Goal: Task Accomplishment & Management: Use online tool/utility

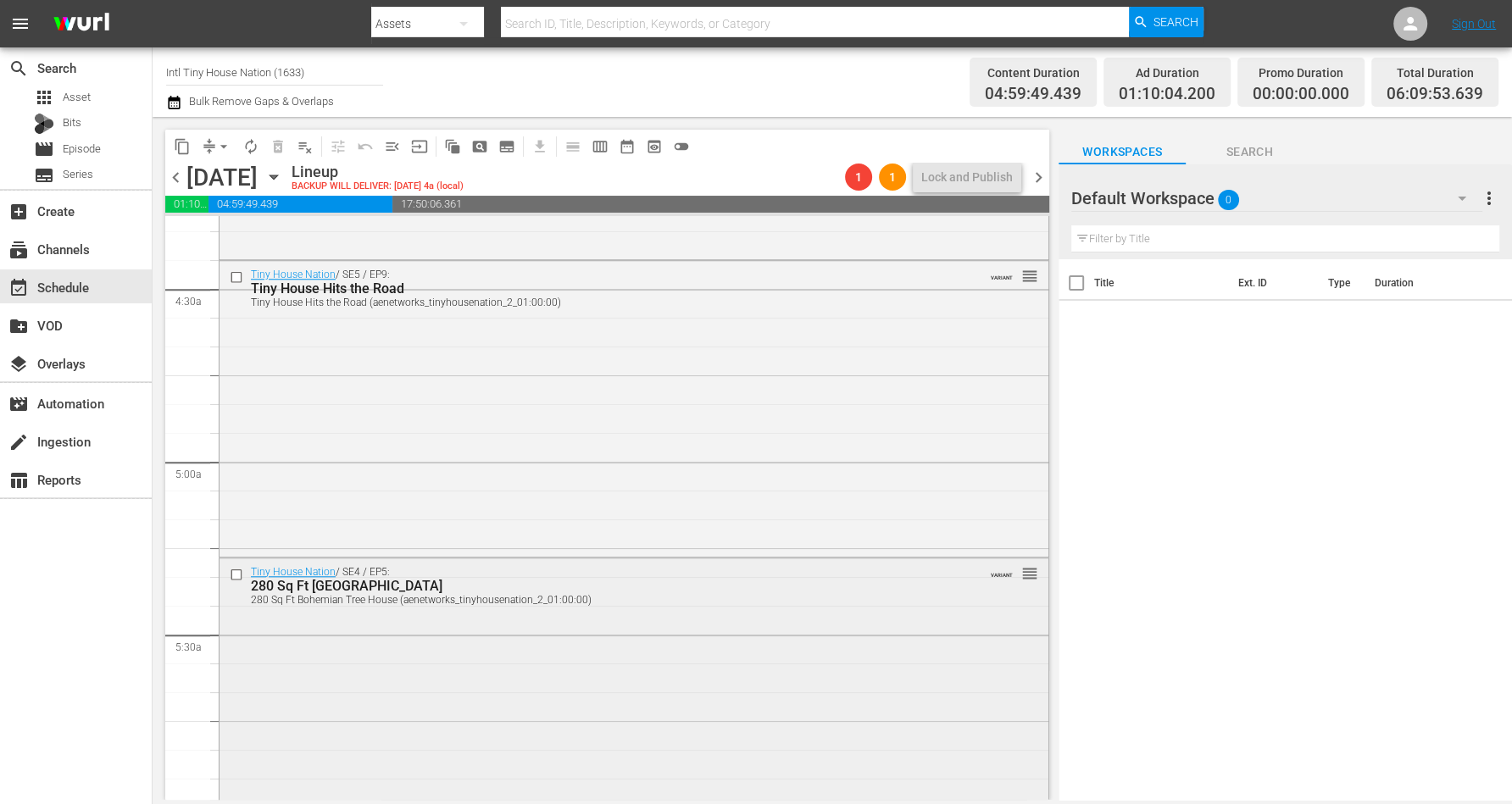
scroll to position [1695, 0]
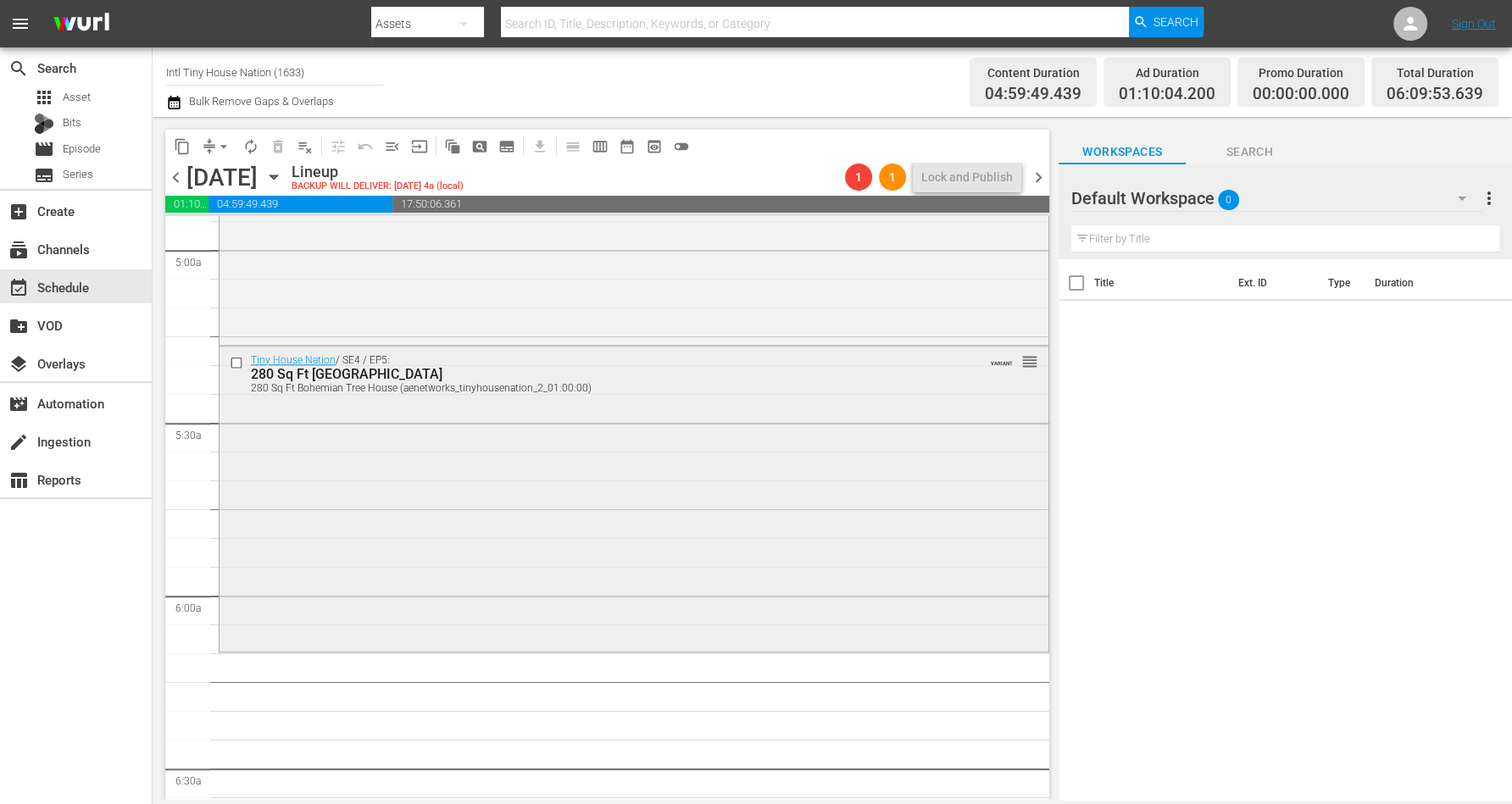
click at [256, 499] on div "Tiny House Nation / SE4 / EP5: 280 Sq Ft Bohemian Tree House 280 Sq Ft Bohemian…" at bounding box center [634, 497] width 829 height 302
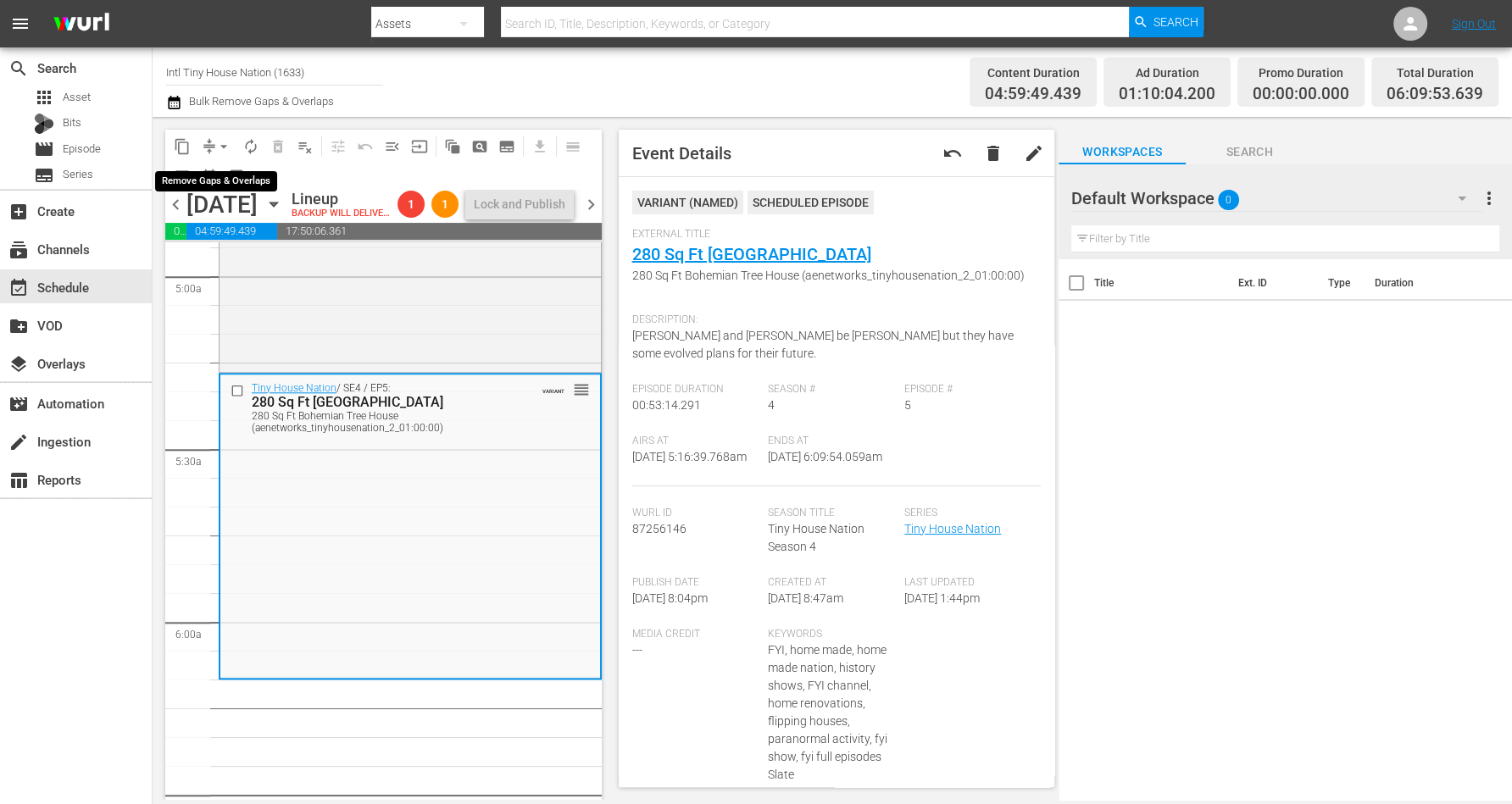
click at [222, 146] on span "arrow_drop_down" at bounding box center [224, 147] width 17 height 17
click at [205, 175] on li "Align to Midnight" at bounding box center [225, 179] width 178 height 28
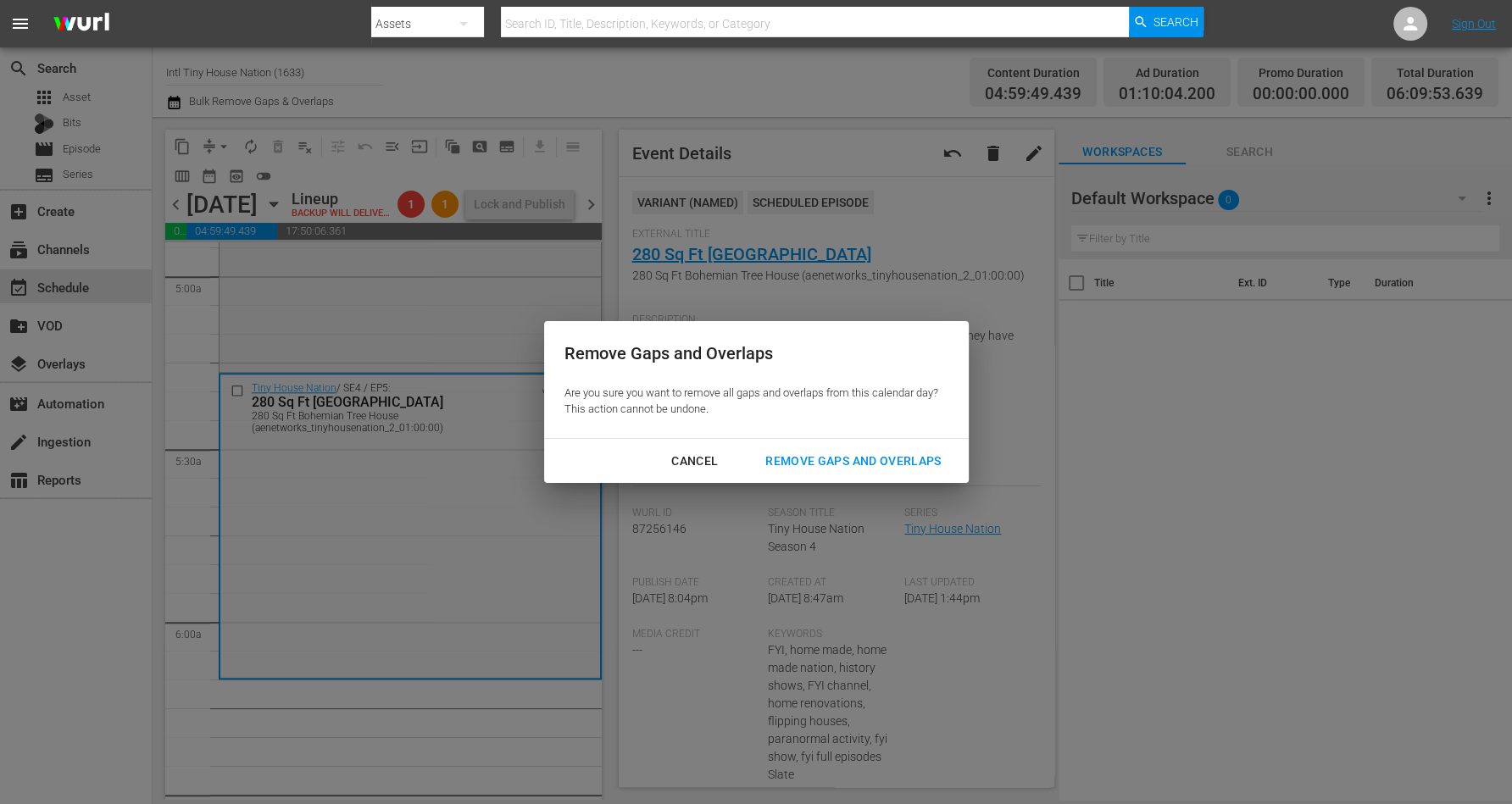
click at [841, 460] on div "Remove Gaps and Overlaps" at bounding box center [853, 462] width 202 height 21
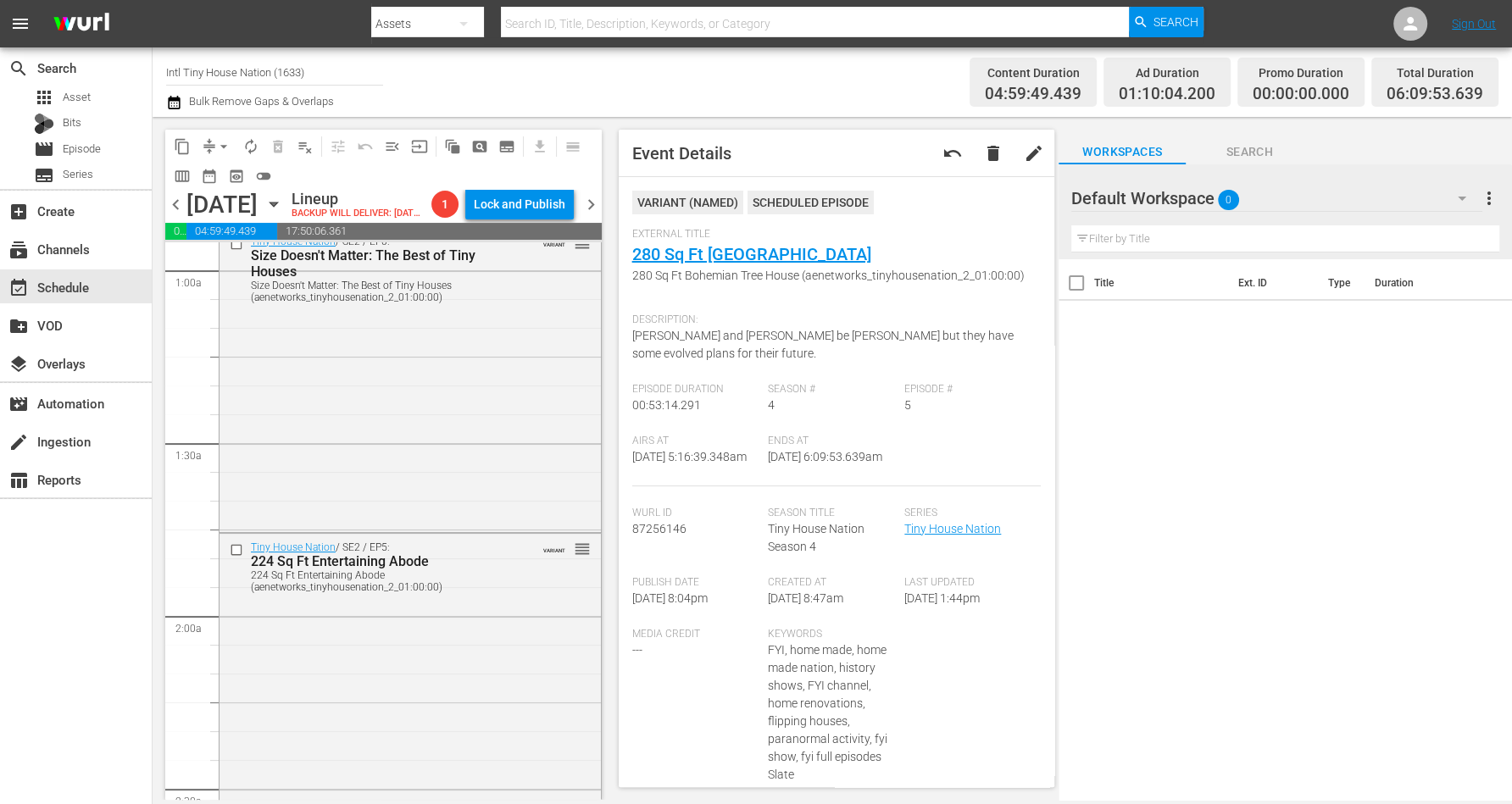
scroll to position [0, 0]
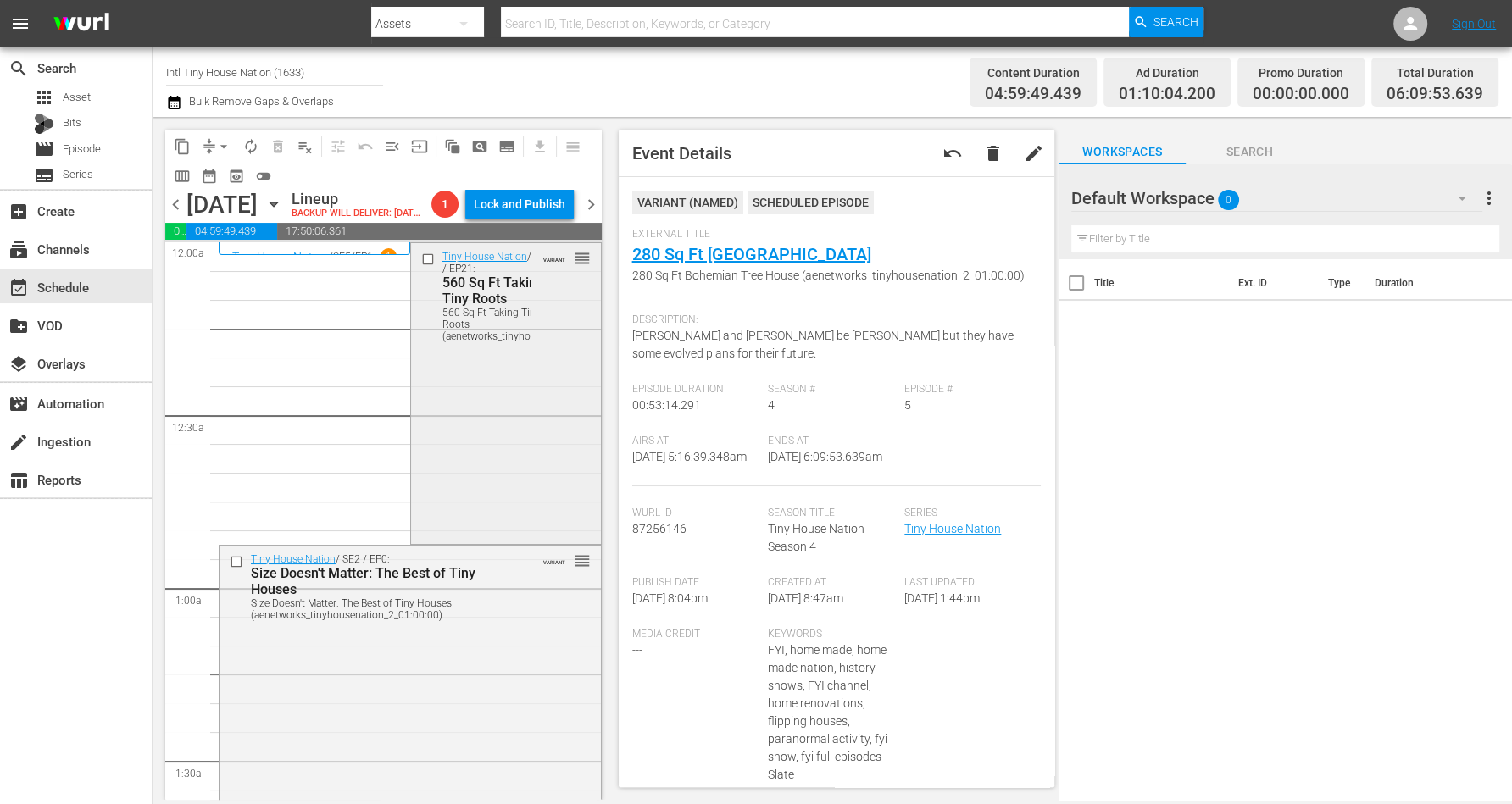
click at [484, 424] on div "Tiny House Nation / SE4 / EP21: 560 Sq Ft Taking Tiny Roots 560 Sq Ft Taking Ti…" at bounding box center [505, 391] width 190 height 297
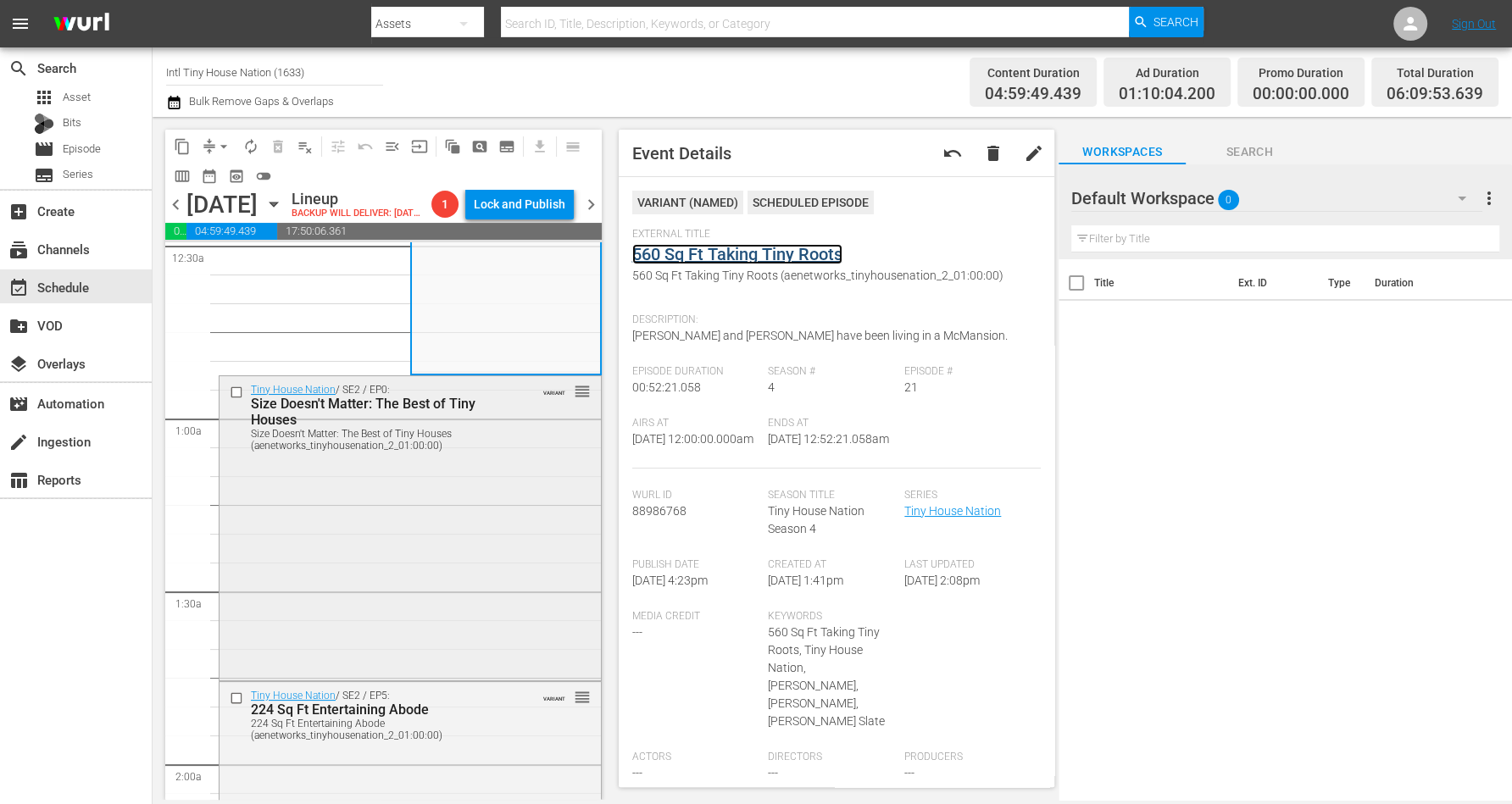
scroll to position [212, 0]
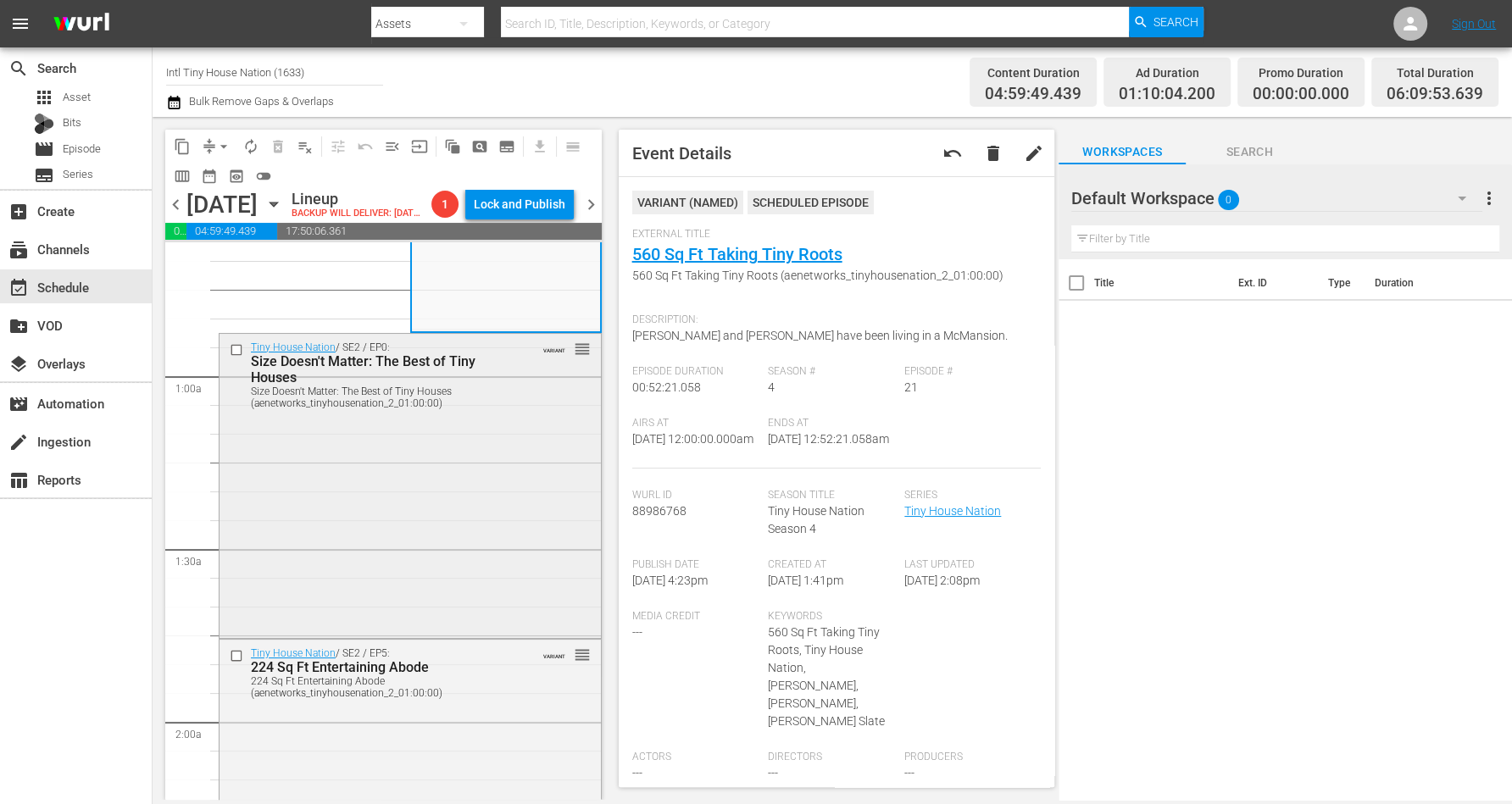
click at [459, 480] on div "Tiny House Nation / SE2 / EP0: Size Doesn't Matter: The Best of Tiny Houses Siz…" at bounding box center [411, 484] width 382 height 302
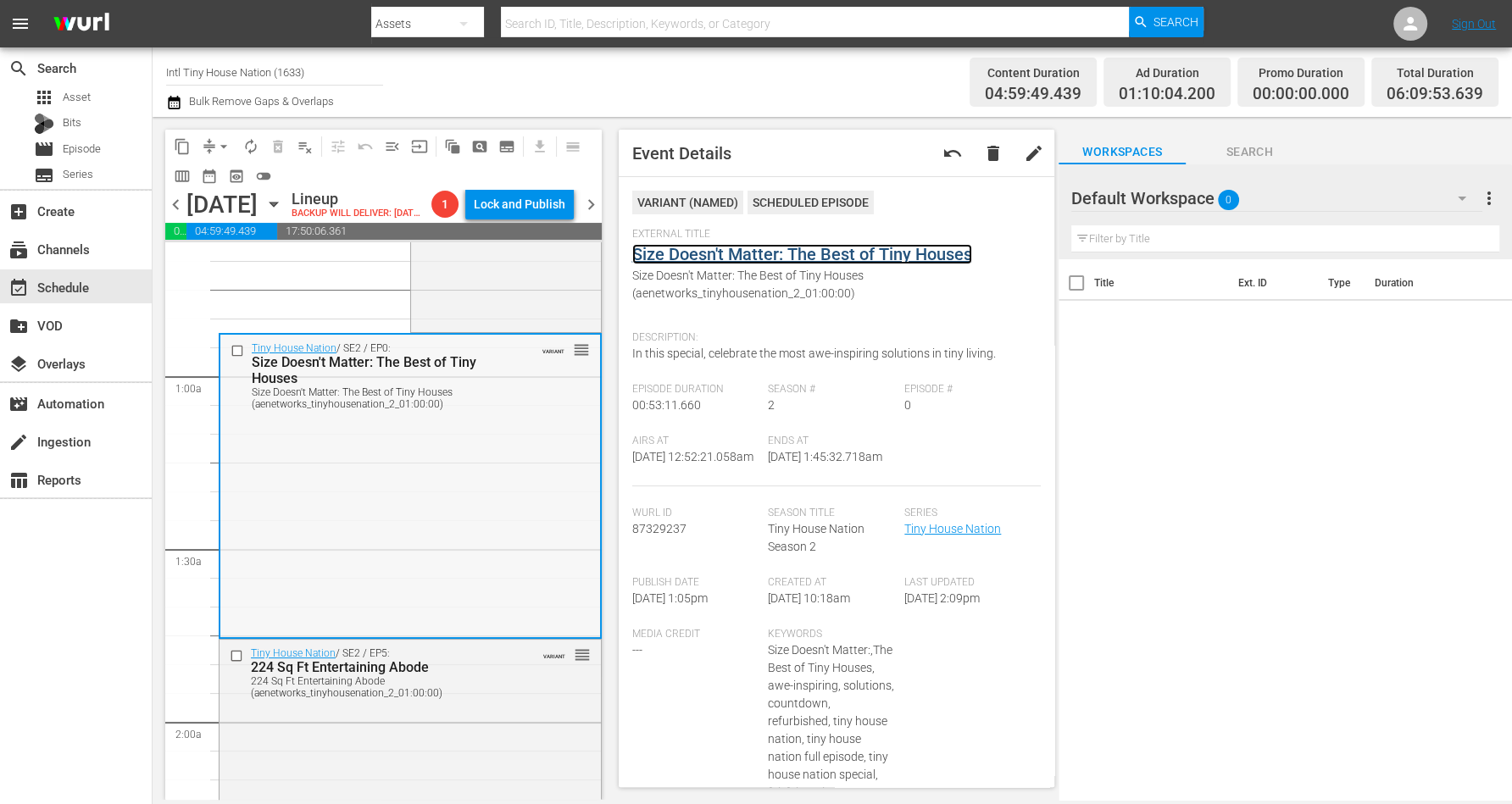
scroll to position [424, 0]
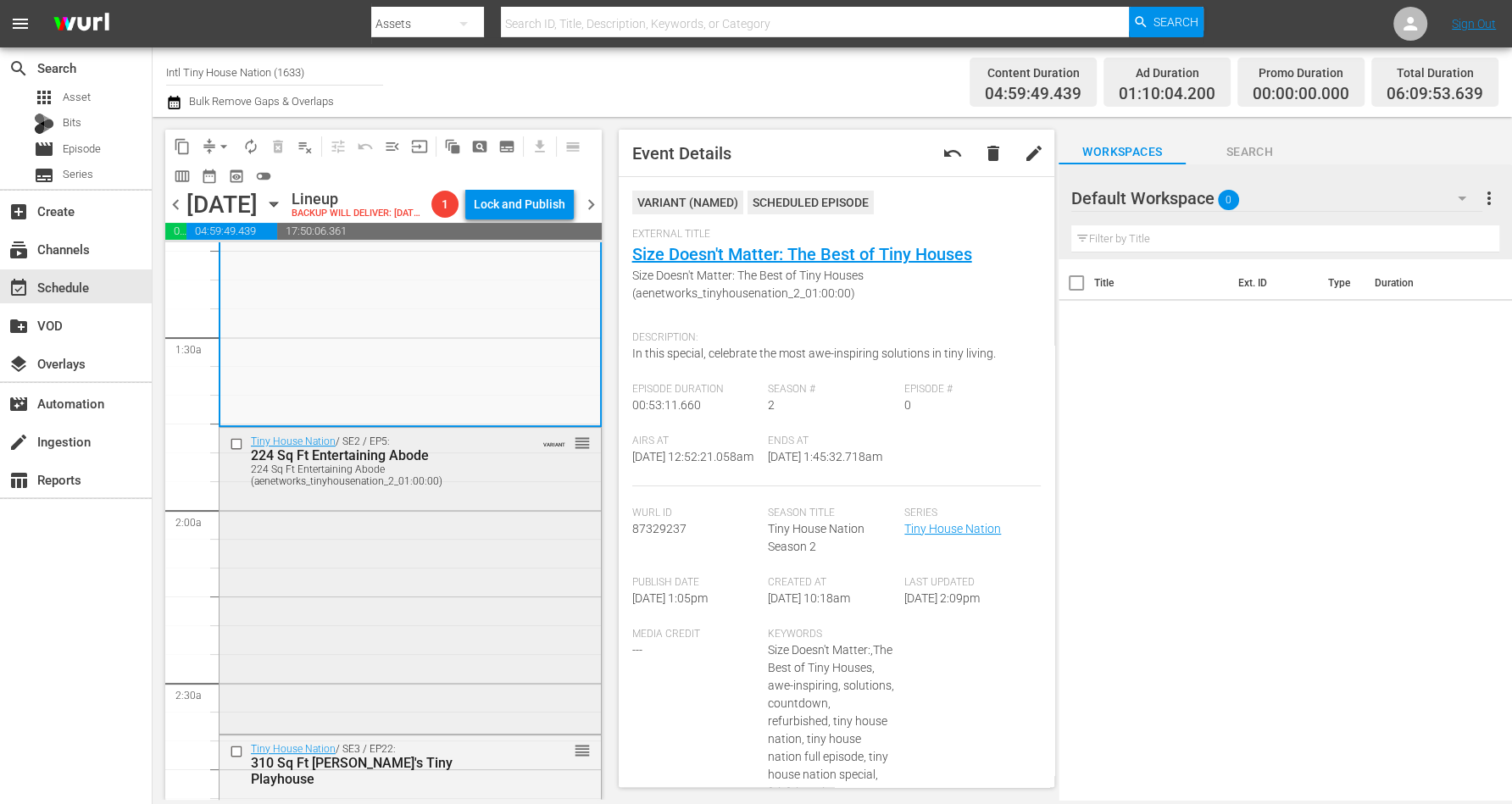
click at [408, 585] on div "Tiny House Nation / SE2 / EP5: 224 Sq Ft Entertaining Abode 224 Sq Ft Entertain…" at bounding box center [411, 578] width 382 height 302
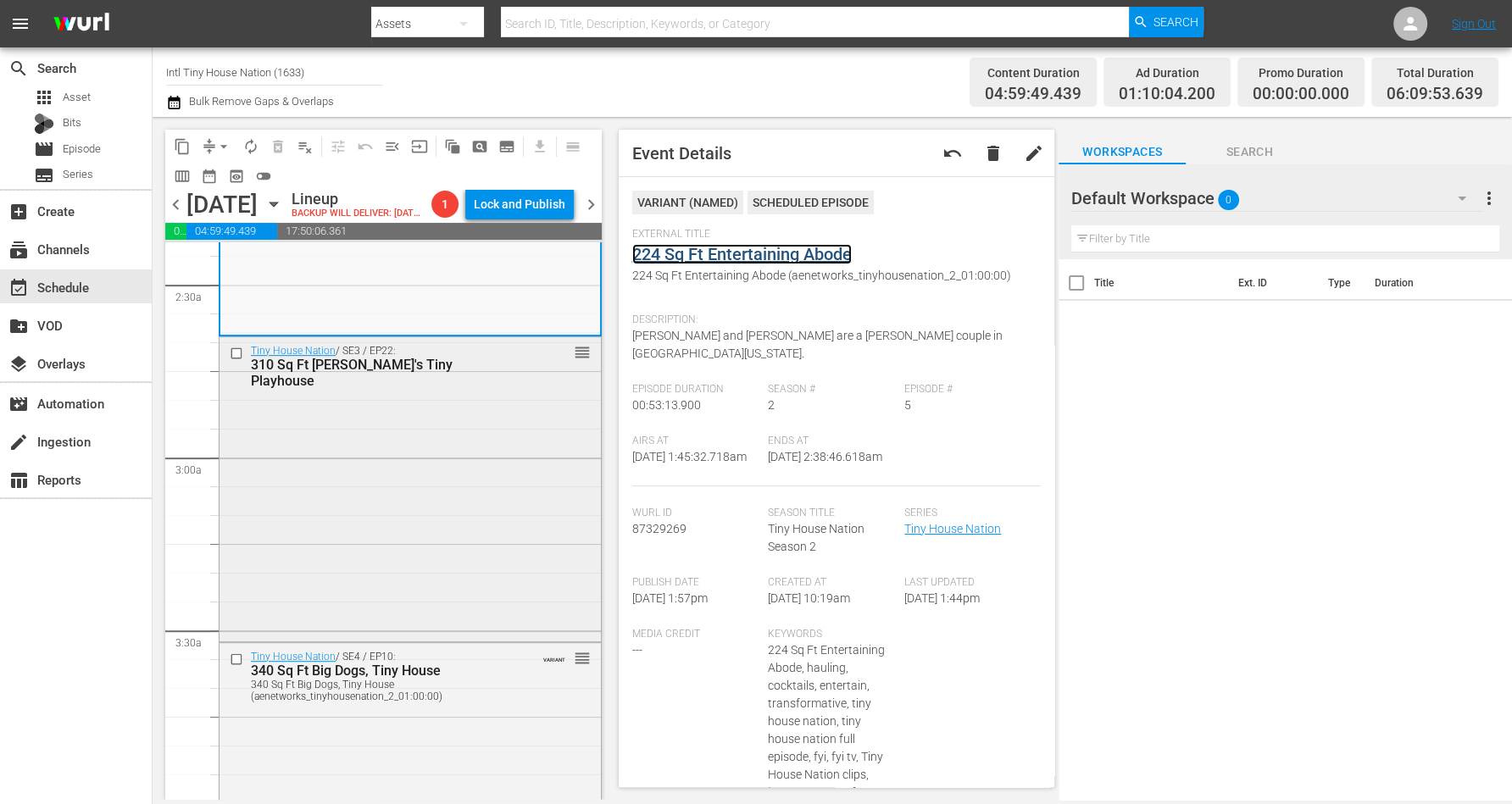
scroll to position [847, 0]
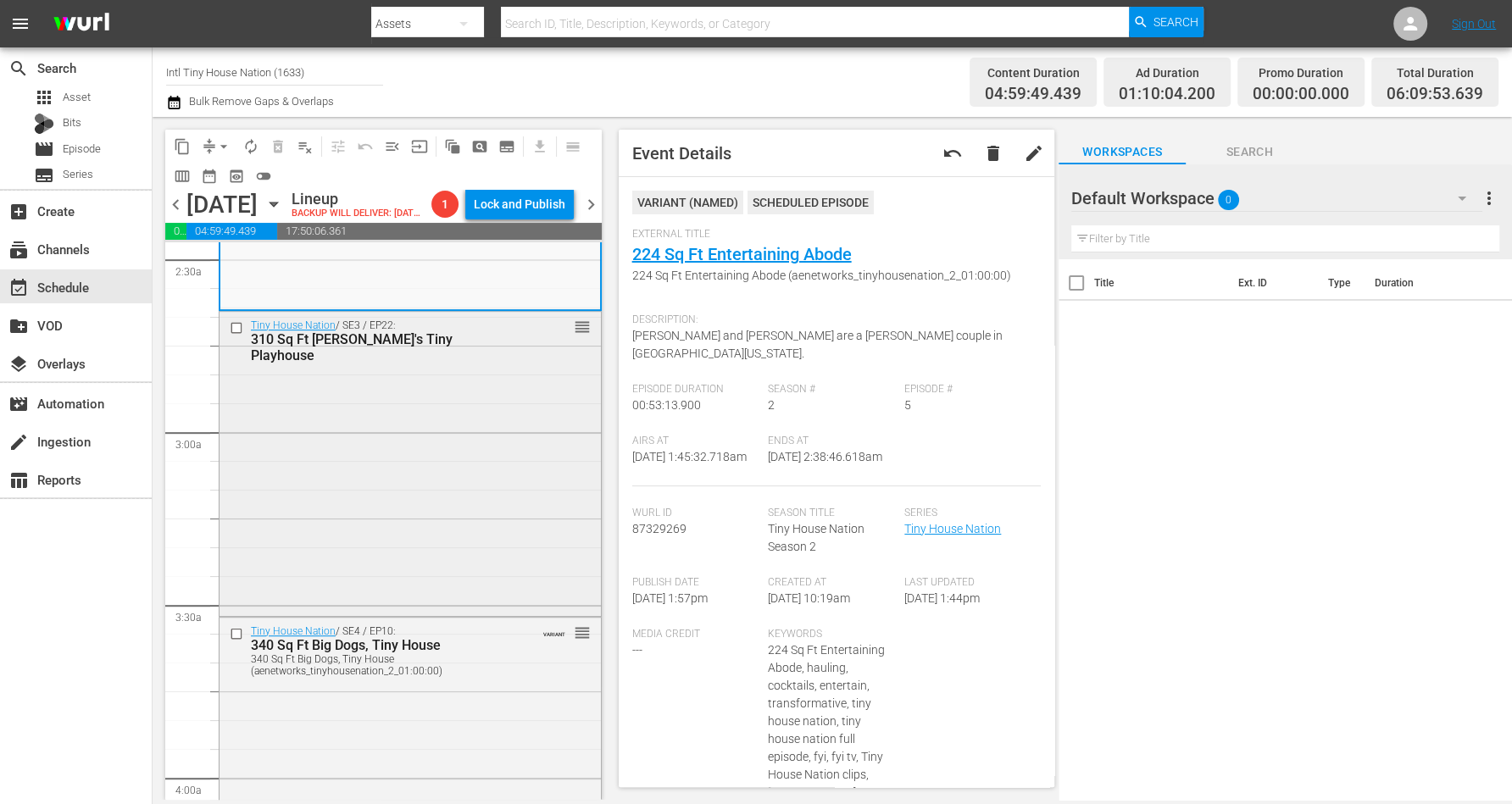
click at [390, 495] on div "Tiny House Nation / SE3 / EP22: 310 Sq Ft Penny's Tiny Playhouse reorder" at bounding box center [411, 463] width 382 height 302
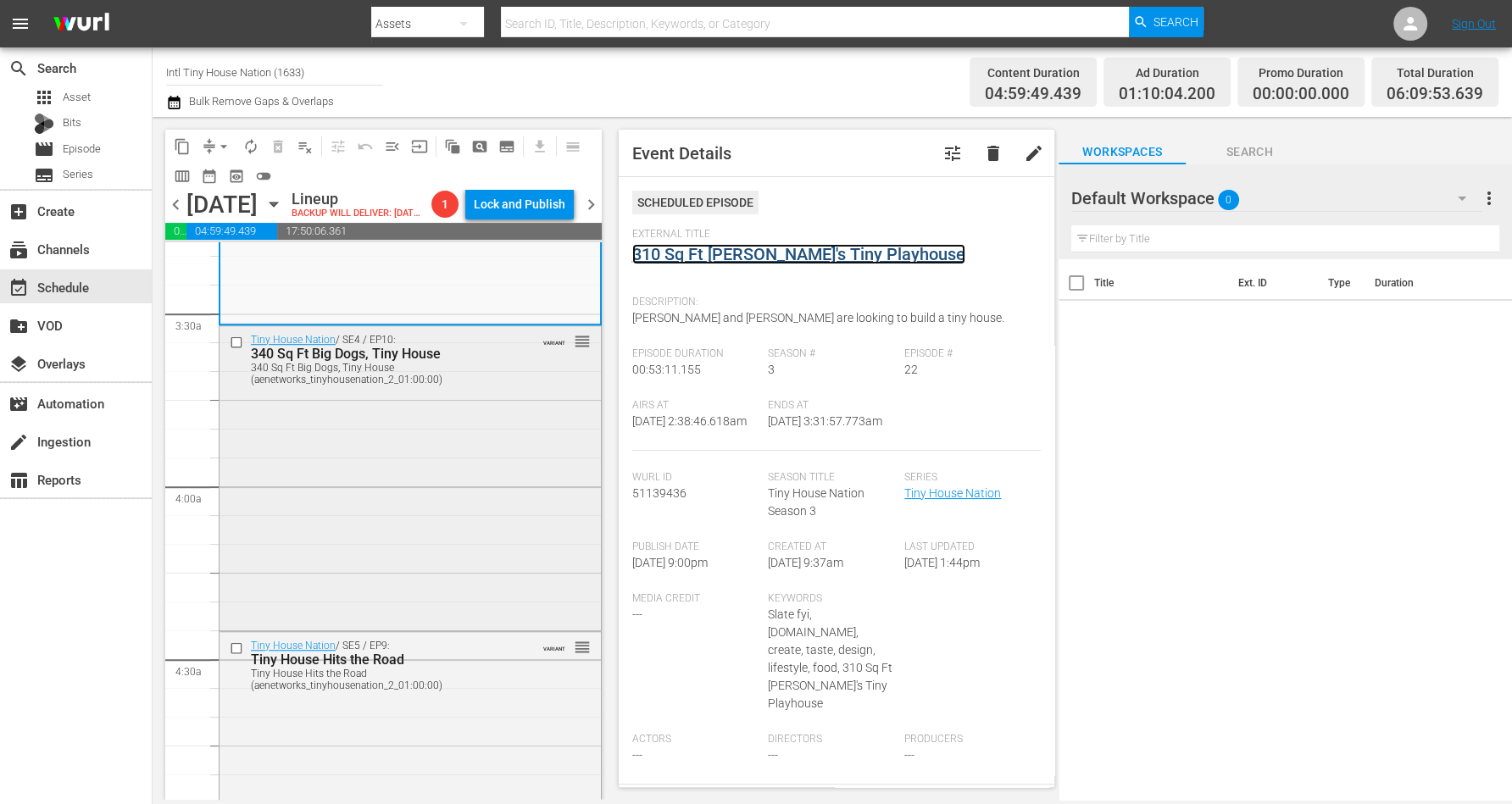
scroll to position [1166, 0]
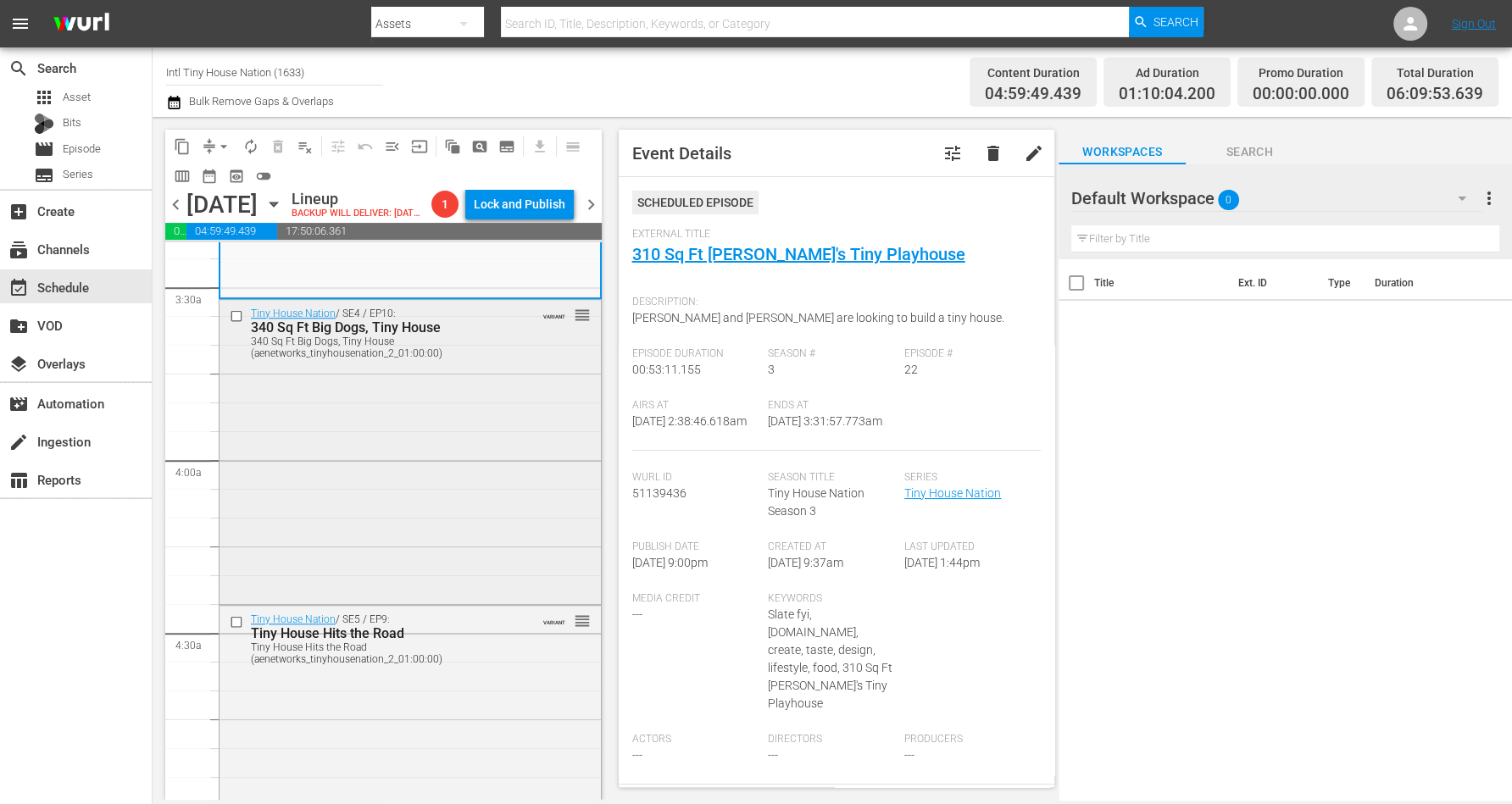
click at [442, 440] on div "Tiny House Nation / SE4 / EP10: 340 Sq Ft Big Dogs, Tiny House 340 Sq Ft Big Do…" at bounding box center [411, 450] width 382 height 302
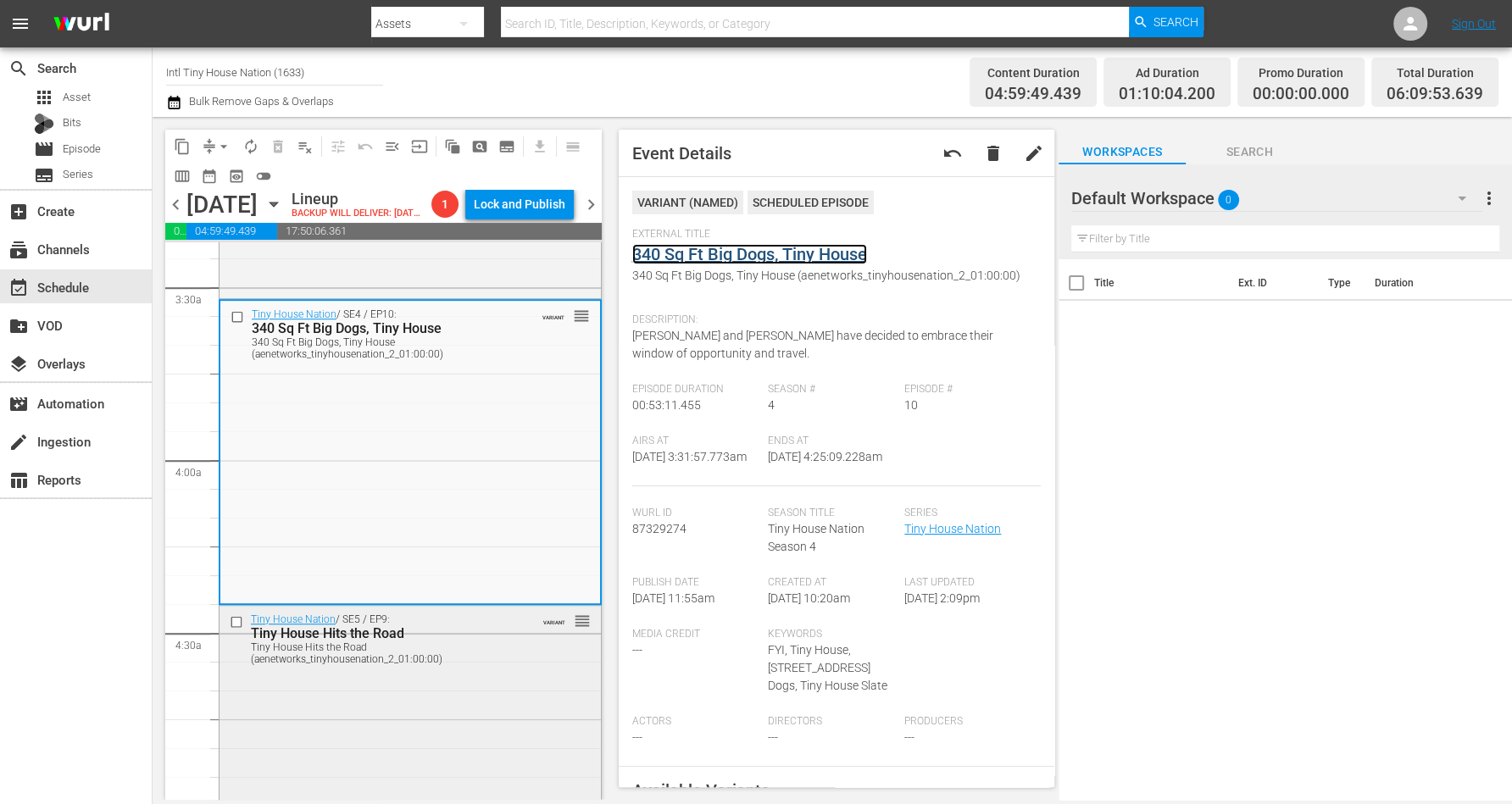
scroll to position [1378, 0]
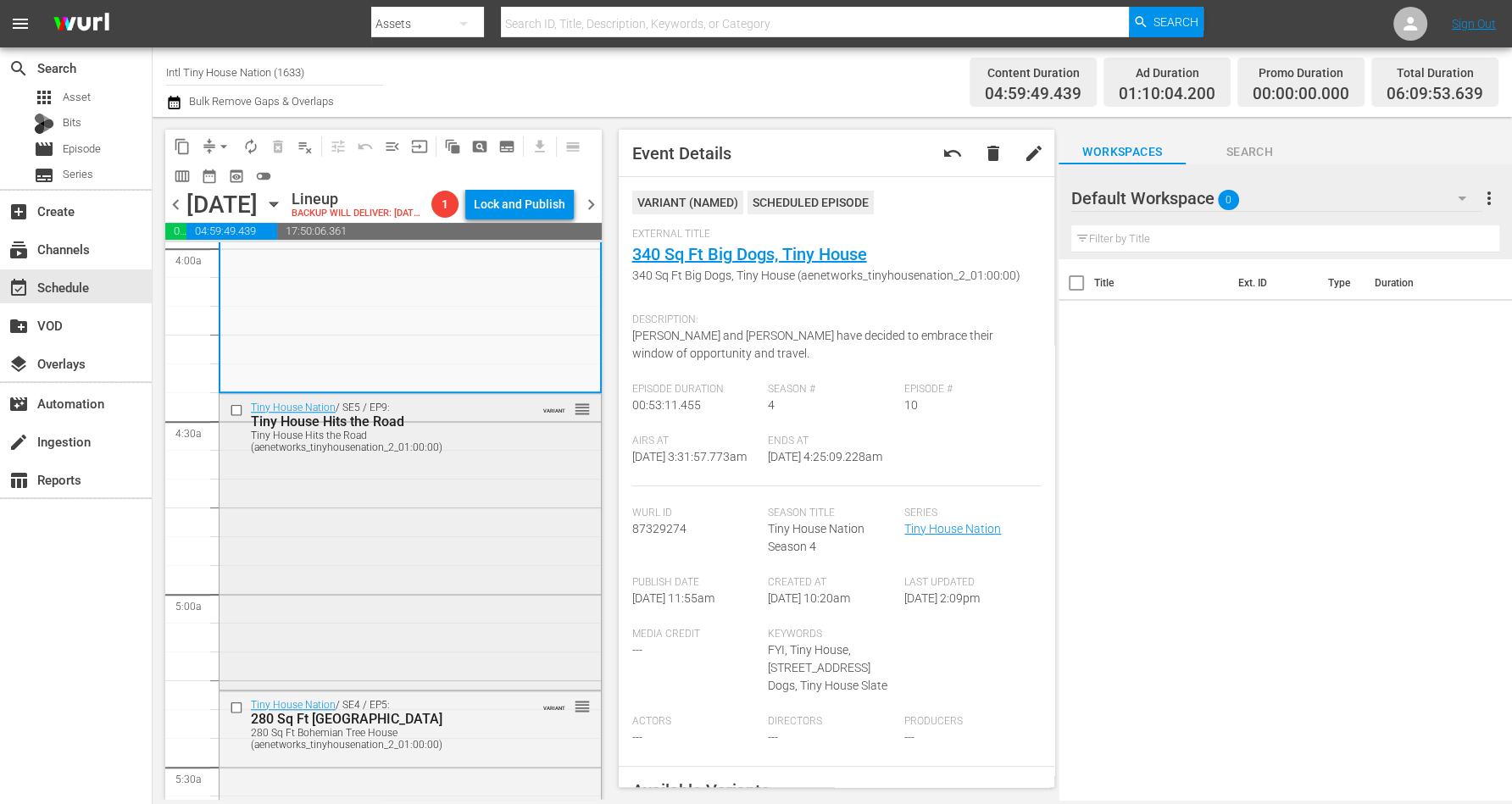
click at [362, 551] on div "Tiny House Nation / SE5 / EP9: Tiny House Hits the Road Tiny House Hits the Roa…" at bounding box center [411, 540] width 382 height 291
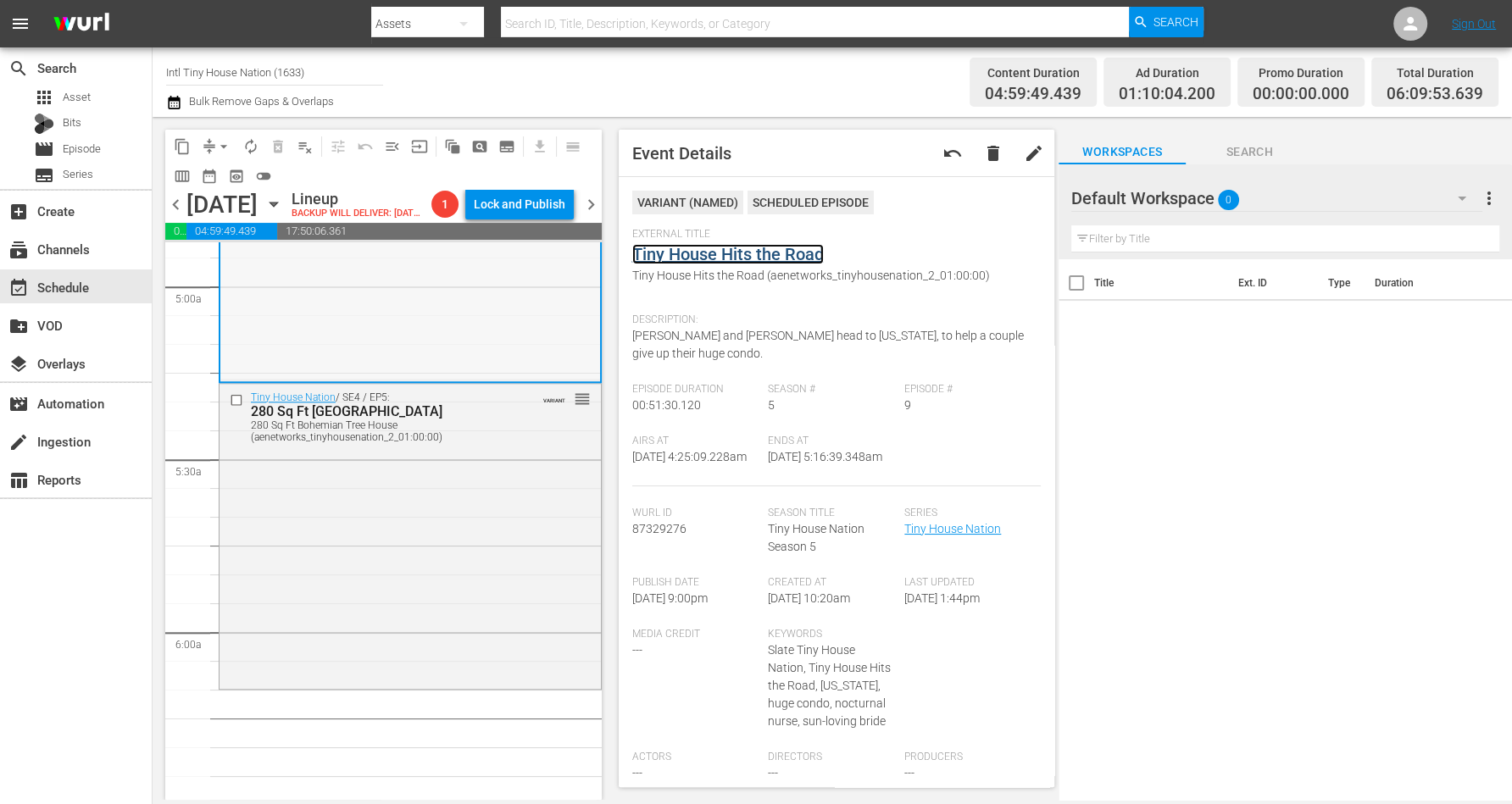
scroll to position [1695, 0]
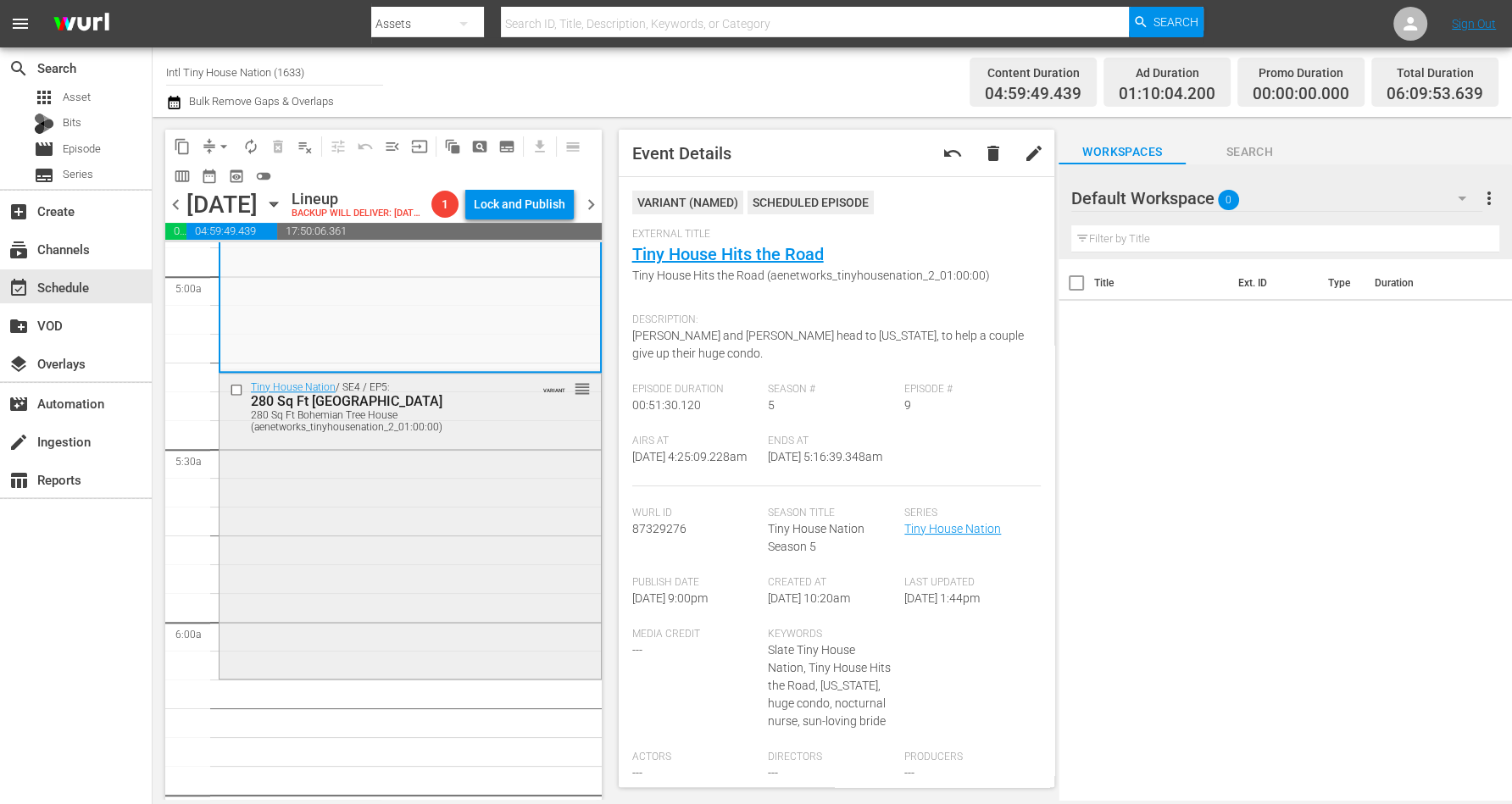
click at [384, 514] on div "Tiny House Nation / SE4 / EP5: 280 Sq Ft Bohemian Tree House 280 Sq Ft Bohemian…" at bounding box center [411, 524] width 382 height 302
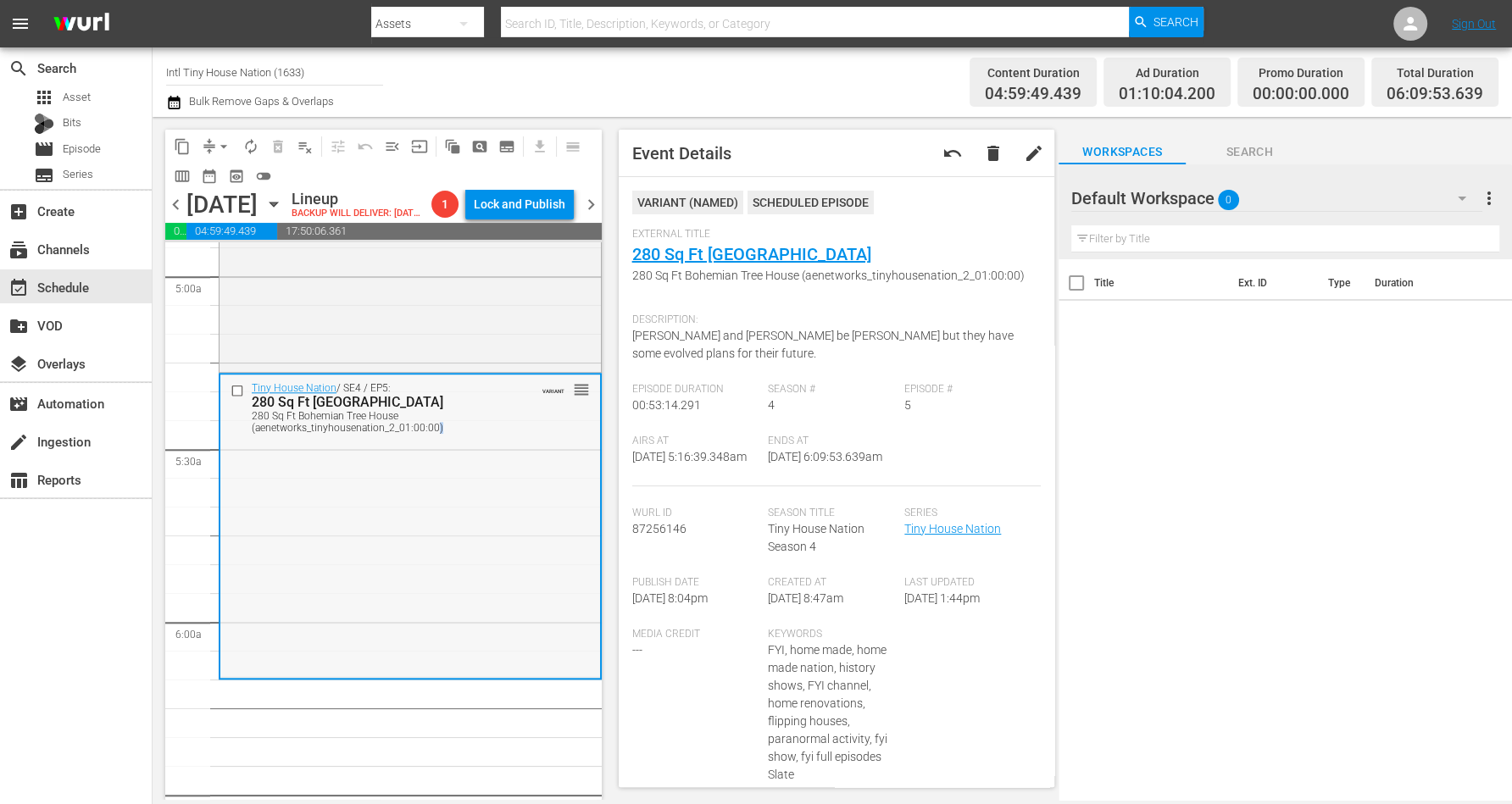
click at [439, 566] on div "Tiny House Nation / SE4 / EP5: 280 Sq Ft Bohemian Tree House 280 Sq Ft Bohemian…" at bounding box center [411, 525] width 380 height 302
click at [220, 144] on span "arrow_drop_down" at bounding box center [224, 147] width 17 height 17
click at [233, 176] on li "Align to Midnight" at bounding box center [225, 179] width 178 height 28
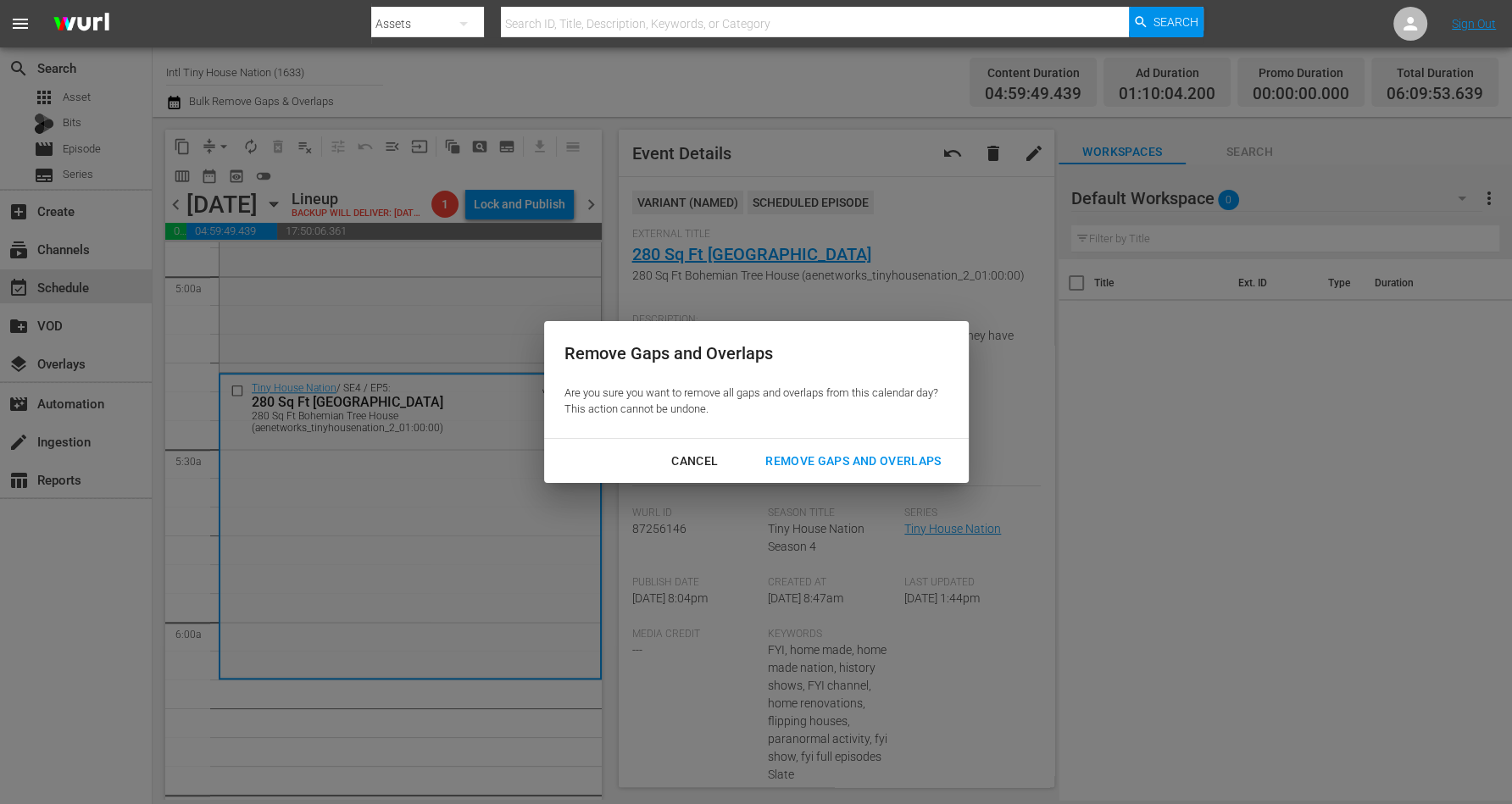
drag, startPoint x: 816, startPoint y: 460, endPoint x: 773, endPoint y: 465, distance: 43.3
click at [816, 459] on div "Remove Gaps and Overlaps" at bounding box center [853, 462] width 202 height 21
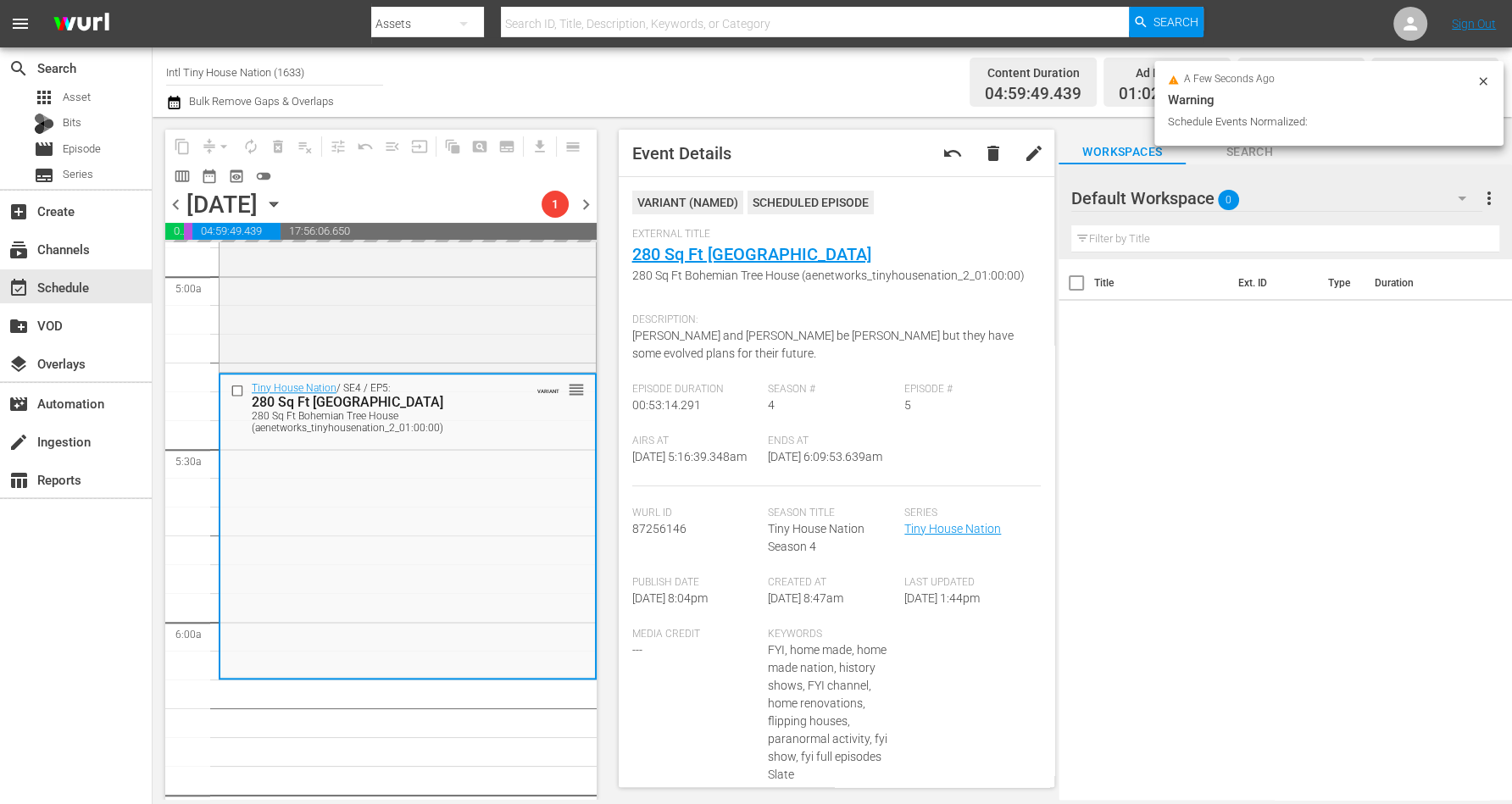
scroll to position [1752, 0]
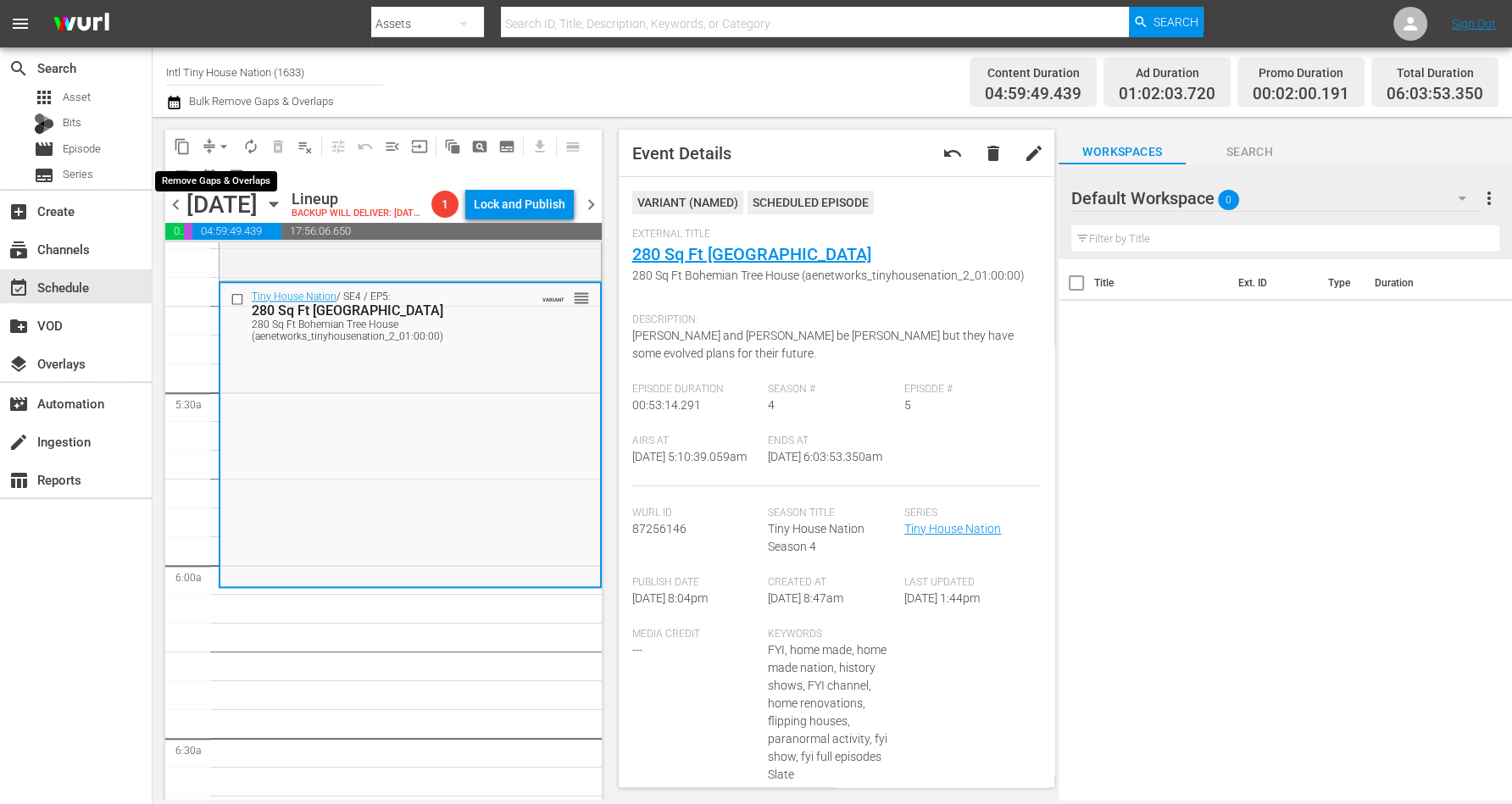
click at [216, 144] on span "arrow_drop_down" at bounding box center [224, 147] width 17 height 17
click at [221, 178] on li "Align to Midnight" at bounding box center [225, 179] width 178 height 28
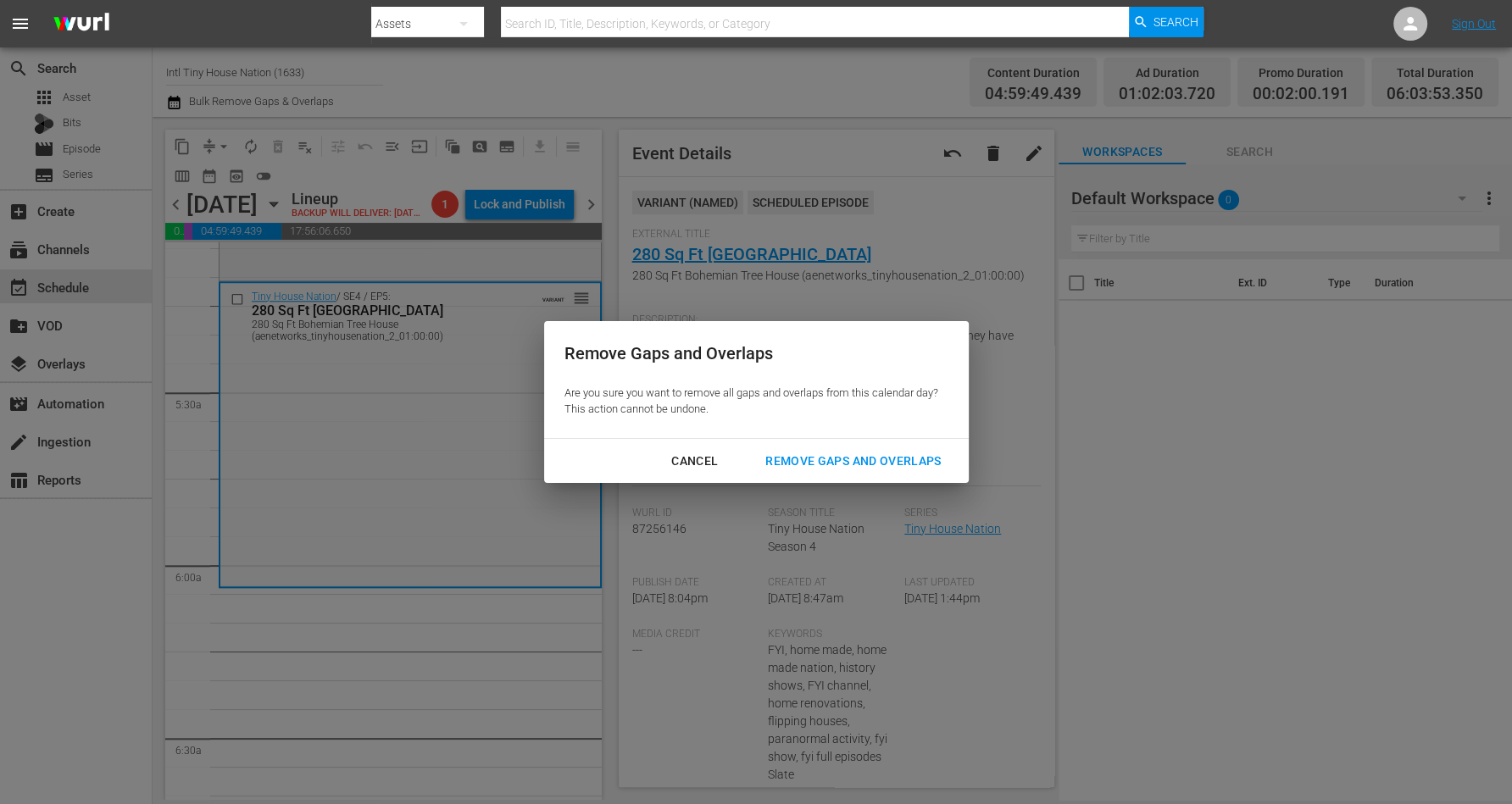
drag, startPoint x: 810, startPoint y: 454, endPoint x: 801, endPoint y: 453, distance: 9.1
click at [811, 454] on div "Remove Gaps and Overlaps" at bounding box center [853, 462] width 202 height 21
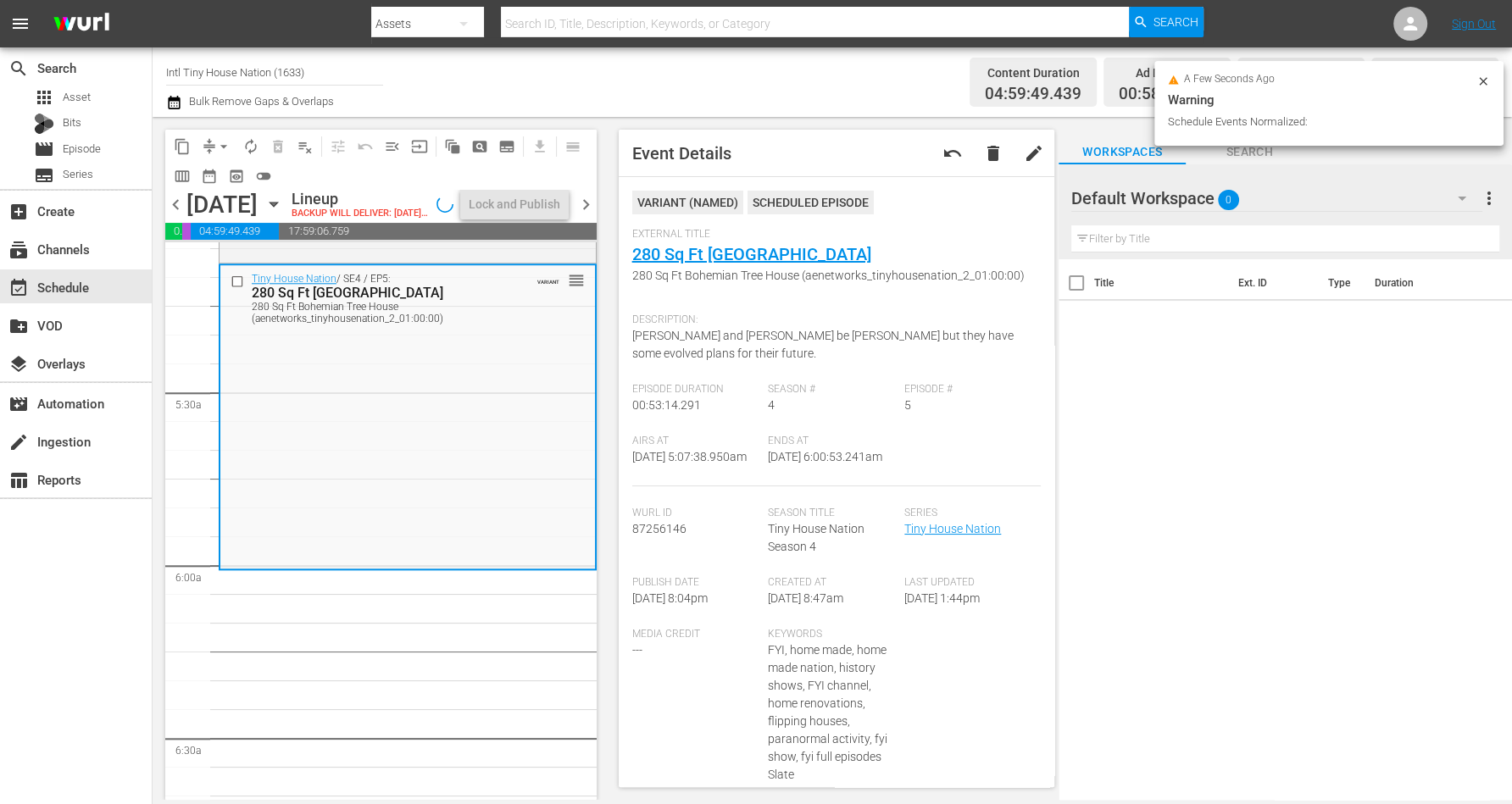
scroll to position [1723, 0]
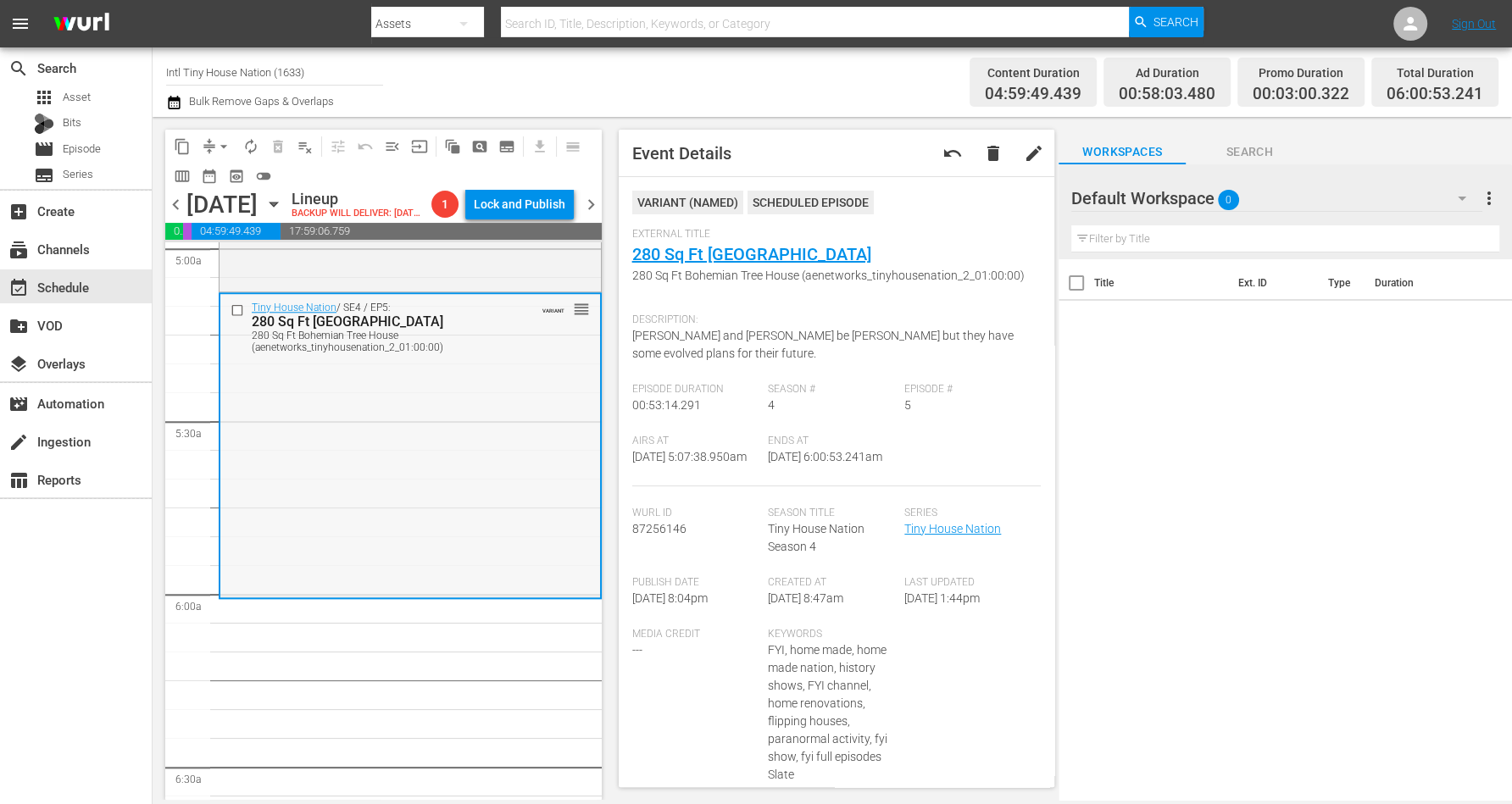
click at [366, 439] on div "Tiny House Nation / SE4 / EP5: 280 Sq Ft Bohemian Tree House 280 Sq Ft Bohemian…" at bounding box center [411, 444] width 380 height 302
click at [219, 141] on span "arrow_drop_down" at bounding box center [224, 147] width 17 height 17
click at [228, 173] on li "Align to Midnight" at bounding box center [225, 179] width 178 height 28
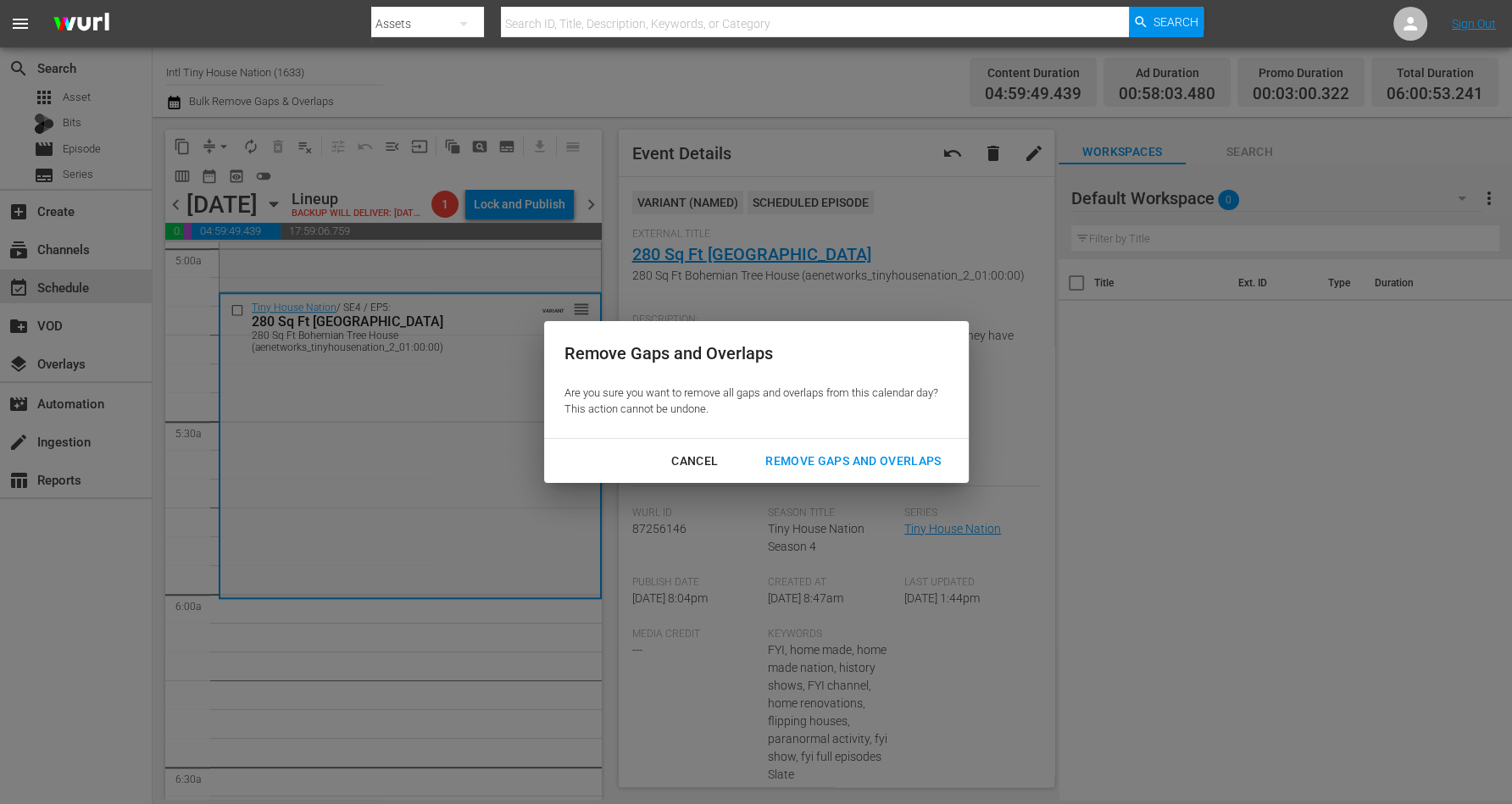
click at [776, 458] on div "Remove Gaps and Overlaps" at bounding box center [853, 462] width 202 height 21
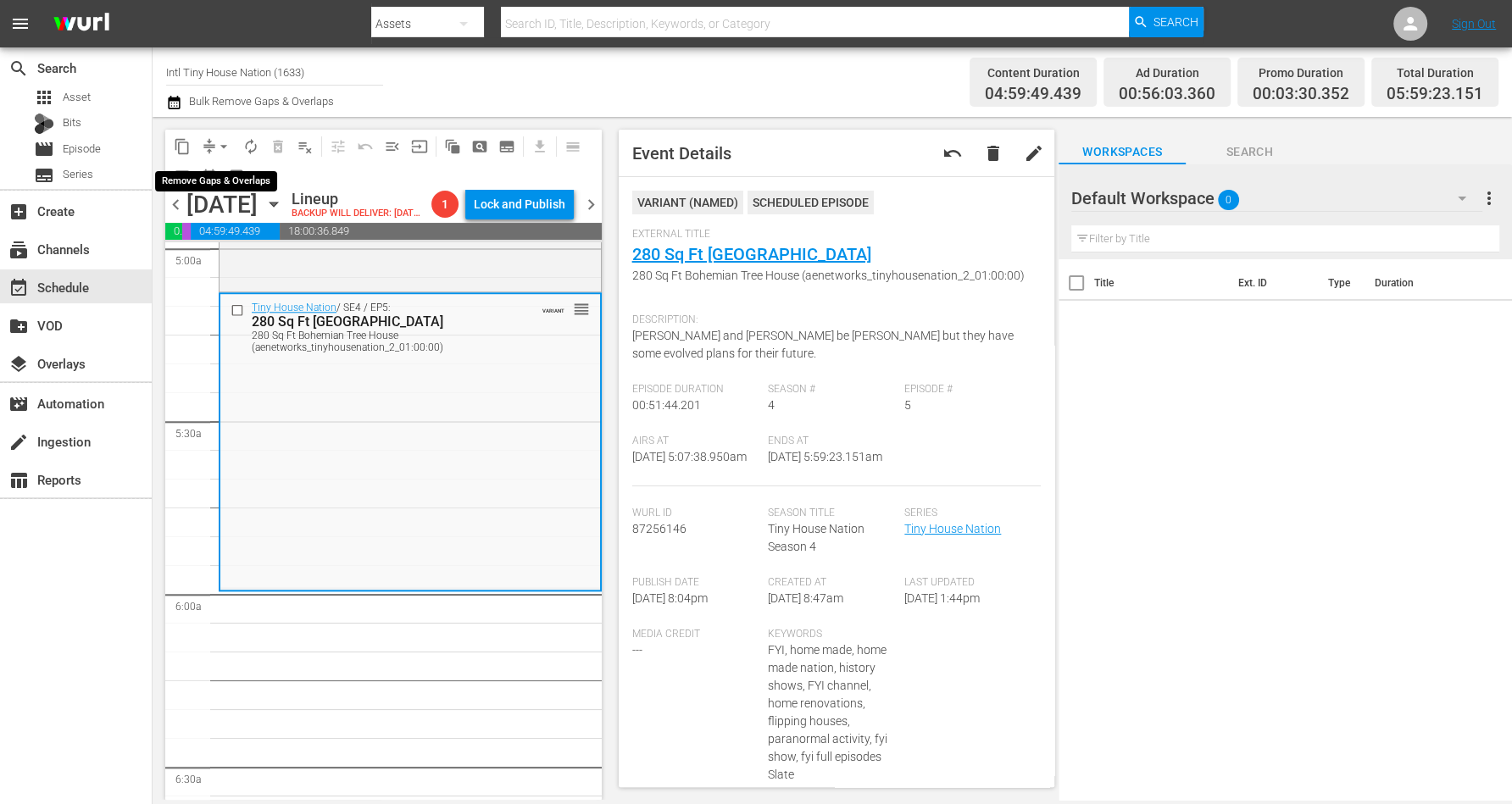
click at [223, 144] on span "arrow_drop_down" at bounding box center [224, 147] width 17 height 17
click at [225, 178] on li "Align to Midnight" at bounding box center [225, 179] width 178 height 28
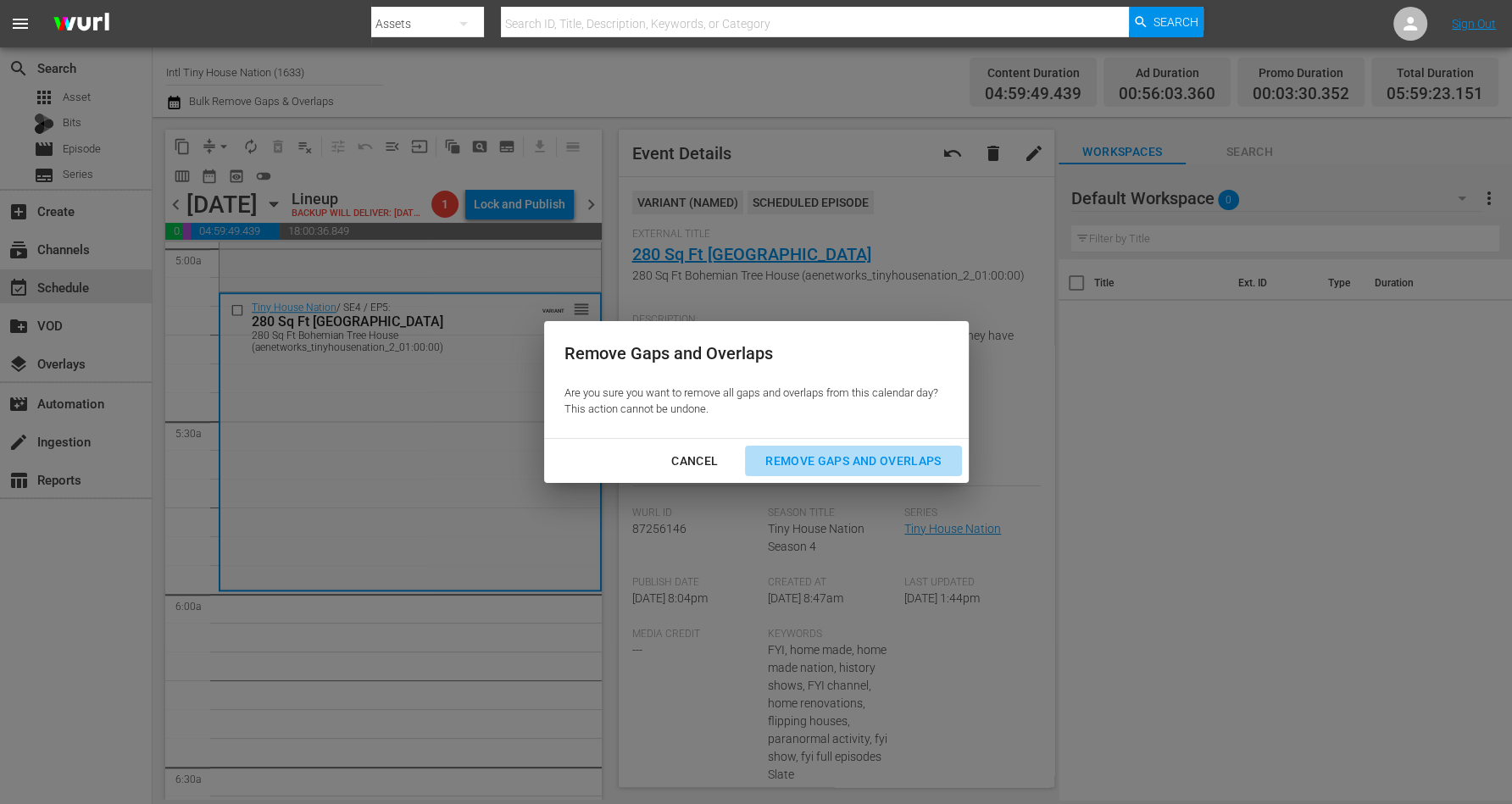
click at [848, 460] on div "Remove Gaps and Overlaps" at bounding box center [853, 462] width 202 height 21
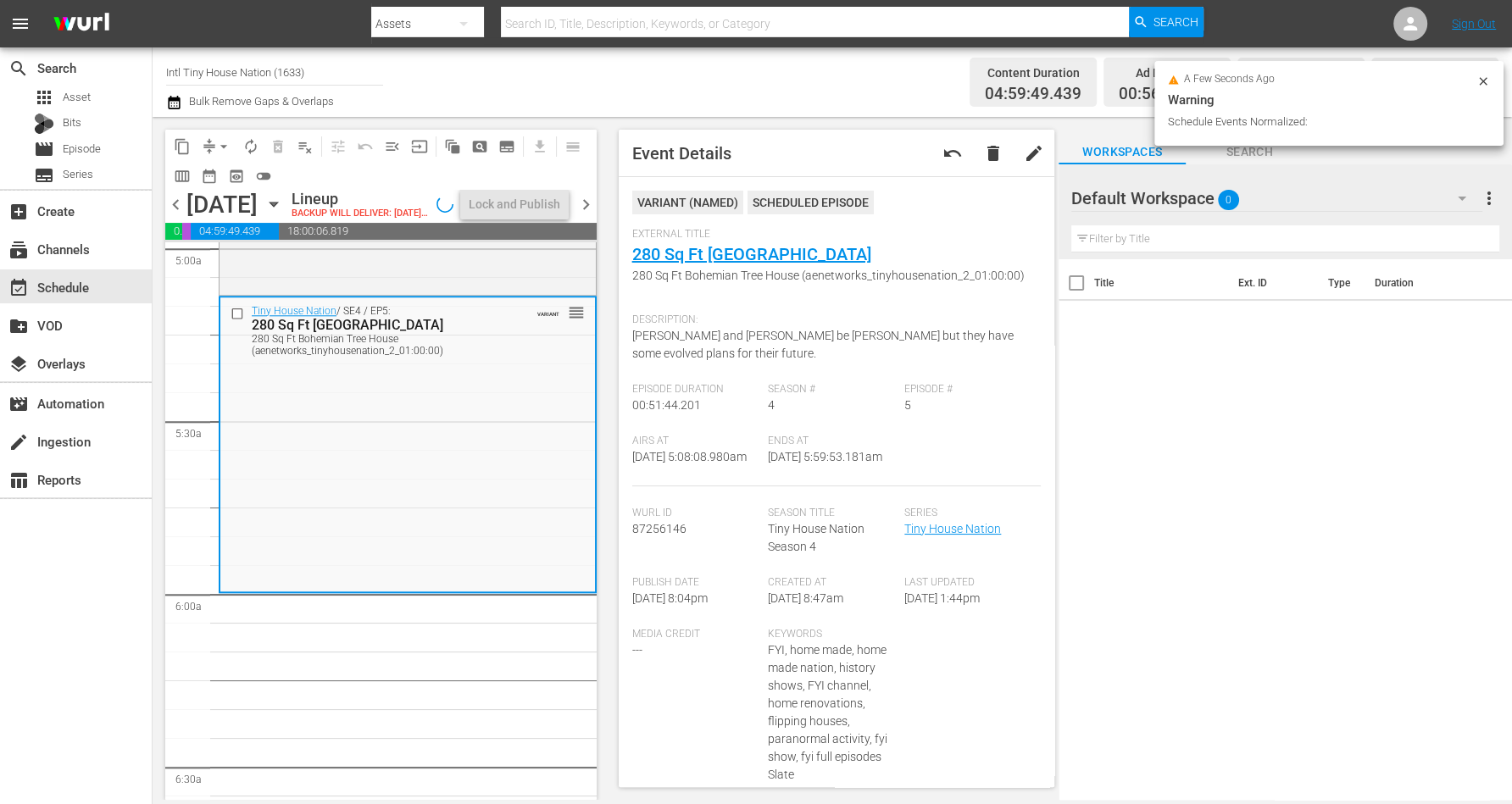
scroll to position [1695, 0]
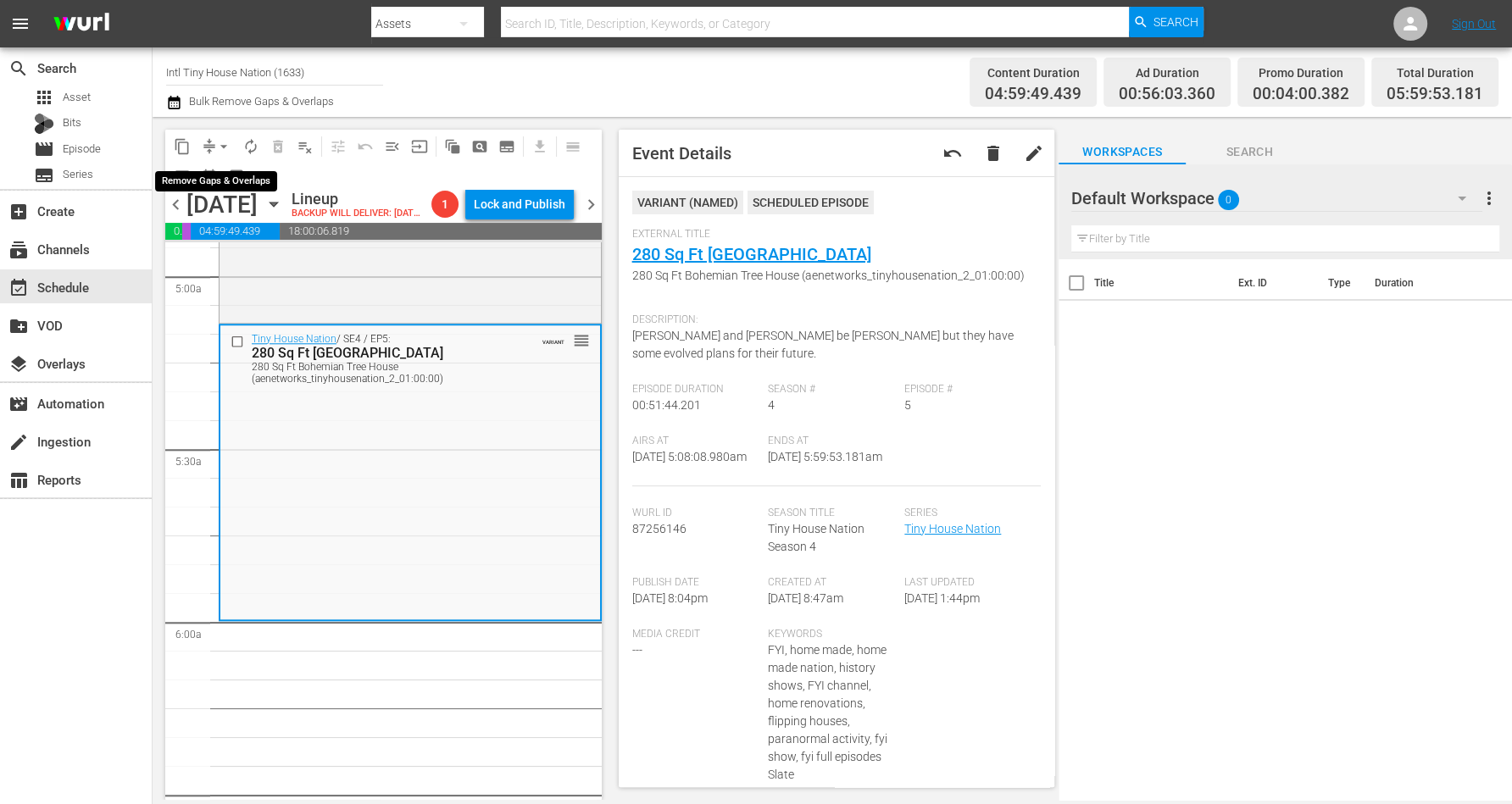
click at [221, 146] on span "arrow_drop_down" at bounding box center [224, 147] width 17 height 17
click at [220, 174] on li "Align to Midnight" at bounding box center [225, 179] width 178 height 28
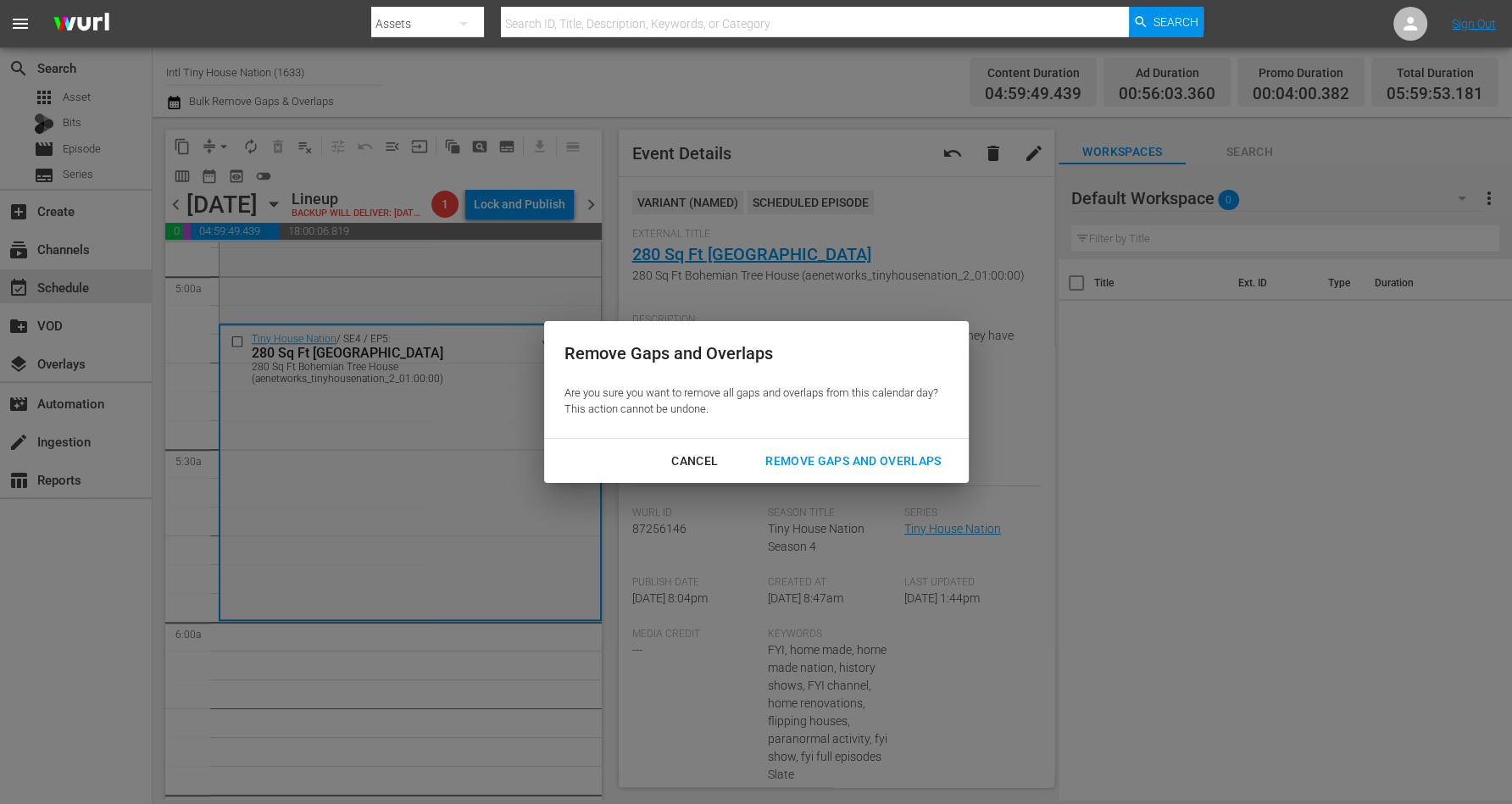
click at [823, 458] on div "Remove Gaps and Overlaps" at bounding box center [853, 462] width 202 height 21
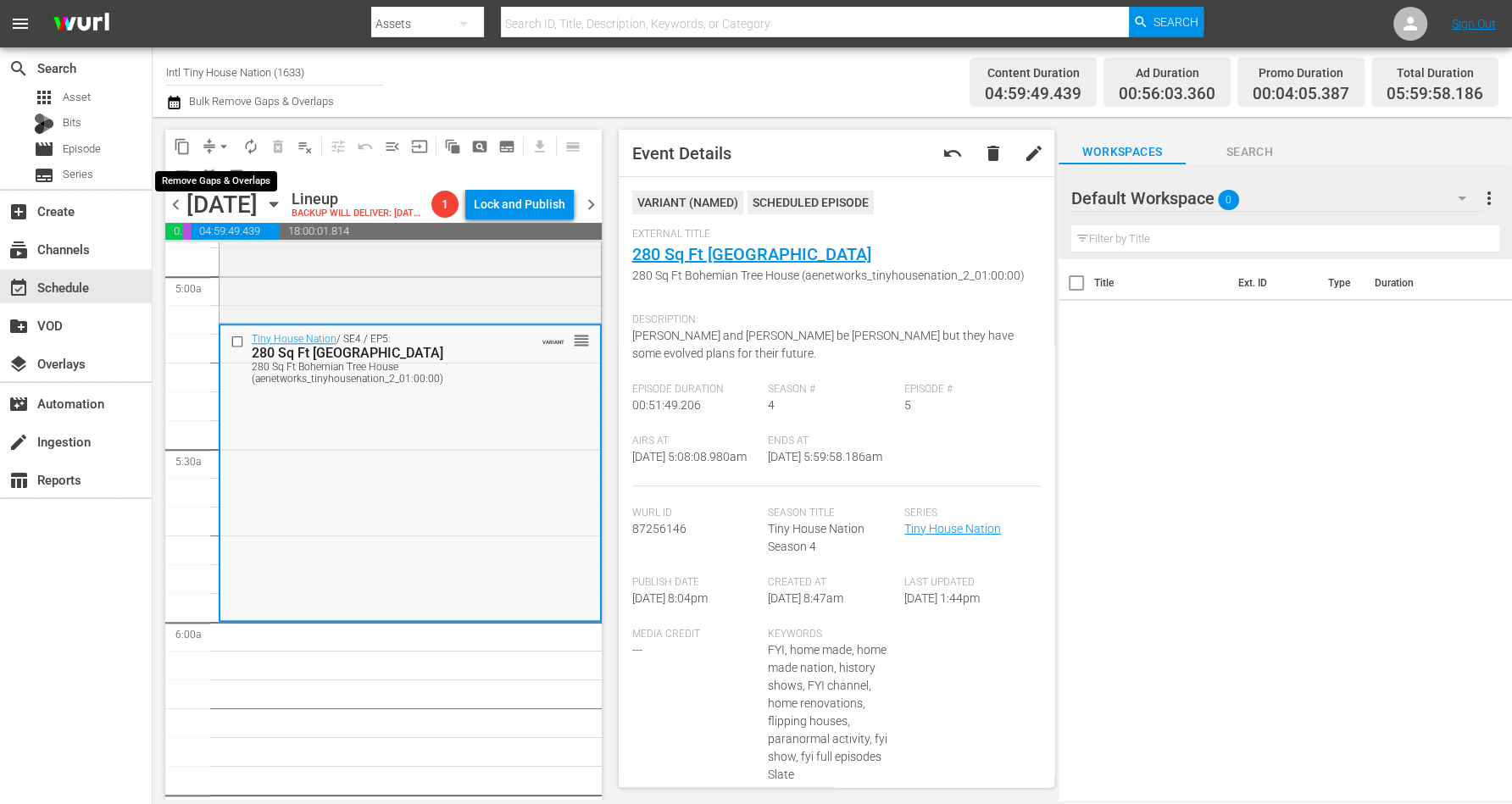
click at [228, 145] on span "arrow_drop_down" at bounding box center [224, 147] width 17 height 17
click at [245, 176] on li "Align to Midnight" at bounding box center [225, 179] width 178 height 28
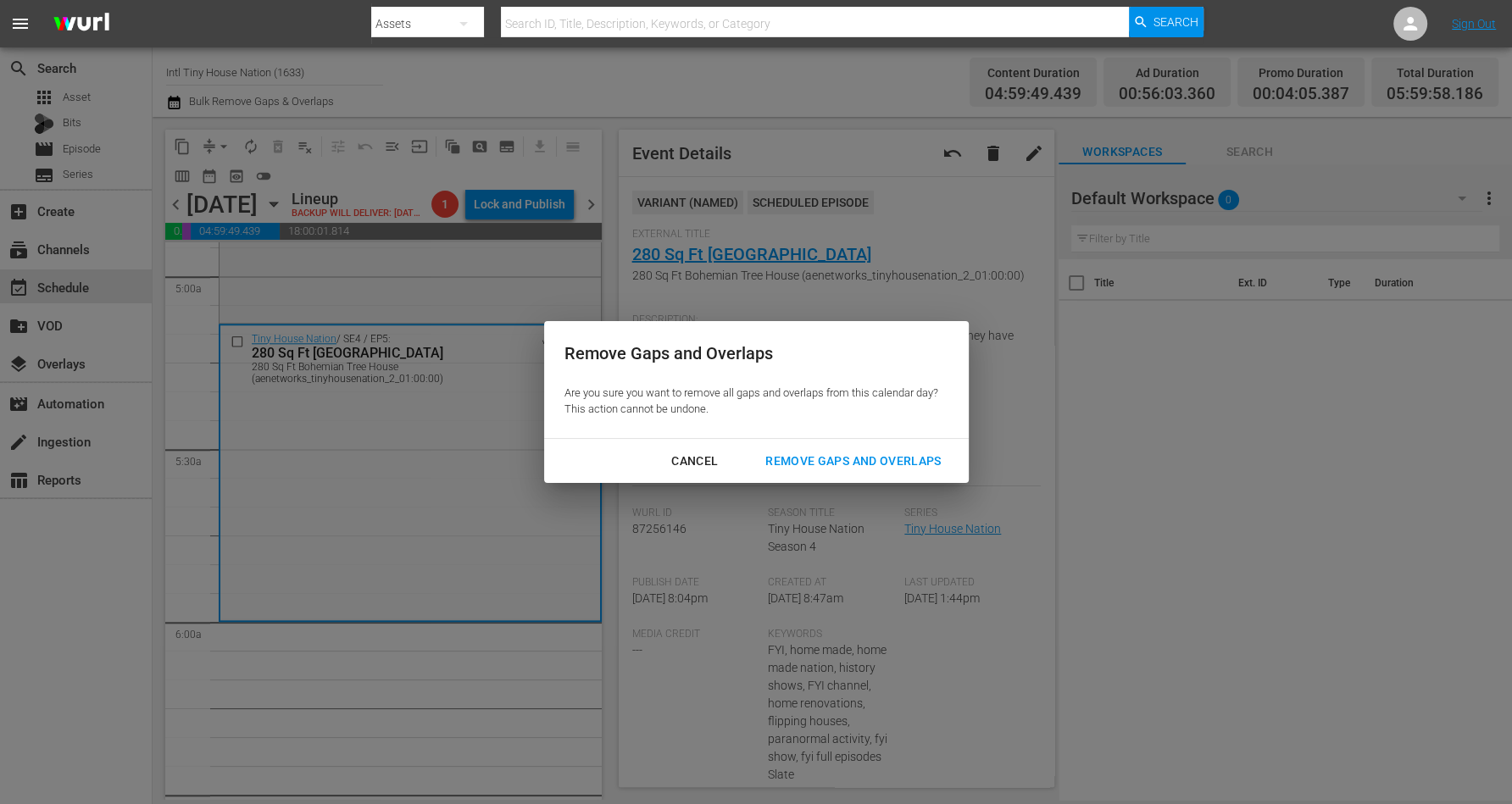
click at [854, 449] on button "Remove Gaps and Overlaps" at bounding box center [853, 461] width 216 height 32
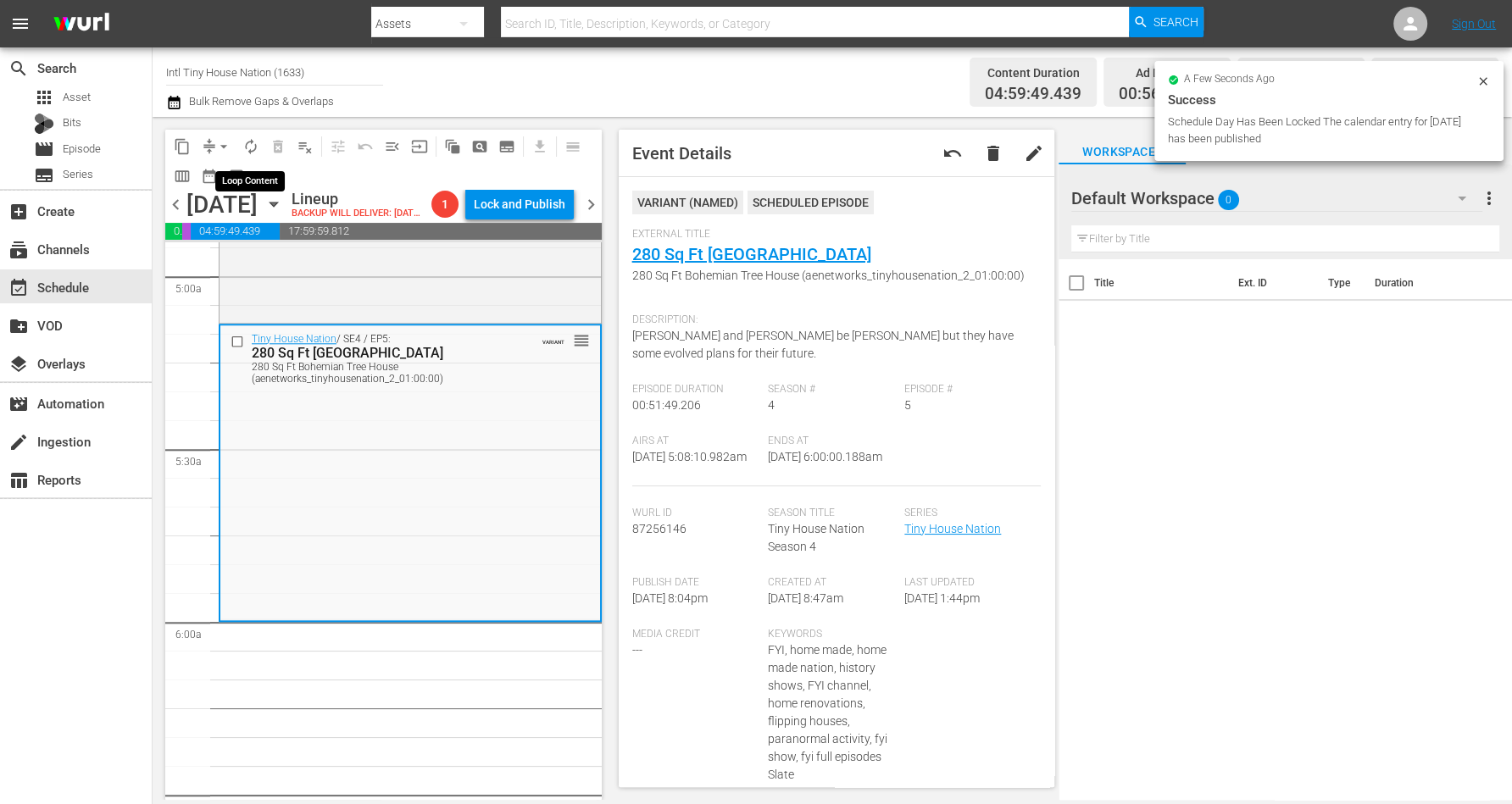
click at [249, 144] on span "autorenew_outlined" at bounding box center [251, 147] width 17 height 17
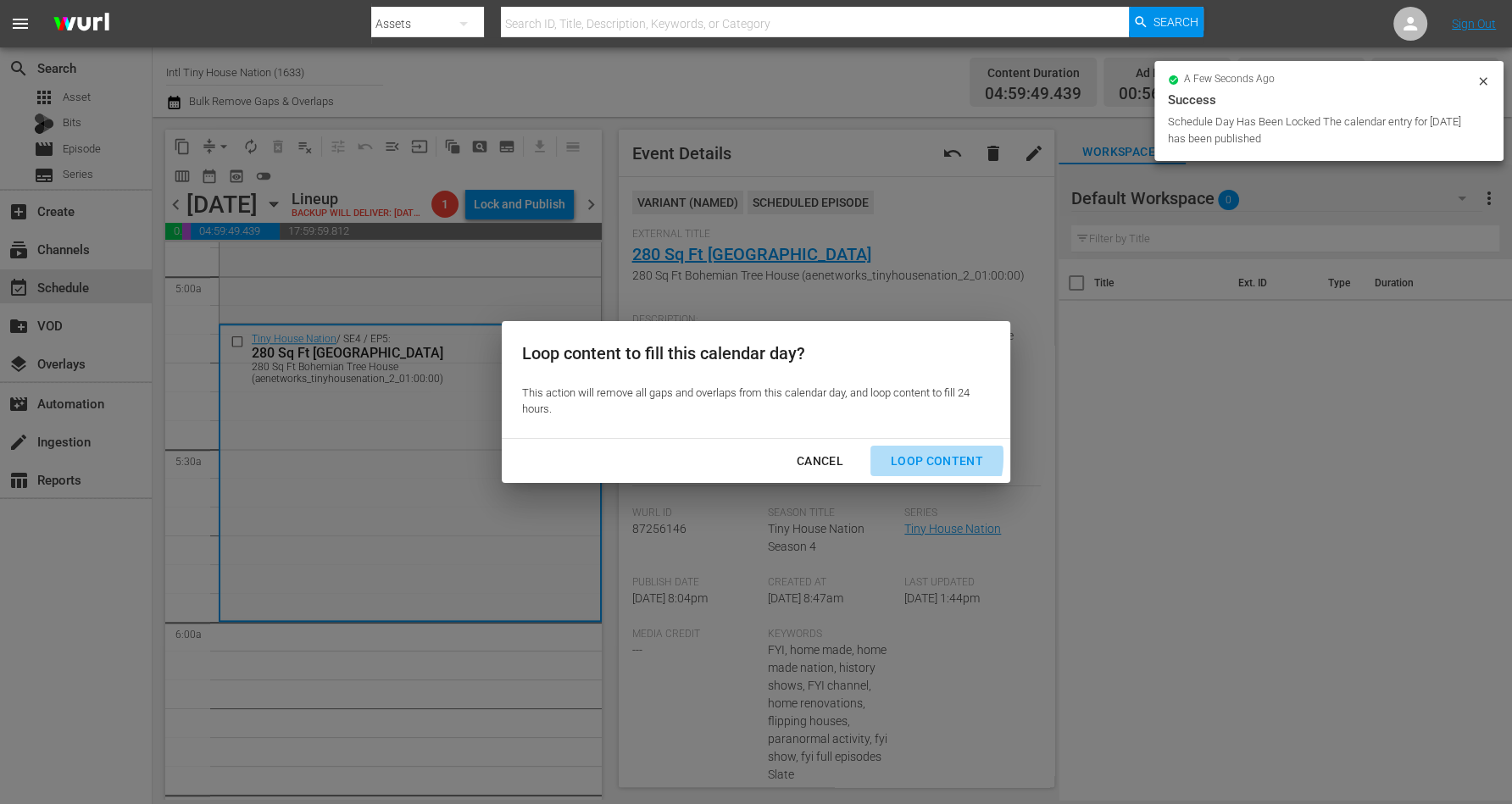
click at [911, 457] on div "Loop Content" at bounding box center [937, 462] width 120 height 21
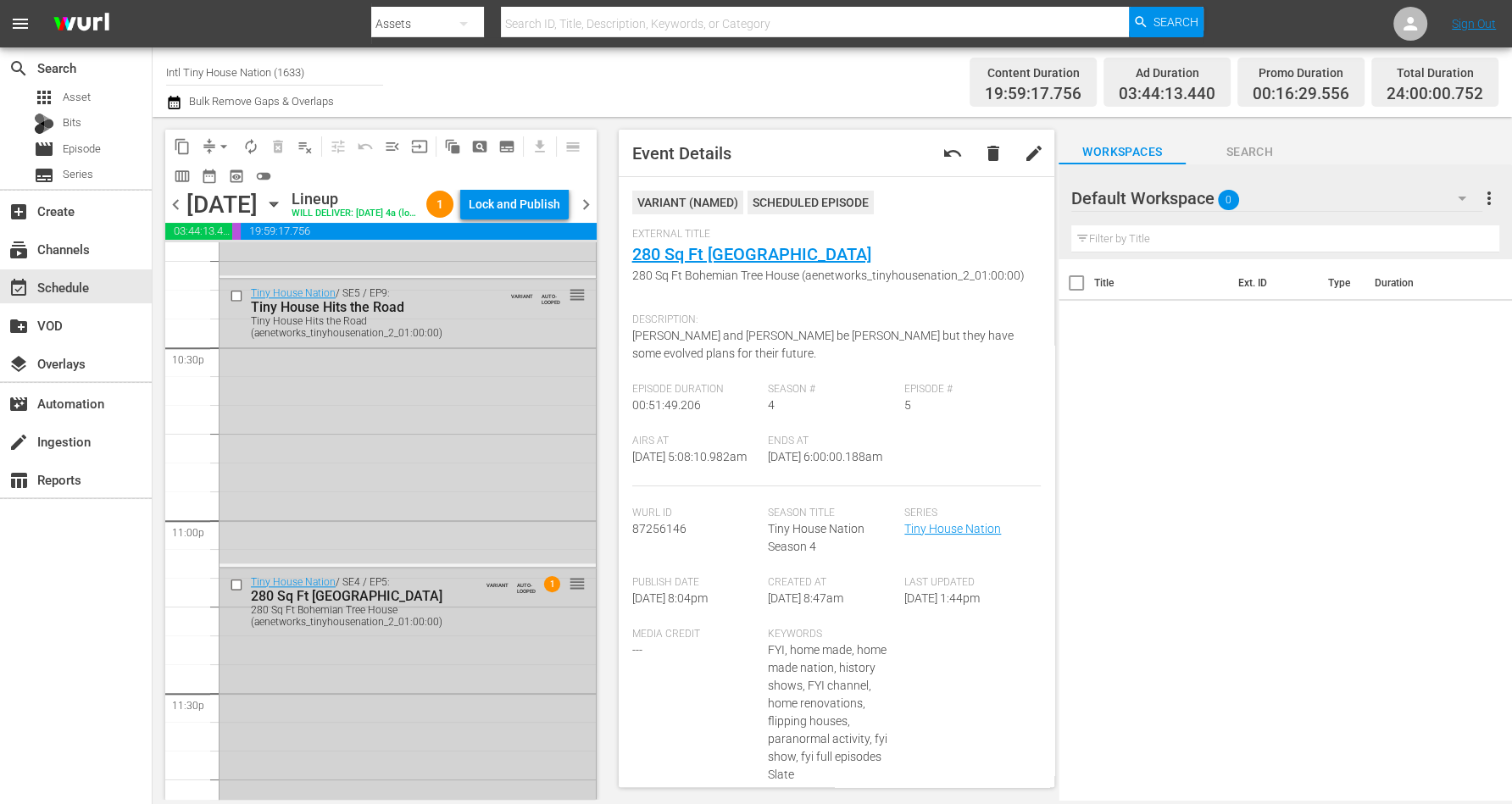
scroll to position [7769, 0]
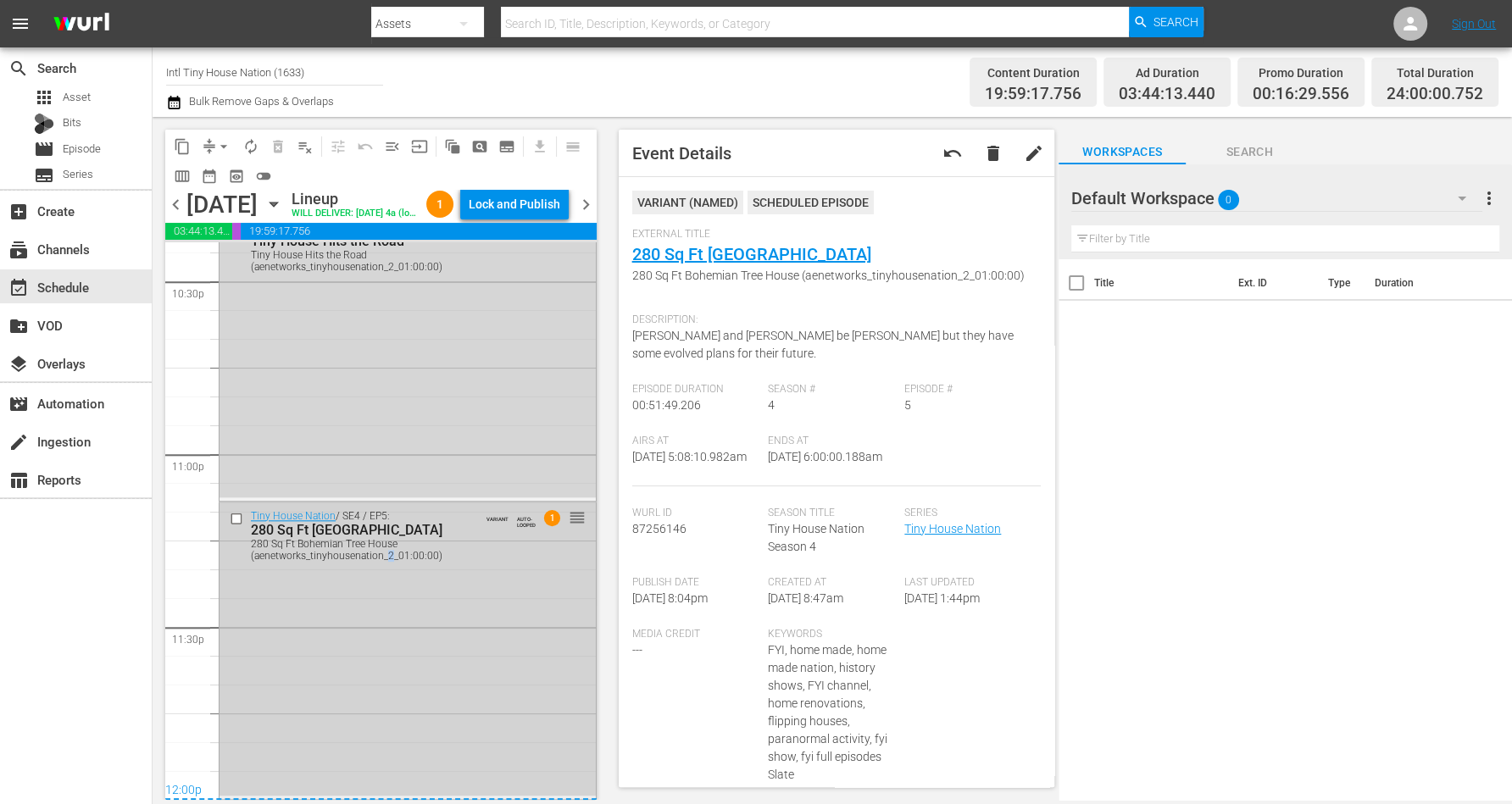
click at [392, 628] on div "Tiny House Nation / SE4 / EP5: 280 Sq Ft Bohemian Tree House 280 Sq Ft Bohemian…" at bounding box center [408, 649] width 376 height 293
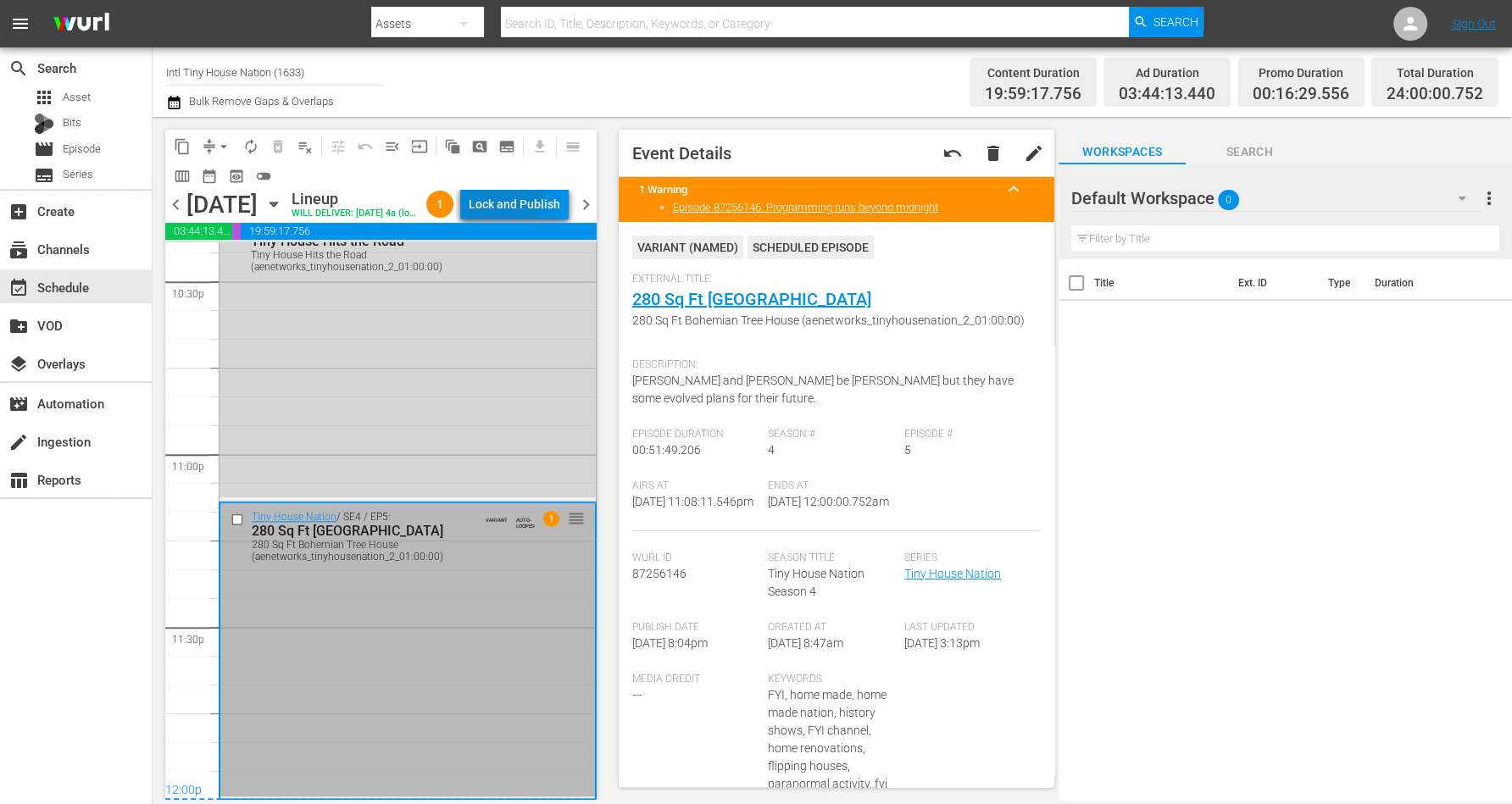
click at [529, 199] on div "Lock and Publish" at bounding box center [514, 204] width 92 height 31
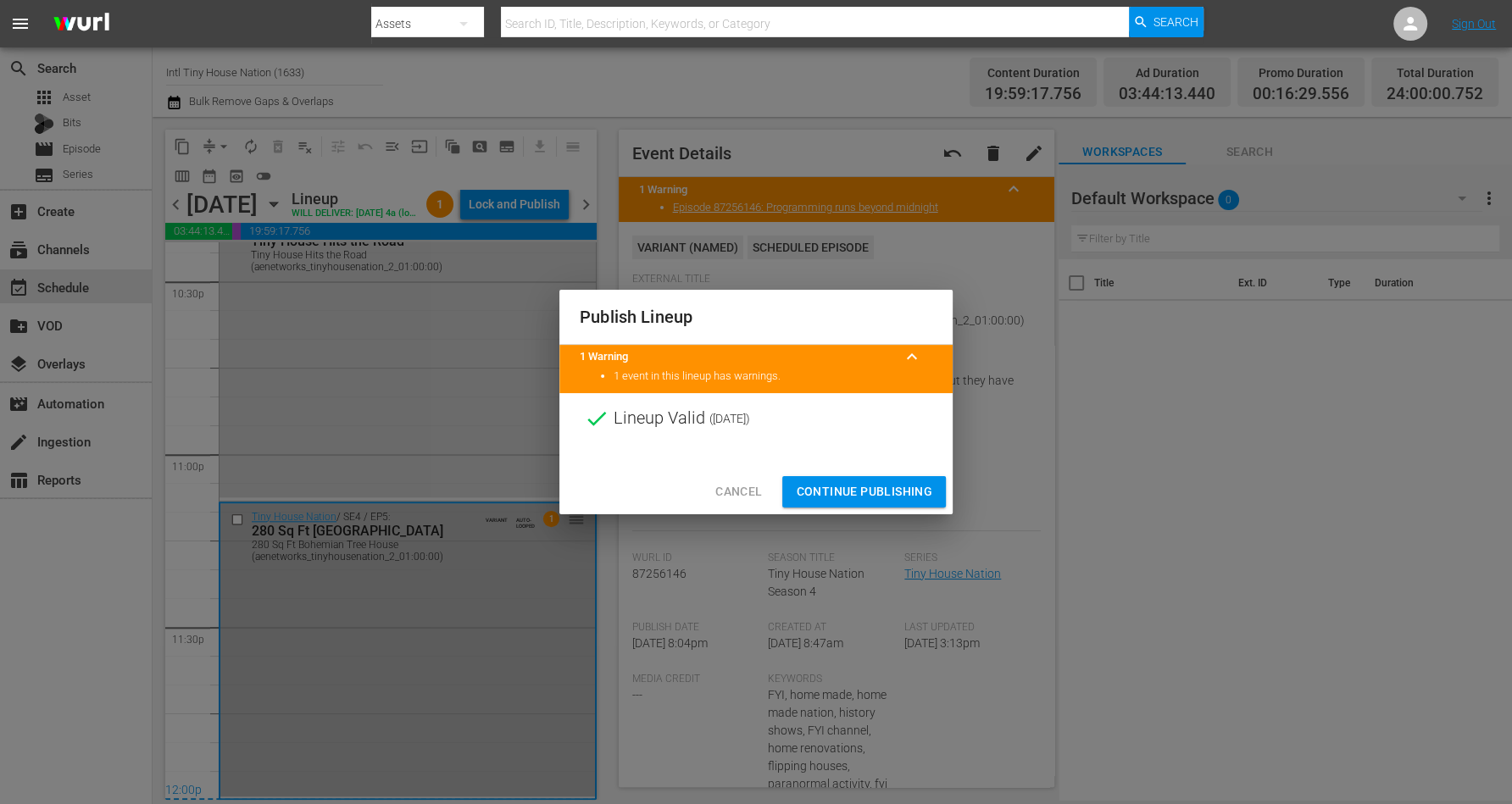
click at [835, 488] on span "Continue Publishing" at bounding box center [865, 492] width 137 height 21
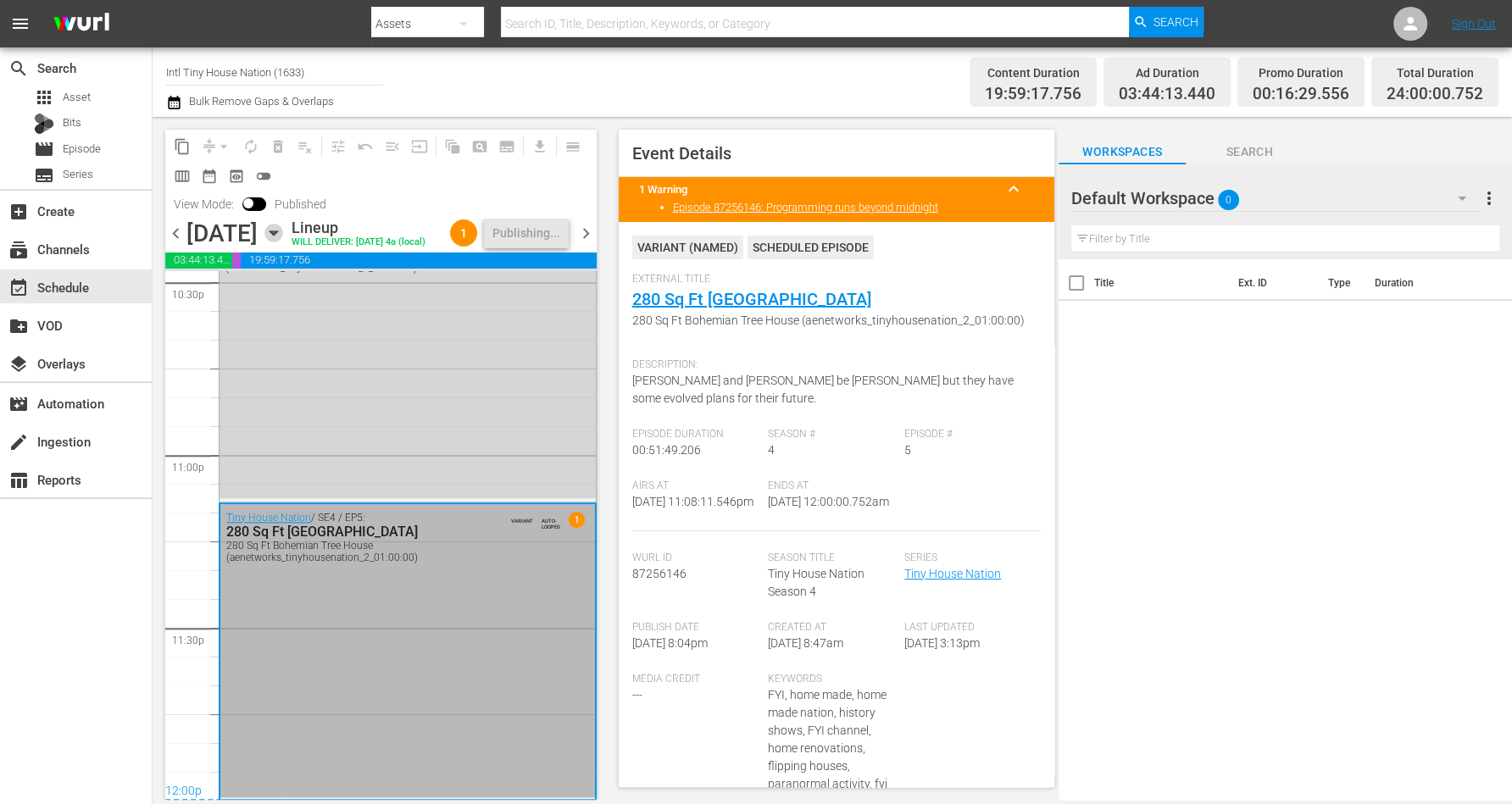
click at [277, 235] on icon "button" at bounding box center [274, 233] width 8 height 4
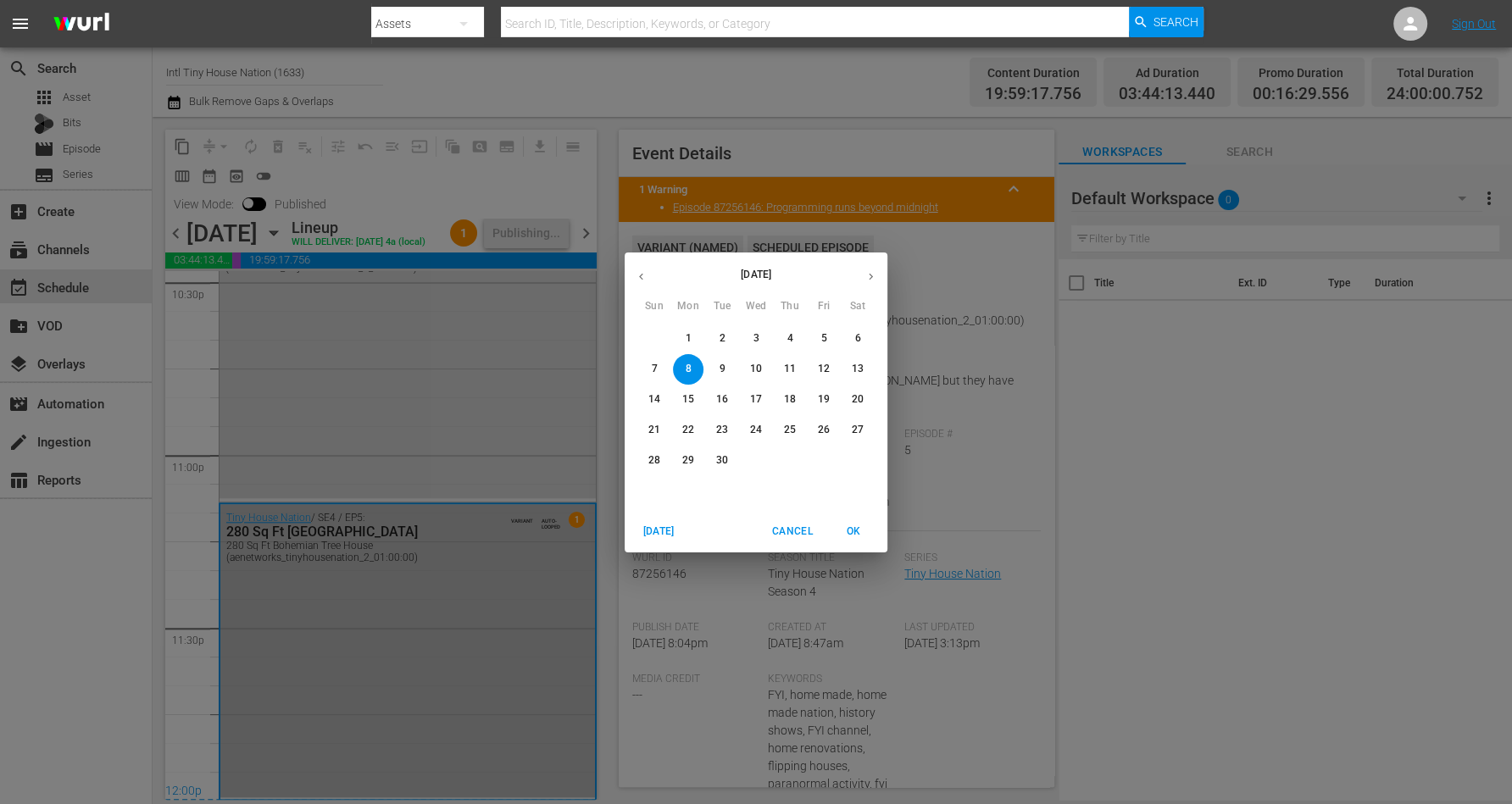
click at [716, 365] on span "9" at bounding box center [722, 368] width 31 height 14
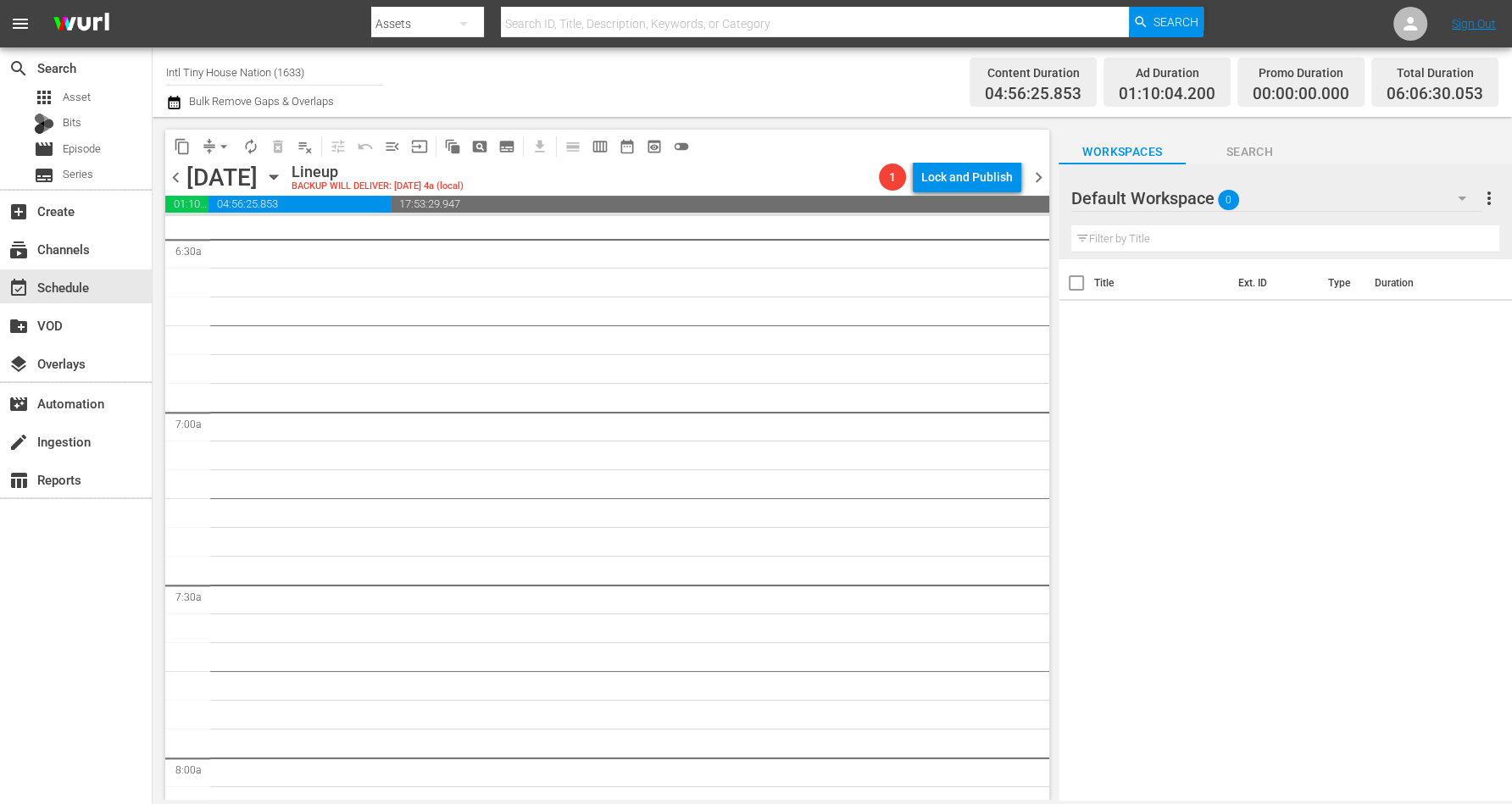
scroll to position [1907, 0]
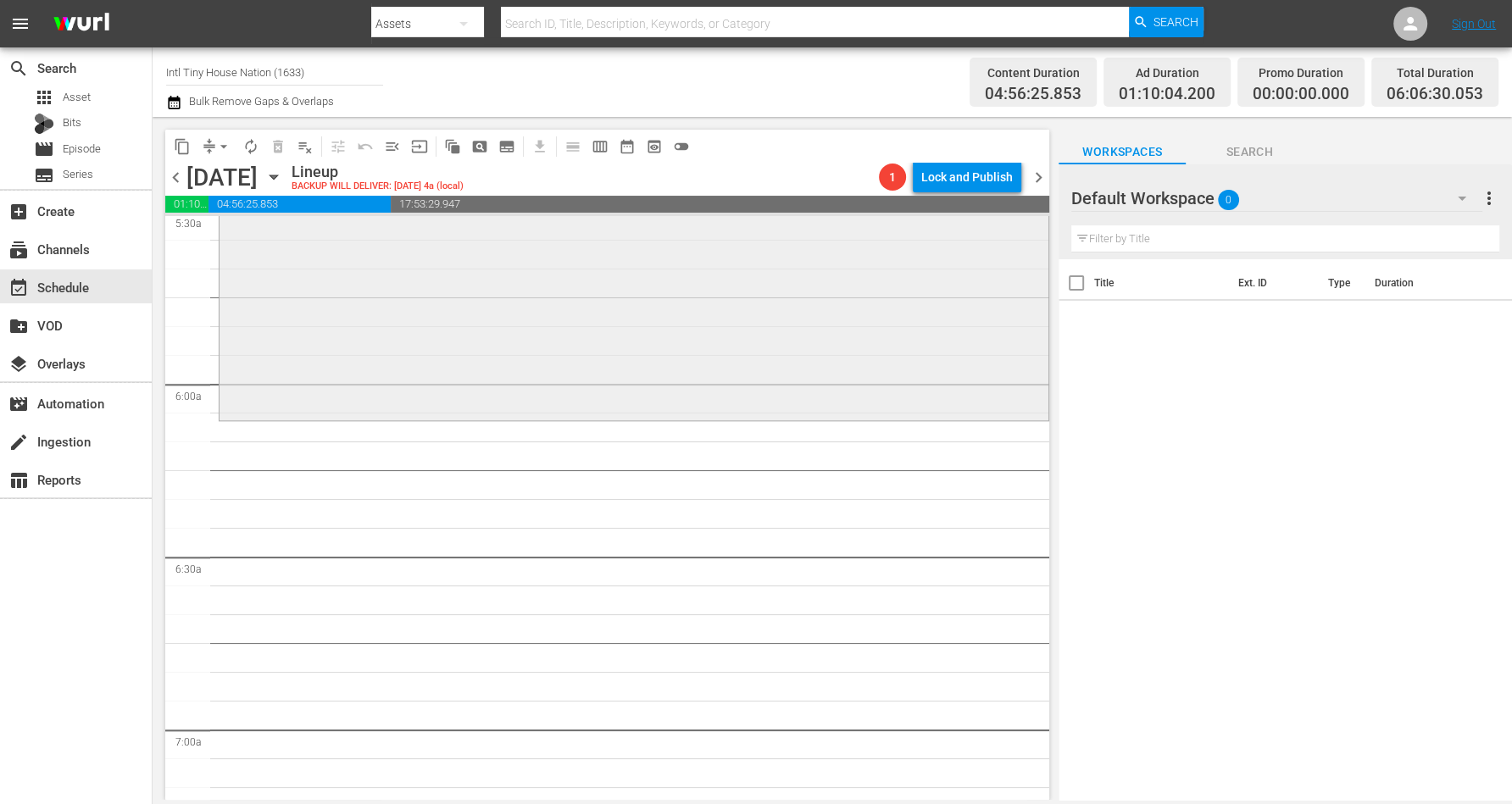
click at [540, 355] on div "Tiny House Nation / SE4 / EP7: 460 Sq Ft Long Journey To Tiny 460 Sq Ft Long Jo…" at bounding box center [634, 266] width 829 height 302
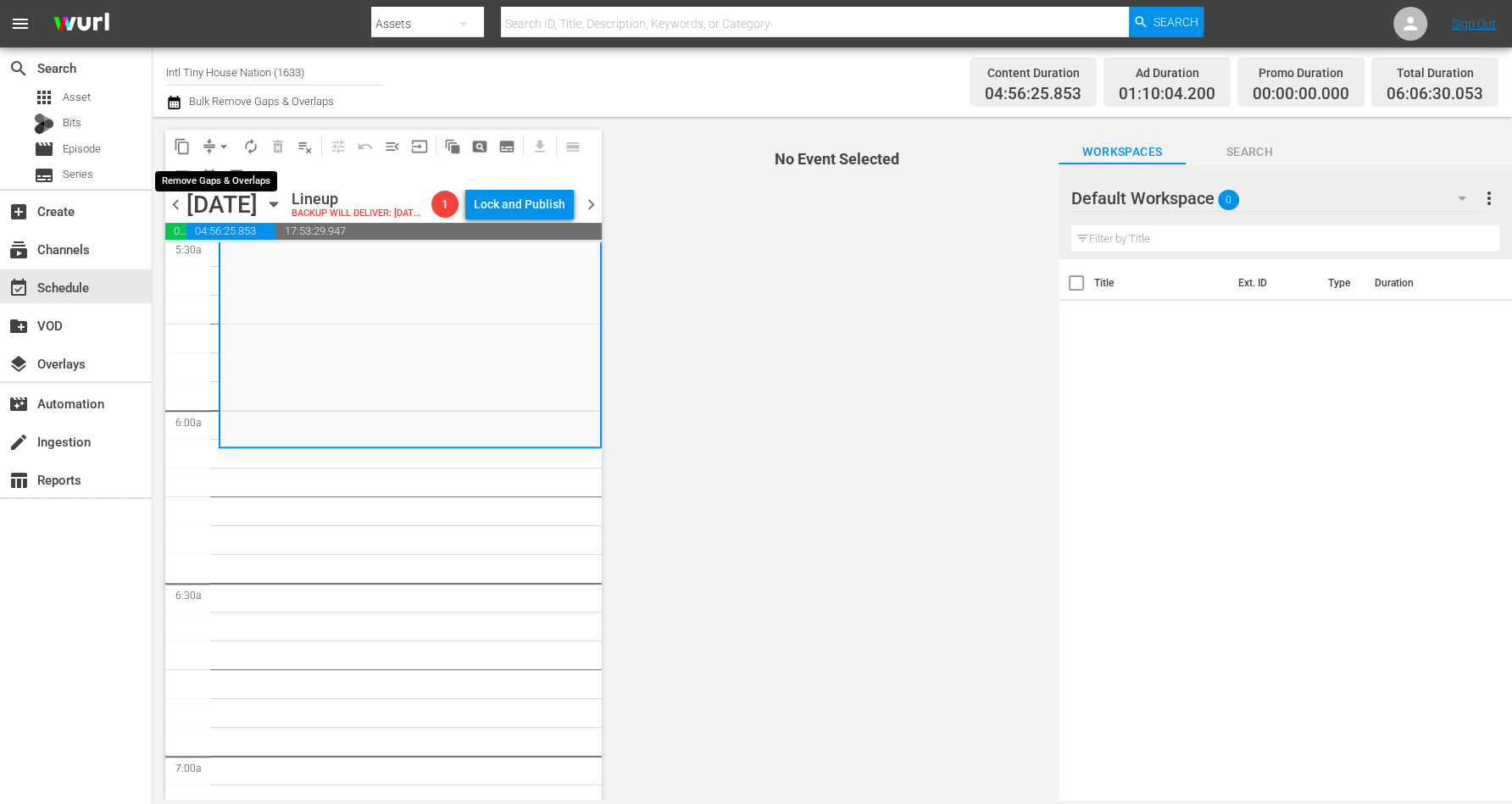
click at [221, 143] on span "arrow_drop_down" at bounding box center [224, 147] width 17 height 17
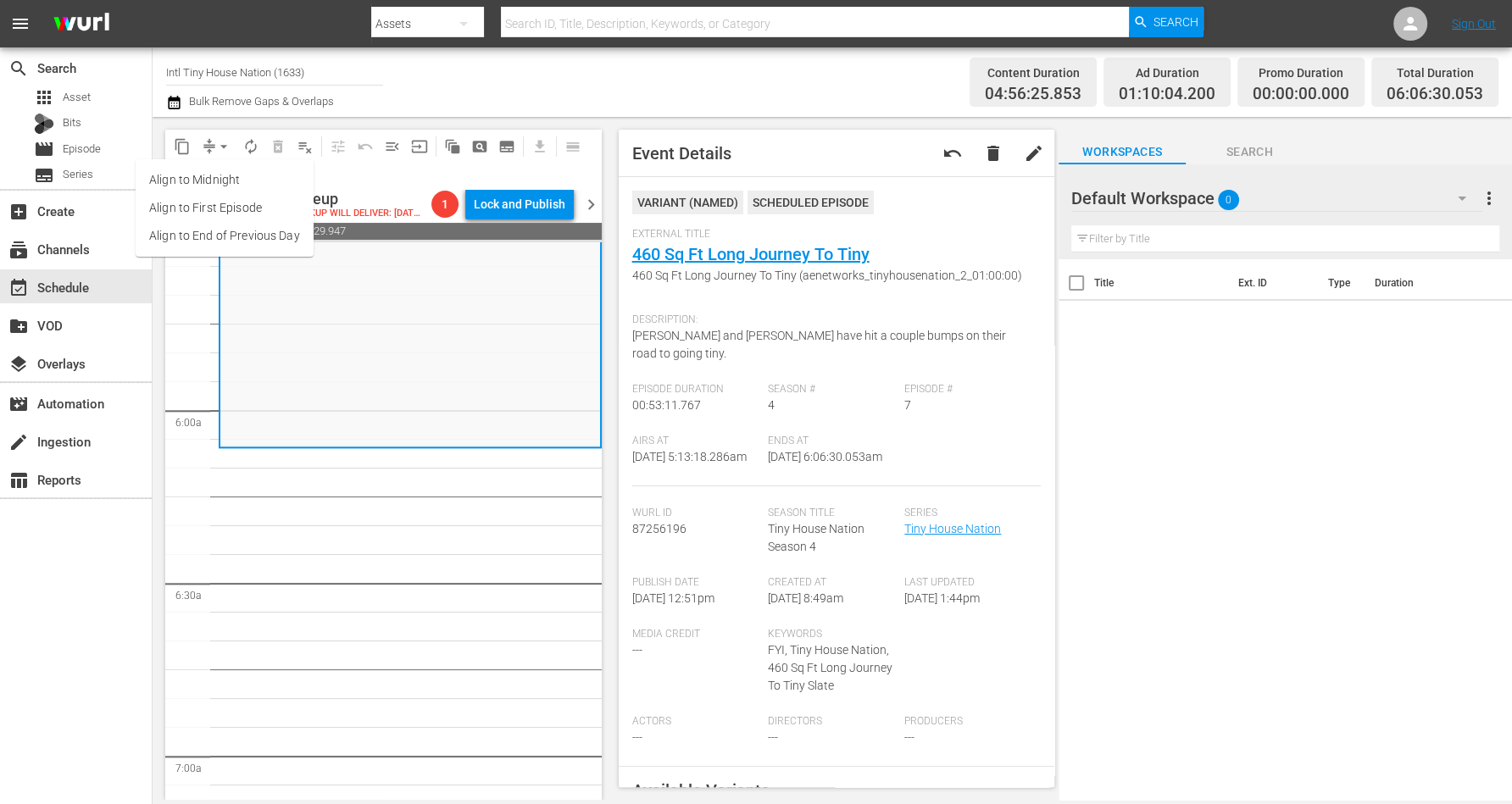
click at [219, 174] on li "Align to Midnight" at bounding box center [225, 179] width 178 height 28
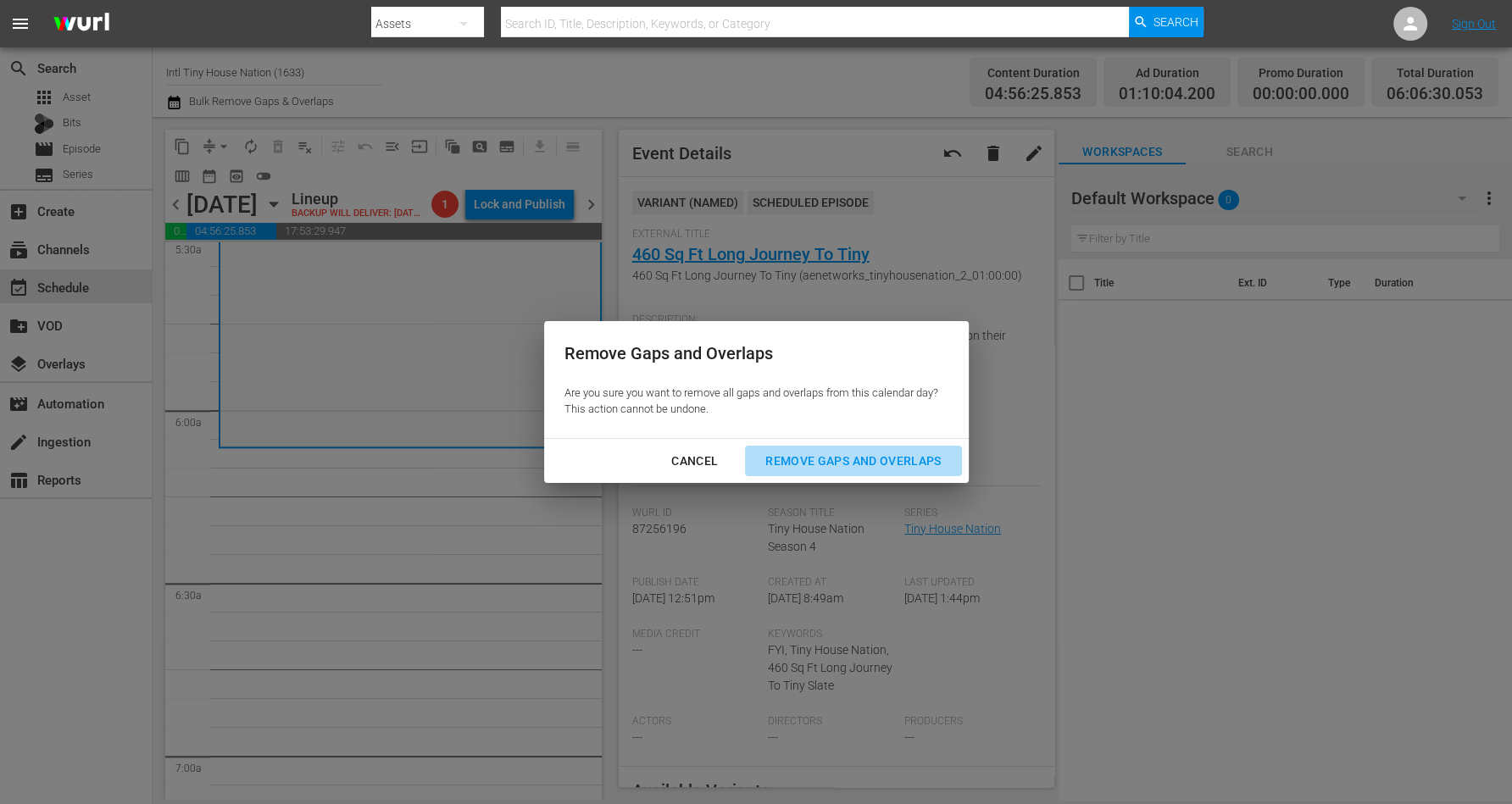
click at [831, 455] on div "Remove Gaps and Overlaps" at bounding box center [853, 462] width 202 height 21
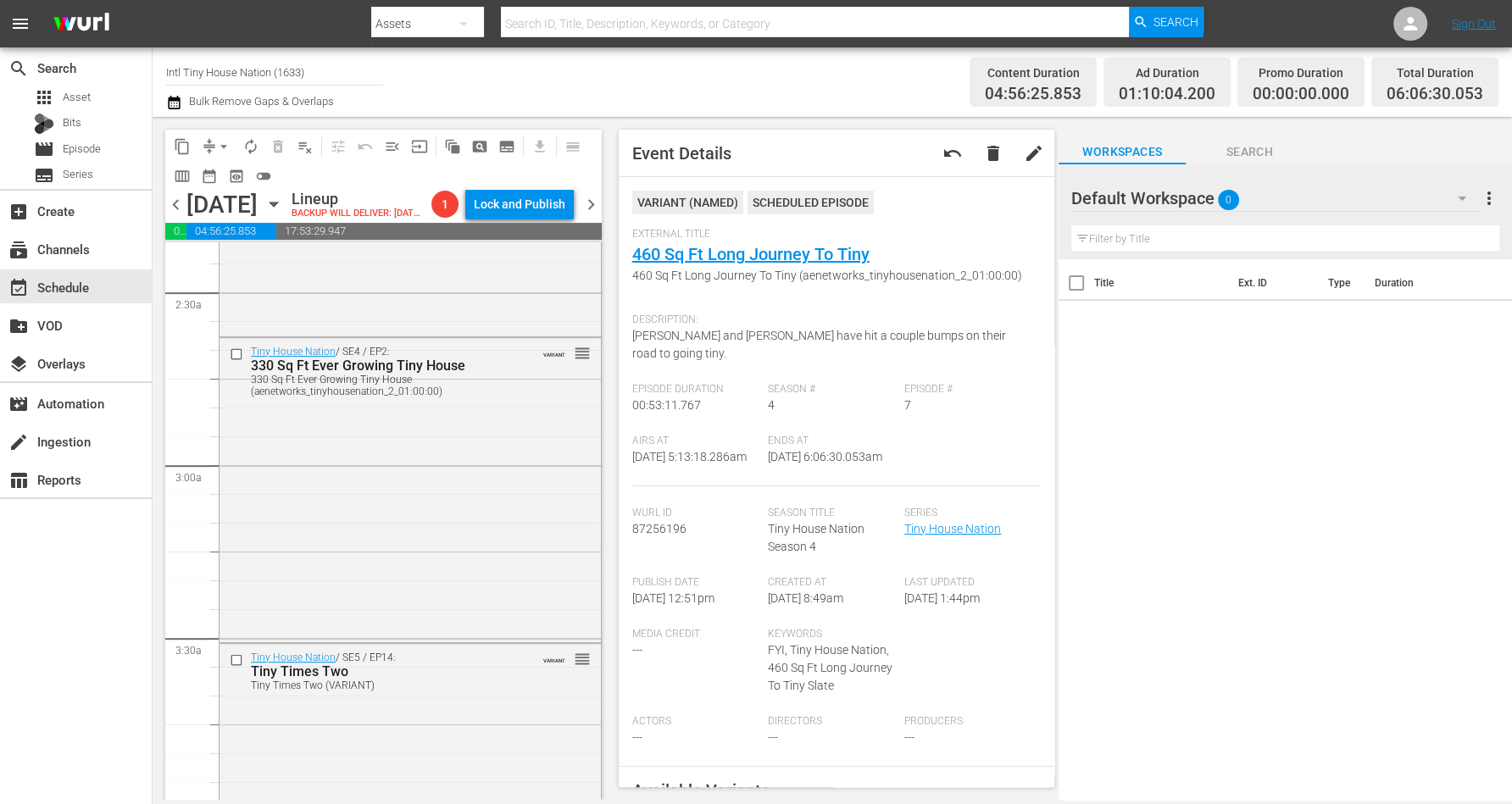
scroll to position [0, 0]
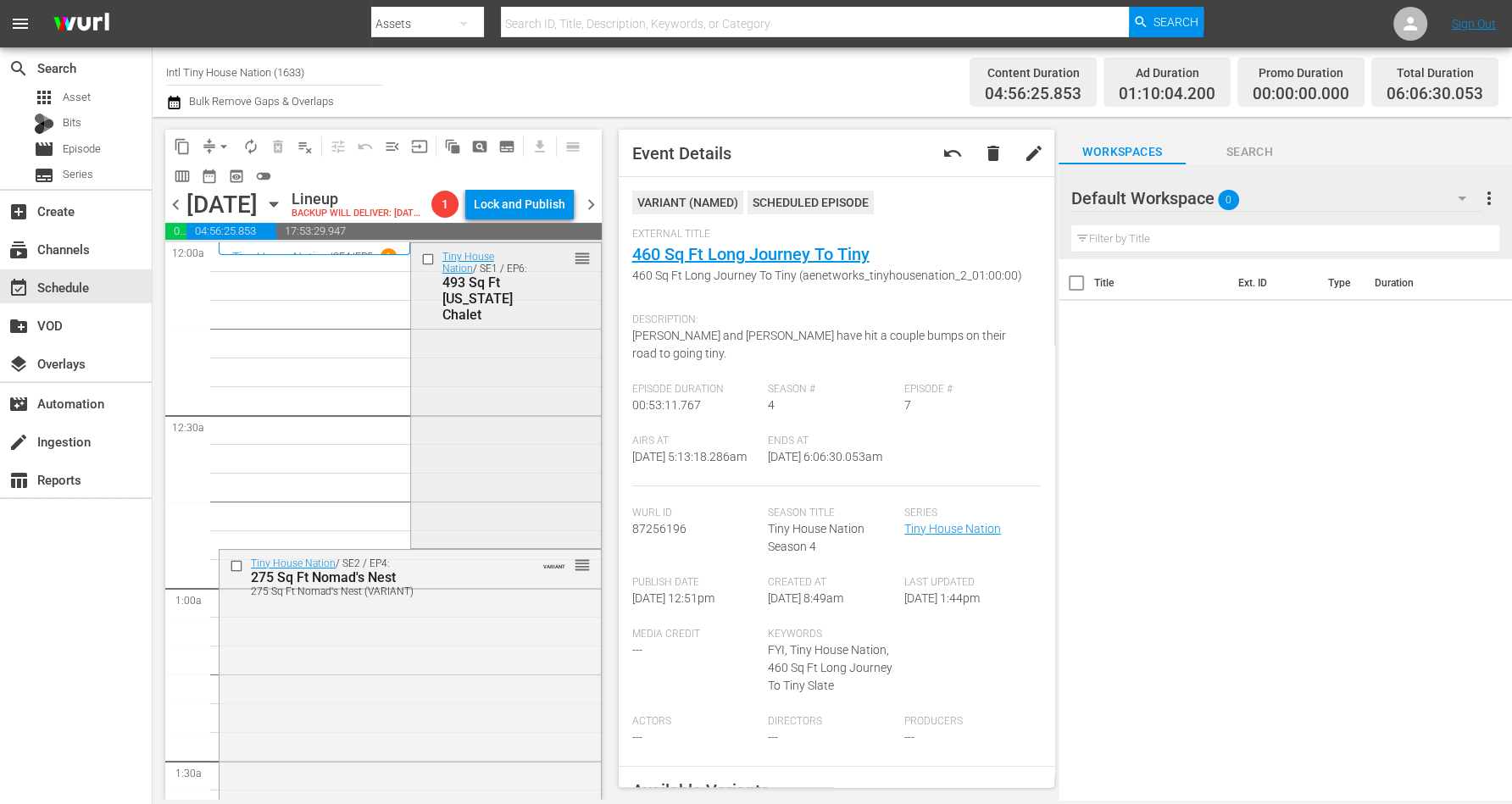
click at [470, 392] on div "Tiny House Nation / SE1 / EP6: 493 Sq Ft Vermont Chalet reorder" at bounding box center [505, 393] width 190 height 302
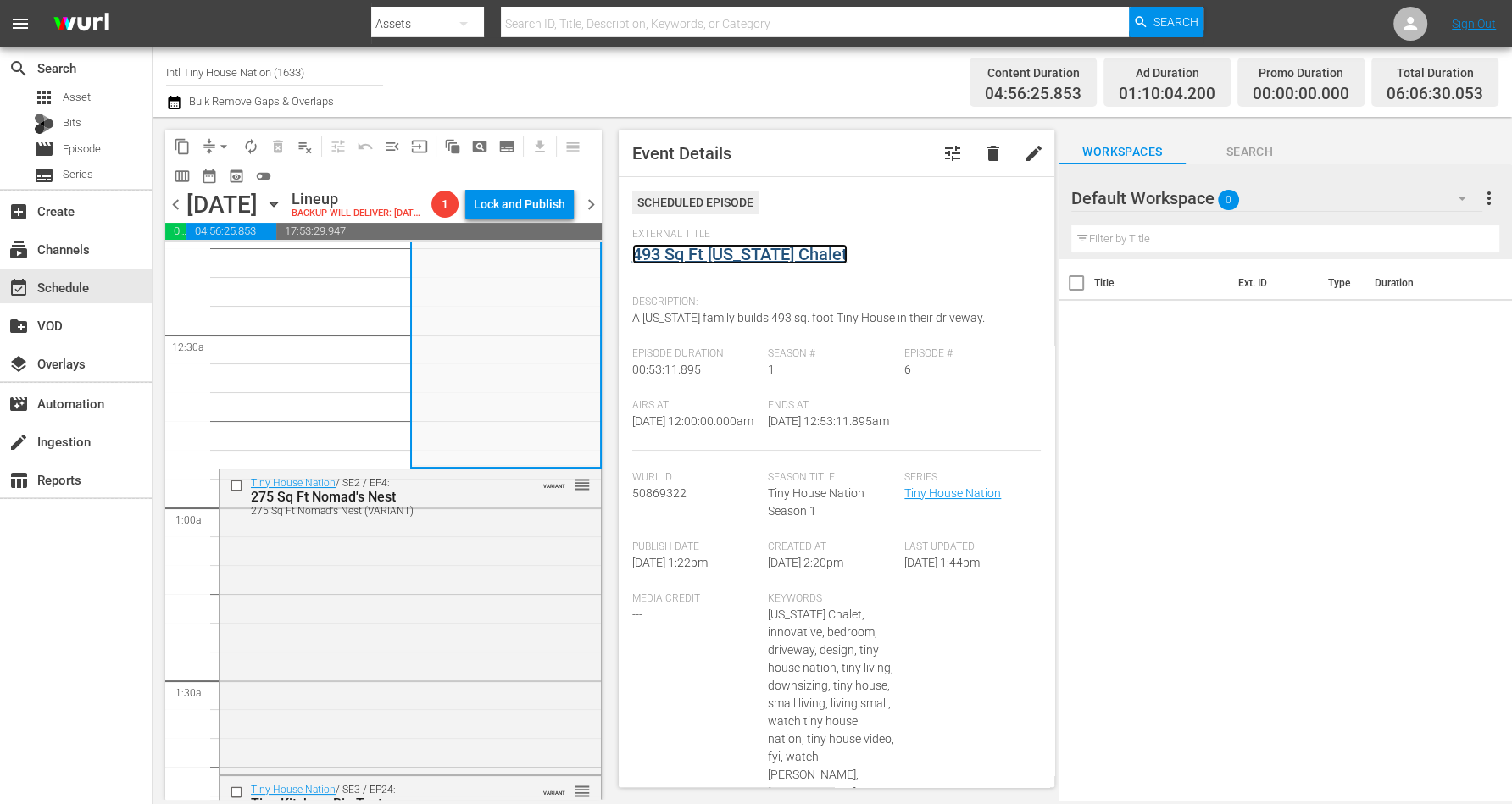
scroll to position [212, 0]
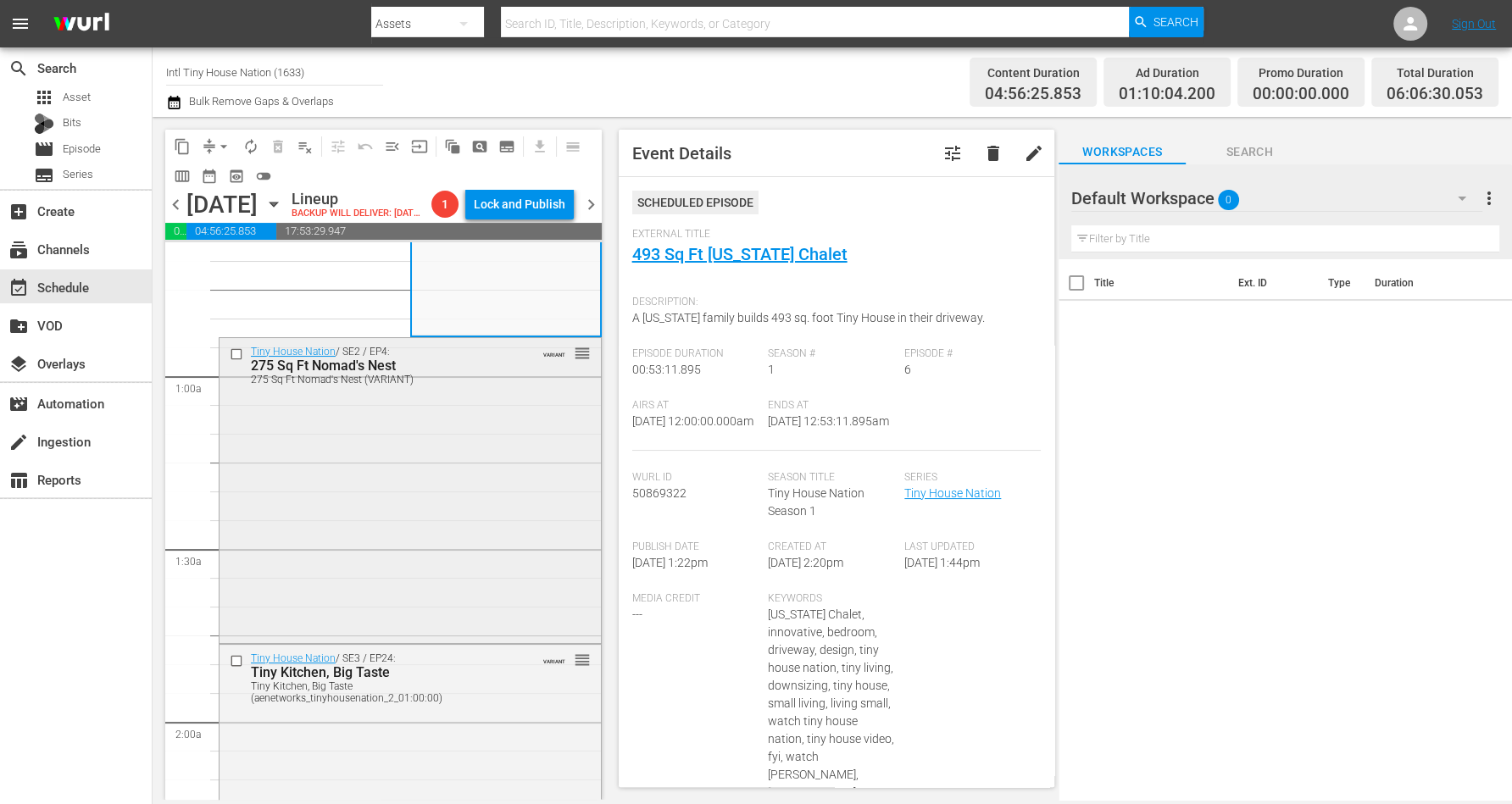
click at [364, 478] on div "Tiny House Nation / SE2 / EP4: 275 Sq Ft Nomad's Nest 275 Sq Ft Nomad's Nest (V…" at bounding box center [411, 489] width 382 height 302
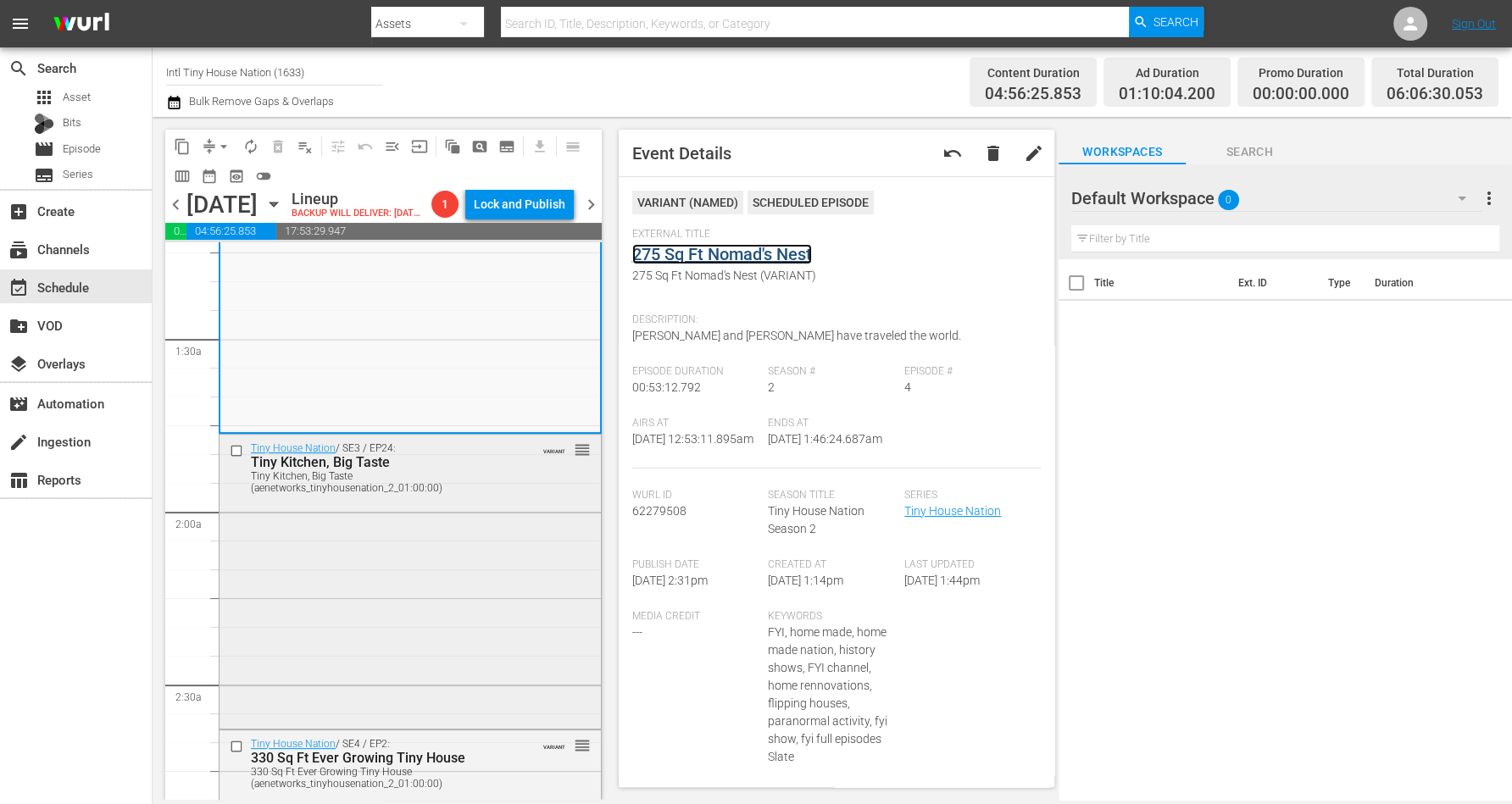
scroll to position [424, 0]
click at [392, 571] on div "Tiny House Nation / SE3 / EP24: Tiny Kitchen, Big Taste Tiny Kitchen, Big Taste…" at bounding box center [411, 578] width 382 height 291
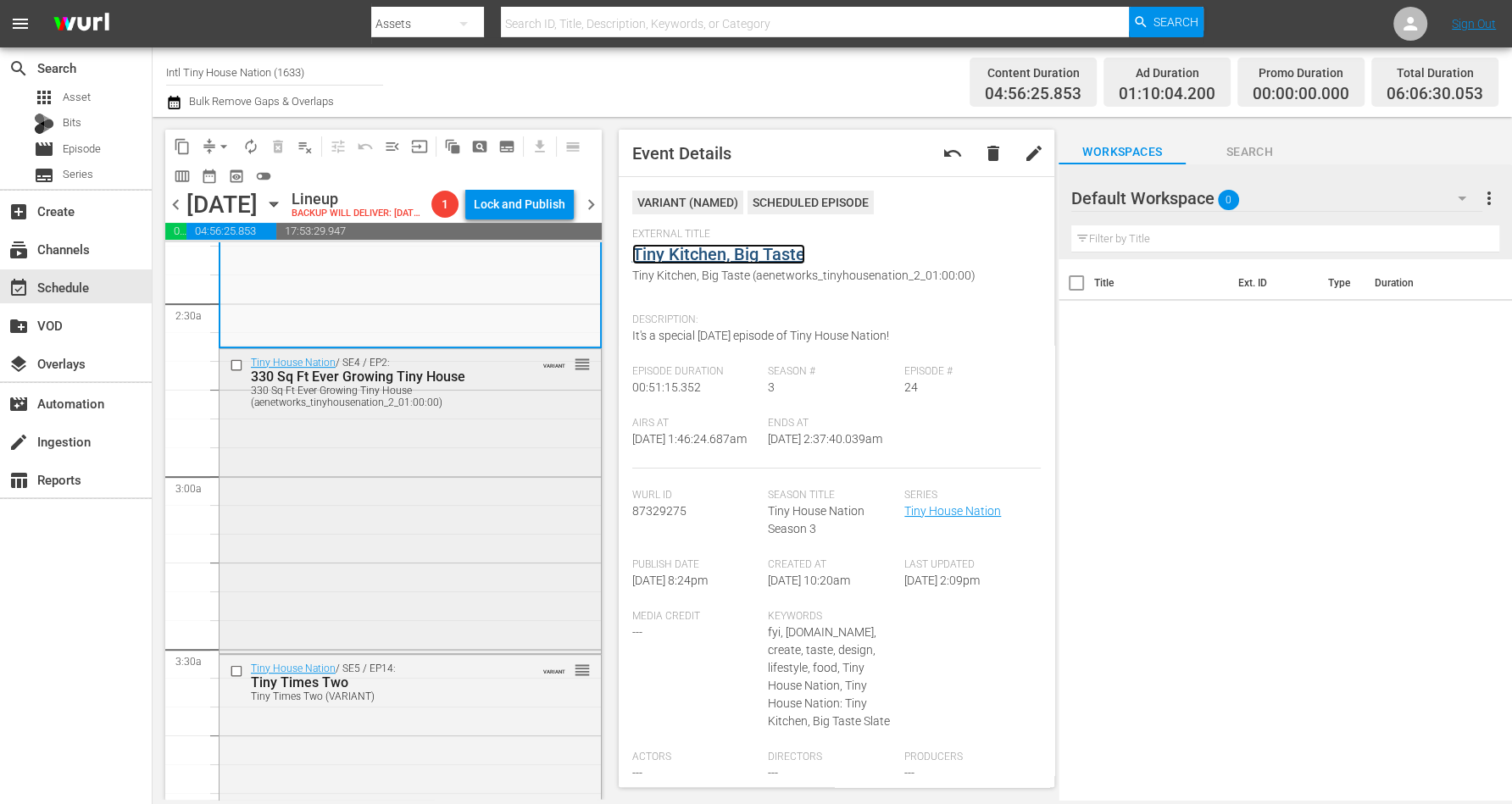
scroll to position [847, 0]
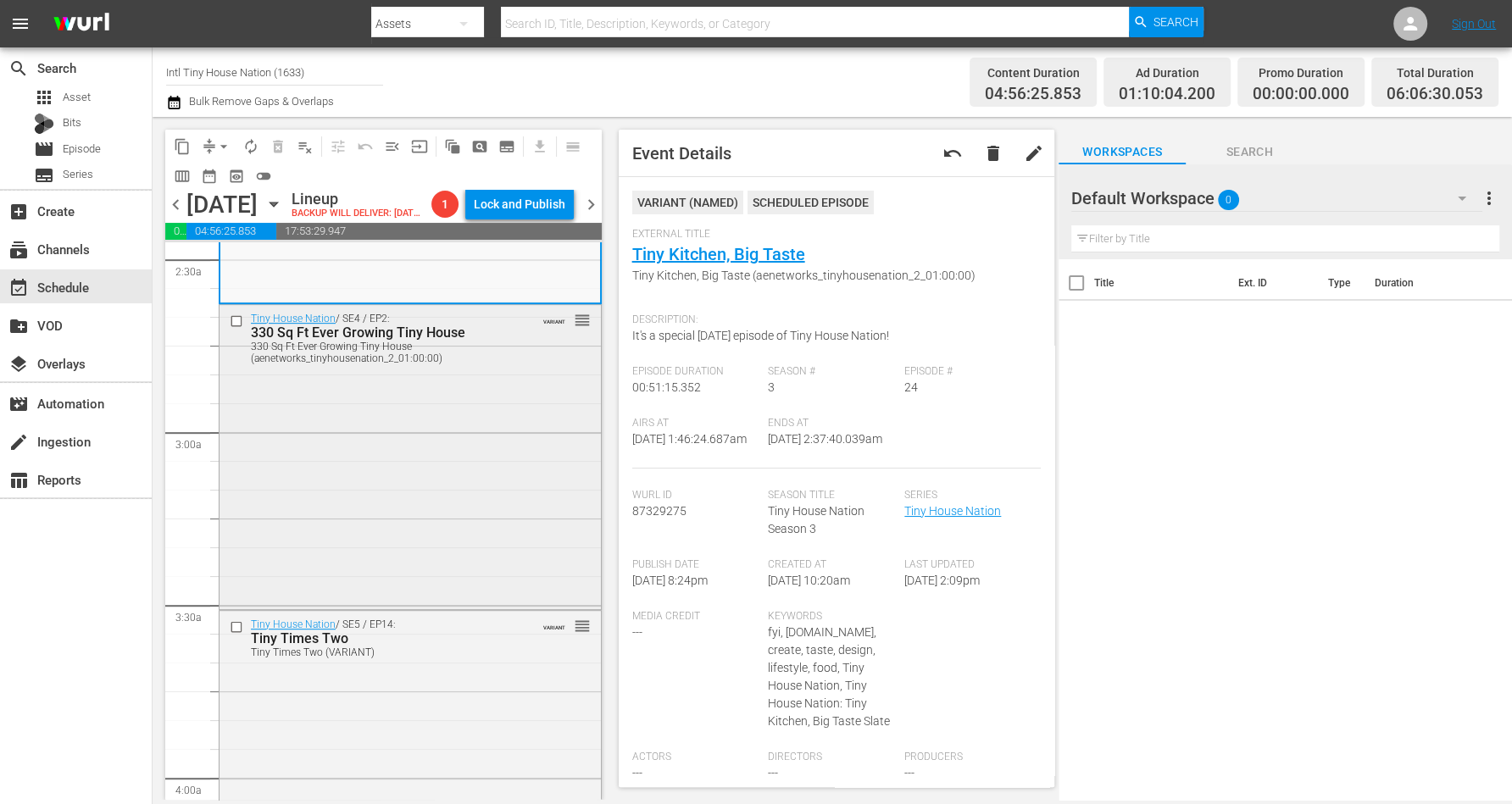
click at [364, 487] on div "Tiny House Nation / SE4 / EP2: 330 Sq Ft Ever Growing Tiny House 330 Sq Ft Ever…" at bounding box center [411, 455] width 382 height 301
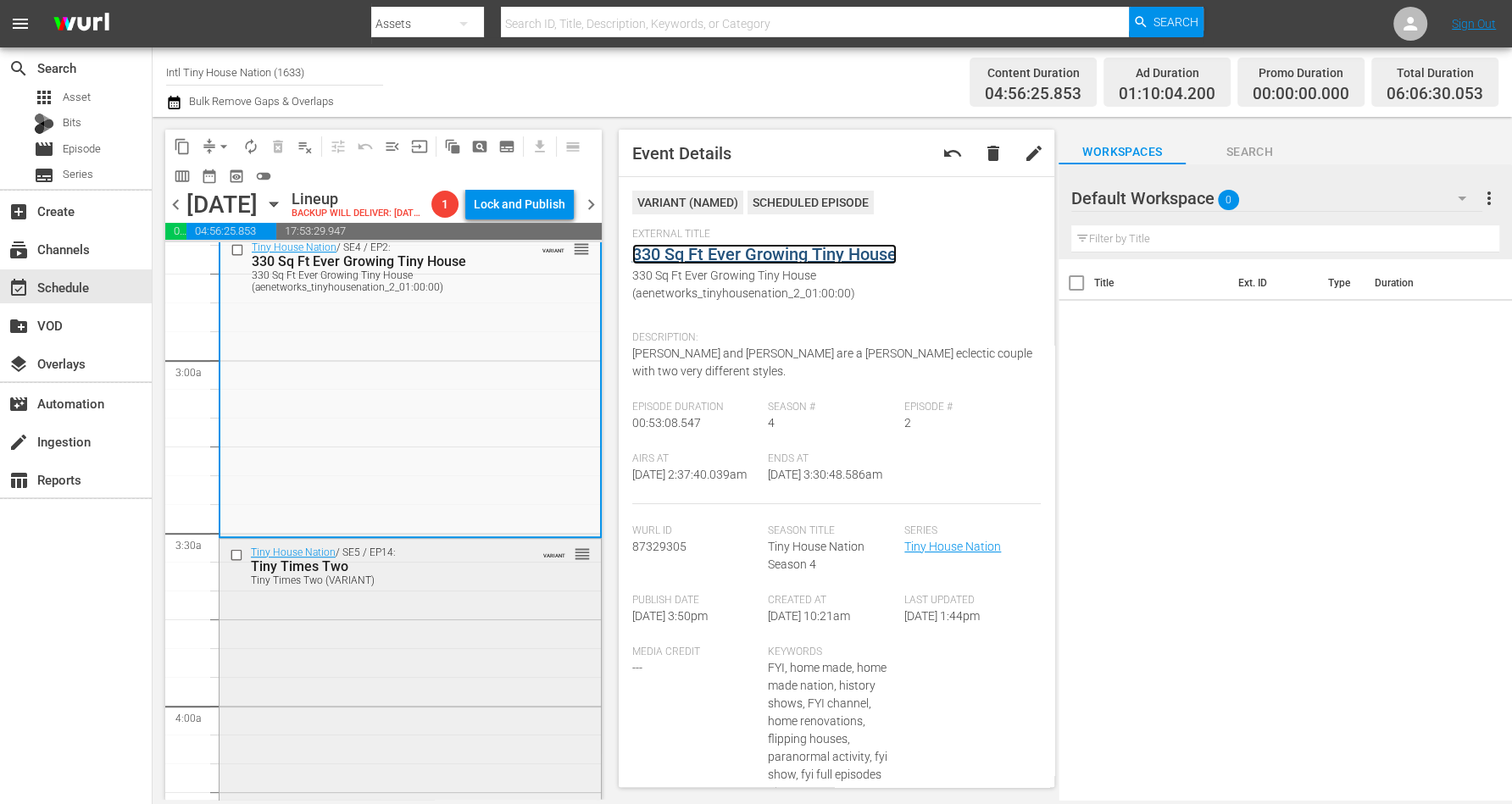
scroll to position [1059, 0]
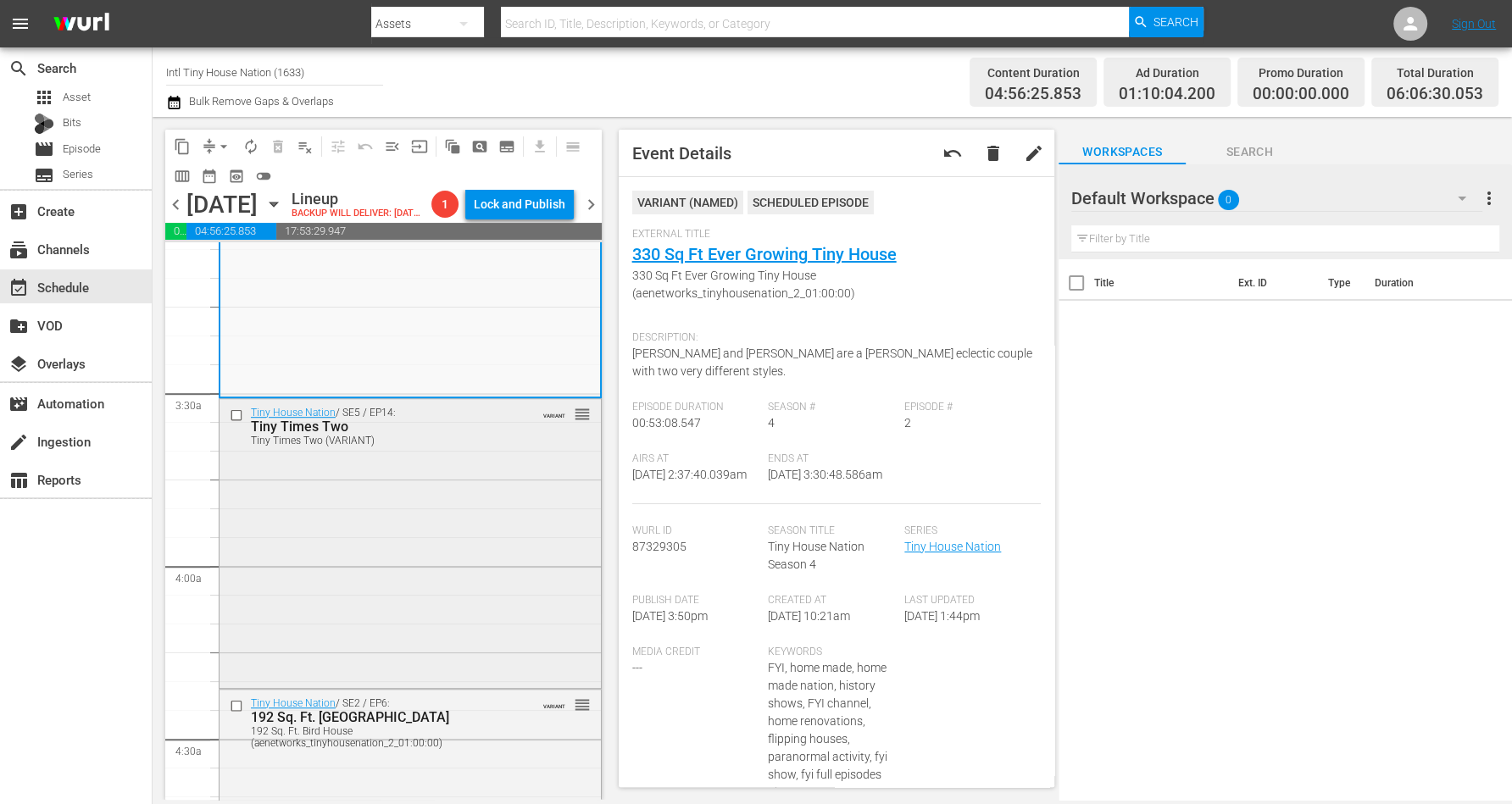
click at [386, 529] on div "Tiny House Nation / SE5 / EP14: Tiny Times Two Tiny Times Two (VARIANT) VARIANT…" at bounding box center [411, 541] width 382 height 284
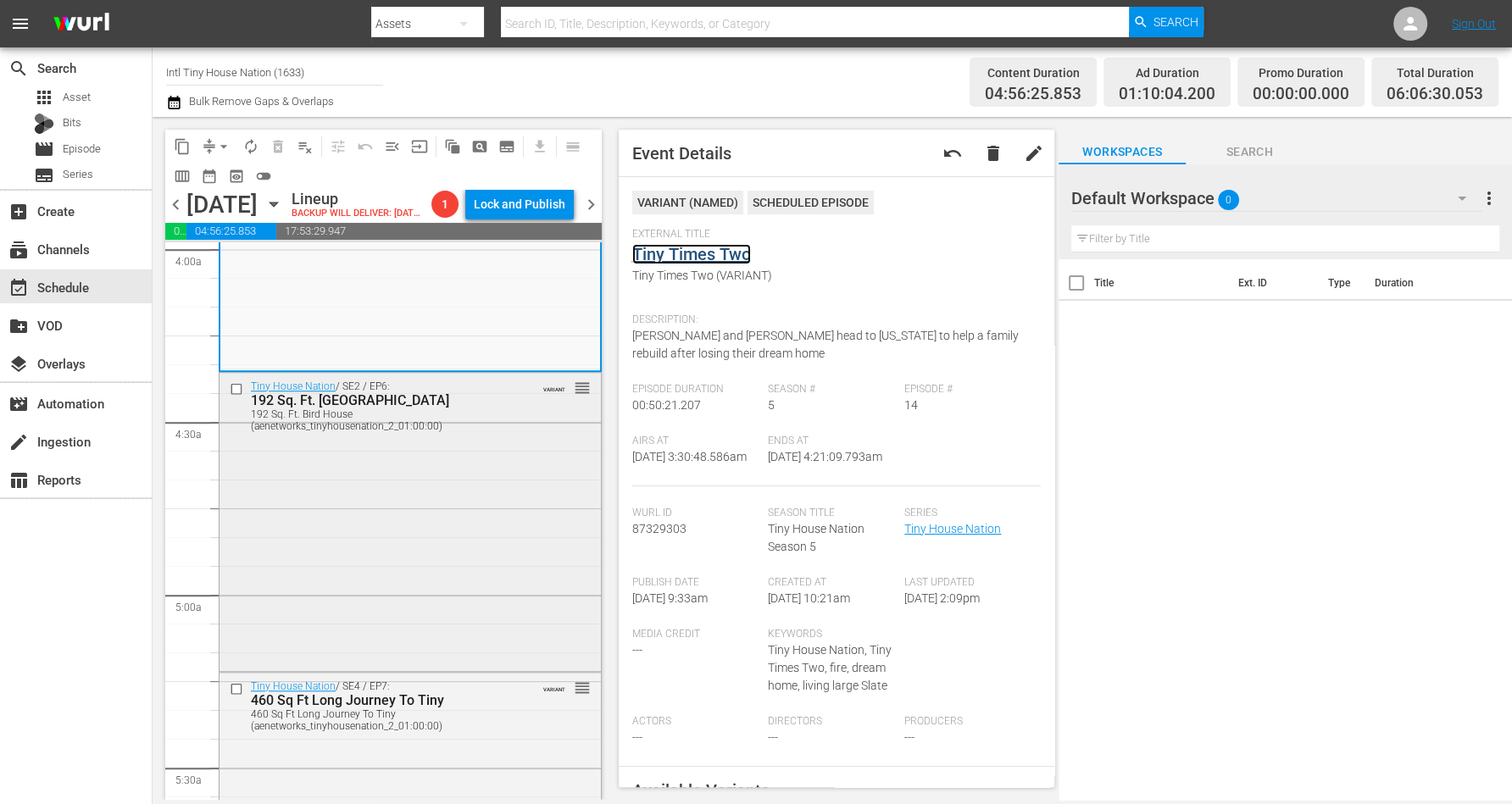
scroll to position [1378, 0]
click at [420, 492] on div "Tiny House Nation / SE2 / EP6: 192 Sq. Ft. Bird House 192 Sq. Ft. Bird House (a…" at bounding box center [411, 520] width 382 height 296
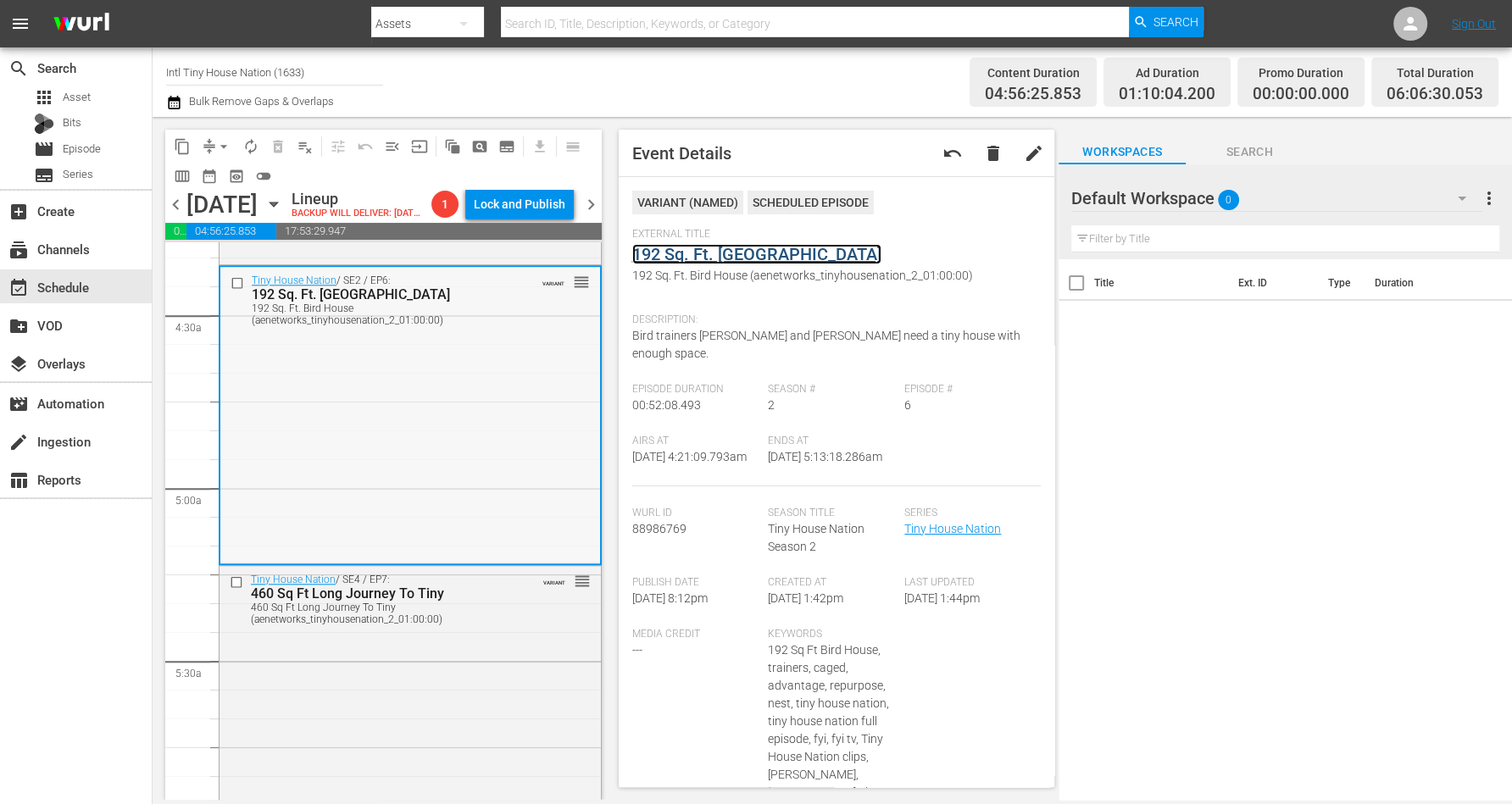
scroll to position [1695, 0]
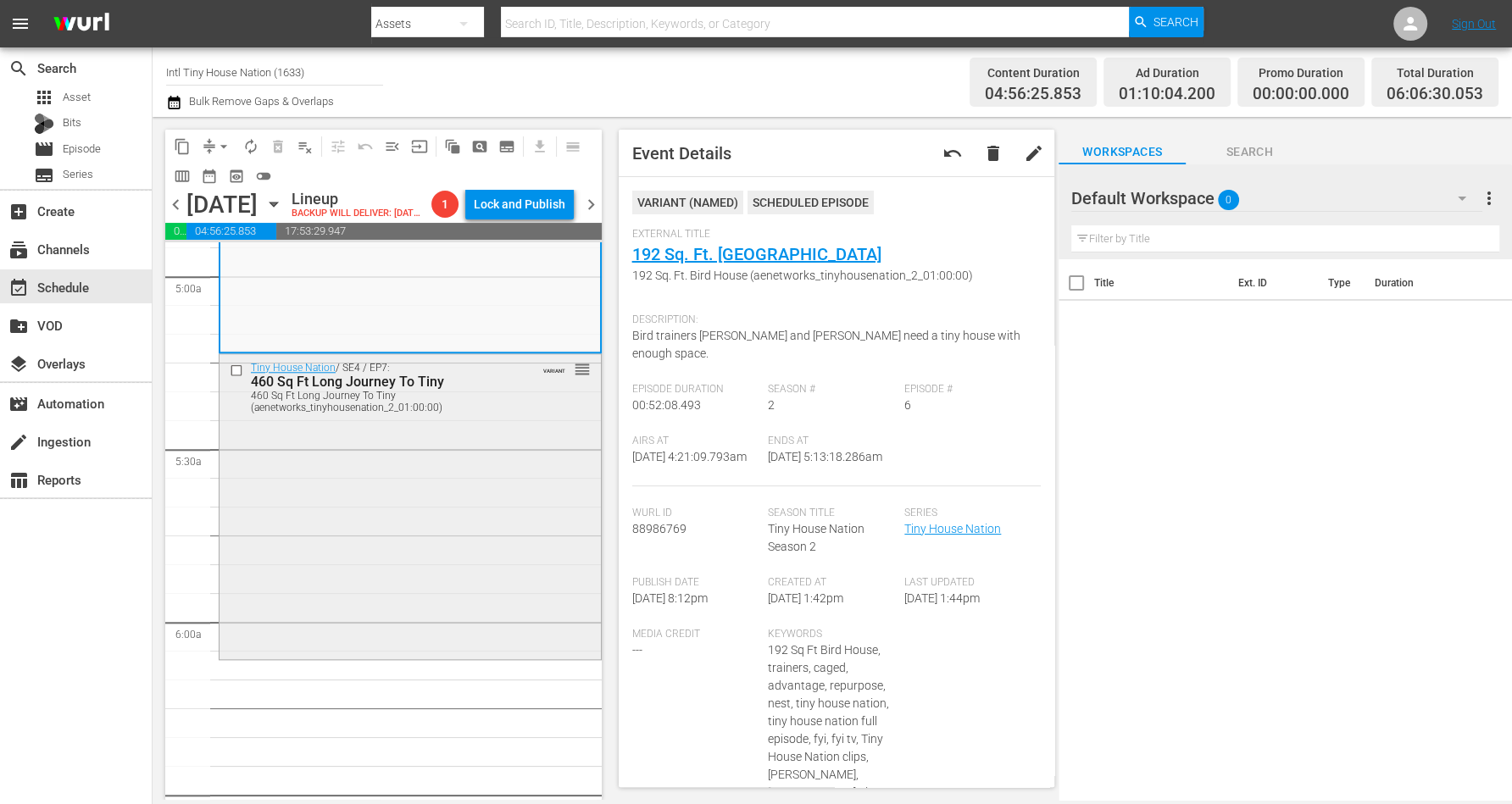
click at [390, 493] on div "Tiny House Nation / SE4 / EP7: 460 Sq Ft Long Journey To Tiny 460 Sq Ft Long Jo…" at bounding box center [411, 504] width 382 height 302
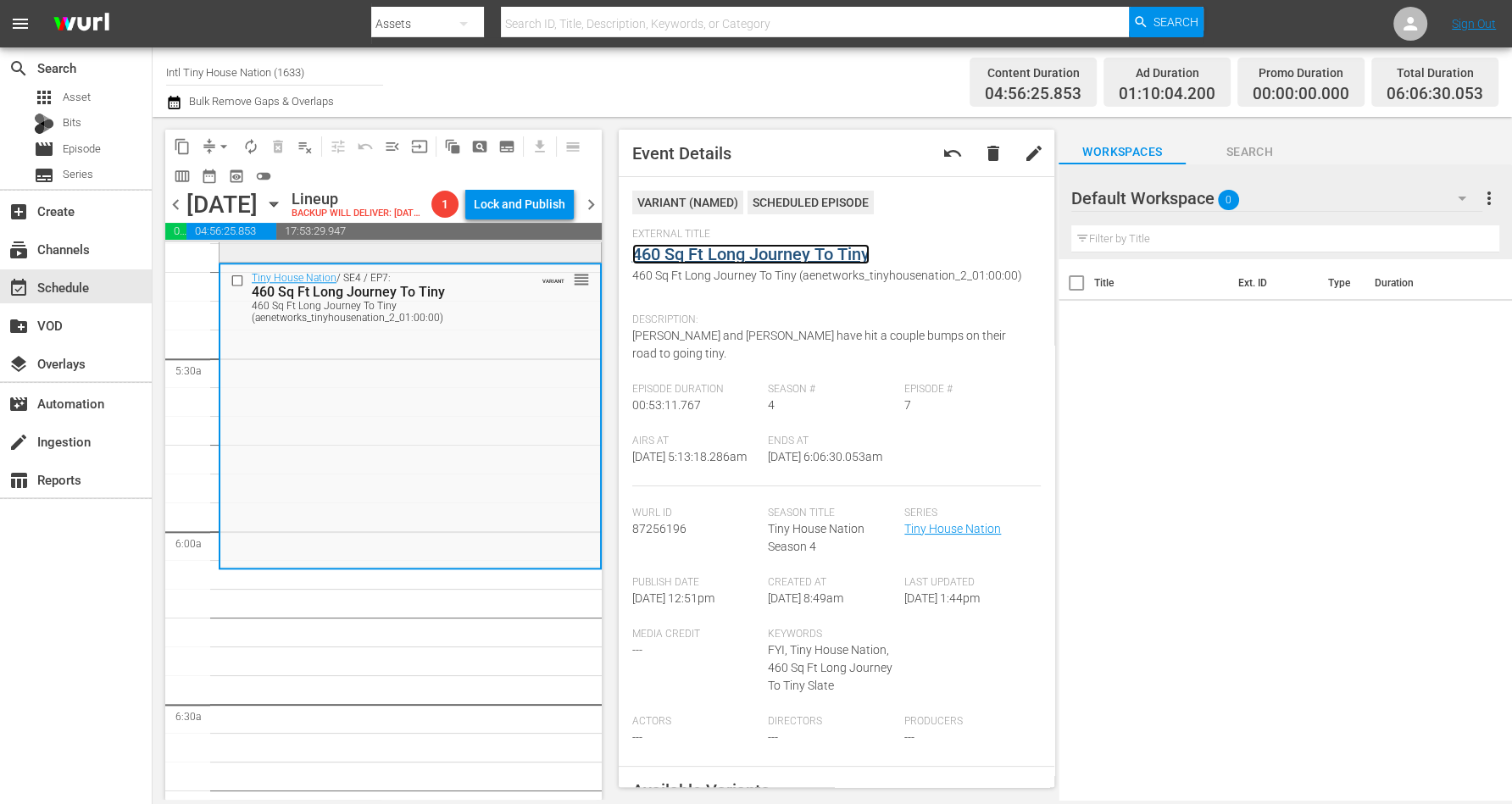
scroll to position [1907, 0]
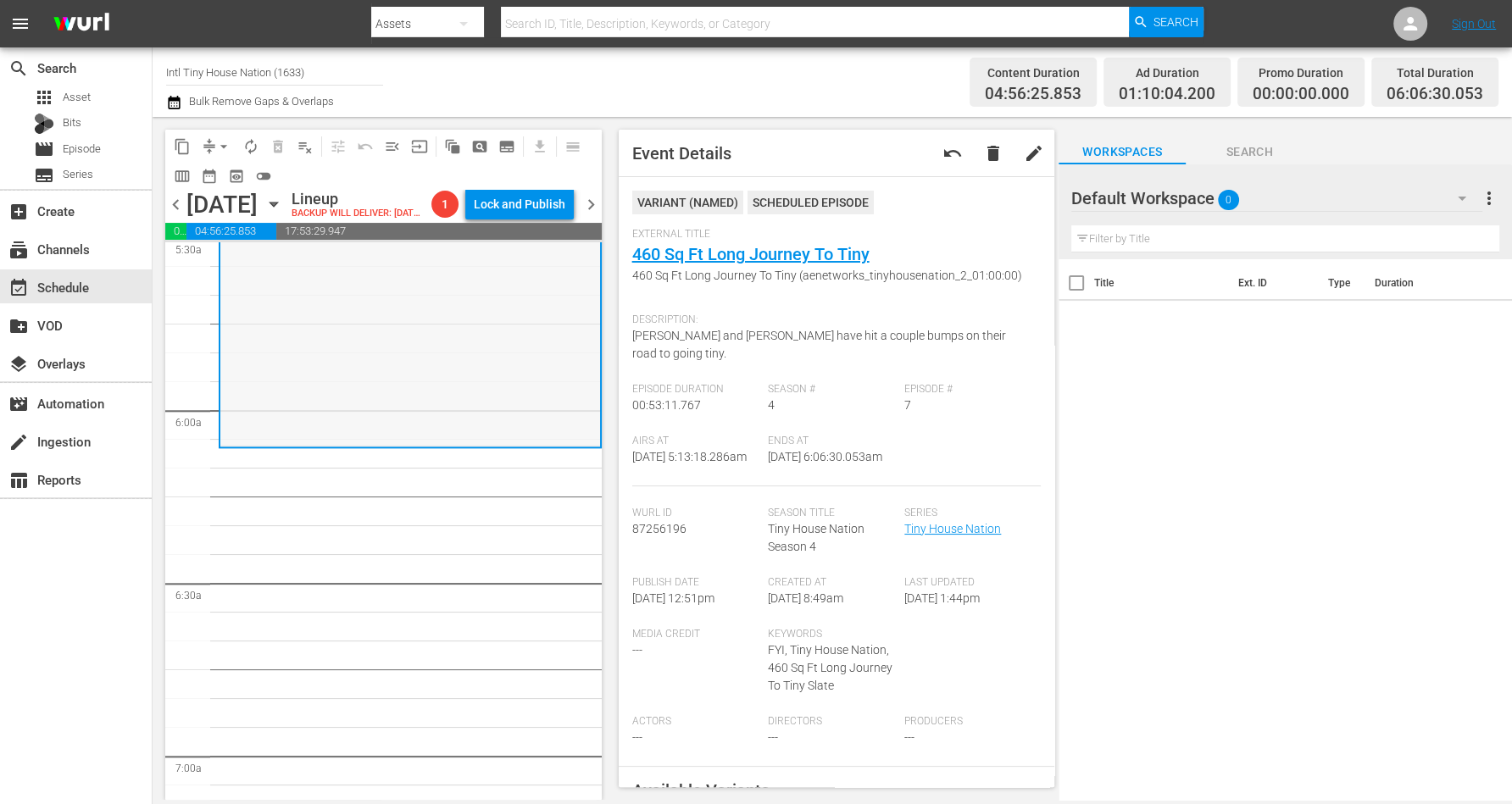
click at [394, 389] on div "Tiny House Nation / SE4 / EP7: 460 Sq Ft Long Journey To Tiny 460 Sq Ft Long Jo…" at bounding box center [411, 294] width 380 height 302
drag, startPoint x: 223, startPoint y: 133, endPoint x: 208, endPoint y: 134, distance: 15.0
click at [218, 133] on div "content_copy compress arrow_drop_down autorenew_outlined delete_forever_outline…" at bounding box center [383, 160] width 437 height 60
click at [217, 144] on span "arrow_drop_down" at bounding box center [224, 147] width 17 height 17
click at [223, 176] on li "Align to Midnight" at bounding box center [225, 179] width 178 height 28
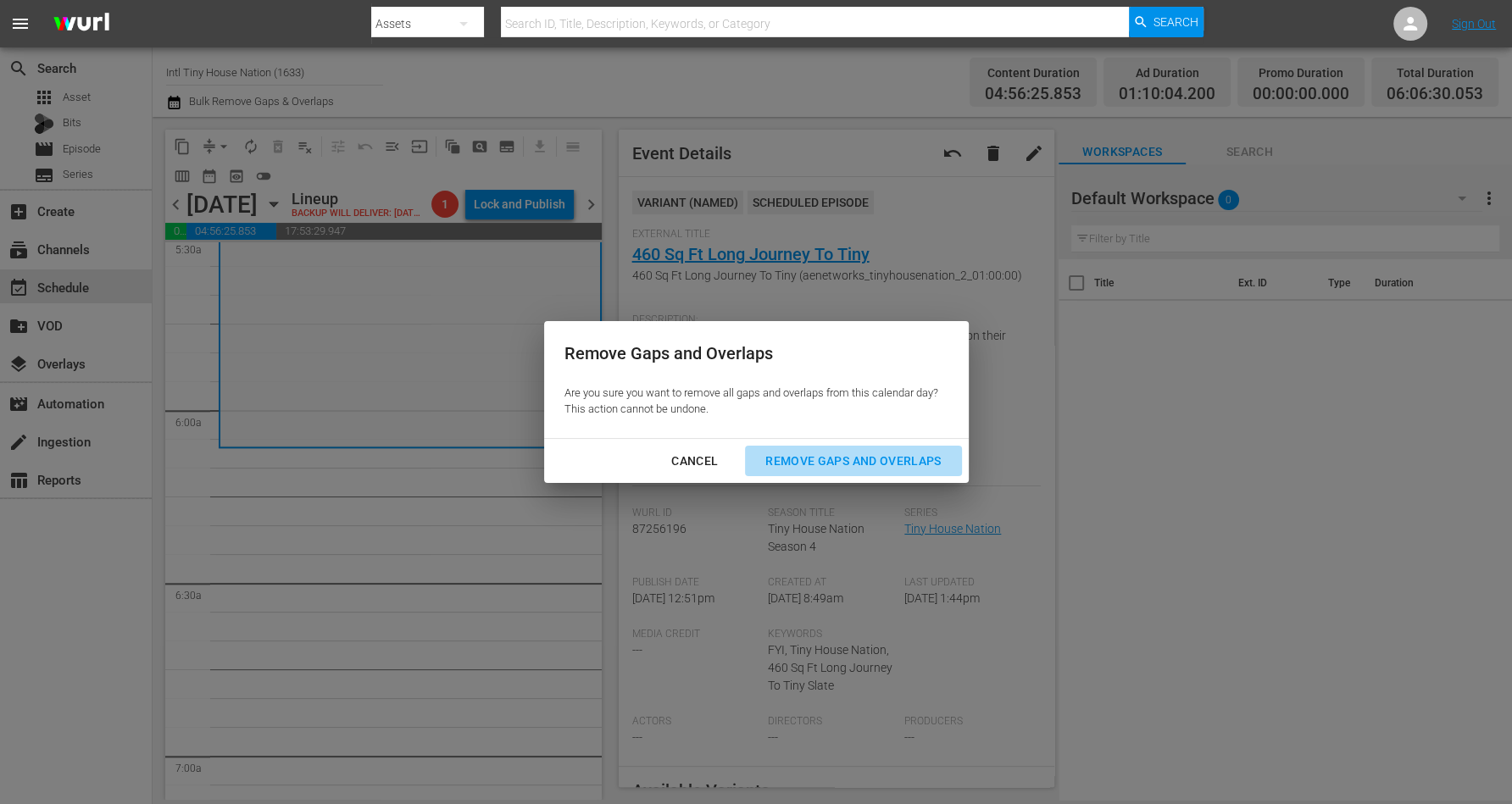
click at [815, 453] on div "Remove Gaps and Overlaps" at bounding box center [853, 462] width 202 height 21
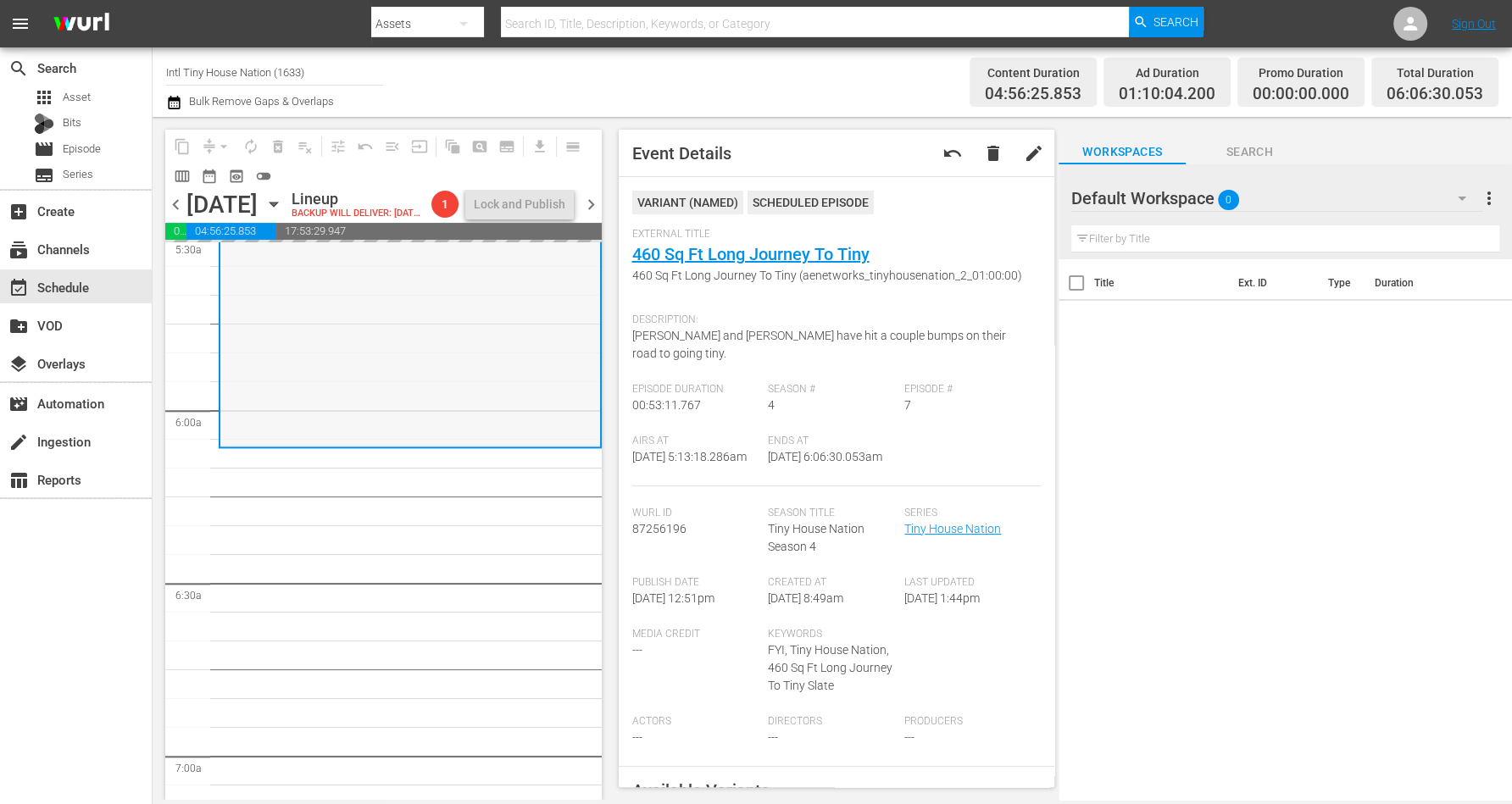
click at [383, 396] on div "Tiny House Nation / SE4 / EP7: 460 Sq Ft Long Journey To Tiny 460 Sq Ft Long Jo…" at bounding box center [411, 294] width 380 height 302
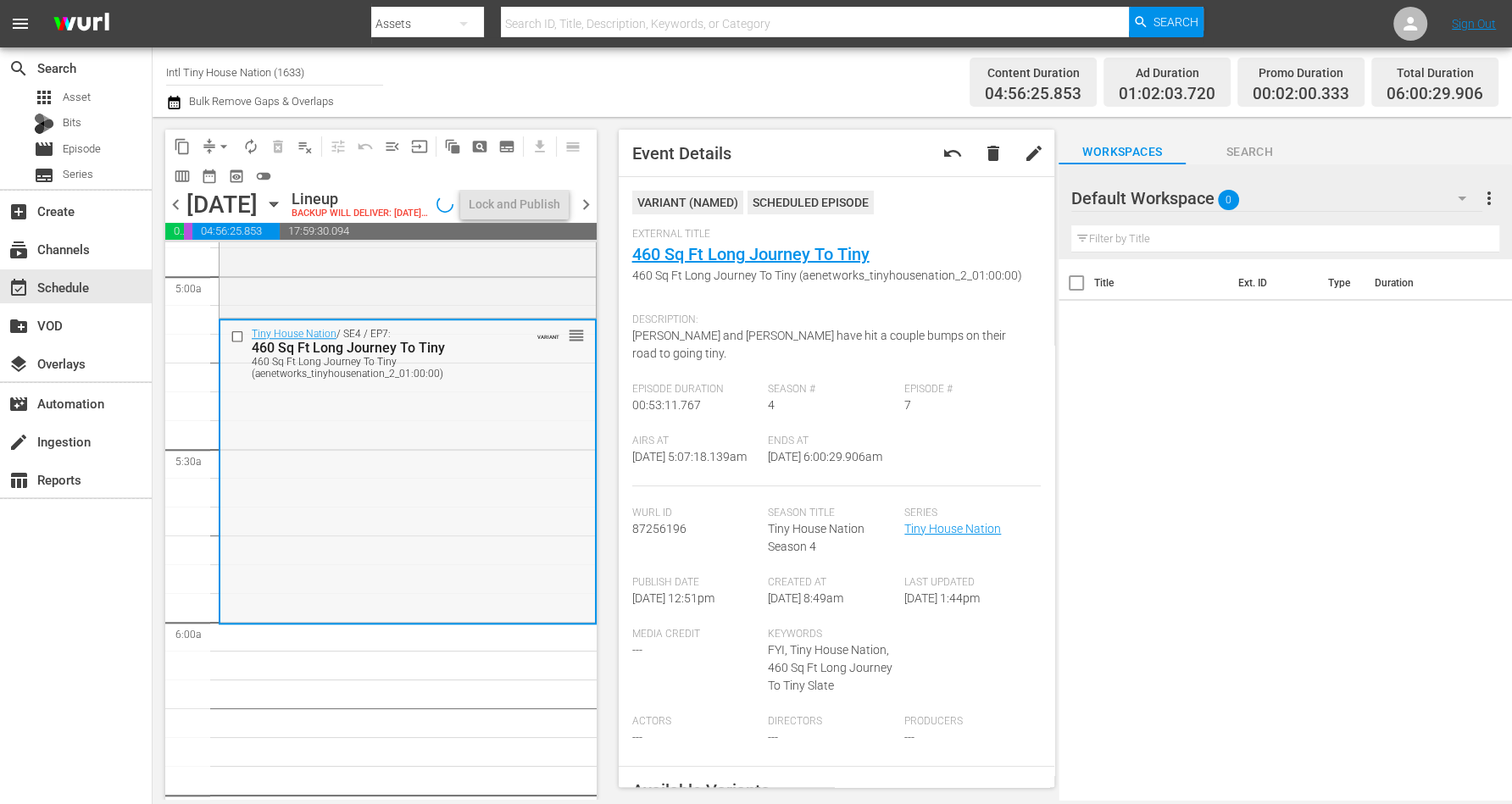
scroll to position [1723, 0]
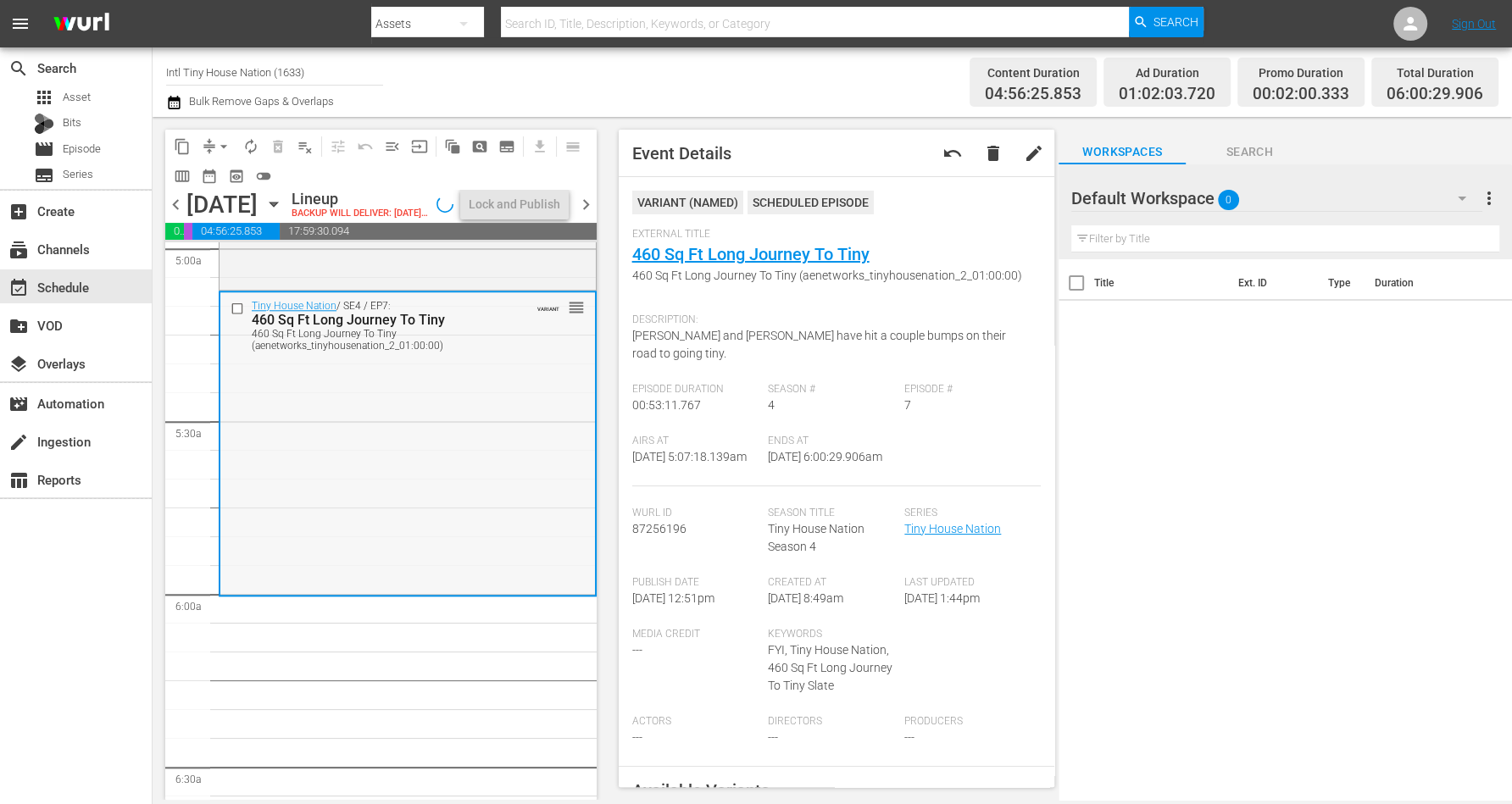
click at [397, 472] on div "Tiny House Nation / SE4 / EP7: 460 Sq Ft Long Journey To Tiny 460 Sq Ft Long Jo…" at bounding box center [408, 442] width 375 height 302
click at [364, 488] on div "Tiny House Nation / SE4 / EP7: 460 Sq Ft Long Journey To Tiny 460 Sq Ft Long Jo…" at bounding box center [411, 442] width 380 height 302
click at [221, 145] on span "arrow_drop_down" at bounding box center [224, 147] width 17 height 17
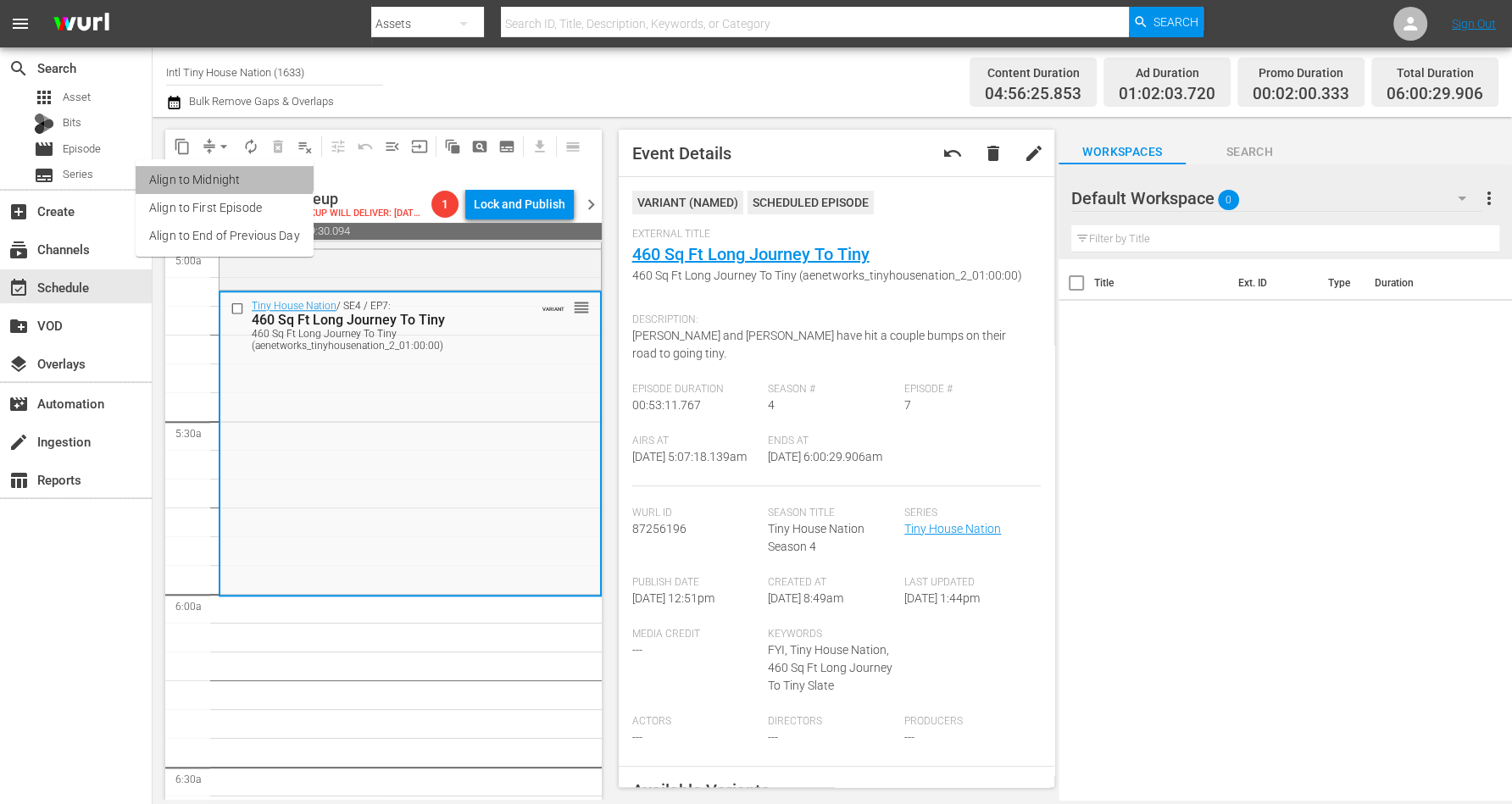
click at [224, 172] on li "Align to Midnight" at bounding box center [225, 179] width 178 height 28
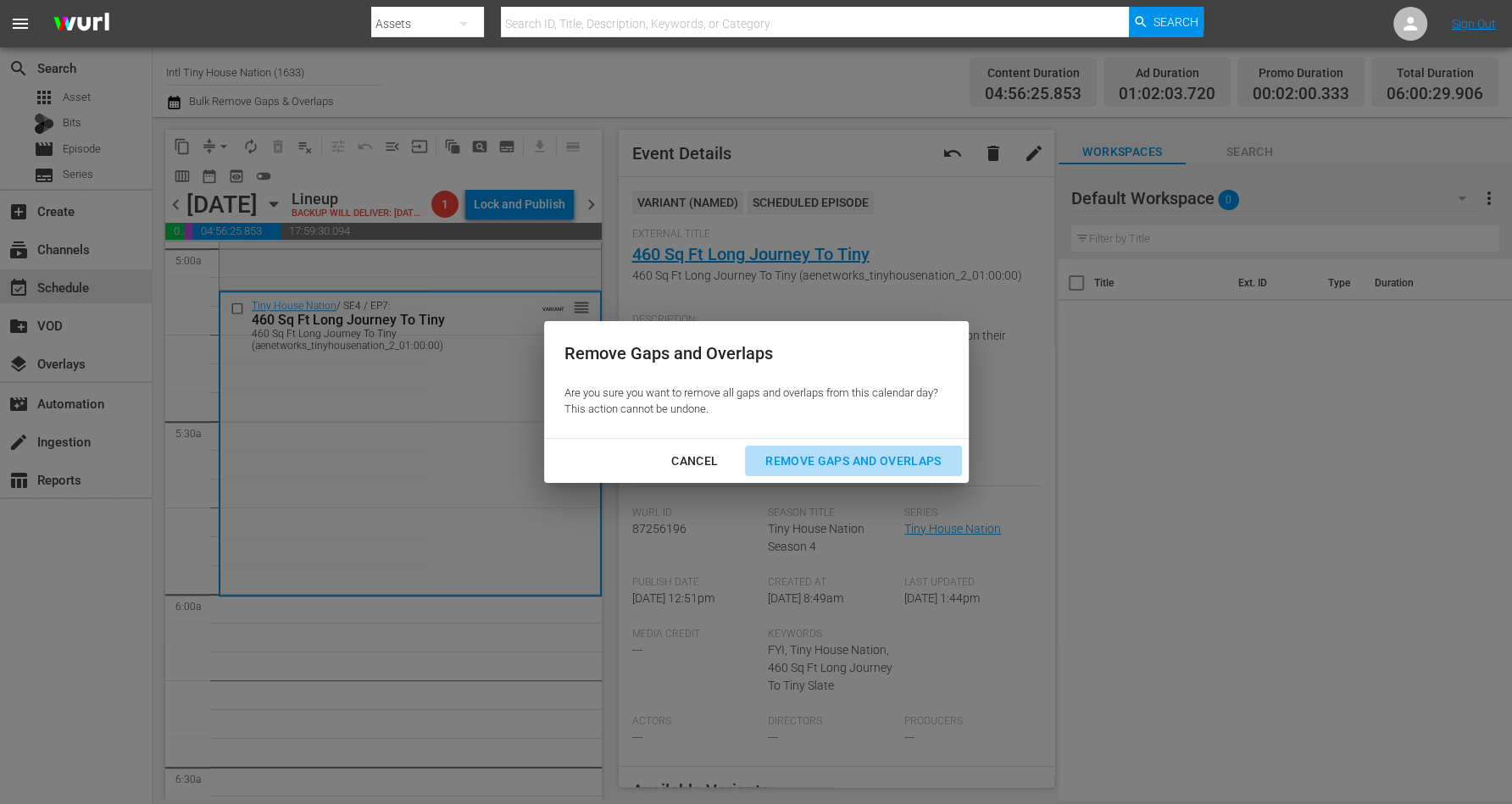
click at [812, 462] on div "Remove Gaps and Overlaps" at bounding box center [853, 462] width 202 height 21
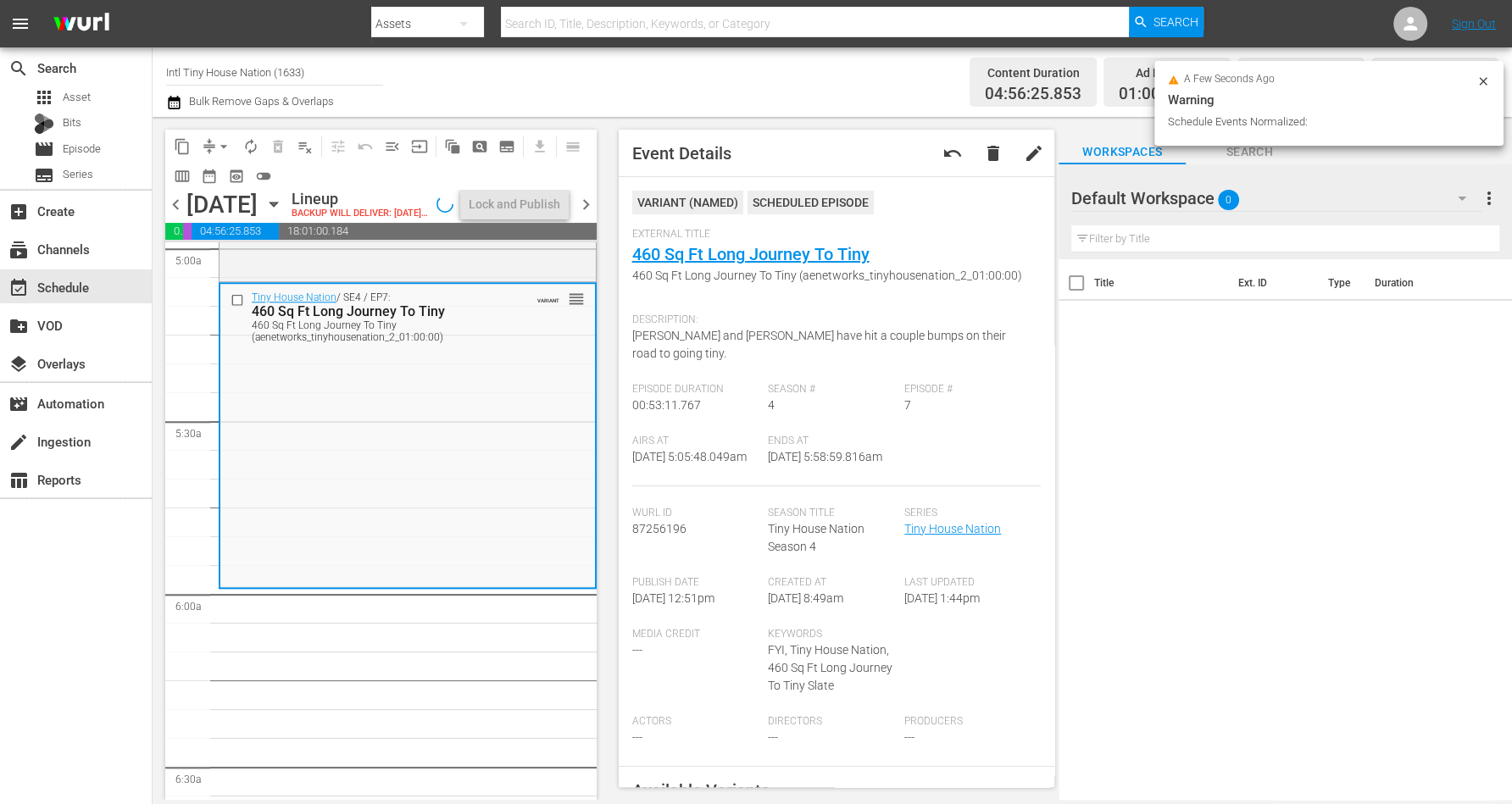
scroll to position [1695, 0]
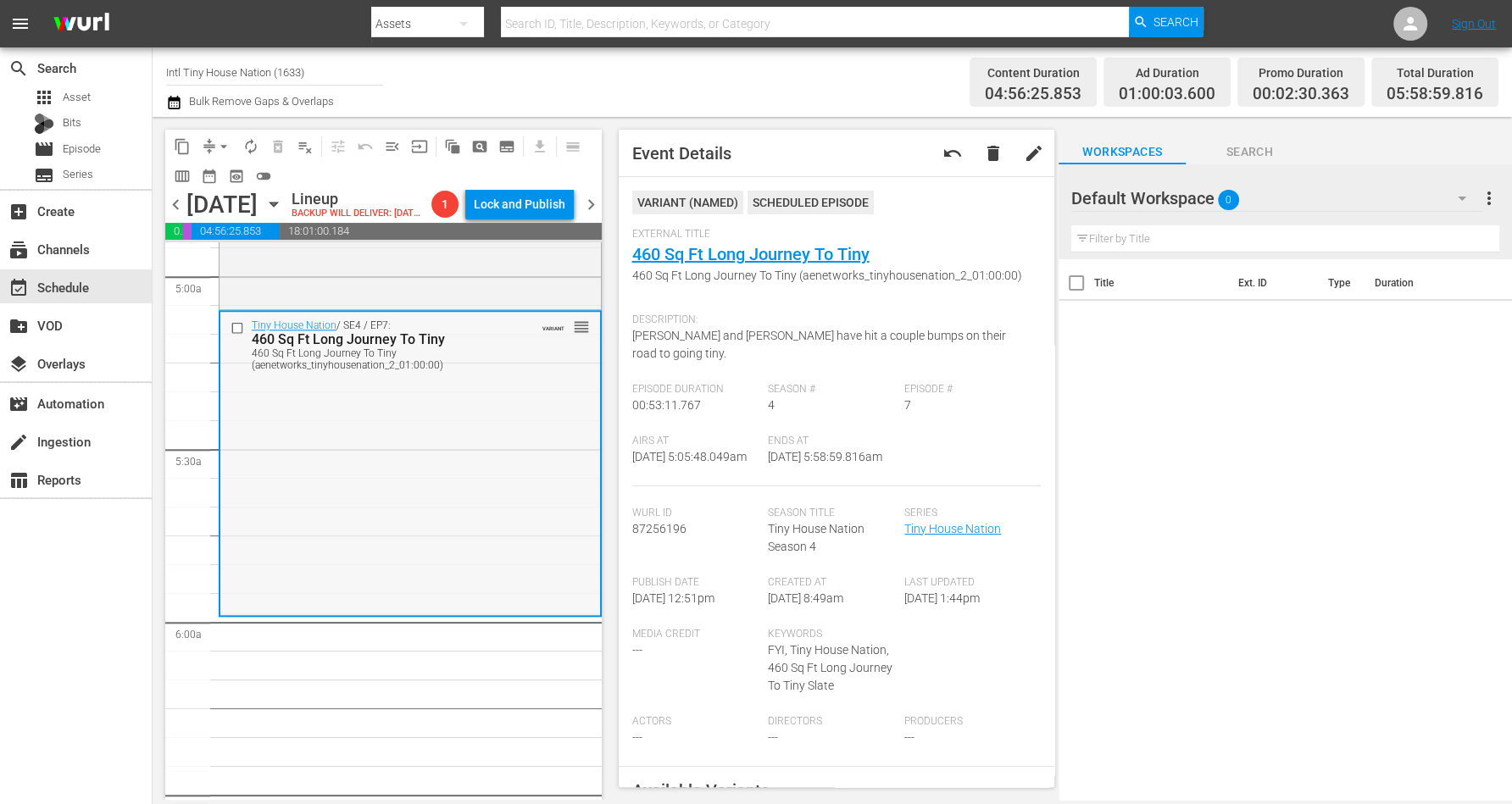
click at [317, 456] on div "Tiny House Nation / SE4 / EP7: 460 Sq Ft Long Journey To Tiny 460 Sq Ft Long Jo…" at bounding box center [411, 463] width 380 height 302
click at [224, 145] on span "arrow_drop_down" at bounding box center [224, 147] width 17 height 17
click at [221, 178] on li "Align to Midnight" at bounding box center [225, 179] width 178 height 28
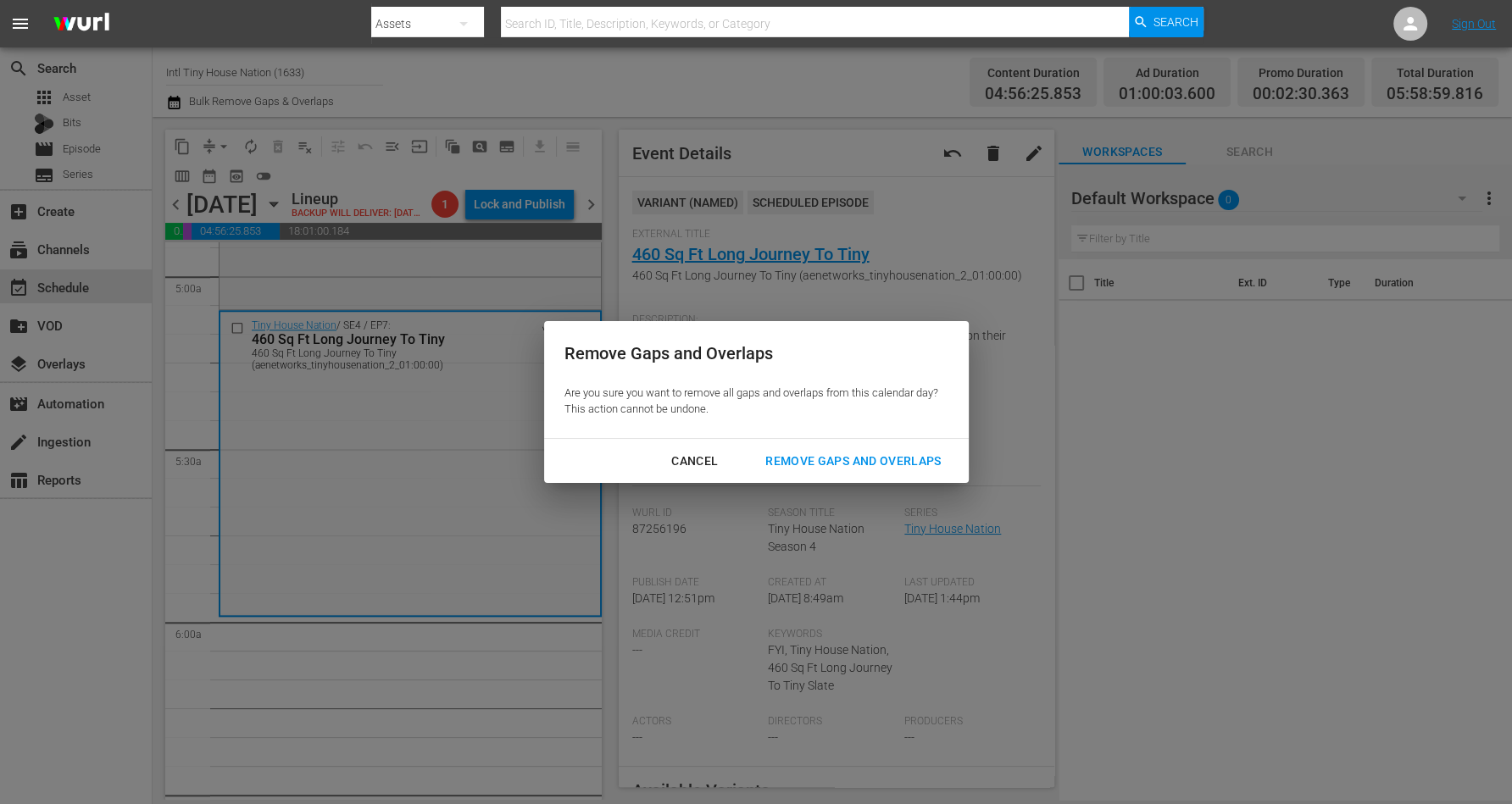
drag, startPoint x: 852, startPoint y: 494, endPoint x: 859, endPoint y: 483, distance: 13.0
click at [856, 490] on div "Remove Gaps and Overlaps Are you sure you want to remove all gaps and overlaps …" at bounding box center [756, 402] width 1512 height 804
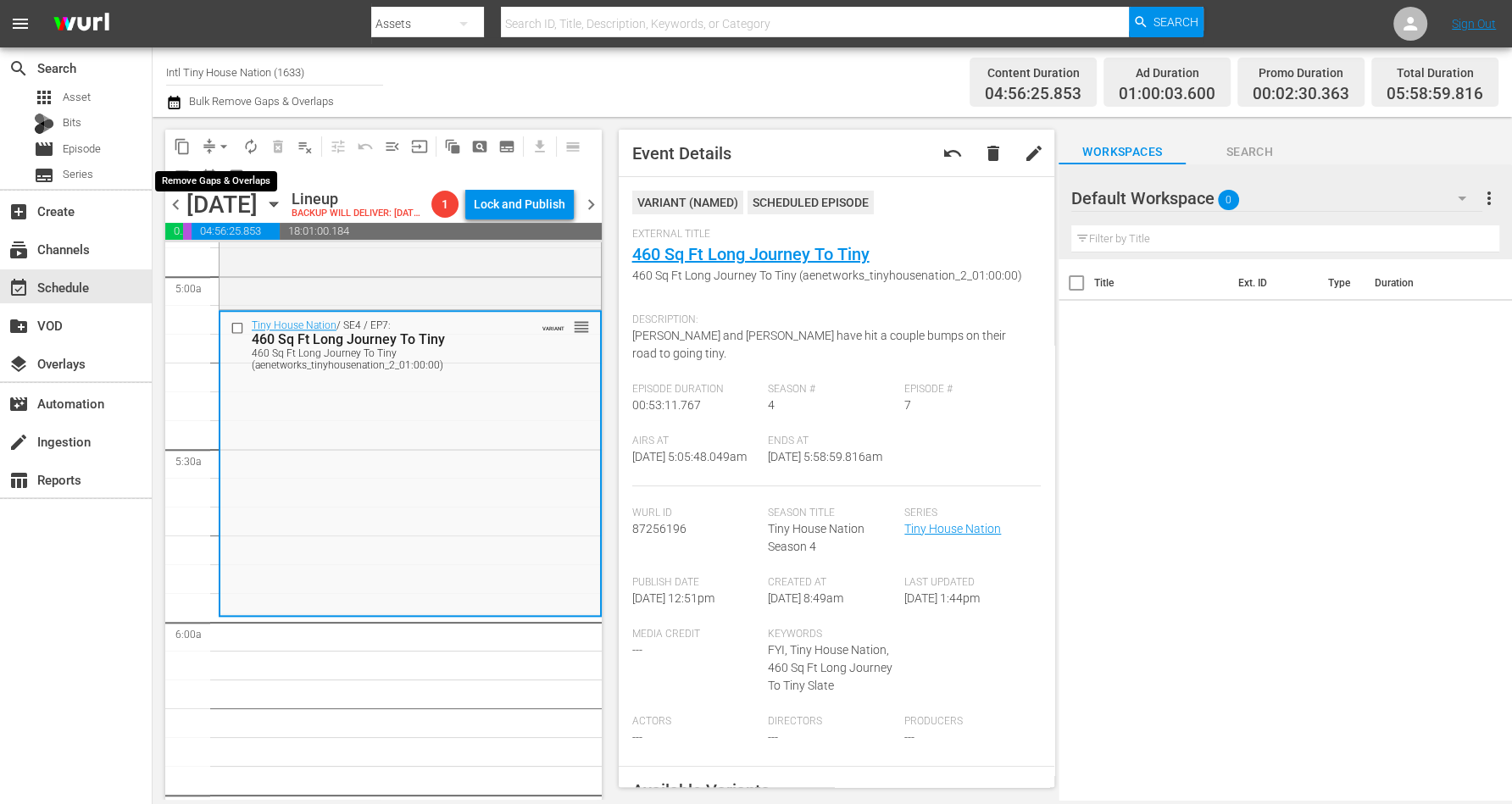
click at [219, 145] on span "arrow_drop_down" at bounding box center [224, 147] width 17 height 17
click at [221, 174] on li "Align to Midnight" at bounding box center [225, 179] width 178 height 28
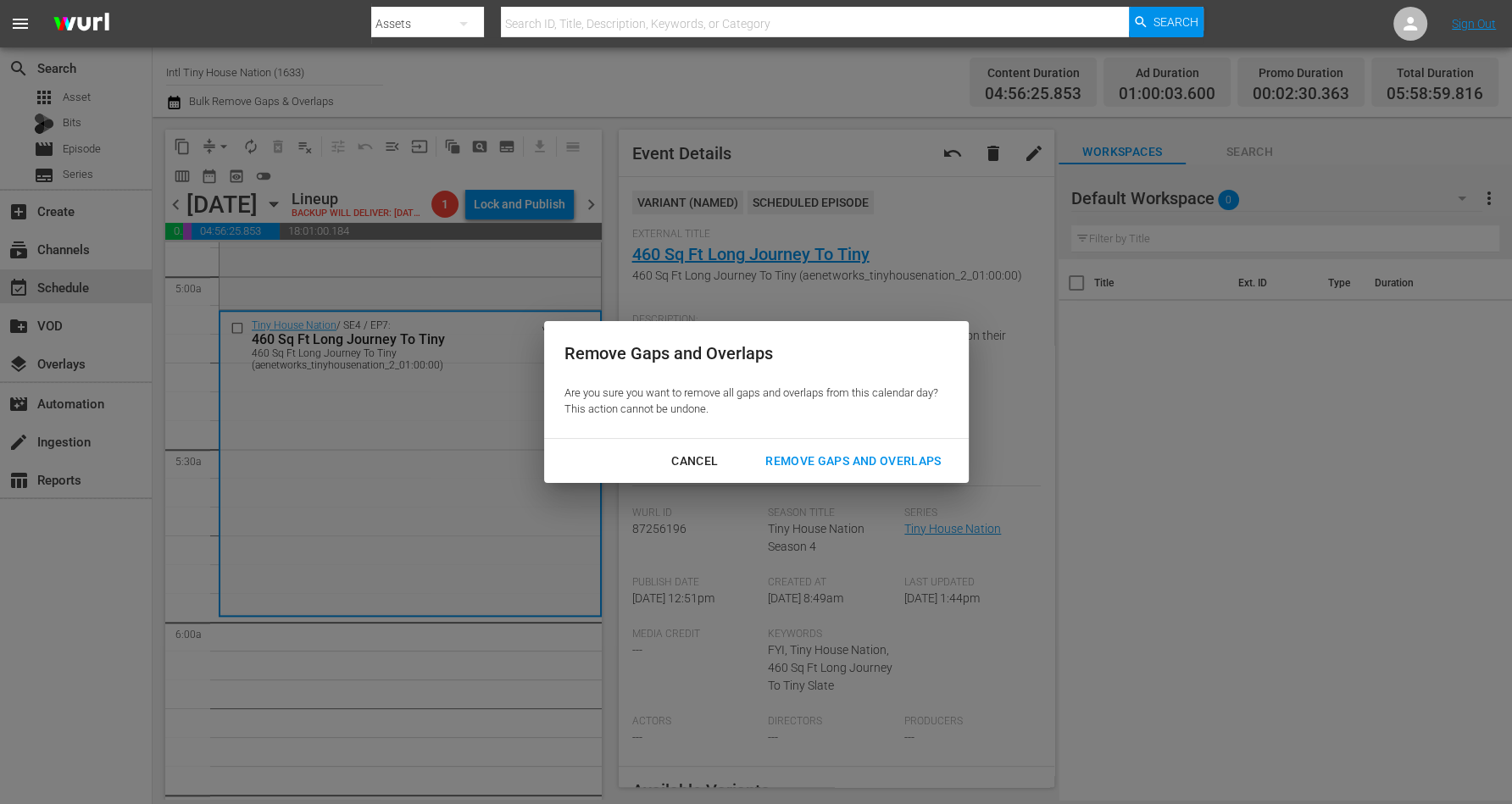
click at [840, 451] on div "Remove Gaps and Overlaps" at bounding box center [853, 462] width 202 height 21
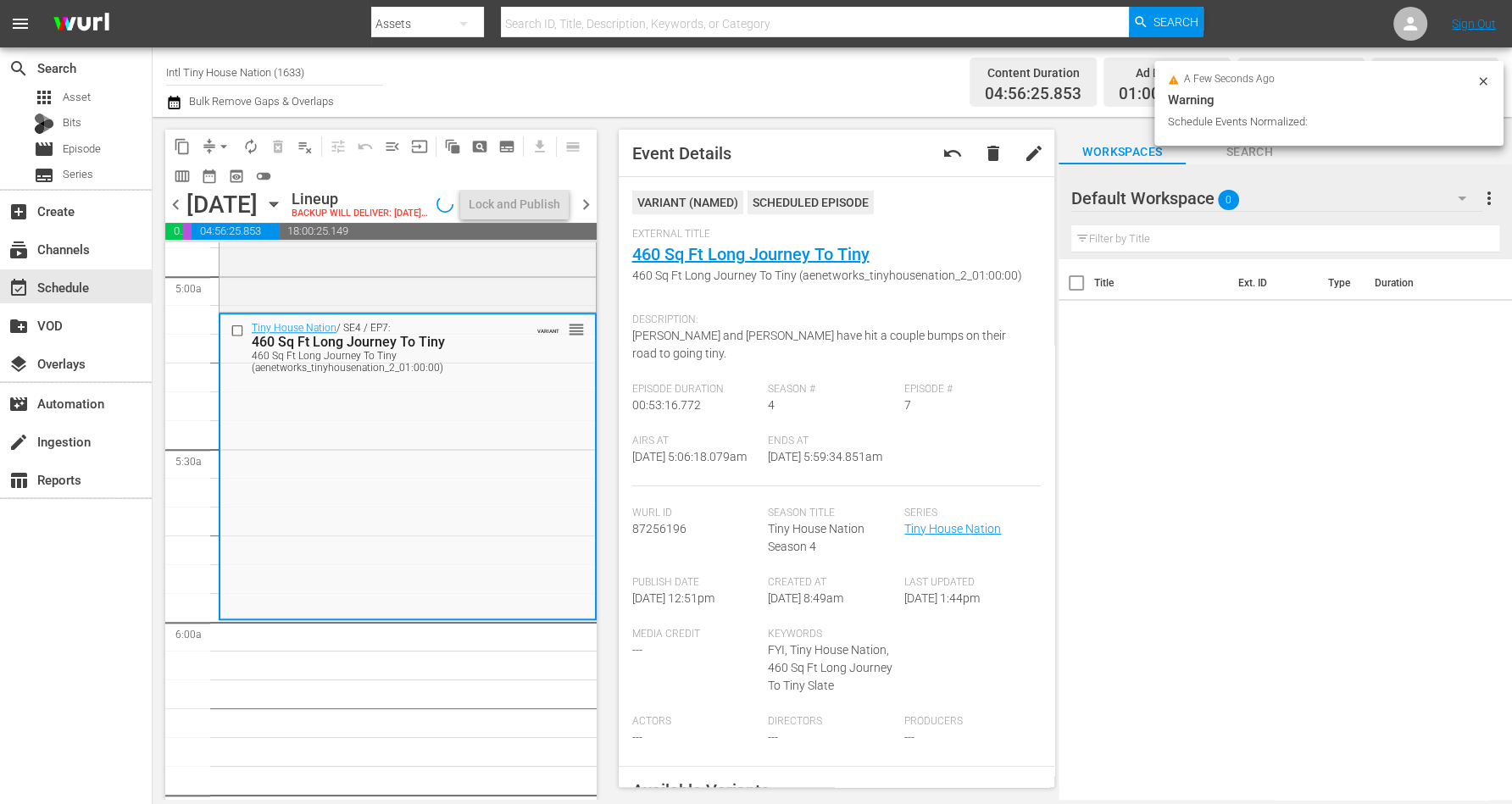
scroll to position [1723, 0]
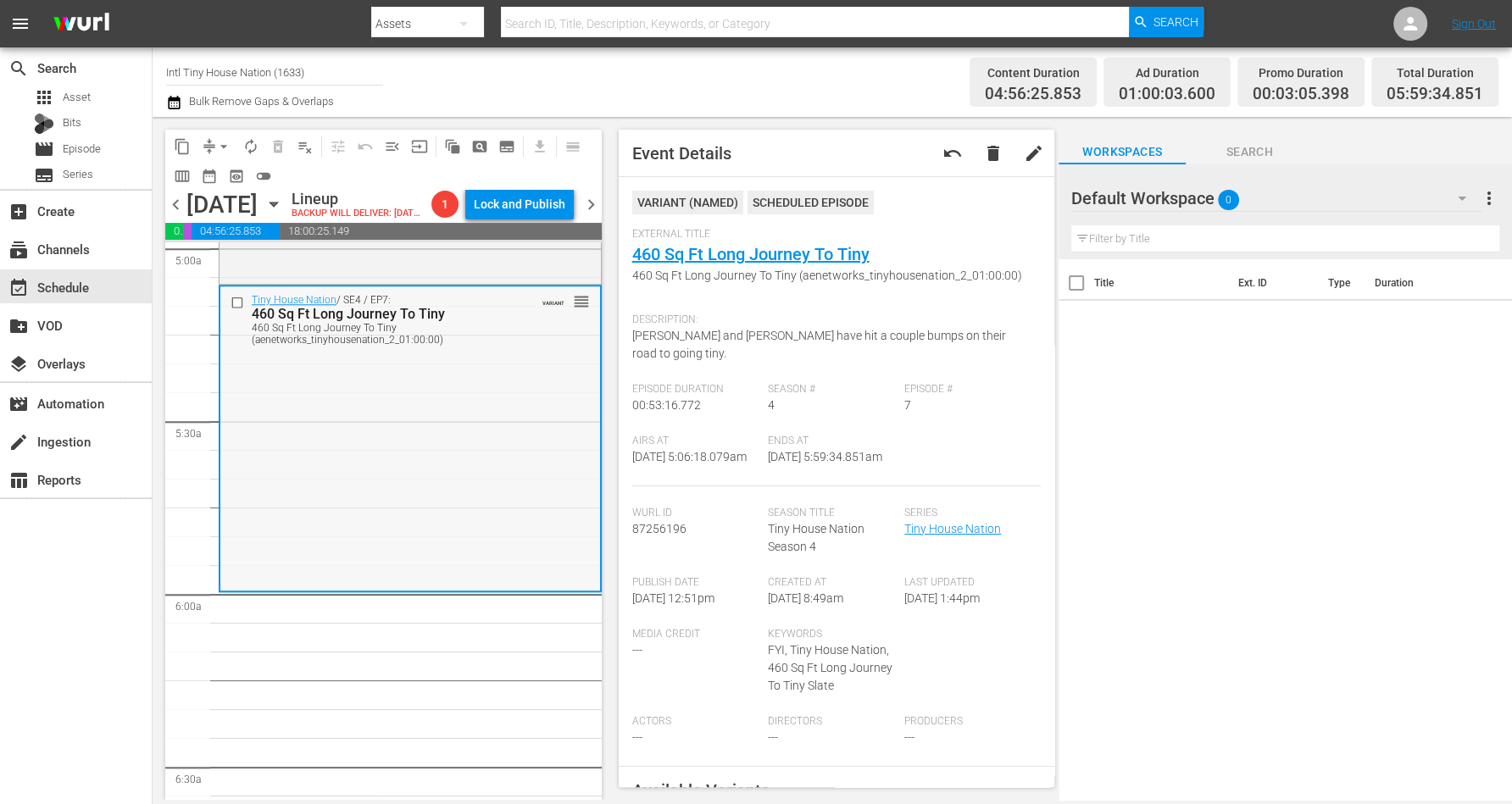
click at [470, 397] on div "Tiny House Nation / SE4 / EP7: 460 Sq Ft Long Journey To Tiny 460 Sq Ft Long Jo…" at bounding box center [411, 437] width 380 height 302
click at [226, 140] on span "arrow_drop_down" at bounding box center [224, 147] width 17 height 17
click at [210, 180] on li "Align to Midnight" at bounding box center [225, 179] width 178 height 28
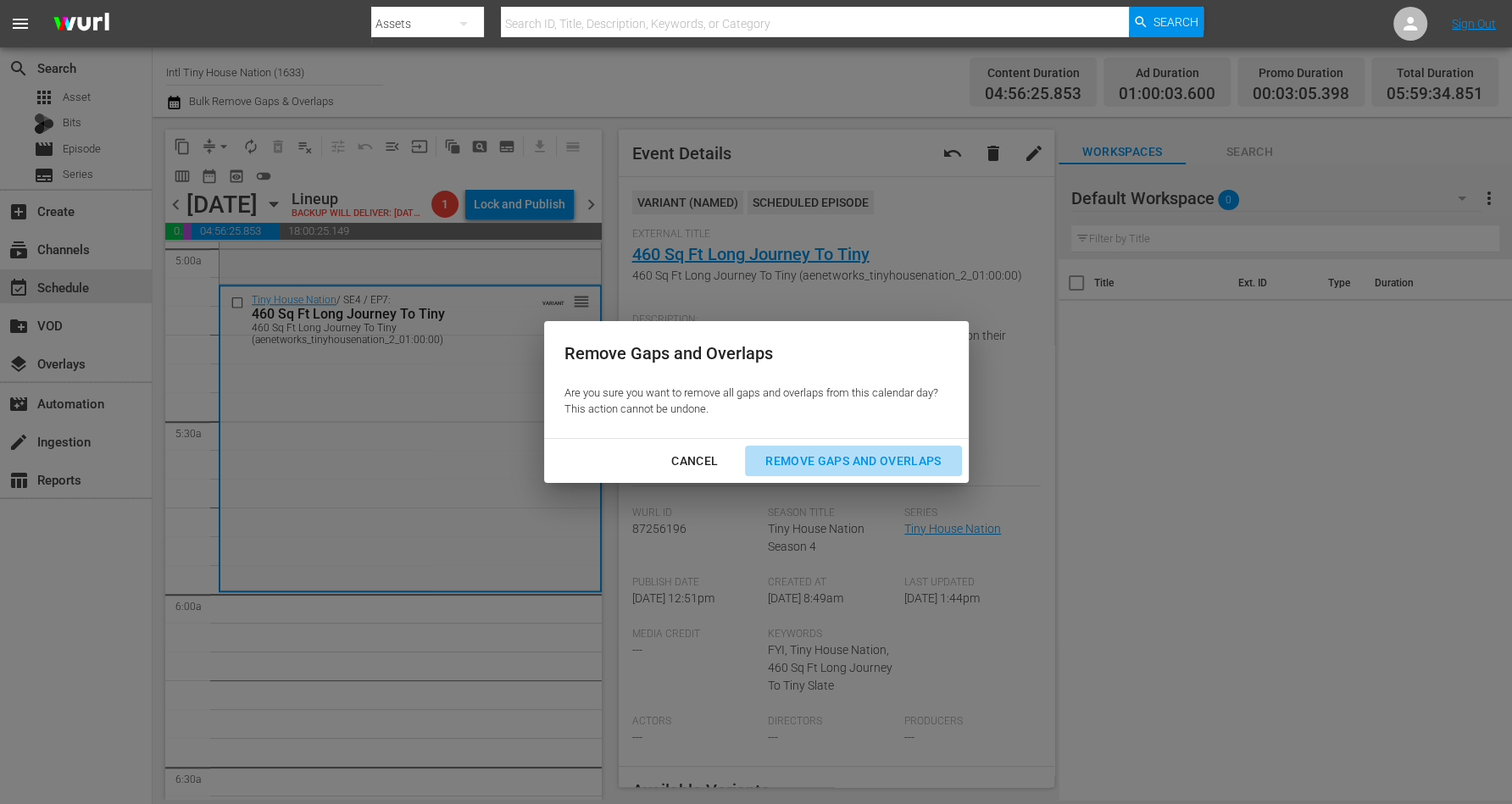
click at [844, 463] on div "Remove Gaps and Overlaps" at bounding box center [853, 462] width 202 height 21
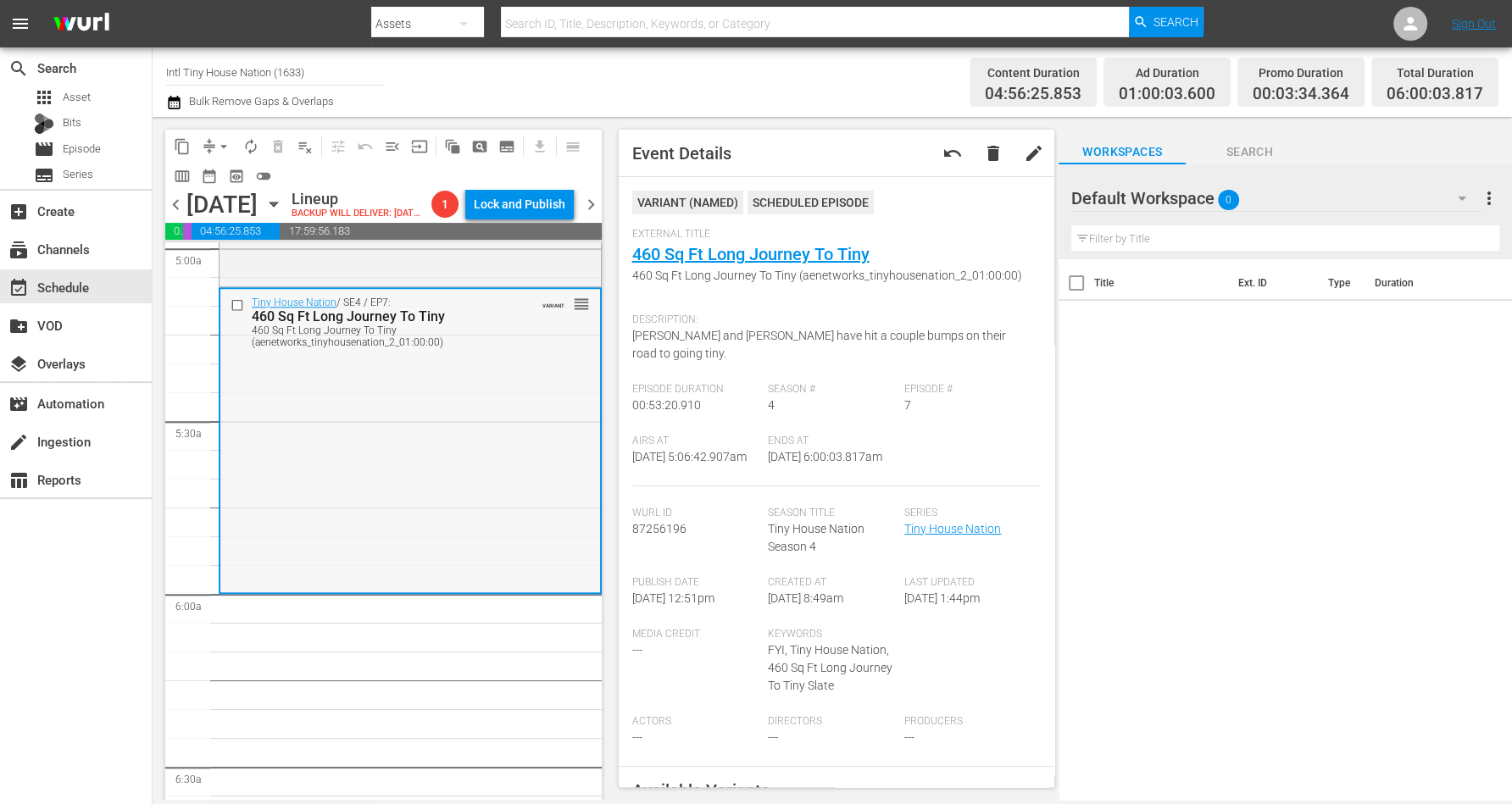
click at [393, 481] on div "Tiny House Nation / SE4 / EP7: 460 Sq Ft Long Journey To Tiny 460 Sq Ft Long Jo…" at bounding box center [411, 441] width 380 height 303
click at [223, 145] on span "arrow_drop_down" at bounding box center [224, 147] width 17 height 17
click at [230, 171] on li "Align to Midnight" at bounding box center [225, 179] width 178 height 28
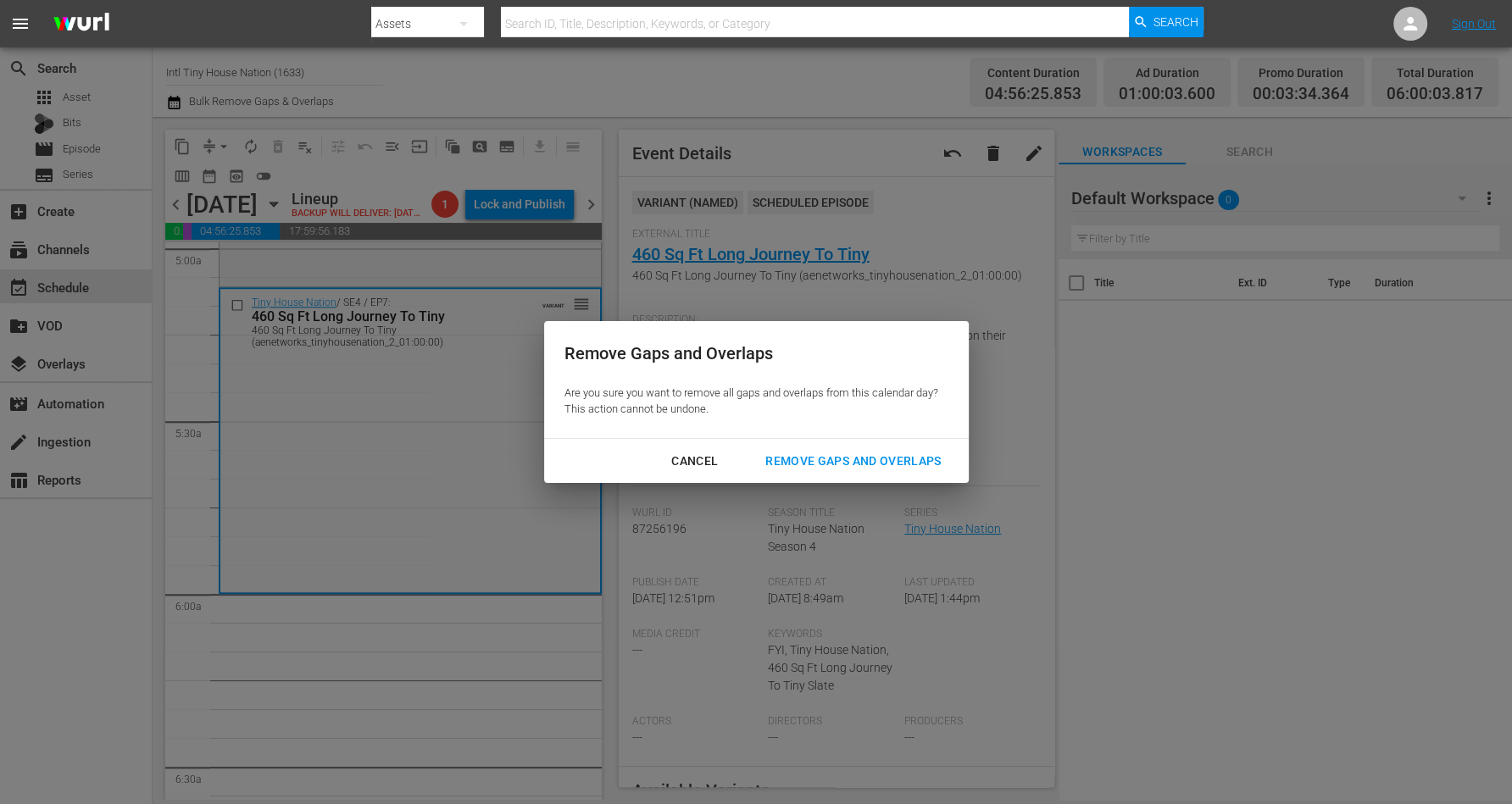
click at [809, 449] on button "Remove Gaps and Overlaps" at bounding box center [853, 461] width 216 height 32
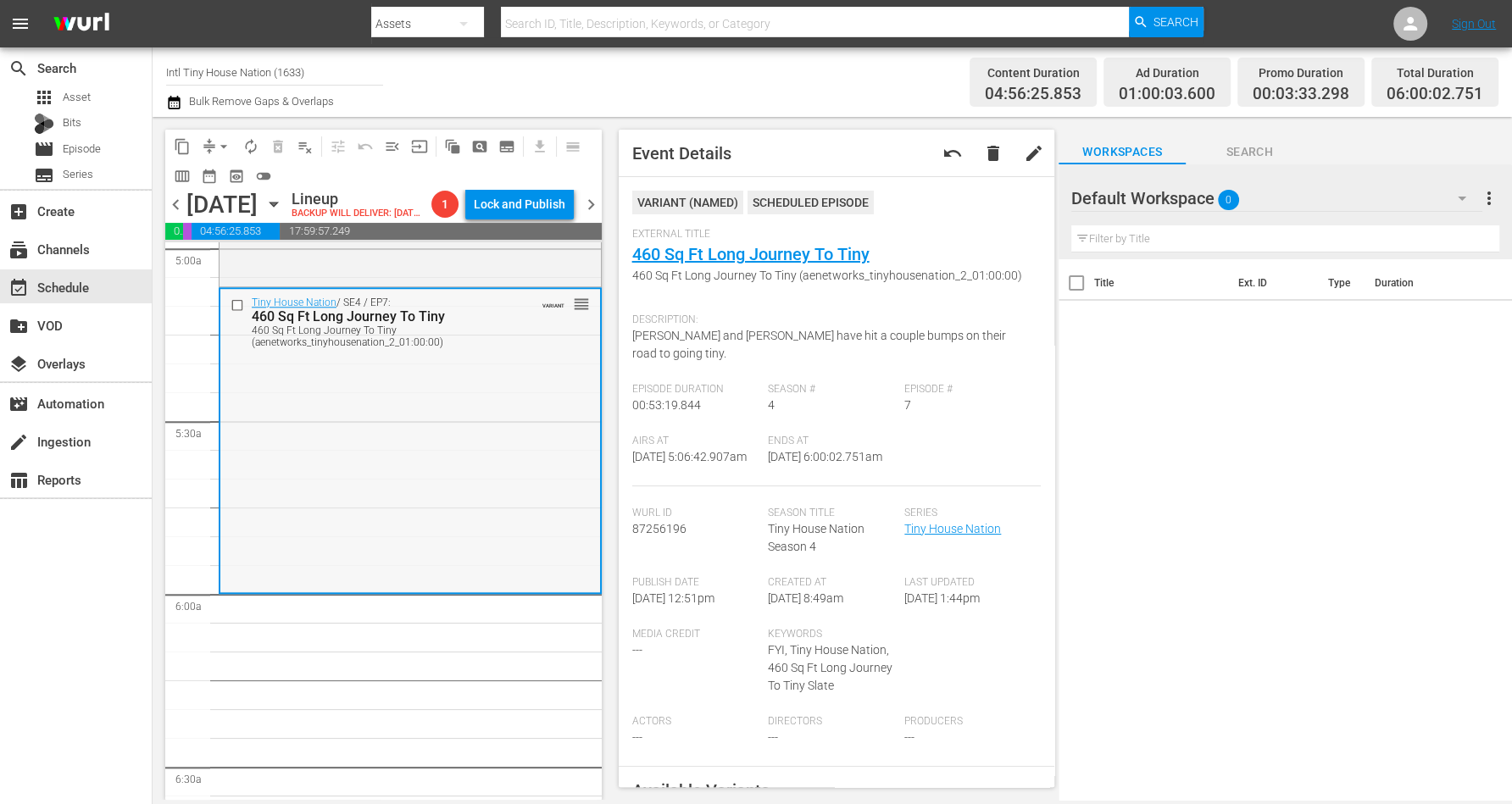
click at [457, 420] on div "Tiny House Nation / SE4 / EP7: 460 Sq Ft Long Journey To Tiny 460 Sq Ft Long Jo…" at bounding box center [411, 441] width 380 height 303
click at [216, 138] on span "arrow_drop_down" at bounding box center [224, 147] width 17 height 17
click at [200, 183] on li "Align to Midnight" at bounding box center [225, 179] width 178 height 28
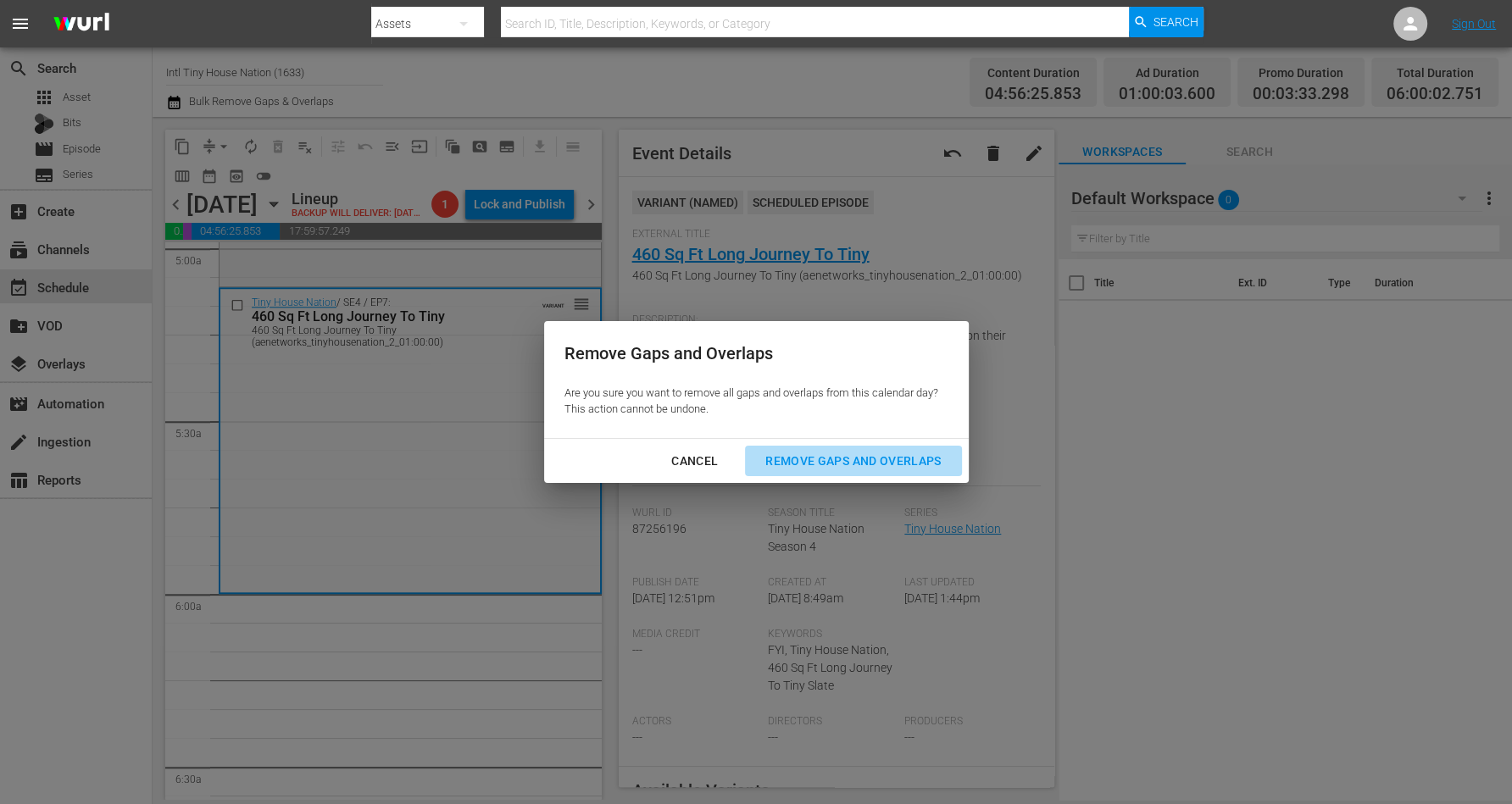
click at [852, 452] on div "Remove Gaps and Overlaps" at bounding box center [853, 462] width 202 height 21
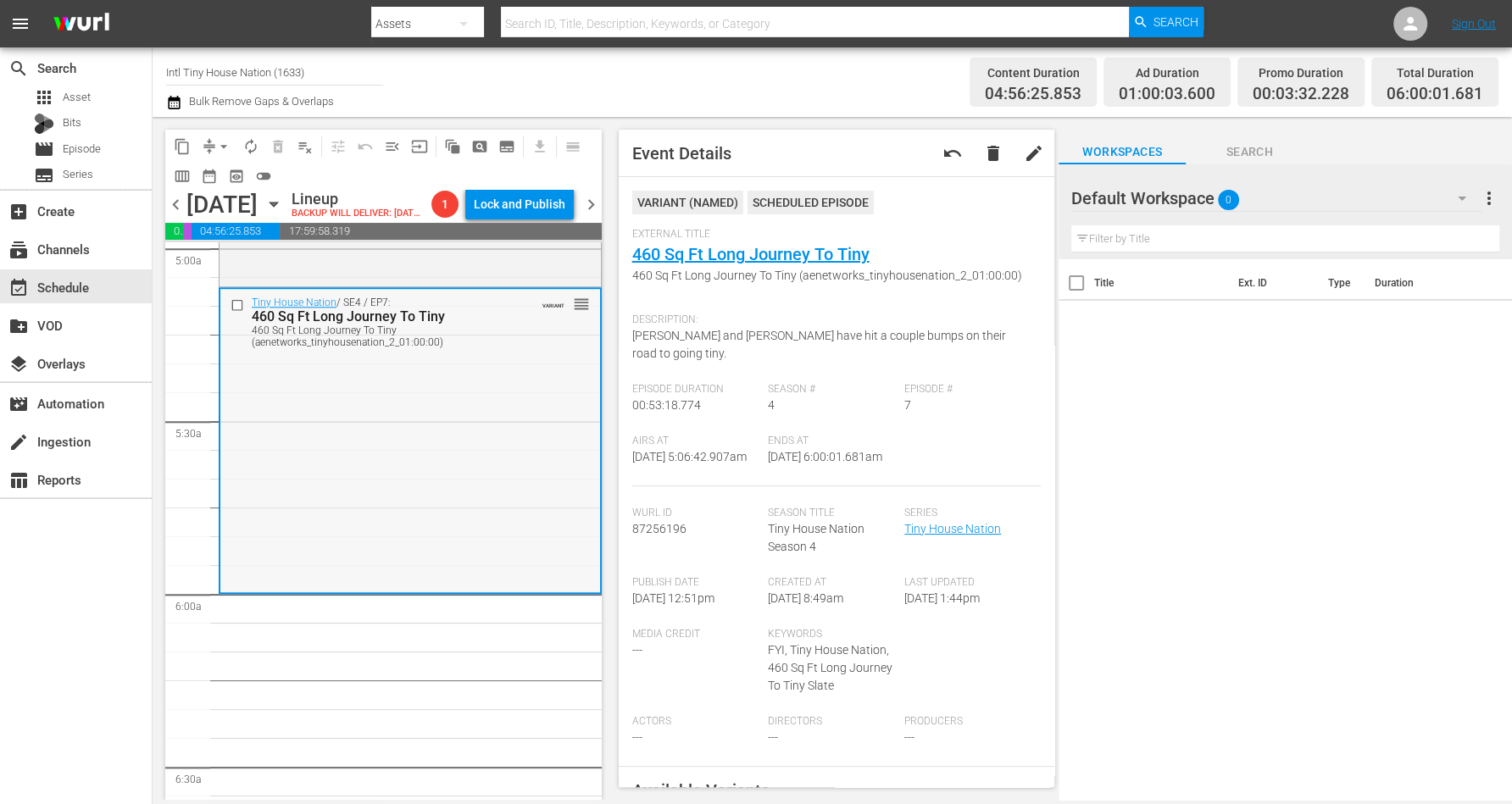
click at [433, 390] on div "Tiny House Nation / SE4 / EP7: 460 Sq Ft Long Journey To Tiny 460 Sq Ft Long Jo…" at bounding box center [411, 441] width 380 height 303
drag, startPoint x: 422, startPoint y: 155, endPoint x: 436, endPoint y: 150, distance: 14.9
click at [436, 150] on div "content_copy compress arrow_drop_down autorenew_outlined delete_forever_outline…" at bounding box center [383, 160] width 437 height 60
drag, startPoint x: 439, startPoint y: 149, endPoint x: 306, endPoint y: 223, distance: 152.2
click at [424, 145] on div "content_copy compress arrow_drop_down autorenew_outlined delete_forever_outline…" at bounding box center [383, 160] width 437 height 60
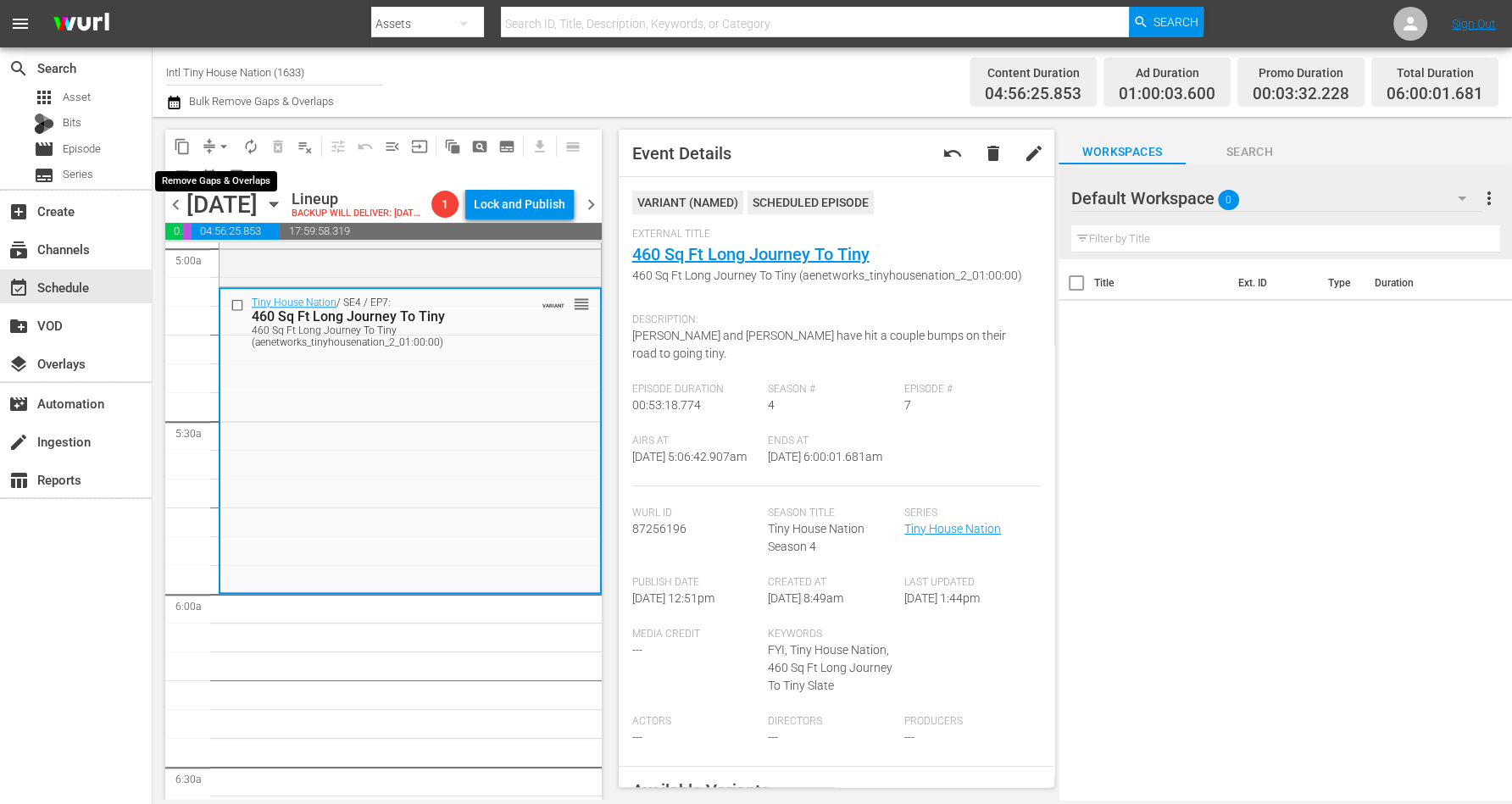
click at [226, 138] on span "arrow_drop_down" at bounding box center [224, 147] width 17 height 17
click at [215, 176] on li "Align to Midnight" at bounding box center [225, 179] width 178 height 28
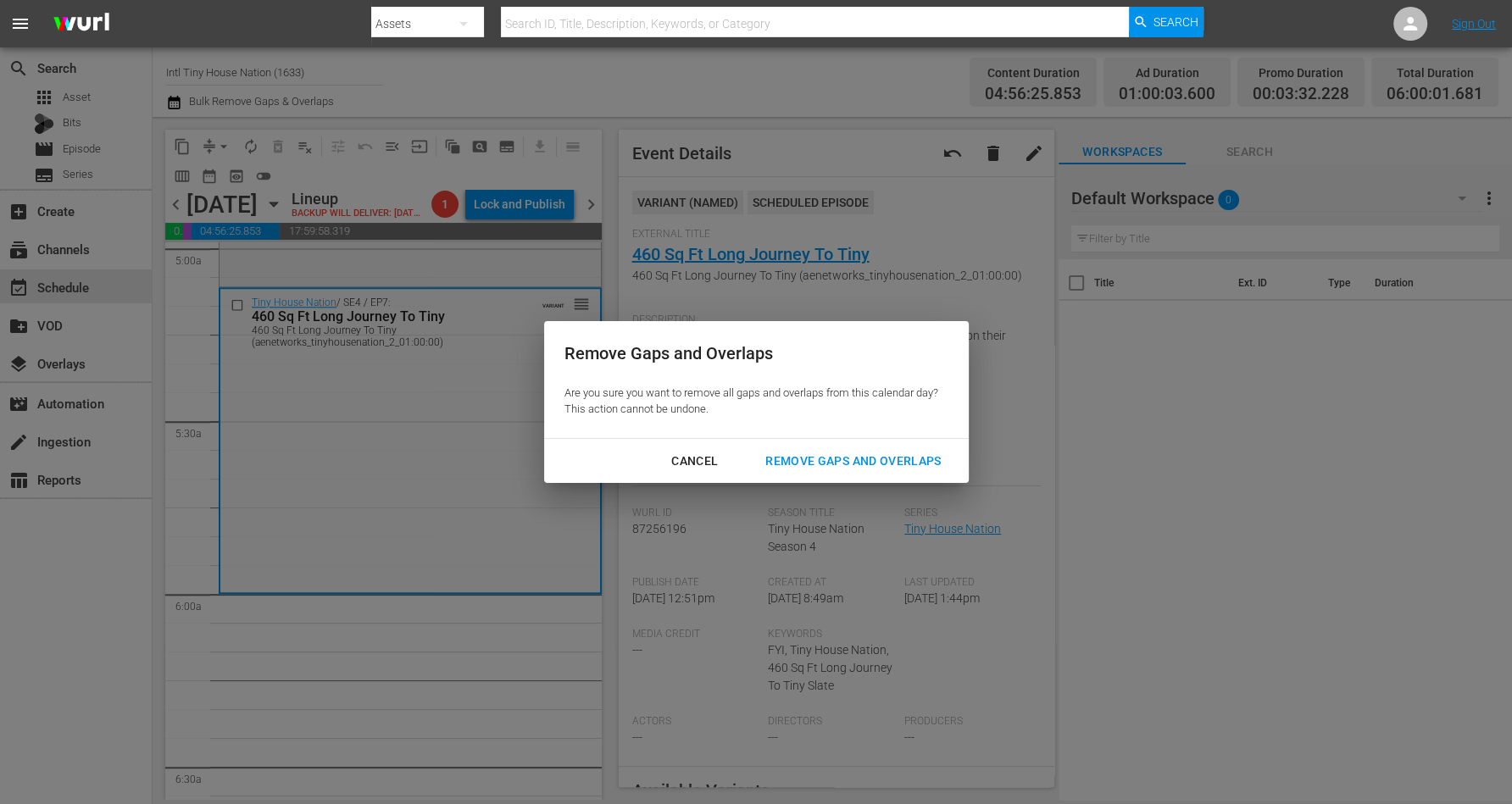
click at [789, 458] on div "Remove Gaps and Overlaps" at bounding box center [853, 462] width 202 height 21
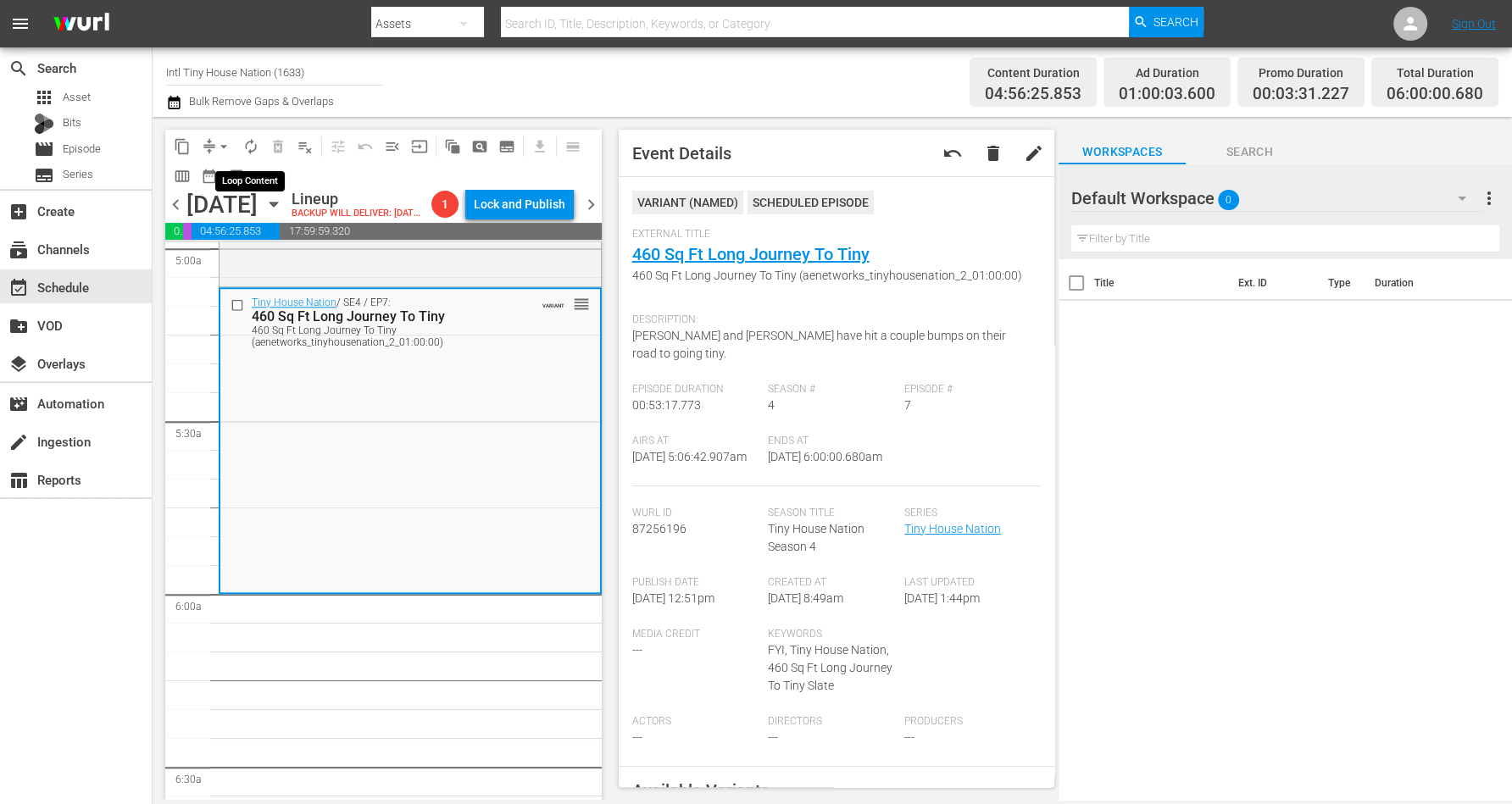
click at [250, 146] on span "autorenew_outlined" at bounding box center [251, 147] width 17 height 17
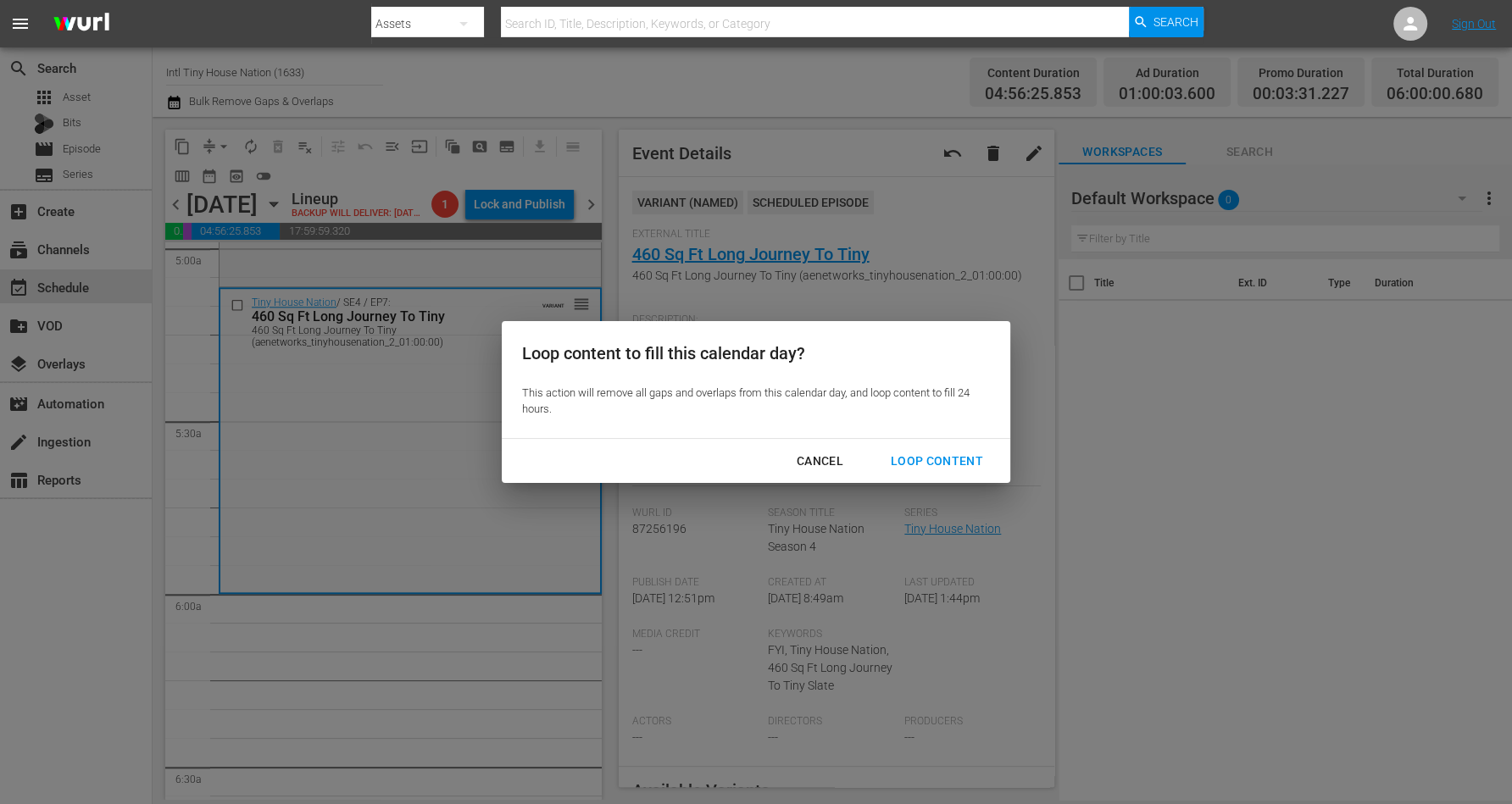
click at [902, 453] on div "Loop Content" at bounding box center [937, 462] width 120 height 21
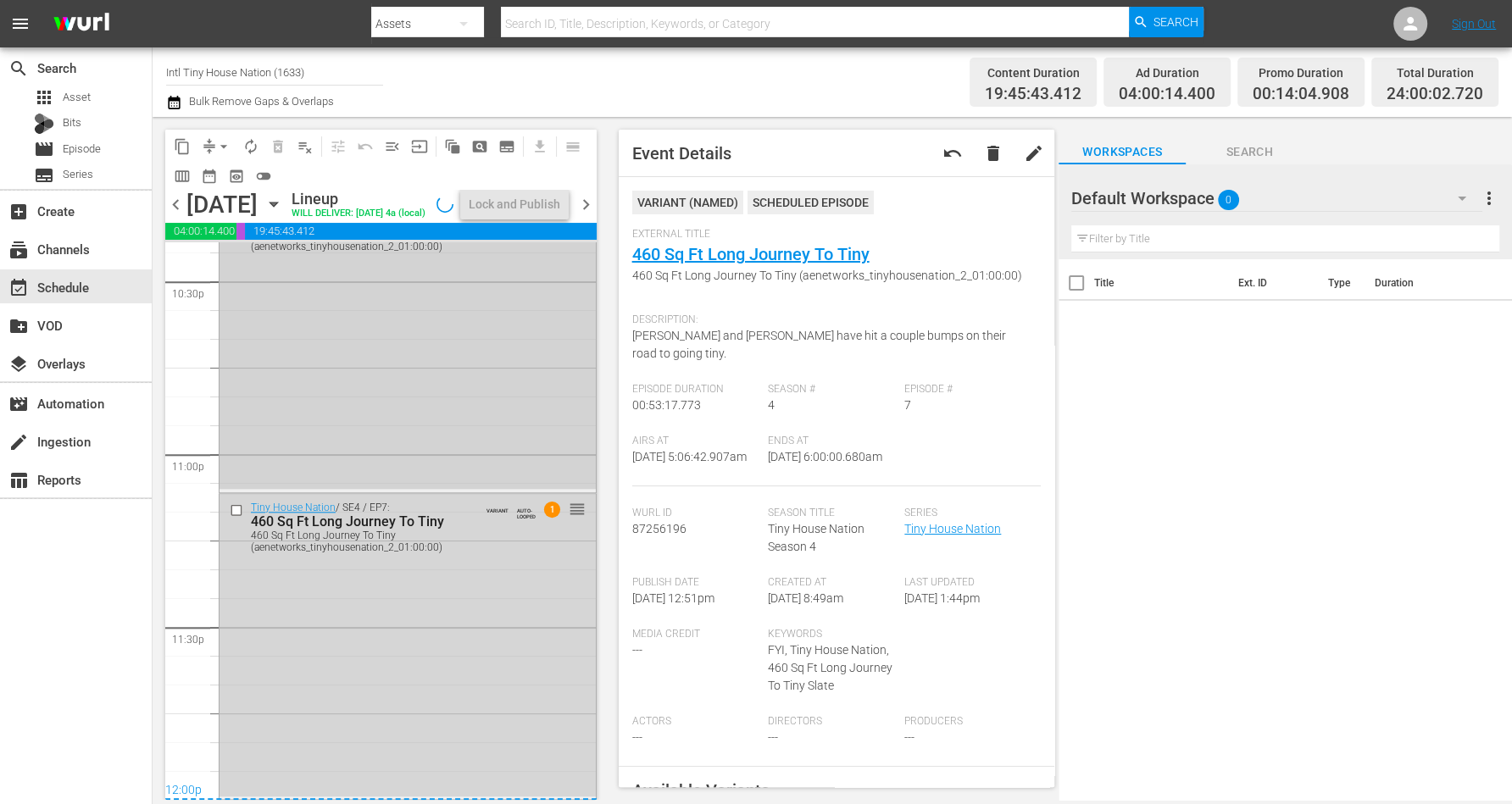
scroll to position [7769, 0]
click at [427, 629] on div "Tiny House Nation / SE4 / EP7: 460 Sq Ft Long Journey To Tiny 460 Sq Ft Long Jo…" at bounding box center [408, 645] width 376 height 302
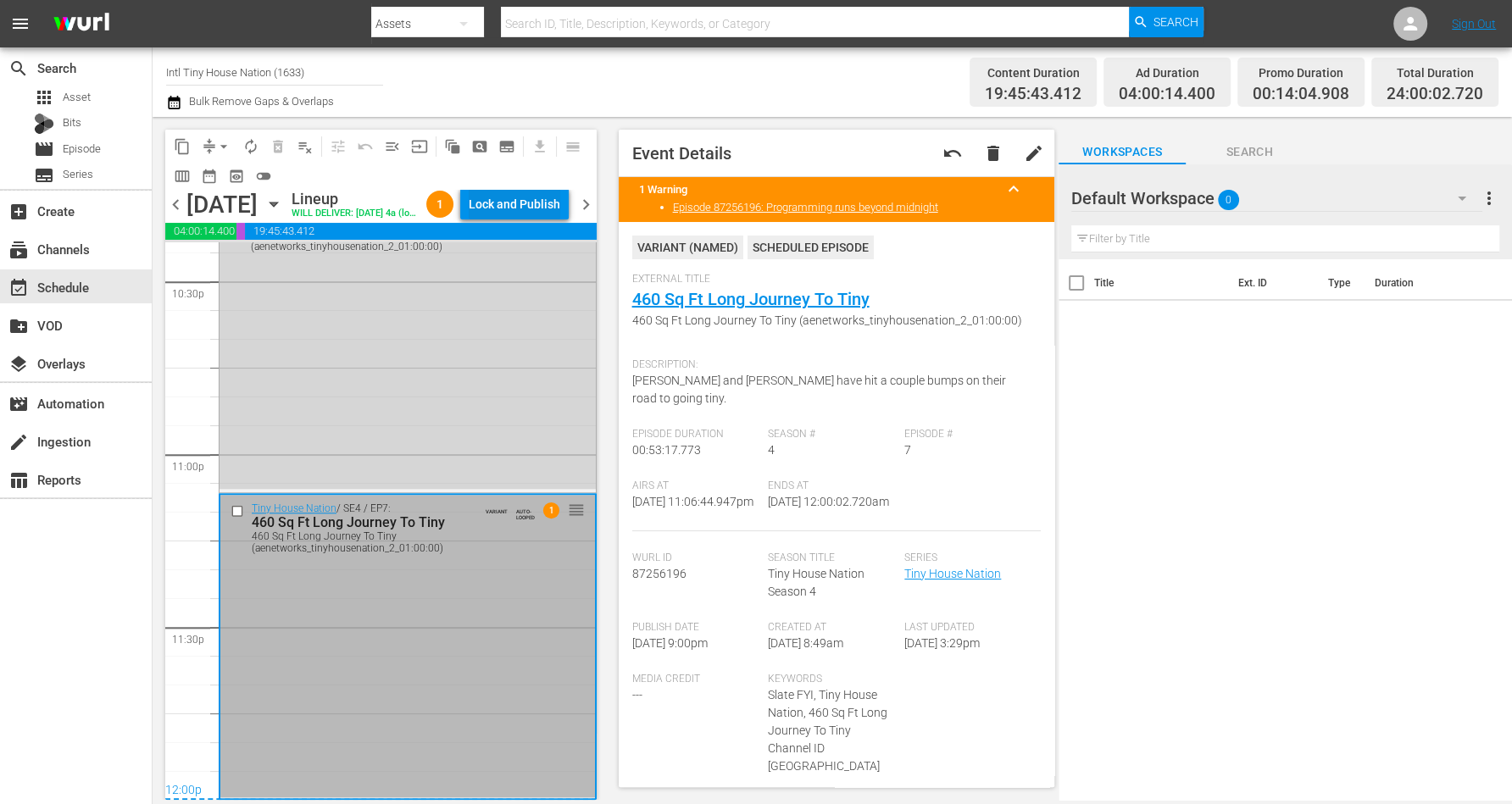
click at [504, 204] on div "Lock and Publish" at bounding box center [514, 204] width 92 height 31
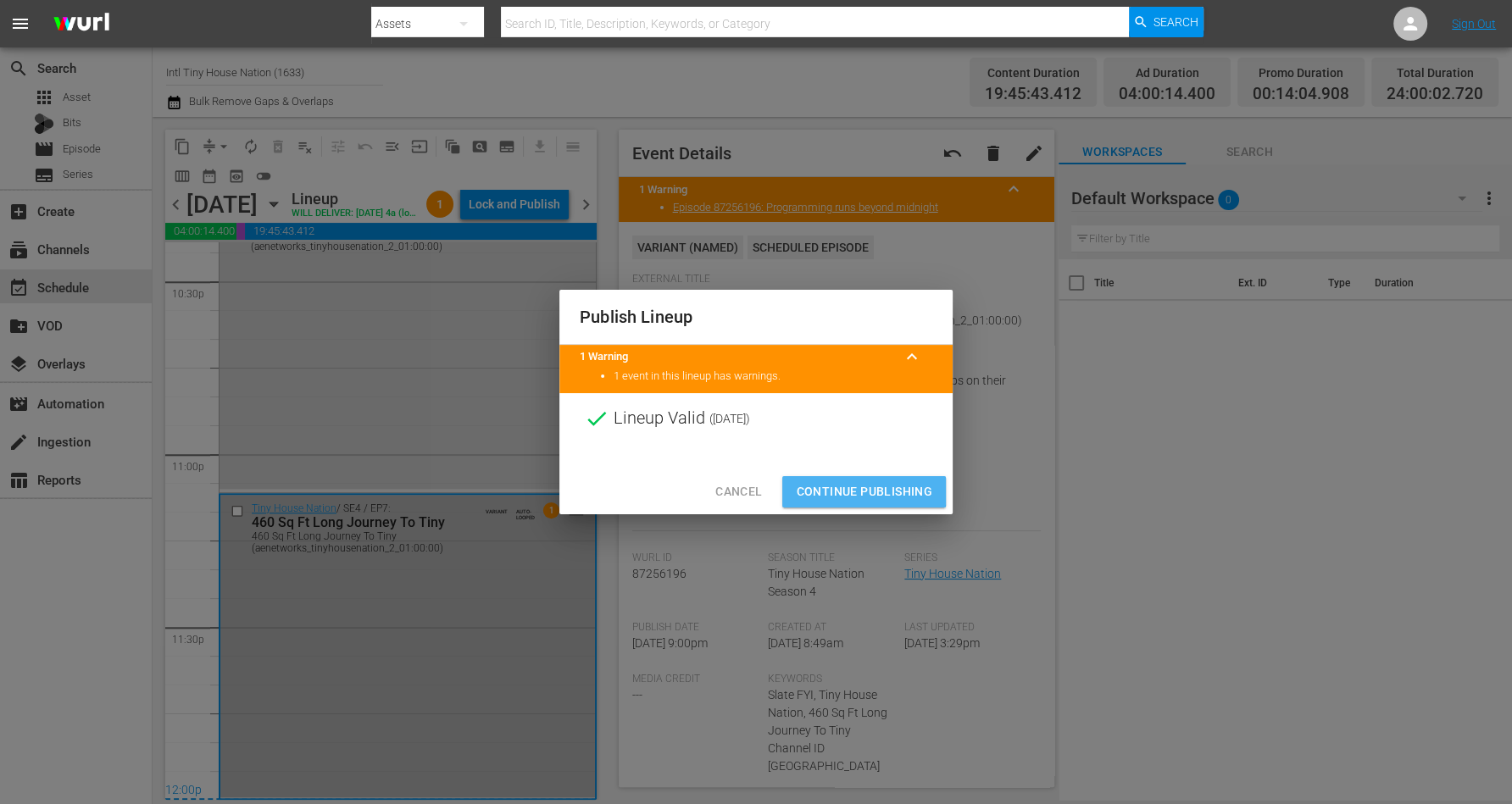
click at [838, 488] on span "Continue Publishing" at bounding box center [865, 492] width 137 height 21
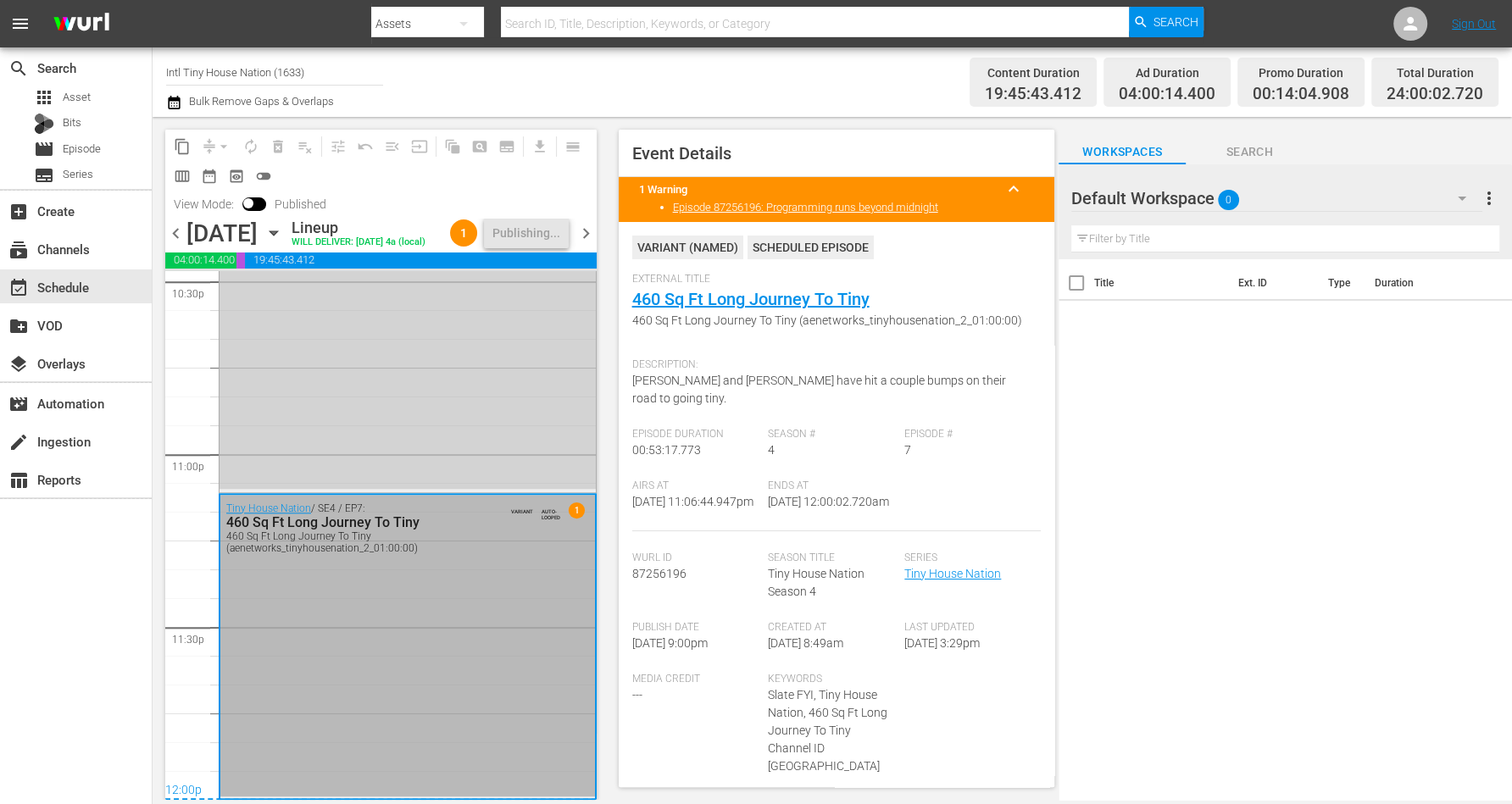
scroll to position [7798, 0]
click at [284, 242] on icon "button" at bounding box center [273, 232] width 18 height 18
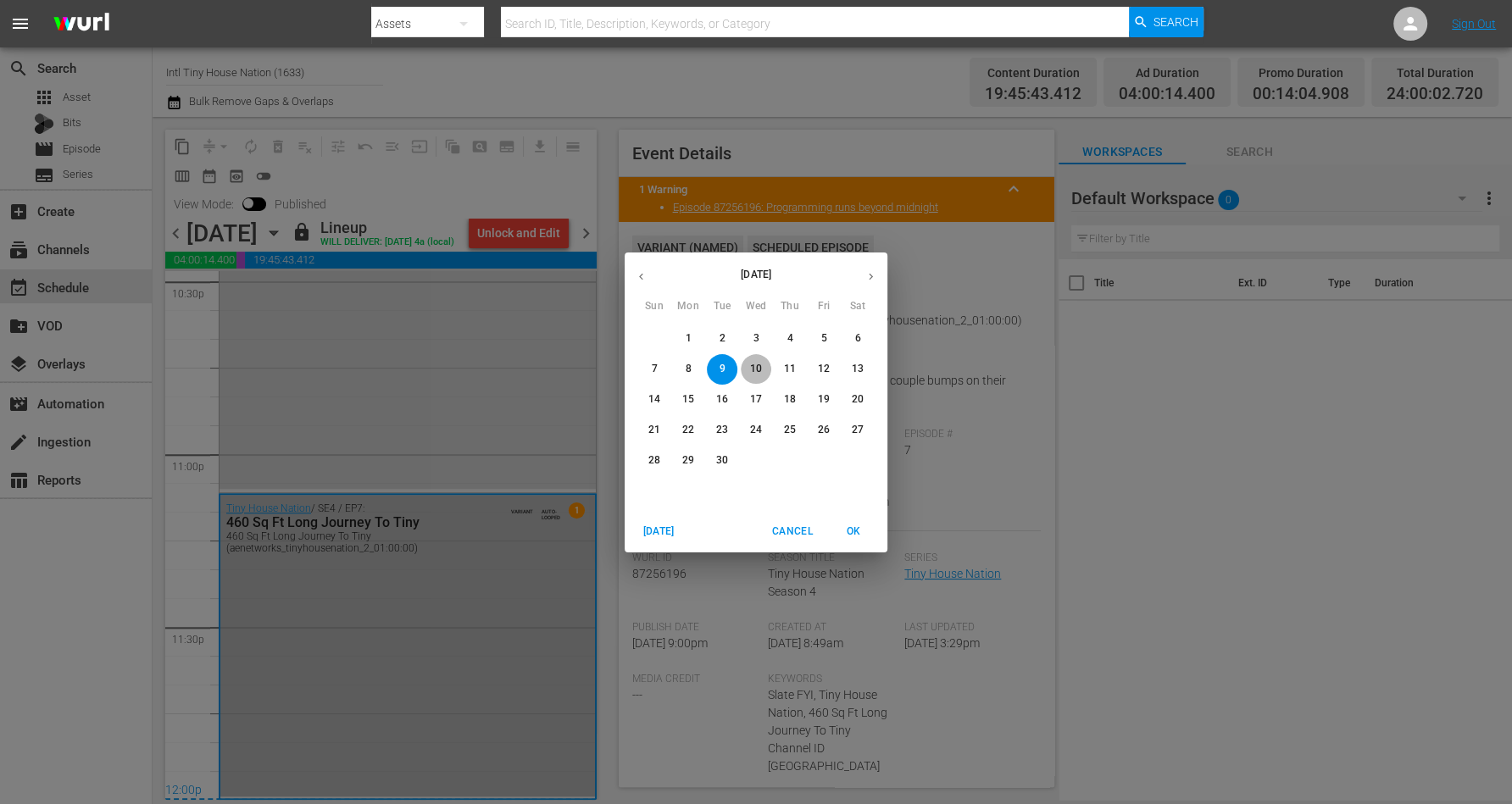
click at [748, 364] on span "10" at bounding box center [756, 368] width 31 height 14
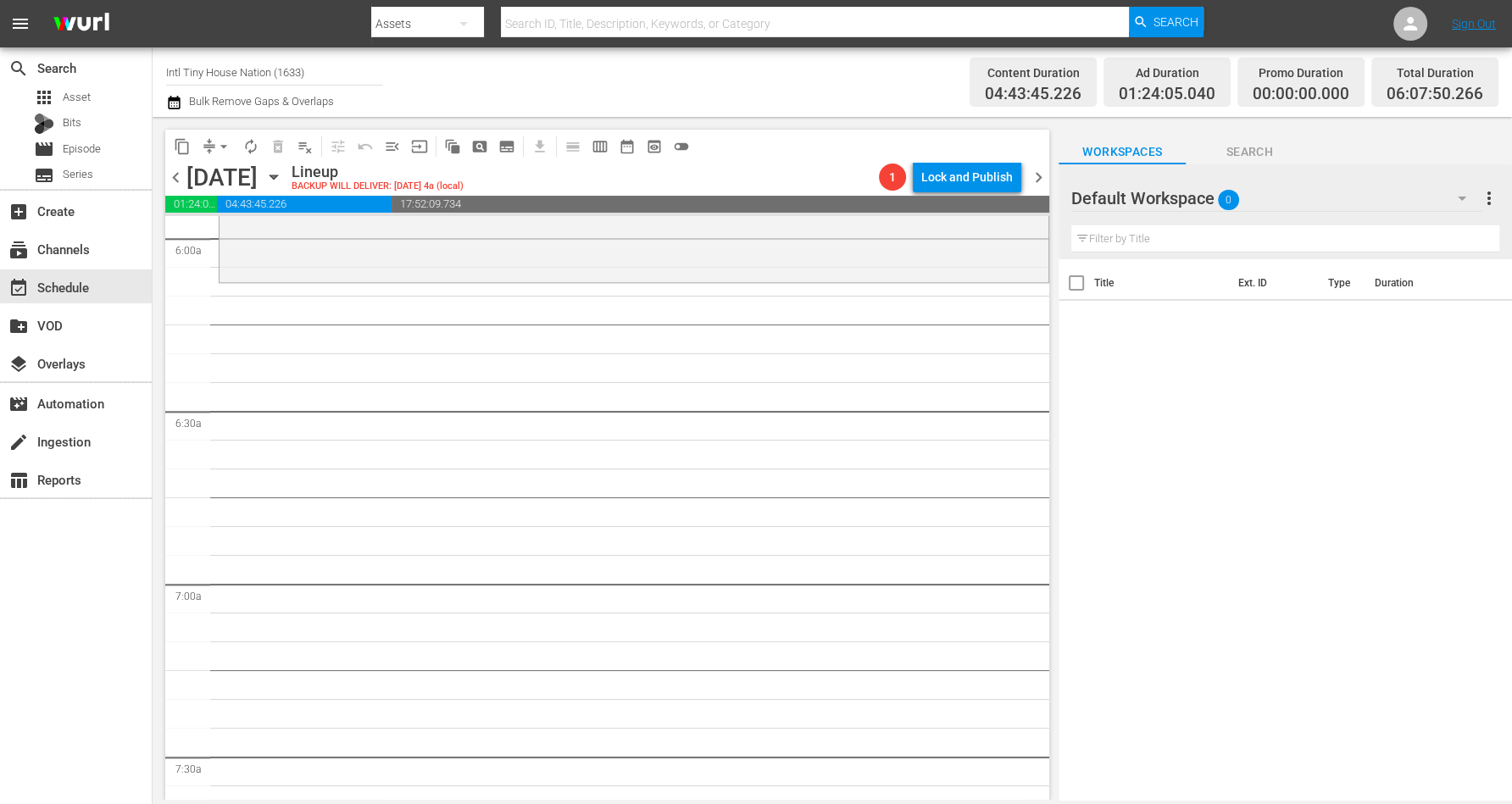
scroll to position [1876, 0]
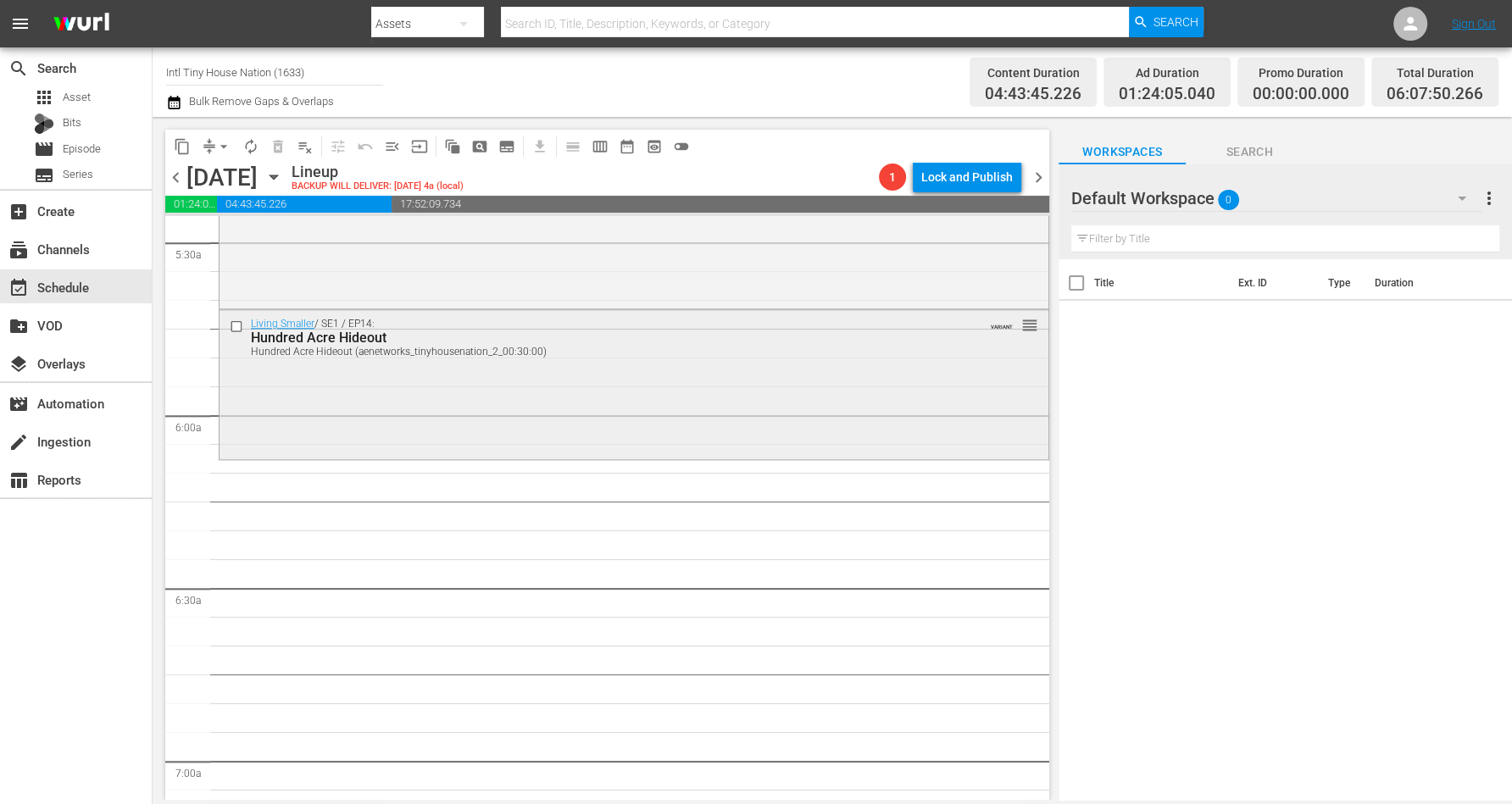
click at [405, 423] on div "Living Smaller / SE1 / EP14: Hundred Acre Hideout Hundred Acre Hideout (aenetwo…" at bounding box center [634, 383] width 829 height 145
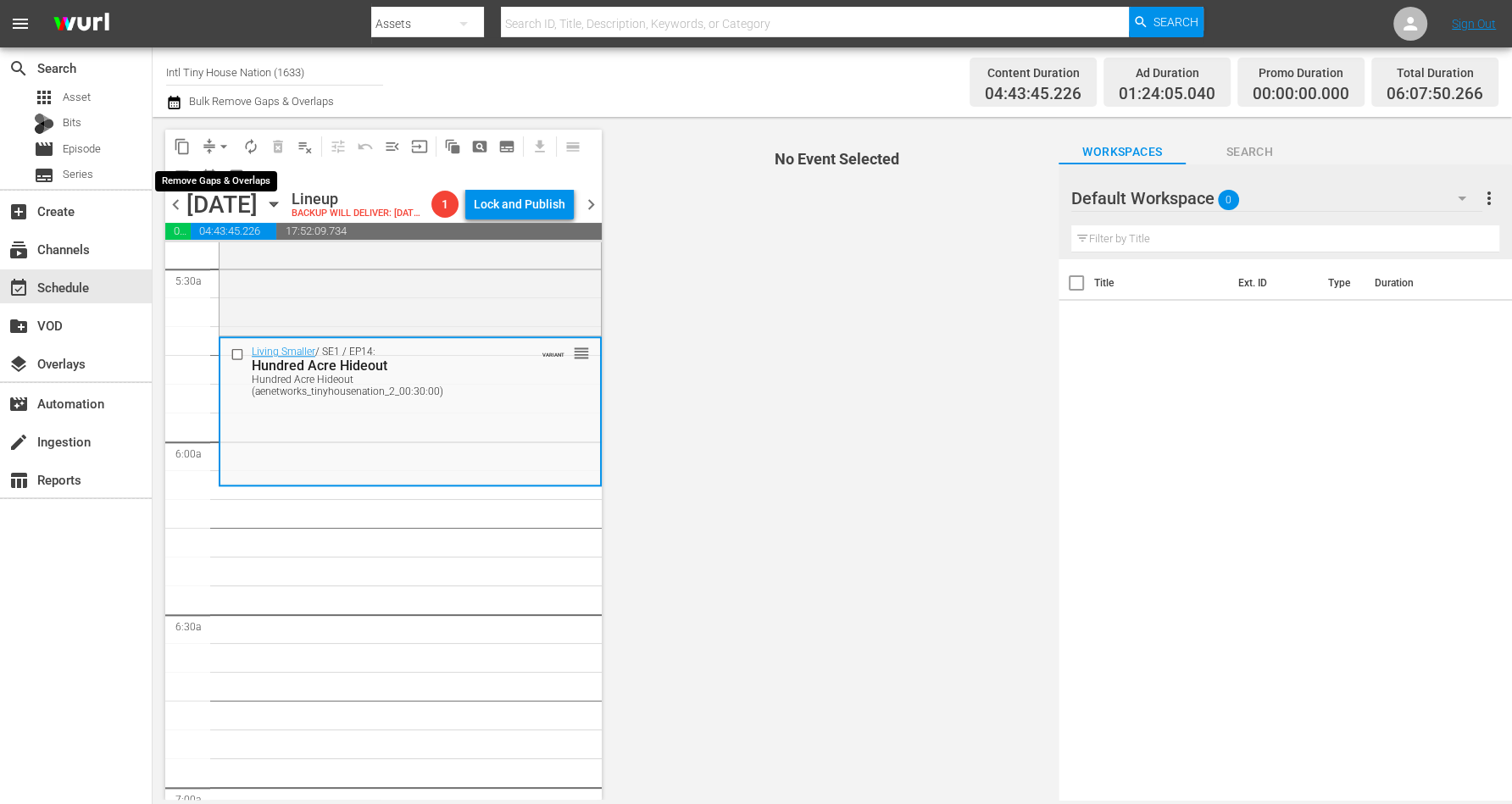
click at [220, 134] on button "arrow_drop_down" at bounding box center [224, 147] width 27 height 27
click at [234, 174] on li "Align to Midnight" at bounding box center [225, 179] width 178 height 28
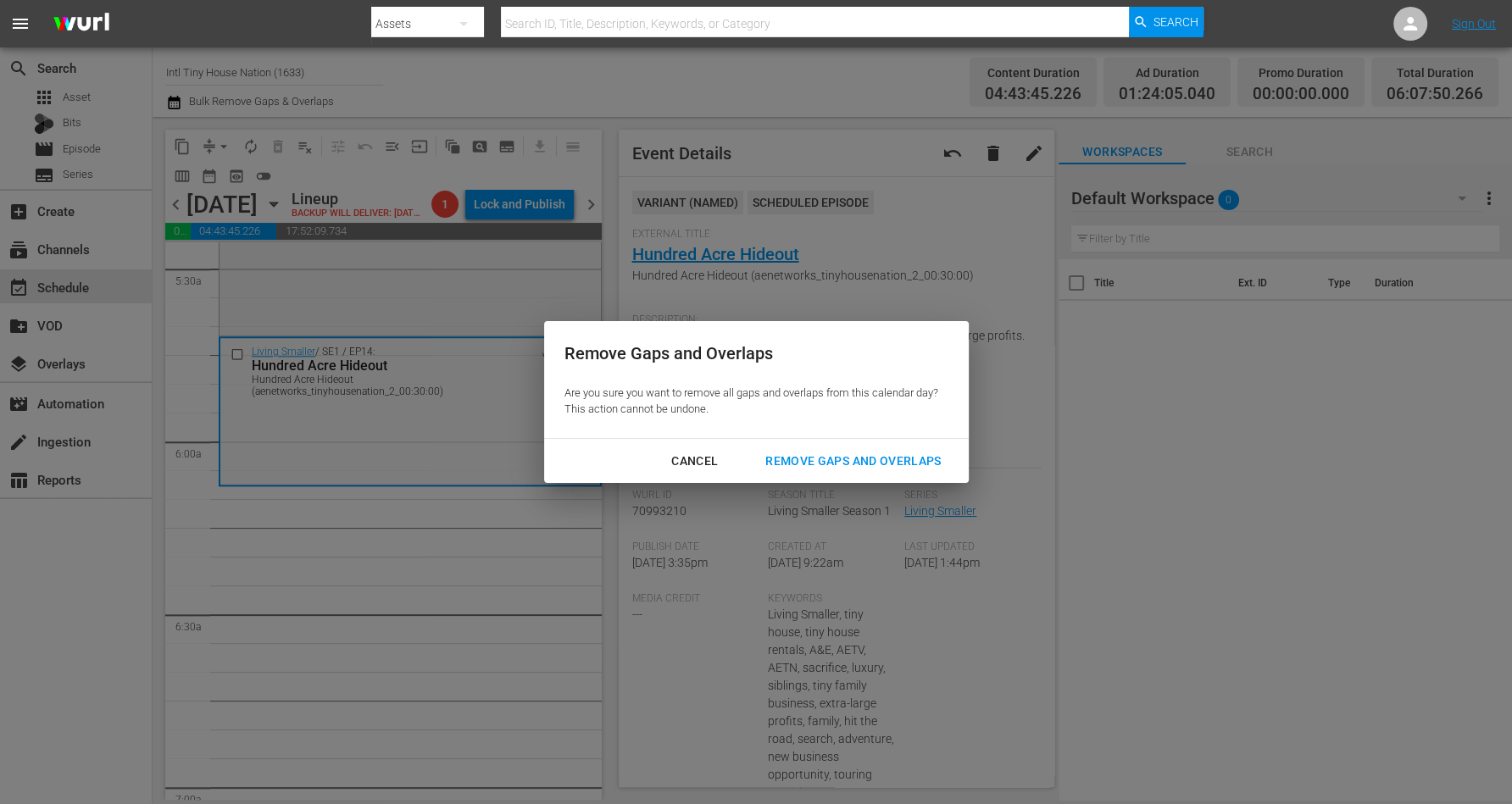
click at [844, 463] on div "Remove Gaps and Overlaps" at bounding box center [853, 462] width 202 height 21
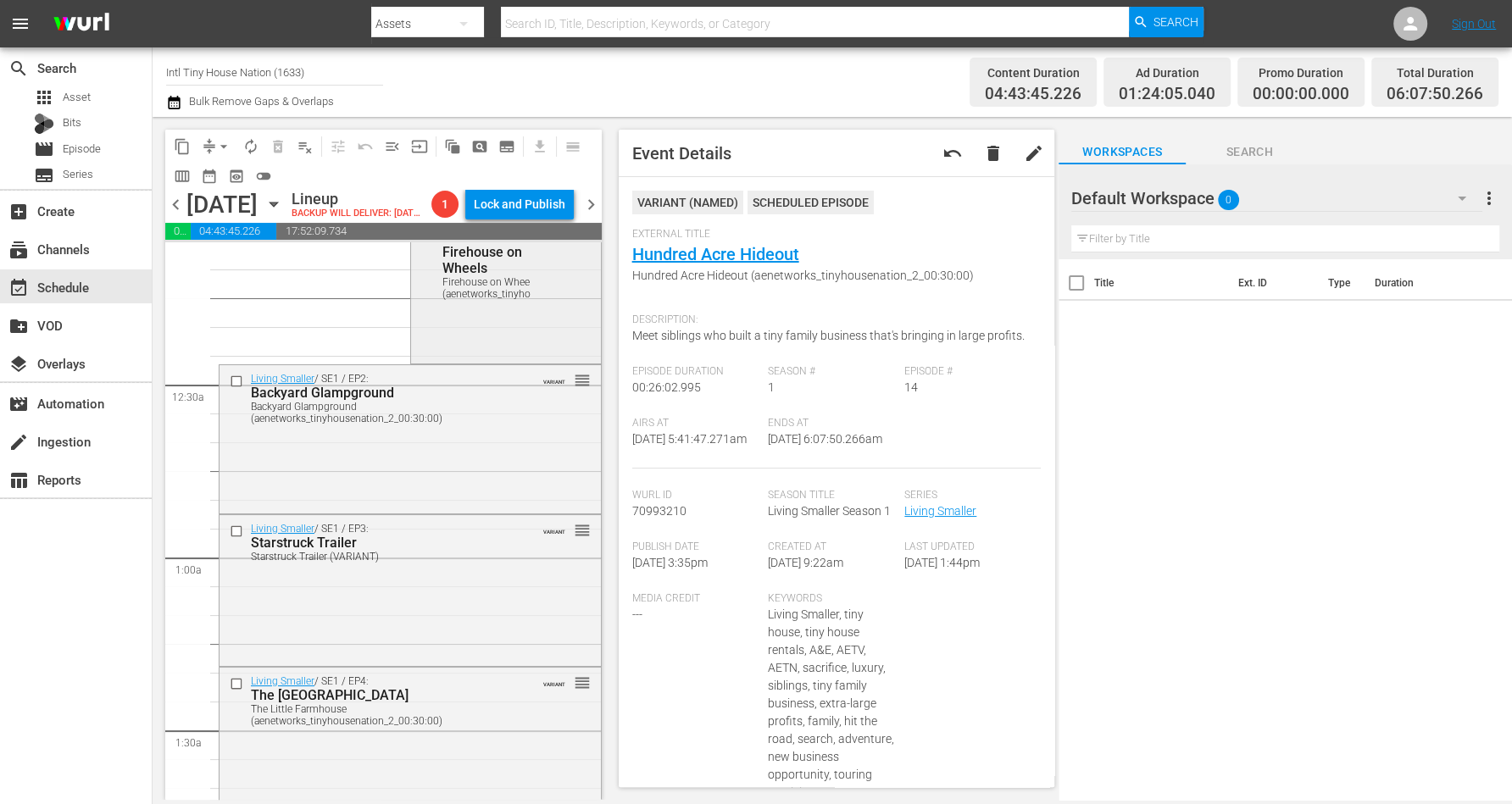
scroll to position [0, 0]
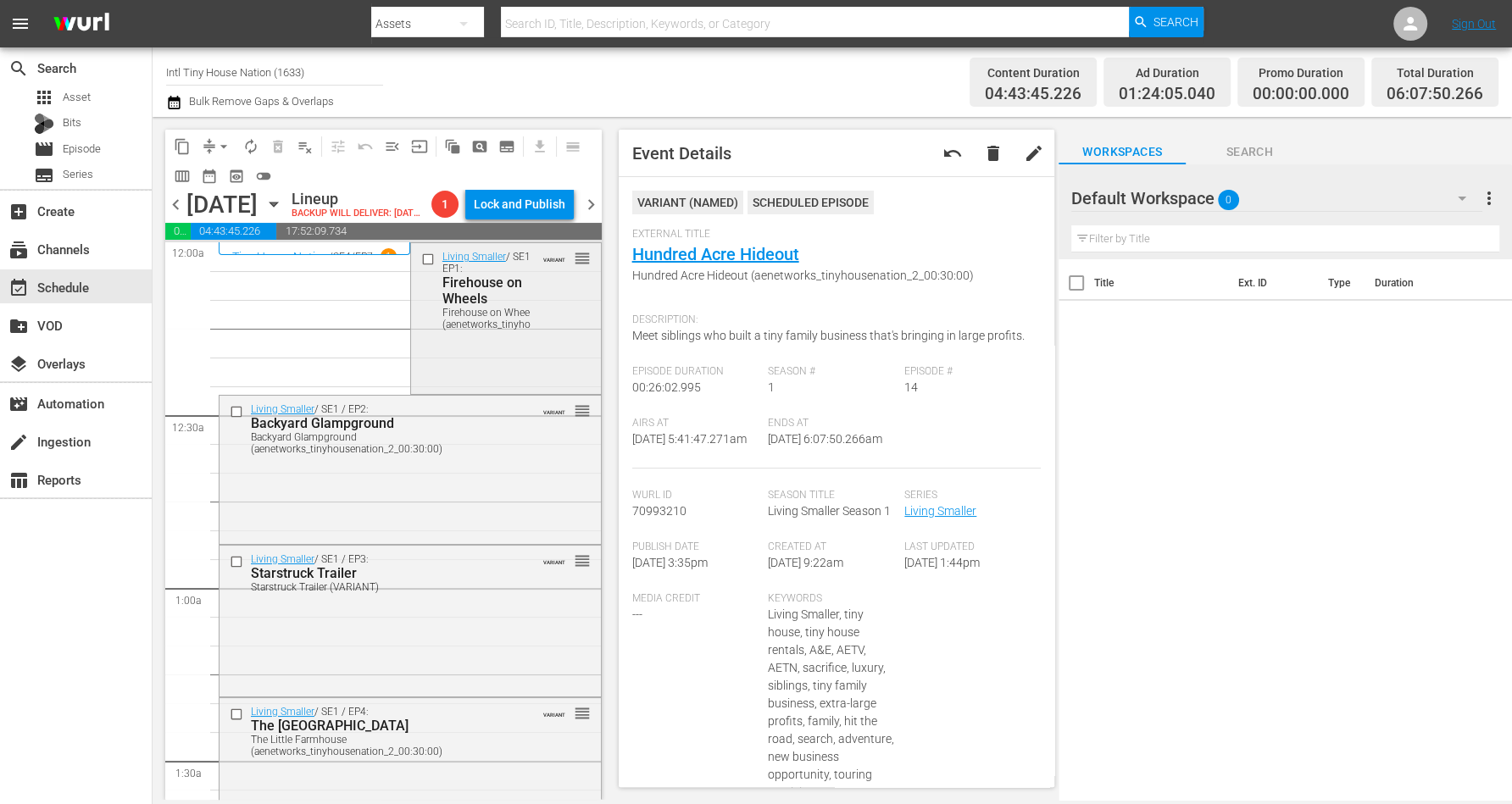
click at [473, 389] on div "Living Smaller / SE1 / EP1: Firehouse on Wheels Firehouse on Wheels (aenetworks…" at bounding box center [505, 316] width 190 height 147
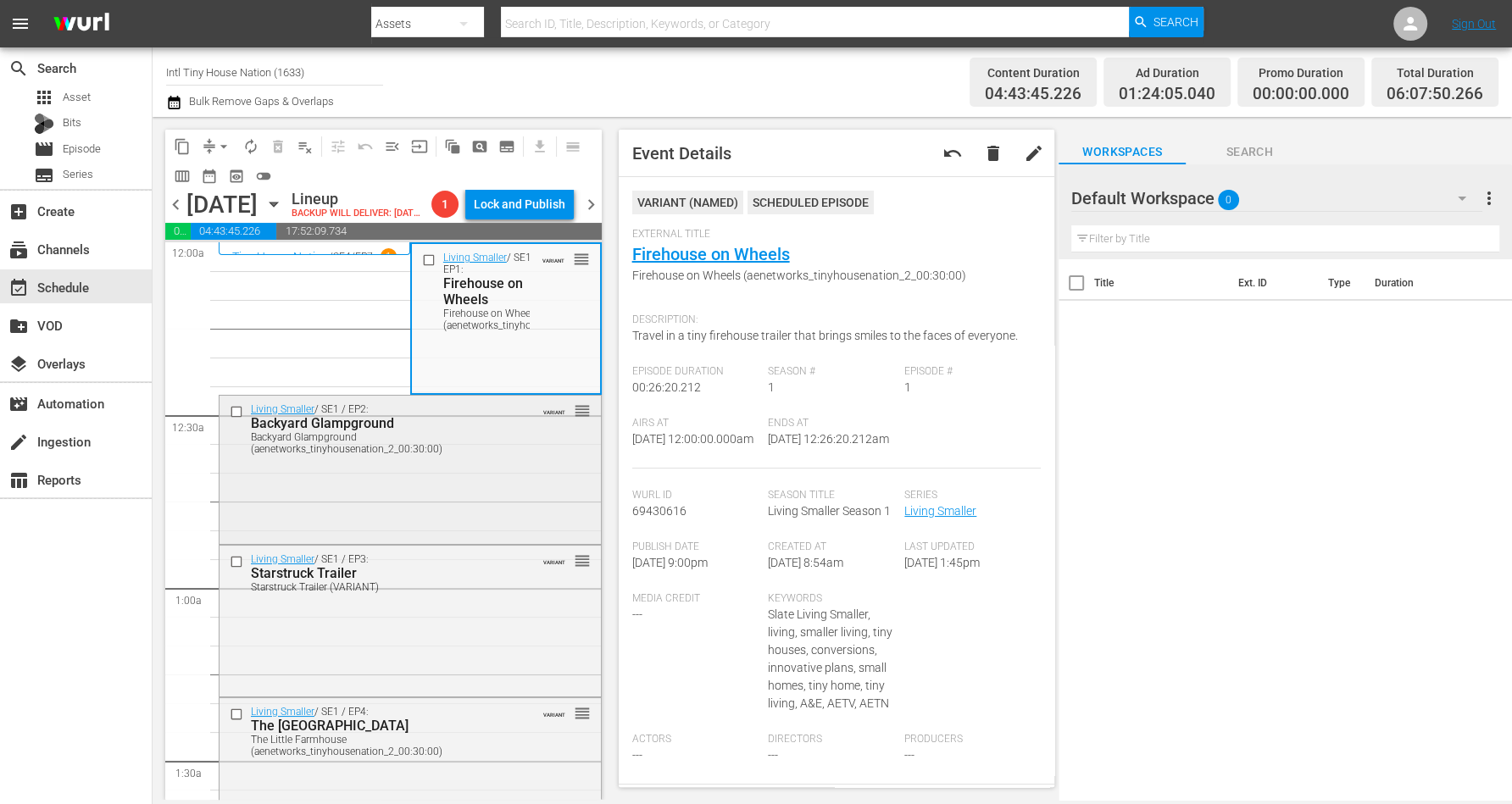
click at [486, 493] on div "Living Smaller / SE1 / EP2: Backyard Glampground Backyard Glampground (aenetwor…" at bounding box center [411, 469] width 382 height 146
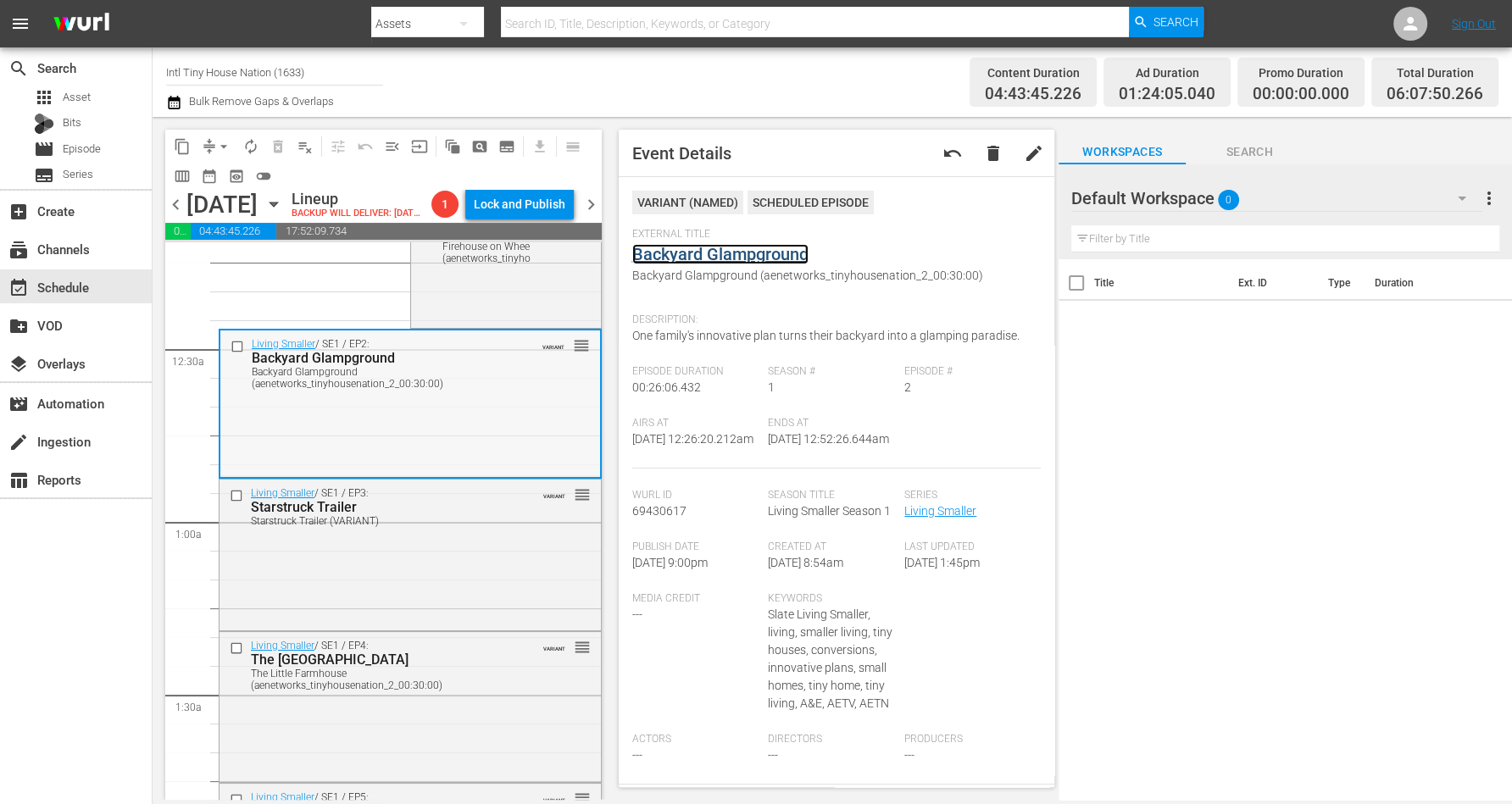
scroll to position [106, 0]
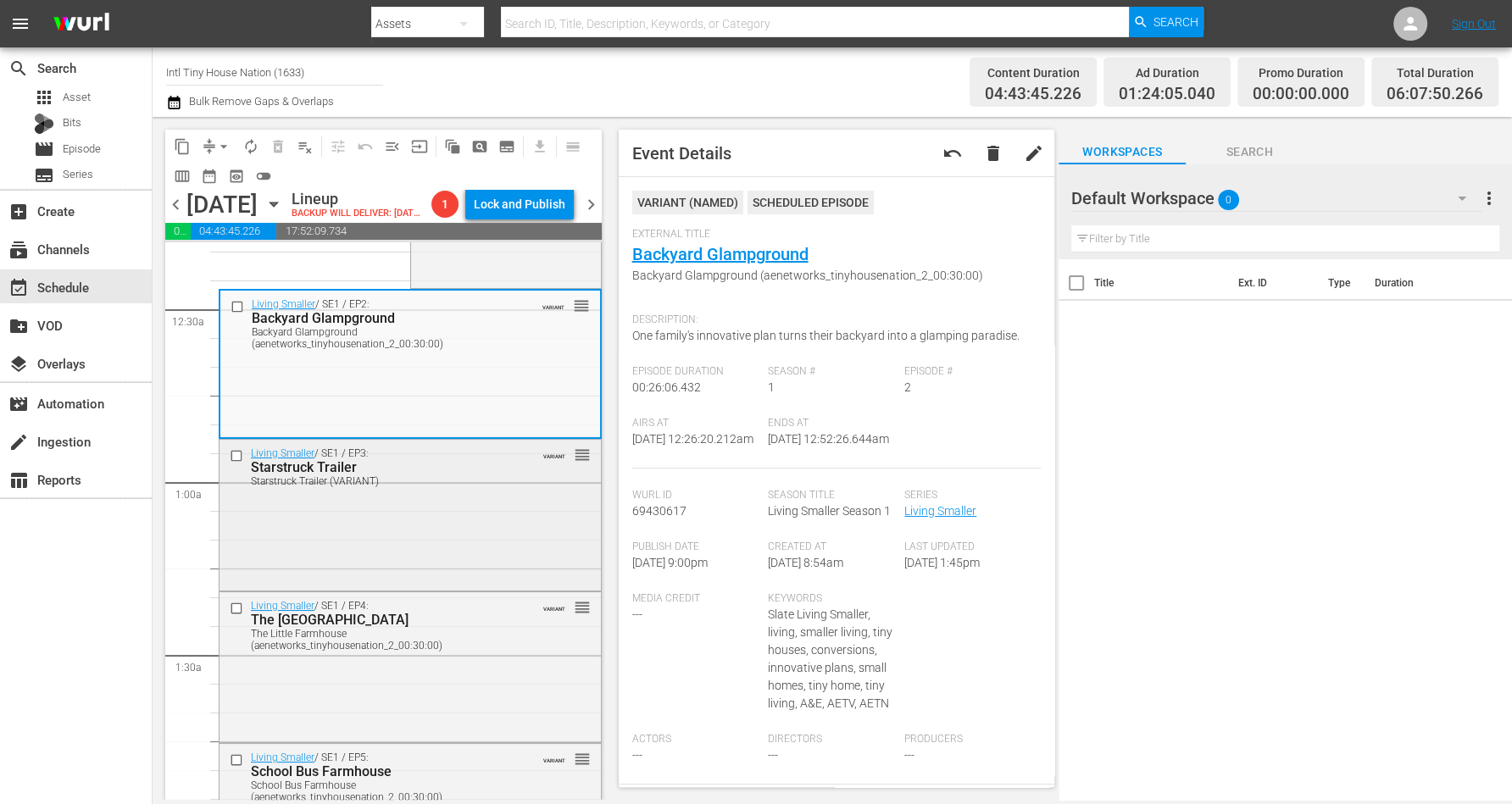
click at [462, 523] on div "Living Smaller / SE1 / EP3: Starstruck Trailer Starstruck Trailer (VARIANT) VAR…" at bounding box center [411, 513] width 382 height 147
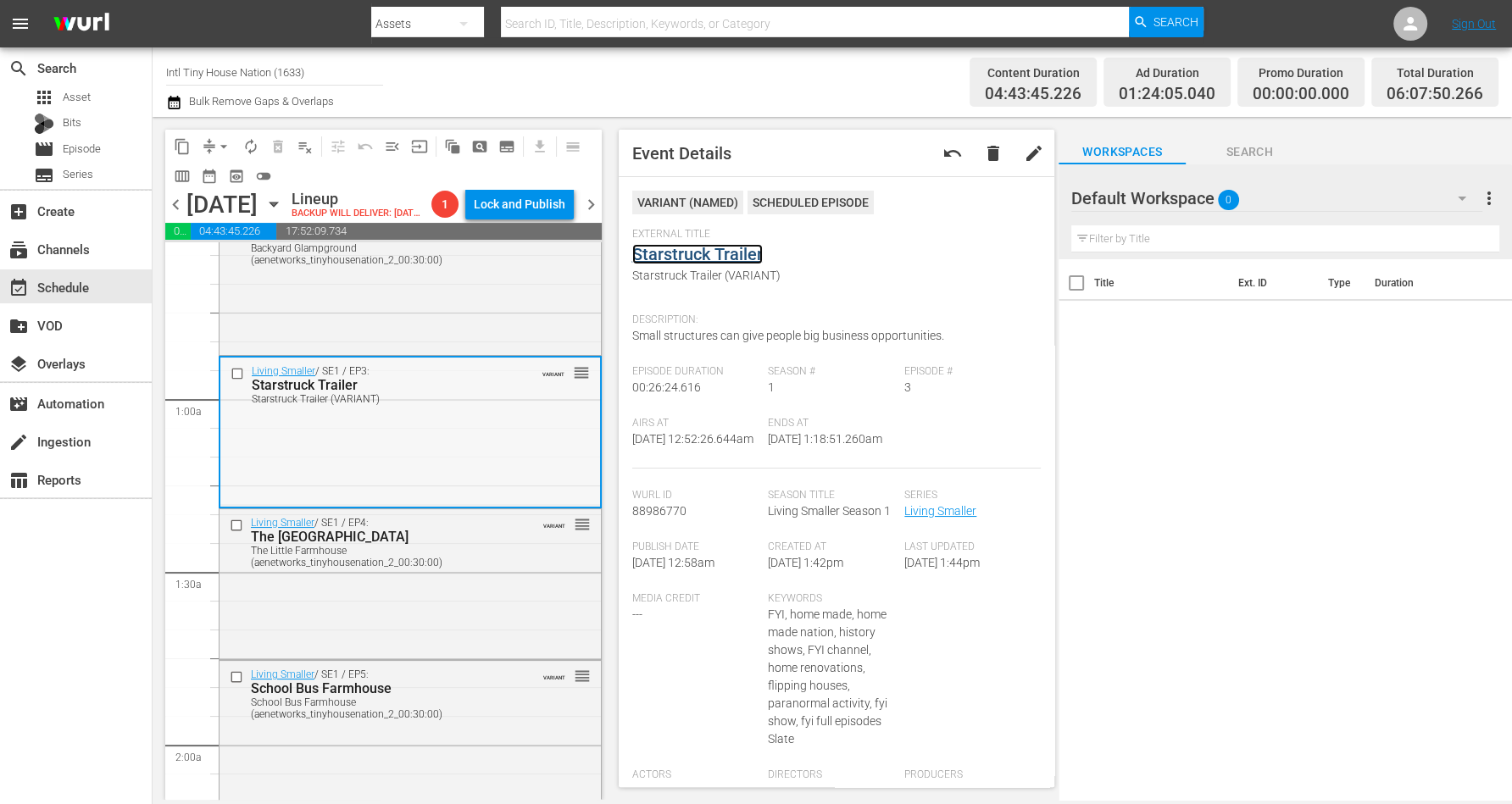
scroll to position [318, 0]
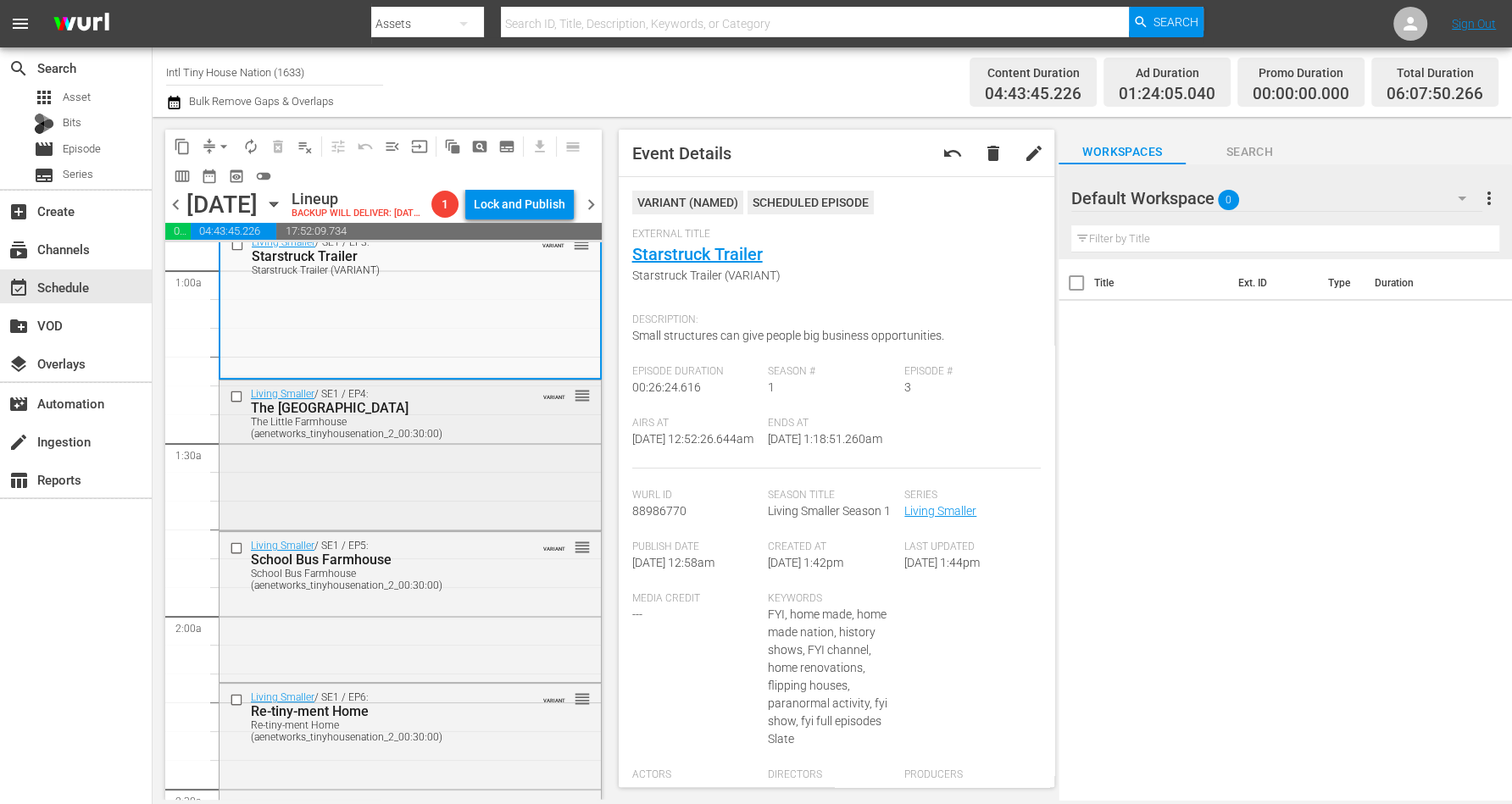
click at [434, 440] on div "The Little Farmhouse (aenetworks_tinyhousenation_2_00:30:00)" at bounding box center [384, 428] width 266 height 24
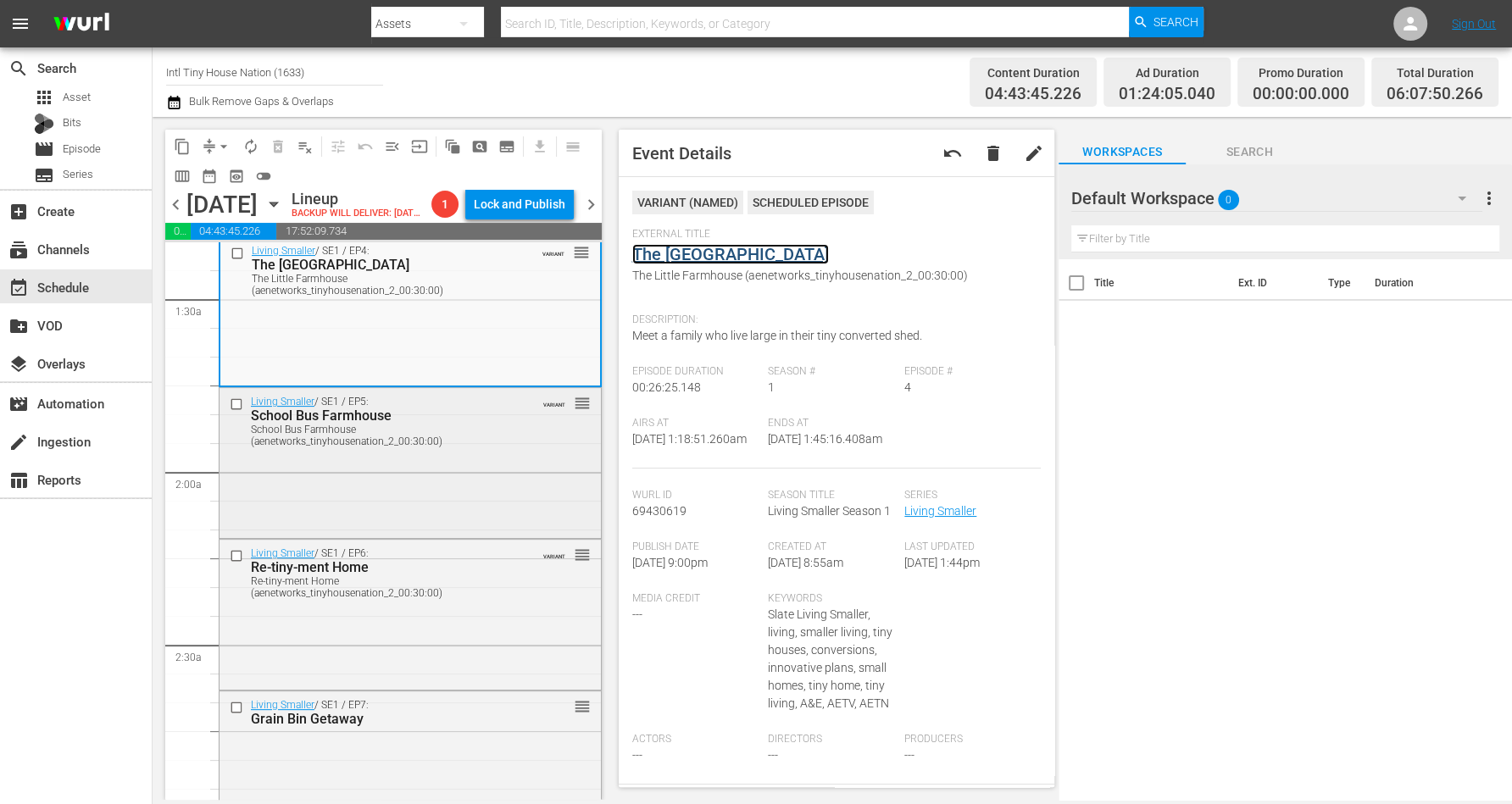
scroll to position [529, 0]
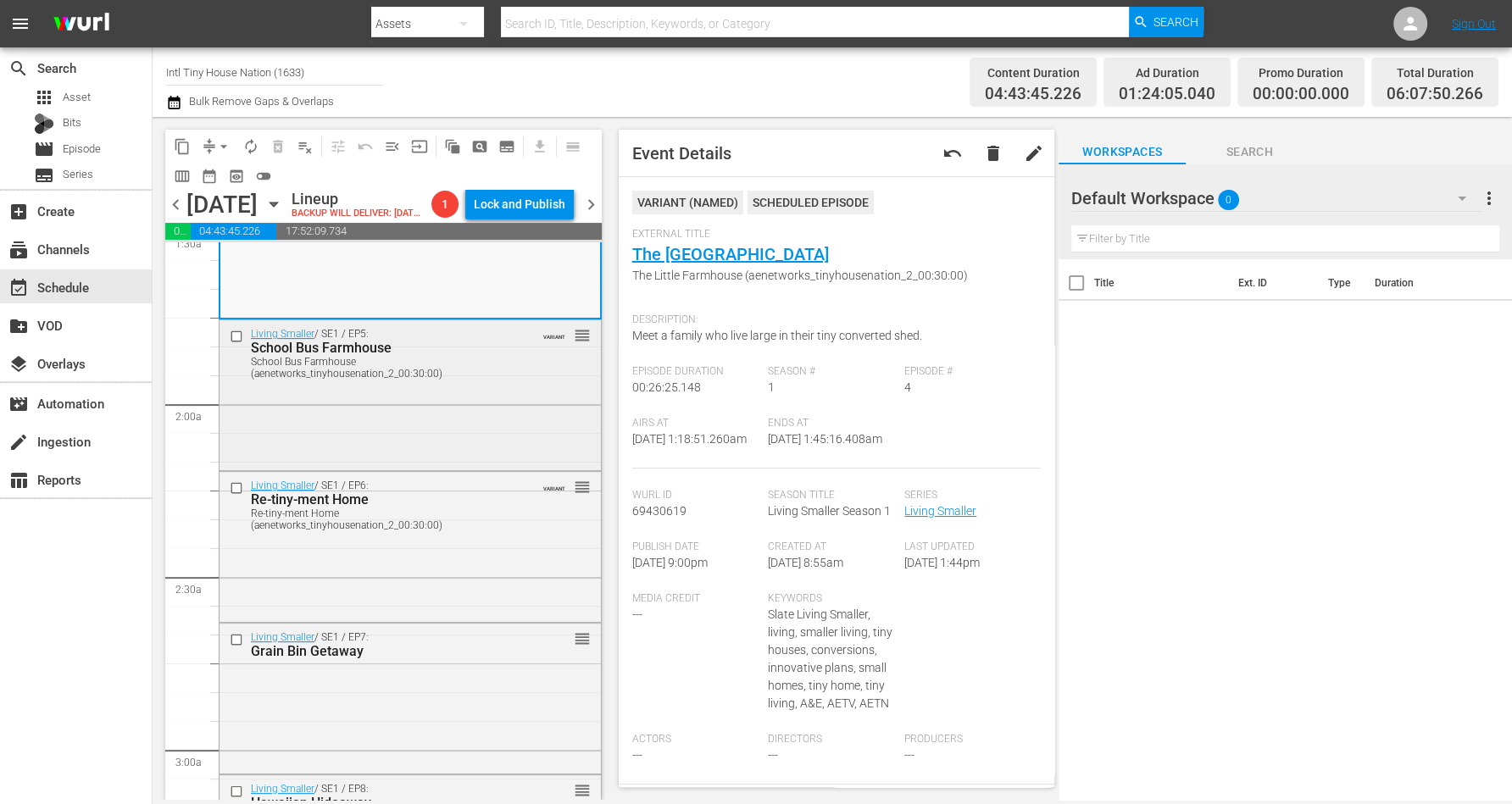
click at [447, 453] on div "Living Smaller / SE1 / EP5: School Bus Farmhouse School Bus Farmhouse (aenetwor…" at bounding box center [411, 393] width 382 height 147
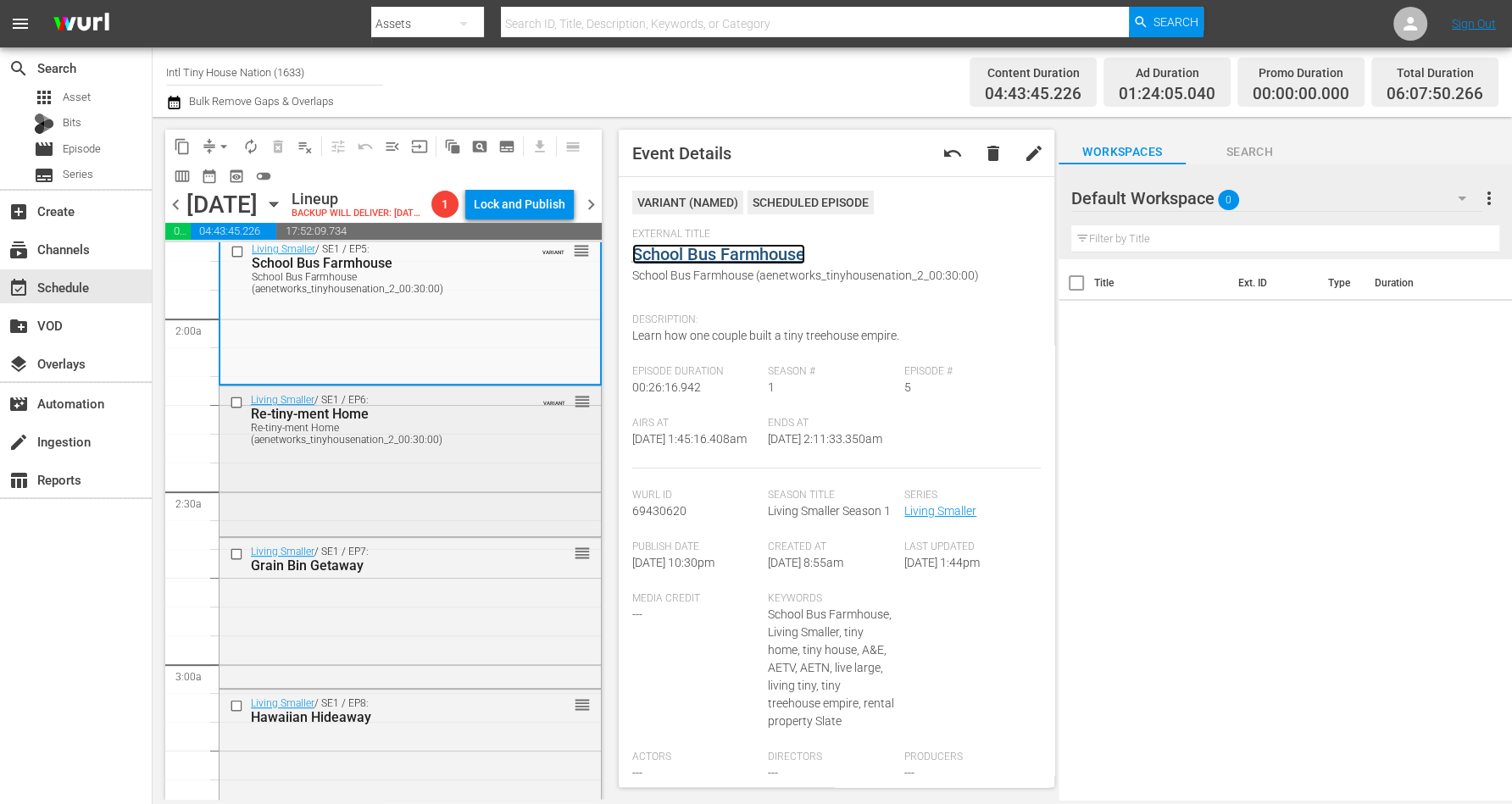
scroll to position [635, 0]
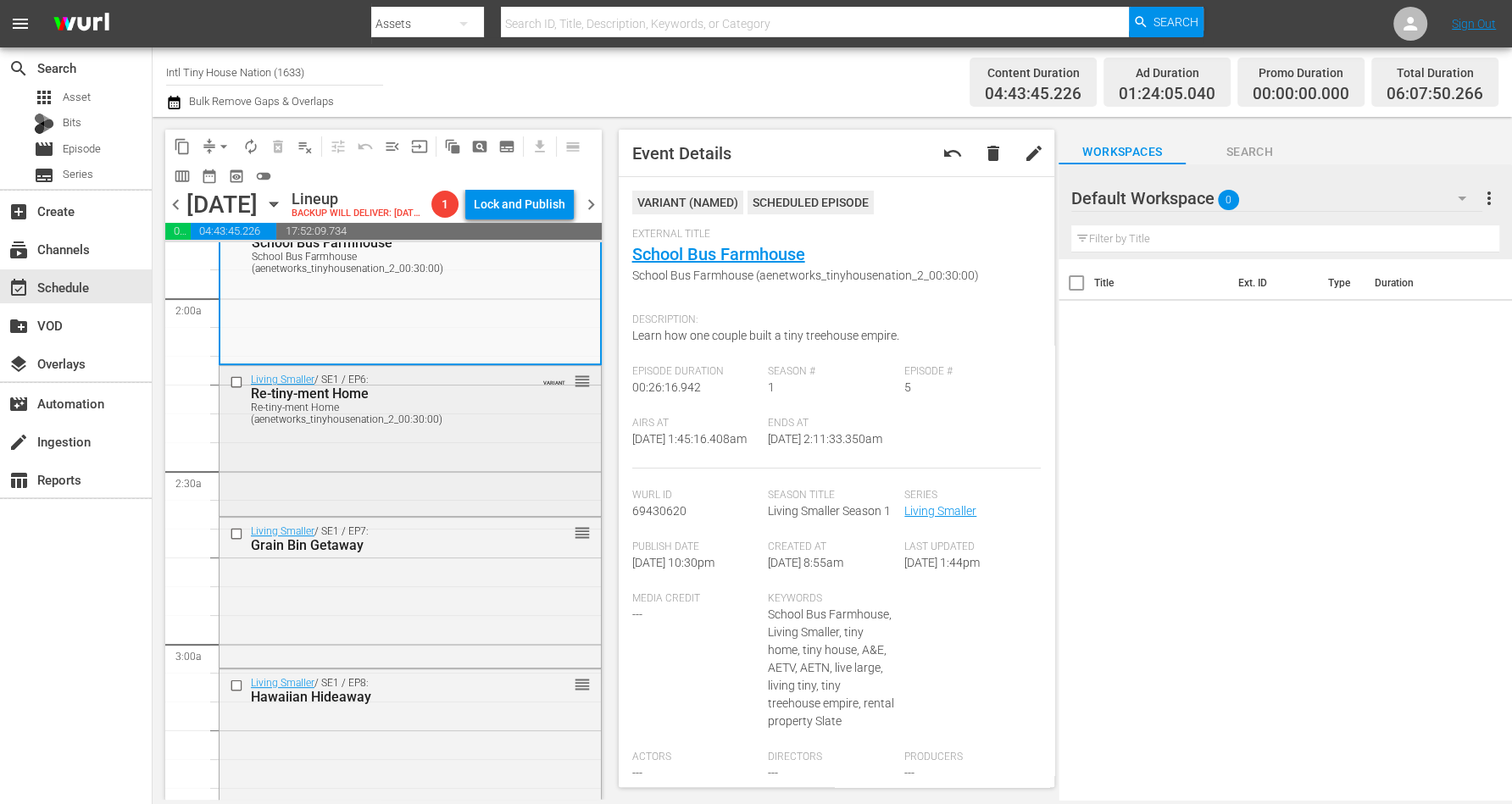
click at [514, 431] on div "Living Smaller / SE1 / EP6: Re-tiny-ment Home Re-tiny-ment Home (aenetworks_tin…" at bounding box center [411, 399] width 382 height 66
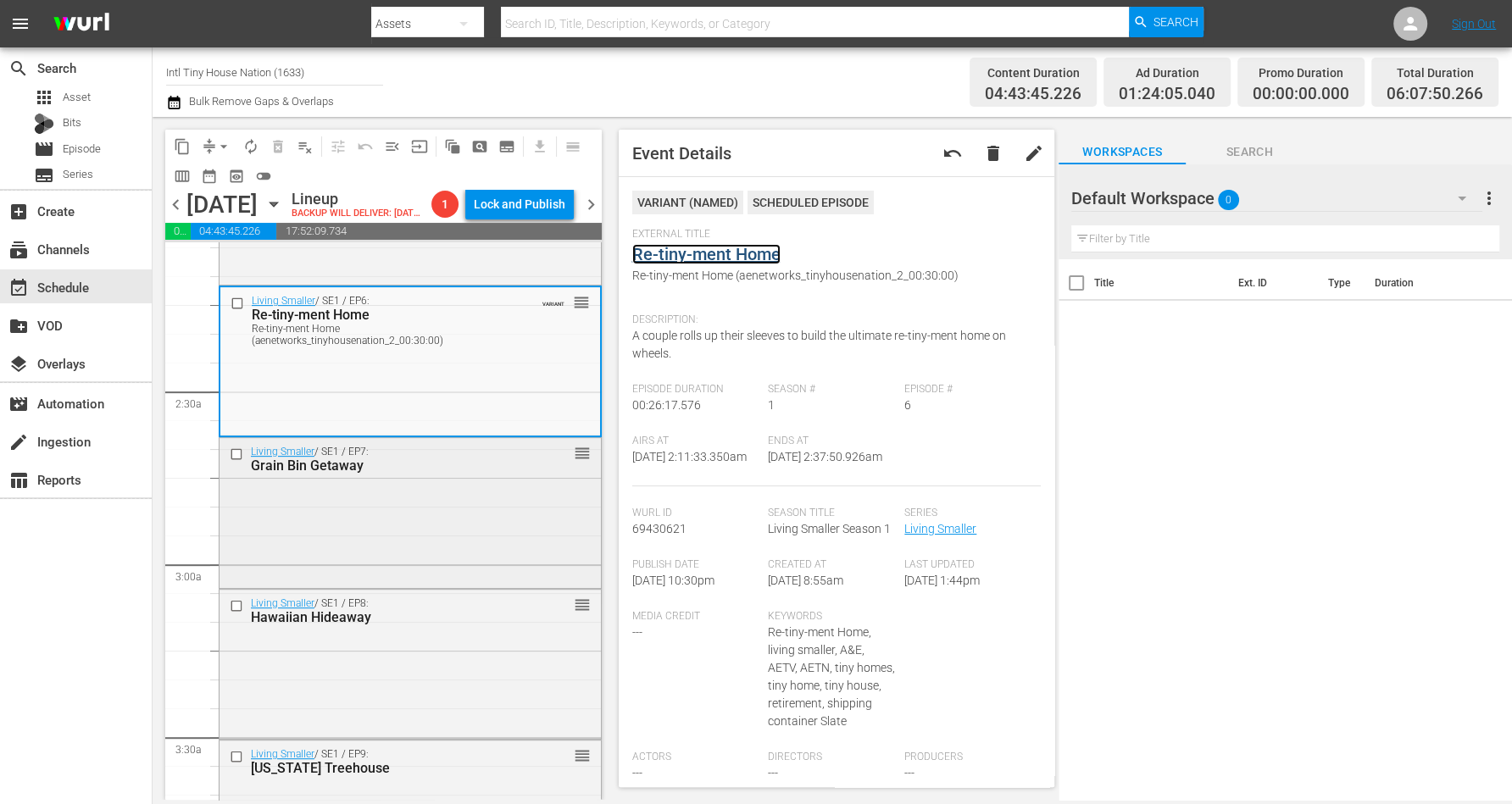
scroll to position [741, 0]
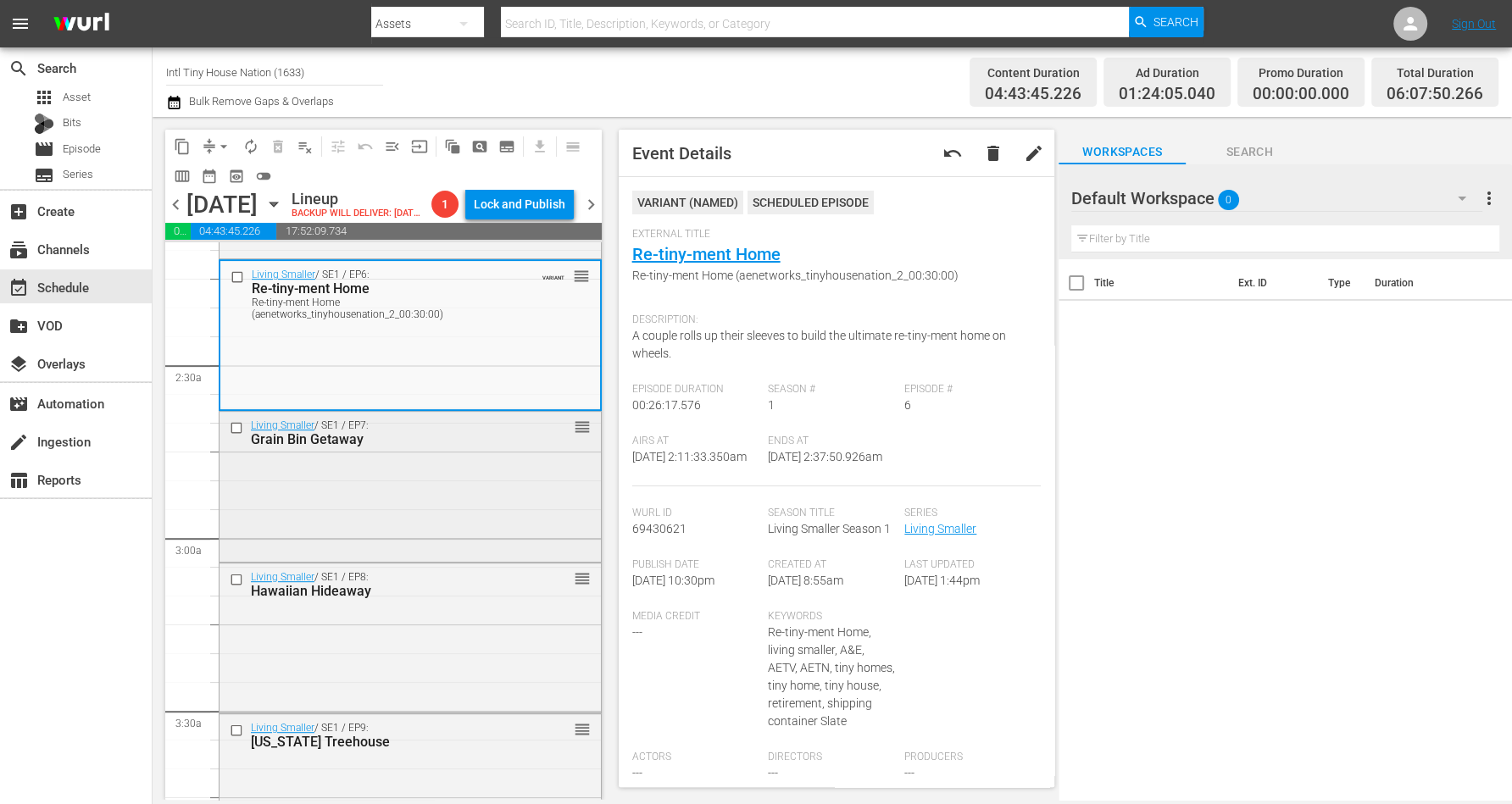
click at [458, 484] on div "Living Smaller / SE1 / EP7: Grain Bin Getaway reorder" at bounding box center [411, 485] width 382 height 147
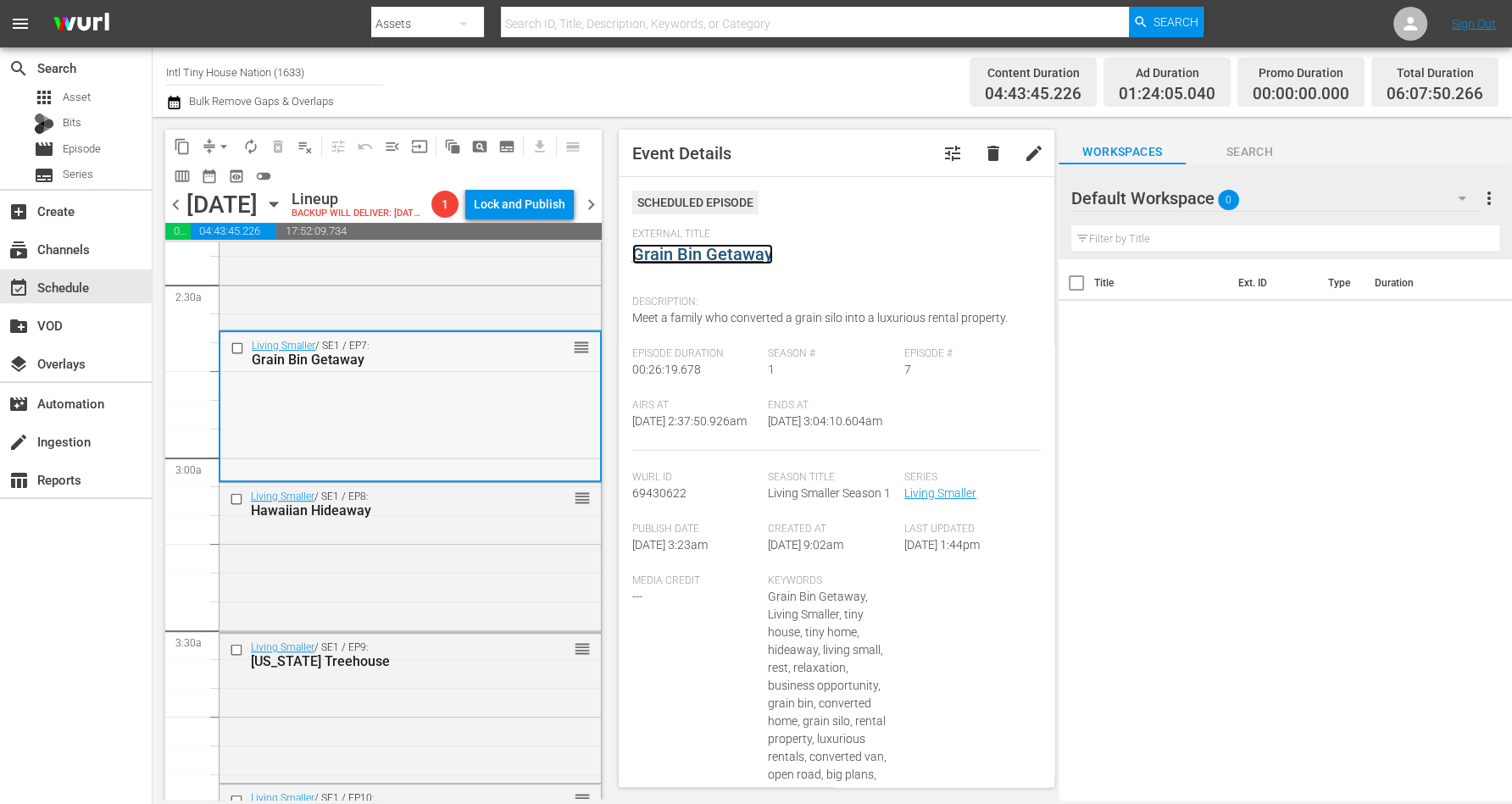
scroll to position [847, 0]
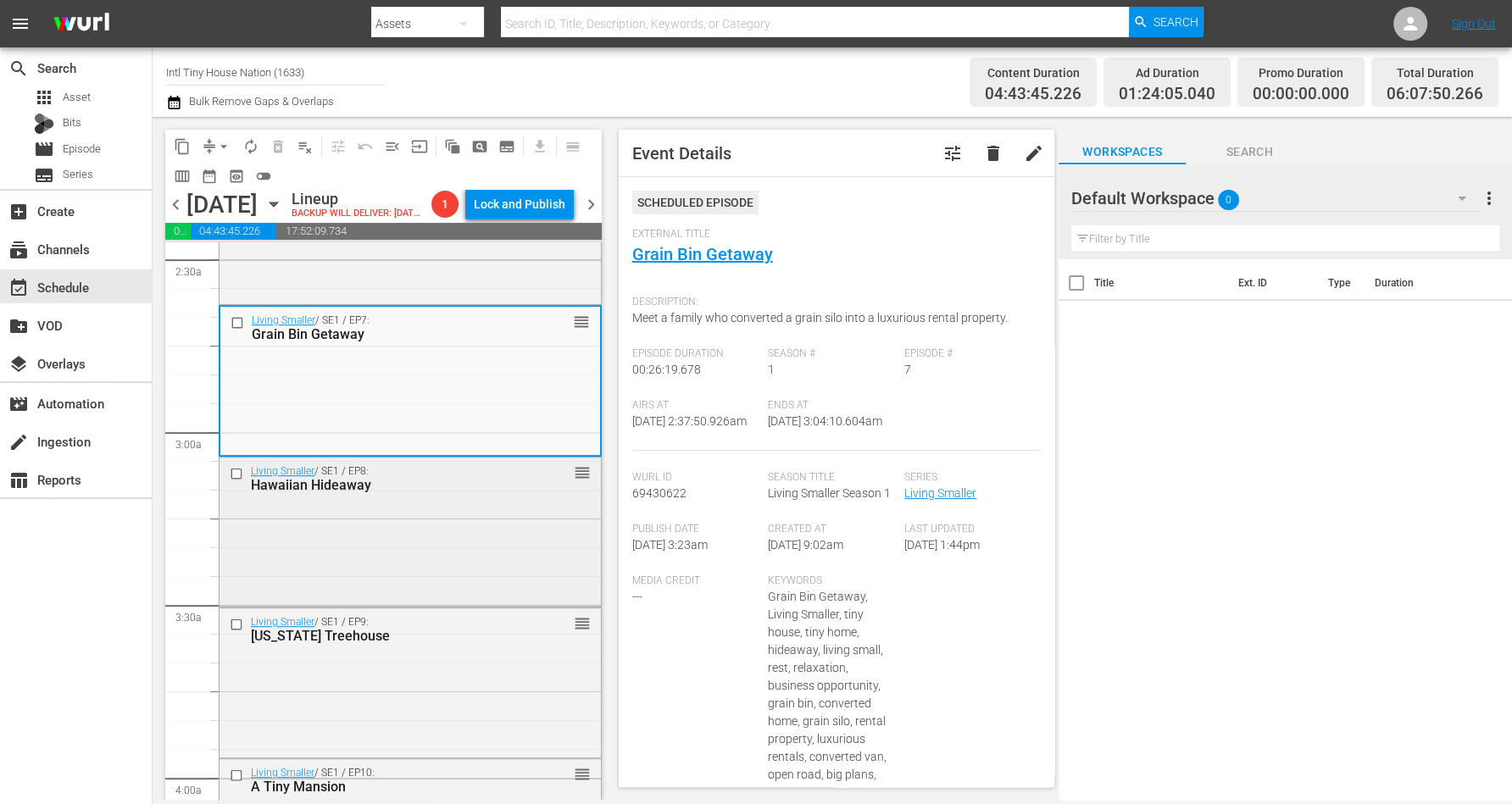
click at [396, 526] on div "Living Smaller / SE1 / EP8: Hawaiian Hideaway reorder" at bounding box center [411, 531] width 382 height 147
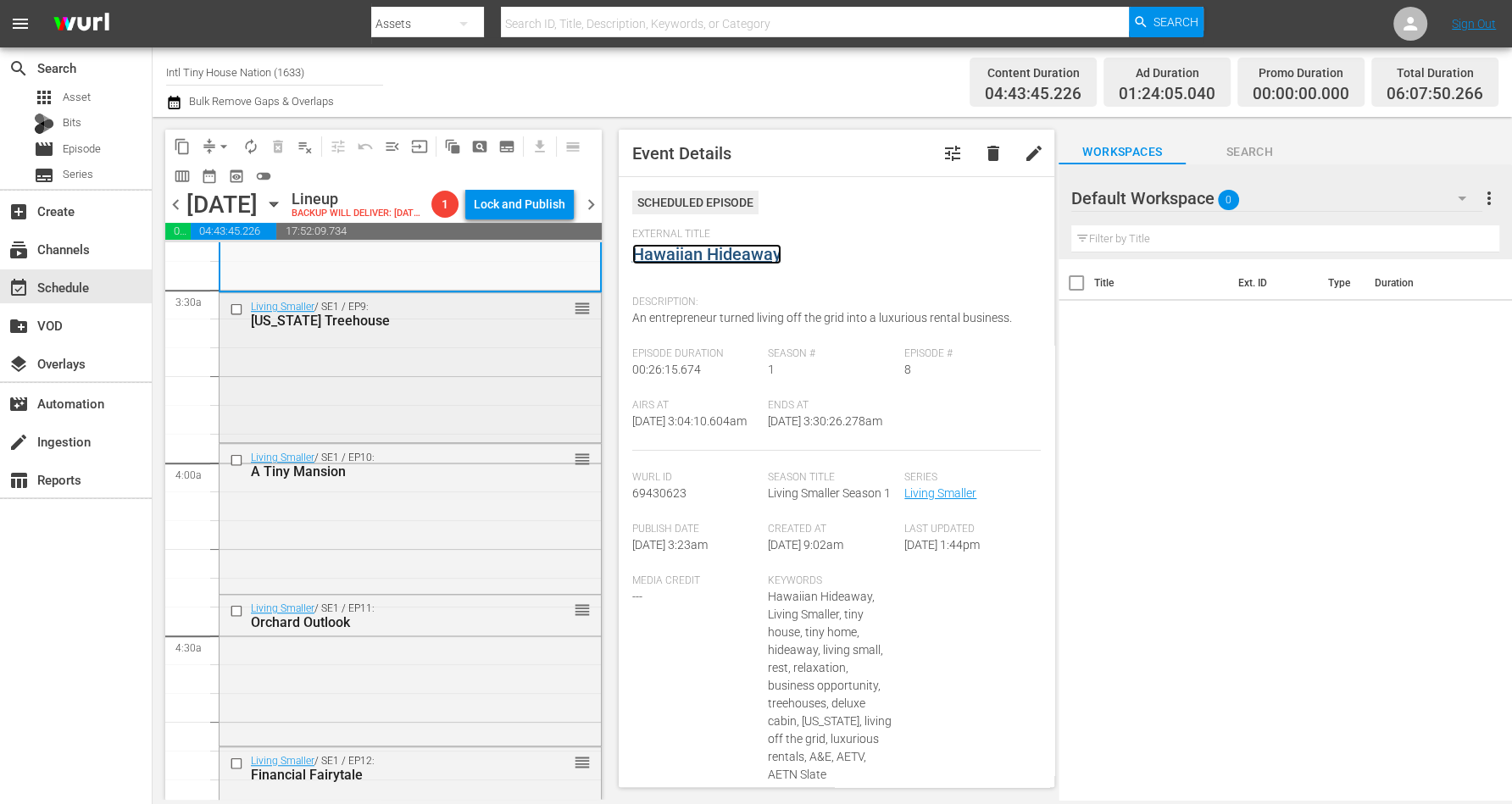
scroll to position [1166, 0]
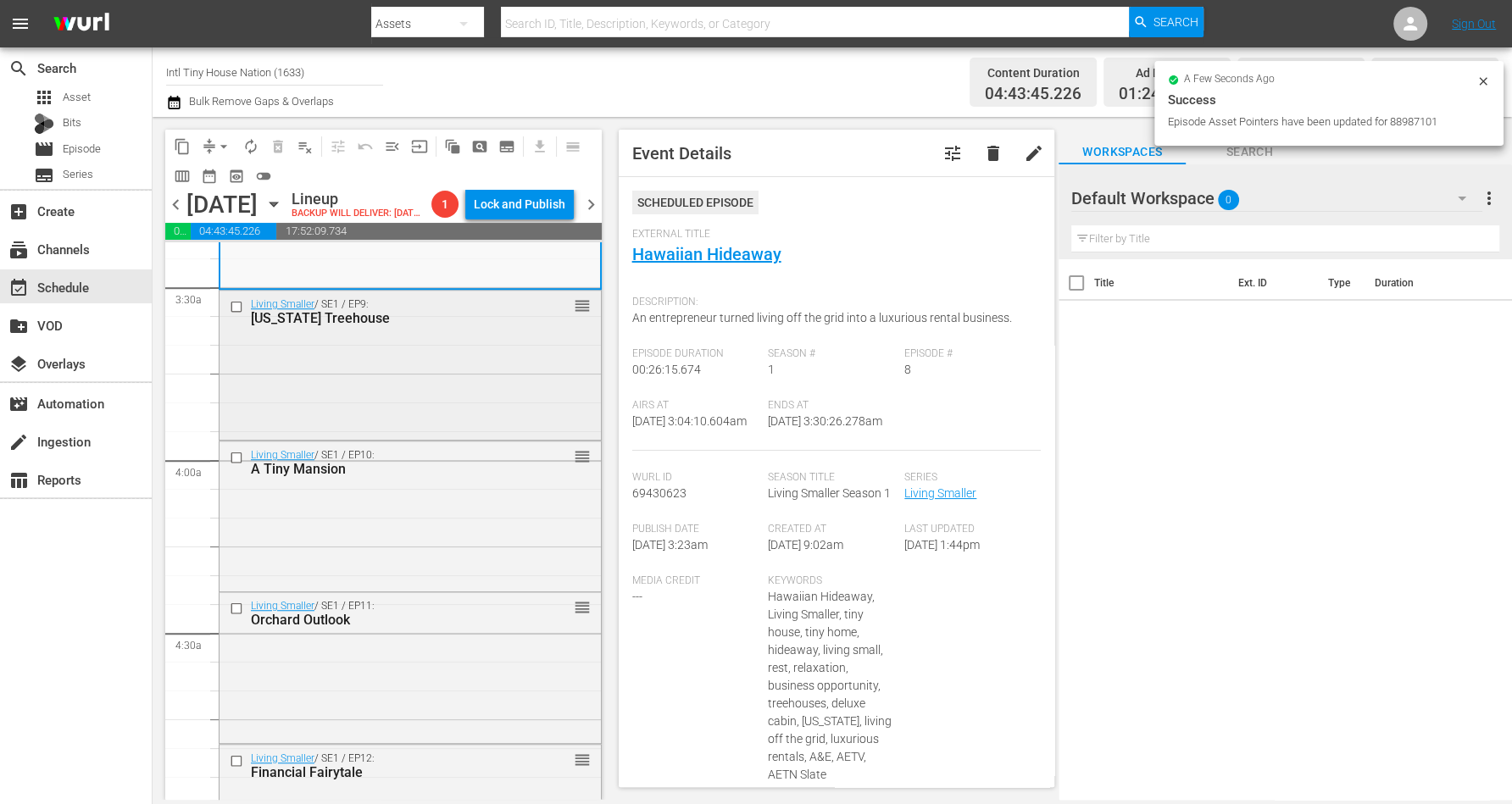
click at [466, 417] on div "Living Smaller / SE1 / EP9: Texas Treehouse reorder" at bounding box center [411, 363] width 382 height 146
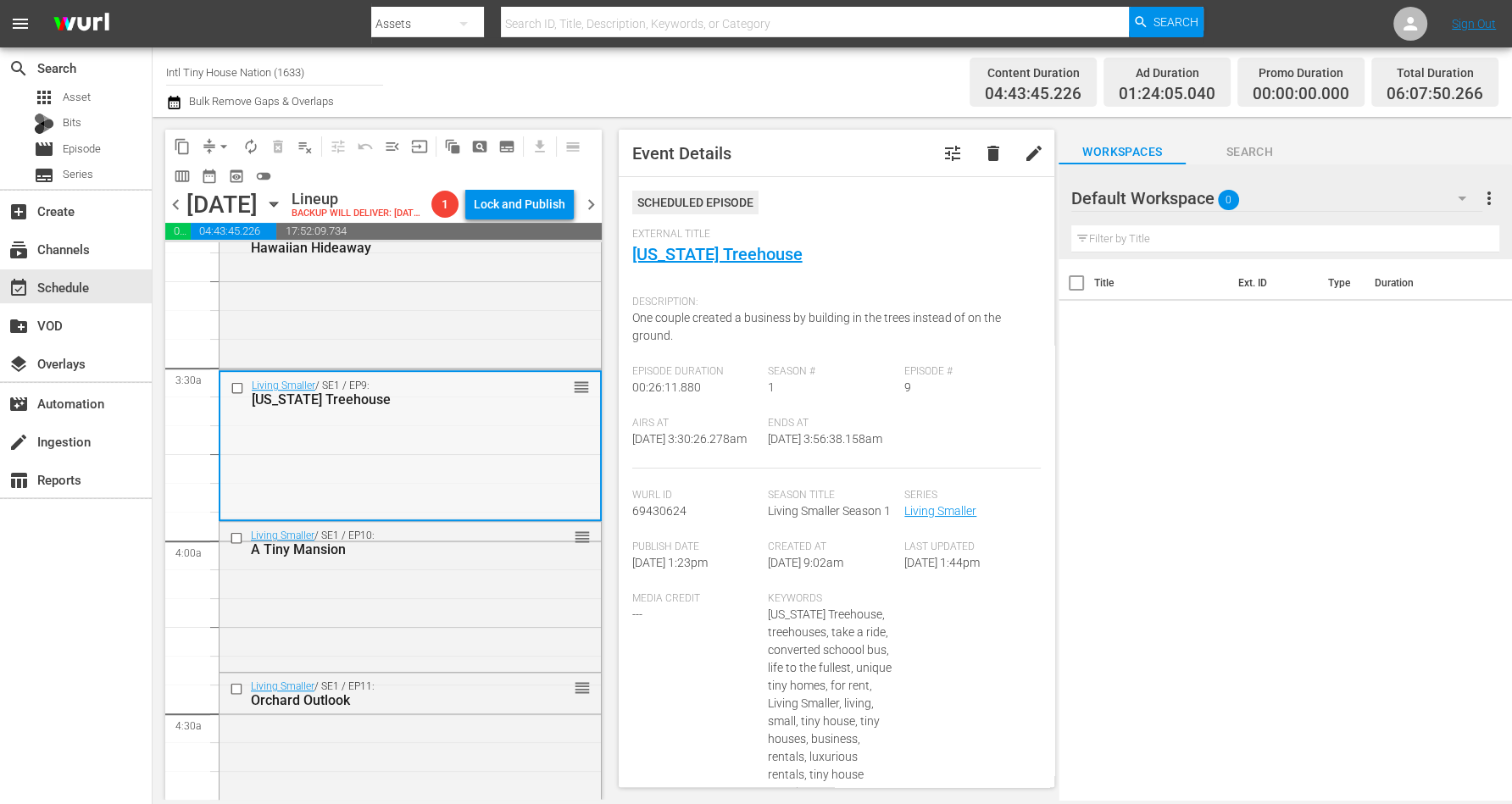
scroll to position [1059, 0]
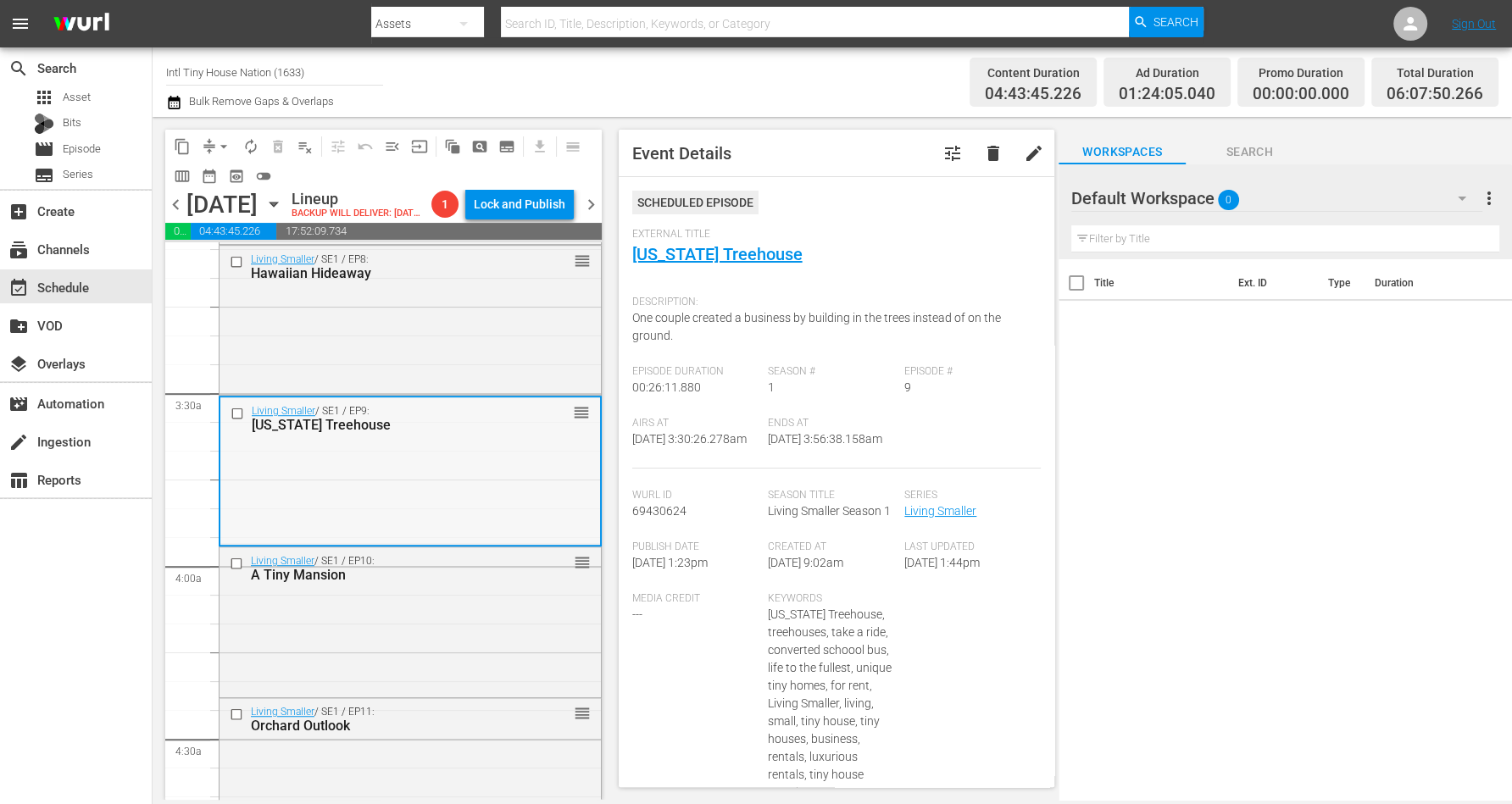
click at [494, 514] on div "Living Smaller / SE1 / EP9: Texas Treehouse reorder" at bounding box center [411, 469] width 380 height 146
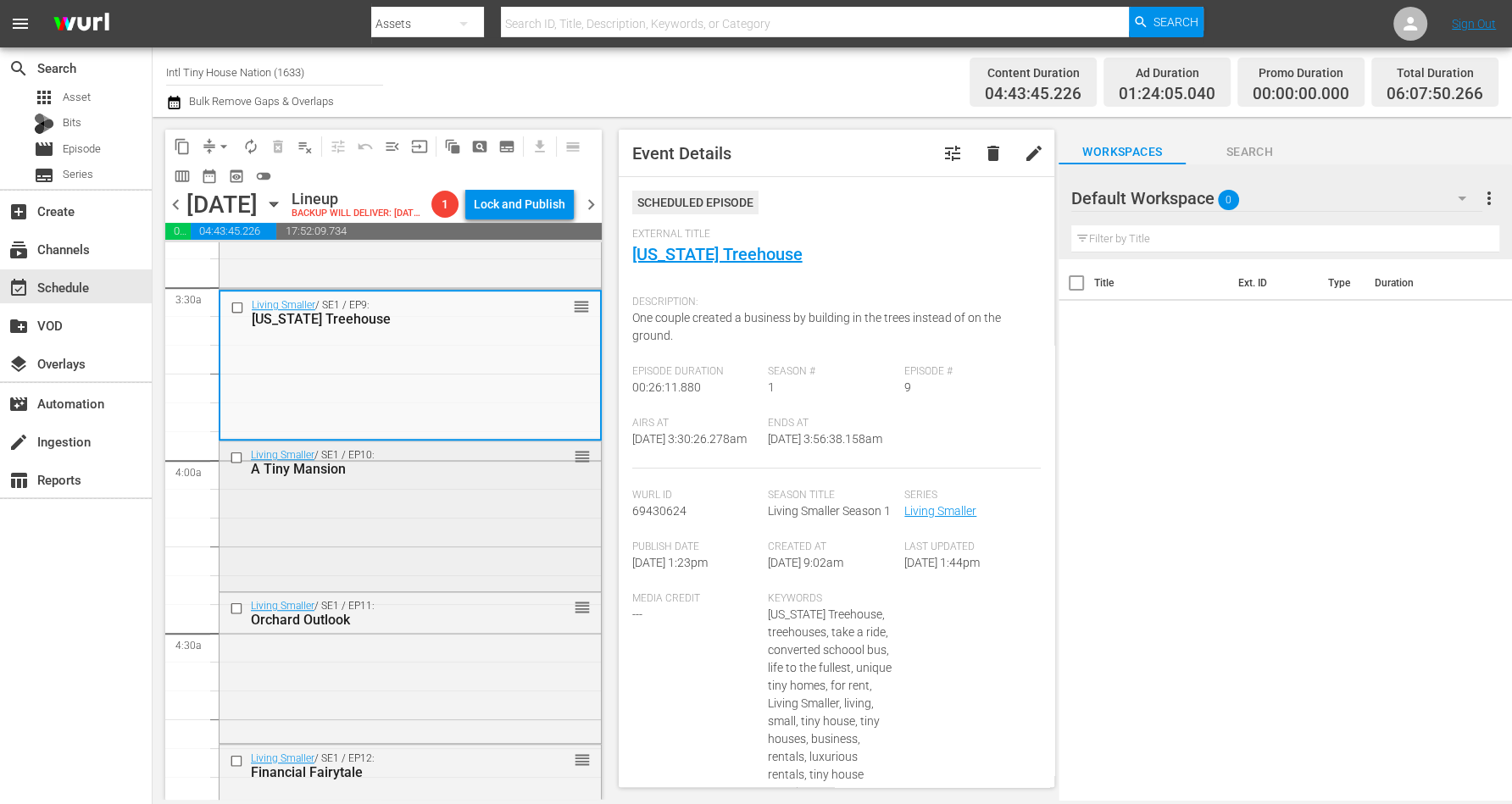
click at [407, 514] on div "Living Smaller / SE1 / EP10: A Tiny Mansion reorder" at bounding box center [411, 514] width 382 height 146
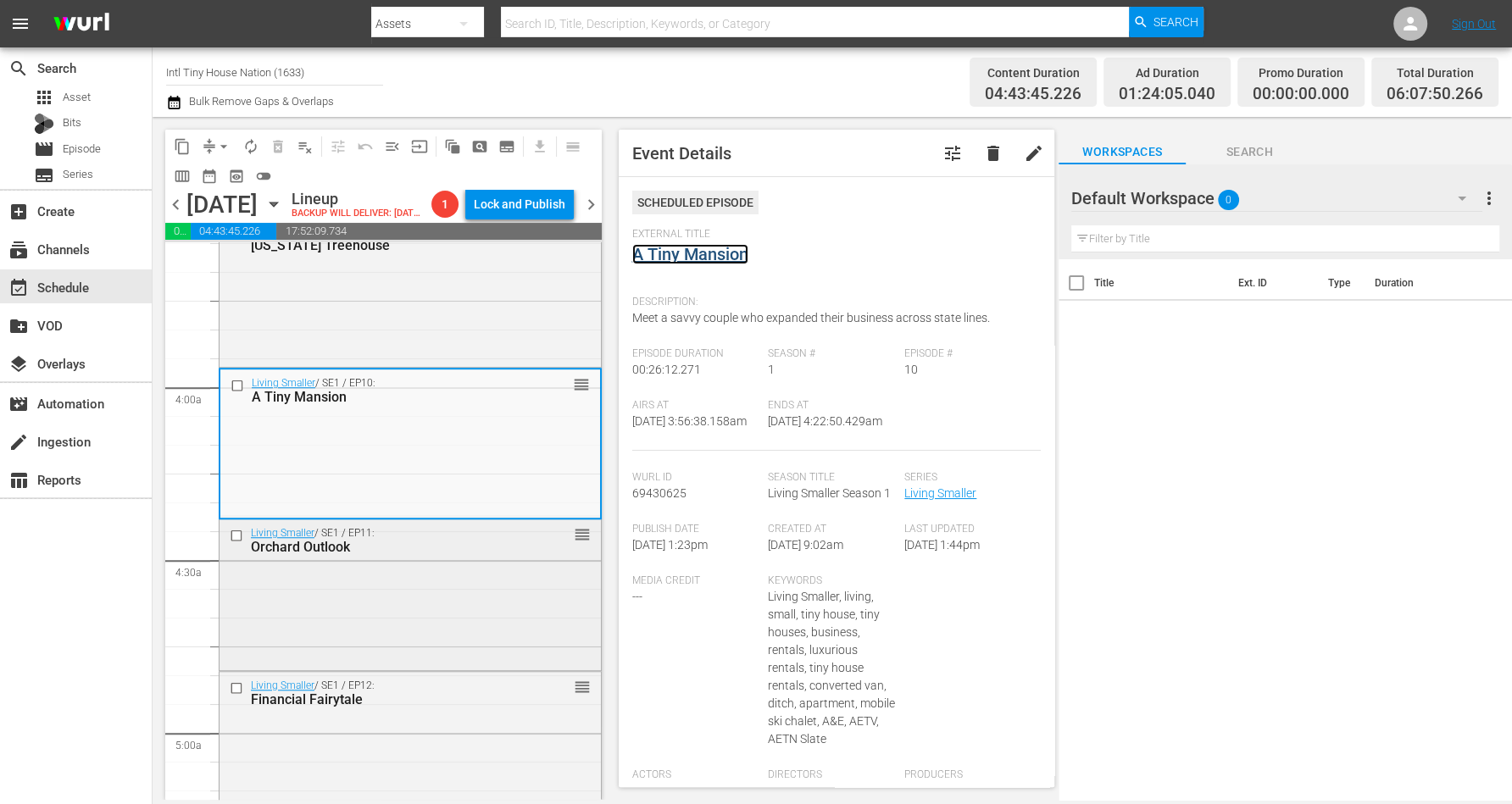
scroll to position [1378, 0]
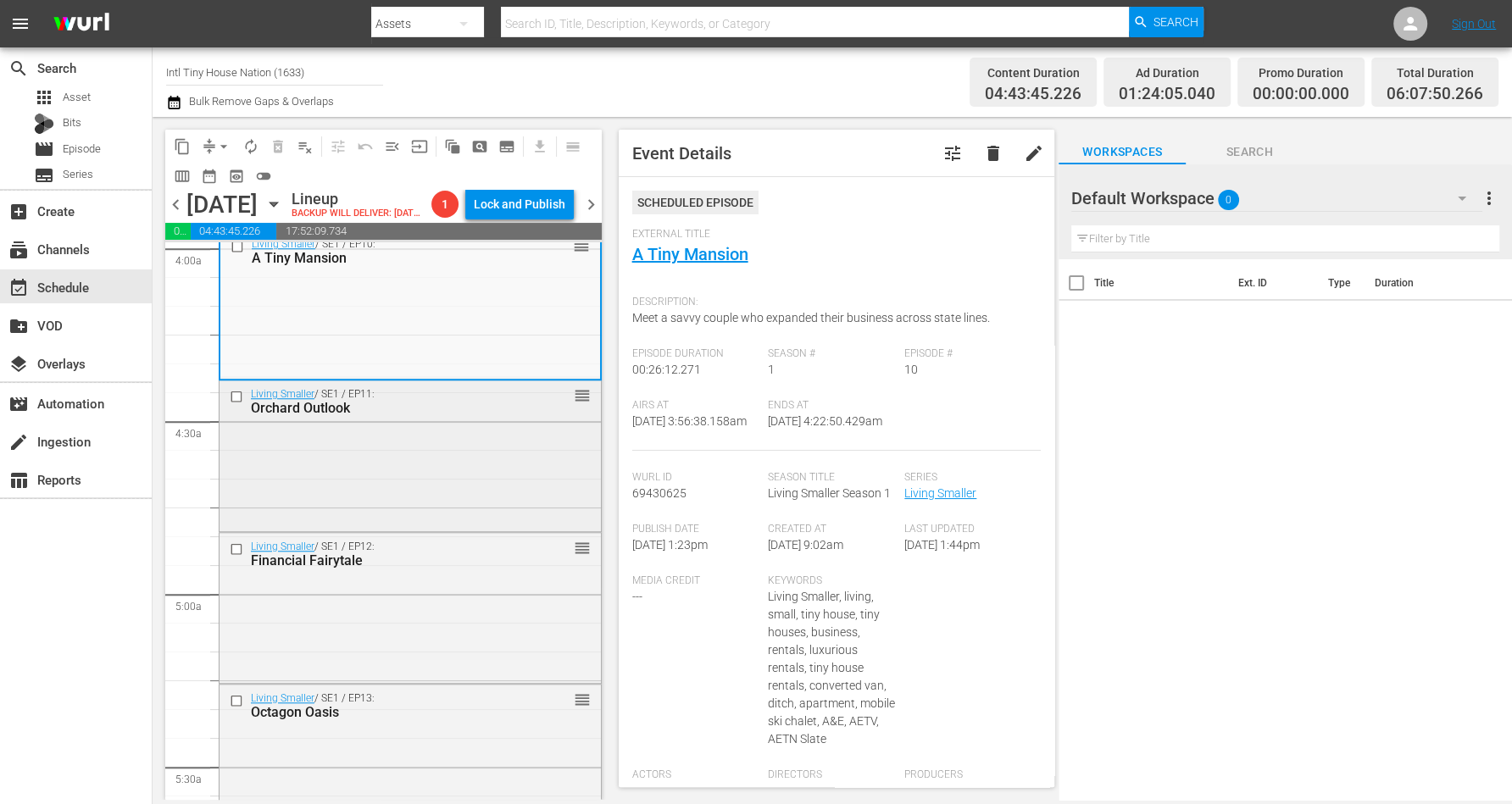
click at [392, 489] on div "Living Smaller / SE1 / EP11: Orchard Outlook reorder" at bounding box center [411, 454] width 382 height 147
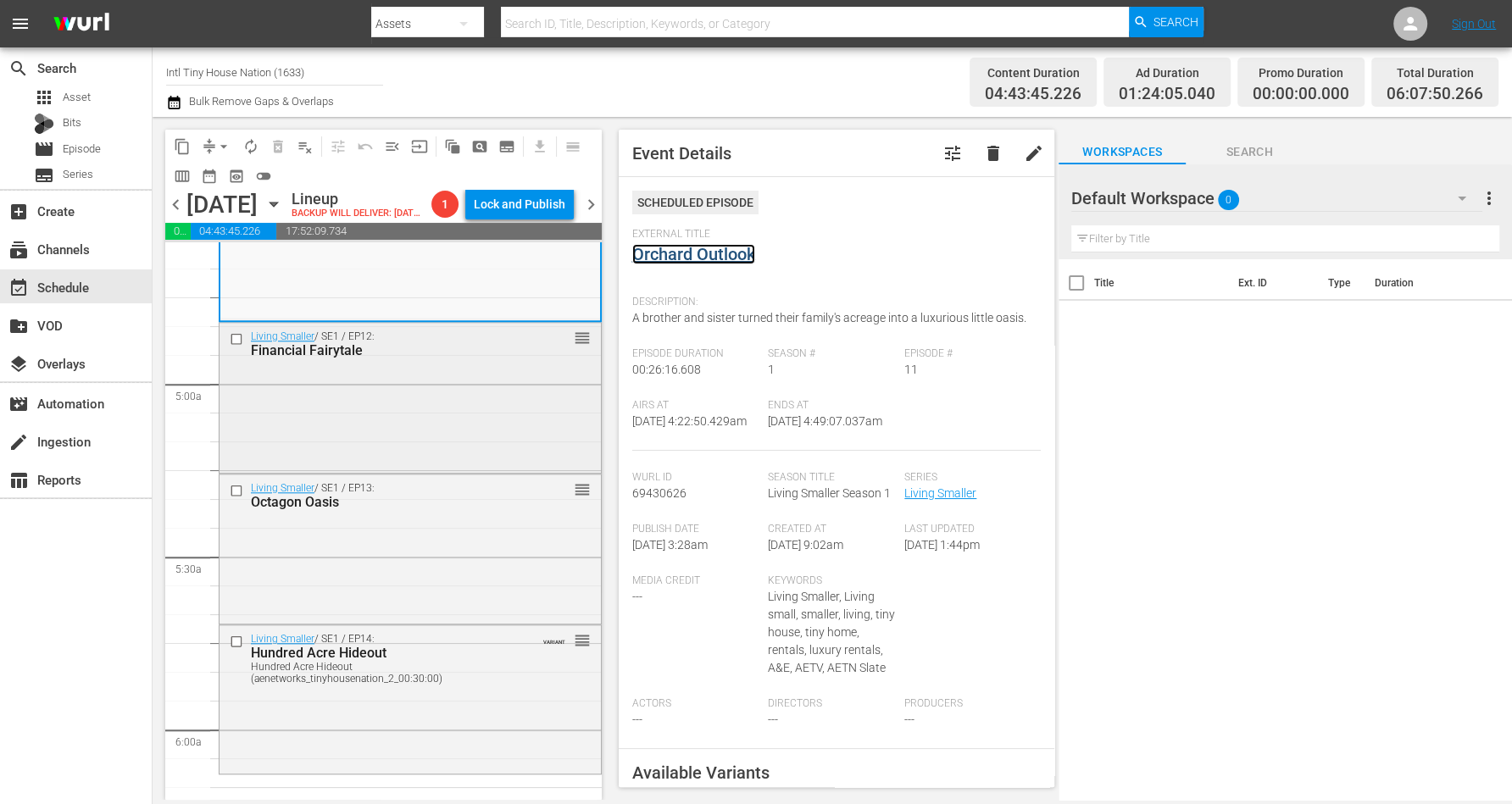
scroll to position [1589, 0]
click at [373, 416] on div "Living Smaller / SE1 / EP12: Financial Fairytale reorder" at bounding box center [411, 394] width 382 height 147
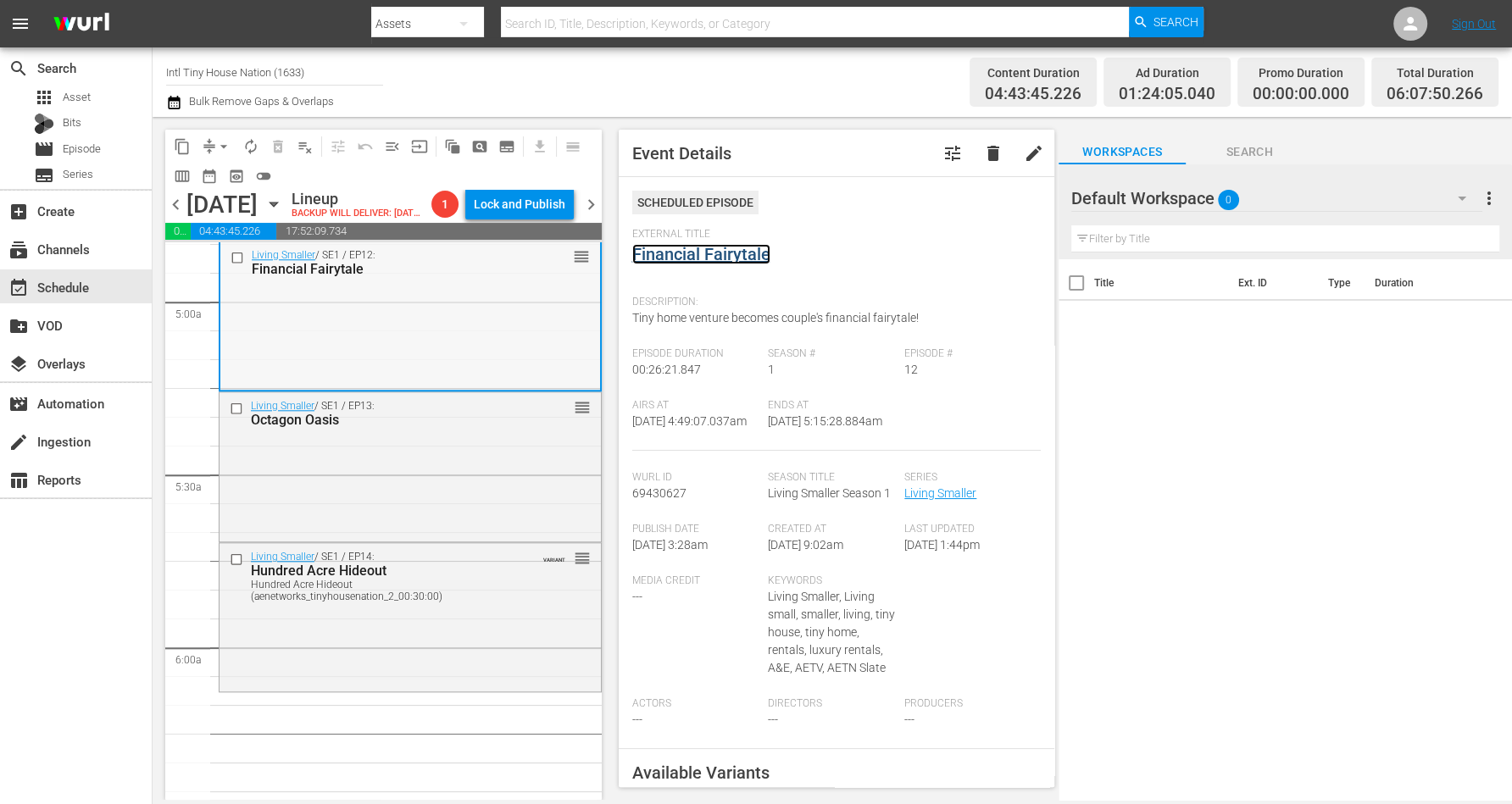
scroll to position [1695, 0]
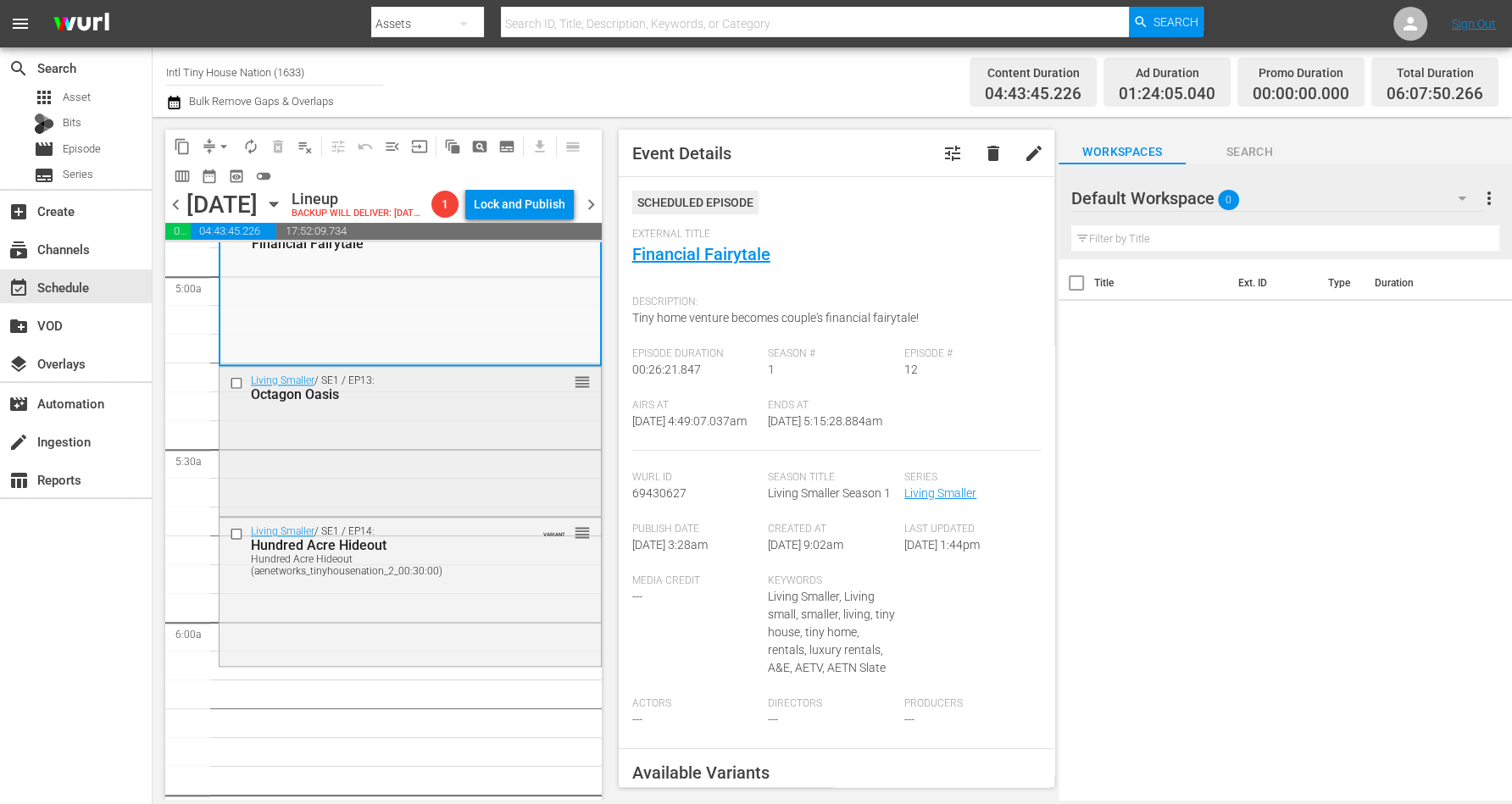
click at [452, 452] on div "Living Smaller / SE1 / EP13: Octagon Oasis reorder" at bounding box center [411, 441] width 382 height 147
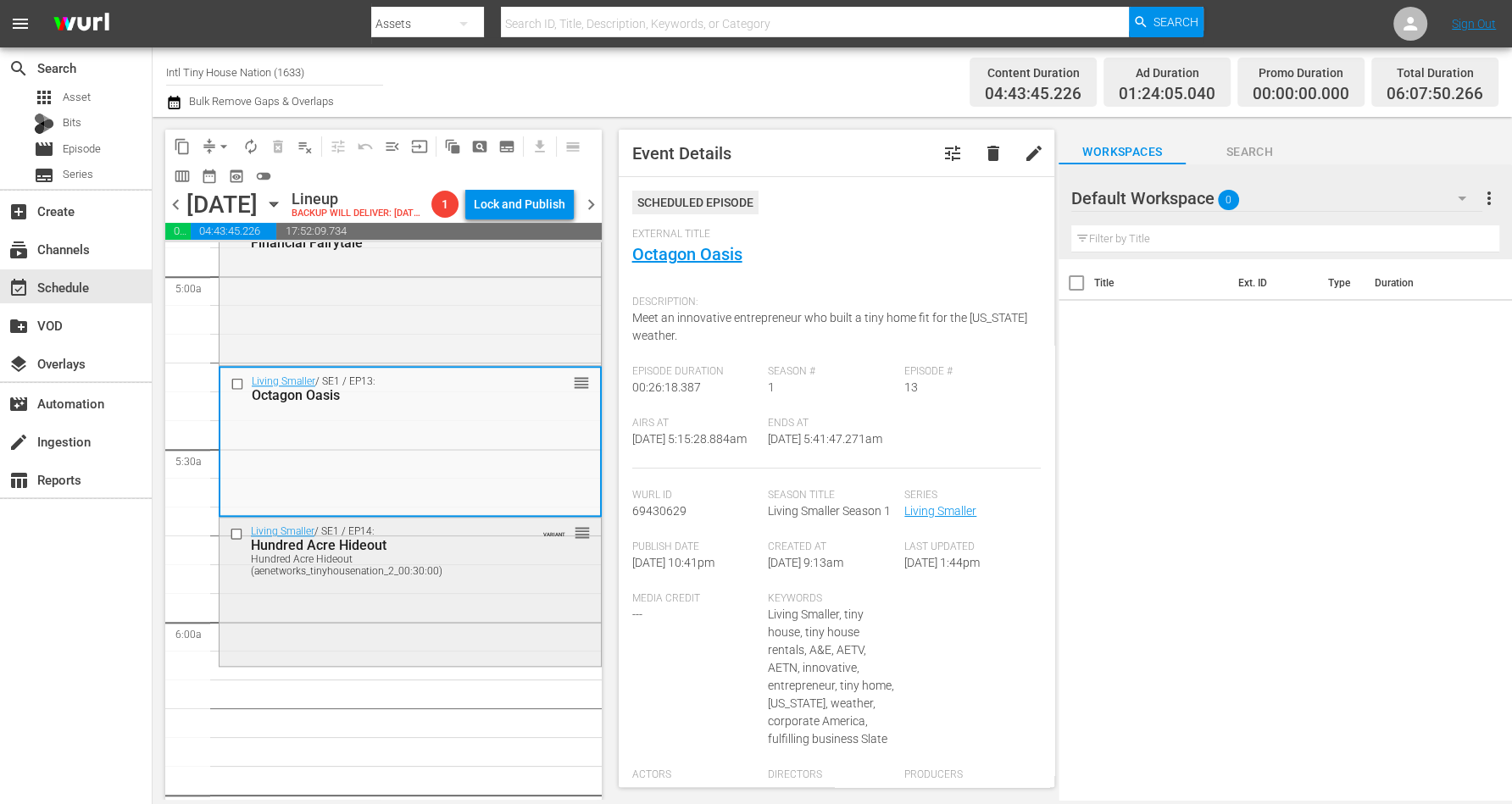
click at [458, 638] on div "Living Smaller / SE1 / EP14: Hundred Acre Hideout Hundred Acre Hideout (aenetwo…" at bounding box center [411, 590] width 382 height 145
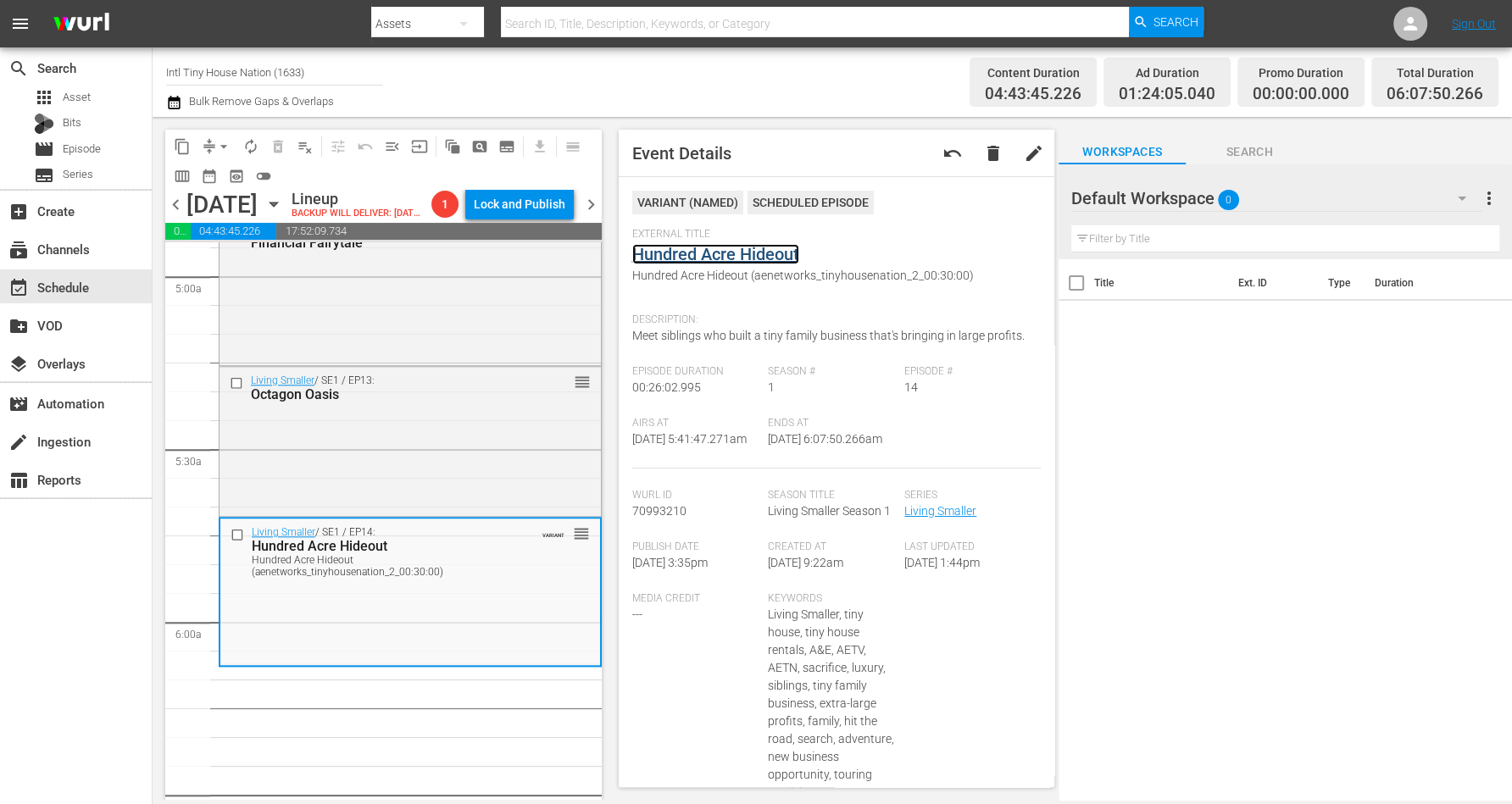
click at [673, 256] on link "Hundred Acre Hideout" at bounding box center [716, 254] width 167 height 20
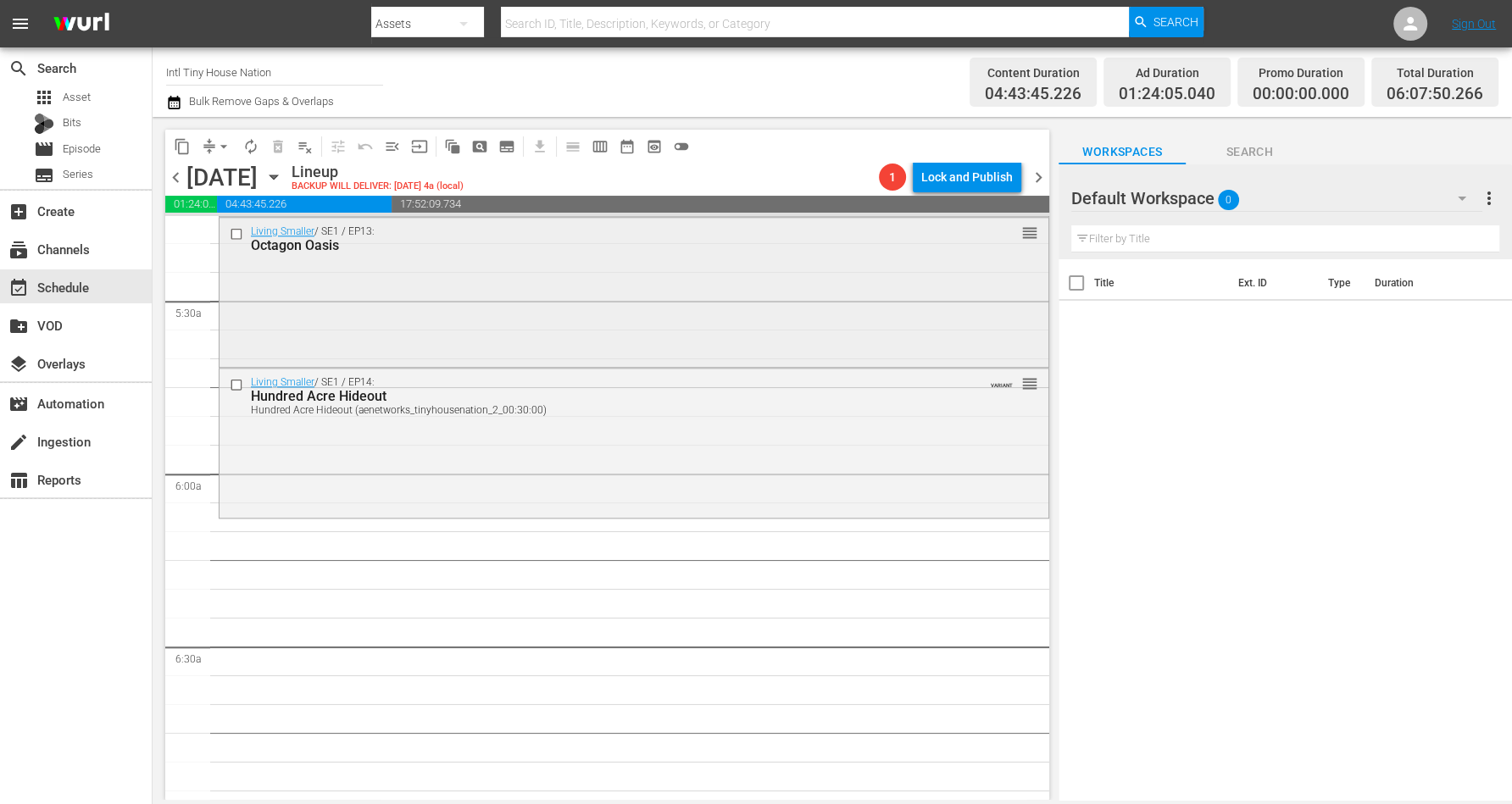
scroll to position [1695, 0]
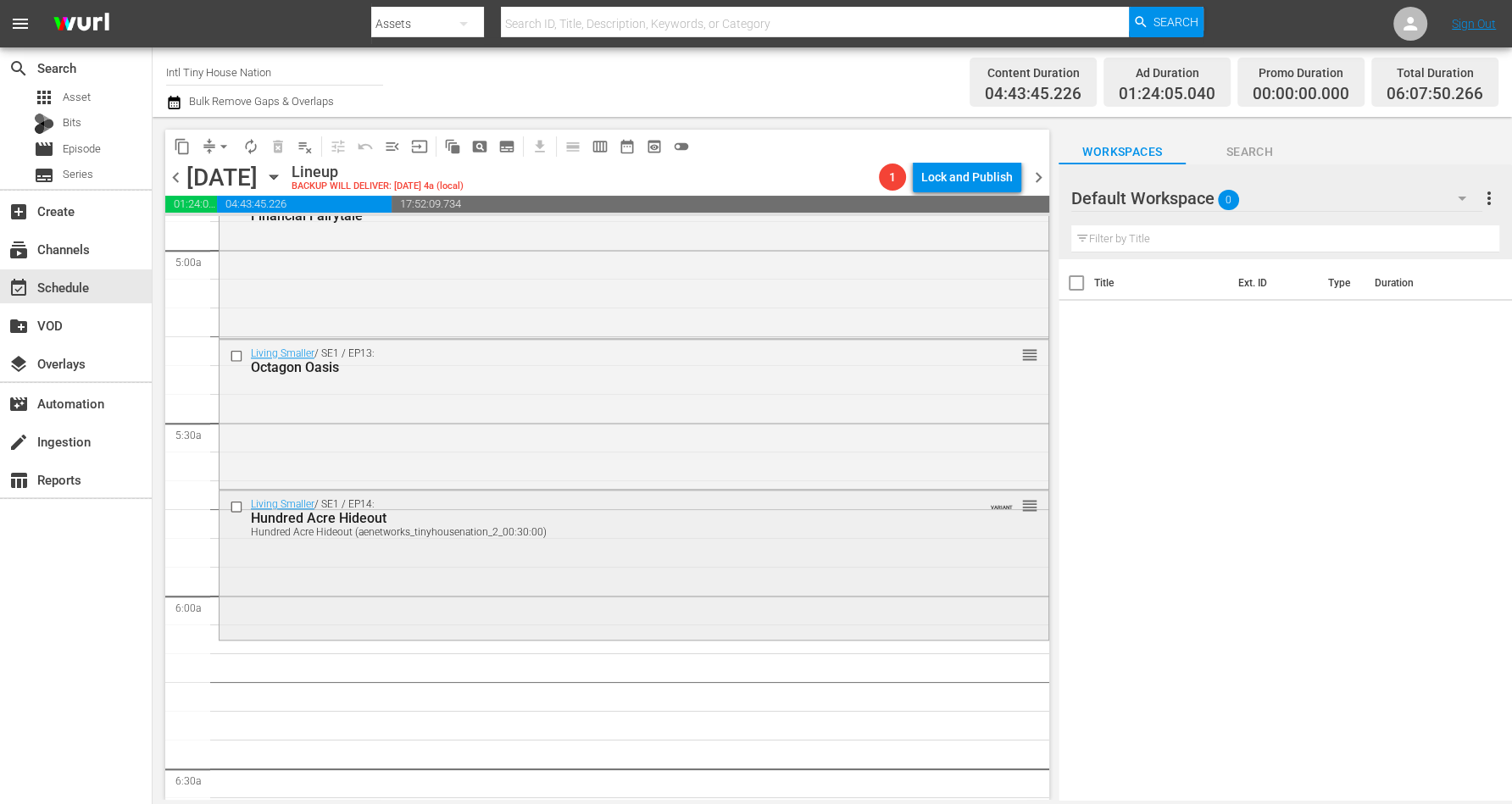
click at [564, 559] on div "Living Smaller / SE1 / EP14: Hundred Acre Hideout Hundred Acre Hideout (aenetwo…" at bounding box center [634, 563] width 829 height 145
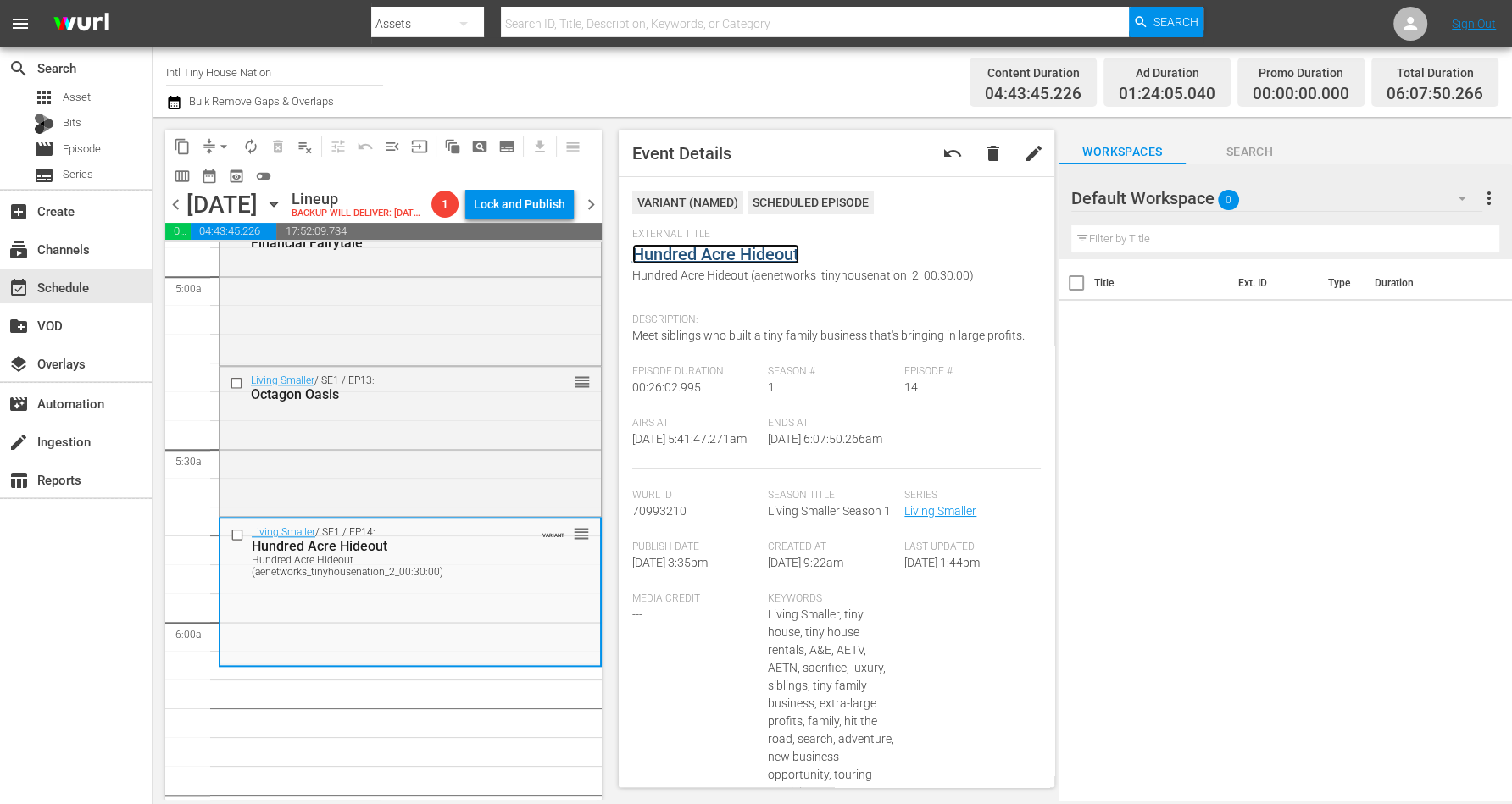
scroll to position [0, 0]
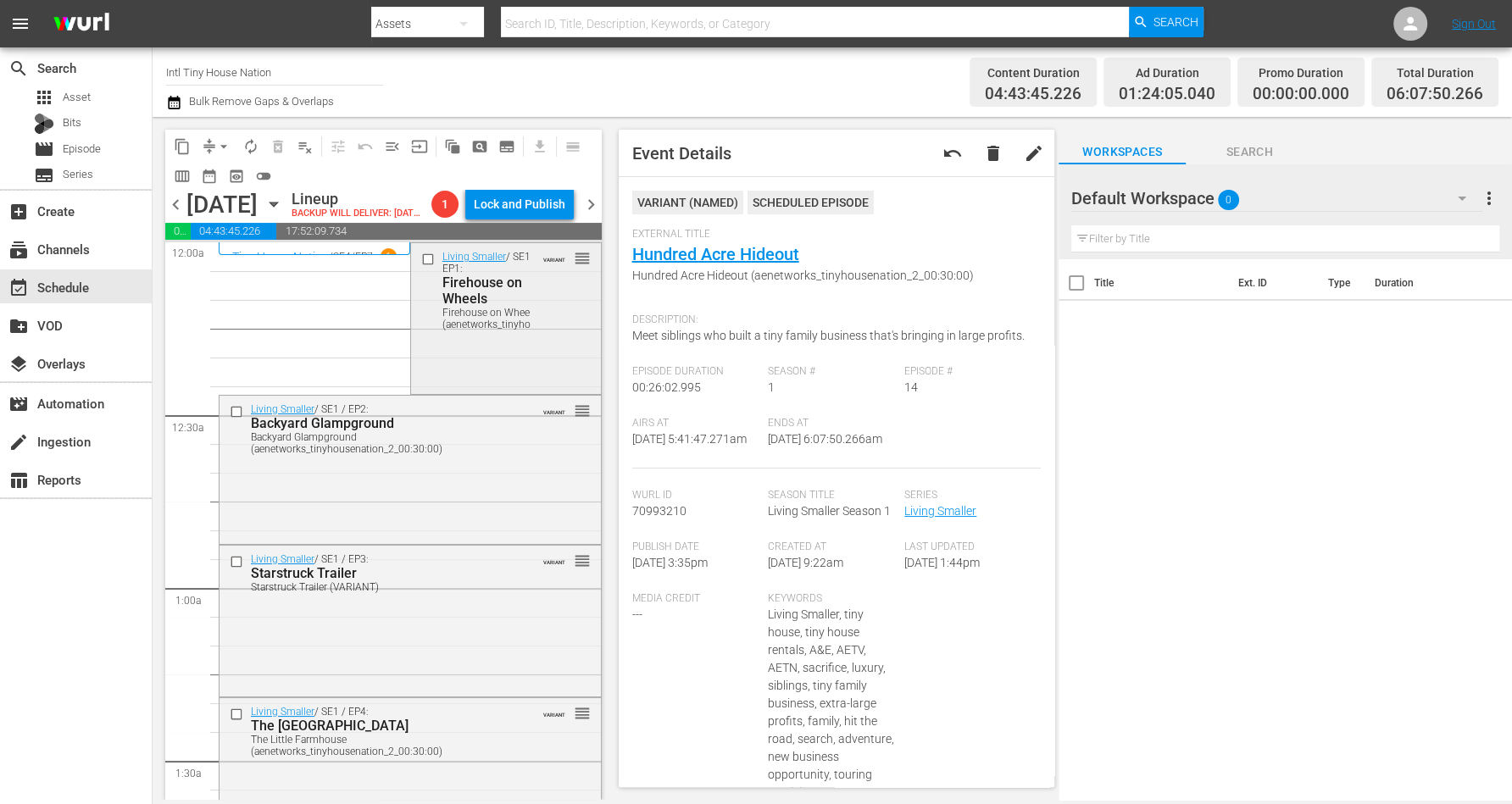
click at [536, 384] on div "Living Smaller / SE1 / EP1: Firehouse on Wheels Firehouse on Wheels (aenetworks…" at bounding box center [505, 316] width 190 height 147
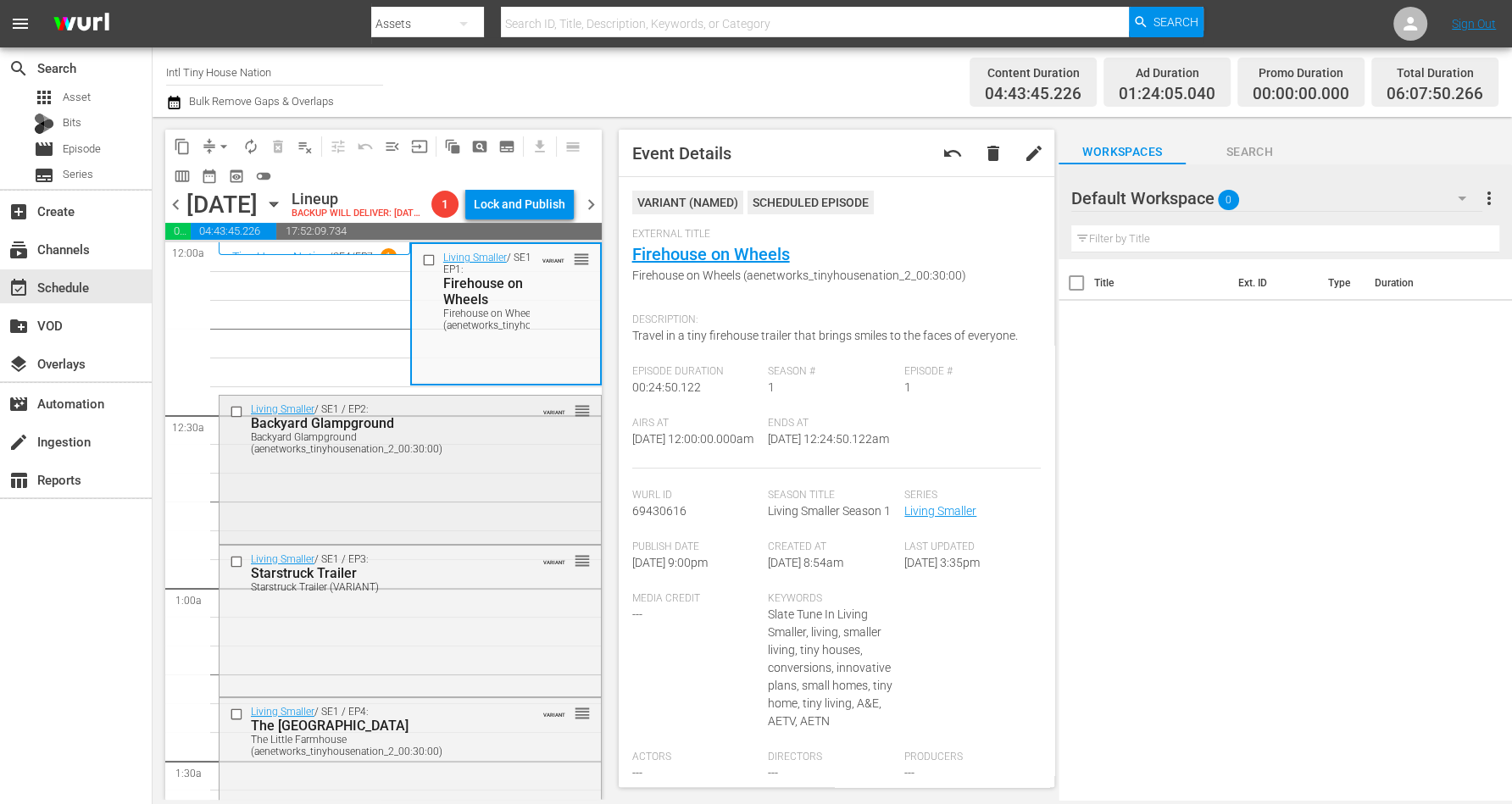
click at [491, 492] on div "Living Smaller / SE1 / EP2: Backyard Glampground Backyard Glampground (aenetwor…" at bounding box center [411, 469] width 382 height 146
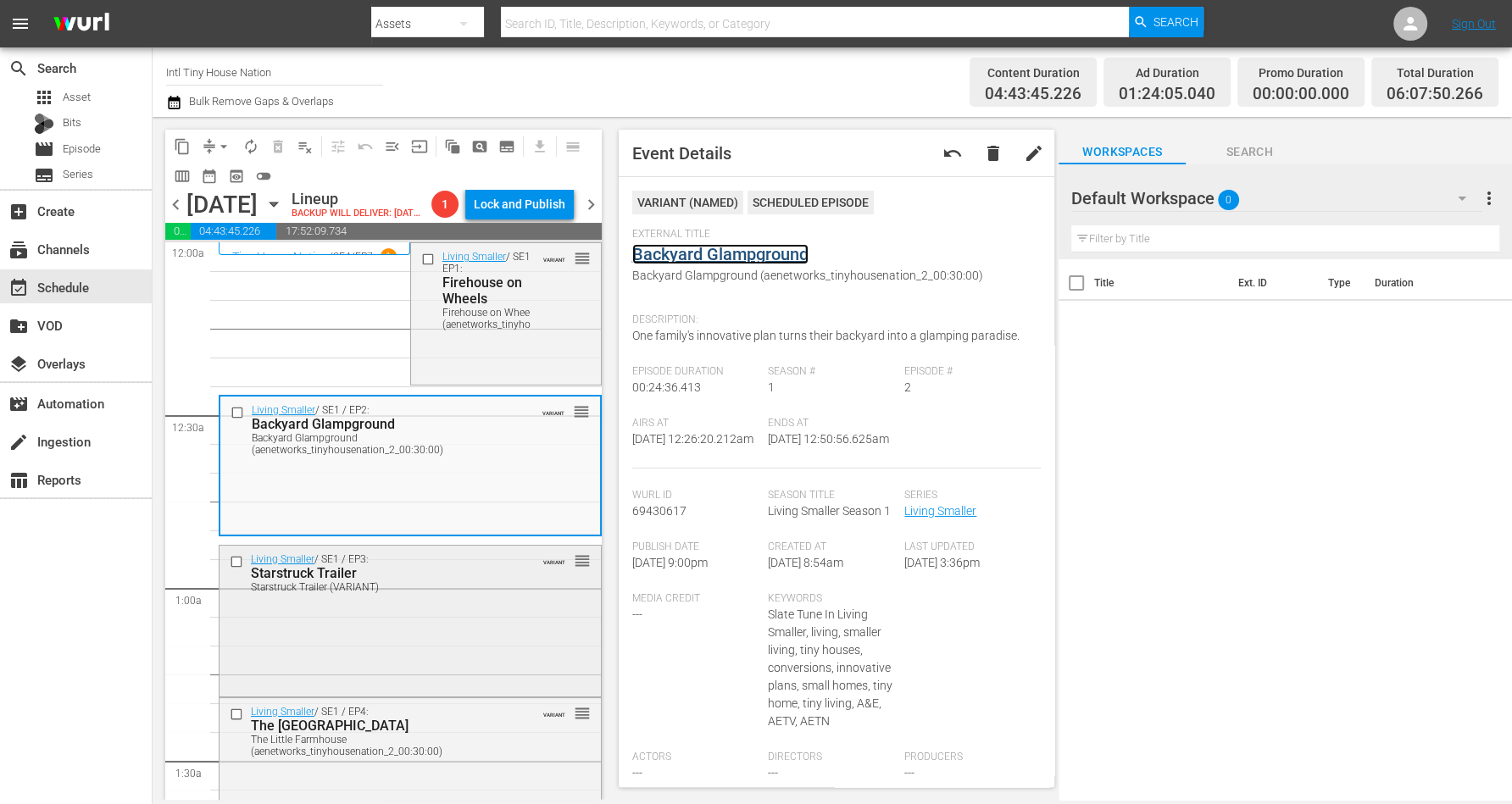
scroll to position [106, 0]
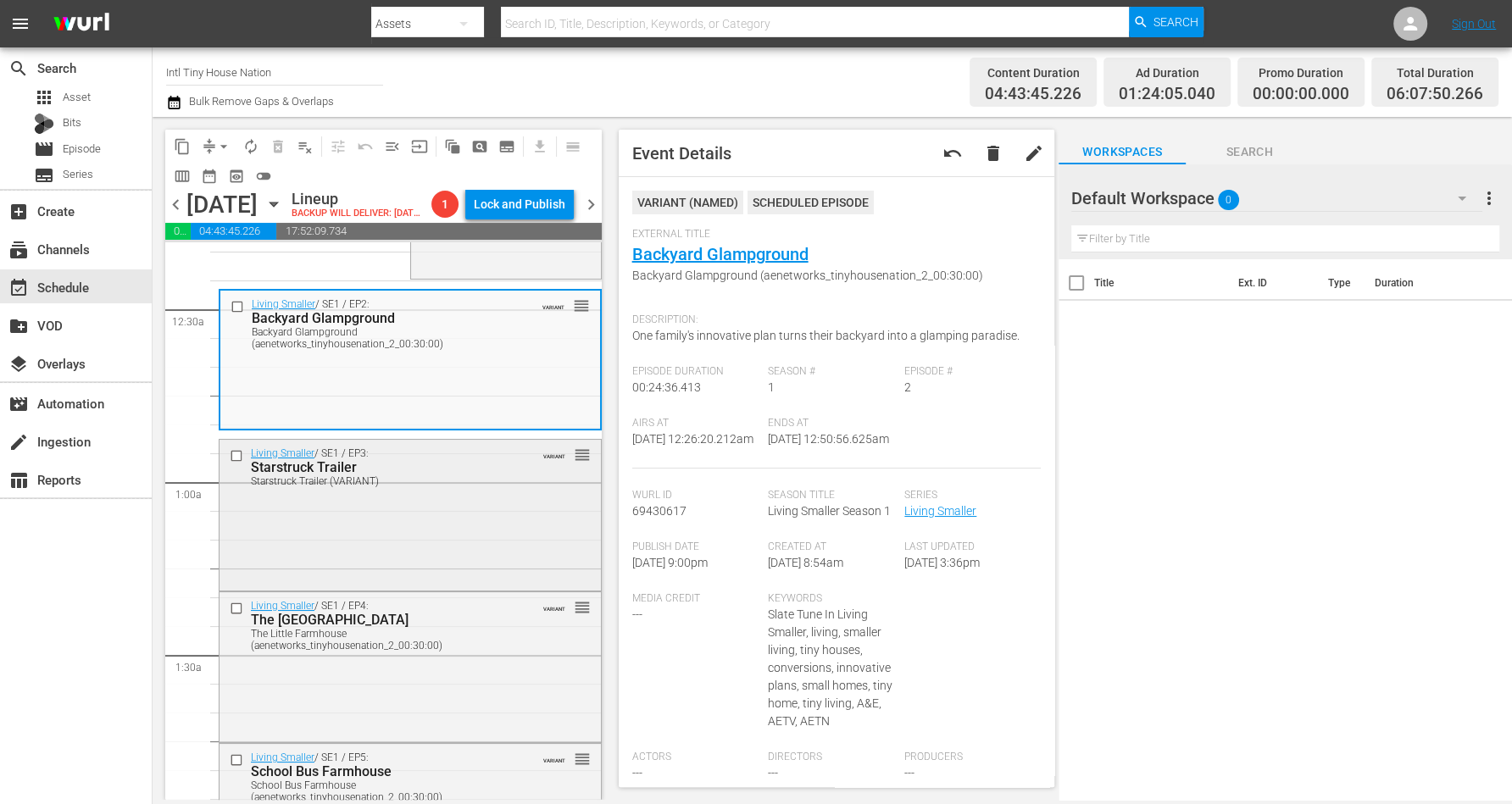
click at [424, 536] on div "Living Smaller / SE1 / EP3: Starstruck Trailer Starstruck Trailer (VARIANT) VAR…" at bounding box center [411, 513] width 382 height 147
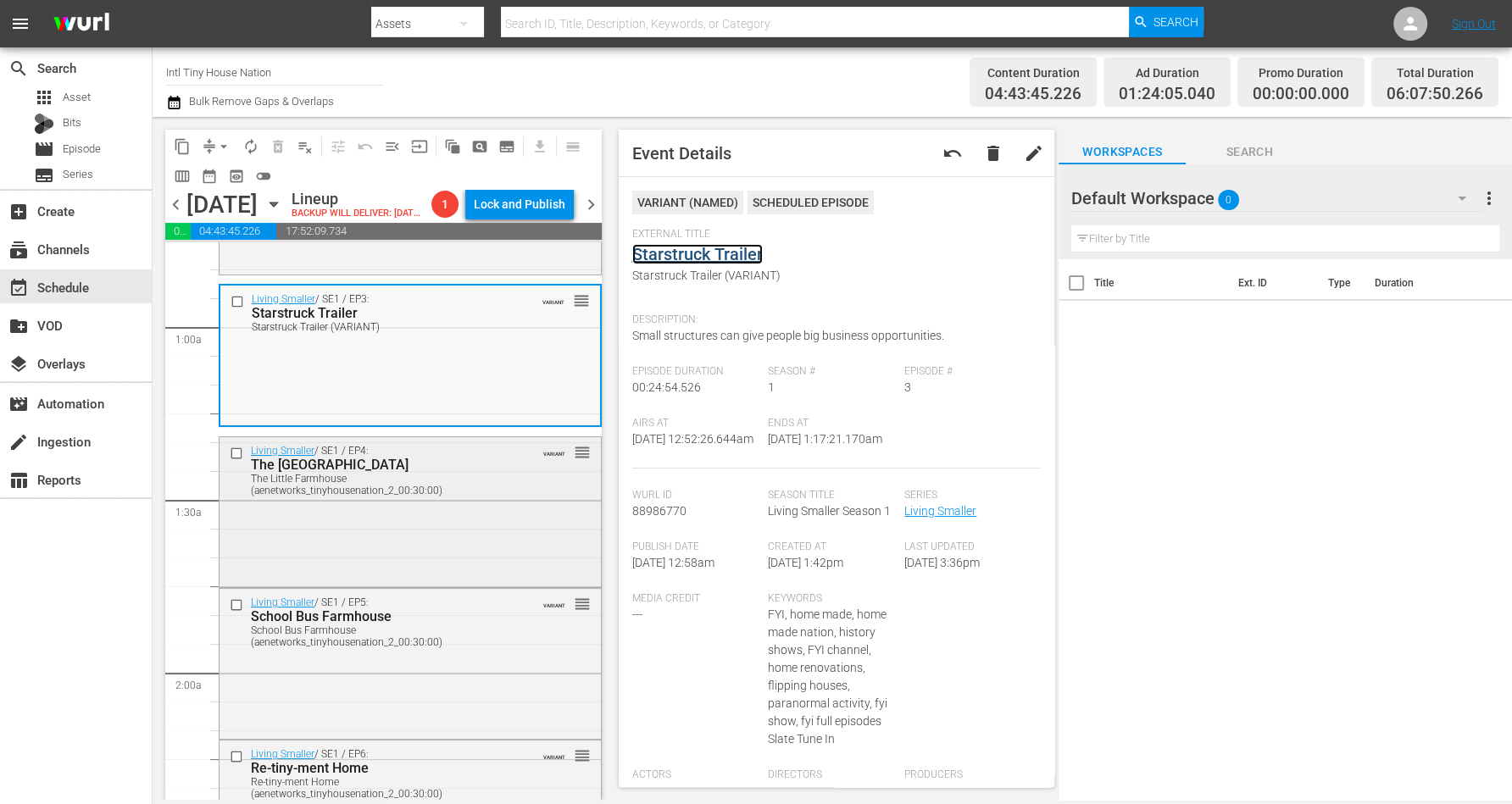
scroll to position [318, 0]
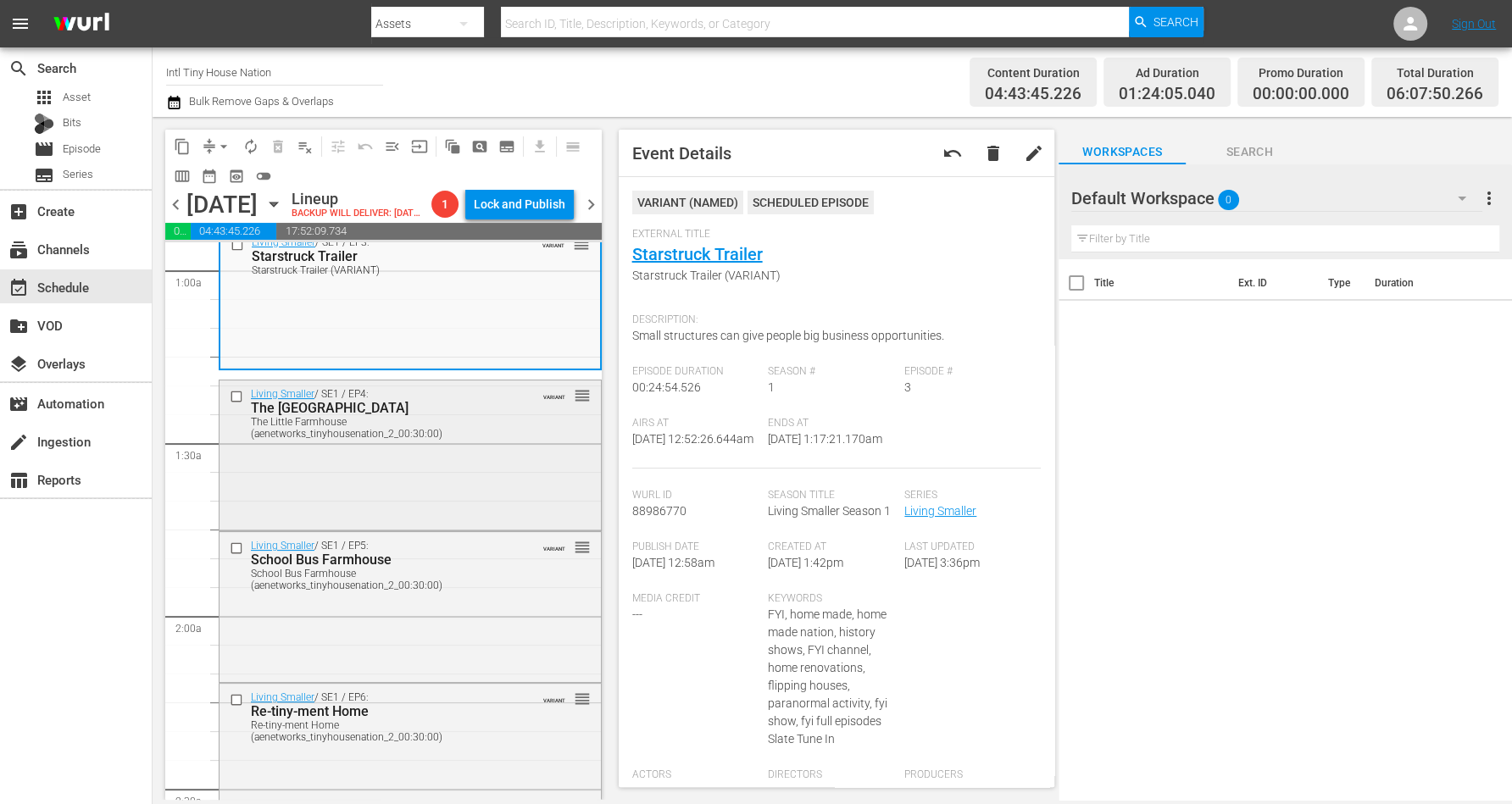
click at [357, 486] on div "Living Smaller / SE1 / EP4: The Little Farmhouse The Little Farmhouse (aenetwor…" at bounding box center [411, 454] width 382 height 147
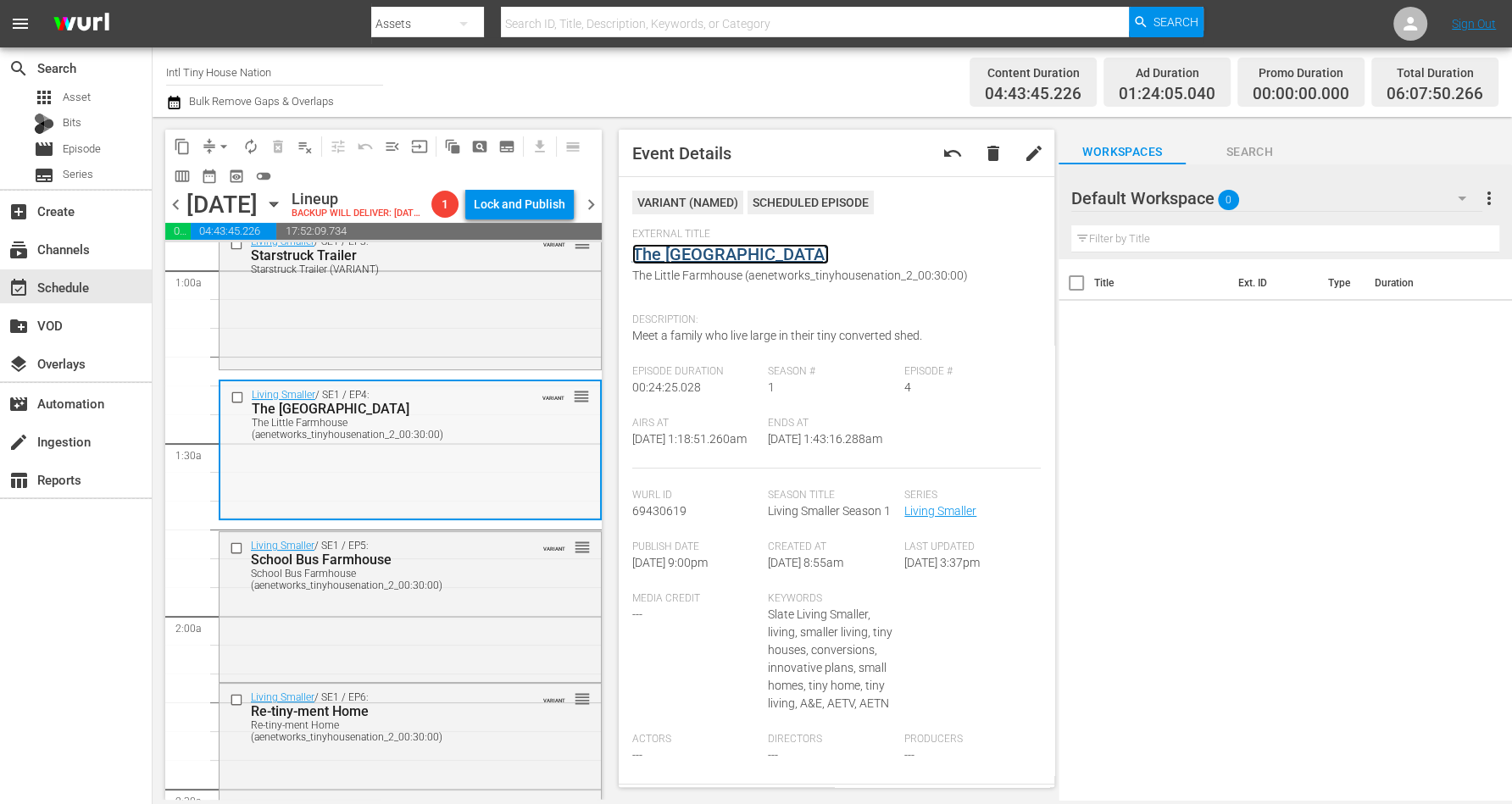
scroll to position [424, 0]
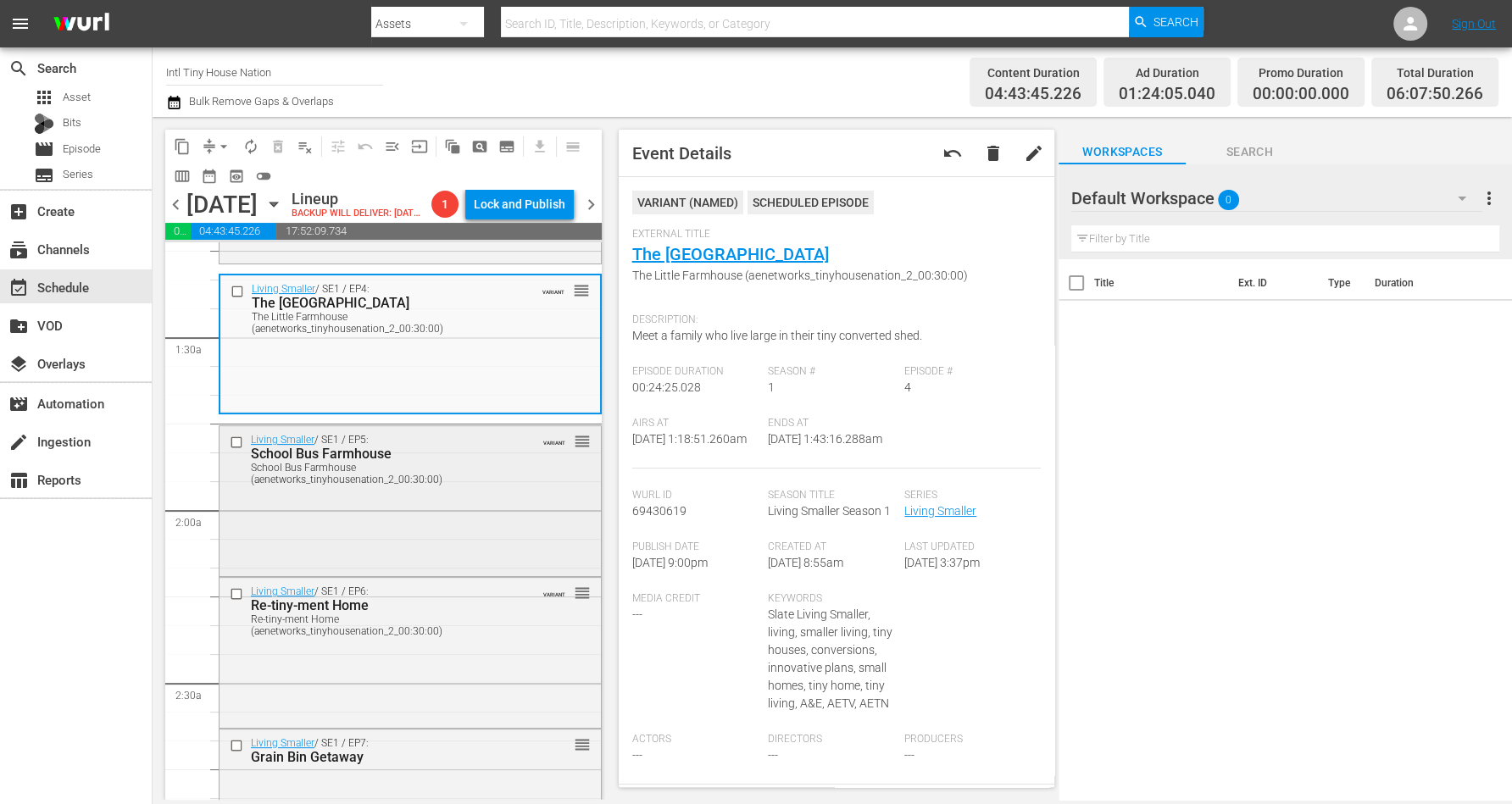
click at [493, 538] on div "Living Smaller / SE1 / EP5: School Bus Farmhouse School Bus Farmhouse (aenetwor…" at bounding box center [411, 499] width 382 height 147
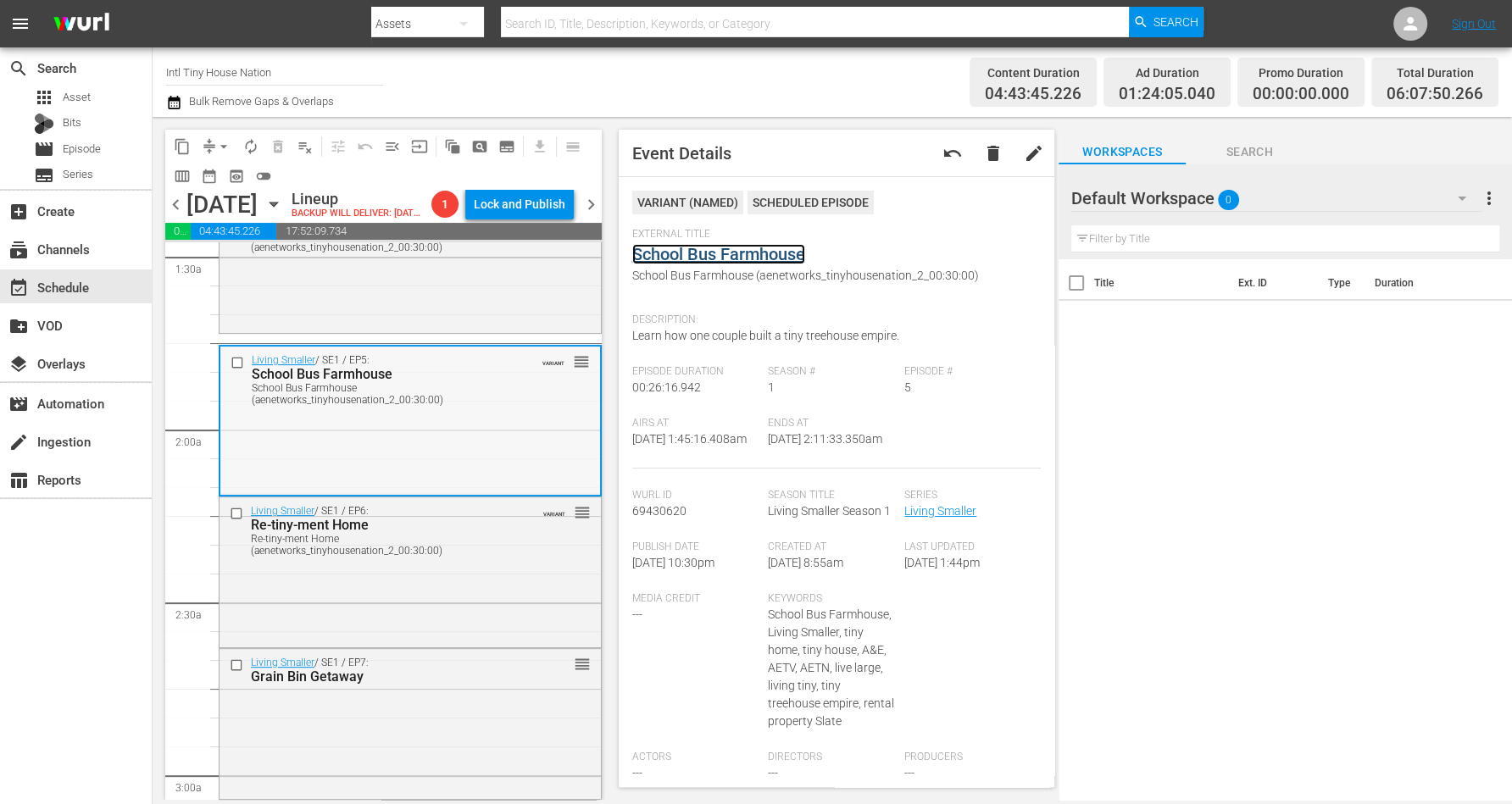
scroll to position [529, 0]
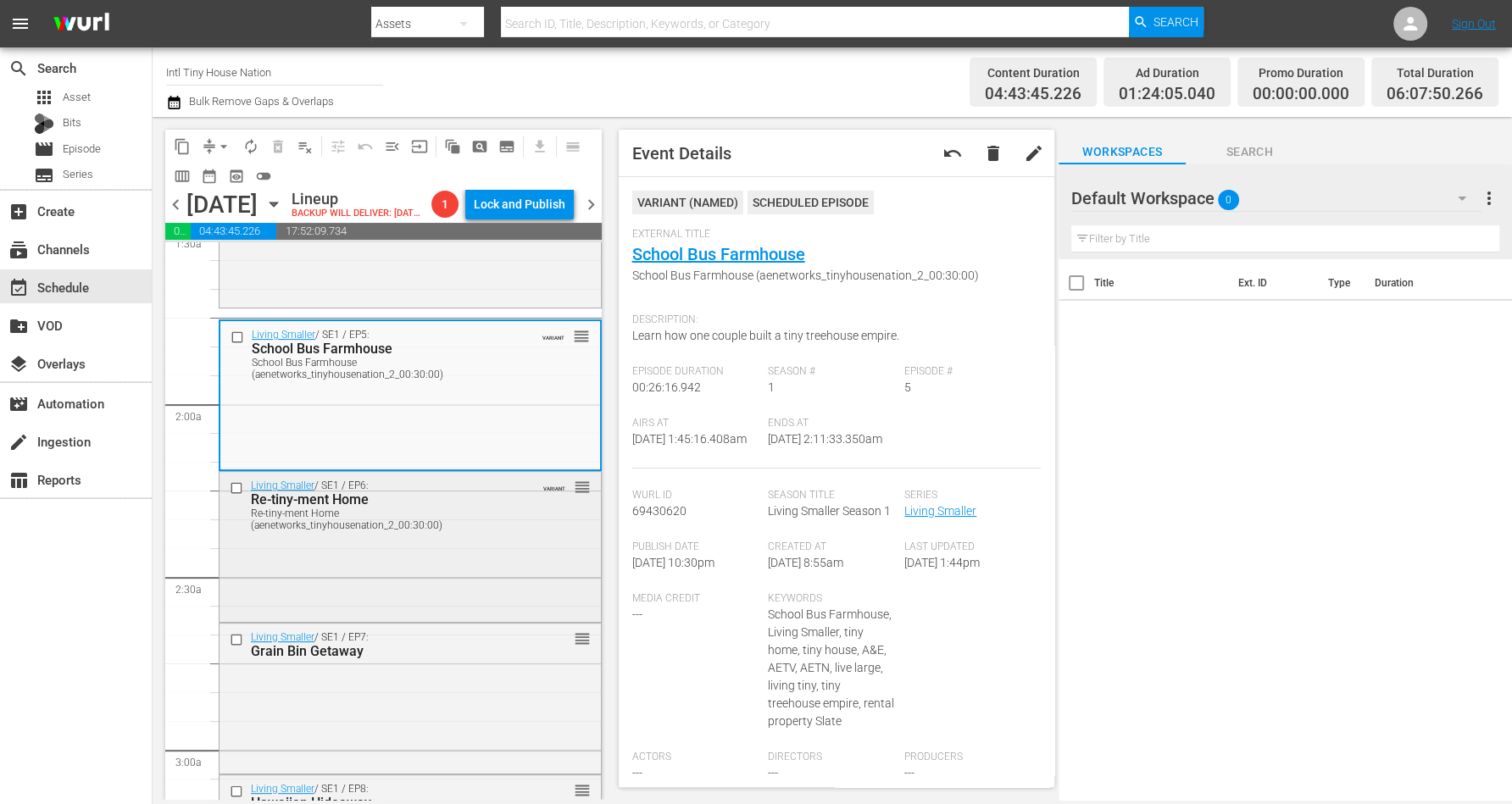
click at [482, 585] on div "Living Smaller / SE1 / EP6: Re-tiny-ment Home Re-tiny-ment Home (aenetworks_tin…" at bounding box center [411, 546] width 382 height 147
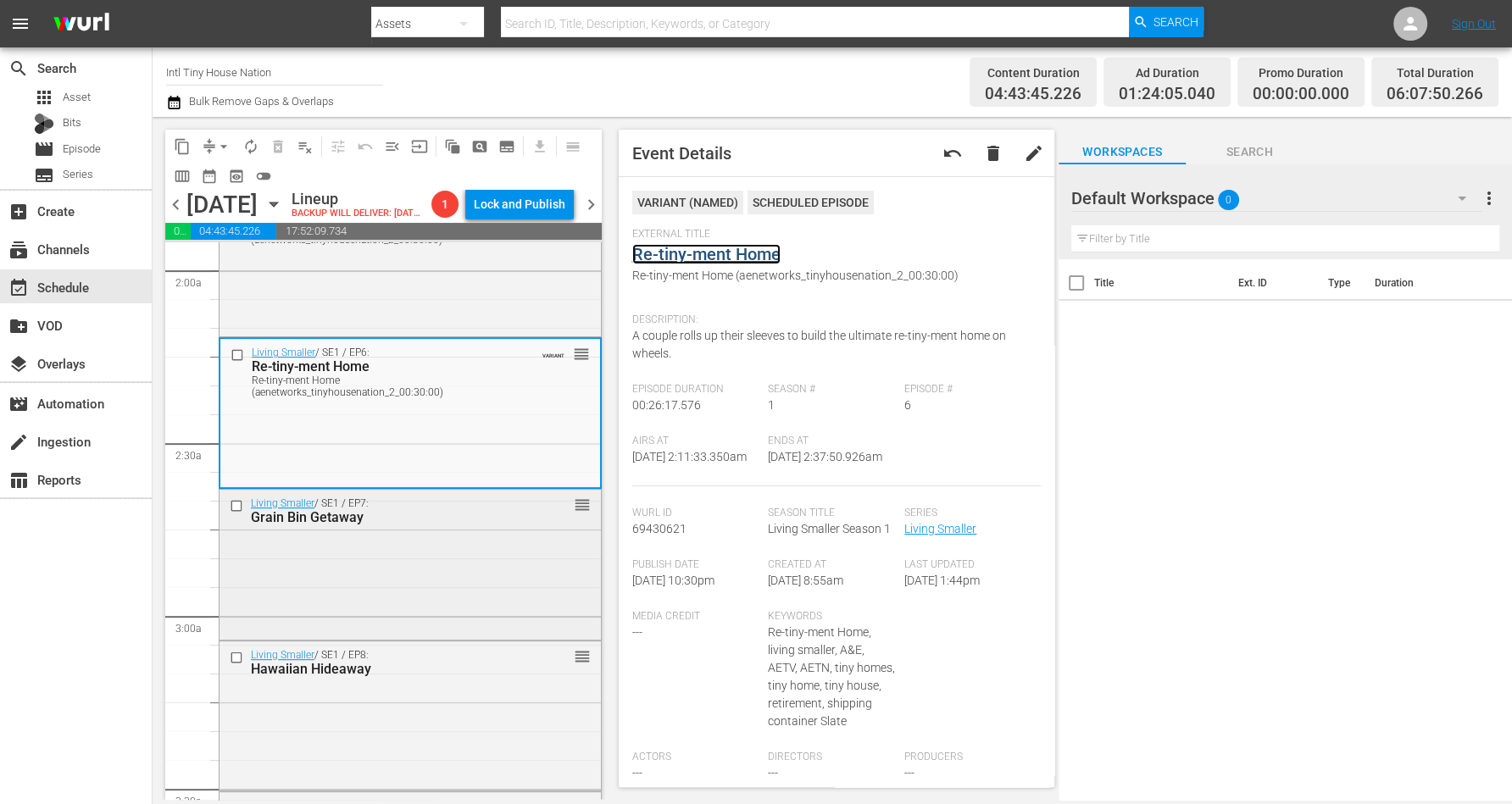
scroll to position [741, 0]
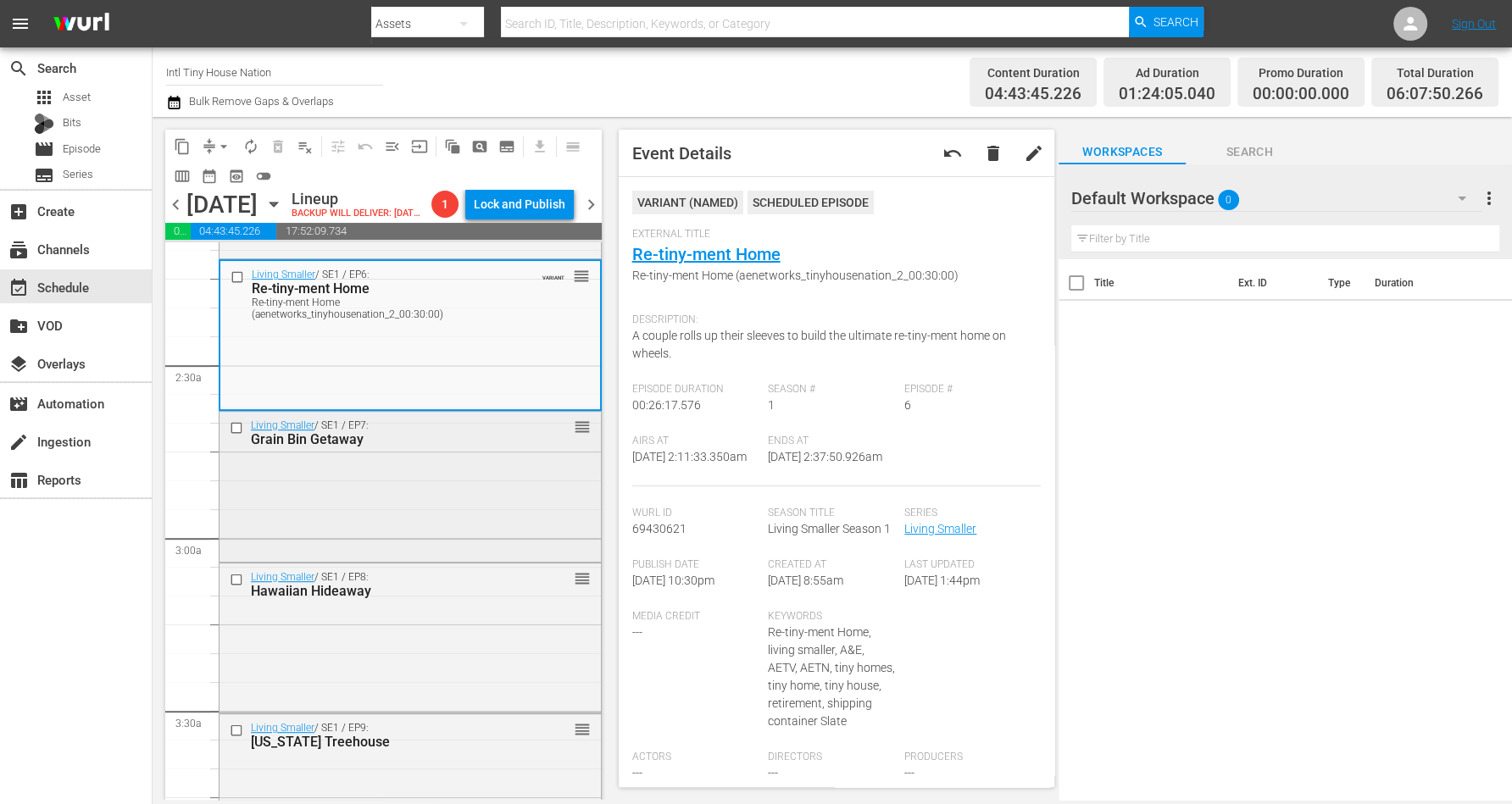
click at [442, 499] on div "Living Smaller / SE1 / EP7: Grain Bin Getaway reorder" at bounding box center [411, 485] width 382 height 147
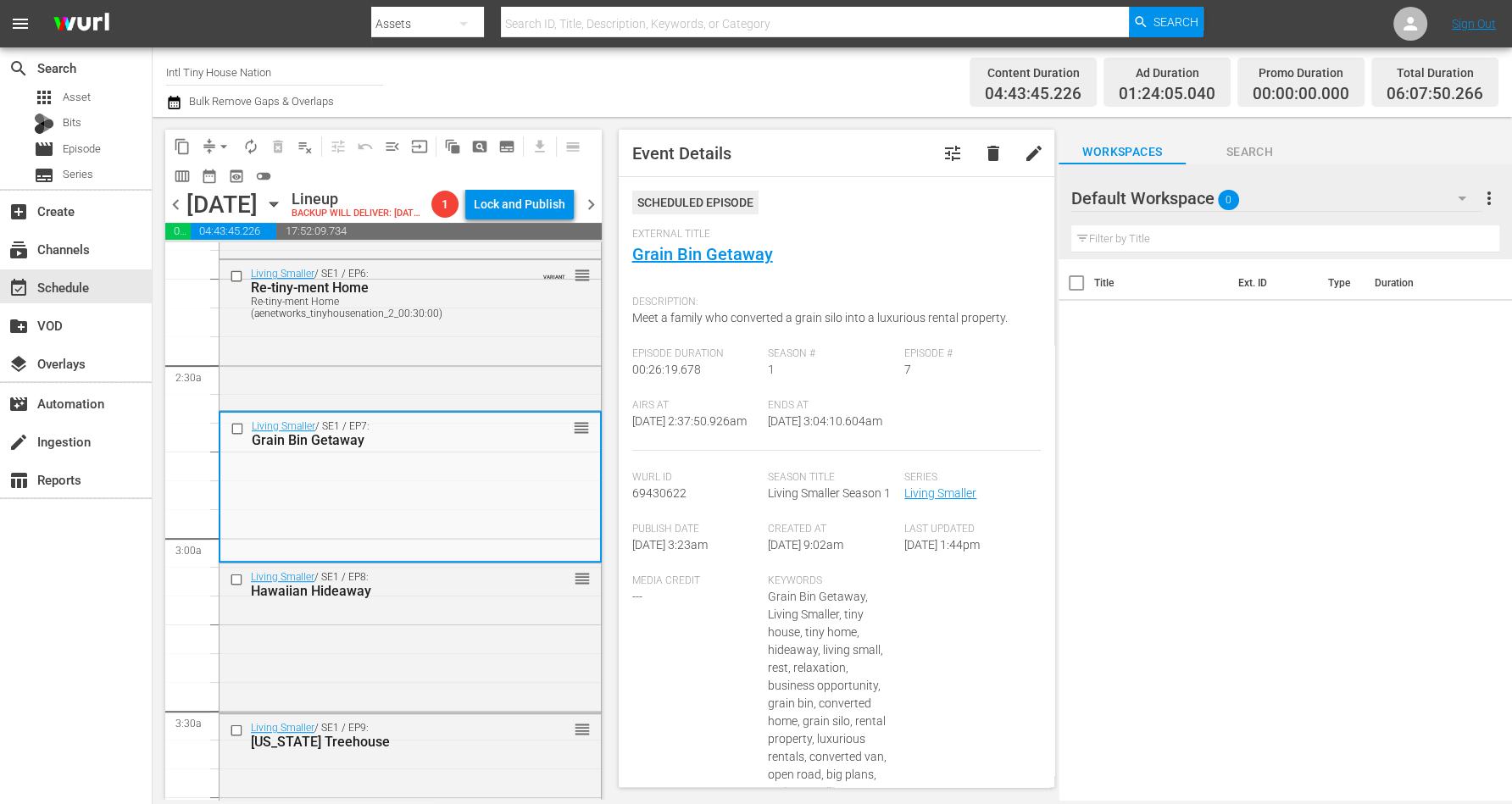
drag, startPoint x: 638, startPoint y: 242, endPoint x: 803, endPoint y: 92, distance: 223.0
click at [803, 92] on div "Channel Title Intl Tiny House Nation Bulk Remove Gaps & Overlaps" at bounding box center [528, 82] width 726 height 61
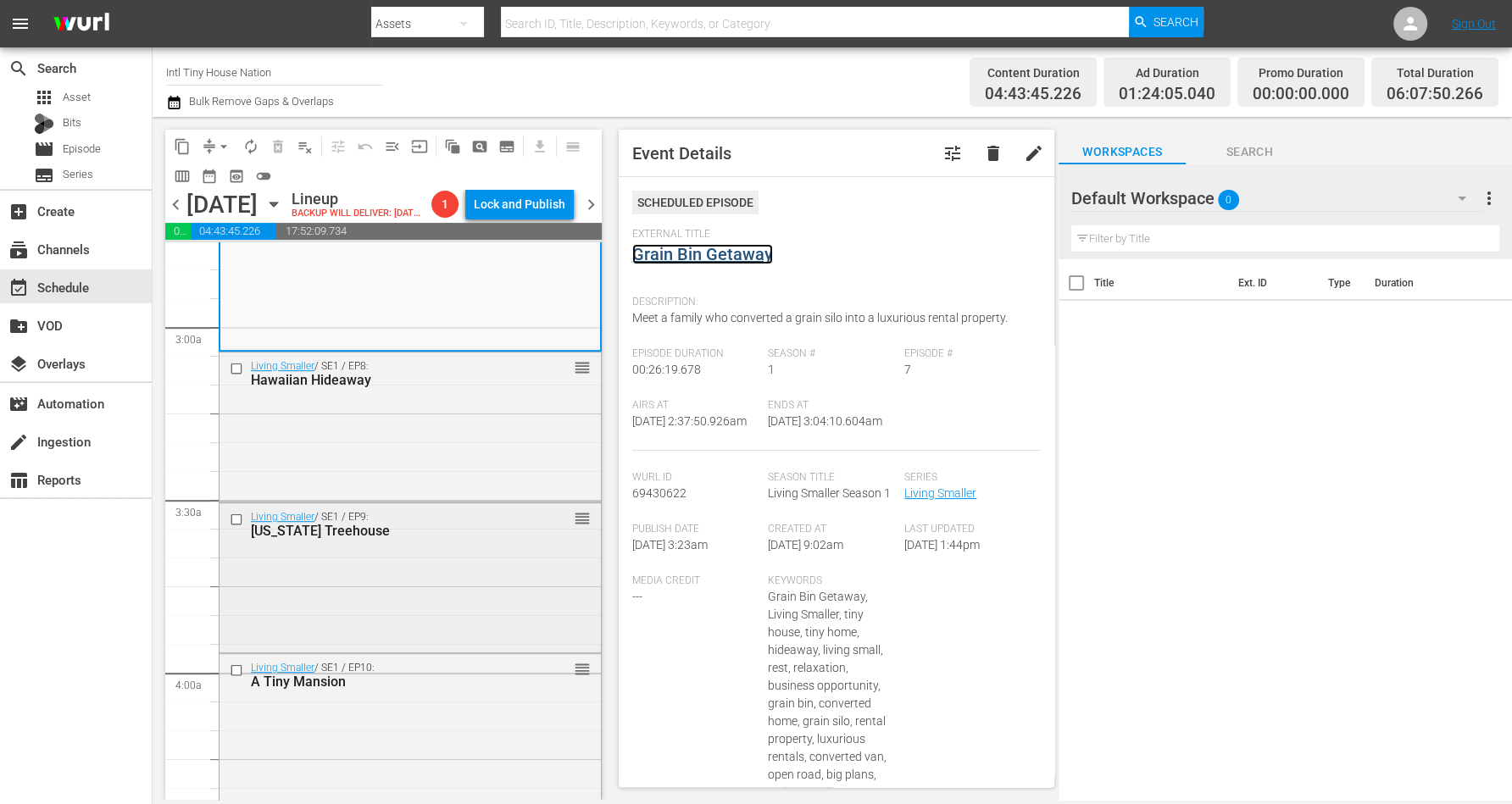
scroll to position [953, 0]
click at [446, 488] on div "Living Smaller / SE1 / EP8: Hawaiian Hideaway reorder" at bounding box center [411, 425] width 382 height 147
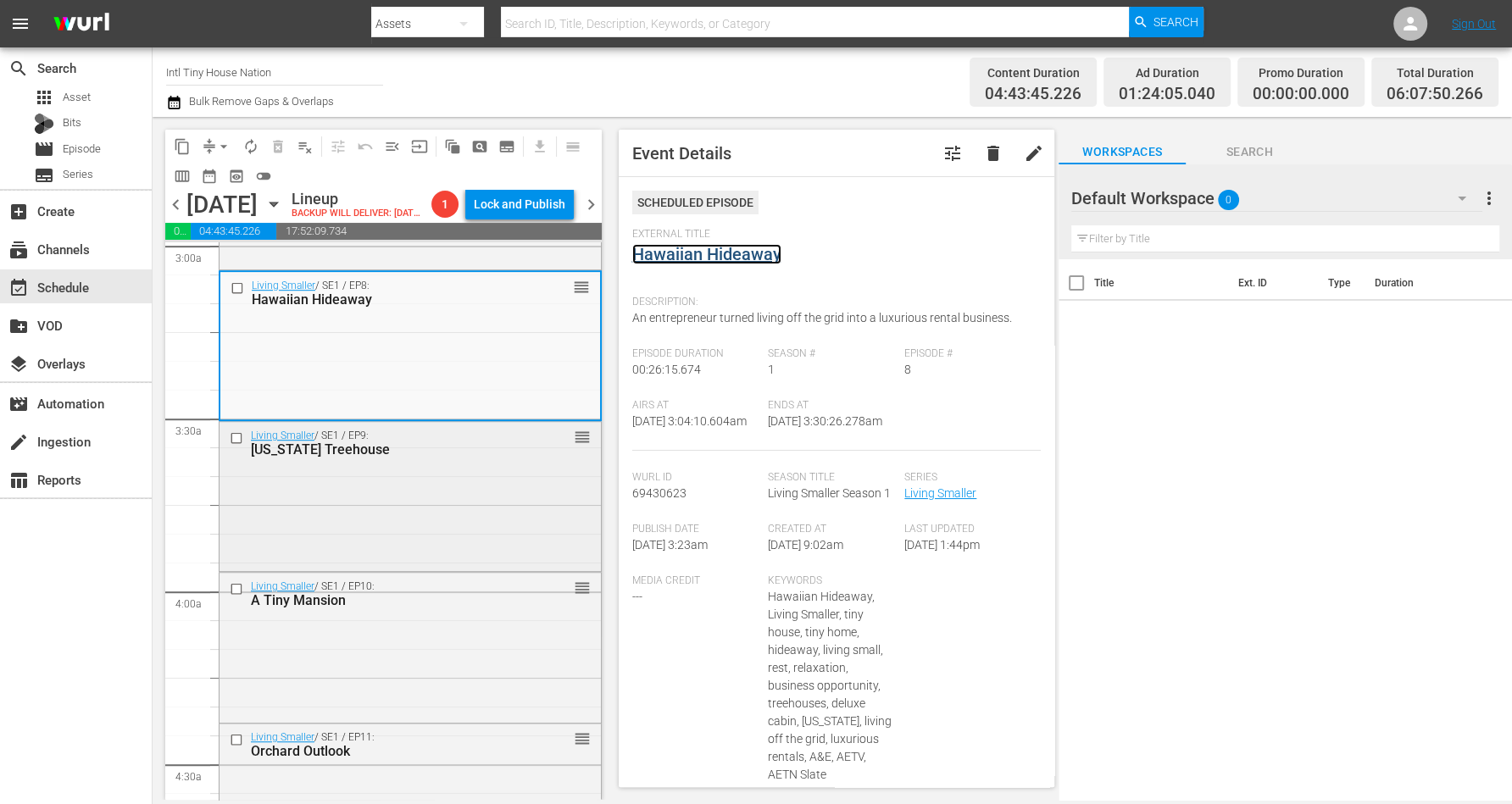
scroll to position [1059, 0]
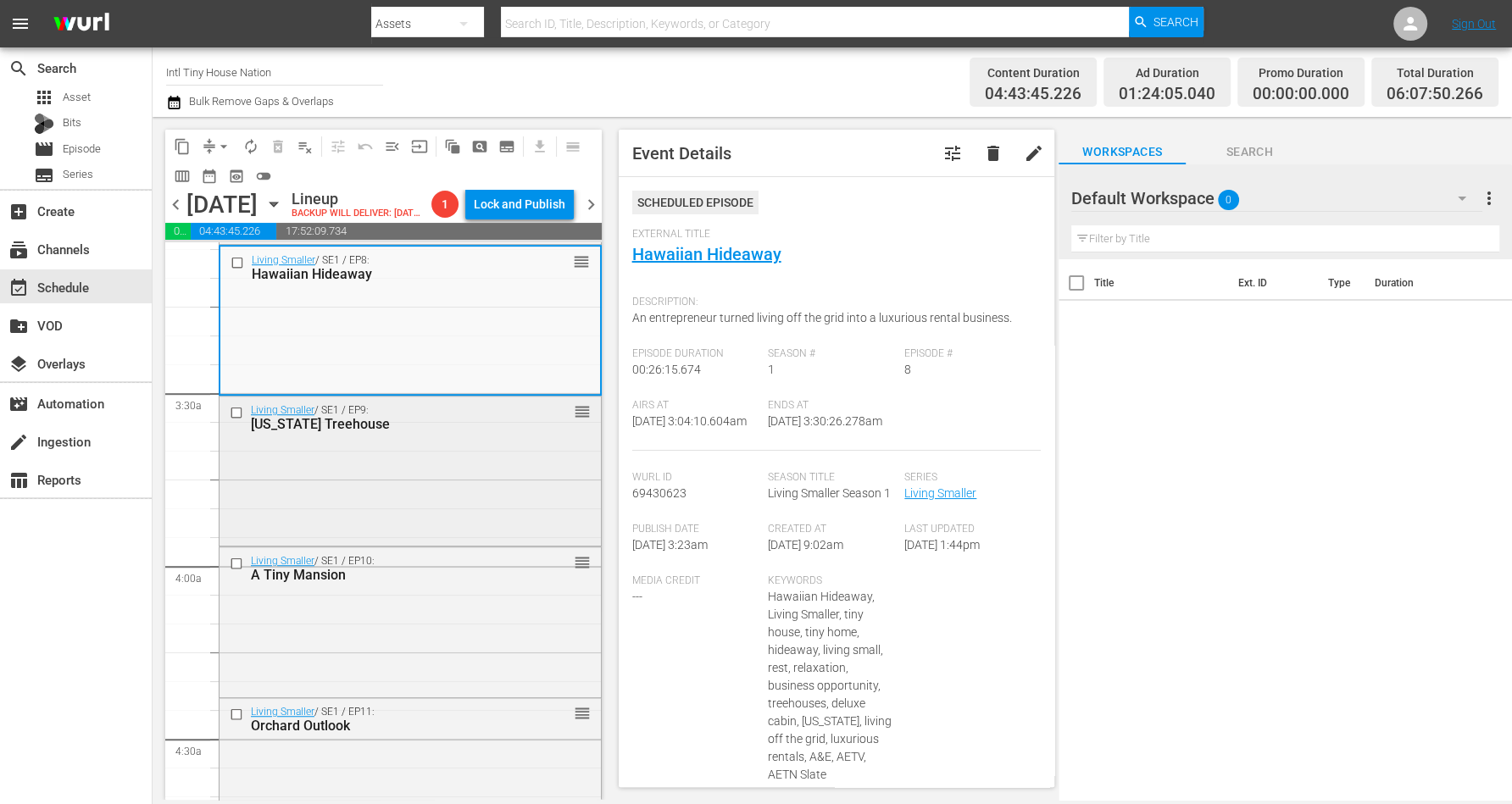
click at [424, 482] on div "Living Smaller / SE1 / EP9: Texas Treehouse reorder" at bounding box center [411, 469] width 382 height 146
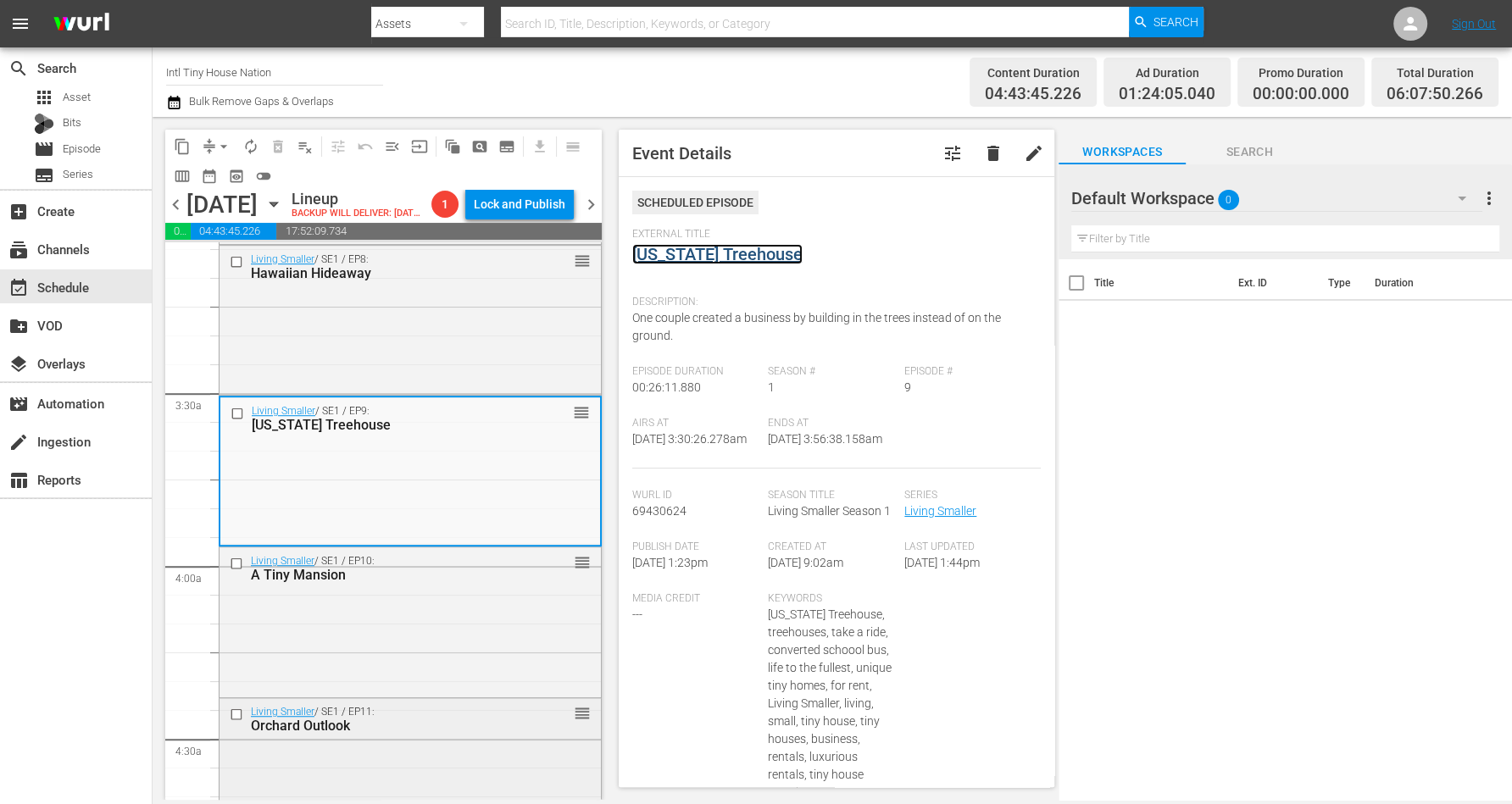
scroll to position [1272, 0]
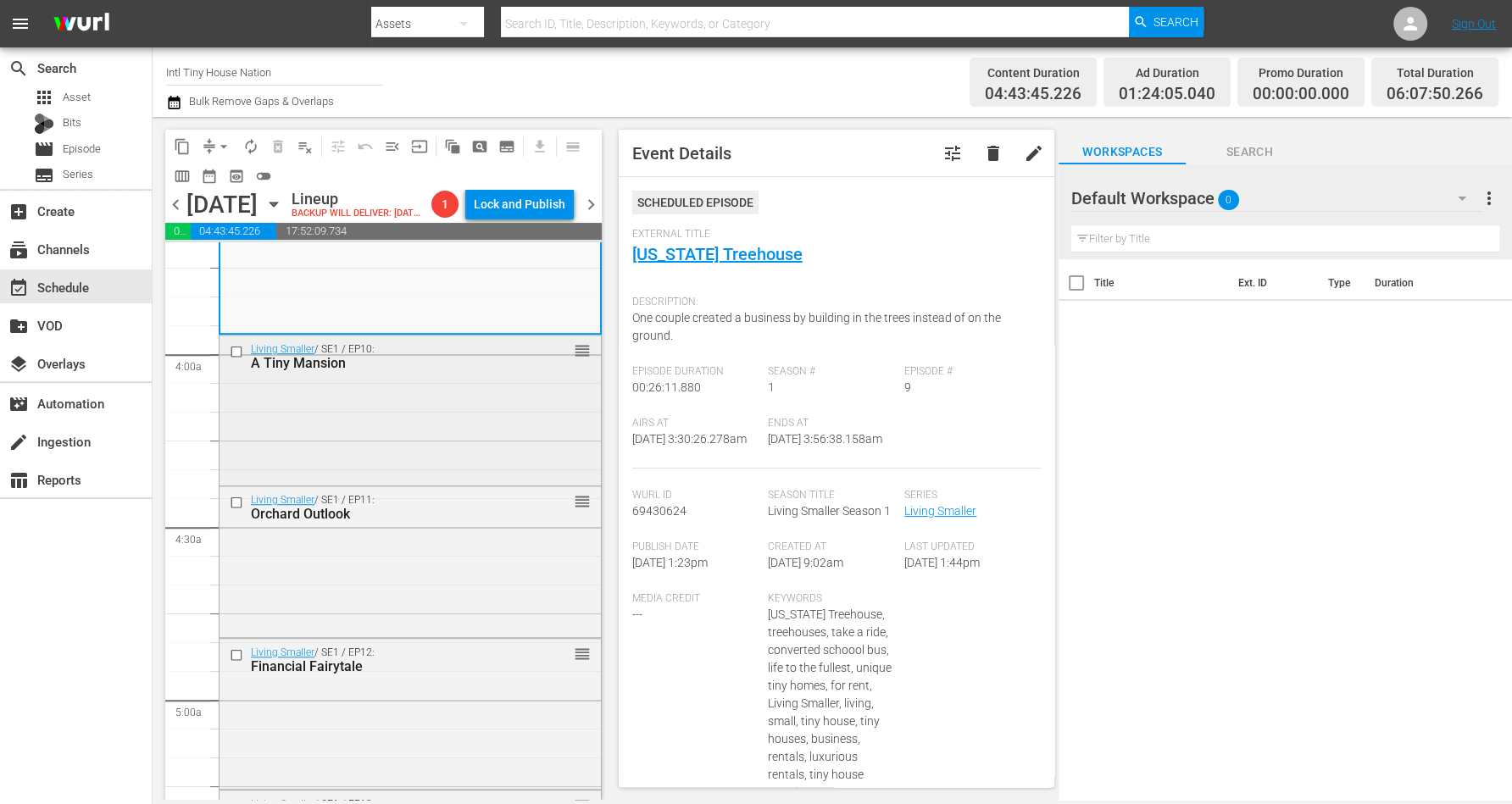
click at [435, 467] on div "Living Smaller / SE1 / EP10: A Tiny Mansion reorder" at bounding box center [411, 408] width 382 height 146
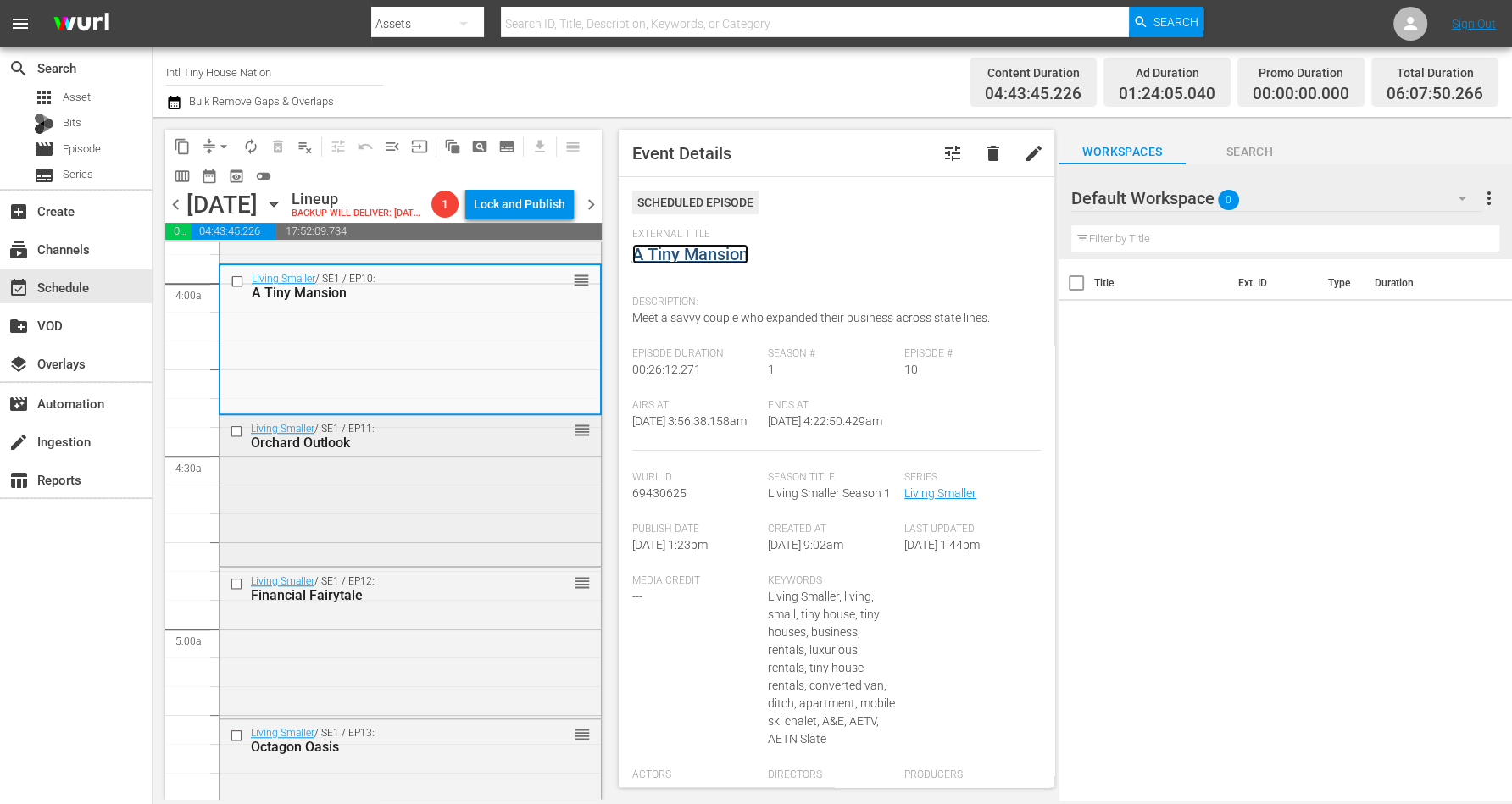
scroll to position [1378, 0]
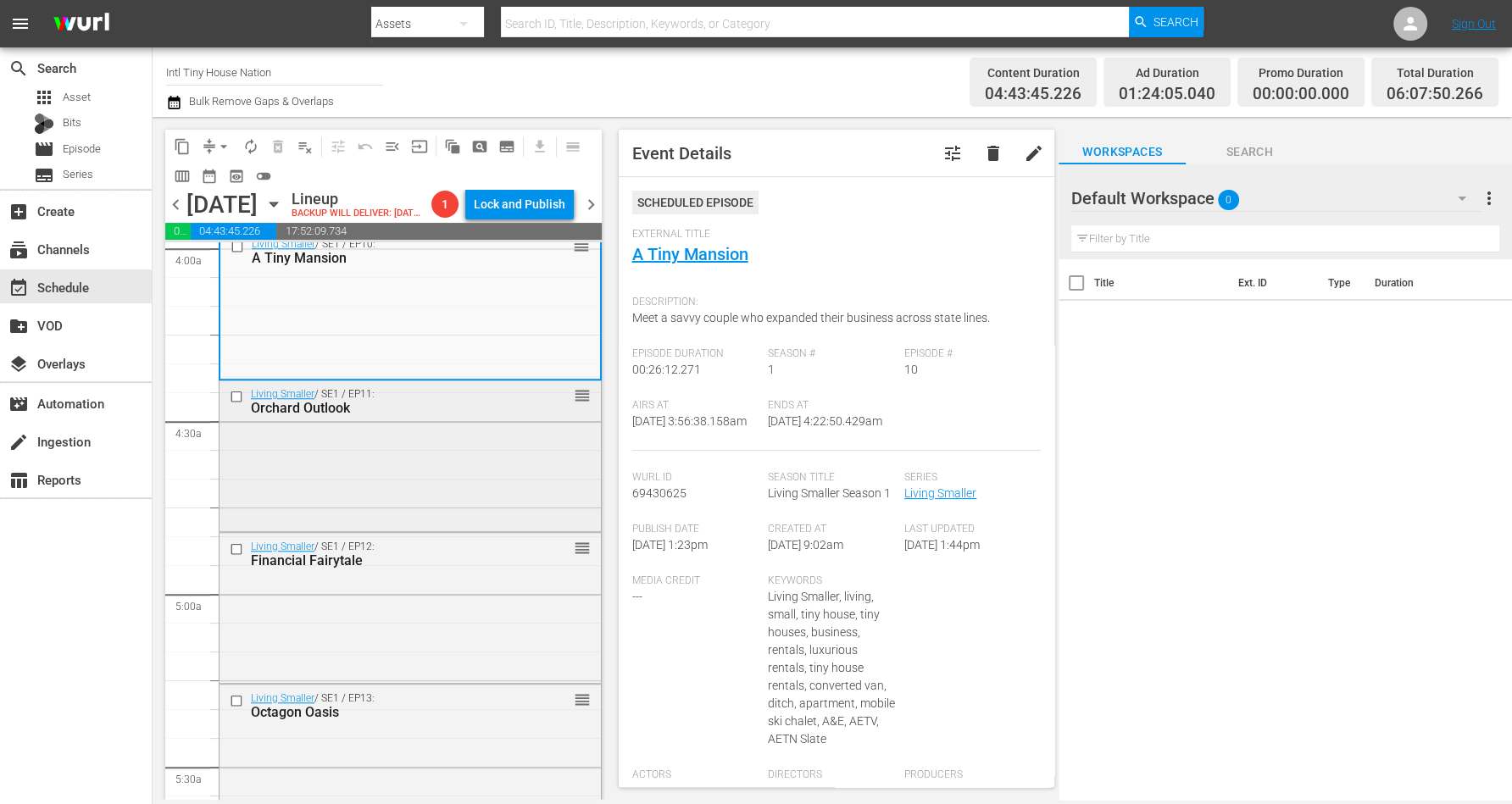
click at [389, 493] on div "Living Smaller / SE1 / EP11: Orchard Outlook reorder" at bounding box center [411, 454] width 382 height 147
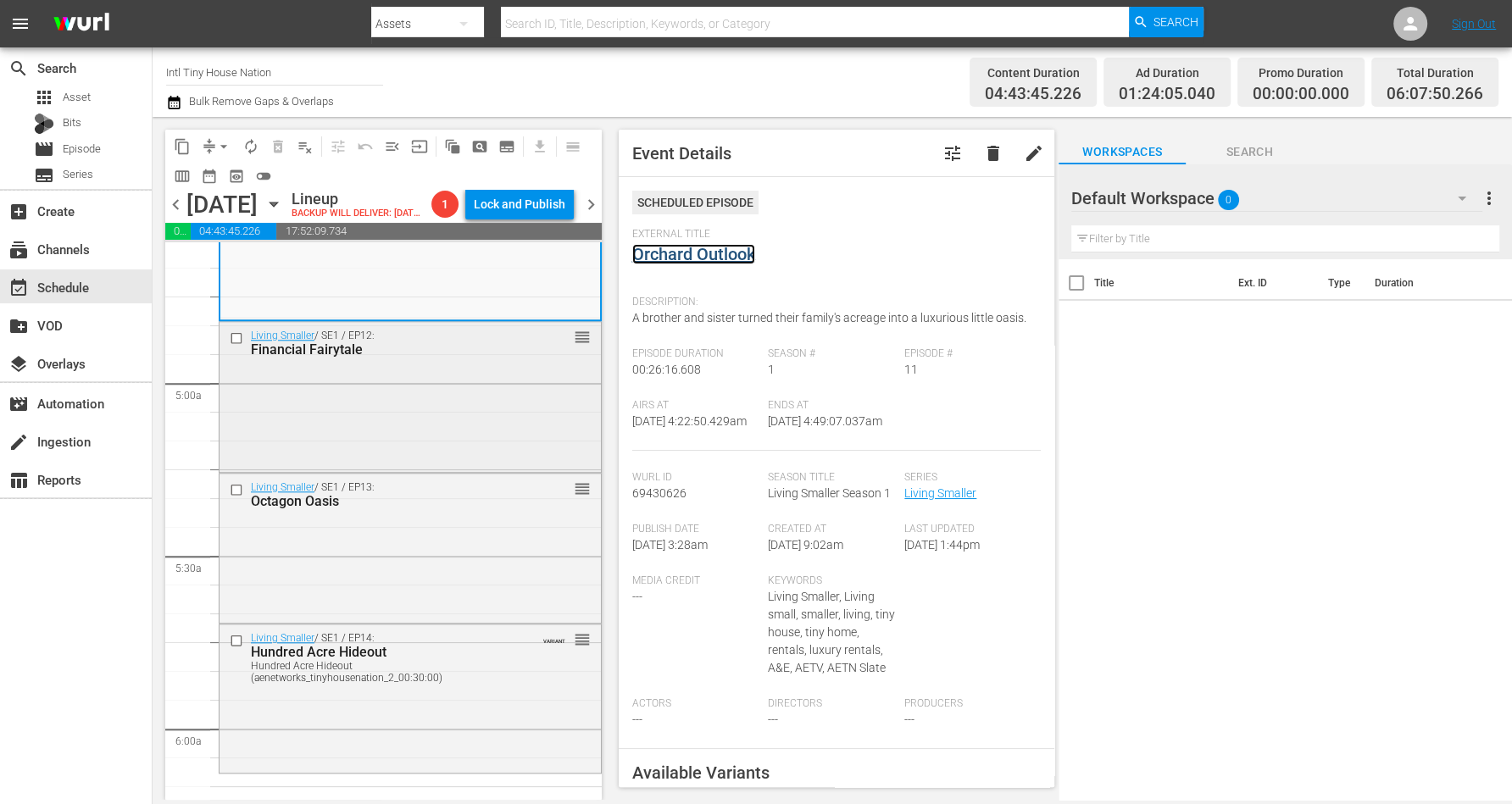
scroll to position [1589, 0]
click at [420, 434] on div "Living Smaller / SE1 / EP12: Financial Fairytale reorder" at bounding box center [411, 394] width 382 height 147
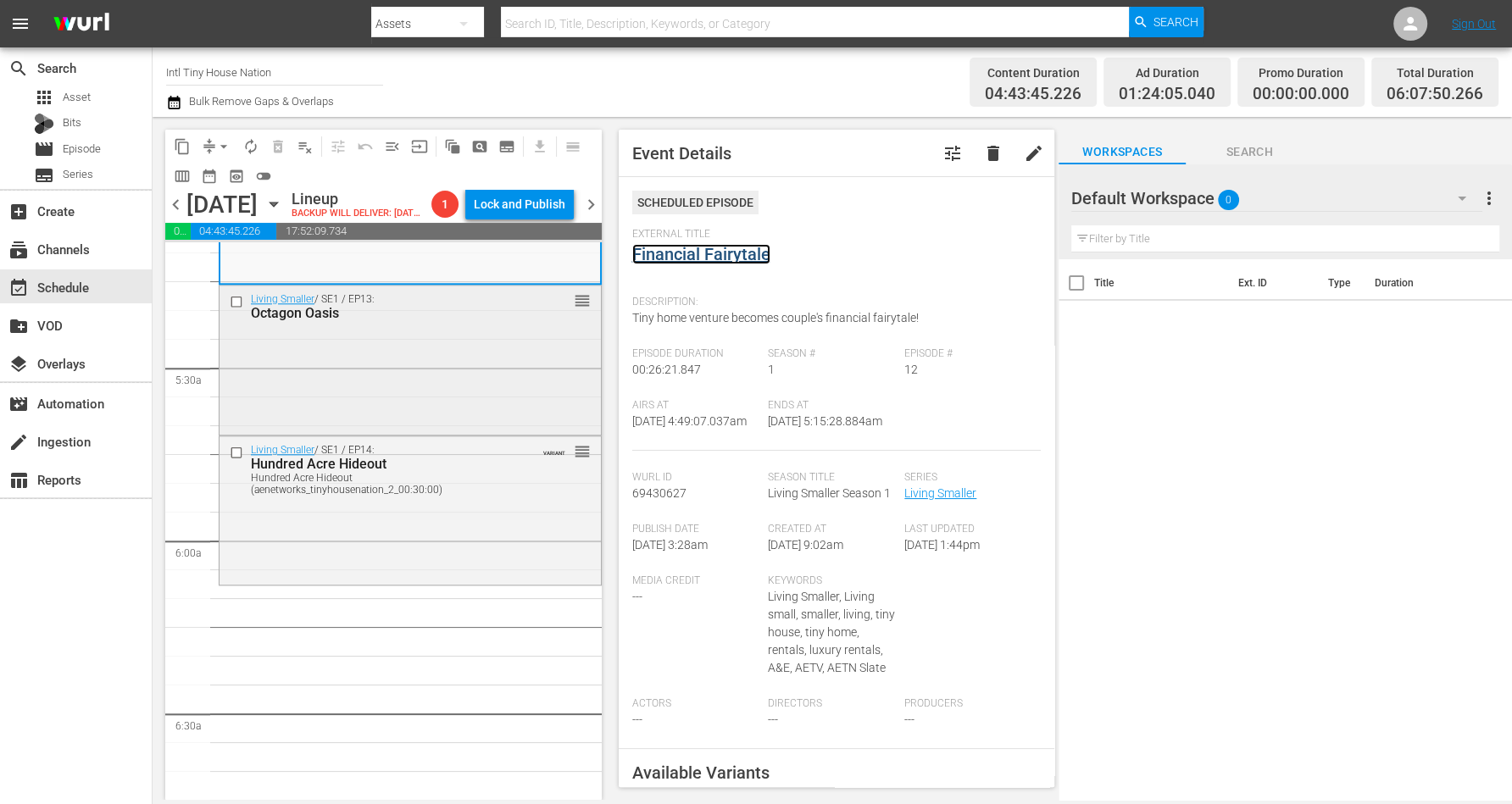
scroll to position [1801, 0]
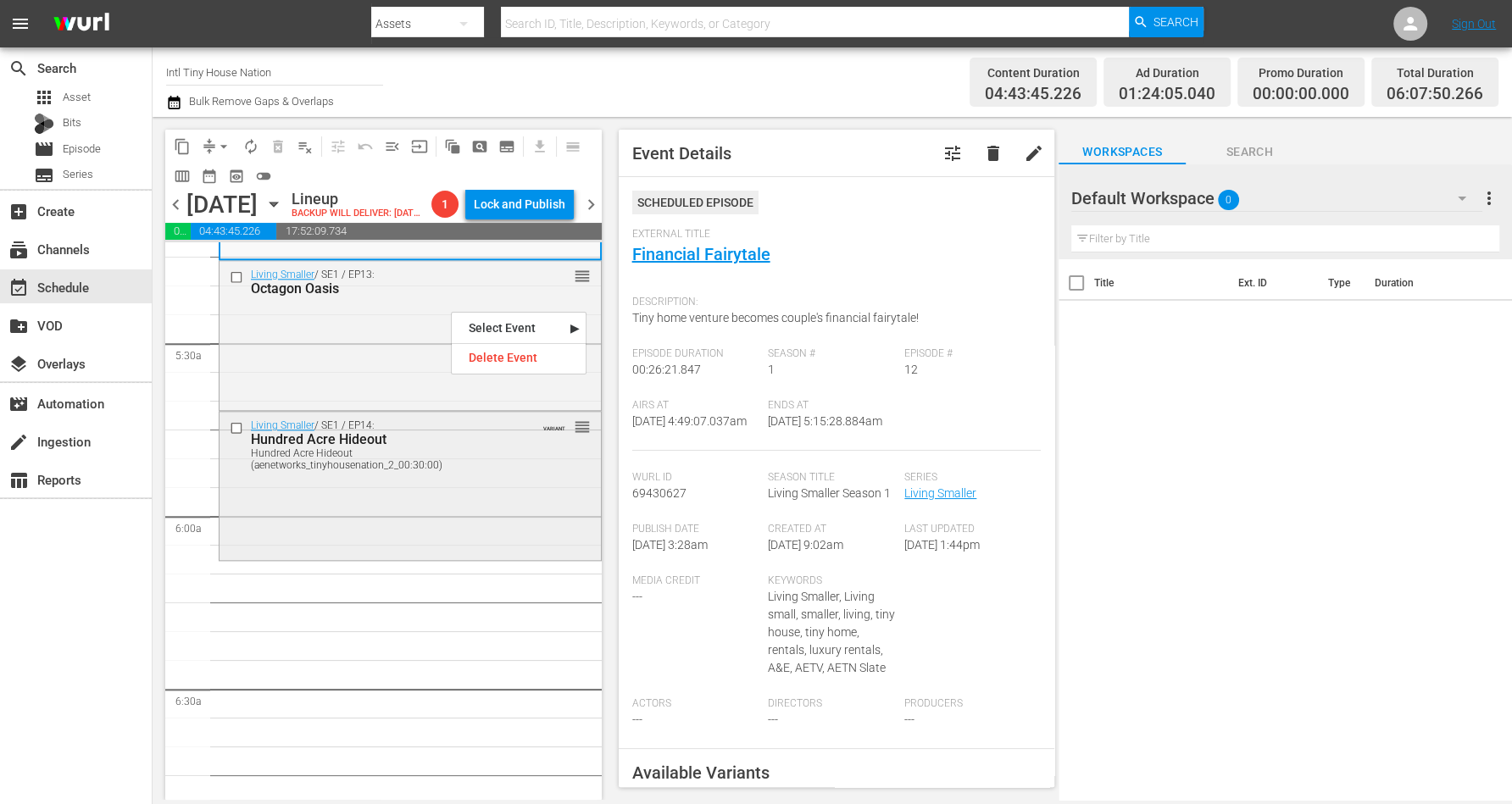
click at [311, 557] on div "Living Smaller / SE1 / EP14: Hundred Acre Hideout Hundred Acre Hideout (aenetwo…" at bounding box center [411, 484] width 382 height 145
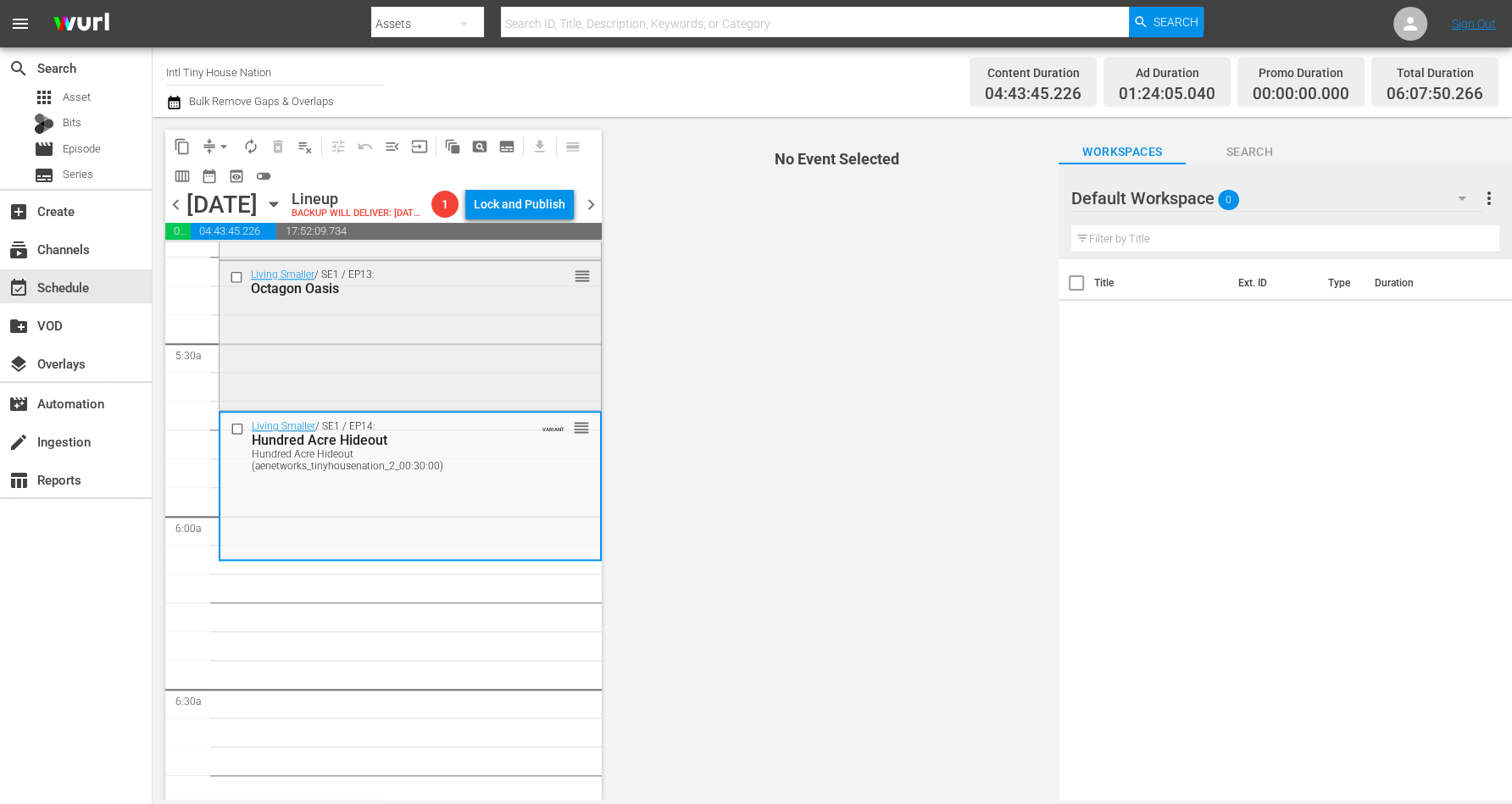
click at [357, 403] on div "Living Smaller / SE1 / EP13: Octagon Oasis reorder" at bounding box center [411, 335] width 382 height 147
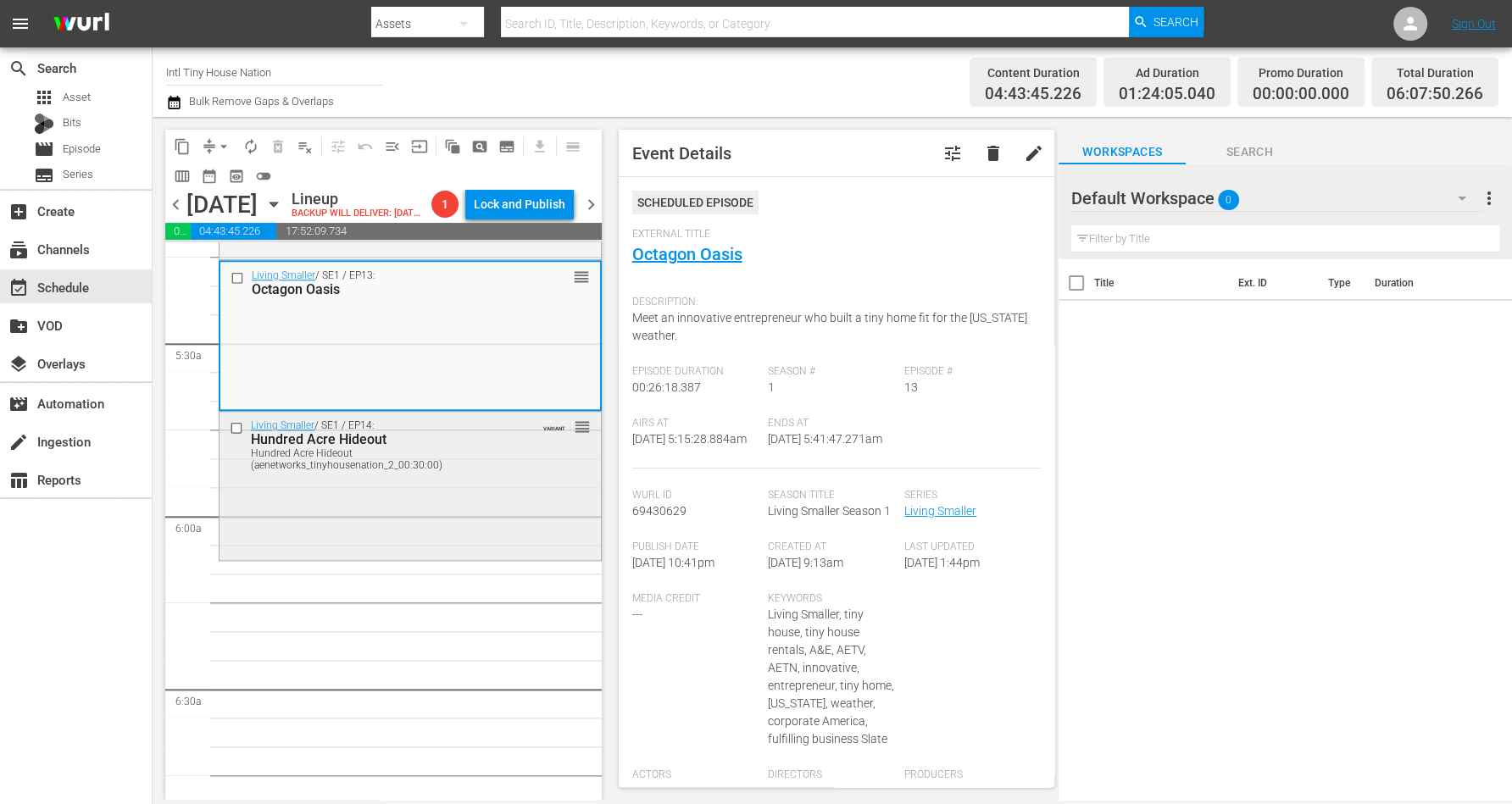
click at [452, 533] on div "Living Smaller / SE1 / EP14: Hundred Acre Hideout Hundred Acre Hideout (aenetwo…" at bounding box center [411, 484] width 382 height 145
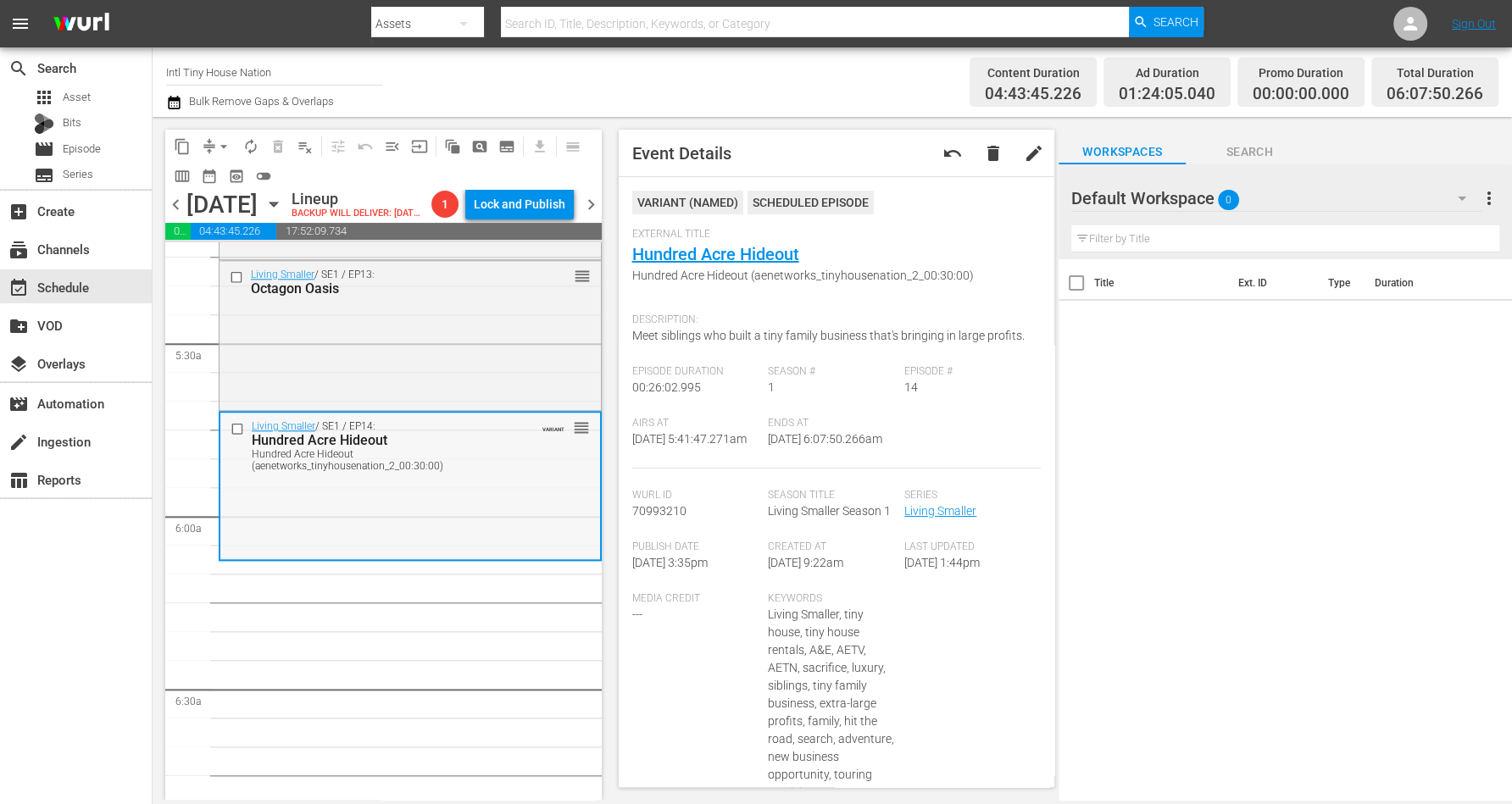
click at [362, 535] on div "Living Smaller / SE1 / EP14: Hundred Acre Hideout Hundred Acre Hideout (aenetwo…" at bounding box center [411, 485] width 380 height 145
click at [418, 526] on div "Living Smaller / SE1 / EP14: Hundred Acre Hideout Hundred Acre Hideout (aenetwo…" at bounding box center [411, 485] width 380 height 145
click at [396, 508] on div "Living Smaller / SE1 / EP14: Hundred Acre Hideout Hundred Acre Hideout (aenetwo…" at bounding box center [411, 485] width 380 height 145
click at [219, 146] on span "arrow_drop_down" at bounding box center [224, 147] width 17 height 17
click at [223, 172] on li "Align to Midnight" at bounding box center [225, 179] width 178 height 28
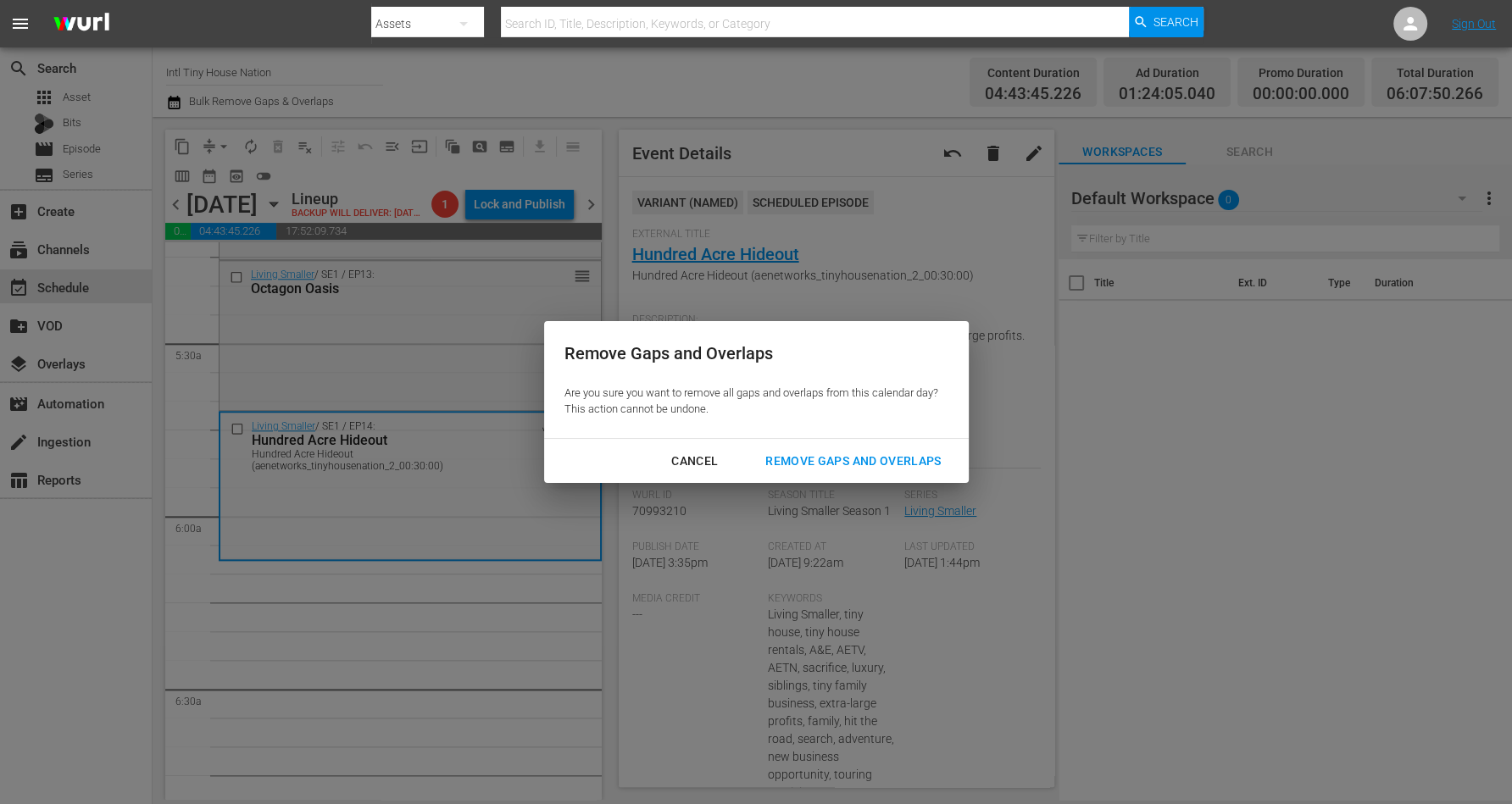
click at [857, 453] on div "Remove Gaps and Overlaps" at bounding box center [853, 462] width 202 height 21
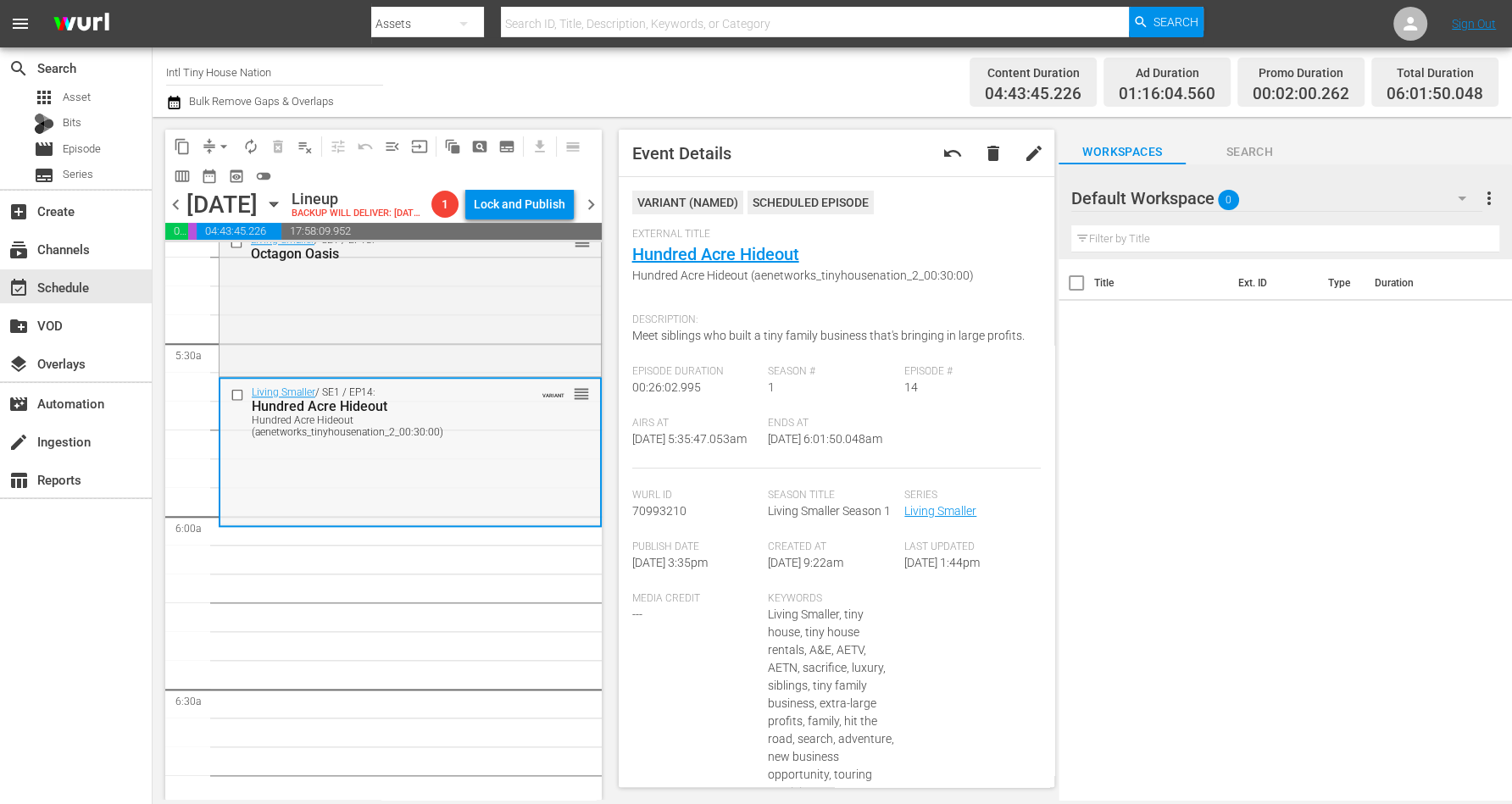
click at [397, 506] on div "Living Smaller / SE1 / EP14: Hundred Acre Hideout Hundred Acre Hideout (aenetwo…" at bounding box center [411, 451] width 380 height 145
click at [224, 144] on span "arrow_drop_down" at bounding box center [224, 147] width 17 height 17
click at [230, 176] on li "Align to Midnight" at bounding box center [225, 179] width 178 height 28
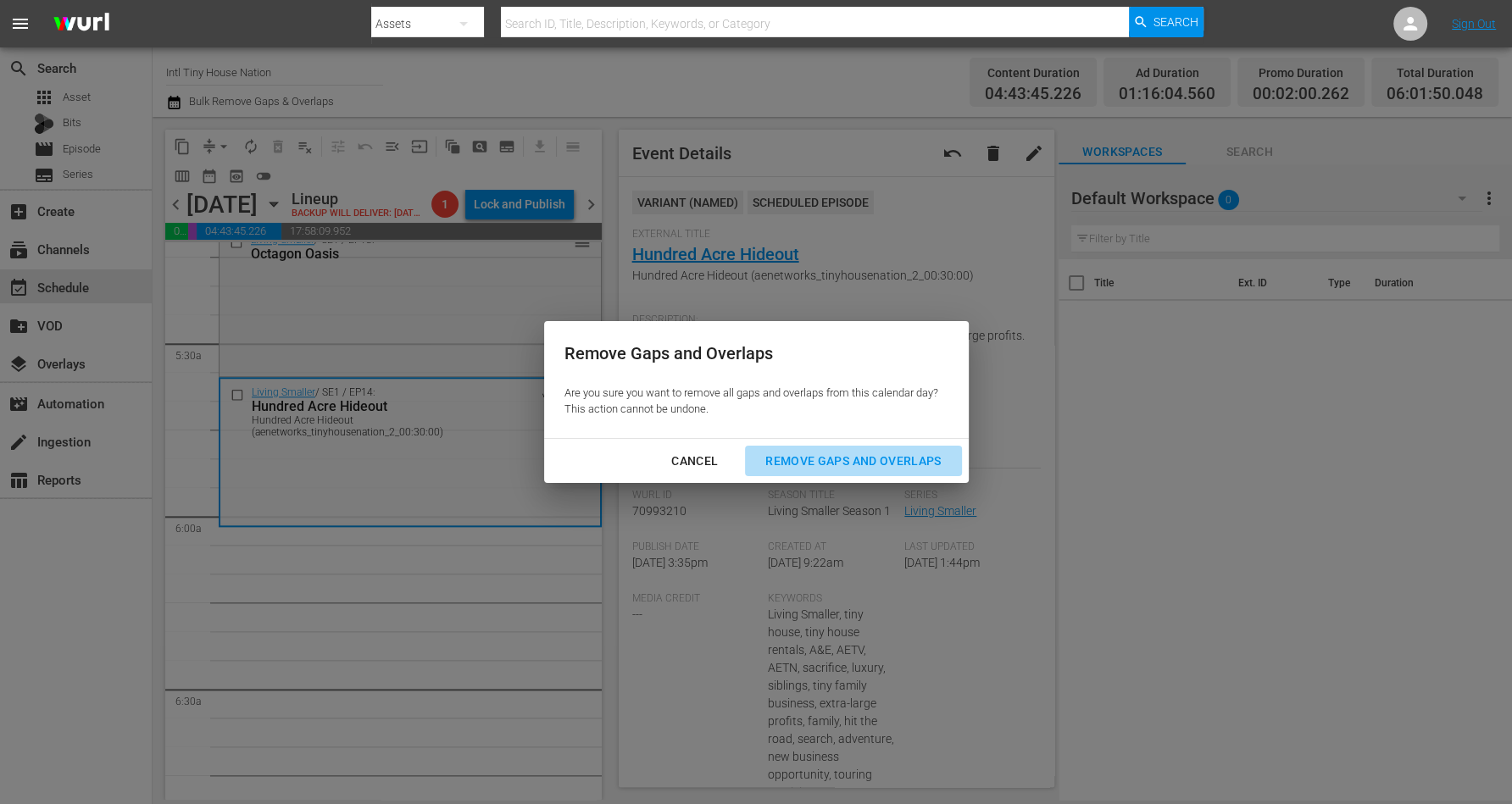
click at [843, 456] on div "Remove Gaps and Overlaps" at bounding box center [853, 462] width 202 height 21
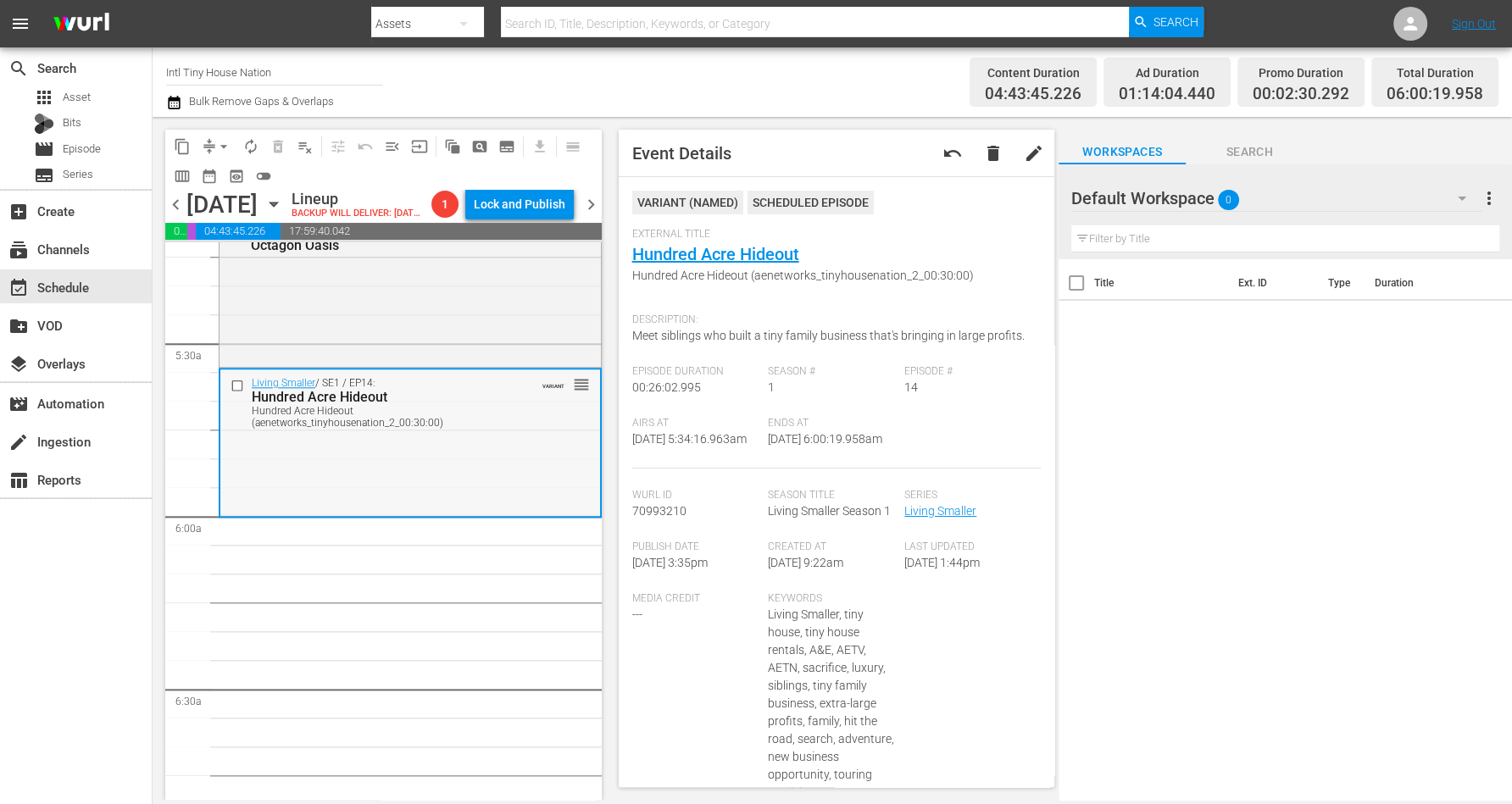
click at [352, 435] on div "Living Smaller / SE1 / EP14: Hundred Acre Hideout Hundred Acre Hideout (aenetwo…" at bounding box center [411, 402] width 380 height 66
click at [221, 140] on span "arrow_drop_down" at bounding box center [224, 147] width 17 height 17
click at [225, 172] on li "Align to Midnight" at bounding box center [225, 179] width 178 height 28
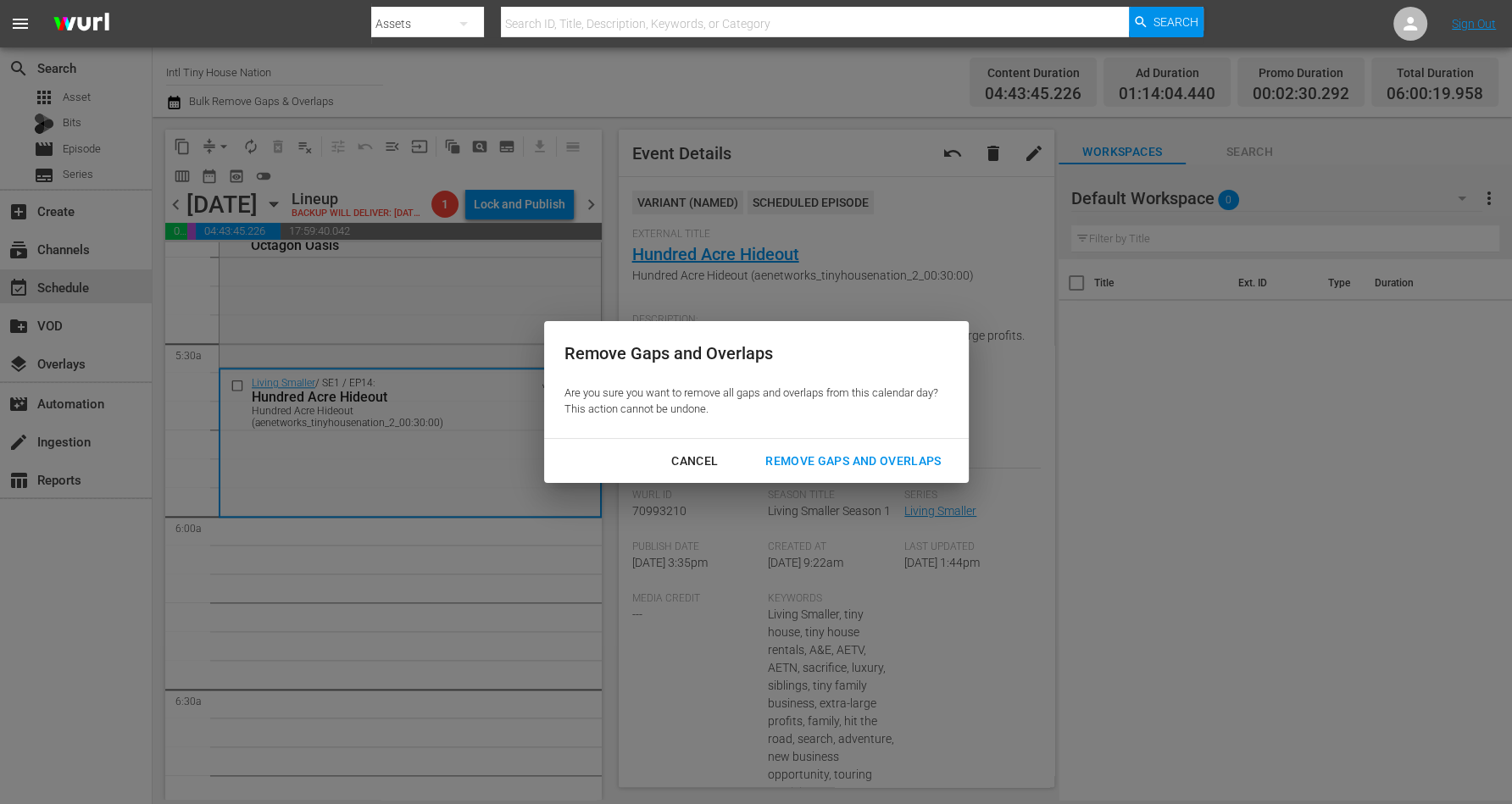
click at [871, 451] on div "Remove Gaps and Overlaps" at bounding box center [853, 462] width 202 height 21
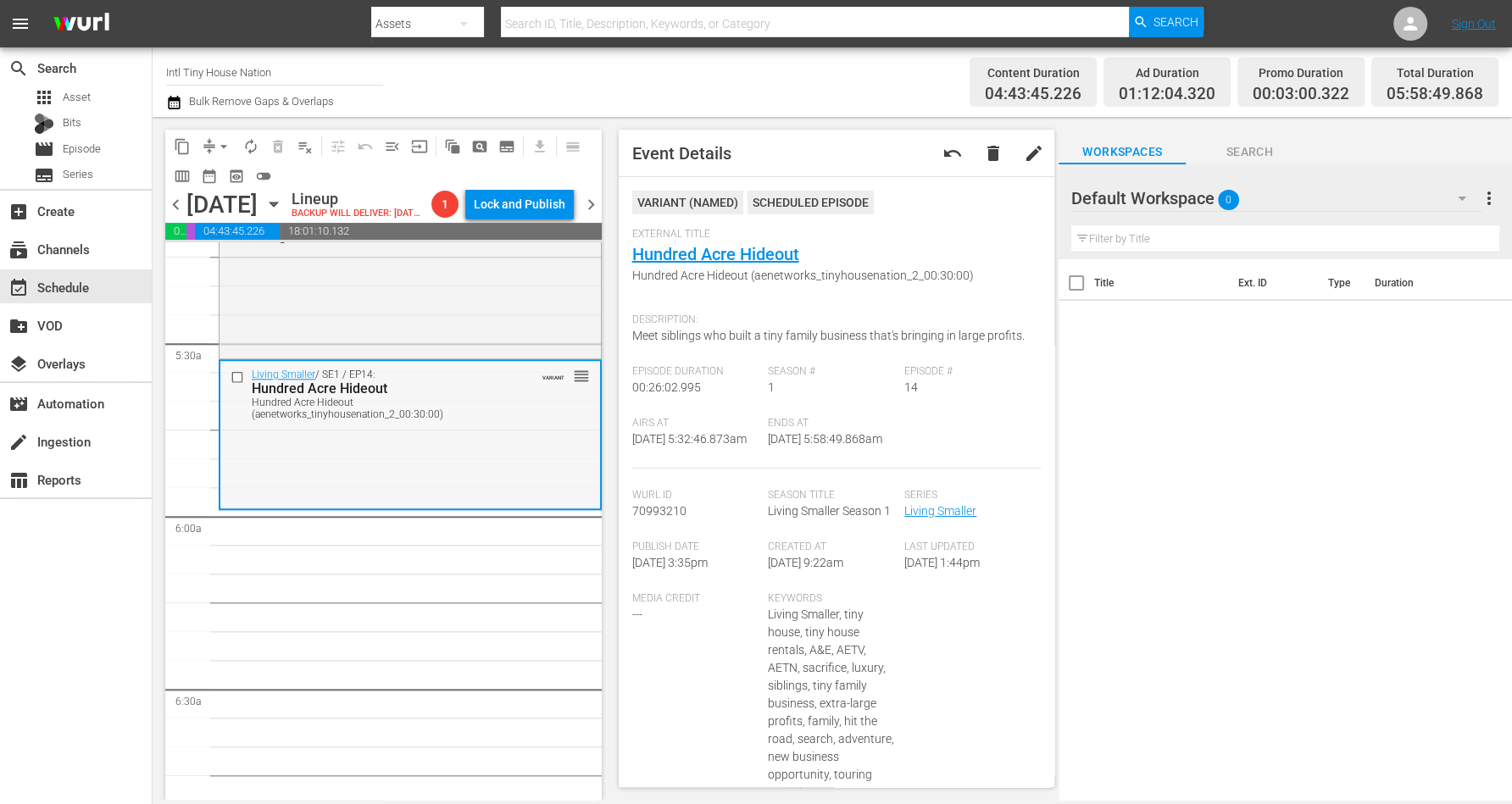
click at [312, 470] on div "Living Smaller / SE1 / EP14: Hundred Acre Hideout Hundred Acre Hideout (aenetwo…" at bounding box center [411, 434] width 380 height 145
click at [207, 145] on span "compress" at bounding box center [209, 147] width 17 height 17
click at [225, 144] on span "arrow_drop_down" at bounding box center [224, 147] width 17 height 17
click at [227, 173] on li "Align to Midnight" at bounding box center [225, 179] width 178 height 28
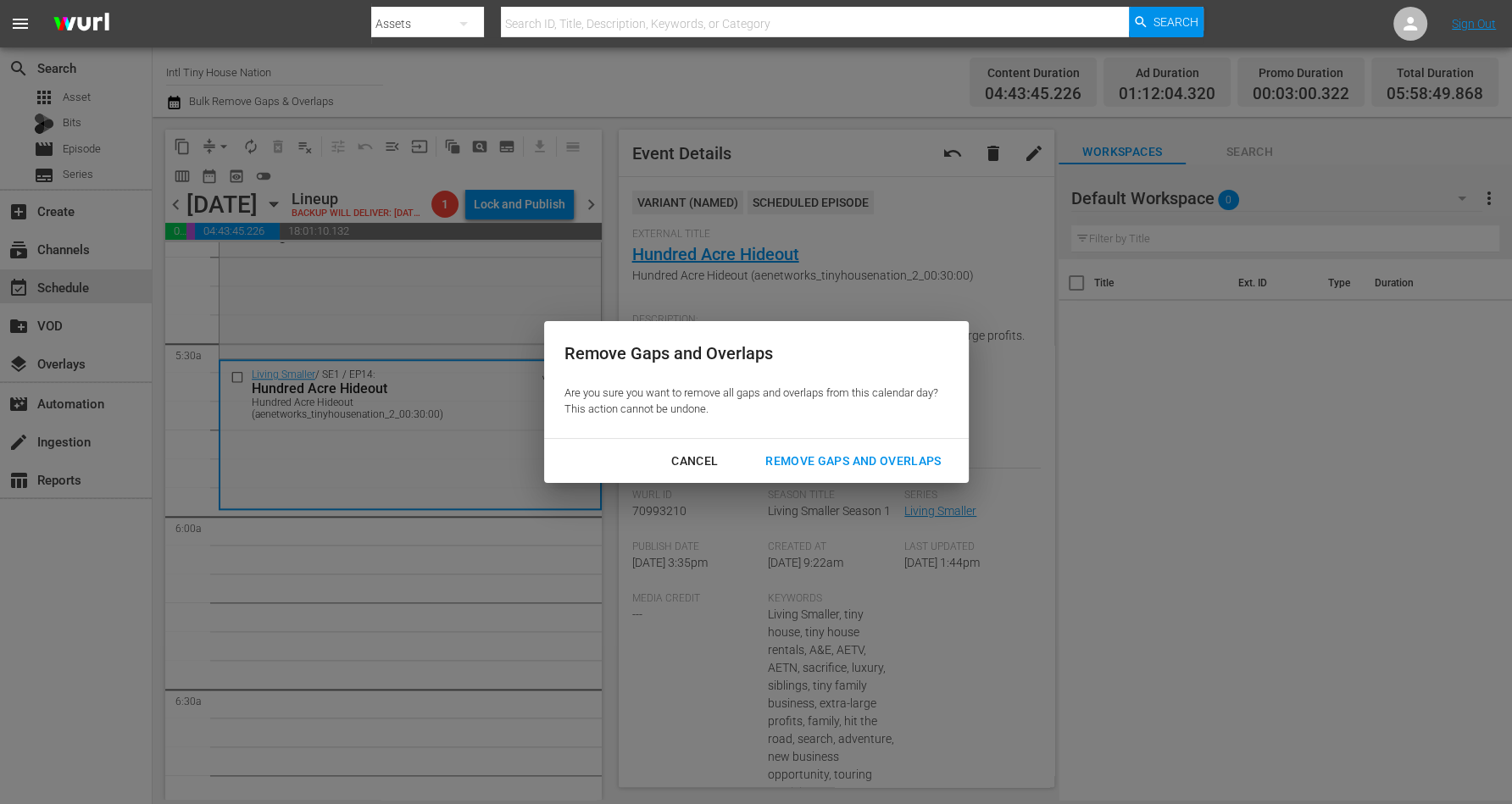
click at [797, 456] on div "Remove Gaps and Overlaps" at bounding box center [853, 462] width 202 height 21
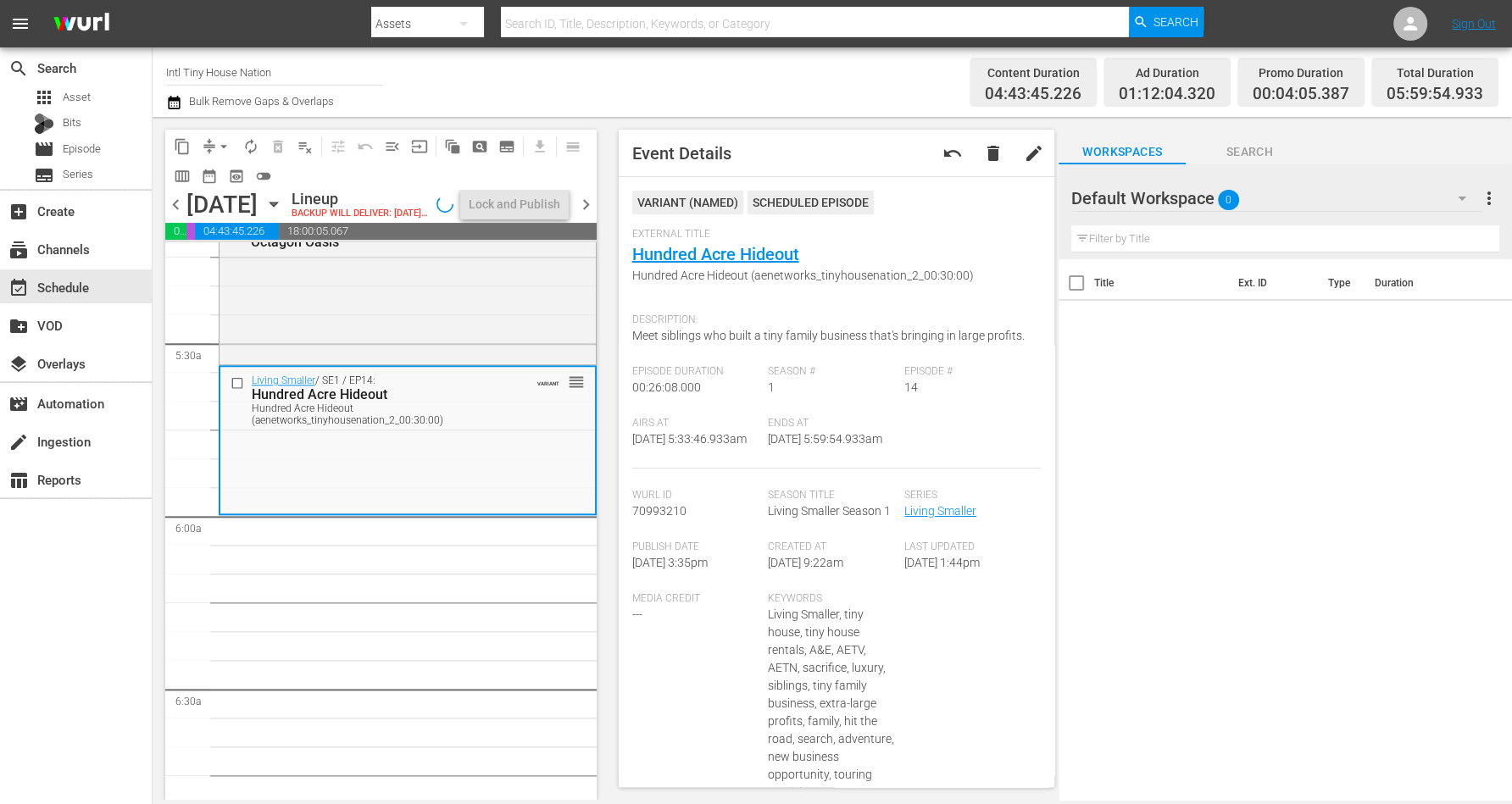
scroll to position [1830, 0]
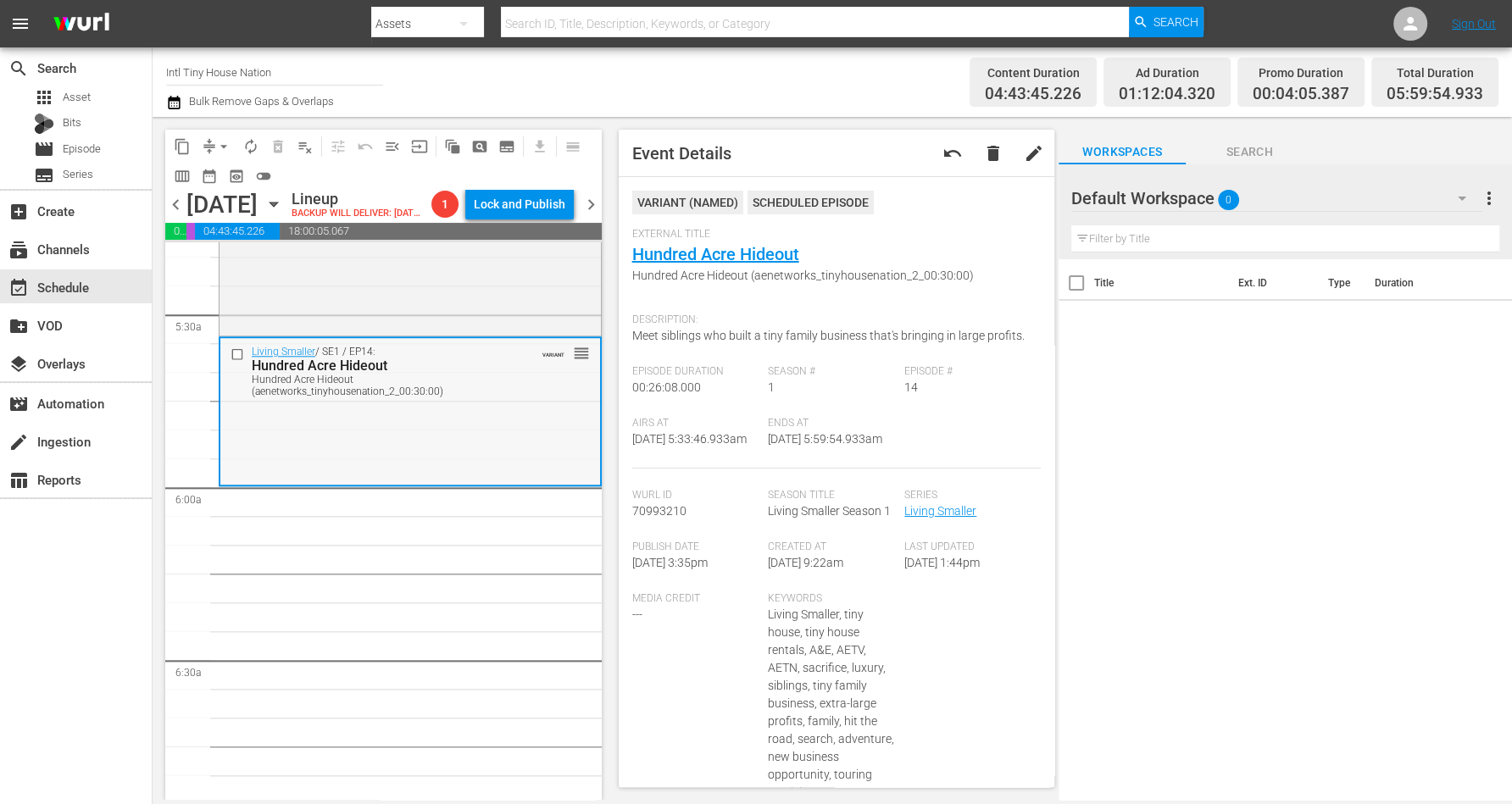
click at [408, 466] on div "Living Smaller / SE1 / EP14: Hundred Acre Hideout Hundred Acre Hideout (aenetwo…" at bounding box center [411, 411] width 380 height 146
click at [222, 144] on span "arrow_drop_down" at bounding box center [224, 147] width 17 height 17
click at [226, 174] on li "Align to Midnight" at bounding box center [225, 179] width 178 height 28
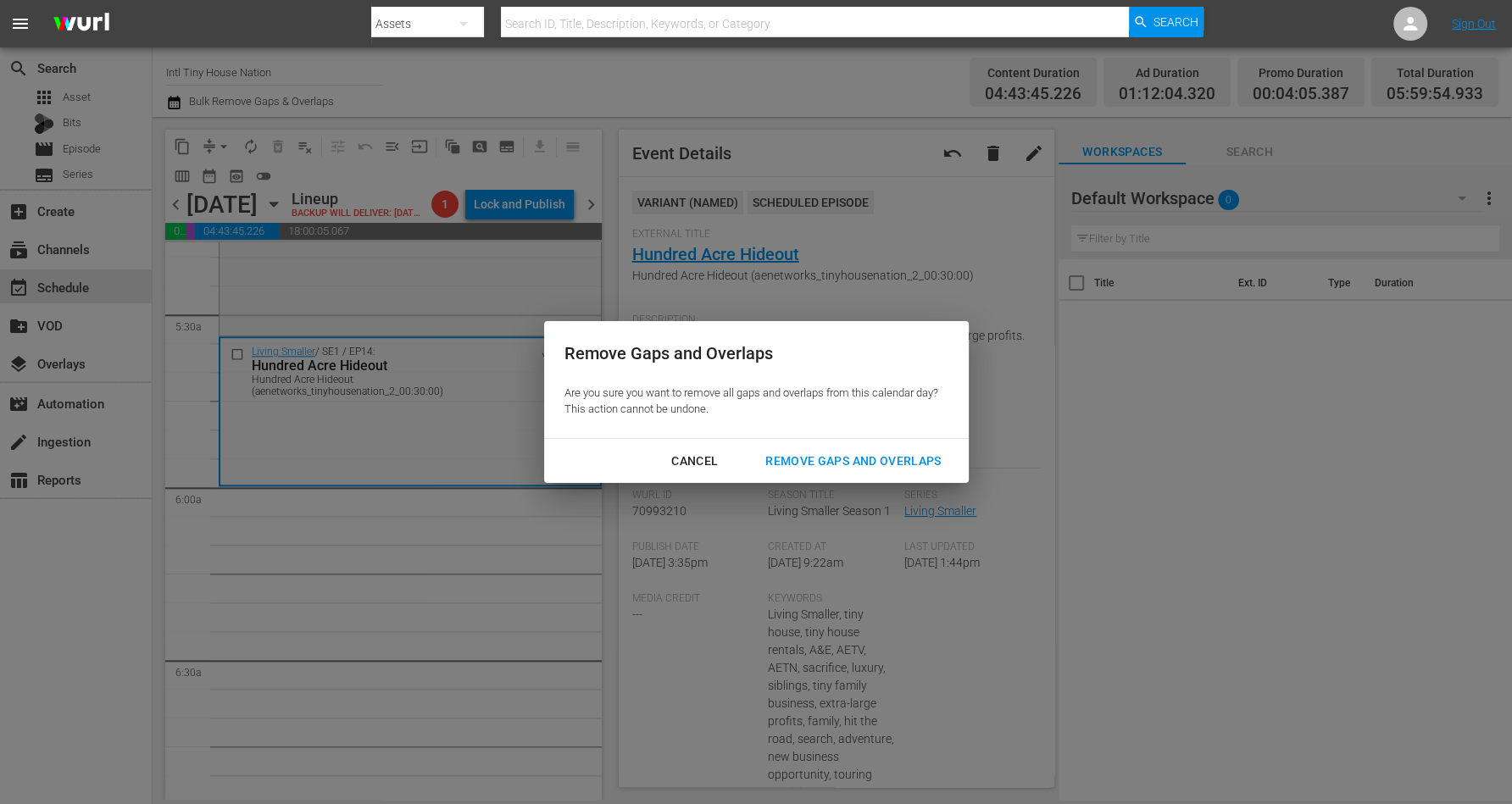
click at [785, 454] on div "Remove Gaps and Overlaps" at bounding box center [853, 462] width 202 height 21
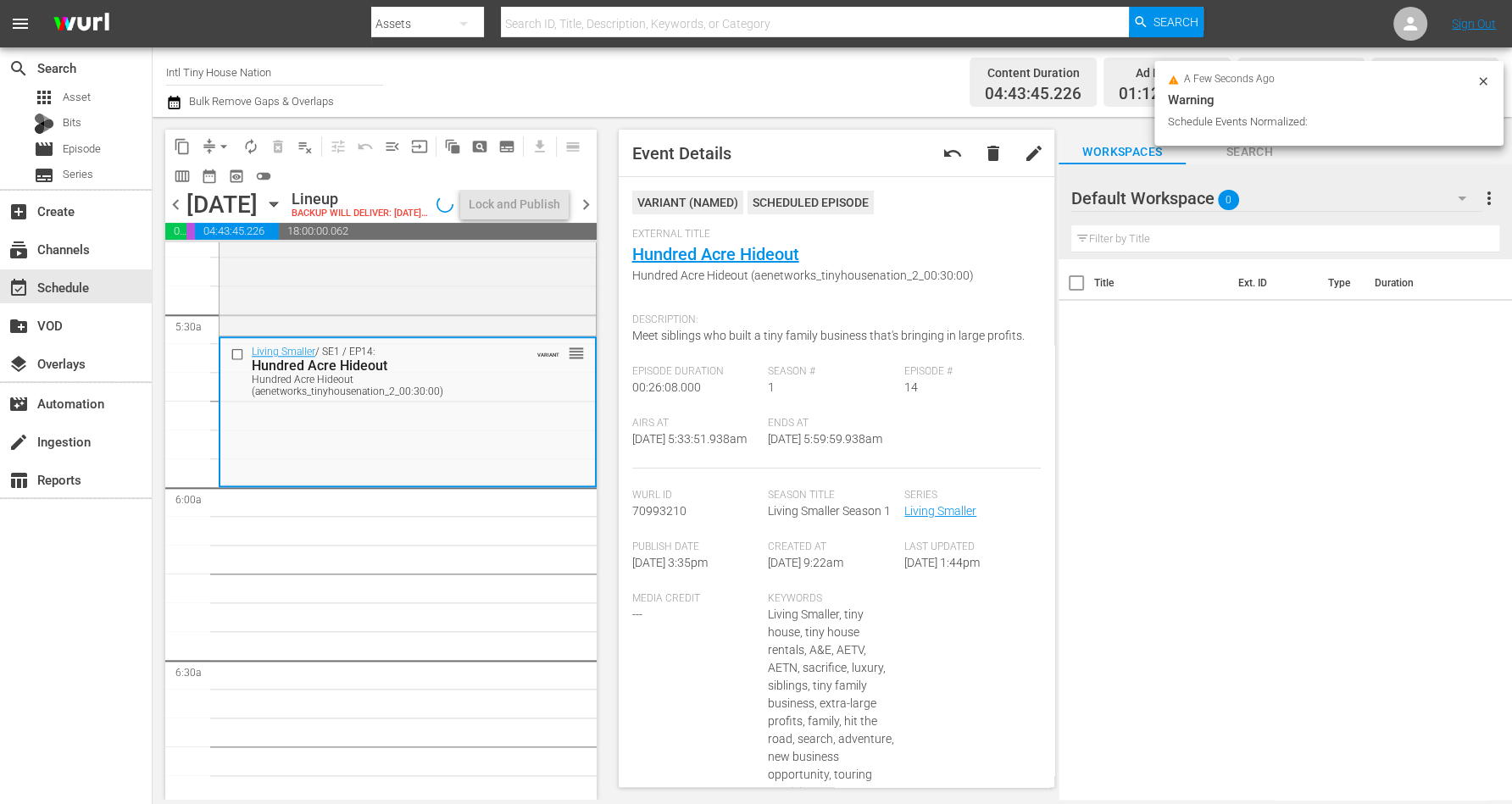
scroll to position [1801, 0]
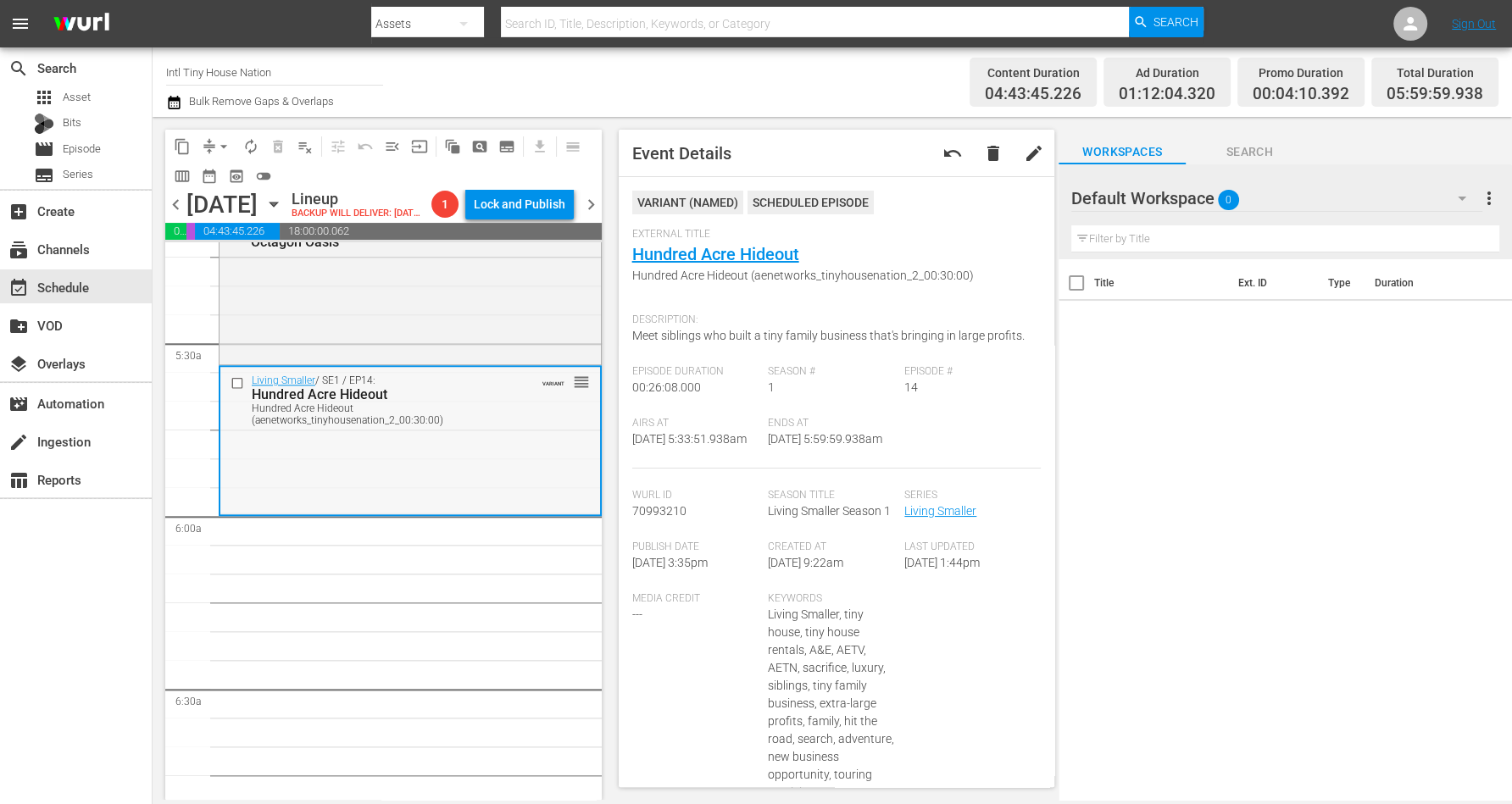
click at [338, 463] on div "Living Smaller / SE1 / EP14: Hundred Acre Hideout Hundred Acre Hideout (aenetwo…" at bounding box center [411, 440] width 380 height 146
click at [221, 145] on span "arrow_drop_down" at bounding box center [224, 147] width 17 height 17
click at [234, 181] on li "Align to Midnight" at bounding box center [225, 179] width 178 height 28
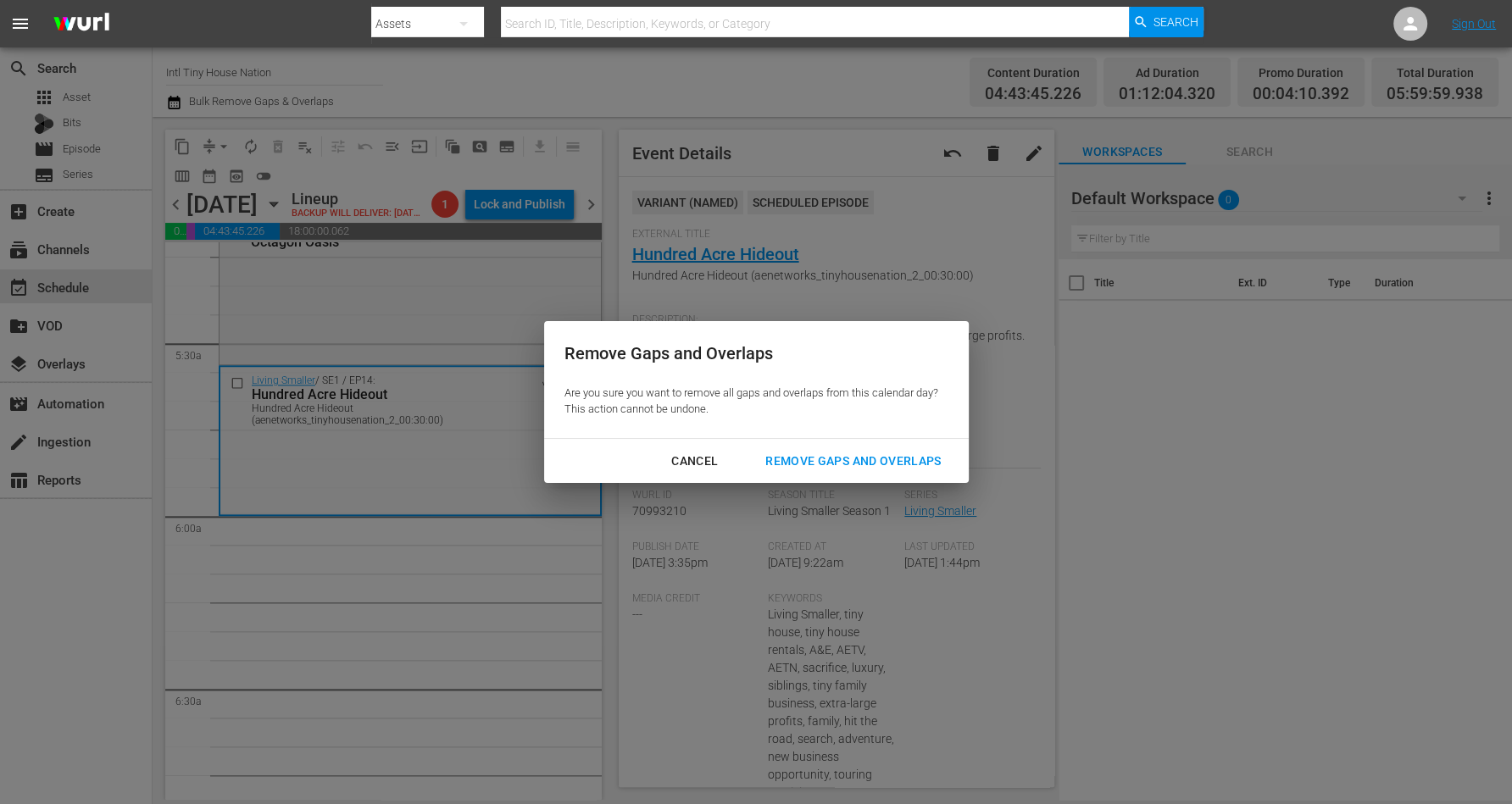
click at [814, 457] on div "Remove Gaps and Overlaps" at bounding box center [853, 462] width 202 height 21
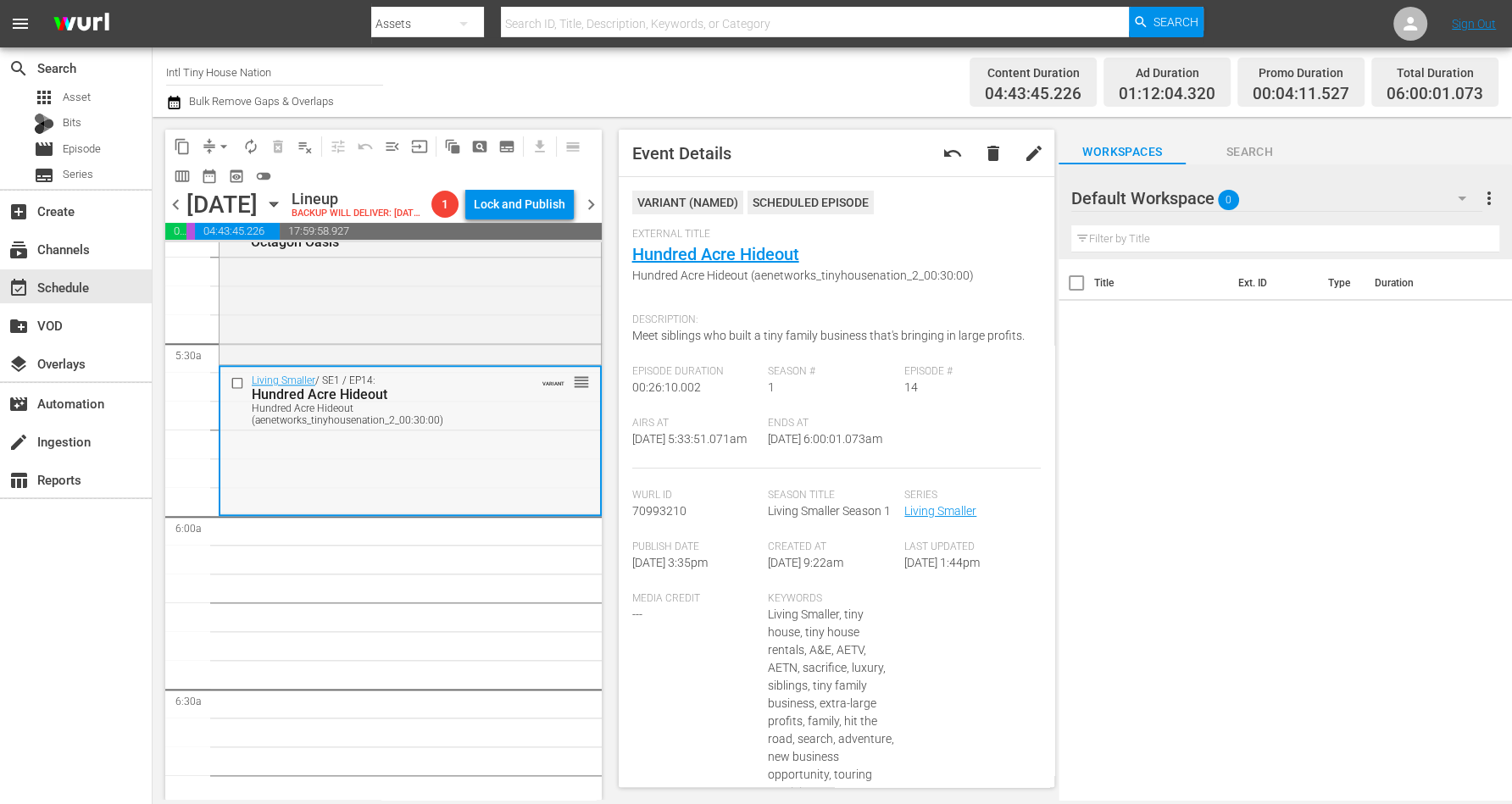
click at [403, 486] on div "Living Smaller / SE1 / EP14: Hundred Acre Hideout Hundred Acre Hideout (aenetwo…" at bounding box center [411, 440] width 380 height 146
click at [217, 145] on span "arrow_drop_down" at bounding box center [224, 147] width 17 height 17
click at [230, 174] on li "Align to Midnight" at bounding box center [225, 179] width 178 height 28
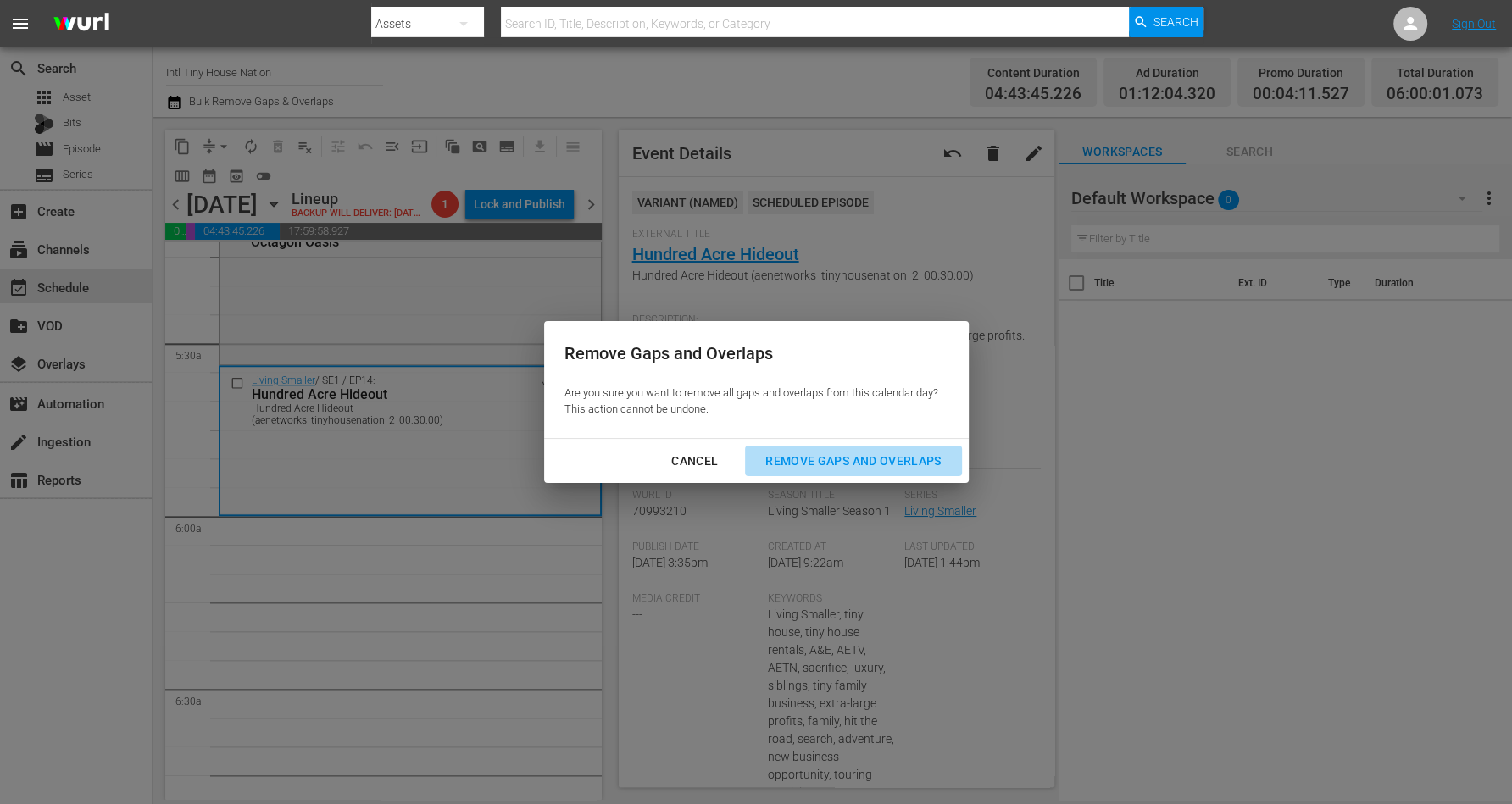
click at [869, 457] on div "Remove Gaps and Overlaps" at bounding box center [853, 462] width 202 height 21
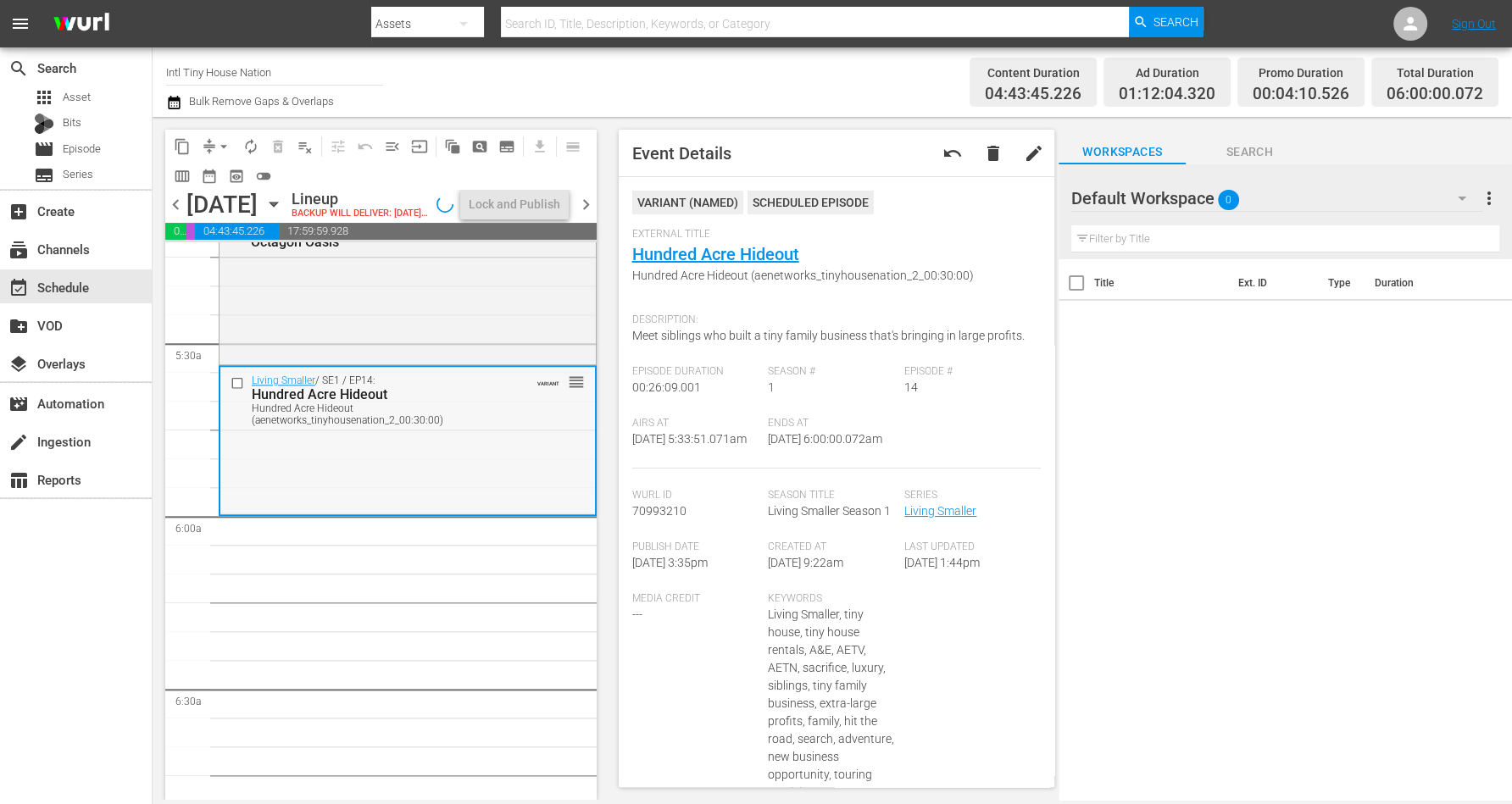
click at [463, 499] on div "Living Smaller / SE1 / EP14: Hundred Acre Hideout Hundred Acre Hideout (aenetwo…" at bounding box center [408, 440] width 375 height 146
click at [246, 143] on span "autorenew_outlined" at bounding box center [251, 147] width 17 height 17
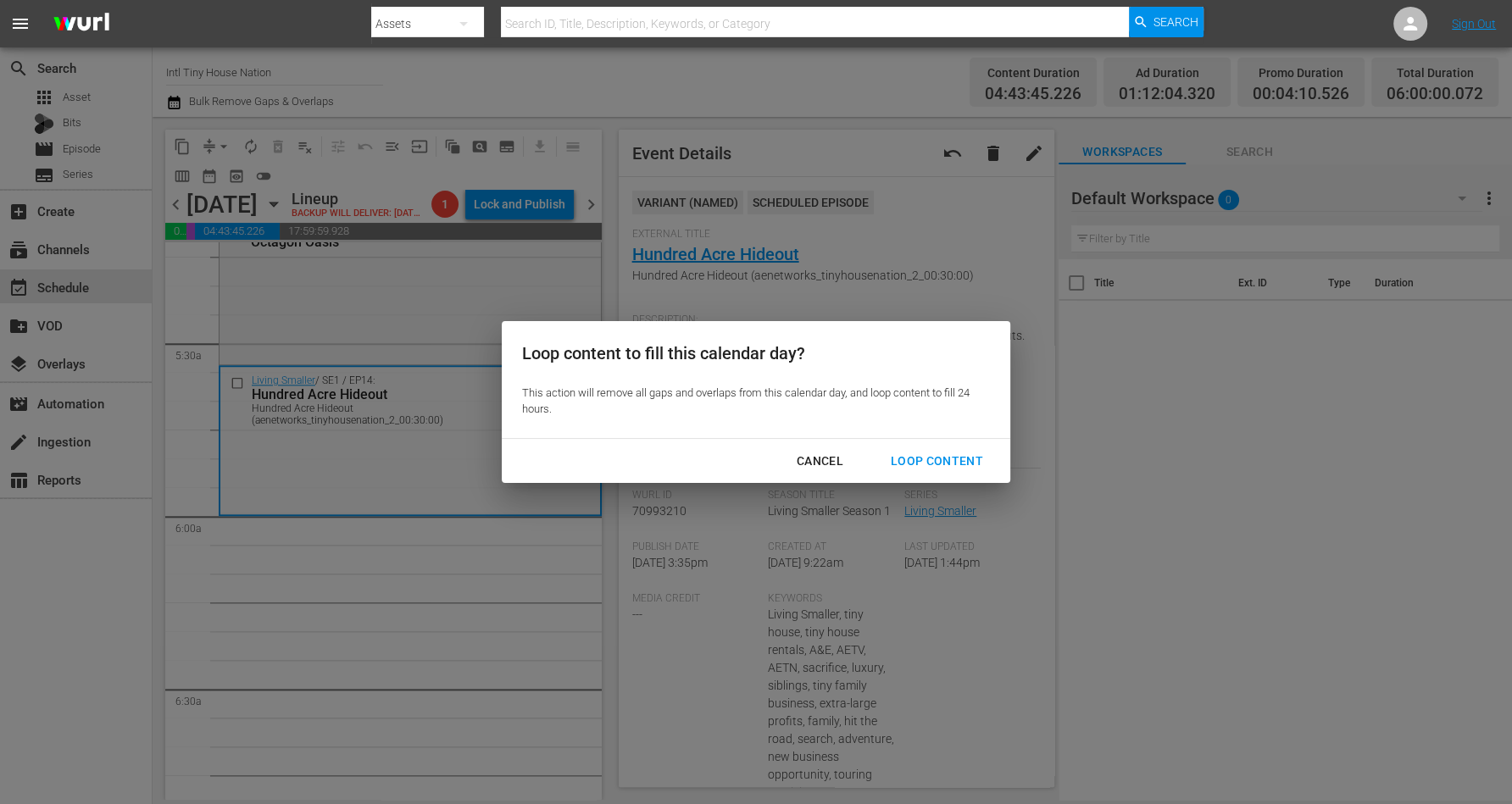
click at [933, 452] on div "Loop Content" at bounding box center [937, 462] width 120 height 21
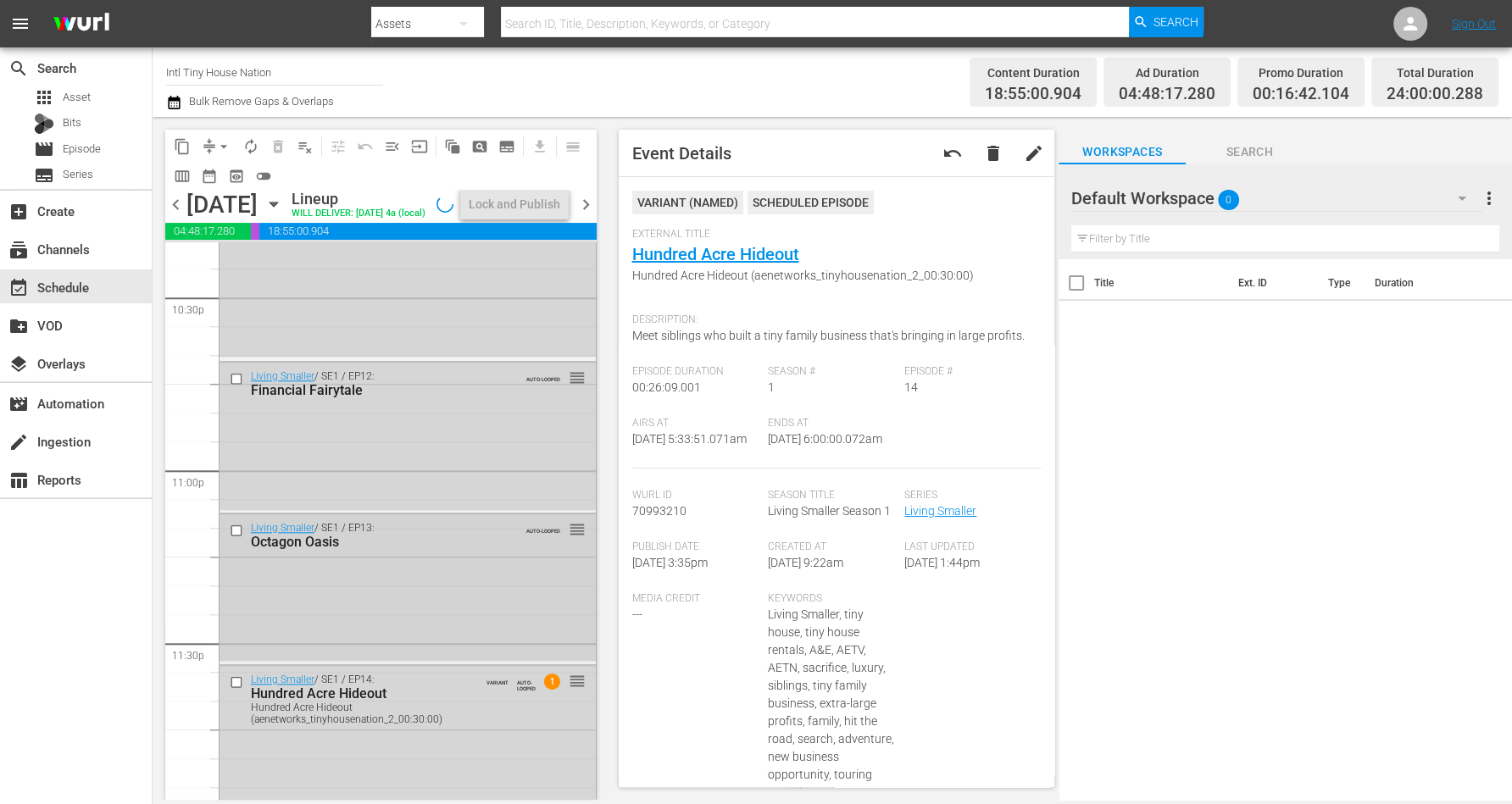
scroll to position [7769, 0]
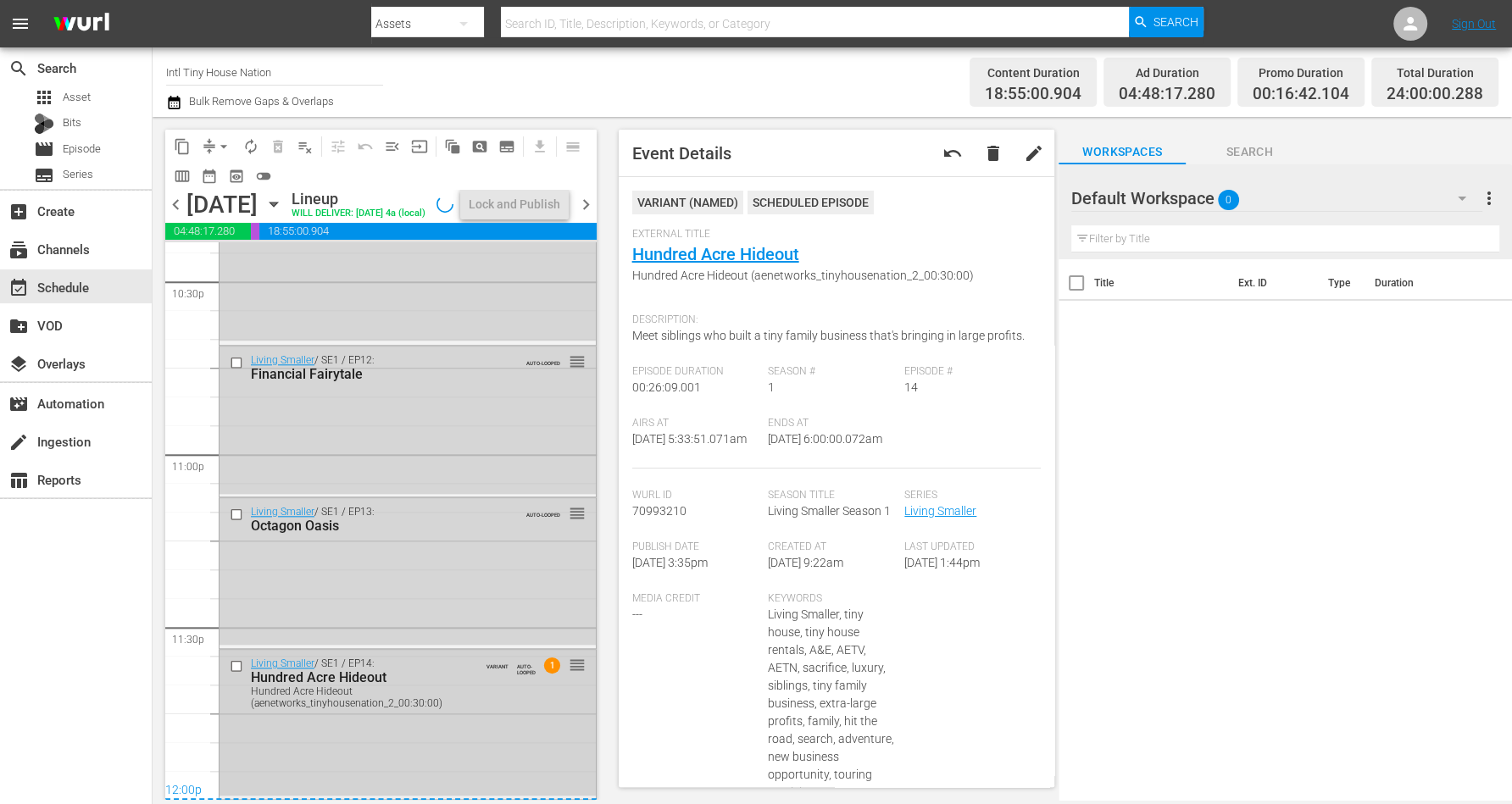
click at [501, 694] on div "Living Smaller / SE1 / EP14: Hundred Acre Hideout Hundred Acre Hideout (aenetwo…" at bounding box center [408, 683] width 376 height 66
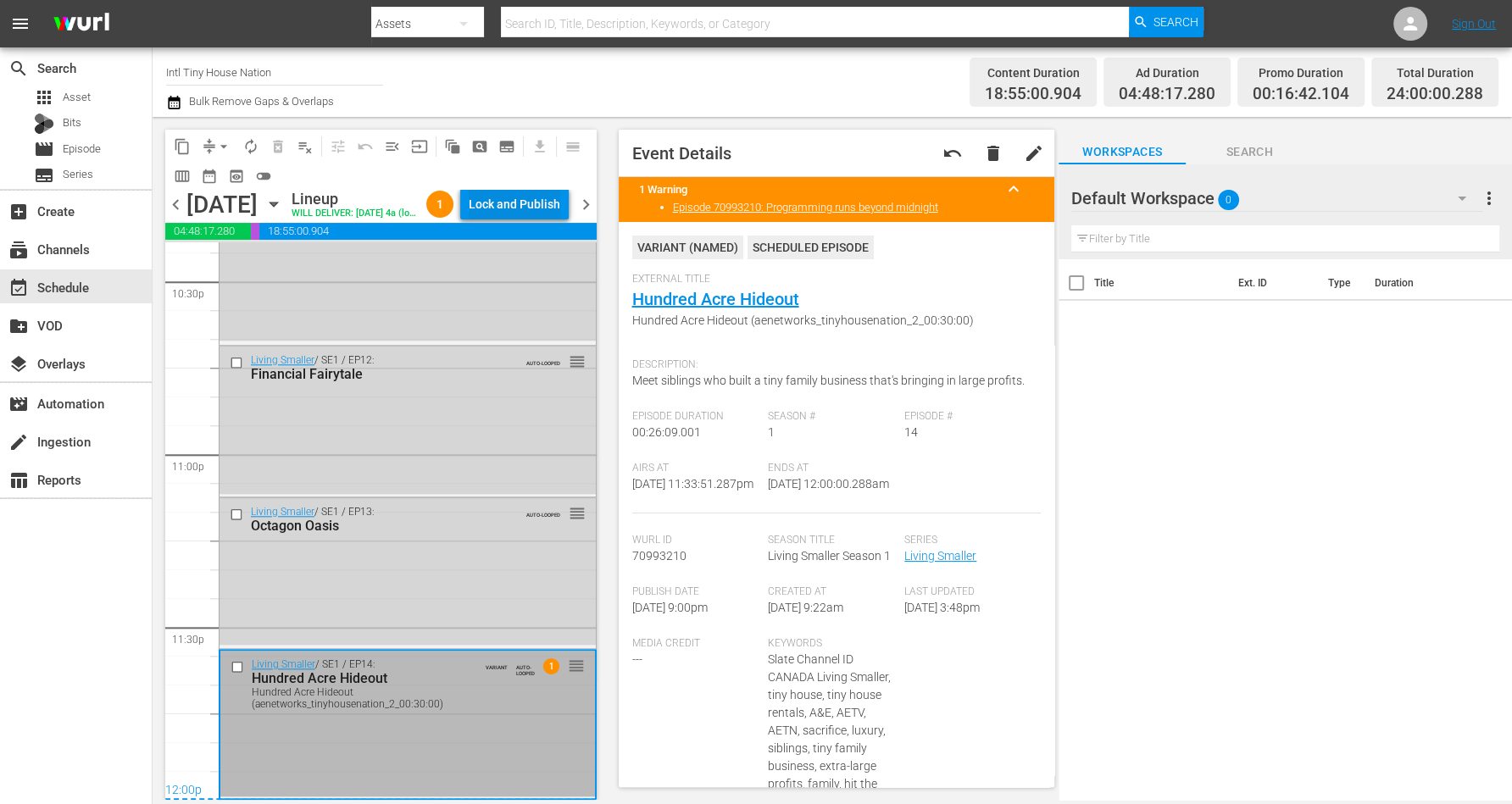
click at [533, 206] on div "Lock and Publish" at bounding box center [514, 204] width 92 height 31
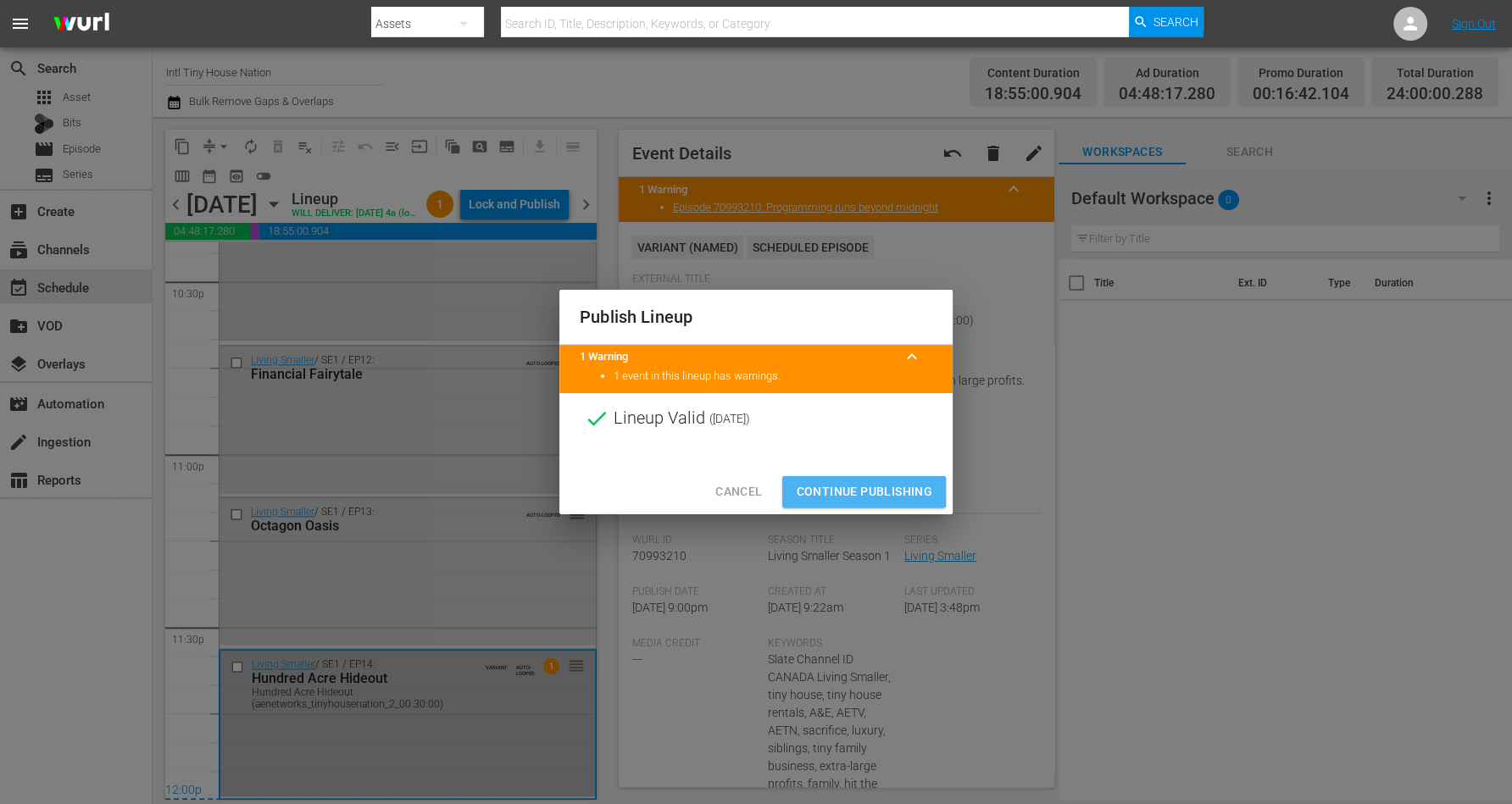
click at [847, 488] on span "Continue Publishing" at bounding box center [865, 492] width 137 height 21
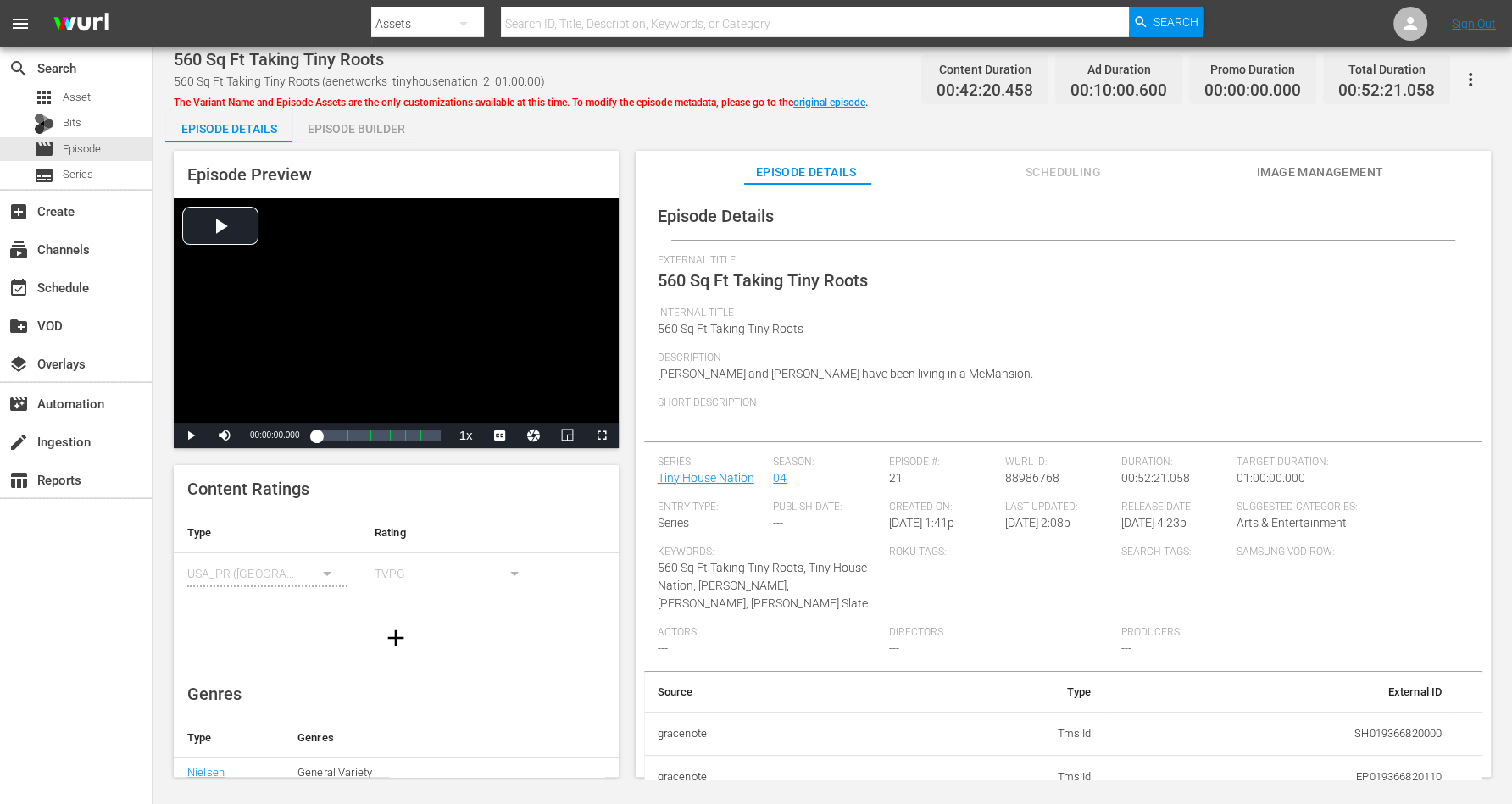
click at [364, 123] on div "Episode Builder" at bounding box center [356, 129] width 127 height 40
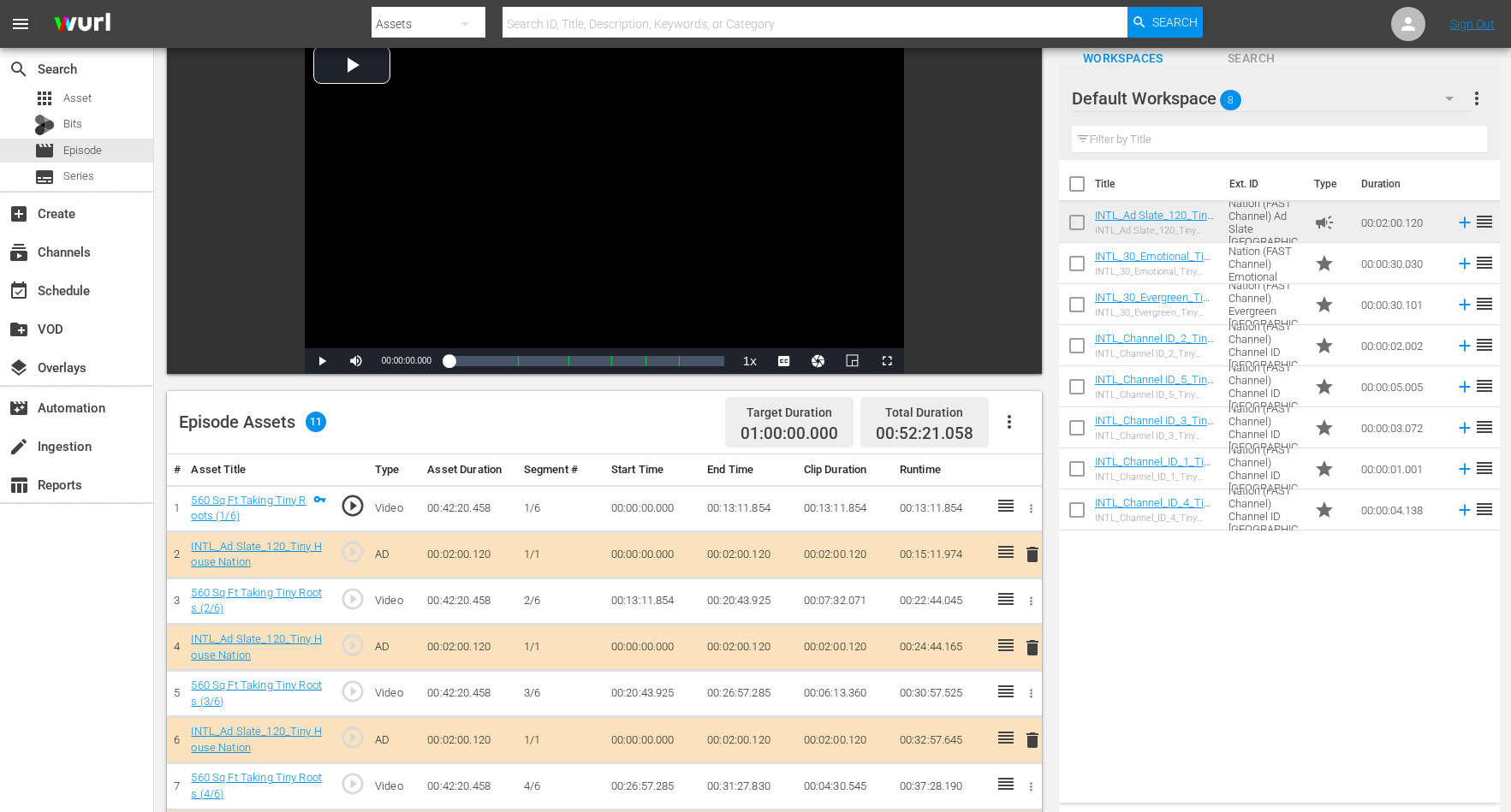
scroll to position [214, 0]
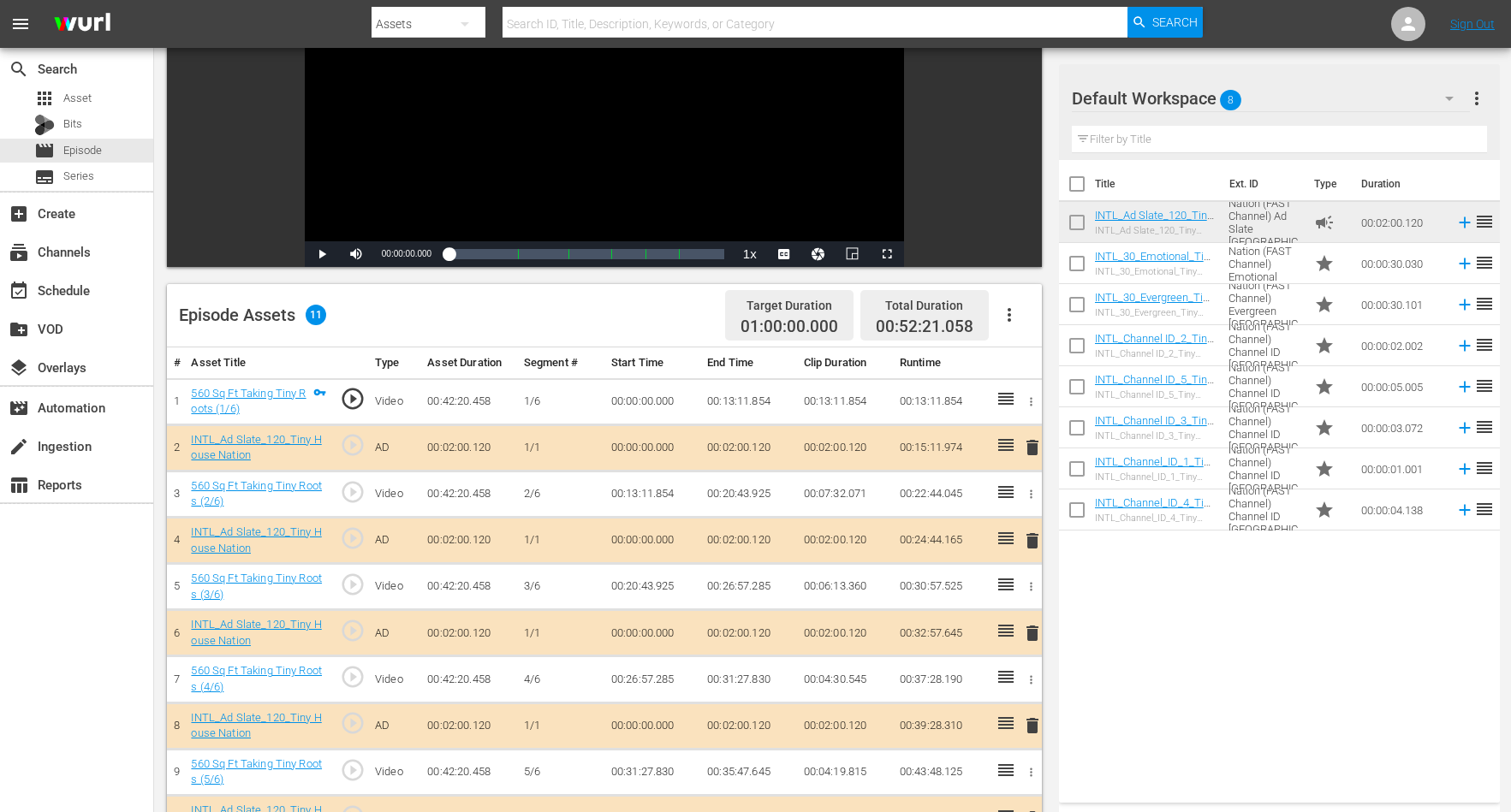
click at [1034, 443] on span "delete" at bounding box center [1032, 447] width 20 height 20
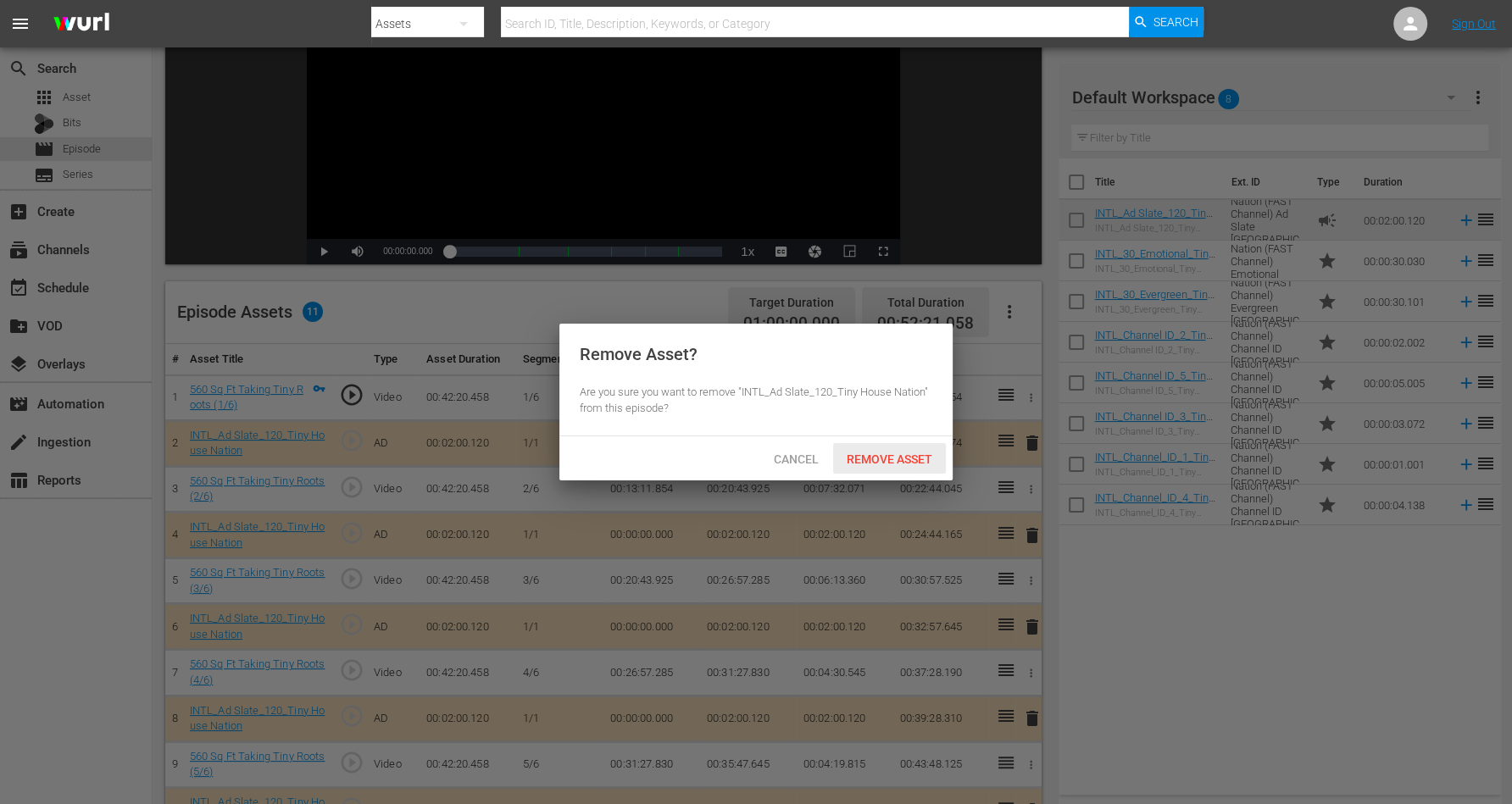
click at [887, 452] on div "Remove Asset" at bounding box center [889, 459] width 113 height 32
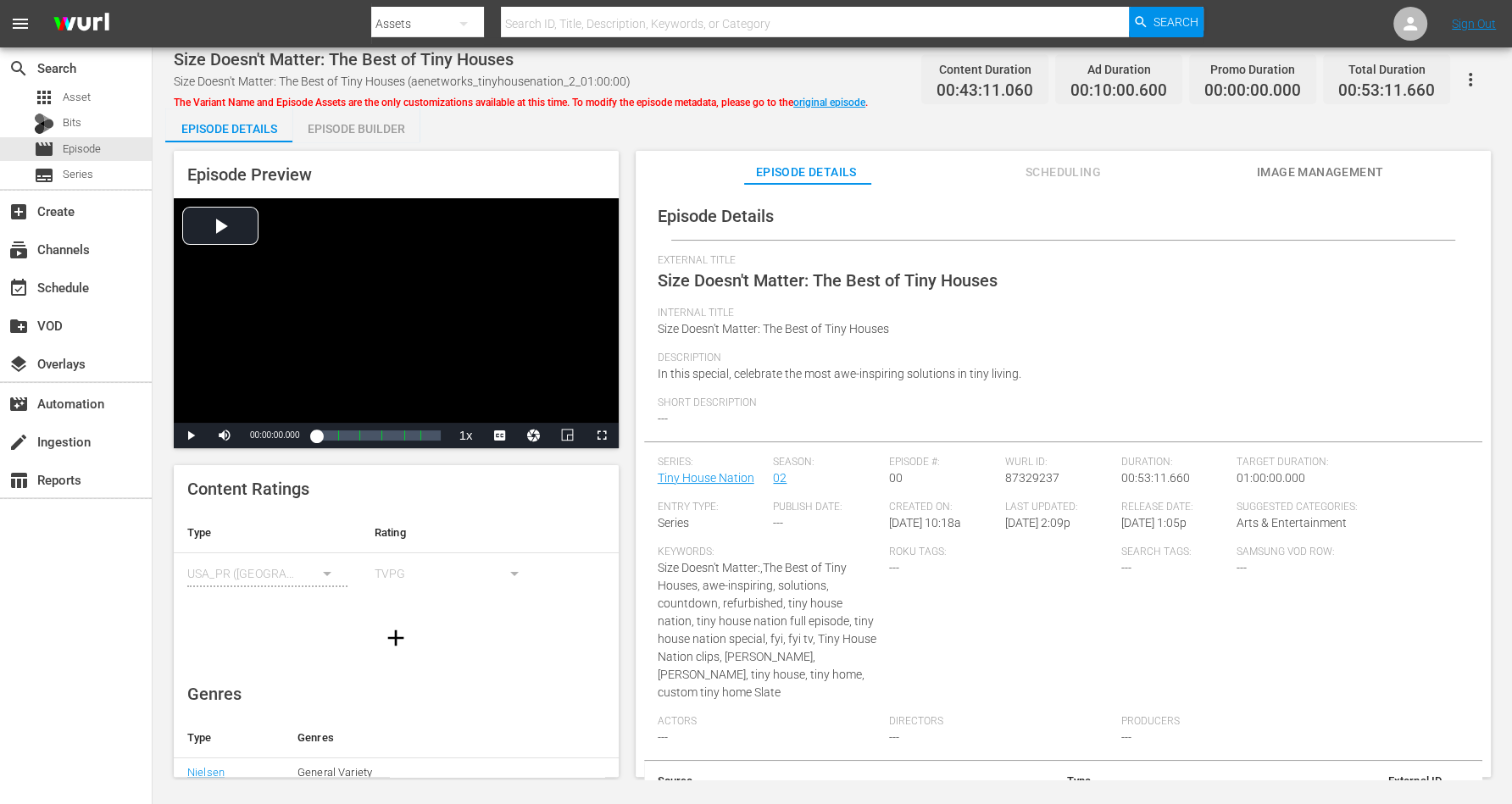
click at [344, 137] on div "Episode Builder" at bounding box center [356, 129] width 127 height 40
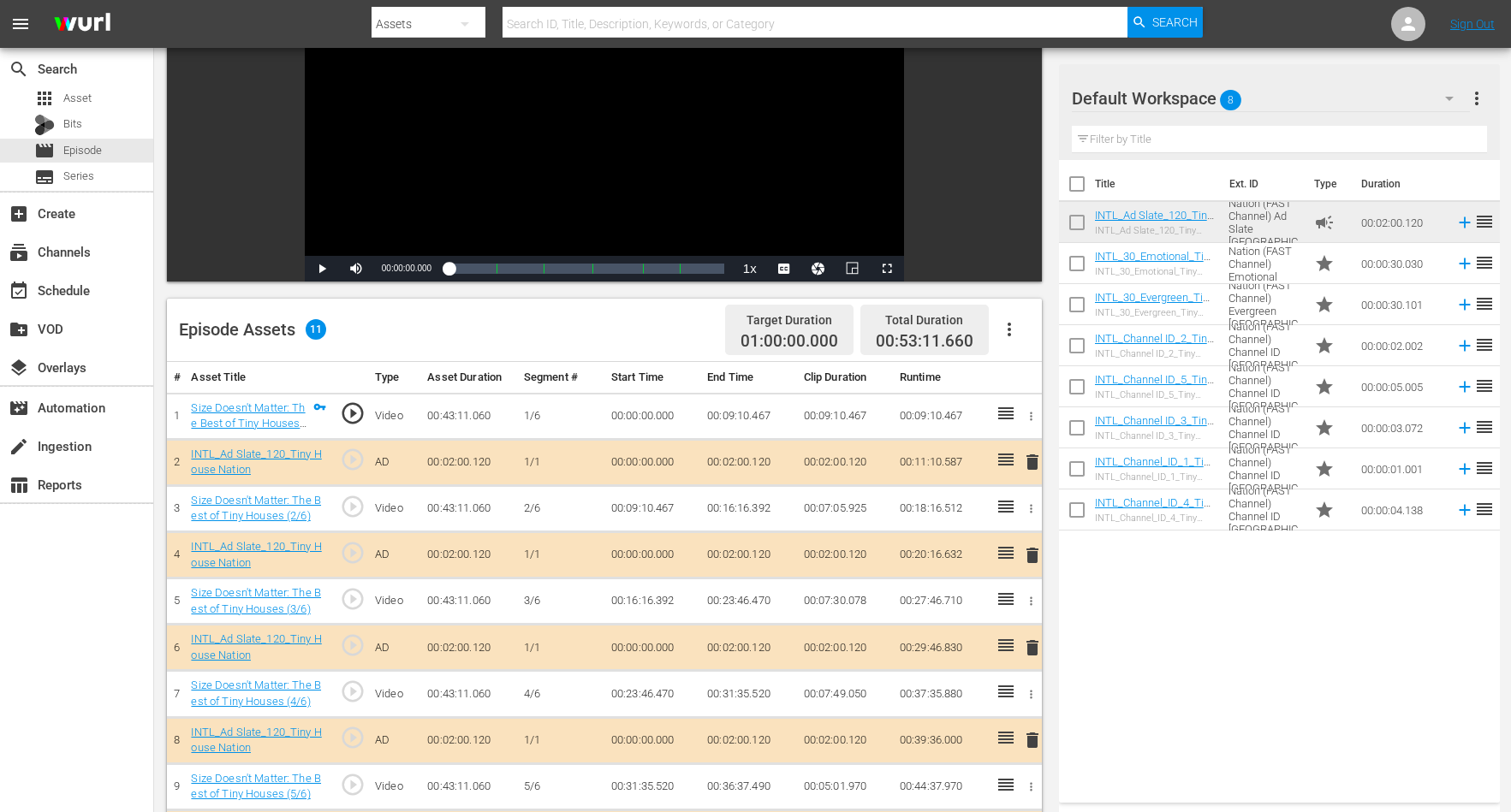
scroll to position [214, 0]
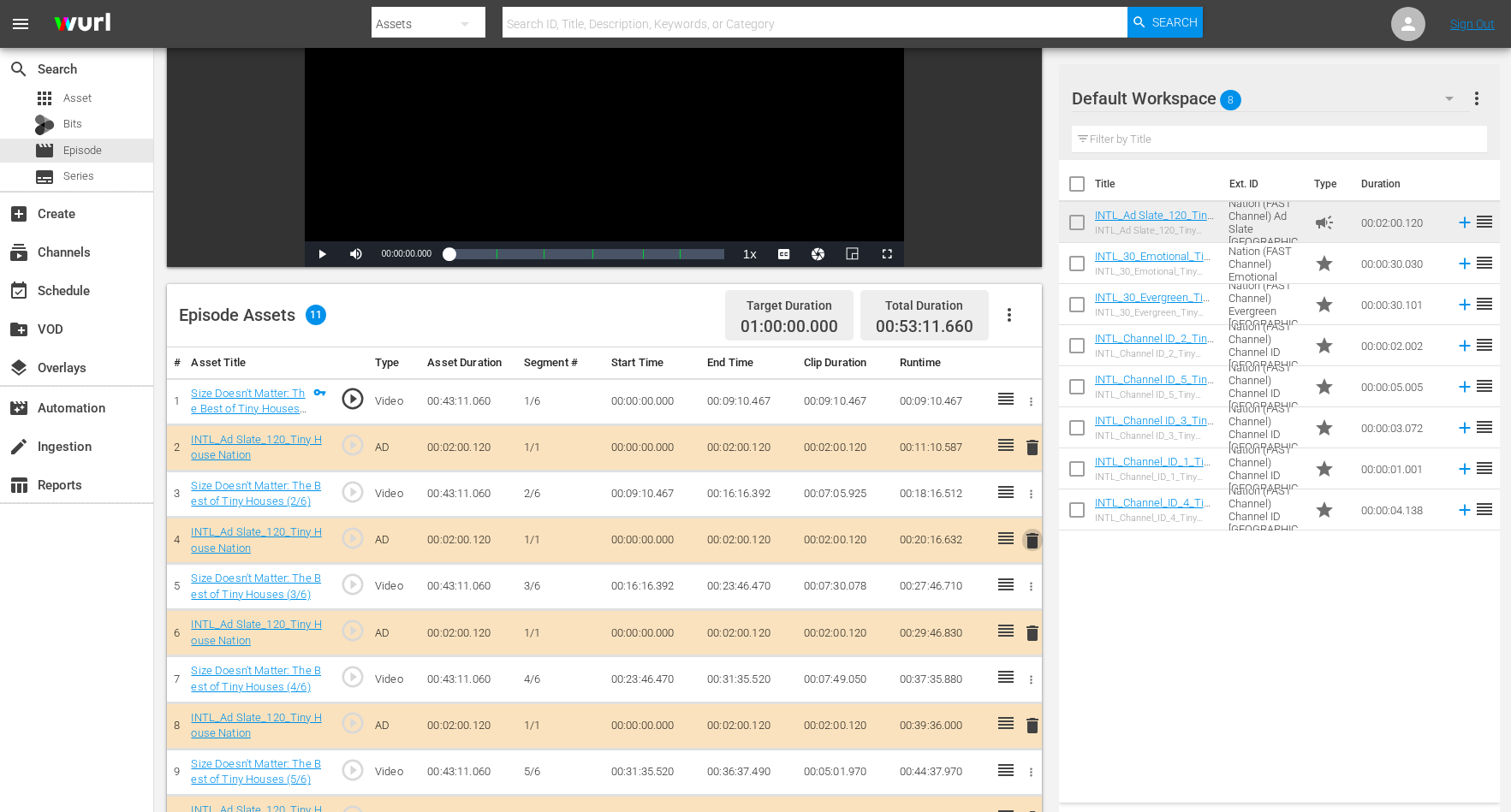
click at [1030, 534] on span "delete" at bounding box center [1032, 540] width 20 height 20
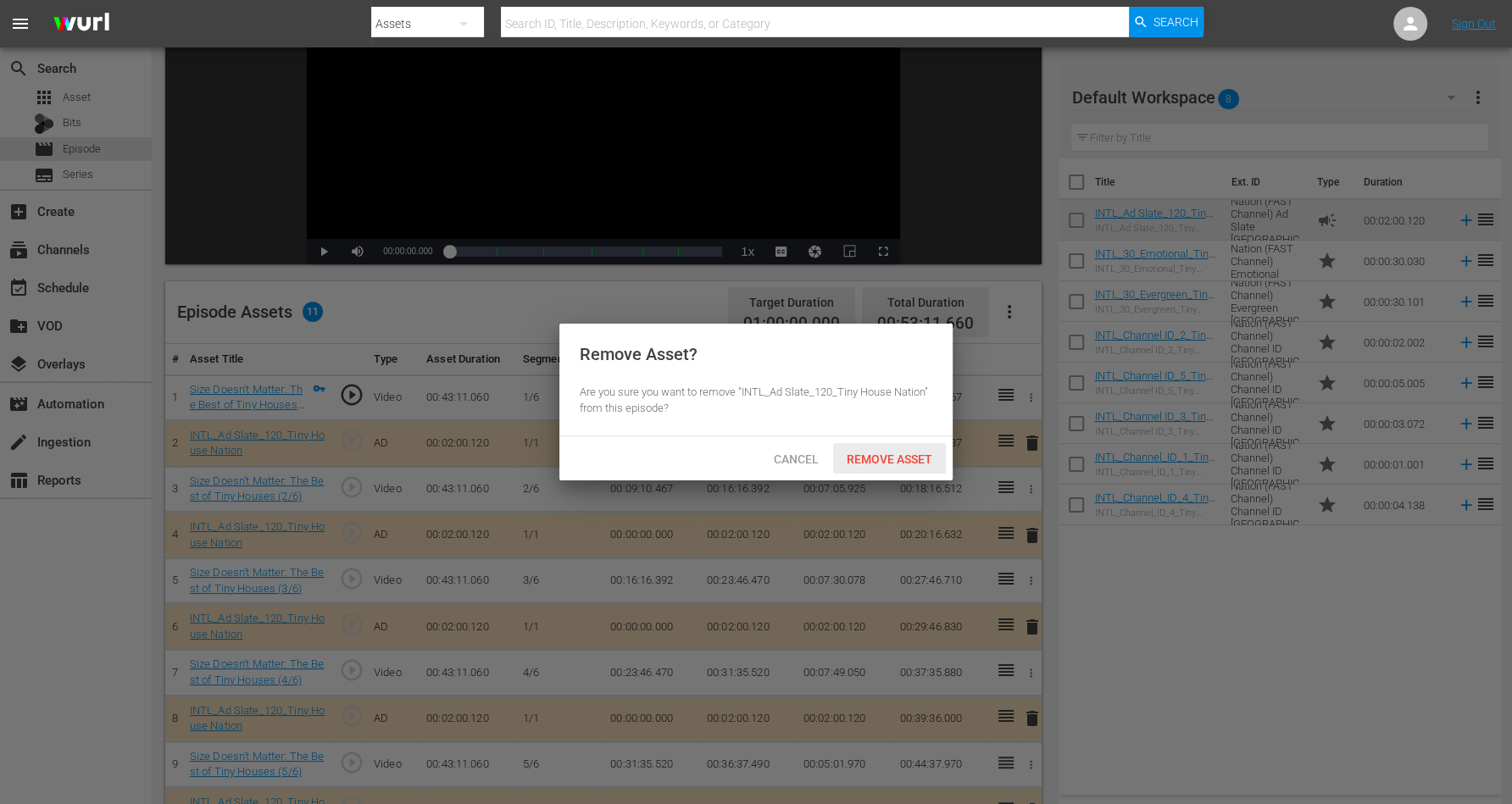
click at [902, 459] on span "Remove Asset" at bounding box center [889, 459] width 113 height 13
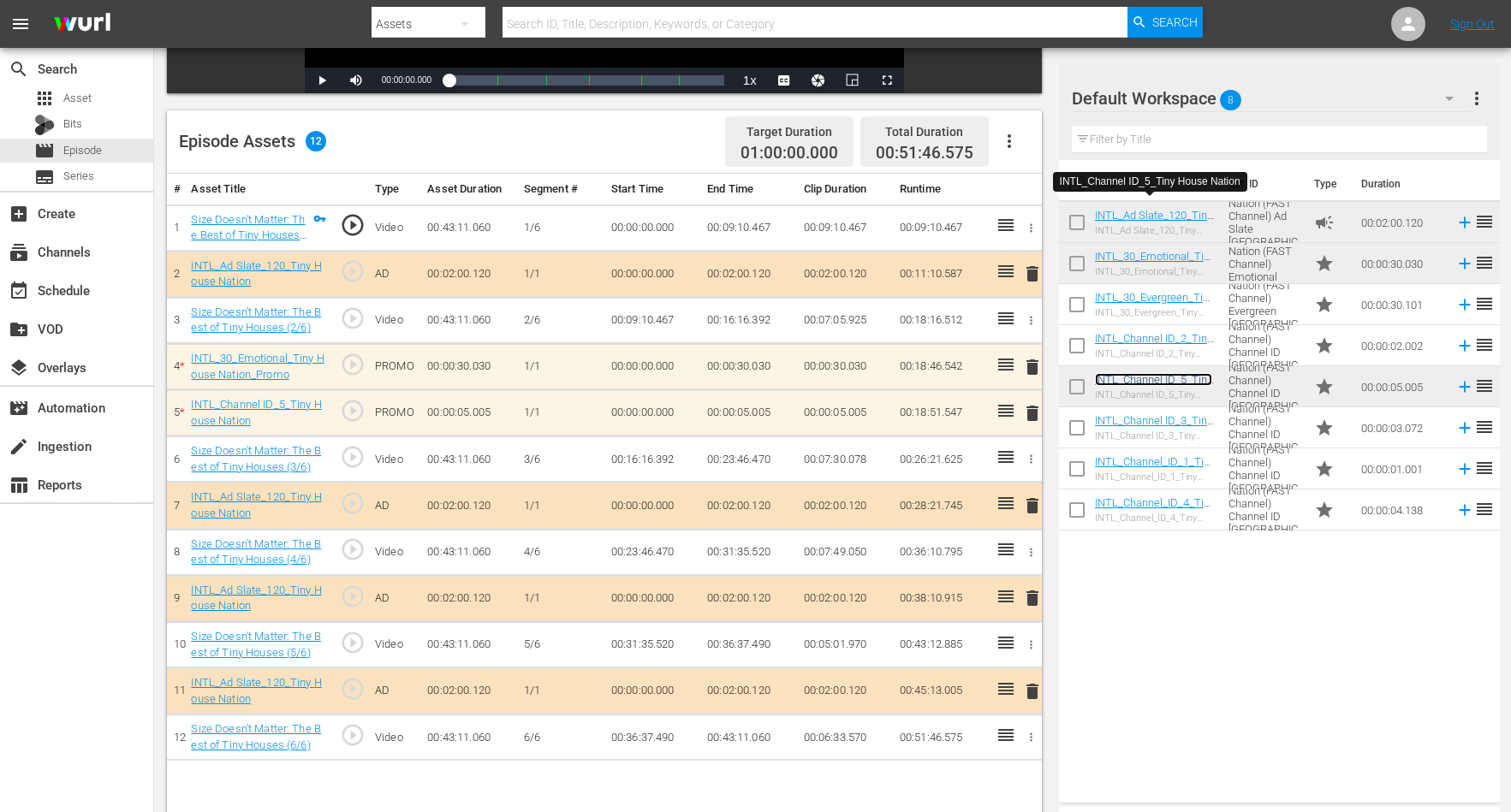
scroll to position [428, 0]
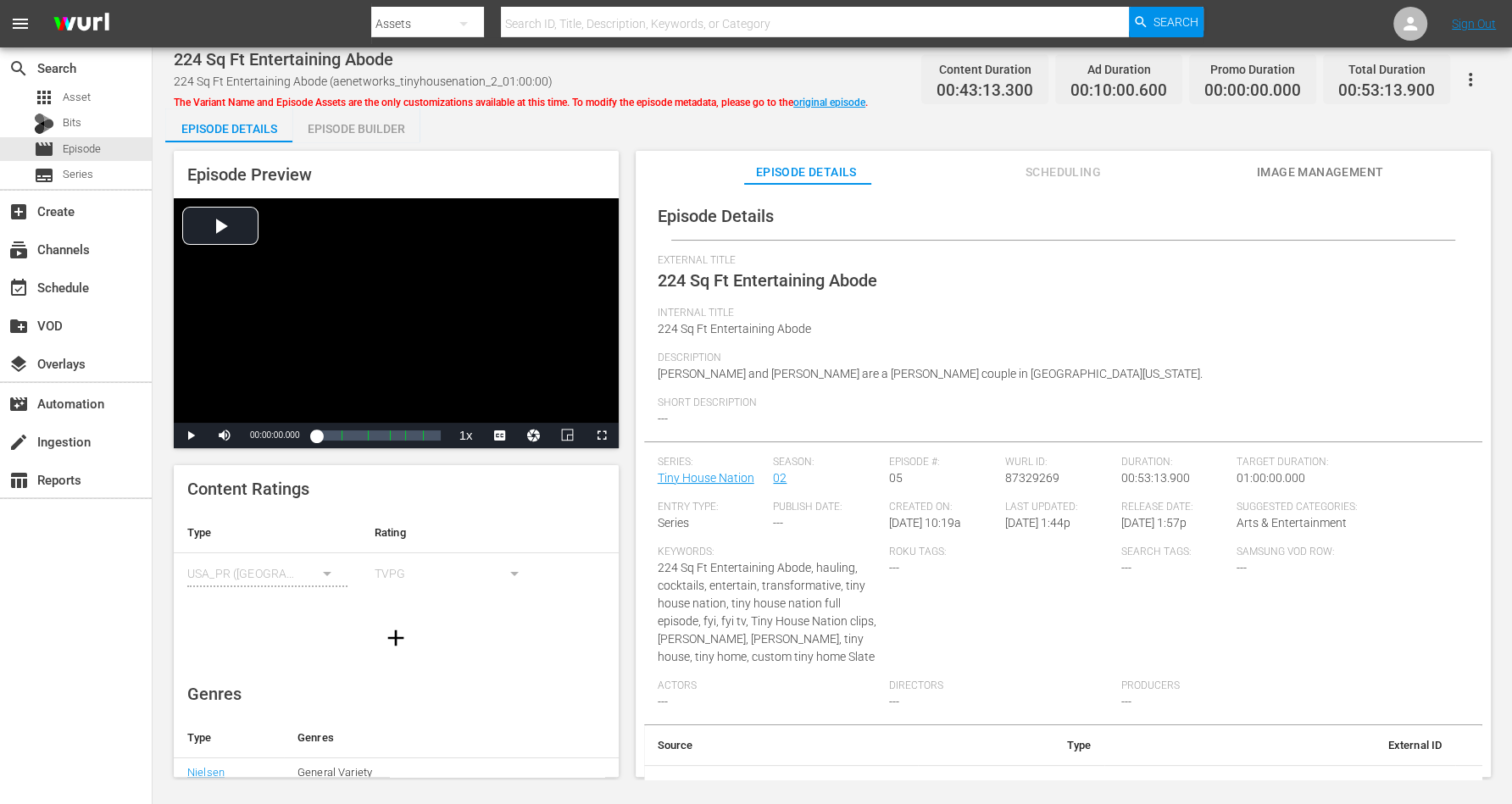
click at [362, 122] on div "Episode Builder" at bounding box center [356, 129] width 127 height 40
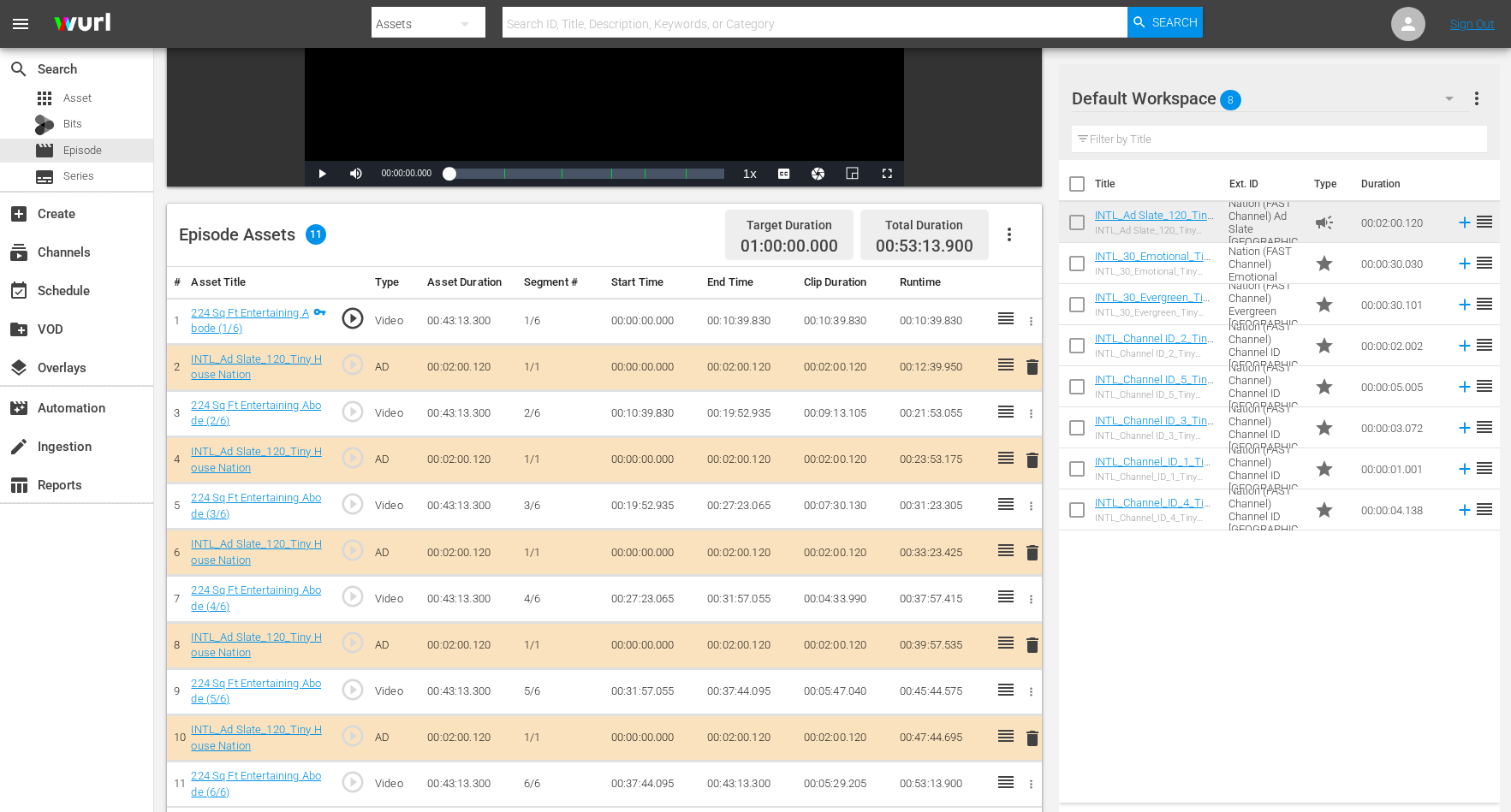
scroll to position [321, 0]
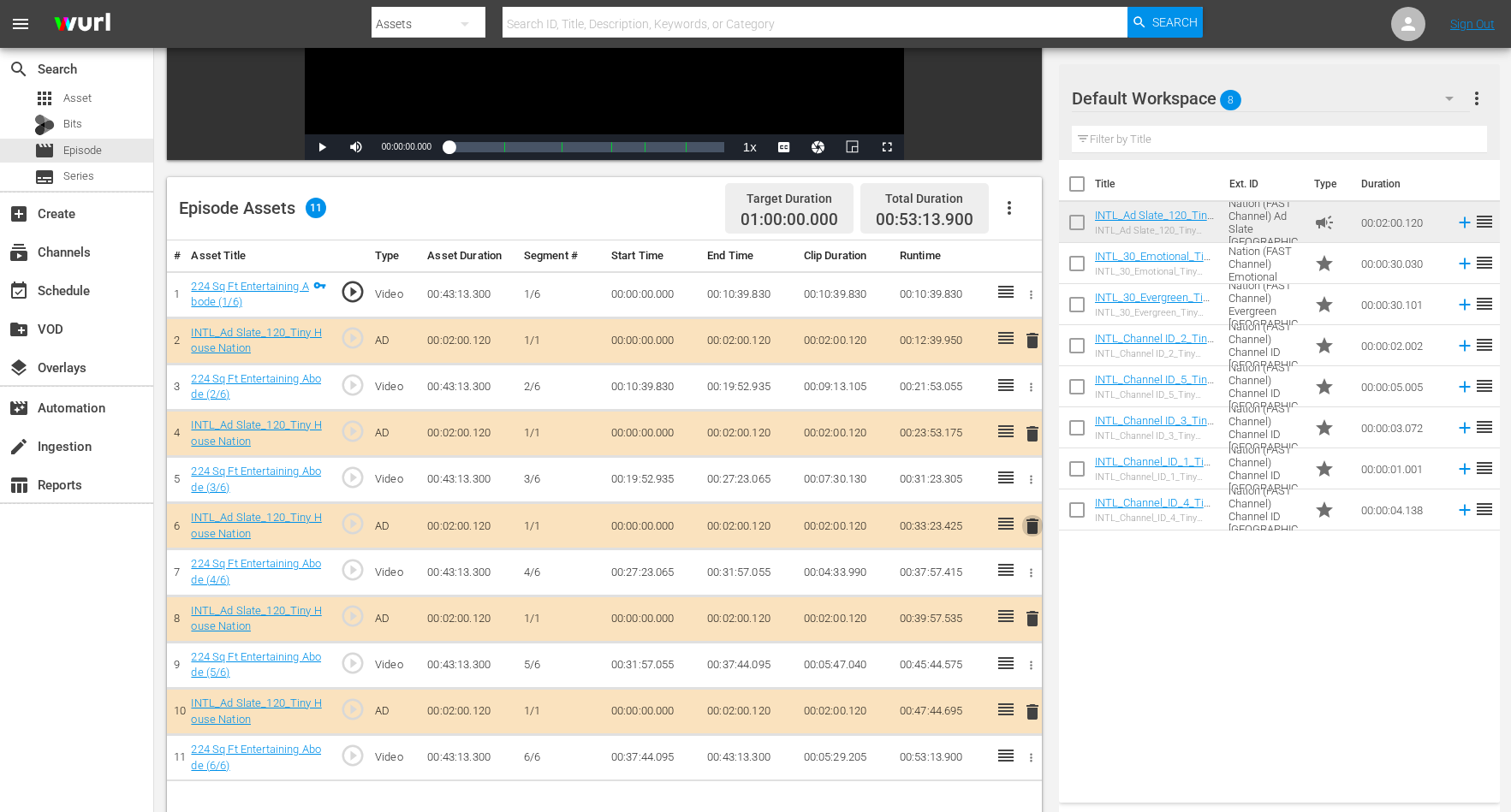
click at [1031, 519] on span "delete" at bounding box center [1032, 526] width 20 height 20
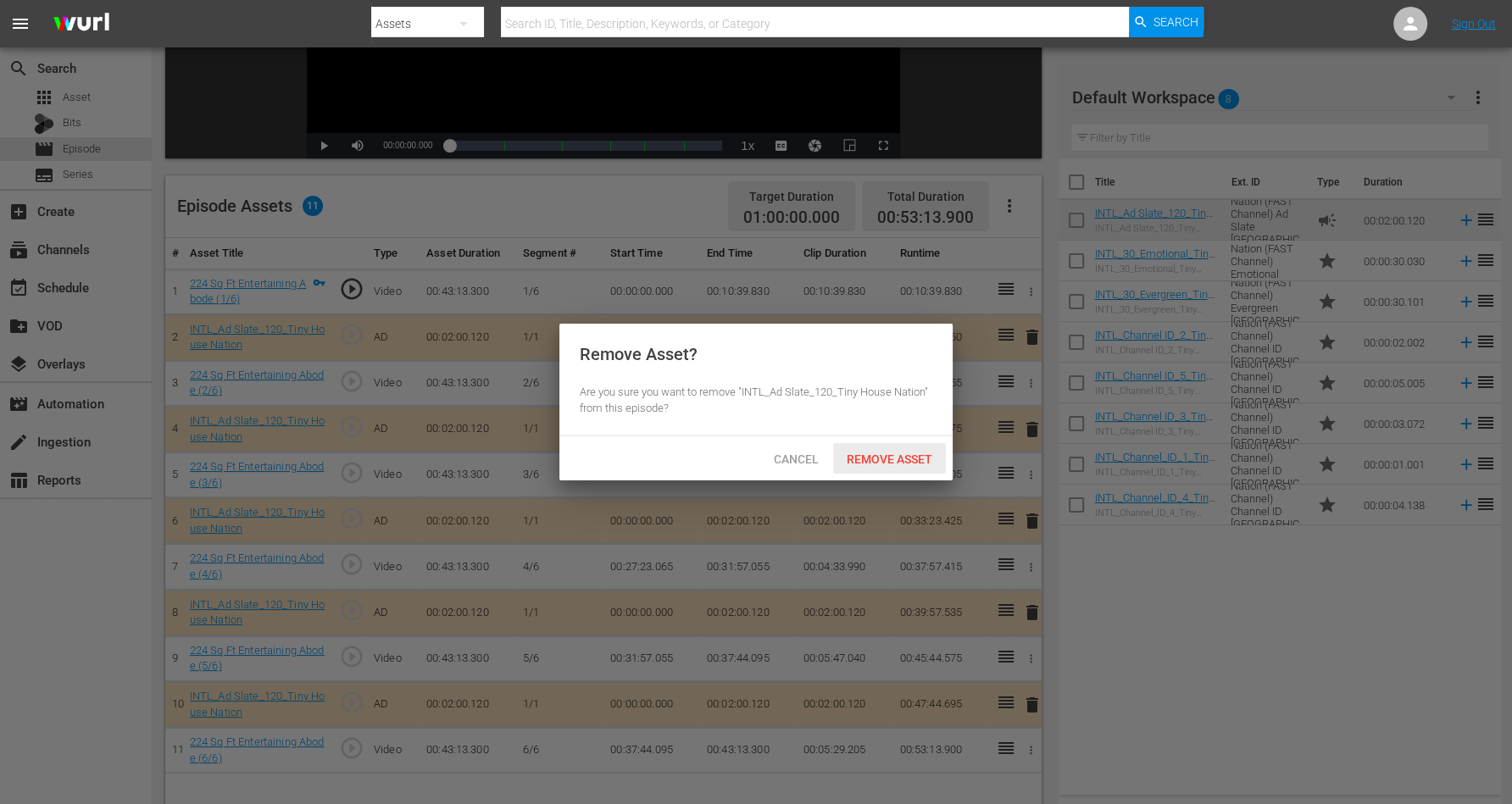
click at [904, 452] on span "Remove Asset" at bounding box center [889, 459] width 113 height 13
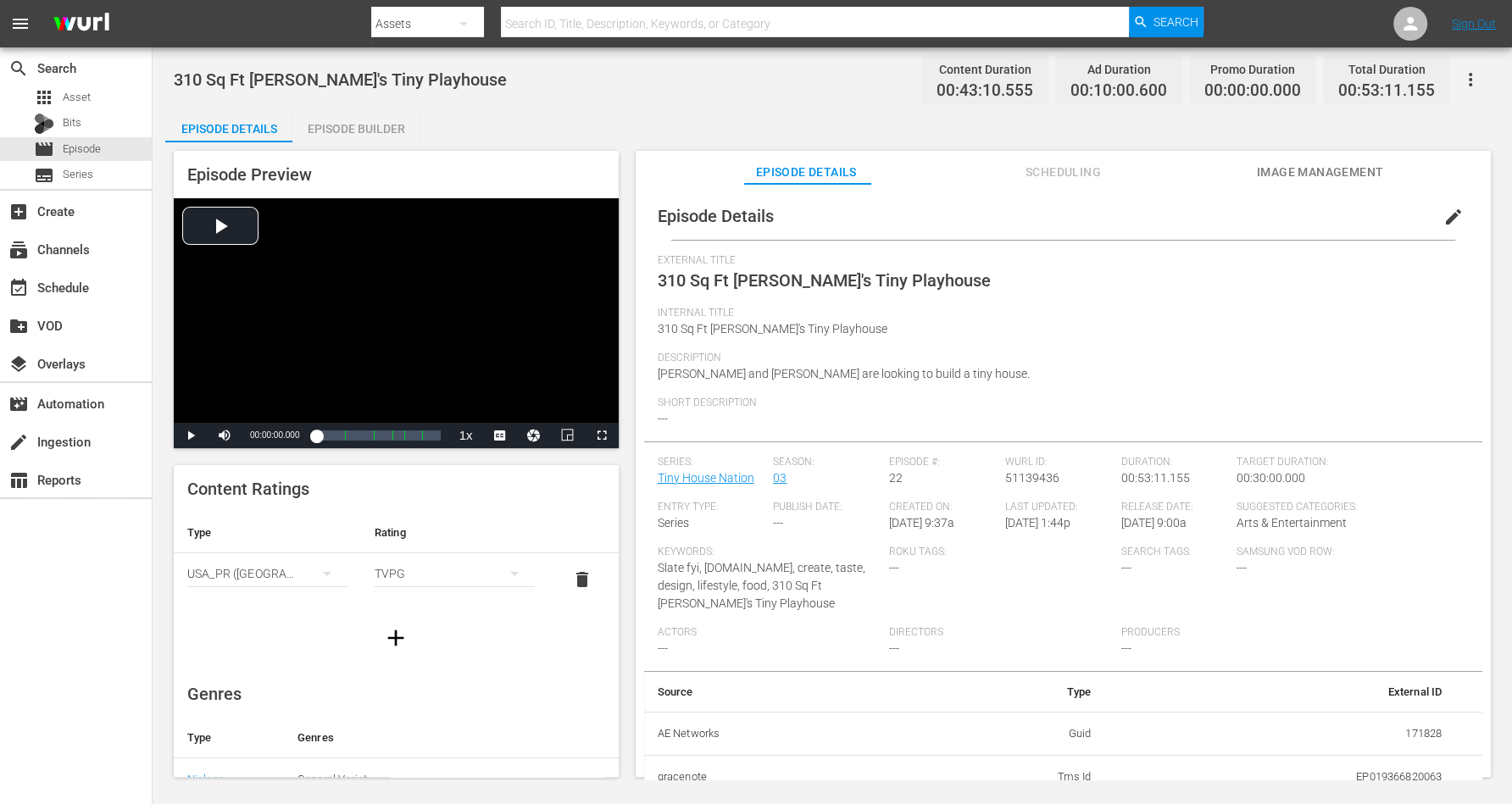
click at [368, 125] on div "Episode Builder" at bounding box center [356, 129] width 127 height 40
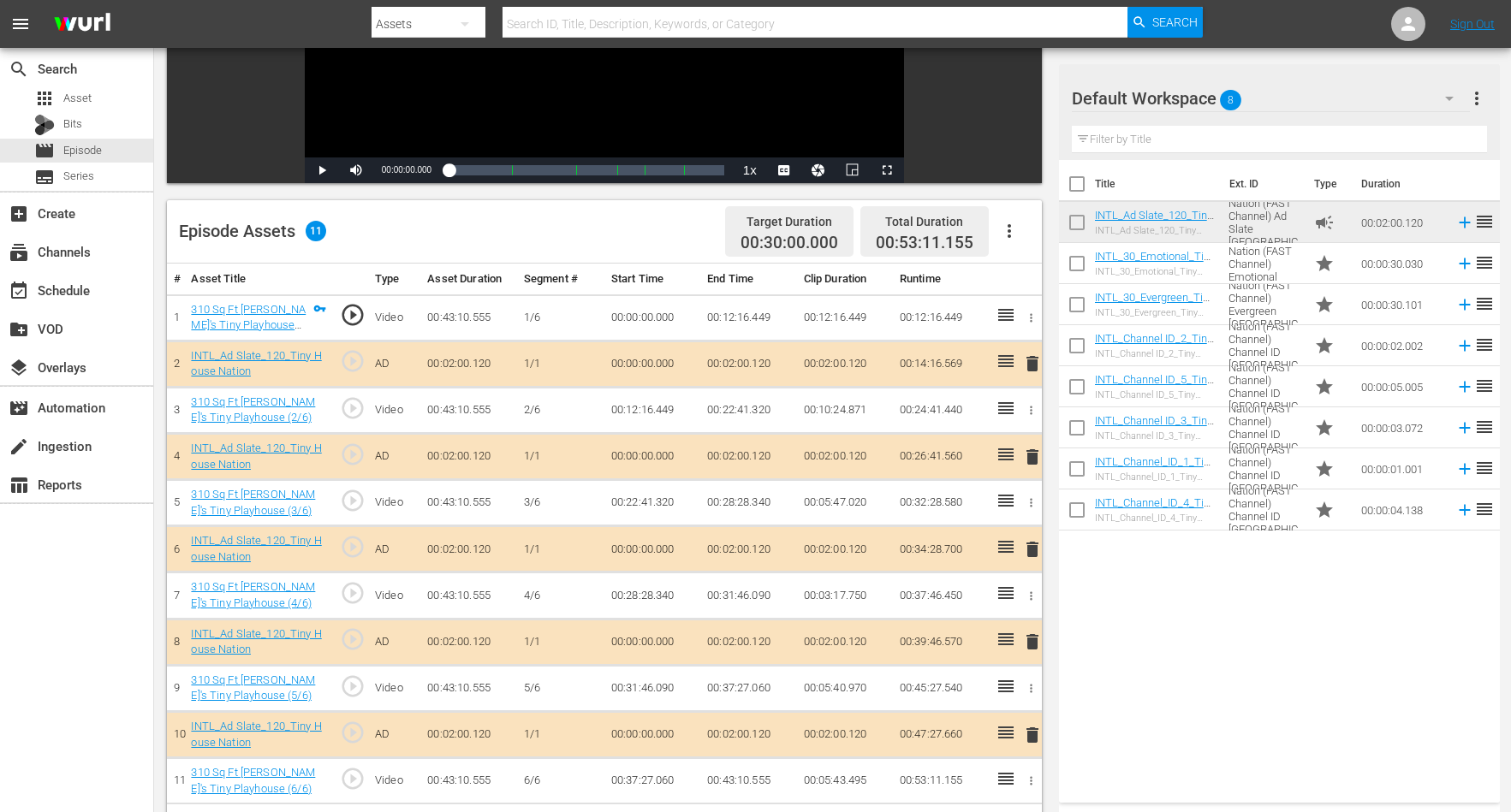
scroll to position [321, 0]
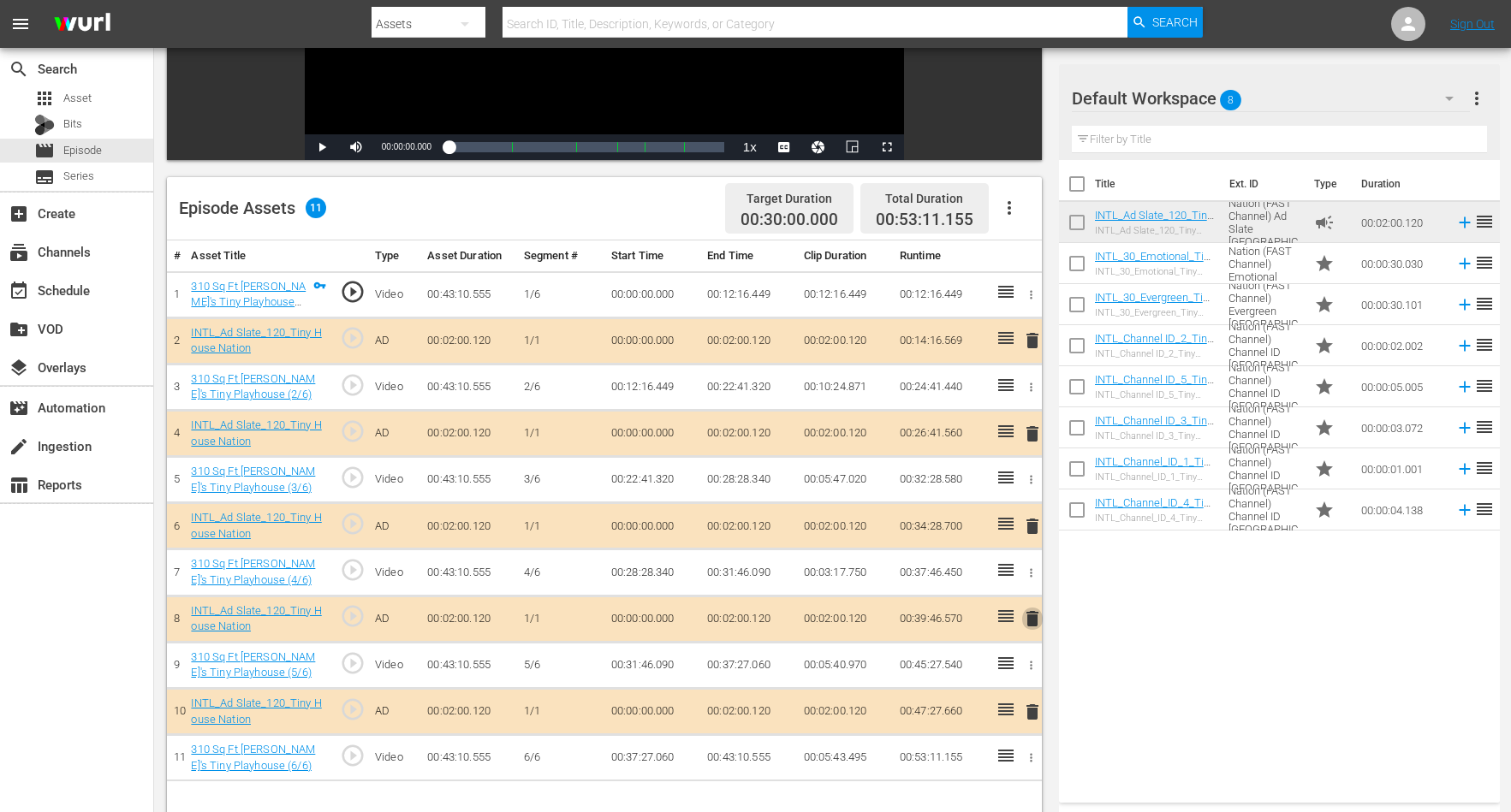
click at [1032, 612] on span "delete" at bounding box center [1032, 618] width 20 height 20
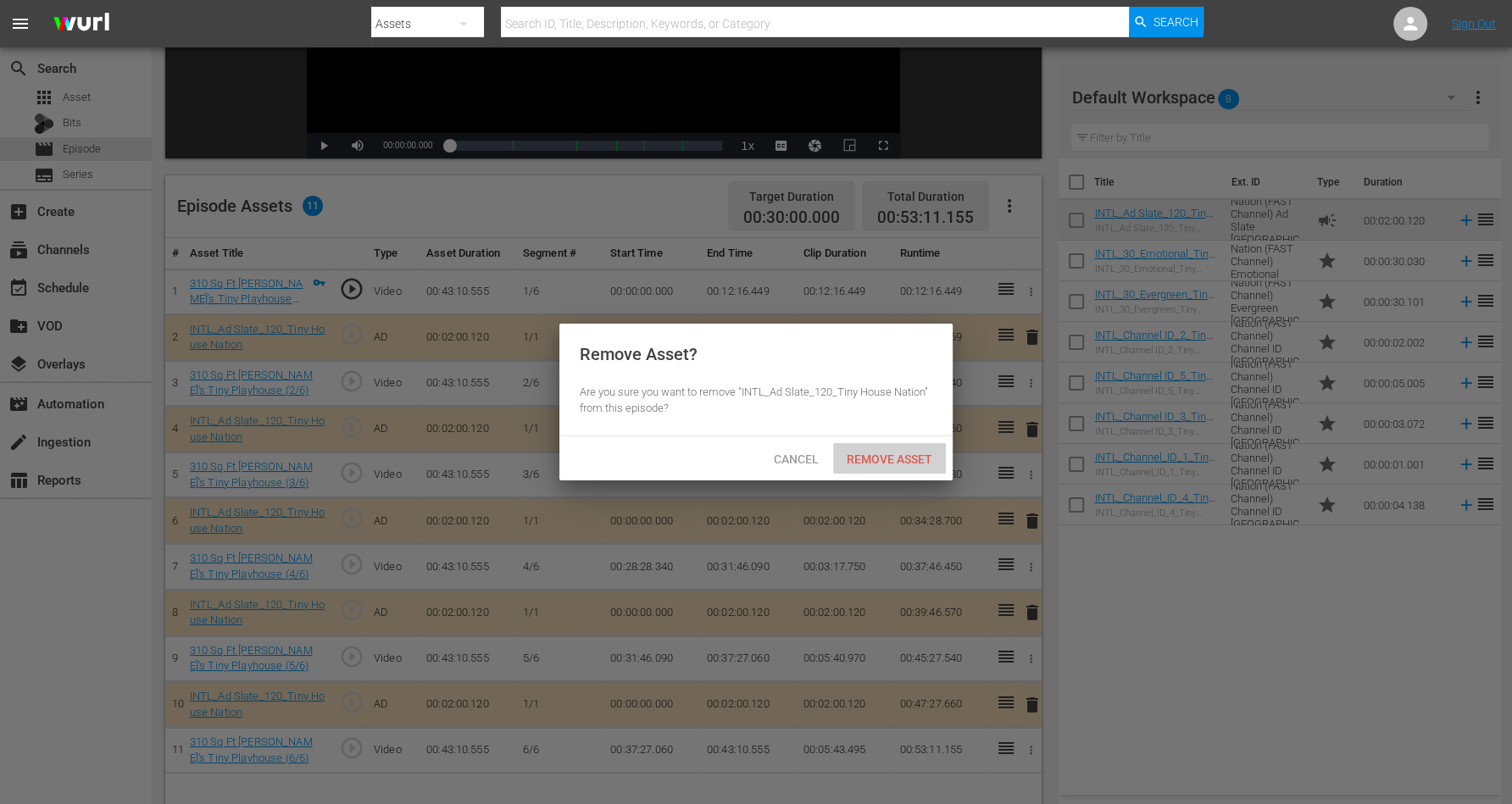
click at [866, 459] on span "Remove Asset" at bounding box center [889, 459] width 113 height 13
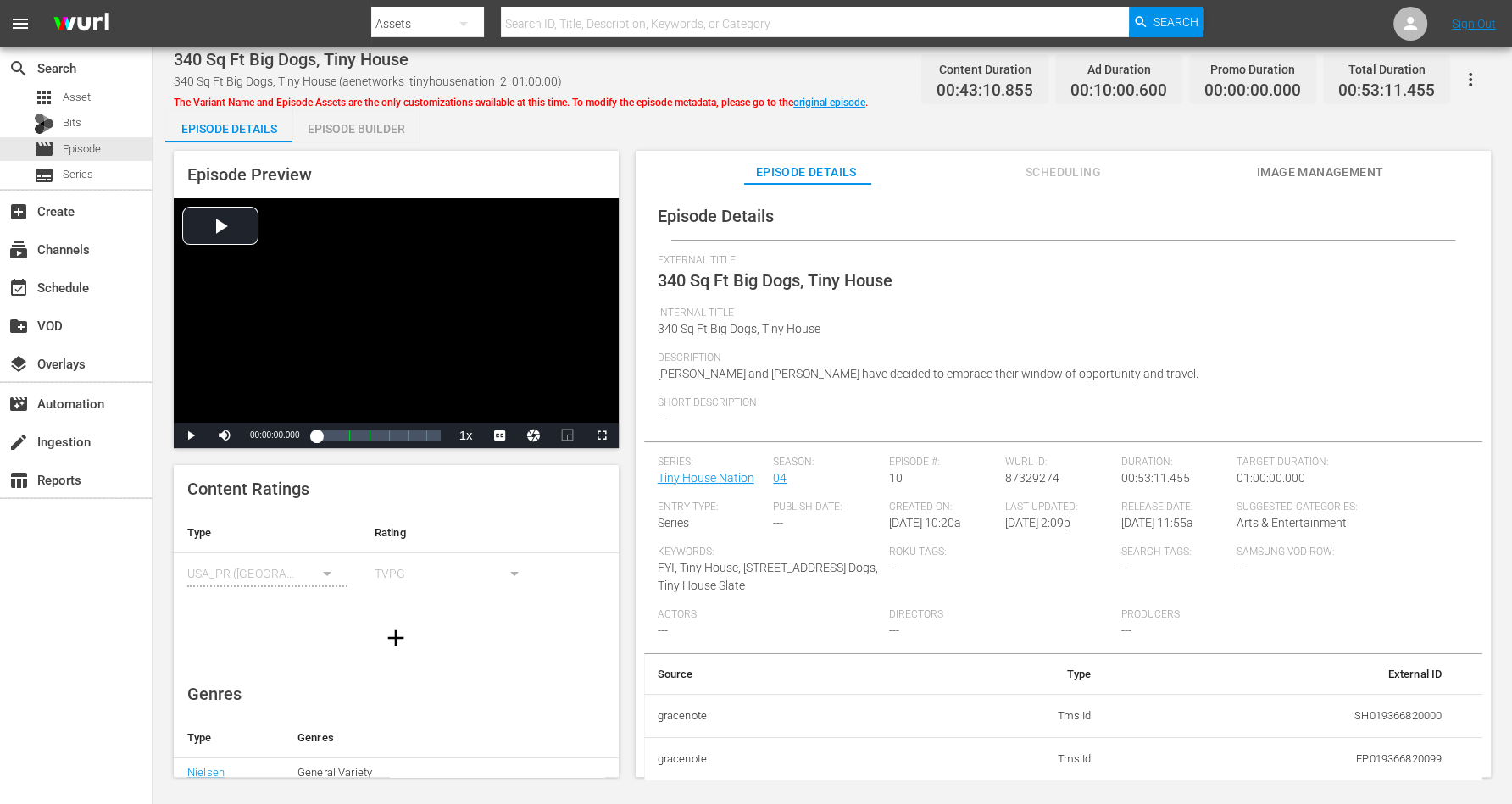
drag, startPoint x: 340, startPoint y: 126, endPoint x: 499, endPoint y: 3, distance: 201.0
click at [340, 127] on div "Episode Builder" at bounding box center [356, 129] width 127 height 40
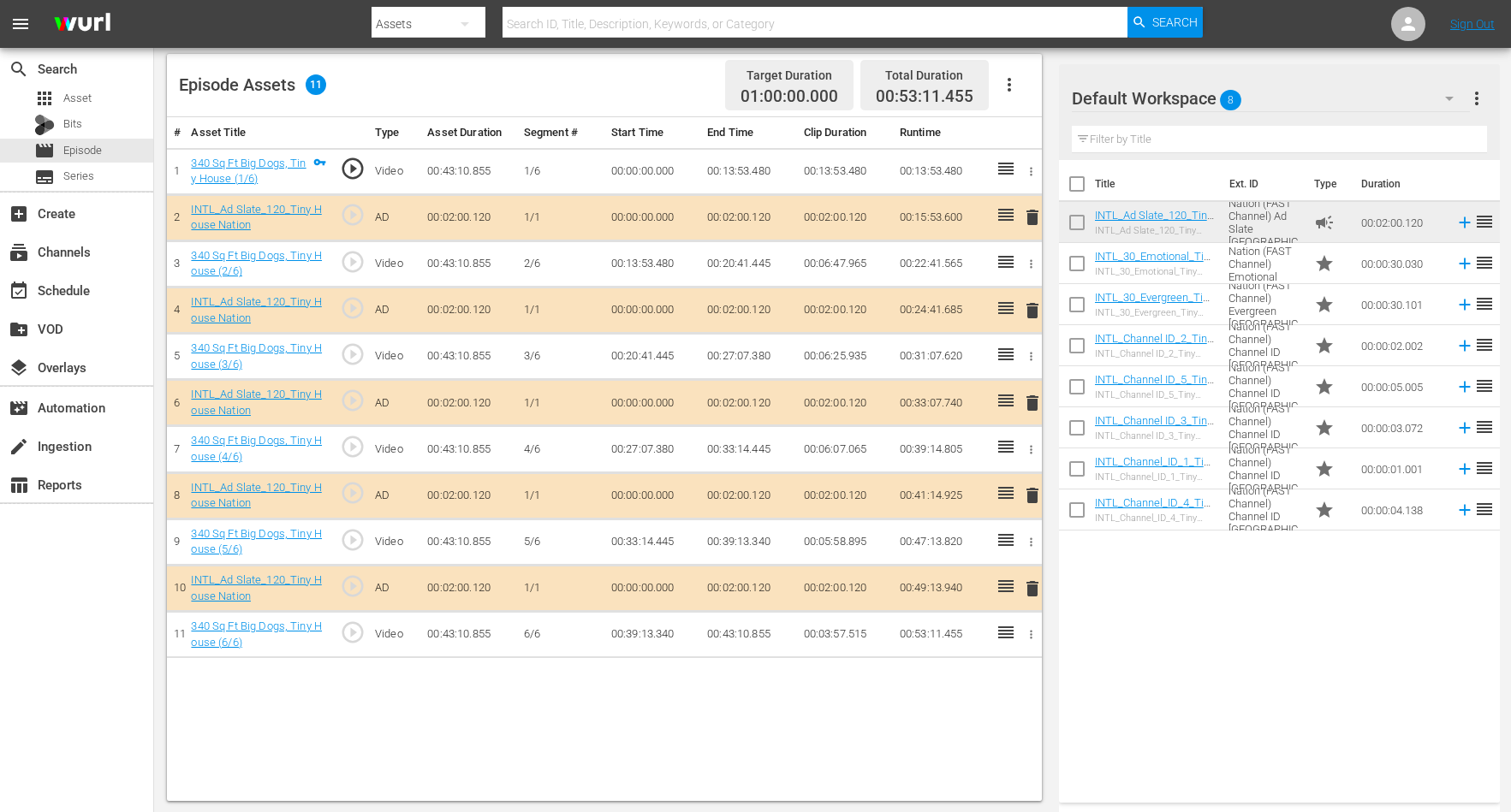
scroll to position [445, 0]
click at [1027, 584] on span "delete" at bounding box center [1032, 587] width 20 height 20
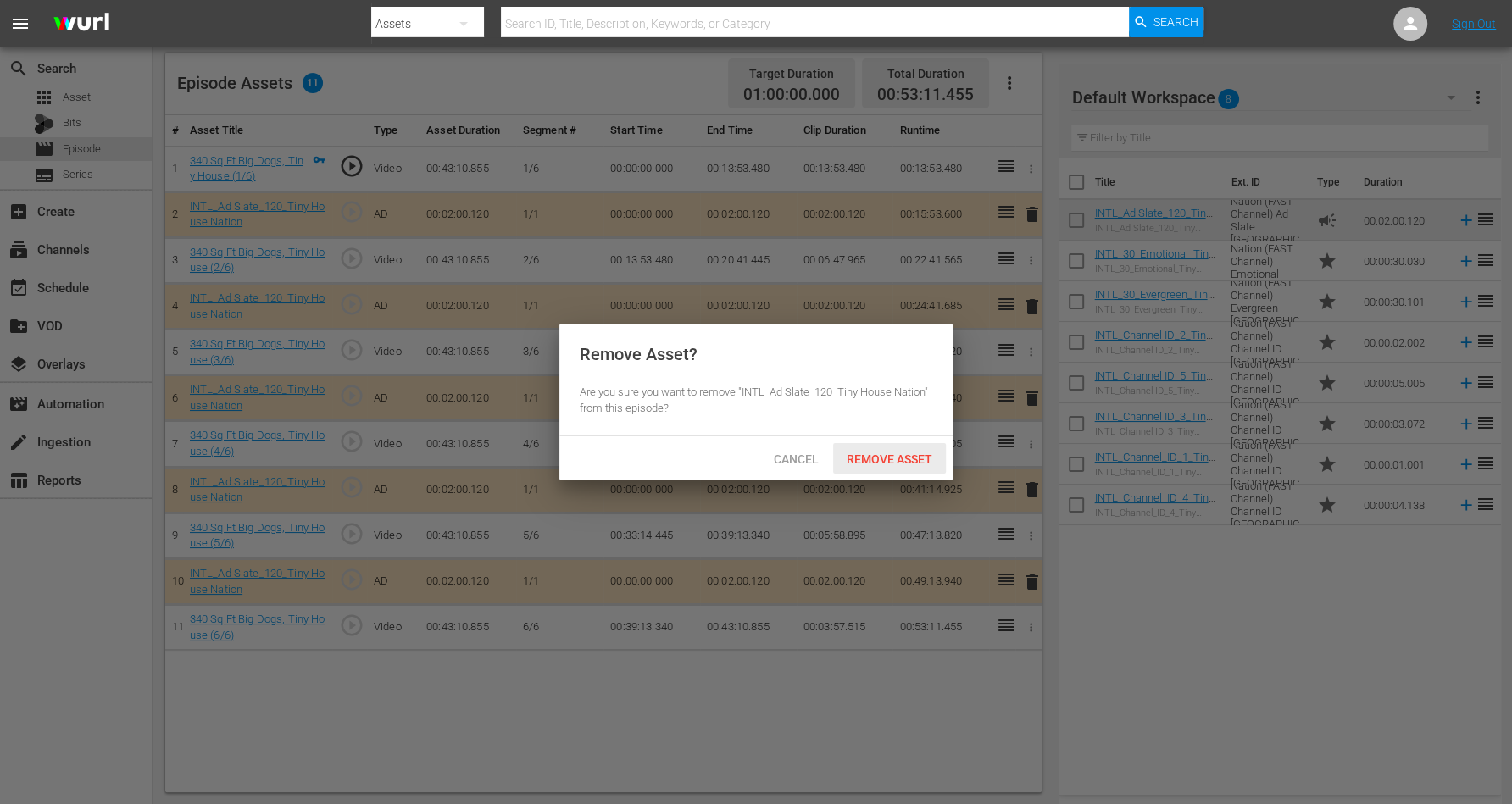
click at [857, 459] on span "Remove Asset" at bounding box center [889, 459] width 113 height 13
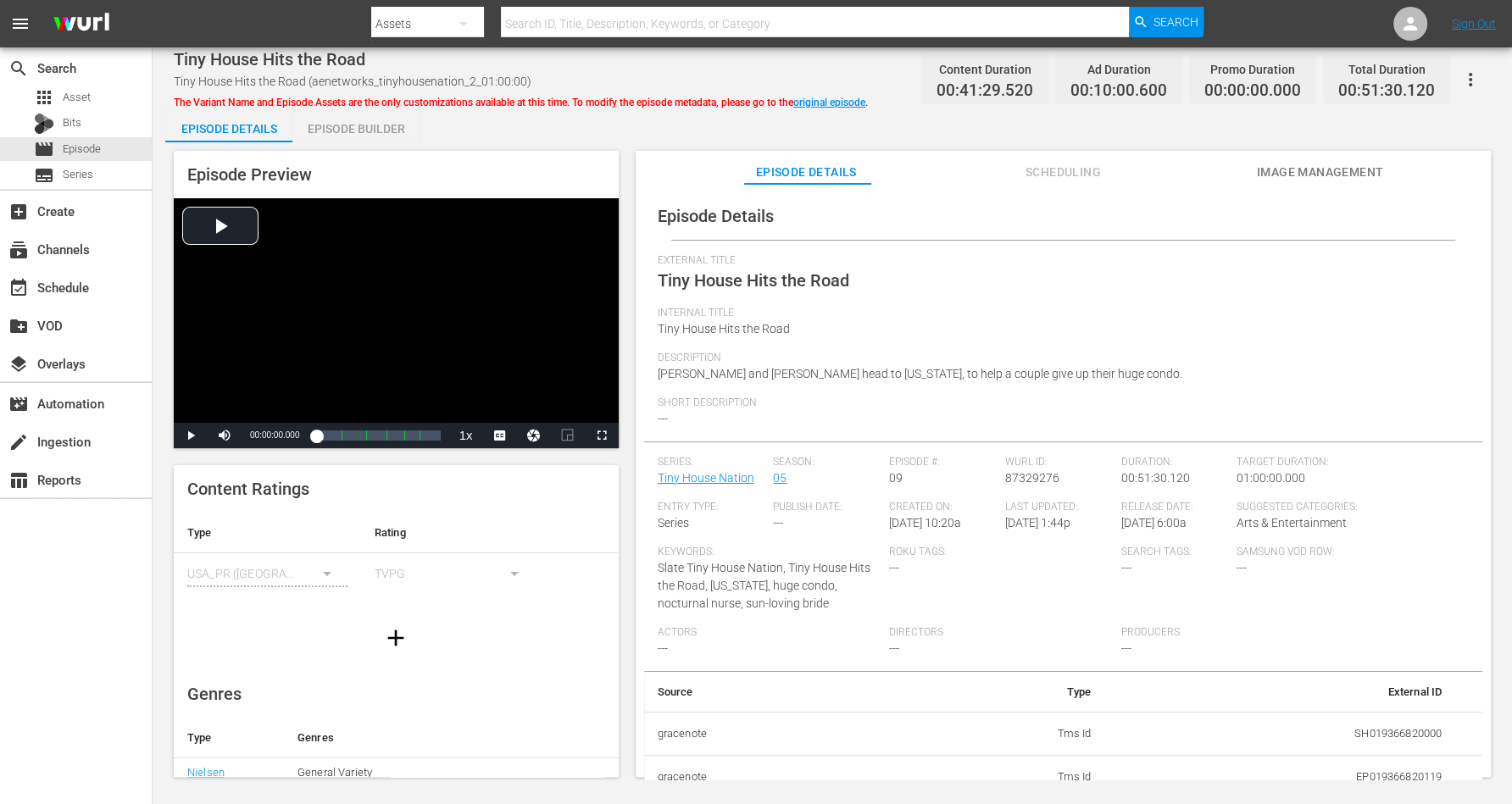
click at [332, 123] on div "Episode Builder" at bounding box center [356, 129] width 127 height 40
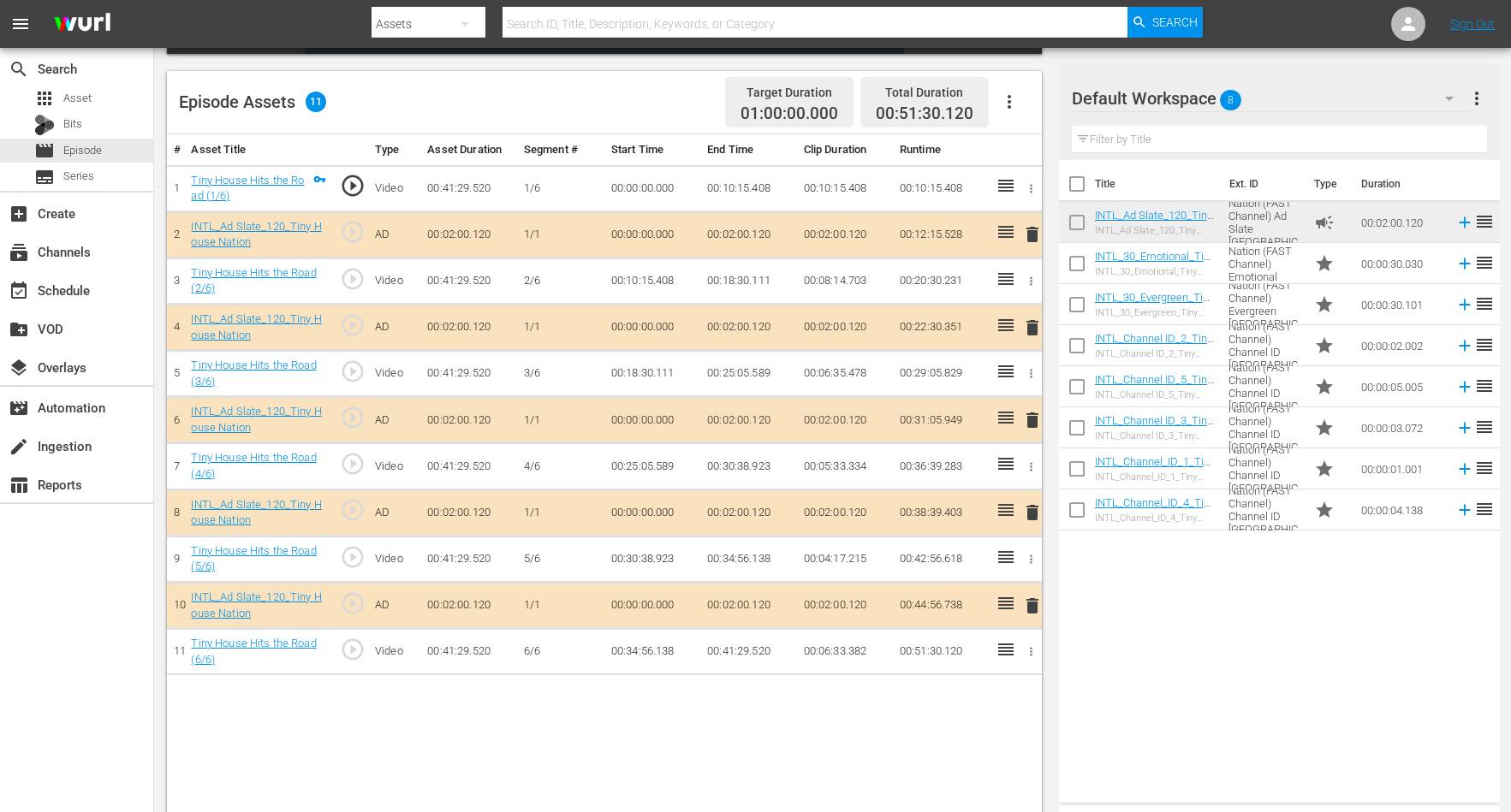
scroll to position [428, 0]
click at [1032, 230] on span "delete" at bounding box center [1032, 233] width 20 height 20
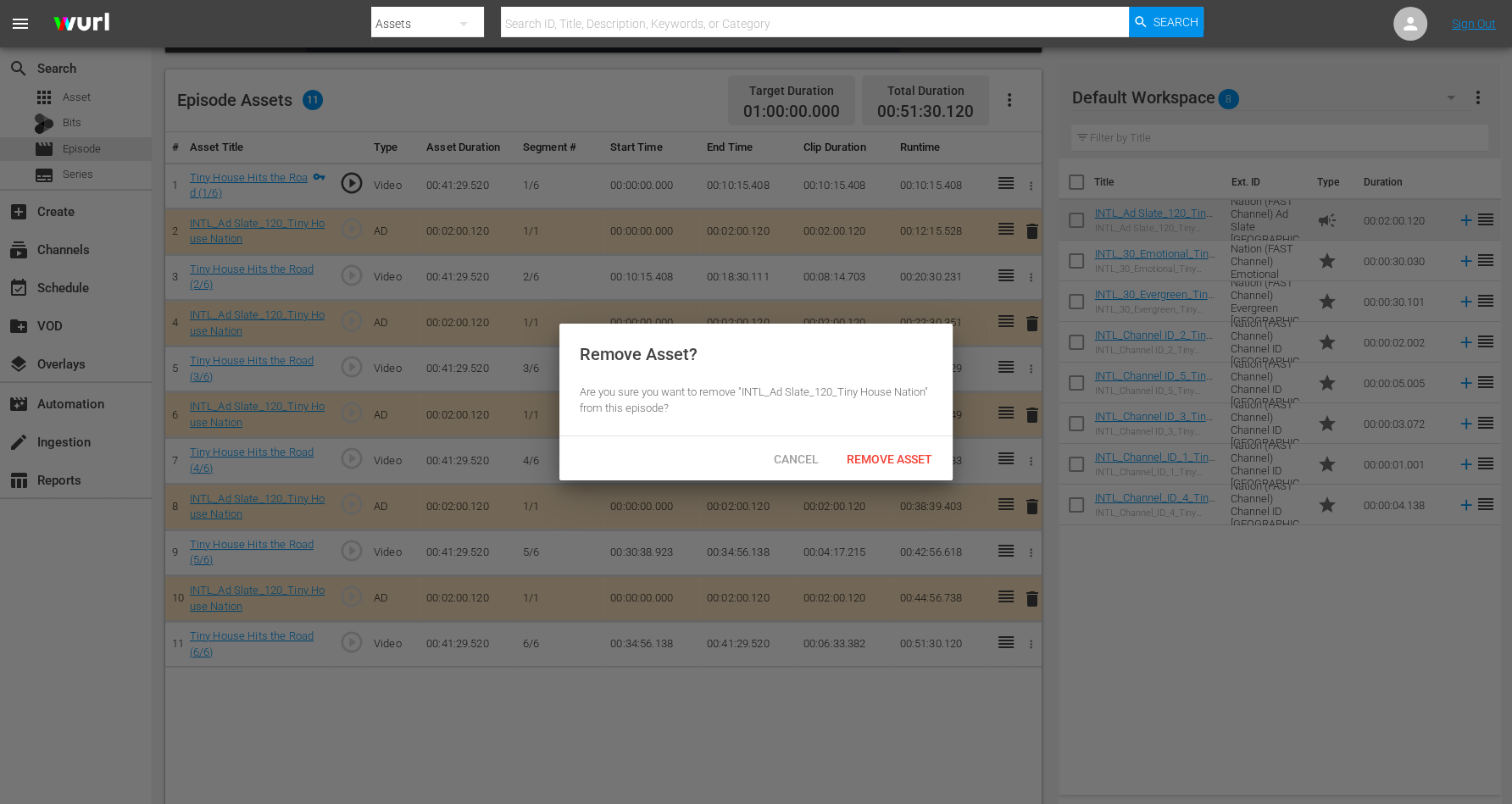
drag, startPoint x: 649, startPoint y: 612, endPoint x: 734, endPoint y: 567, distance: 96.2
click at [712, 576] on div at bounding box center [756, 402] width 1512 height 804
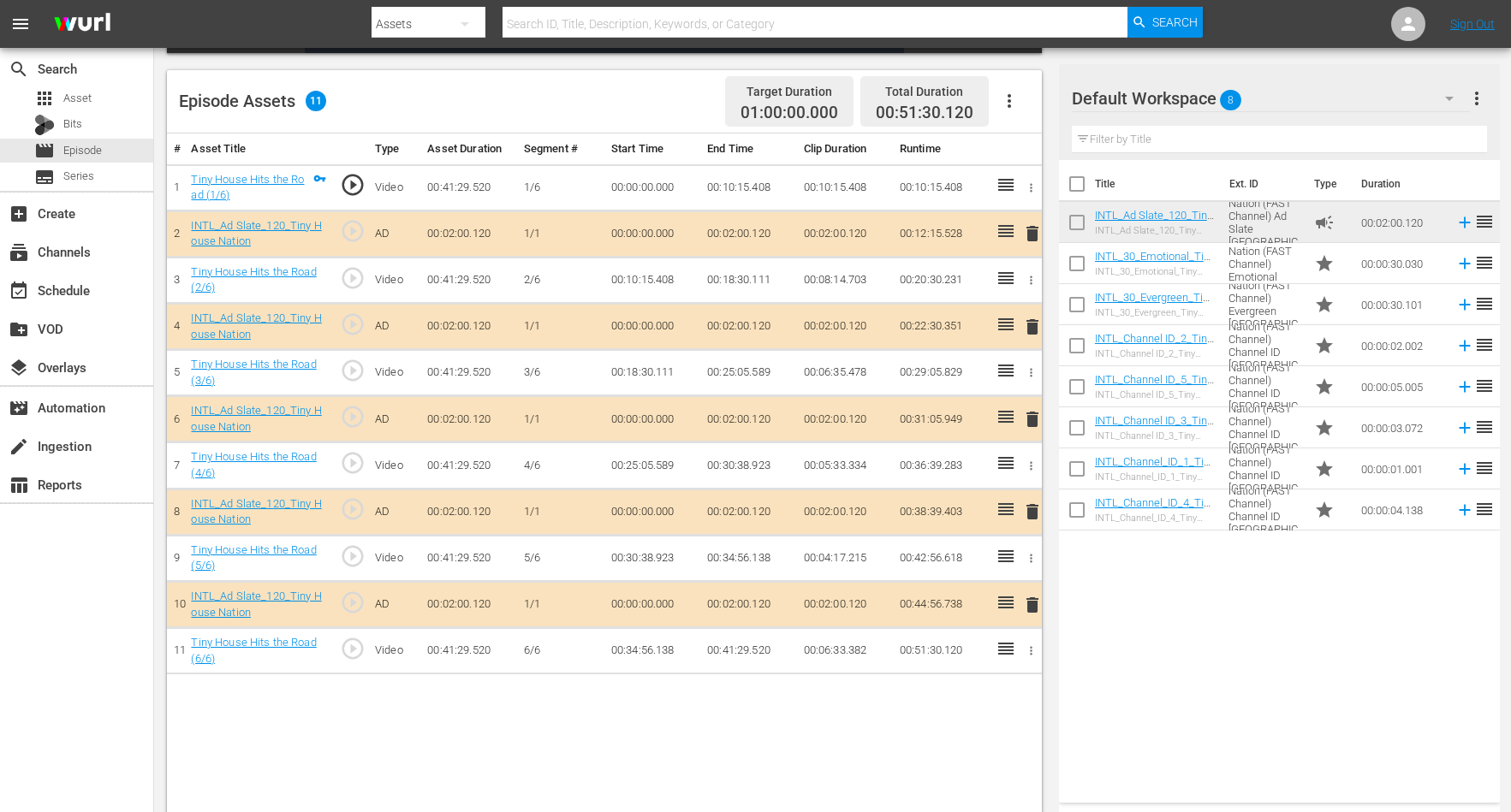
click at [1028, 231] on span "delete" at bounding box center [1032, 233] width 20 height 20
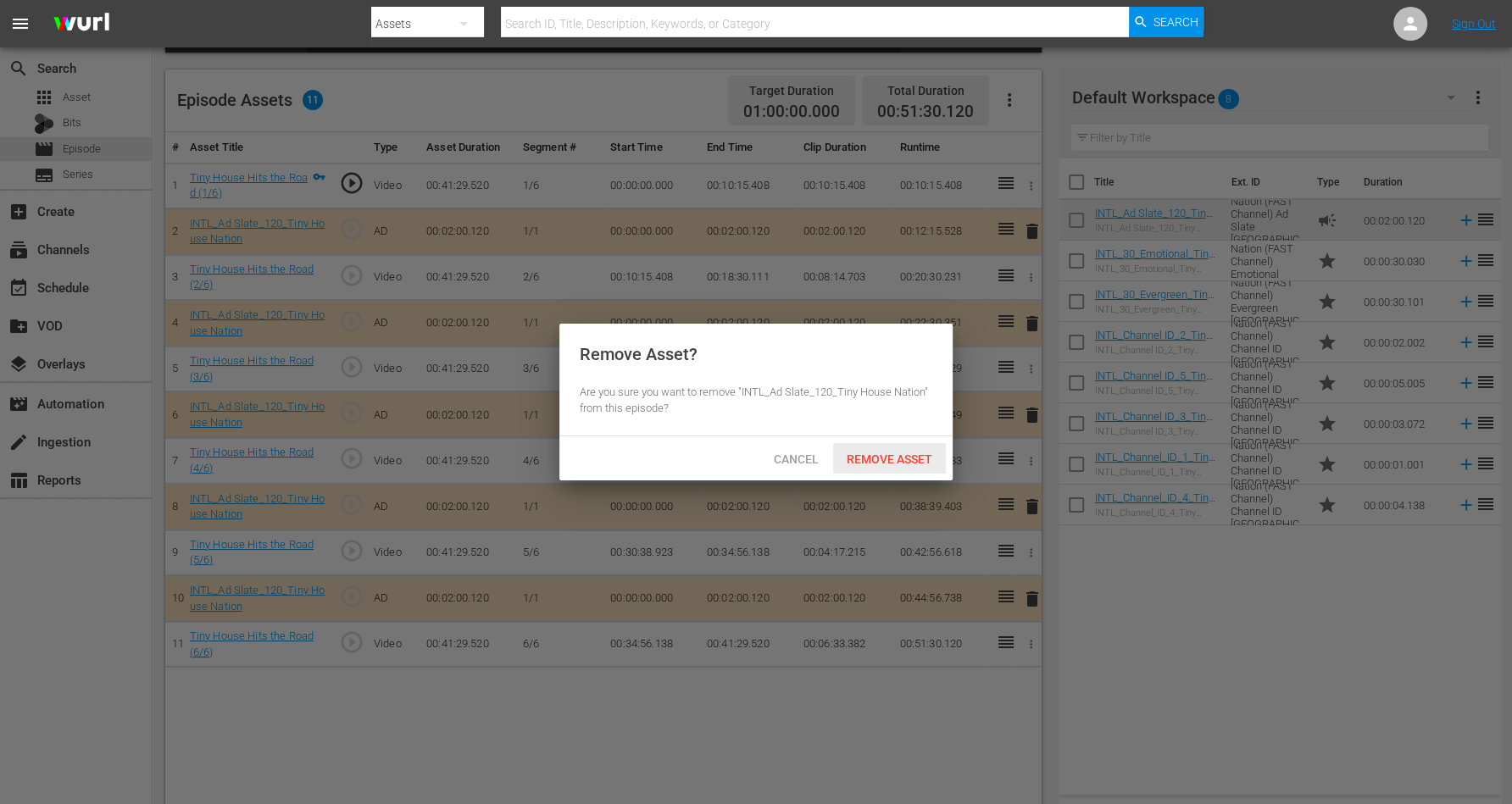
click at [888, 451] on div "Remove Asset" at bounding box center [889, 459] width 113 height 32
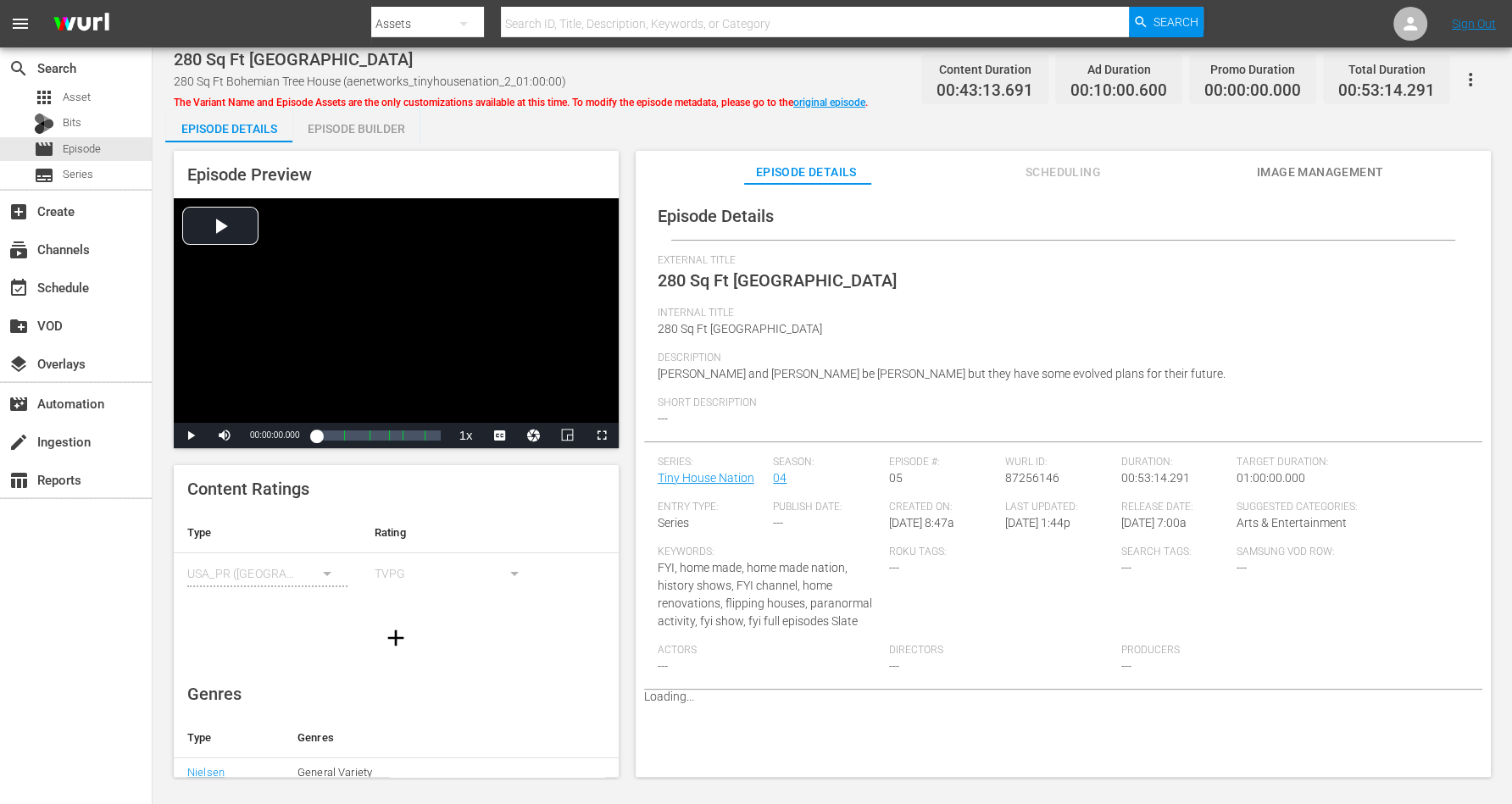
click at [352, 121] on div "Episode Builder" at bounding box center [356, 129] width 127 height 40
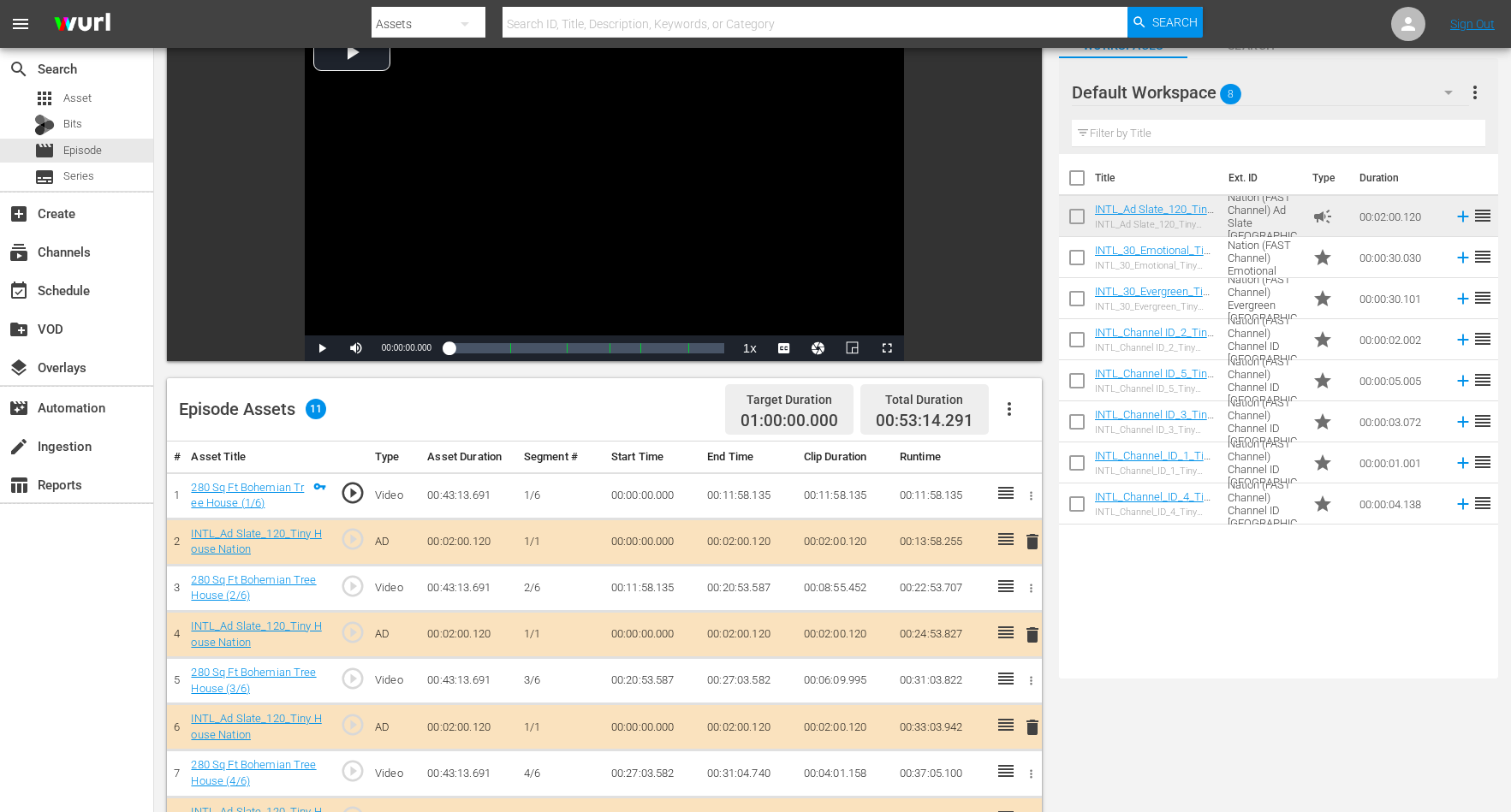
scroll to position [321, 0]
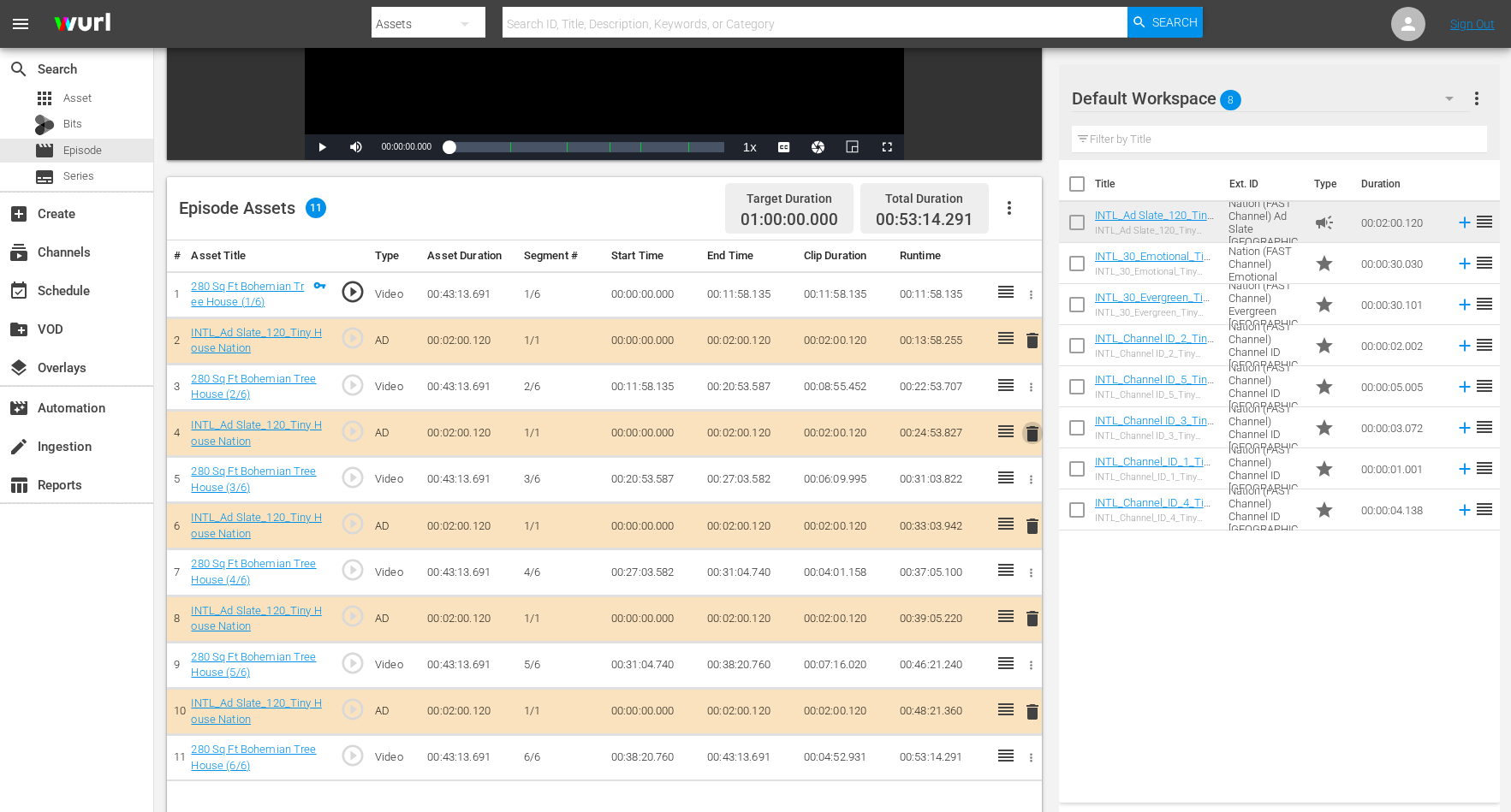
click at [1026, 430] on span "delete" at bounding box center [1032, 433] width 20 height 20
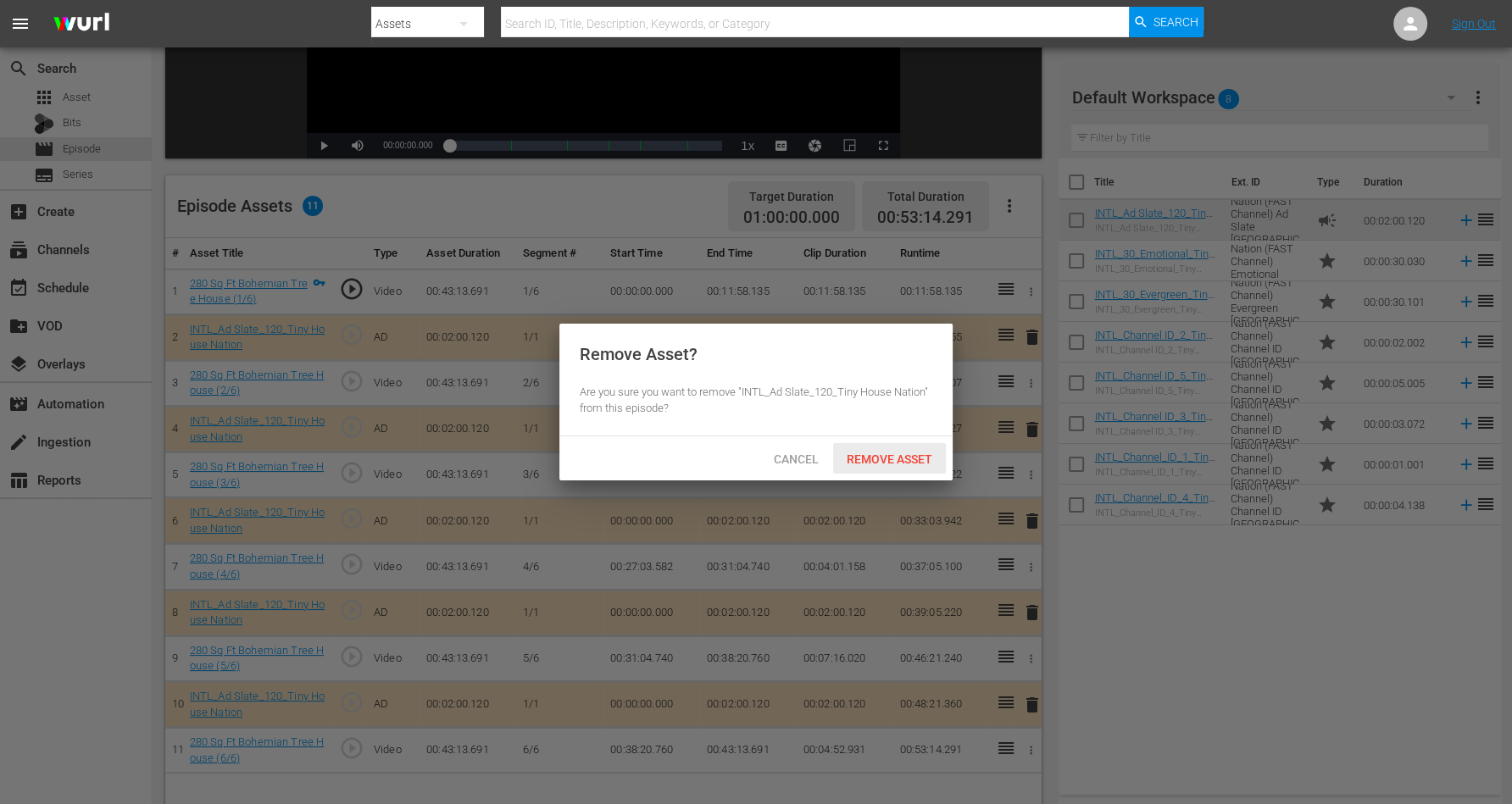
click at [874, 454] on span "Remove Asset" at bounding box center [889, 459] width 113 height 13
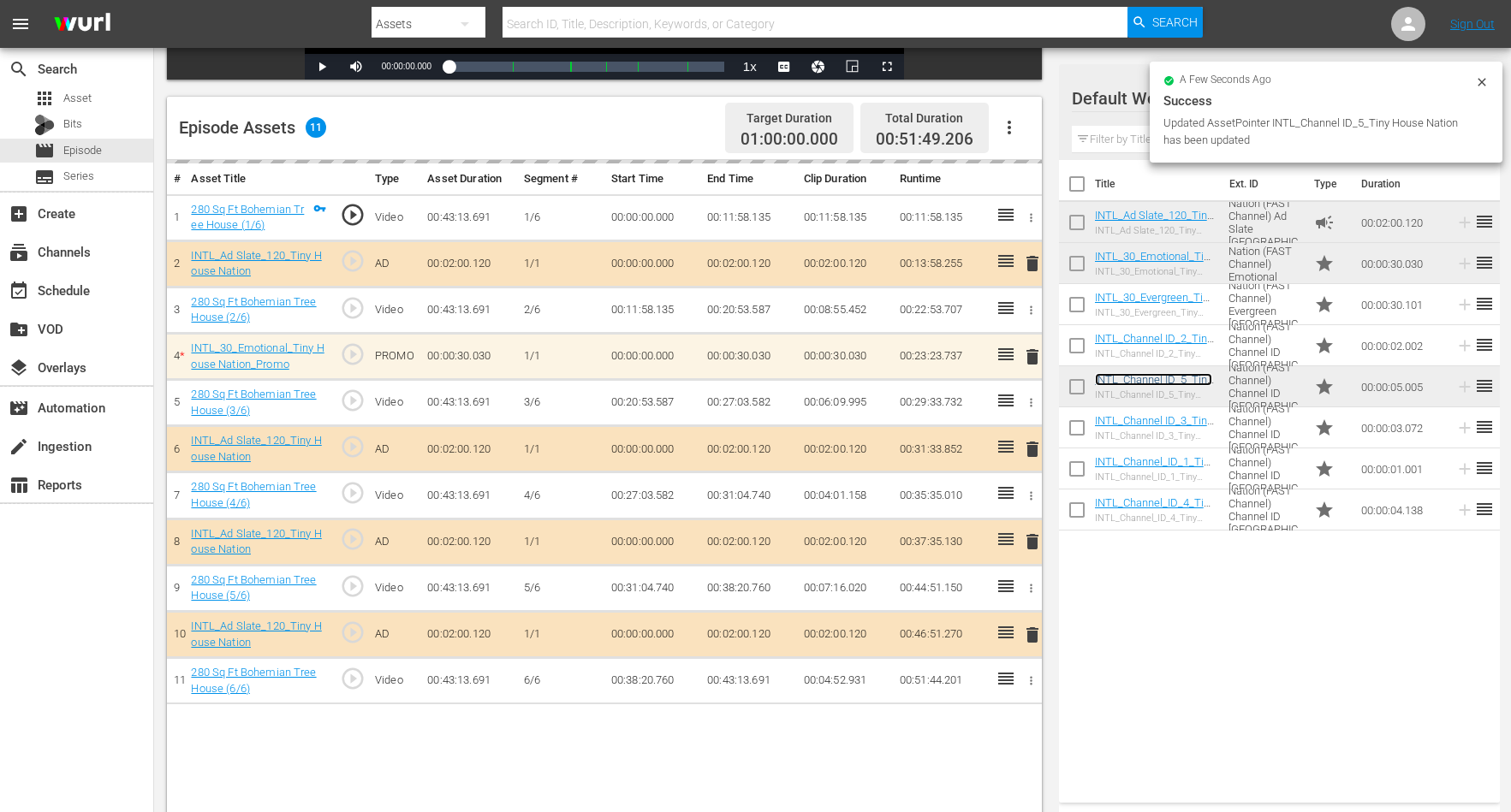
scroll to position [428, 0]
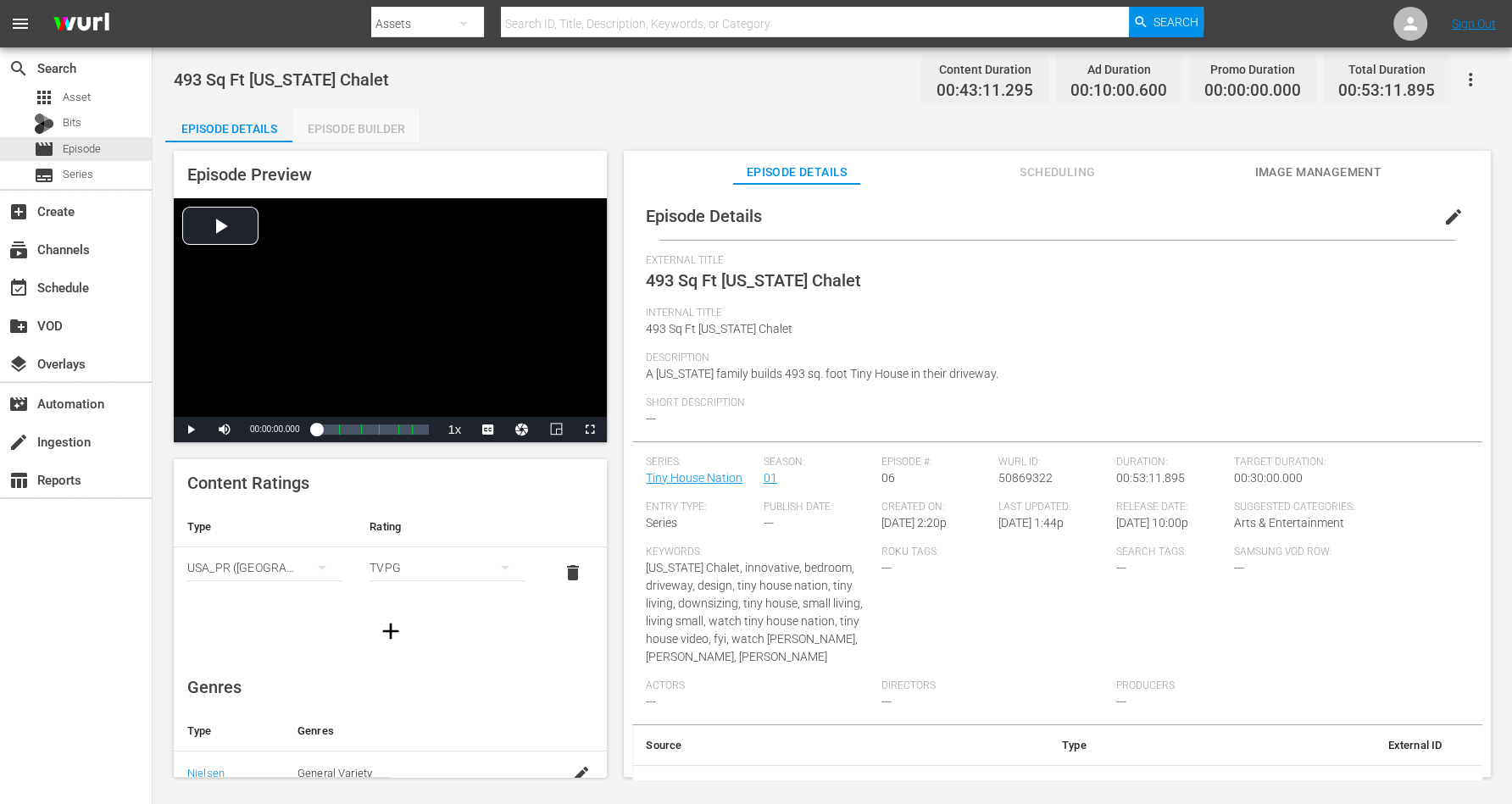
click at [330, 121] on div "Episode Builder" at bounding box center [356, 129] width 127 height 40
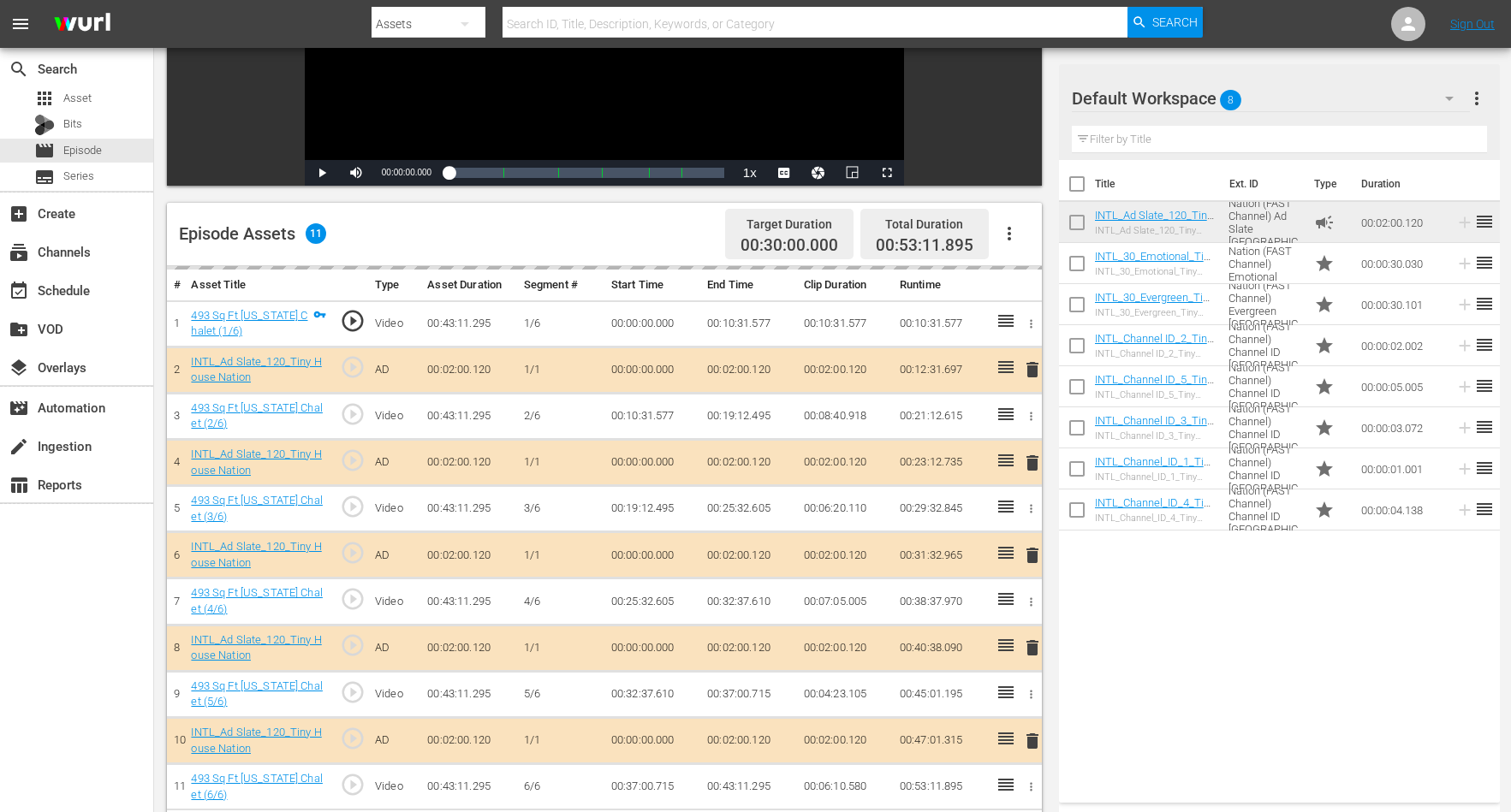
scroll to position [321, 0]
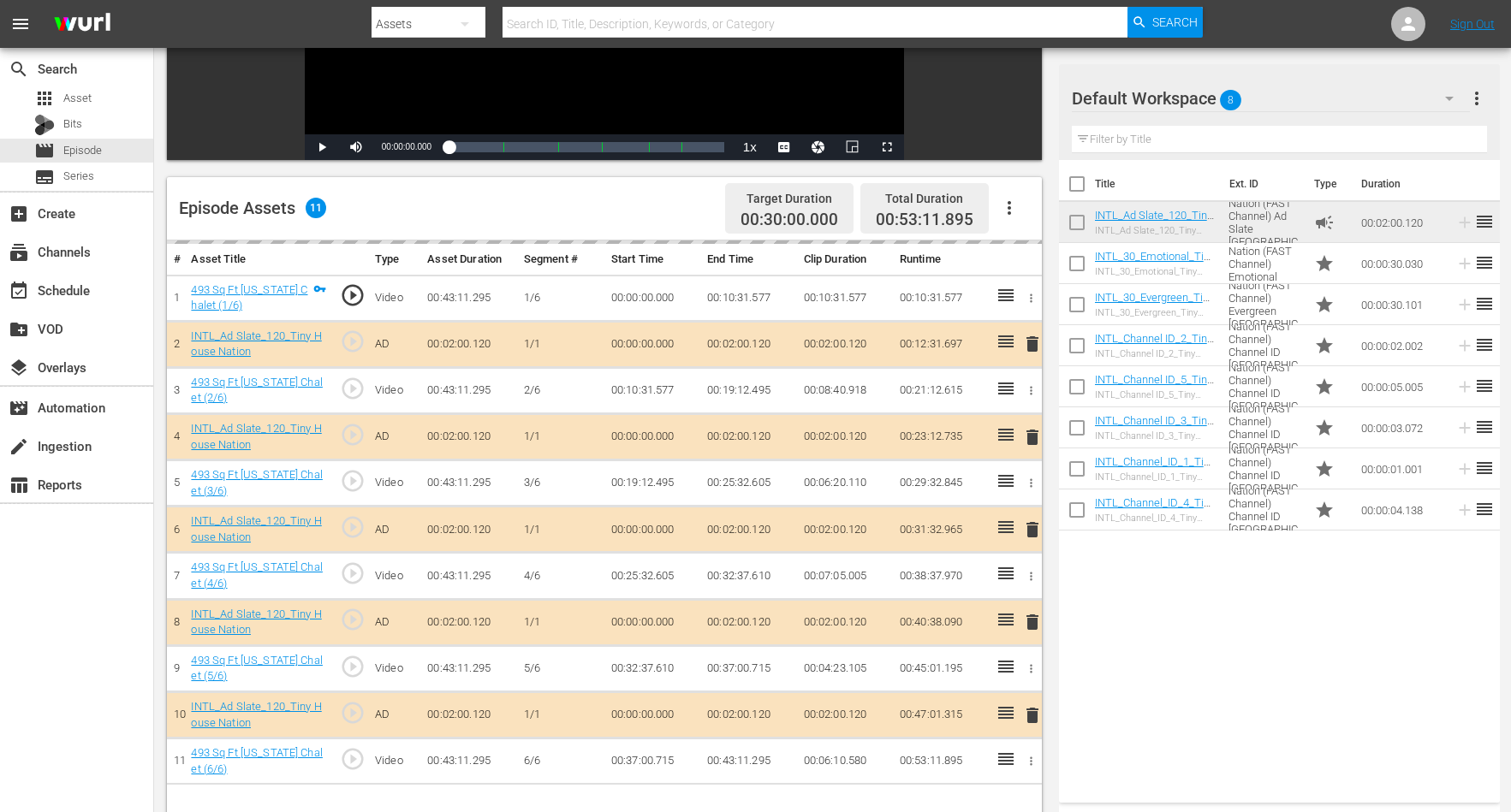
click at [1030, 344] on div "delete" at bounding box center [1028, 344] width 13 height 24
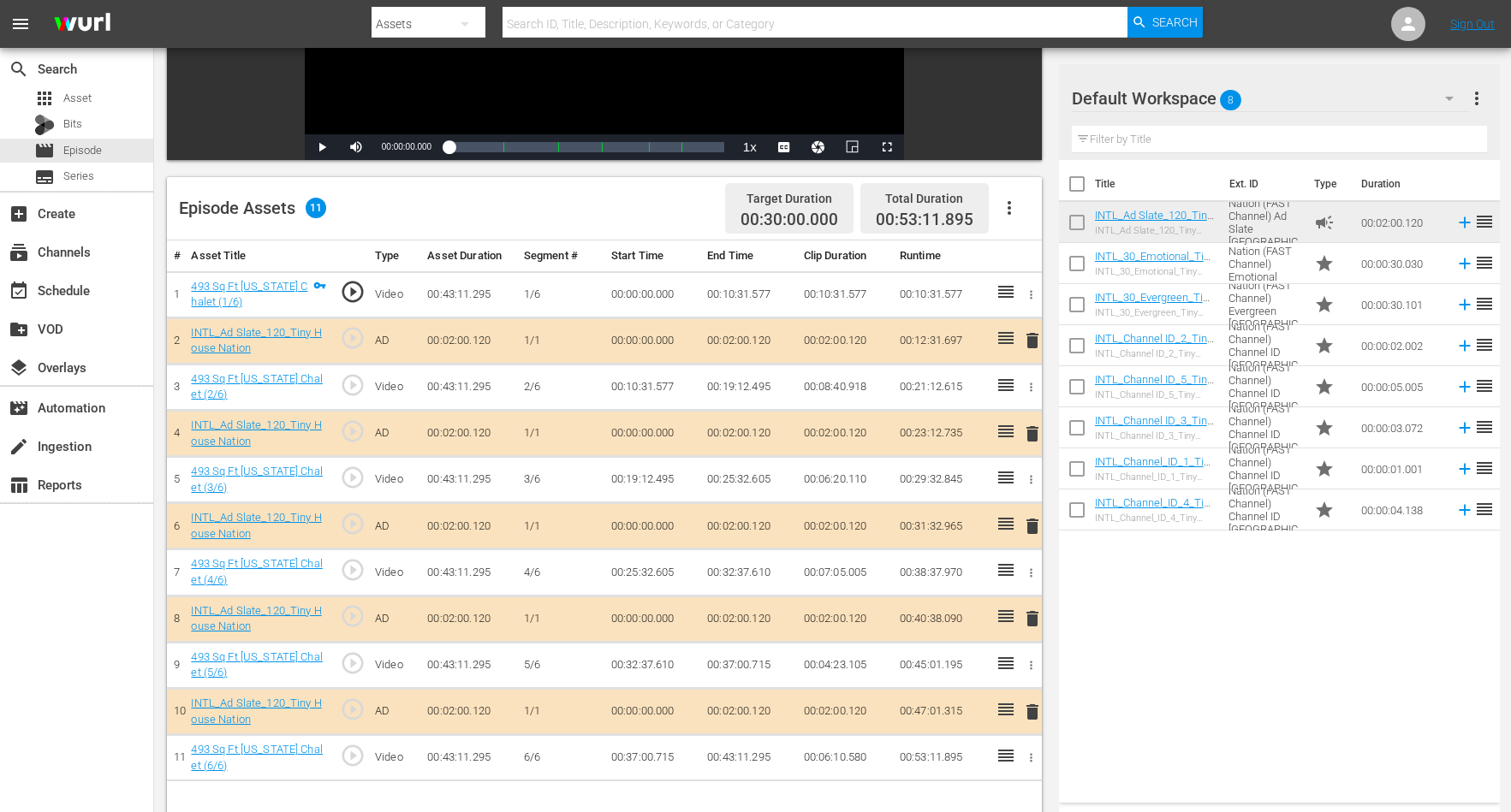
click at [1030, 343] on span "delete" at bounding box center [1032, 340] width 20 height 20
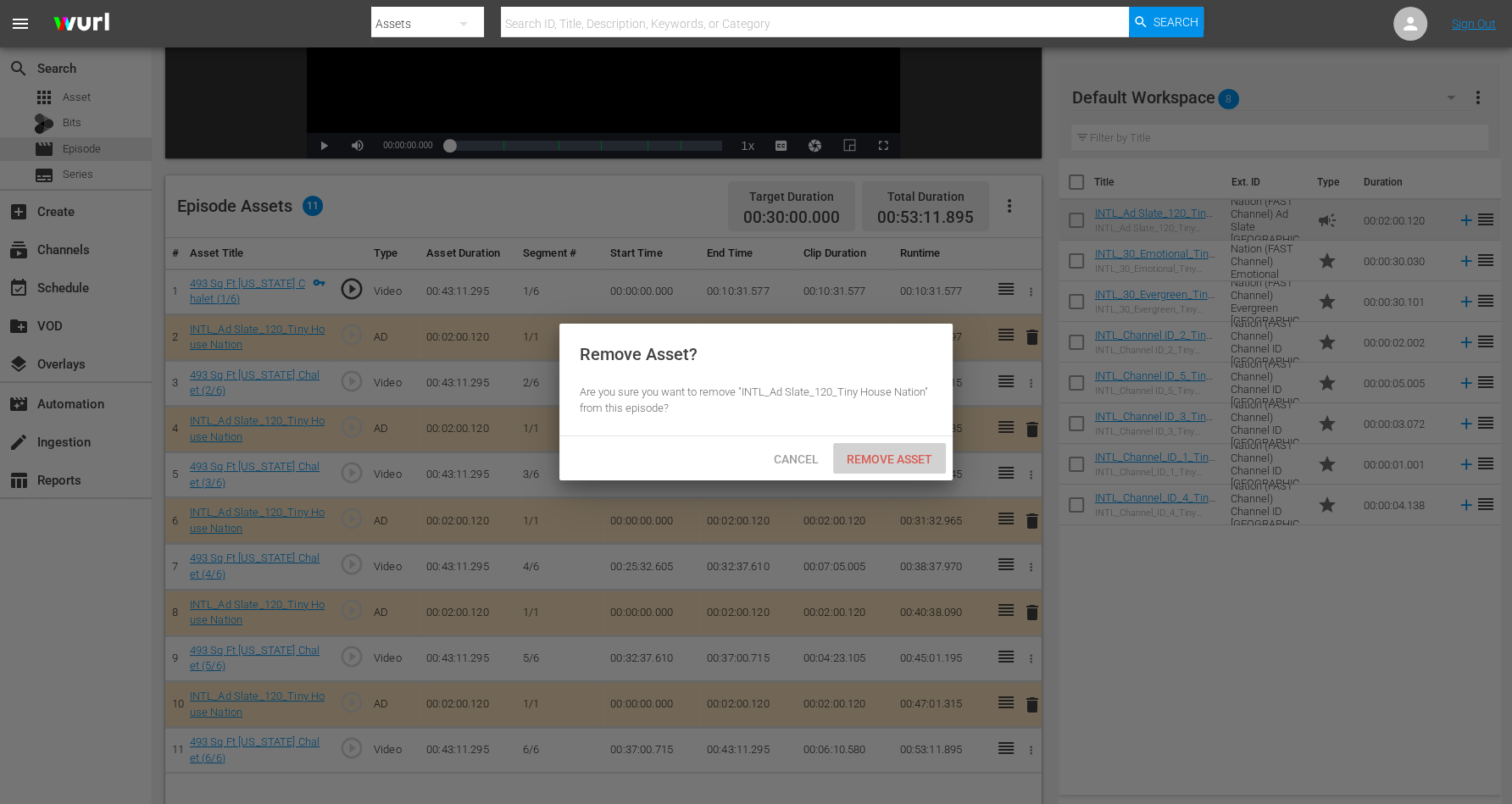
click at [880, 452] on span "Remove Asset" at bounding box center [889, 459] width 113 height 13
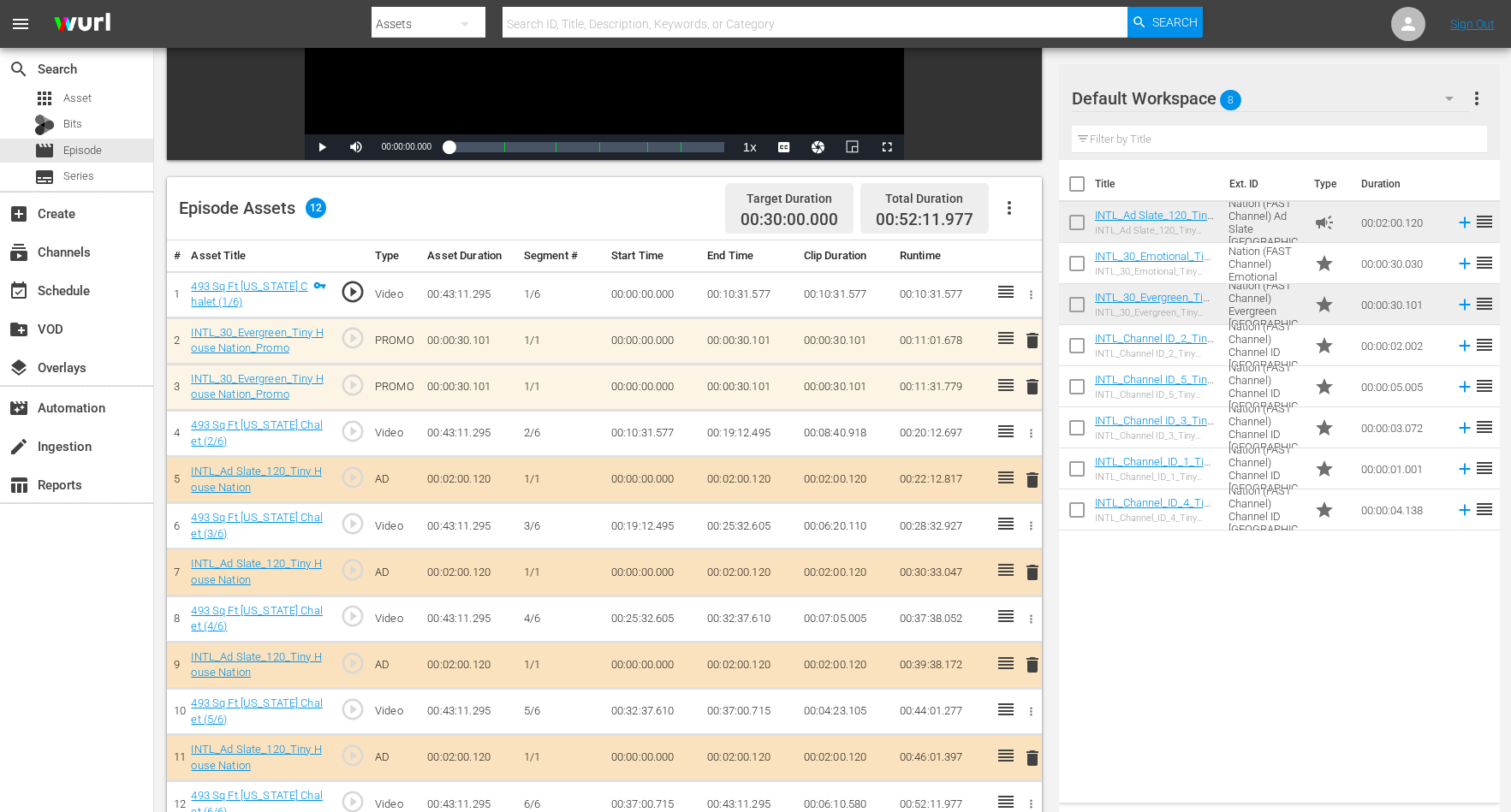
click at [1034, 389] on span "delete" at bounding box center [1032, 387] width 20 height 20
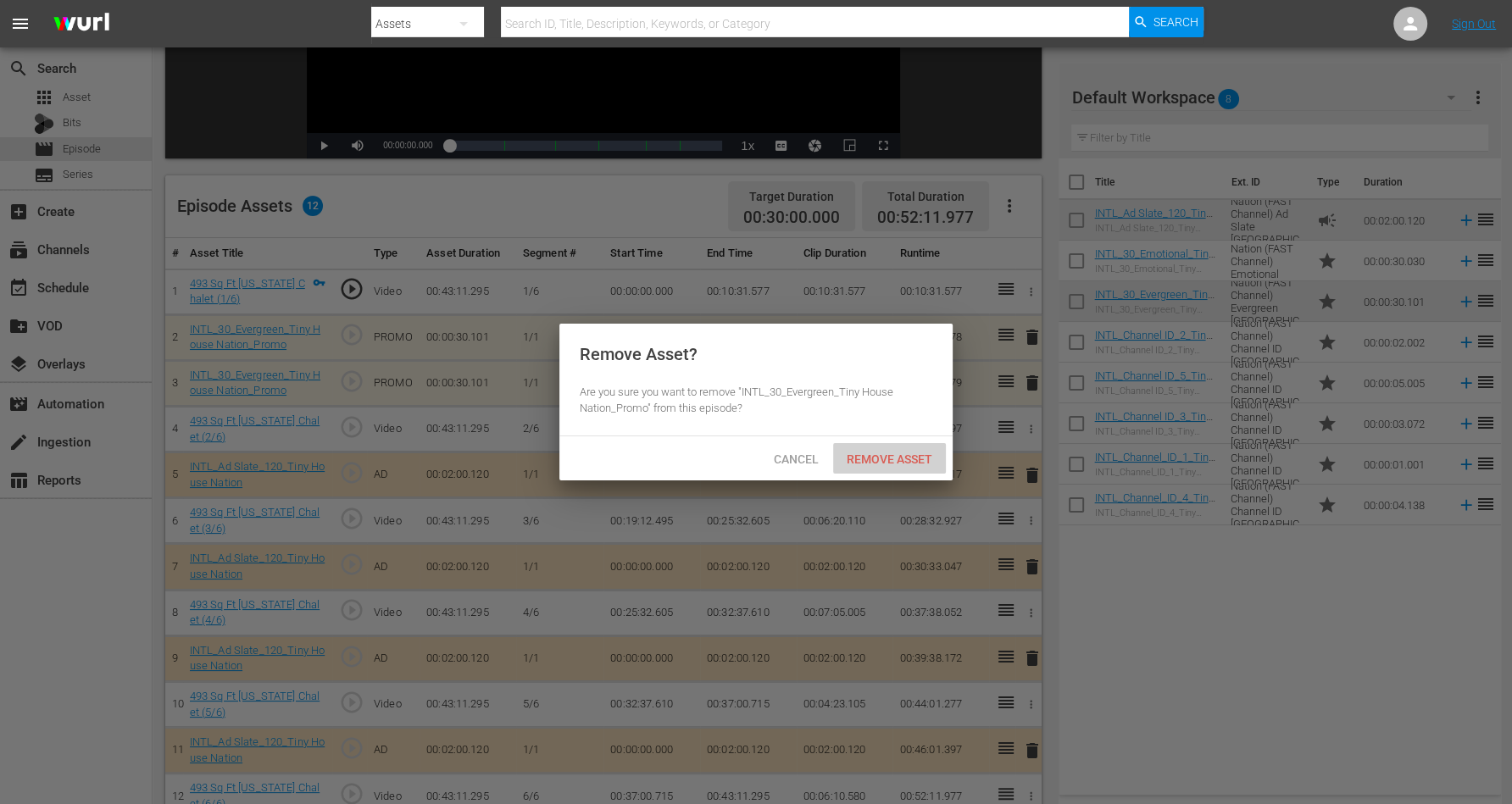
click at [908, 453] on span "Remove Asset" at bounding box center [889, 459] width 113 height 13
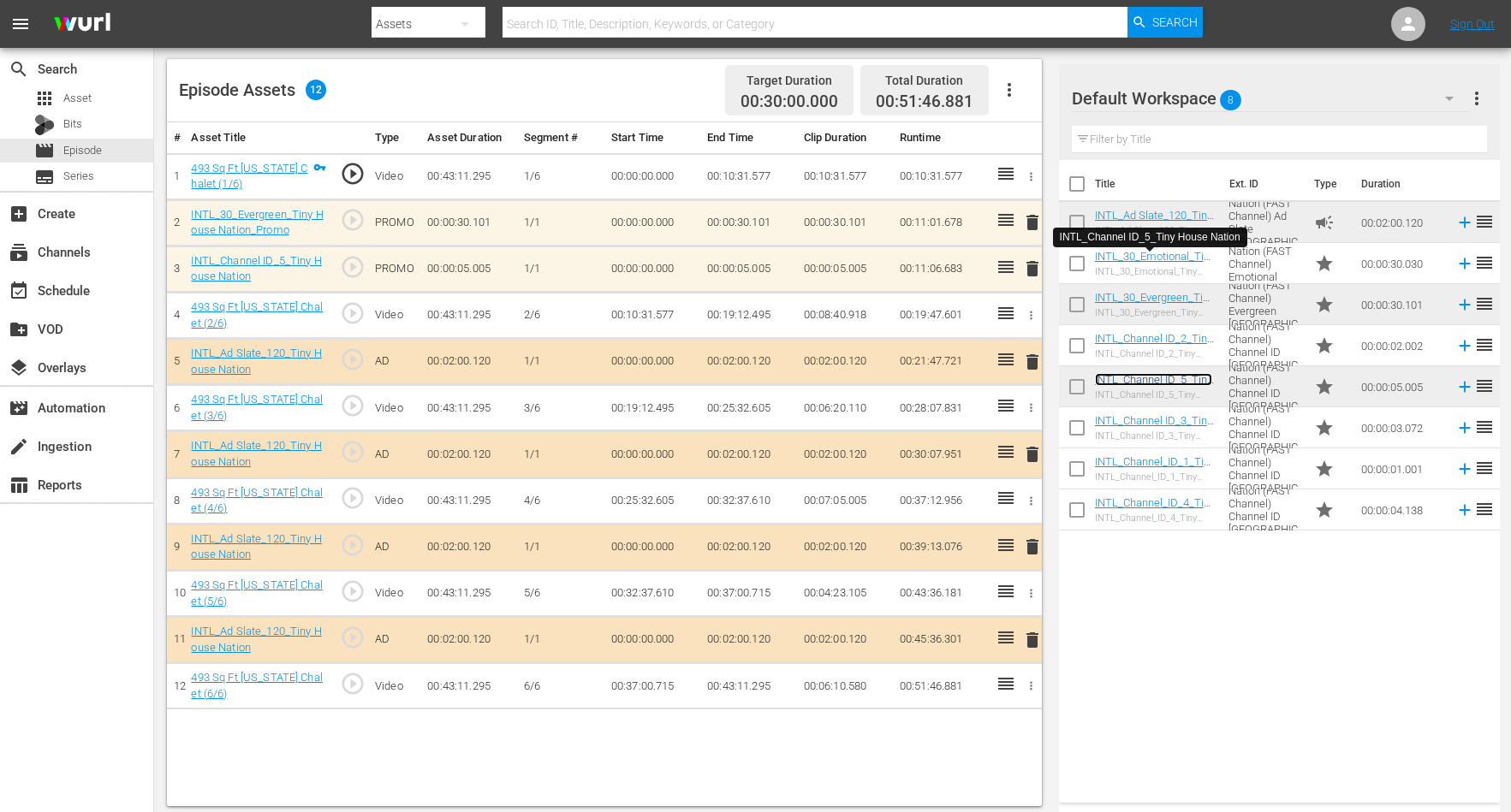
scroll to position [445, 0]
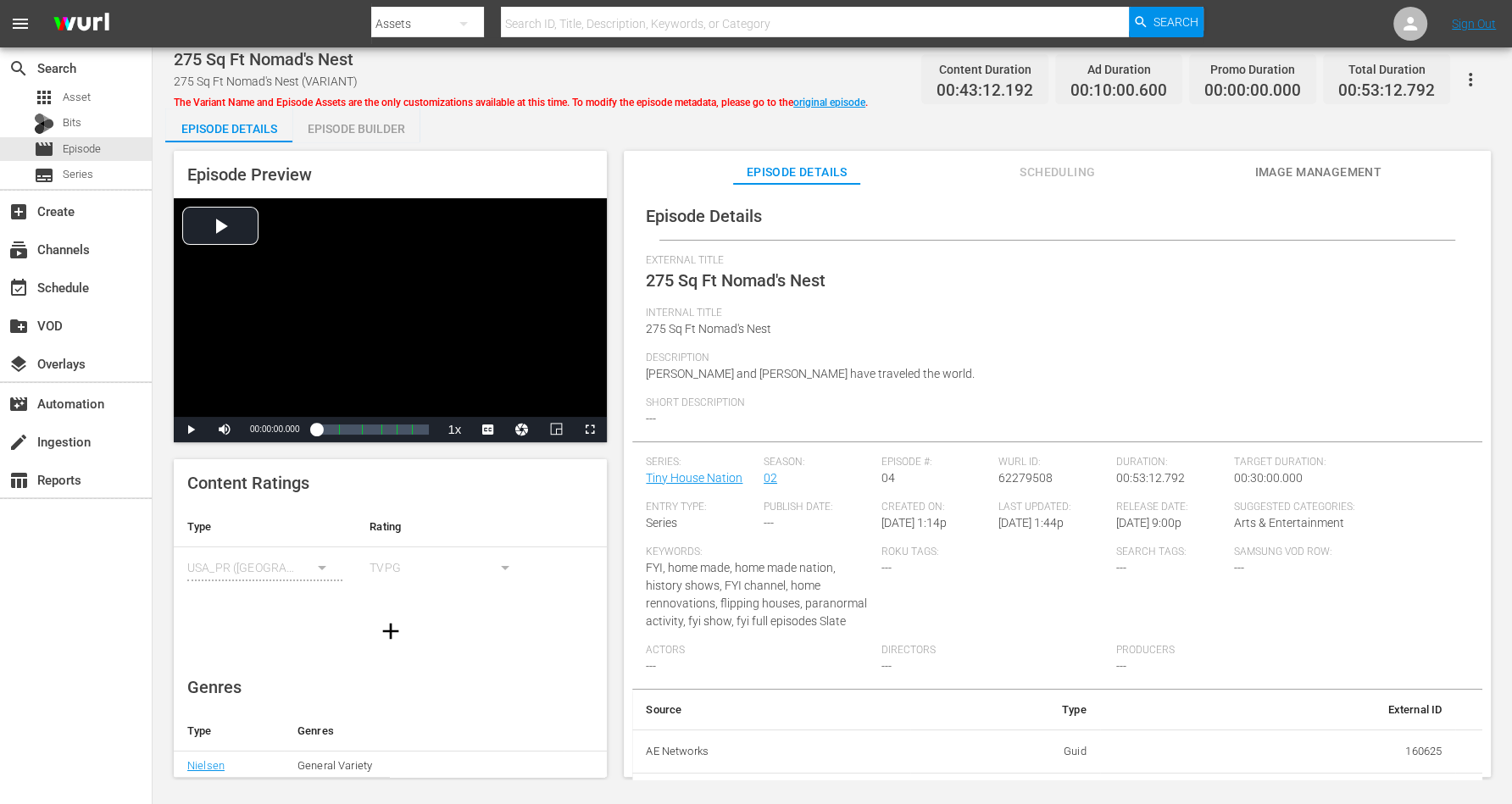
click at [373, 130] on div "Episode Builder" at bounding box center [356, 129] width 127 height 40
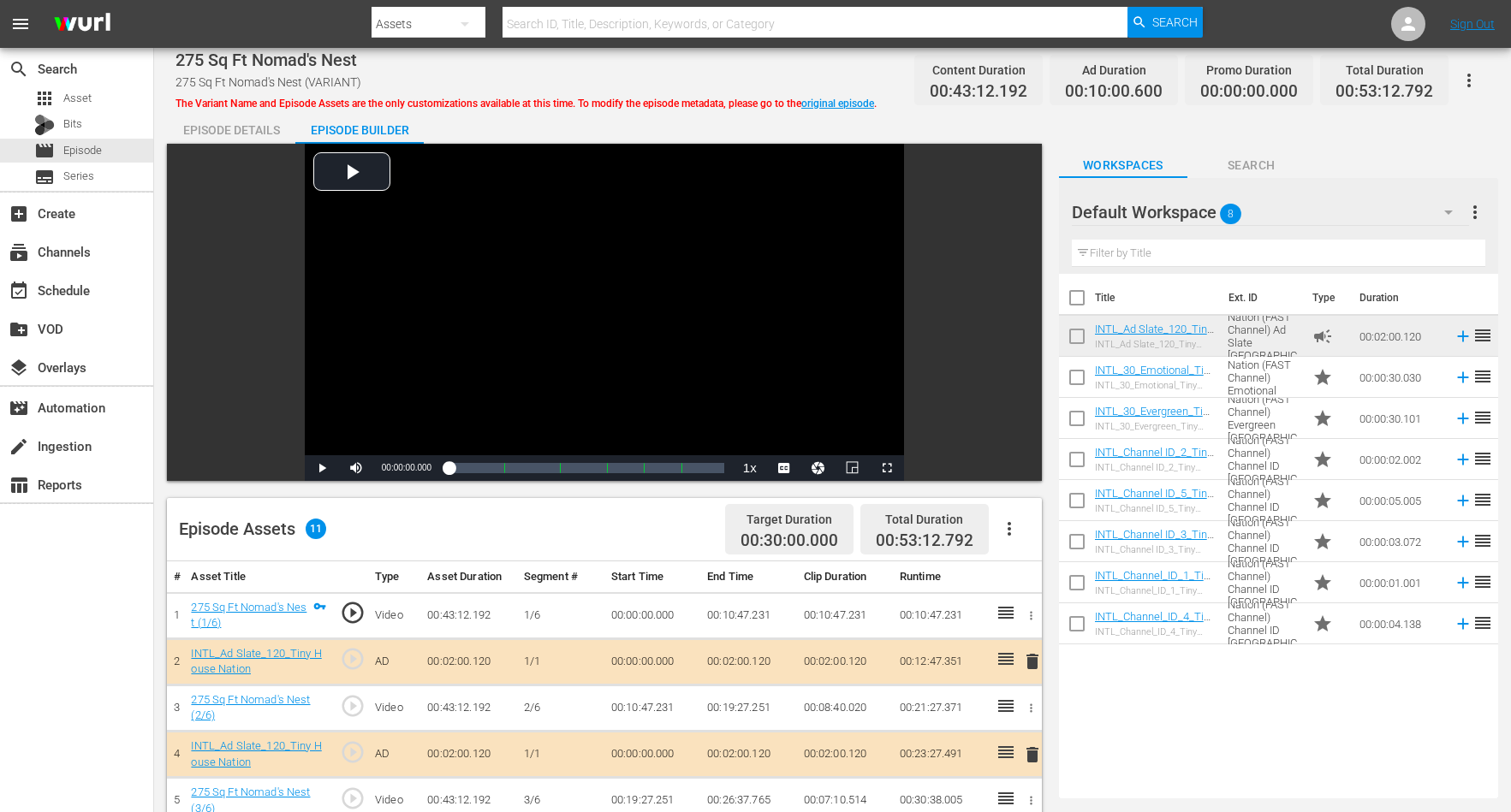
scroll to position [214, 0]
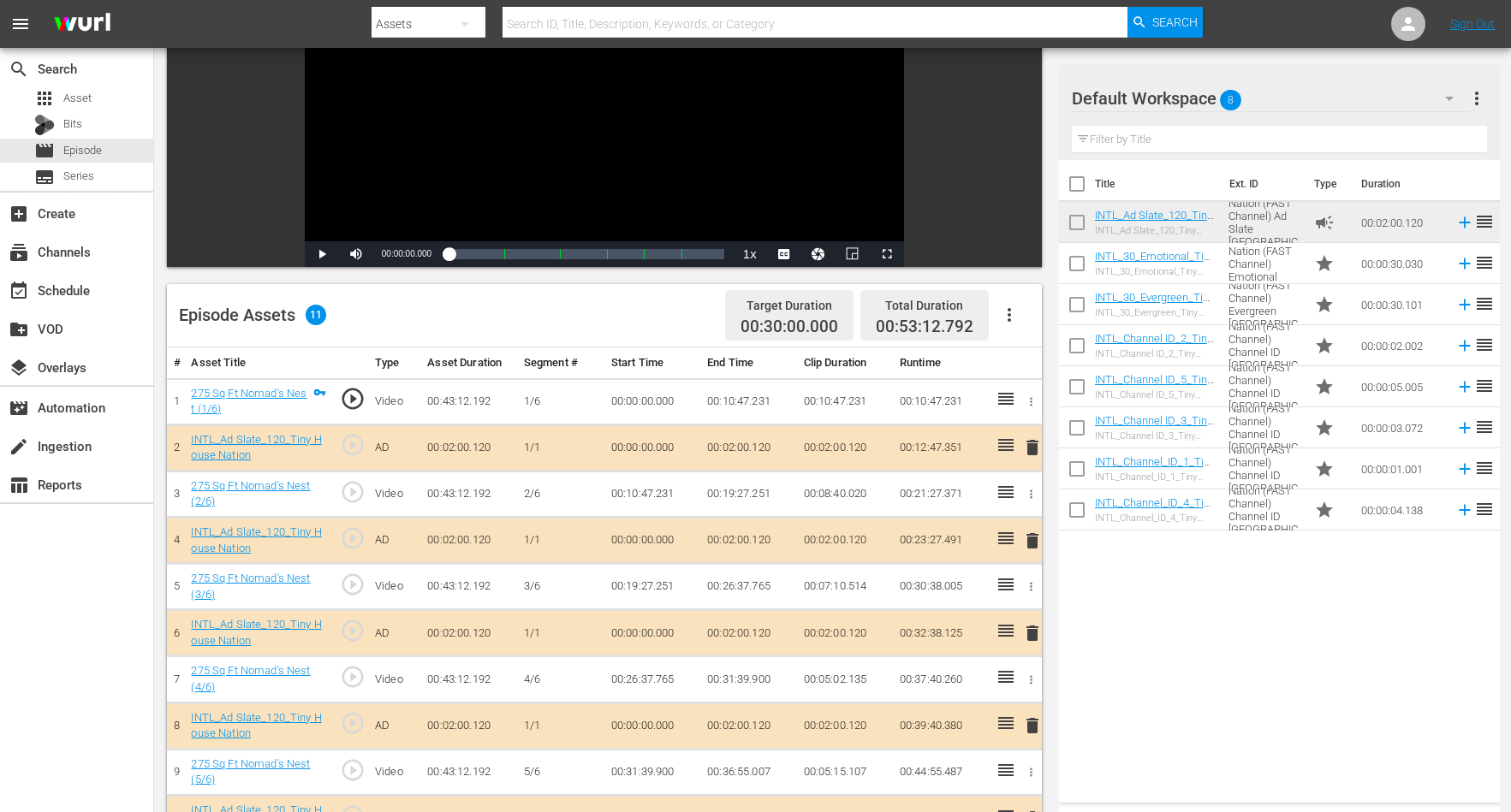
click at [1025, 537] on span "delete" at bounding box center [1032, 540] width 20 height 20
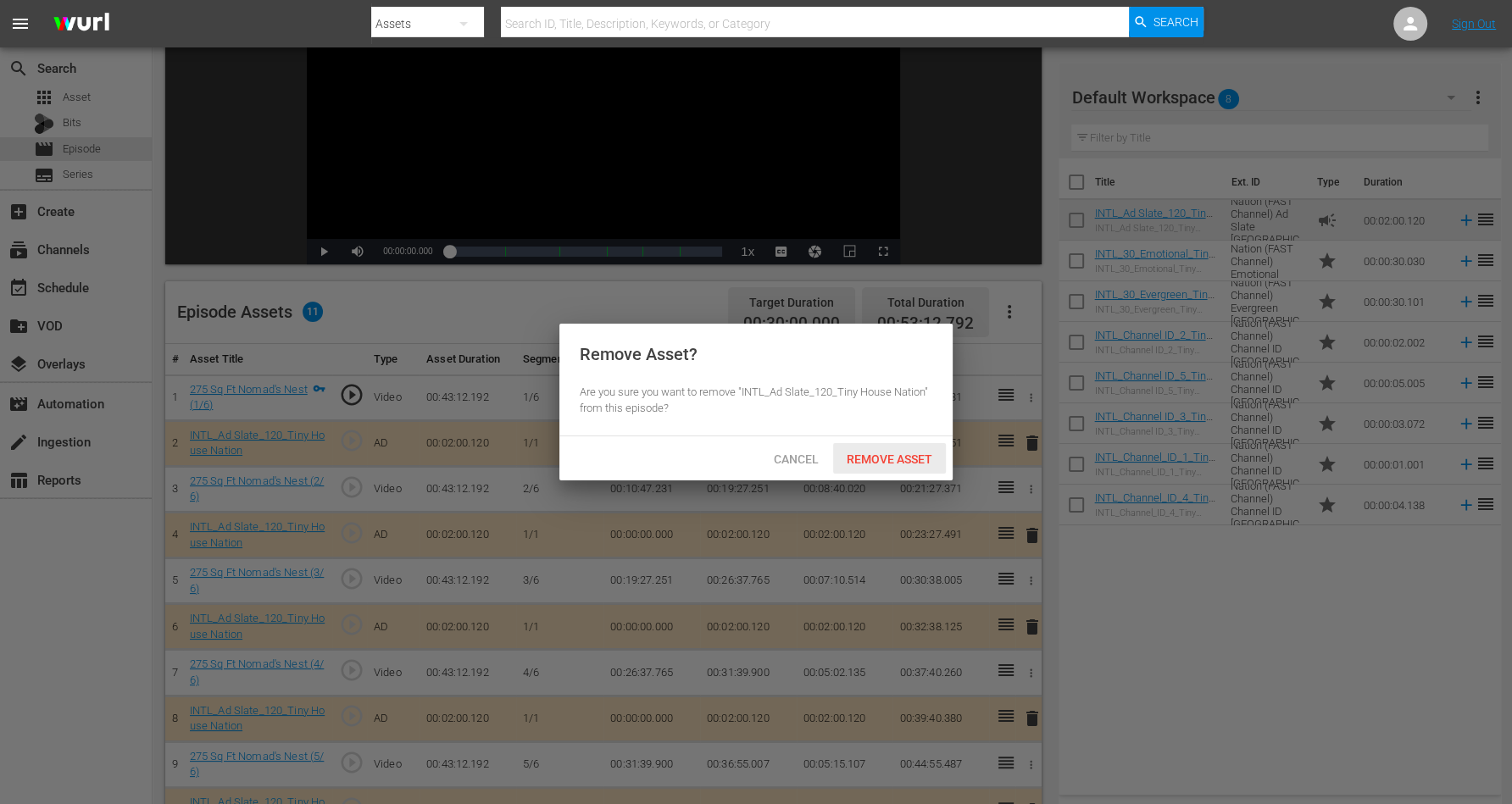
click at [865, 458] on span "Remove Asset" at bounding box center [889, 459] width 113 height 13
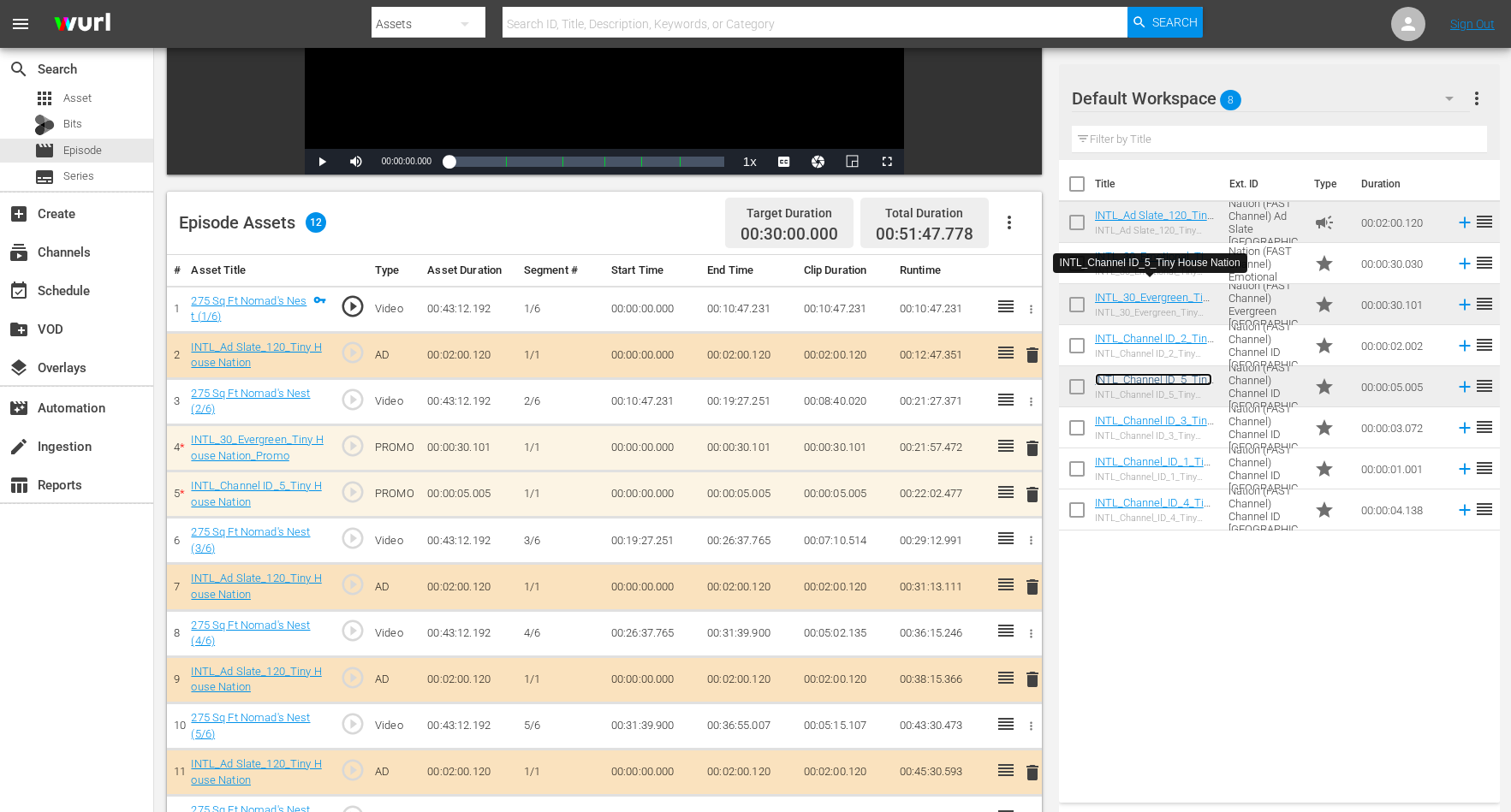
scroll to position [445, 0]
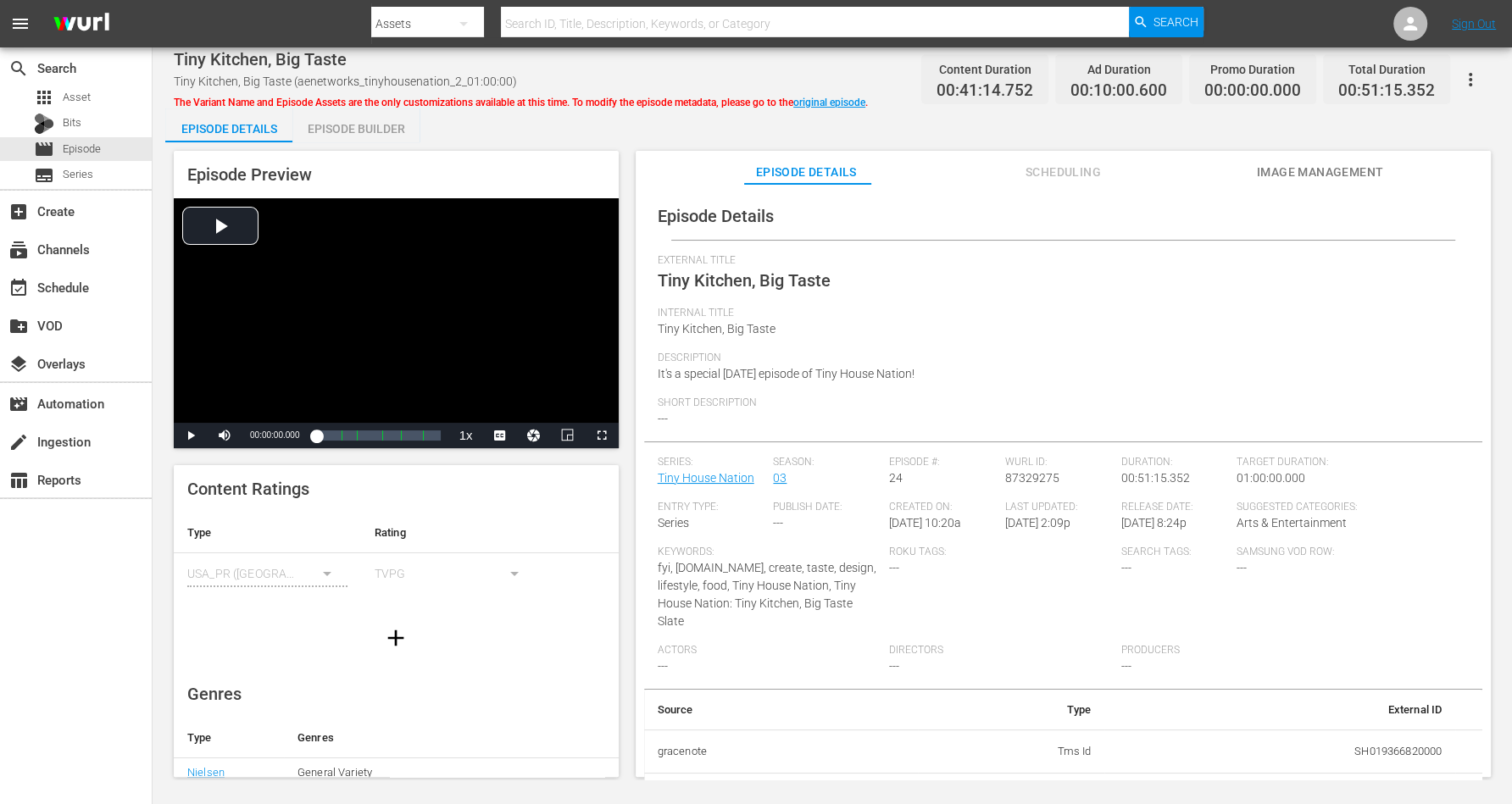
click at [374, 130] on div "Episode Builder" at bounding box center [356, 129] width 127 height 40
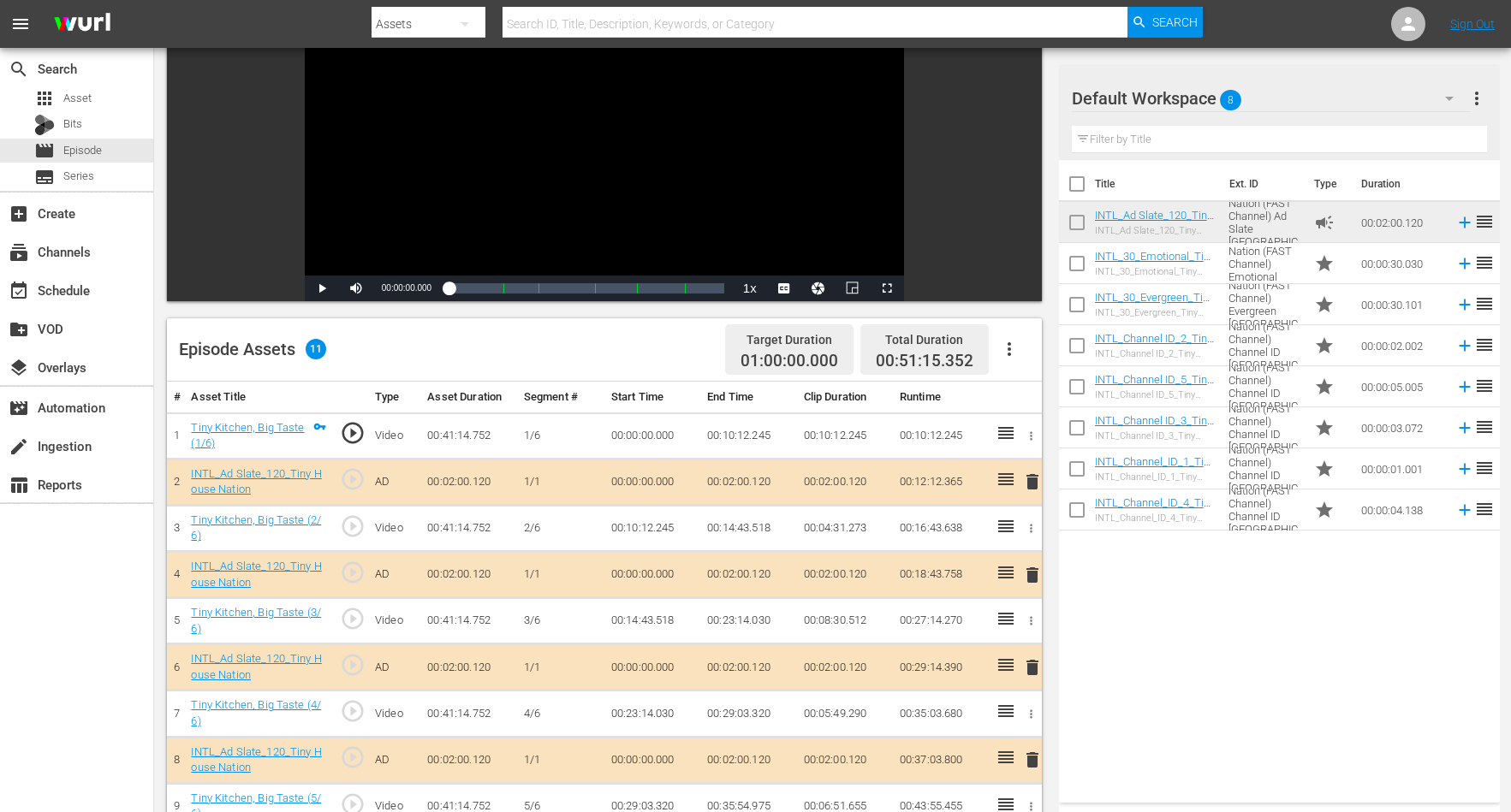
scroll to position [321, 0]
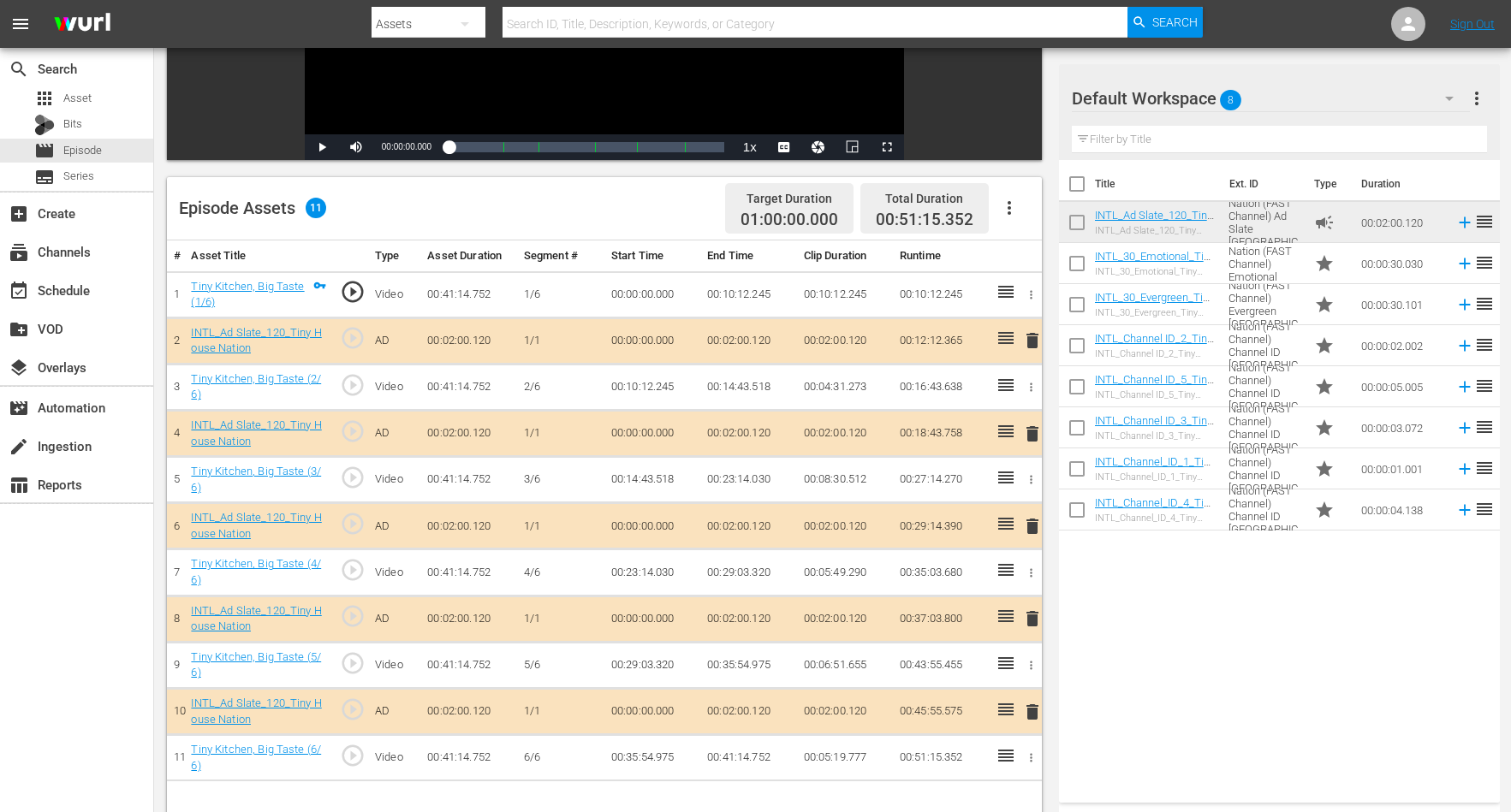
click at [1030, 518] on span "delete" at bounding box center [1032, 526] width 20 height 20
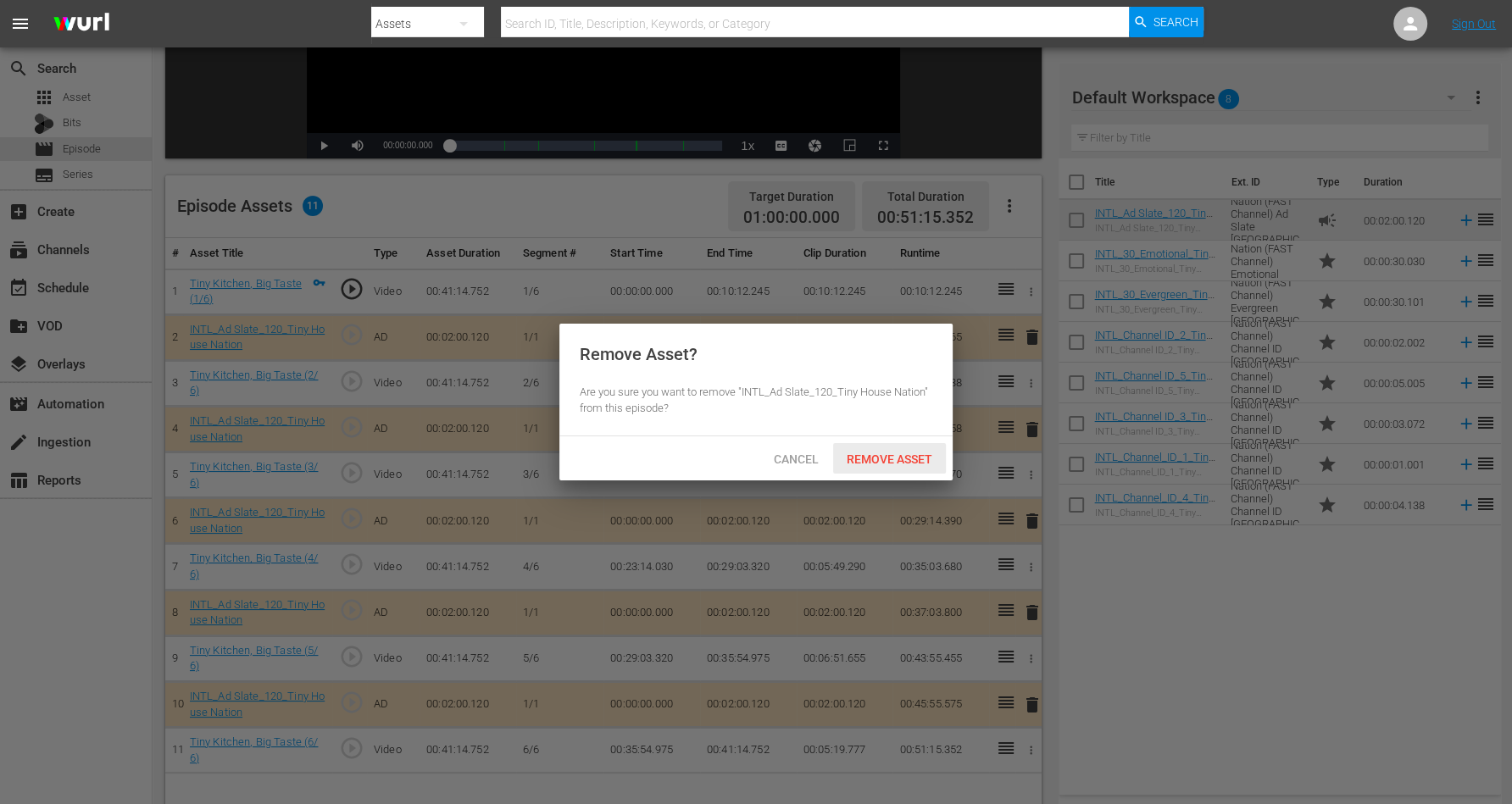
click at [858, 453] on span "Remove Asset" at bounding box center [889, 459] width 113 height 13
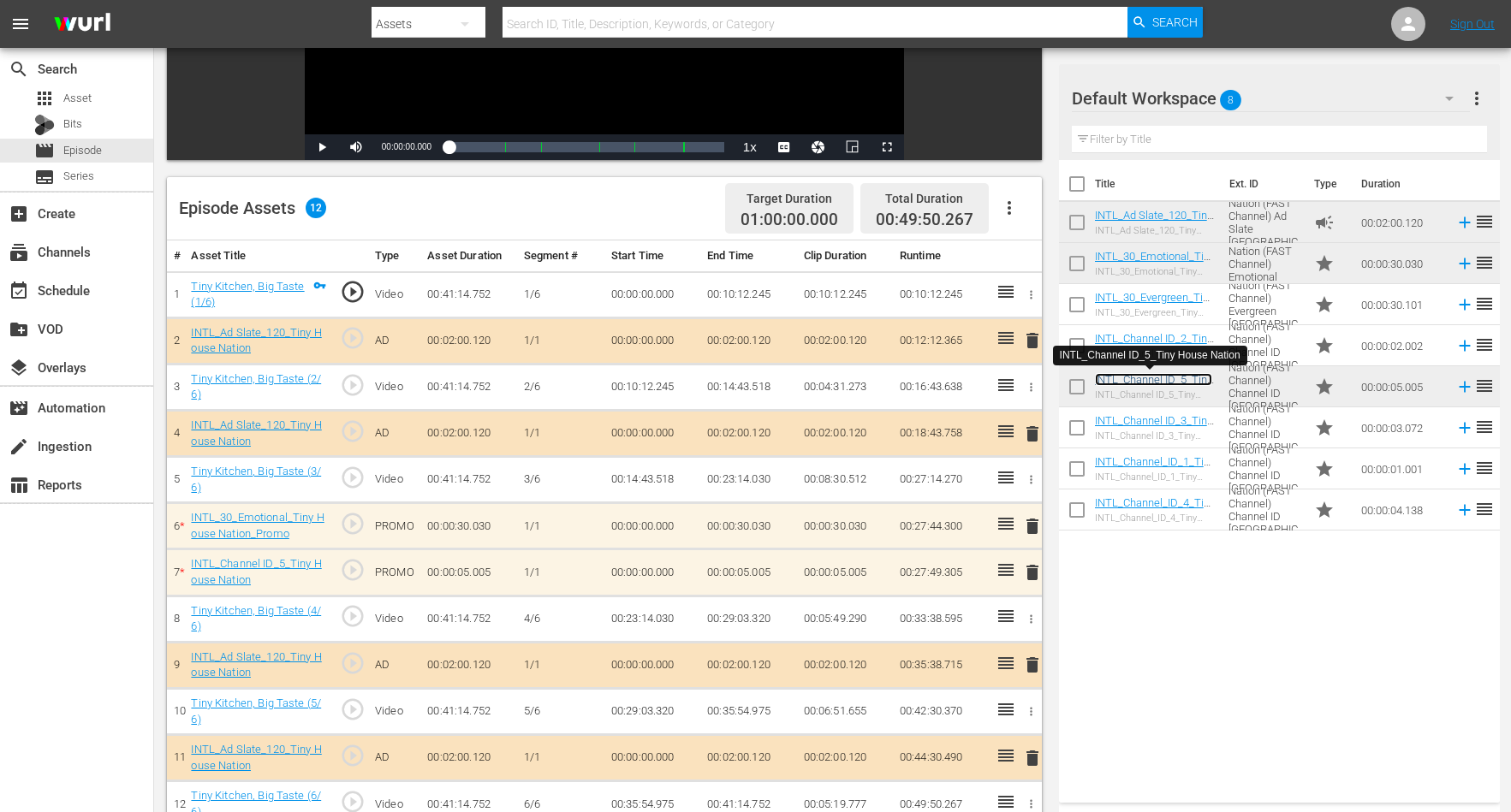
scroll to position [445, 0]
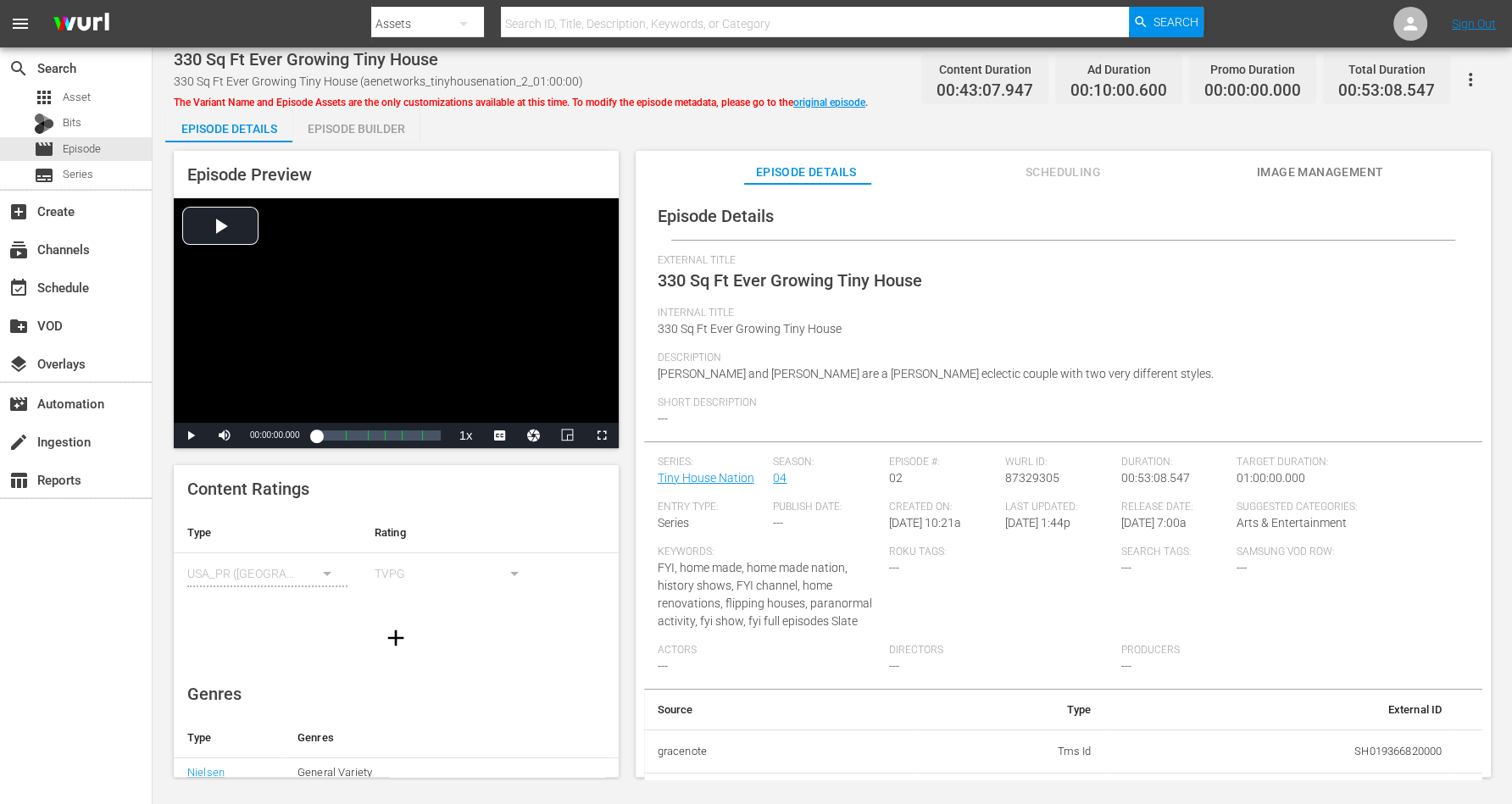
click at [362, 125] on div "Episode Builder" at bounding box center [356, 129] width 127 height 40
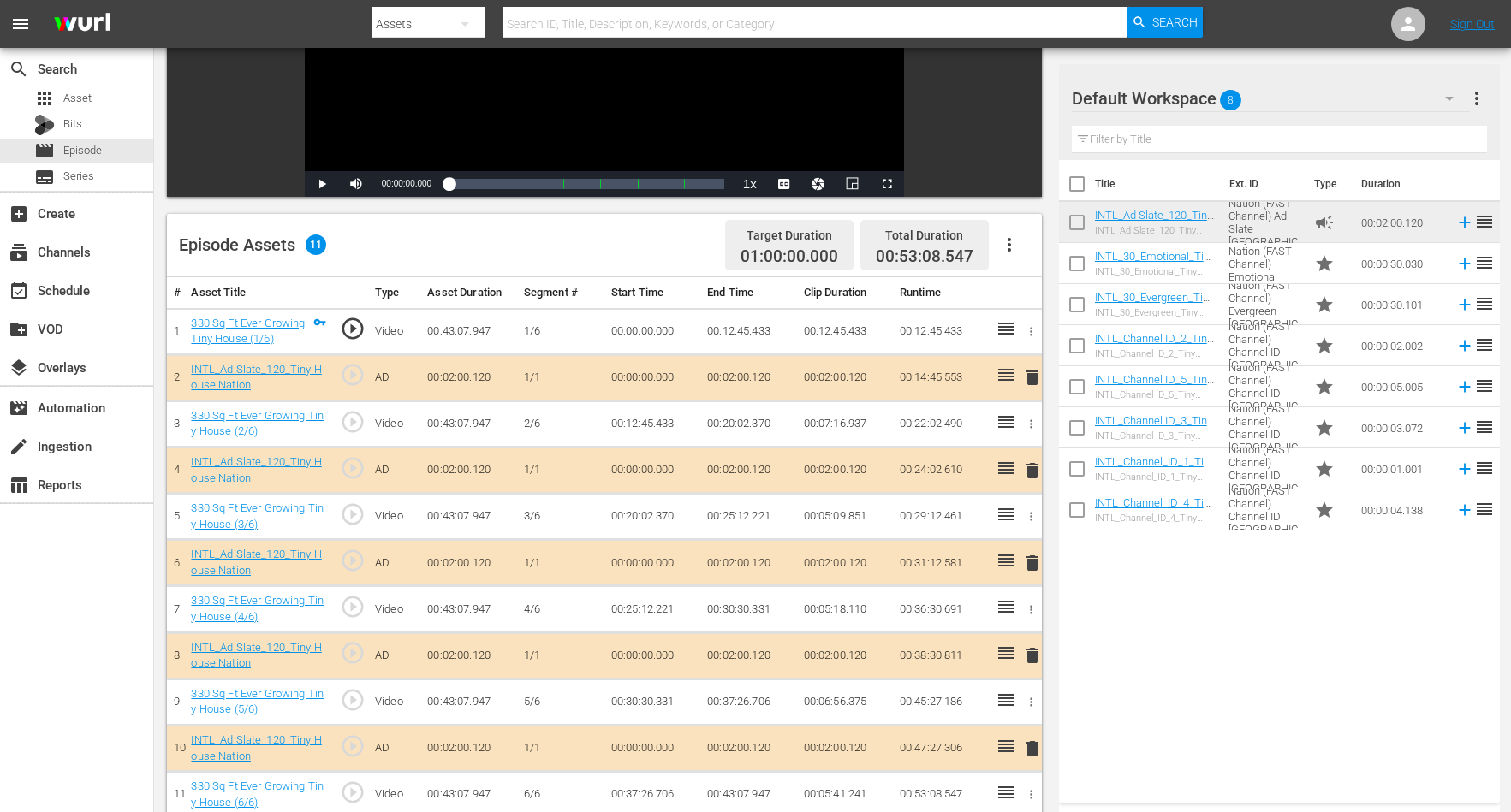
scroll to position [321, 0]
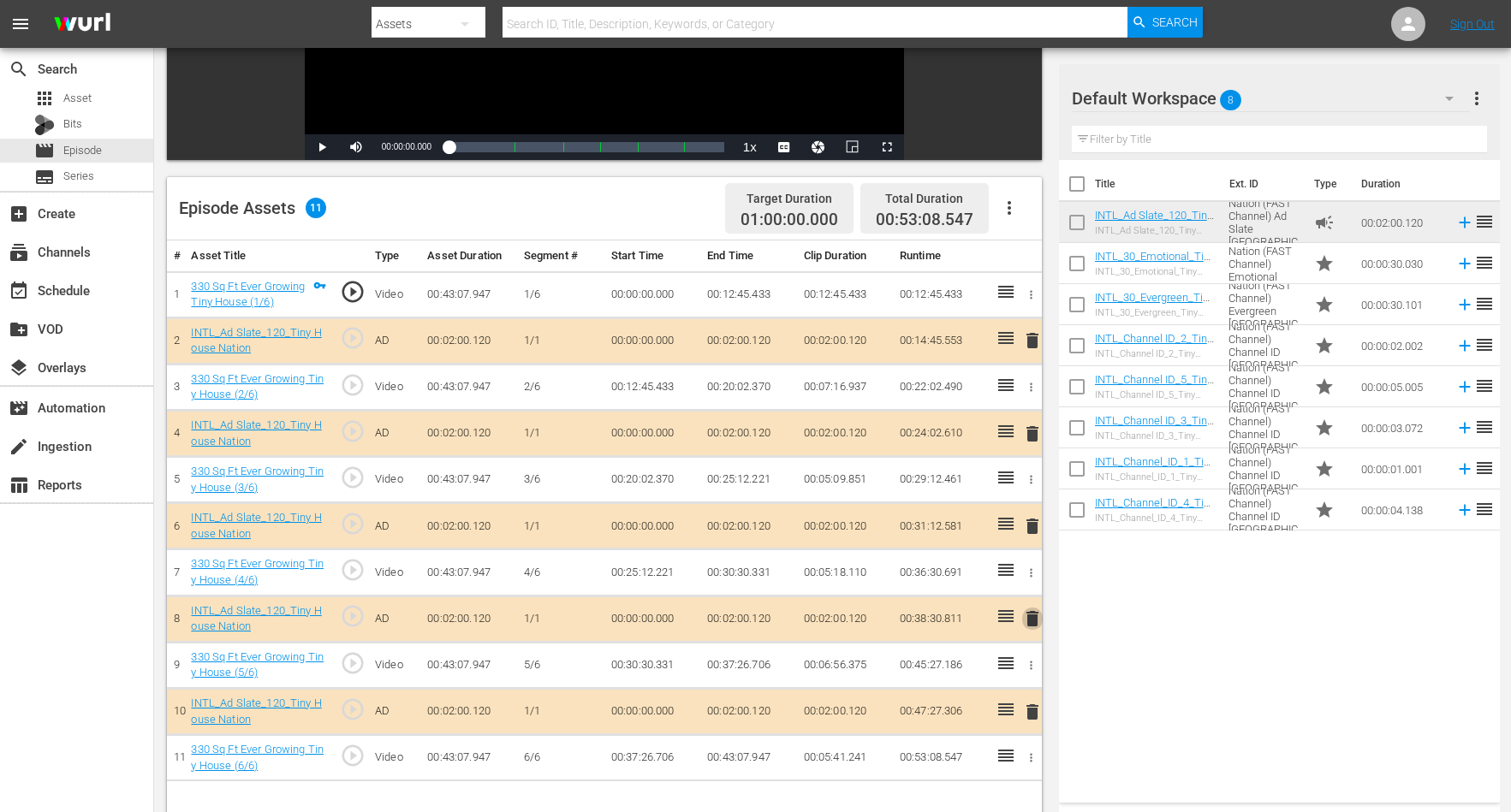
click at [1033, 611] on span "delete" at bounding box center [1032, 618] width 20 height 20
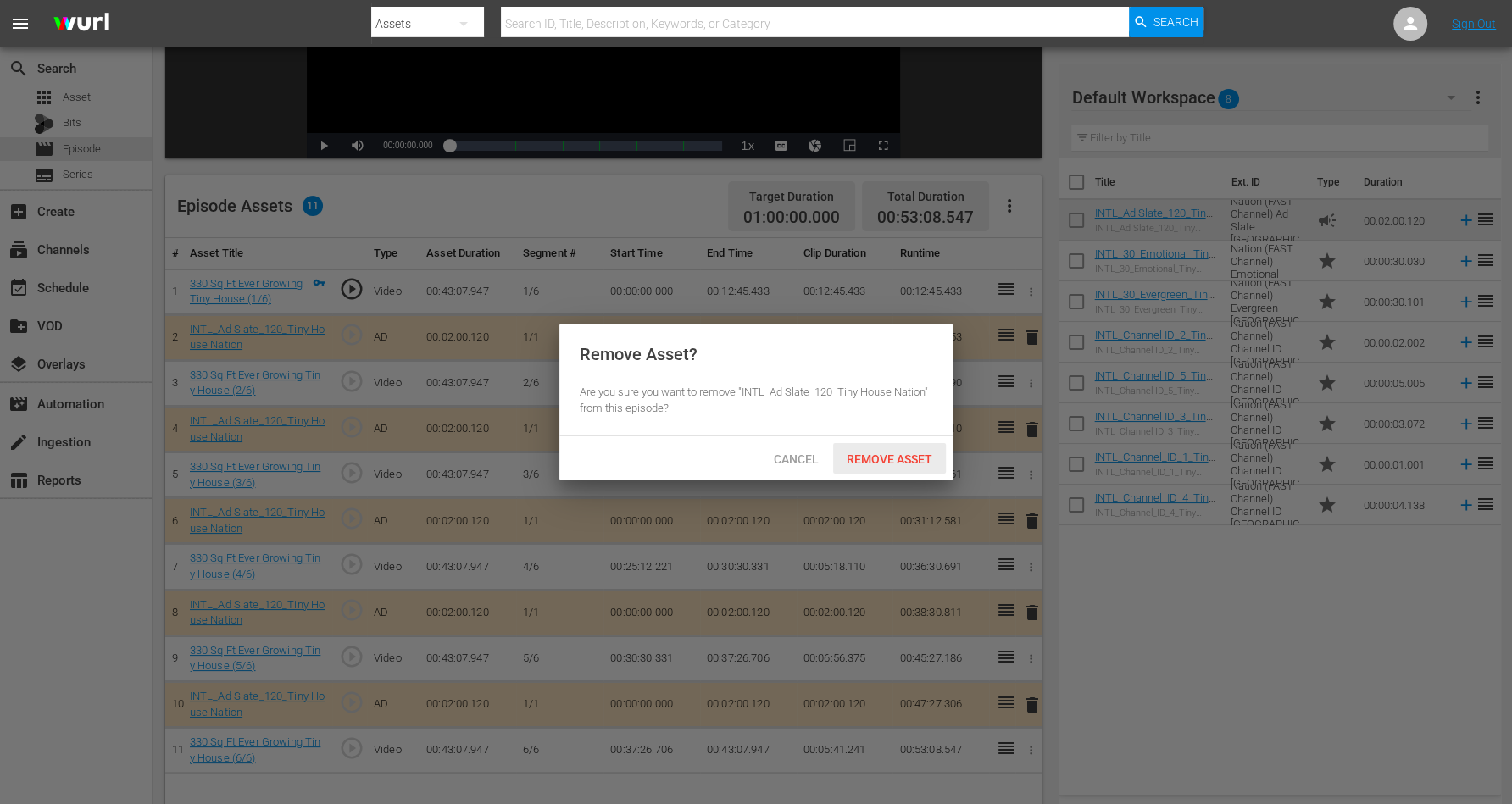
click at [858, 462] on span "Remove Asset" at bounding box center [889, 459] width 113 height 13
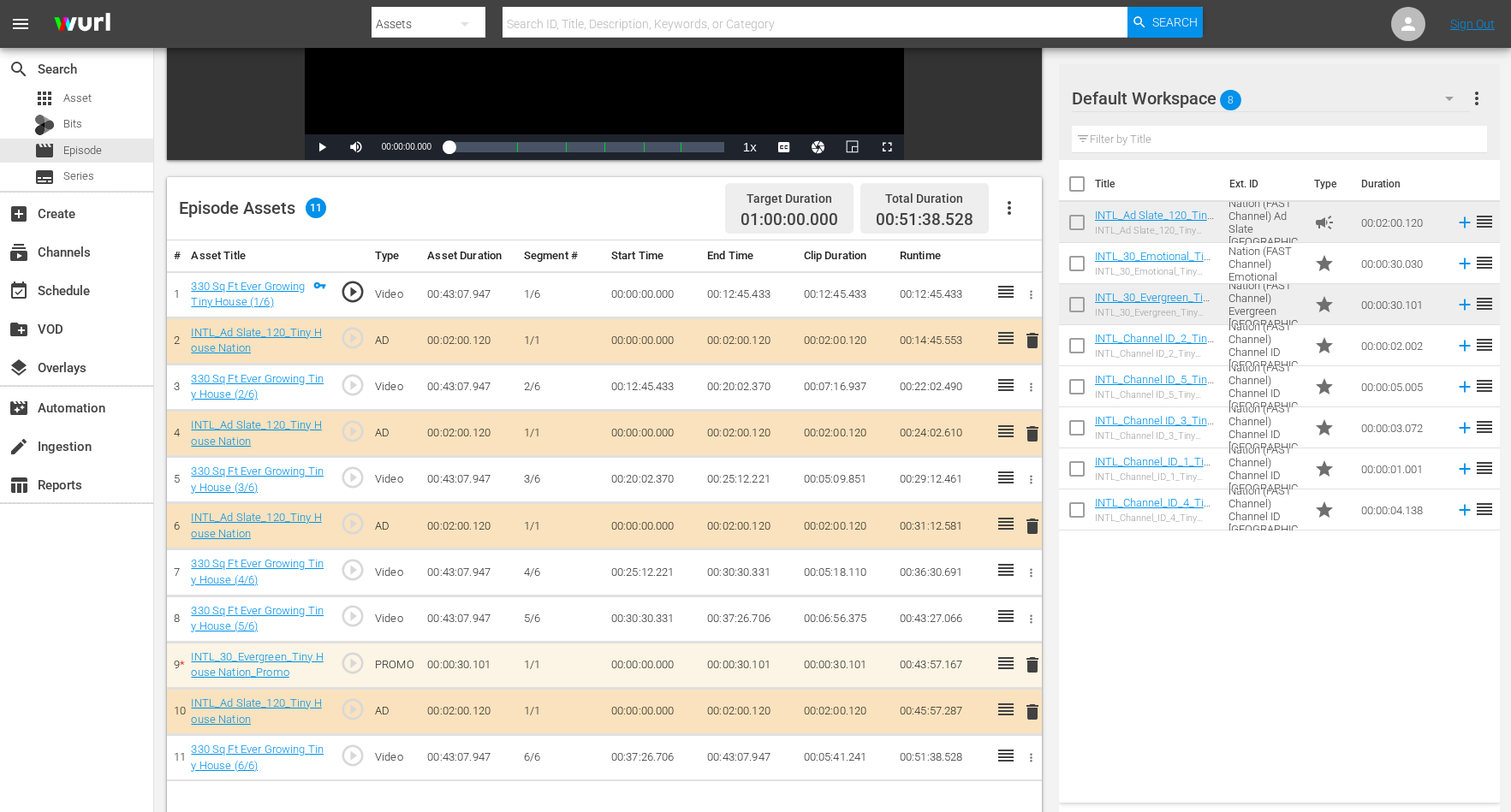
click at [571, 648] on td "1/1" at bounding box center [561, 664] width 88 height 46
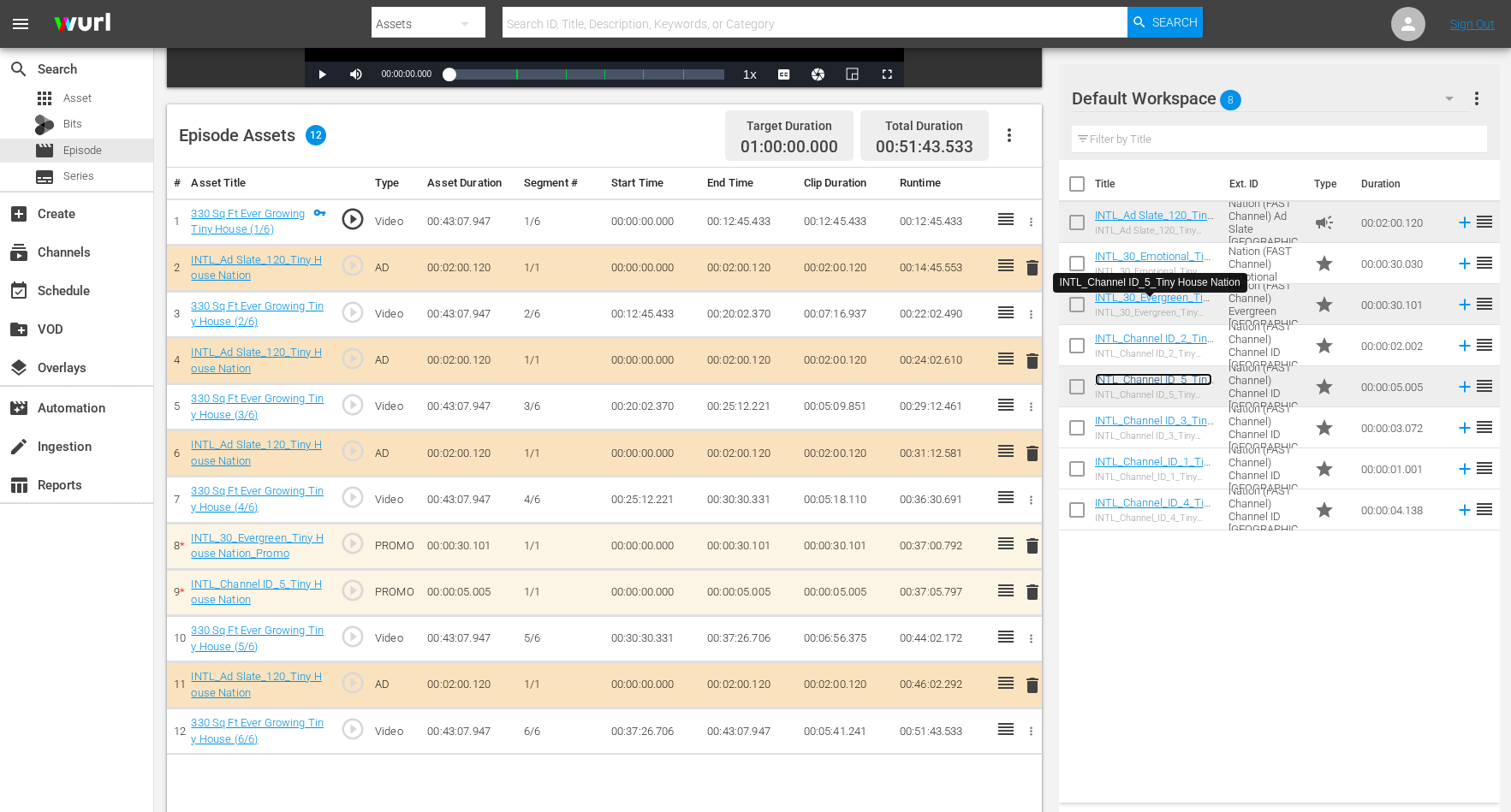
scroll to position [428, 0]
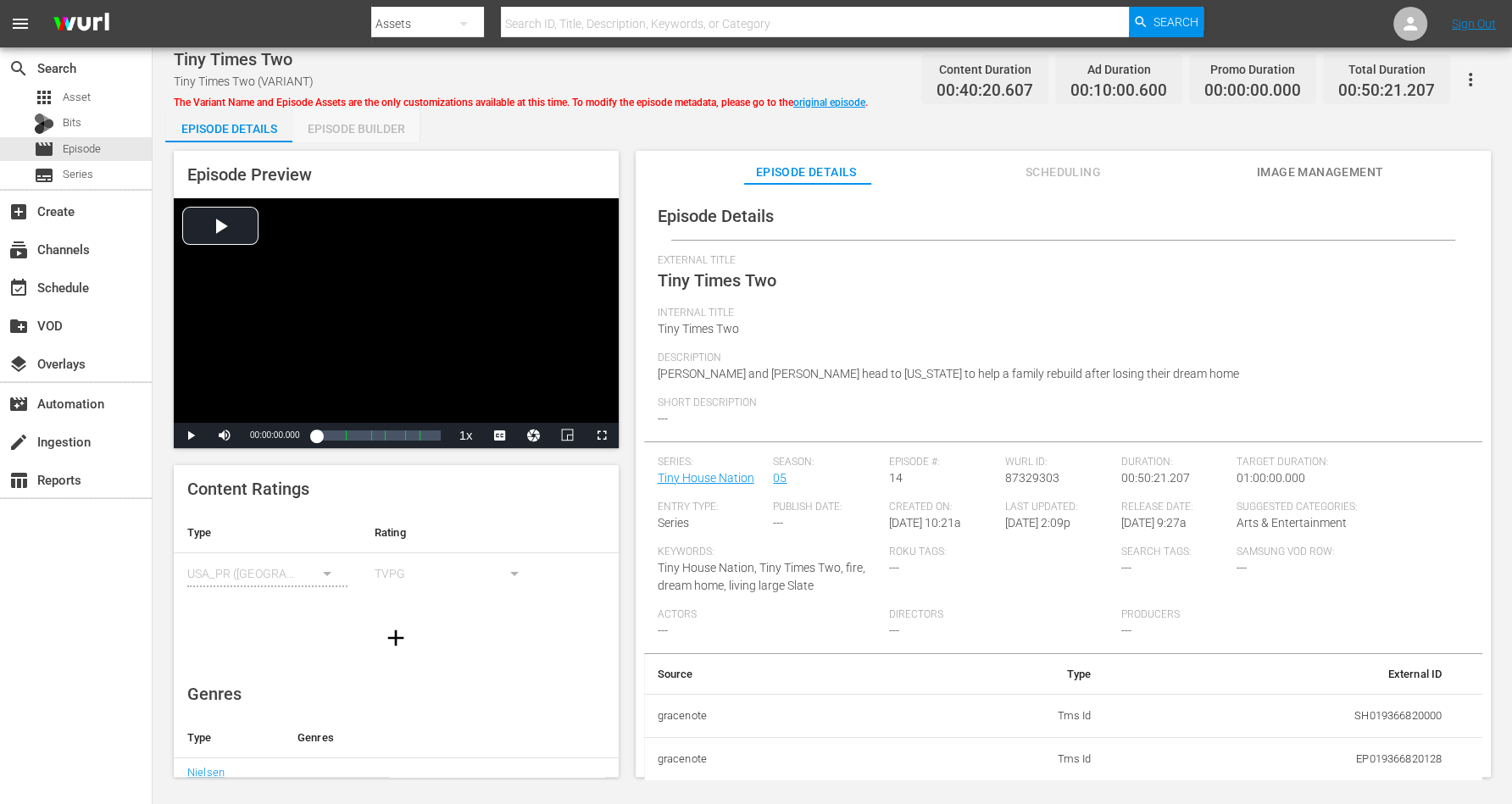
click at [346, 125] on div "Episode Builder" at bounding box center [356, 129] width 127 height 40
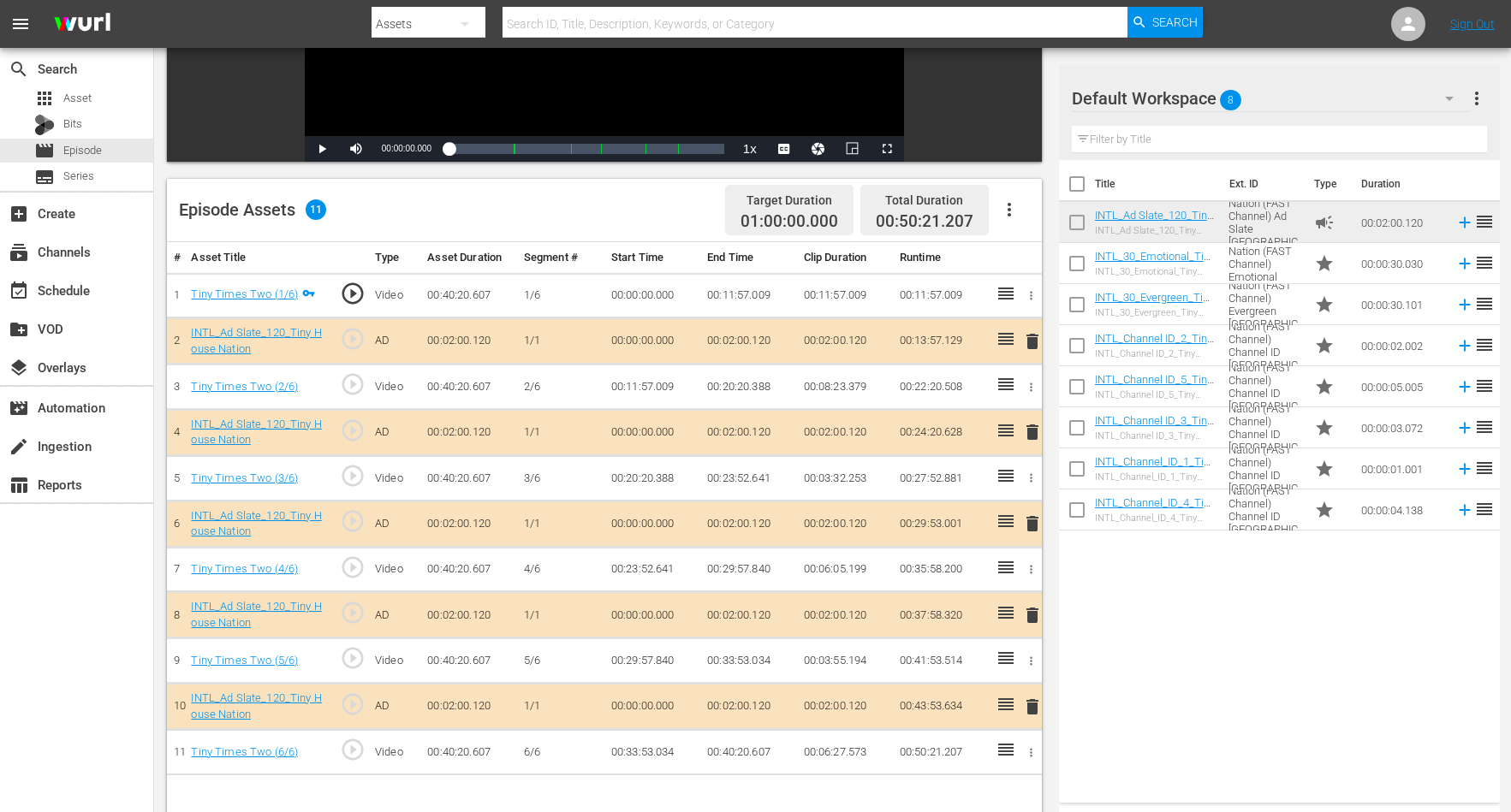
scroll to position [428, 0]
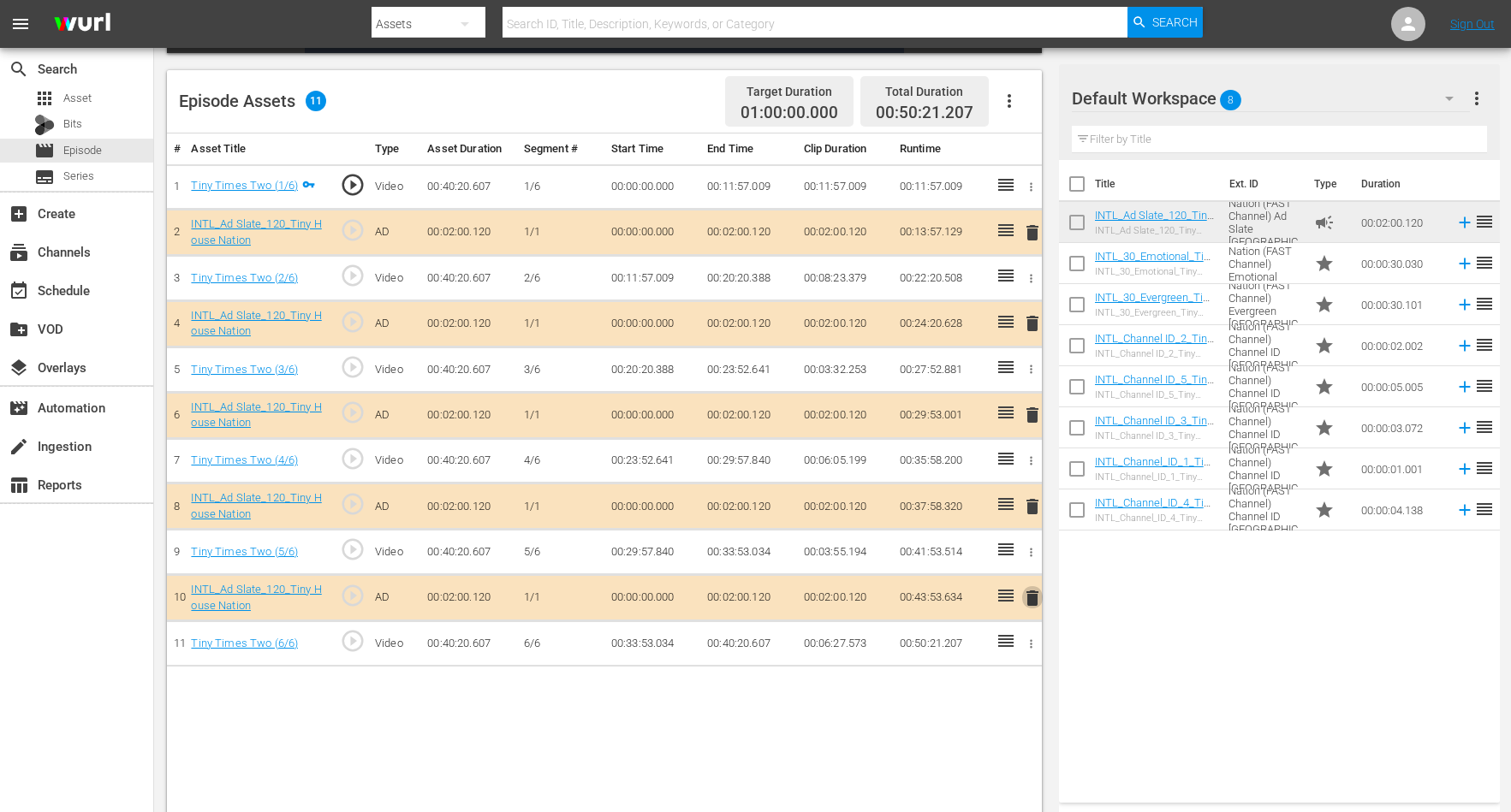
click at [1030, 589] on span "delete" at bounding box center [1032, 598] width 20 height 20
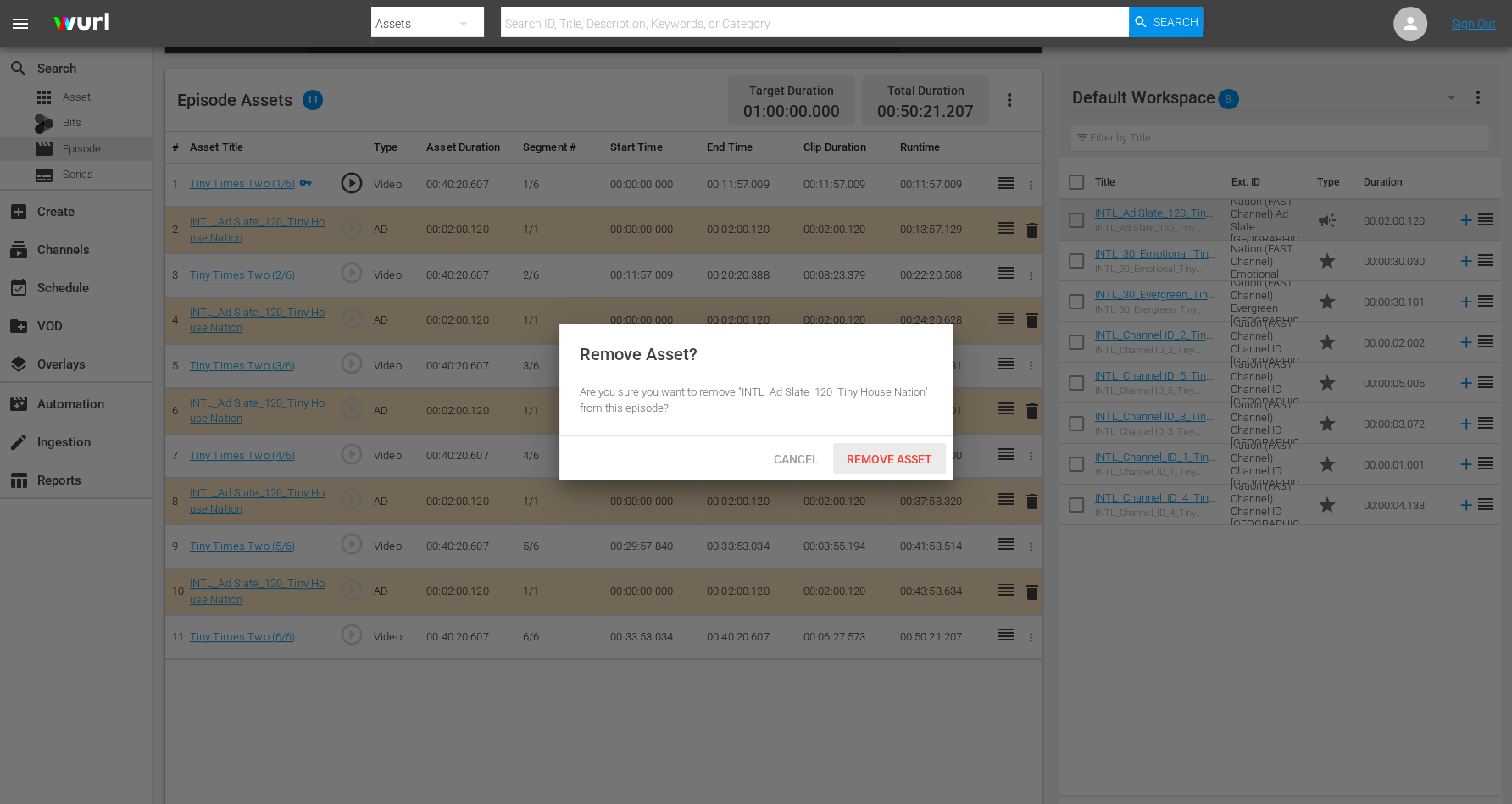
click at [859, 457] on span "Remove Asset" at bounding box center [889, 459] width 113 height 13
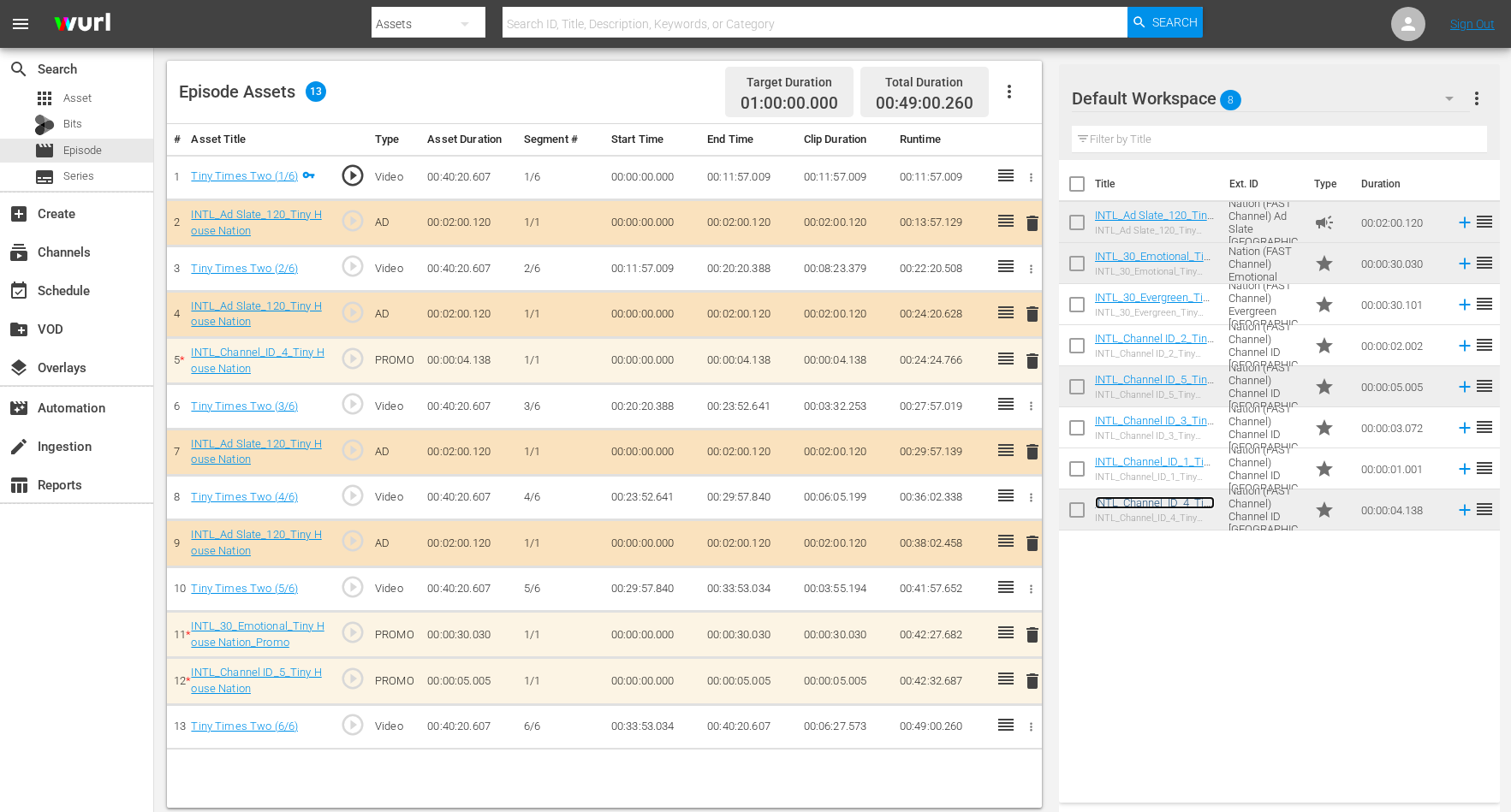
scroll to position [445, 0]
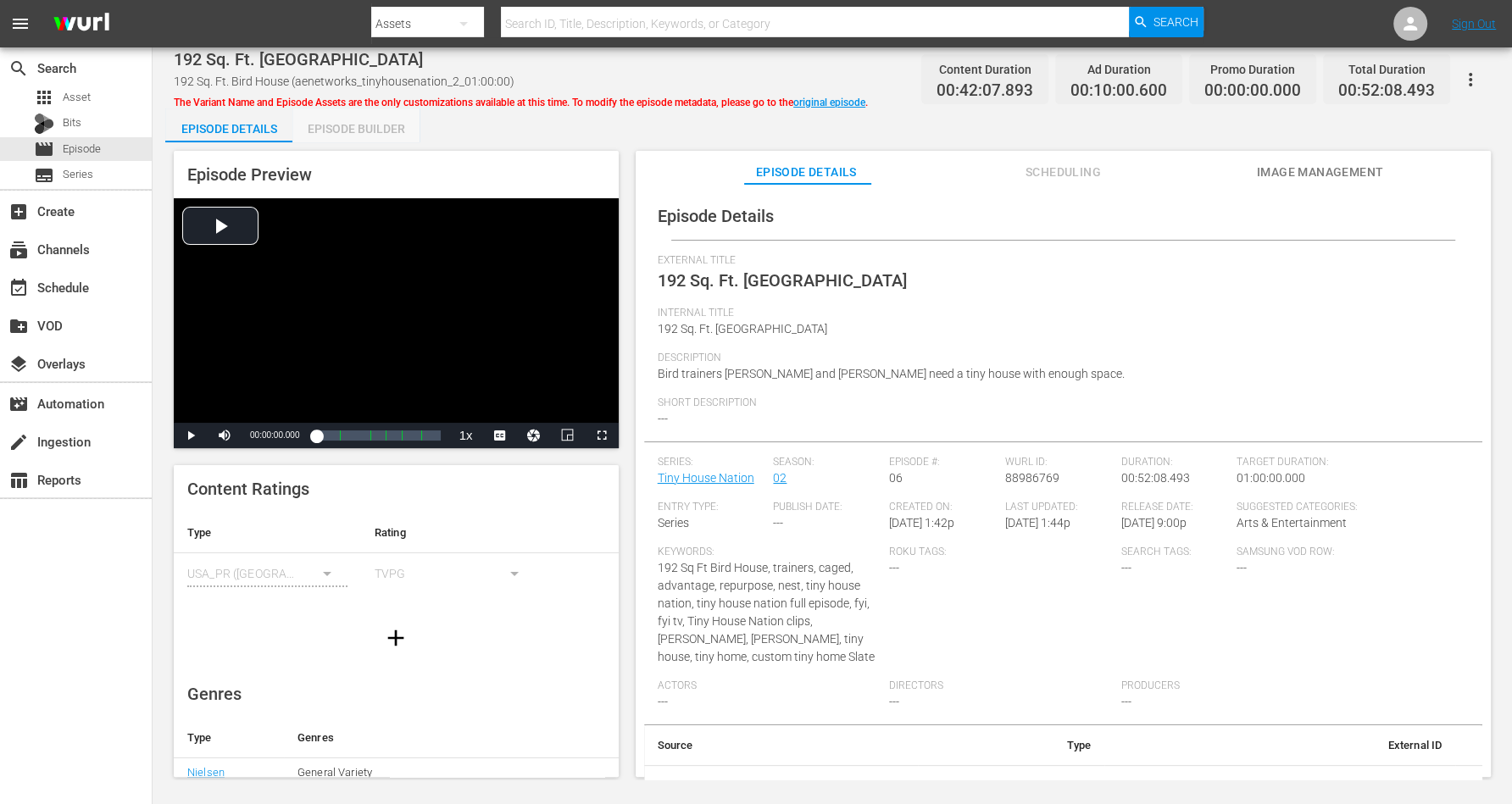
click at [380, 128] on div "Episode Builder" at bounding box center [356, 129] width 127 height 40
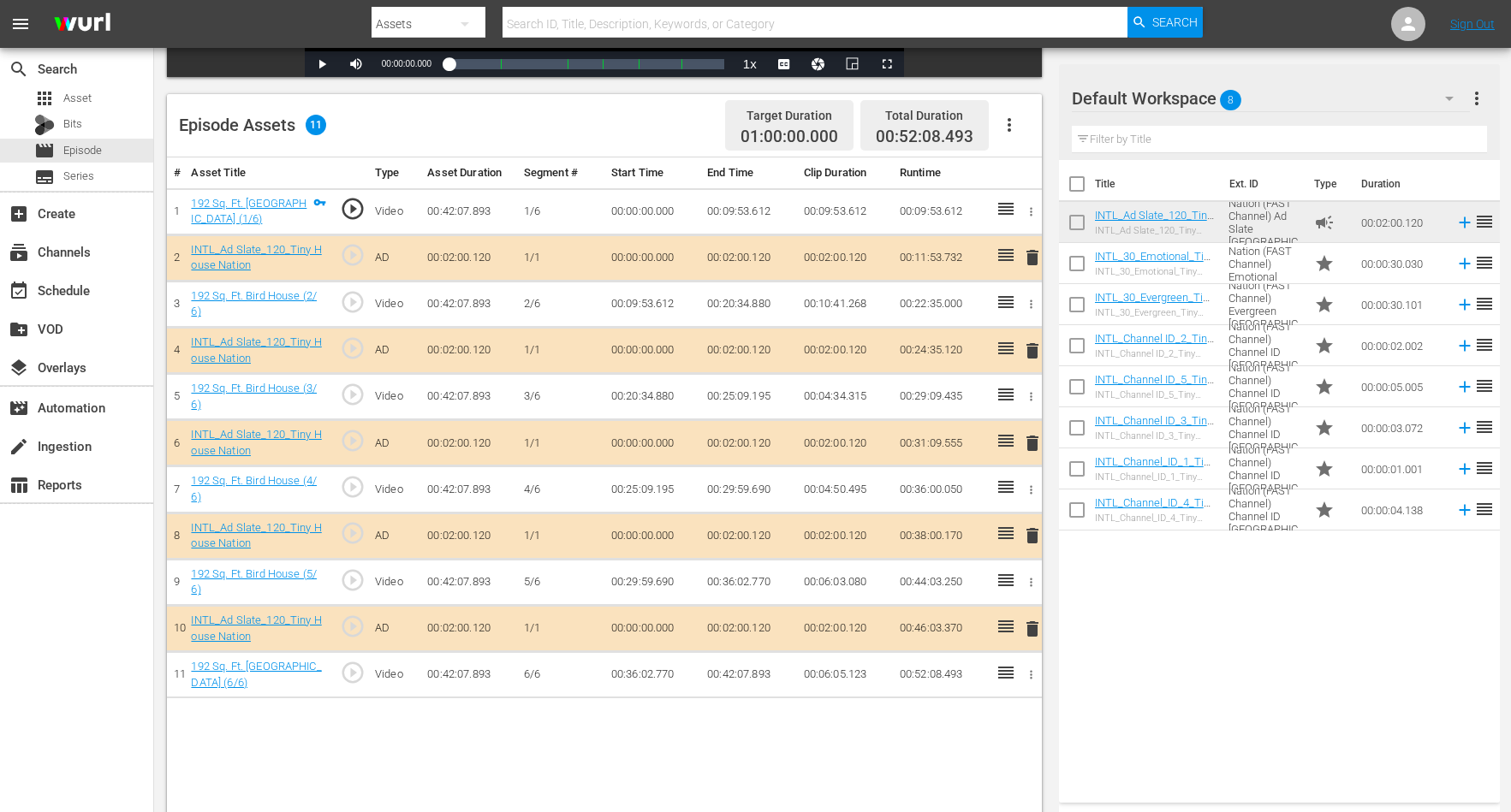
scroll to position [428, 0]
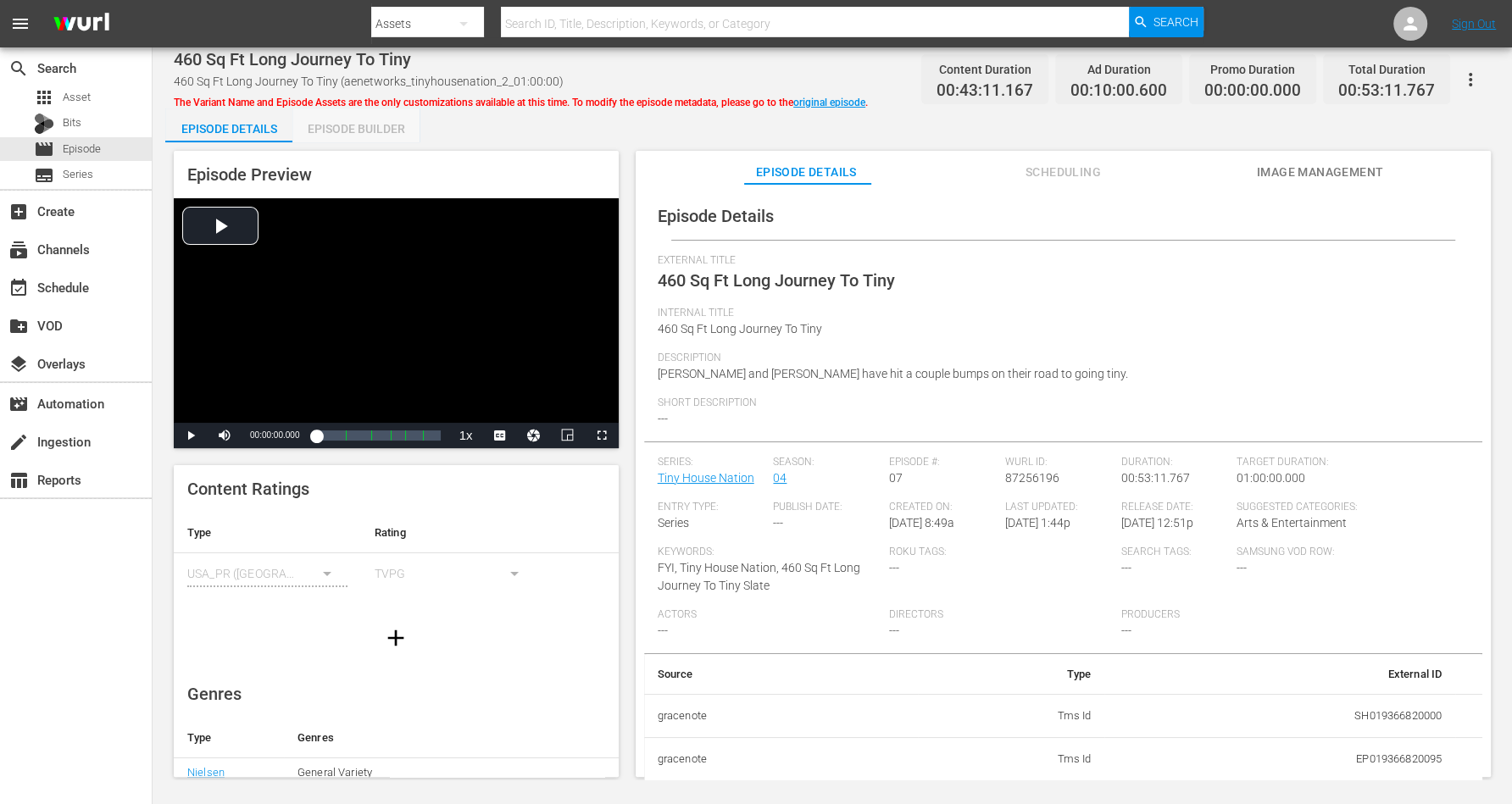
click at [346, 121] on div "Episode Builder" at bounding box center [356, 129] width 127 height 40
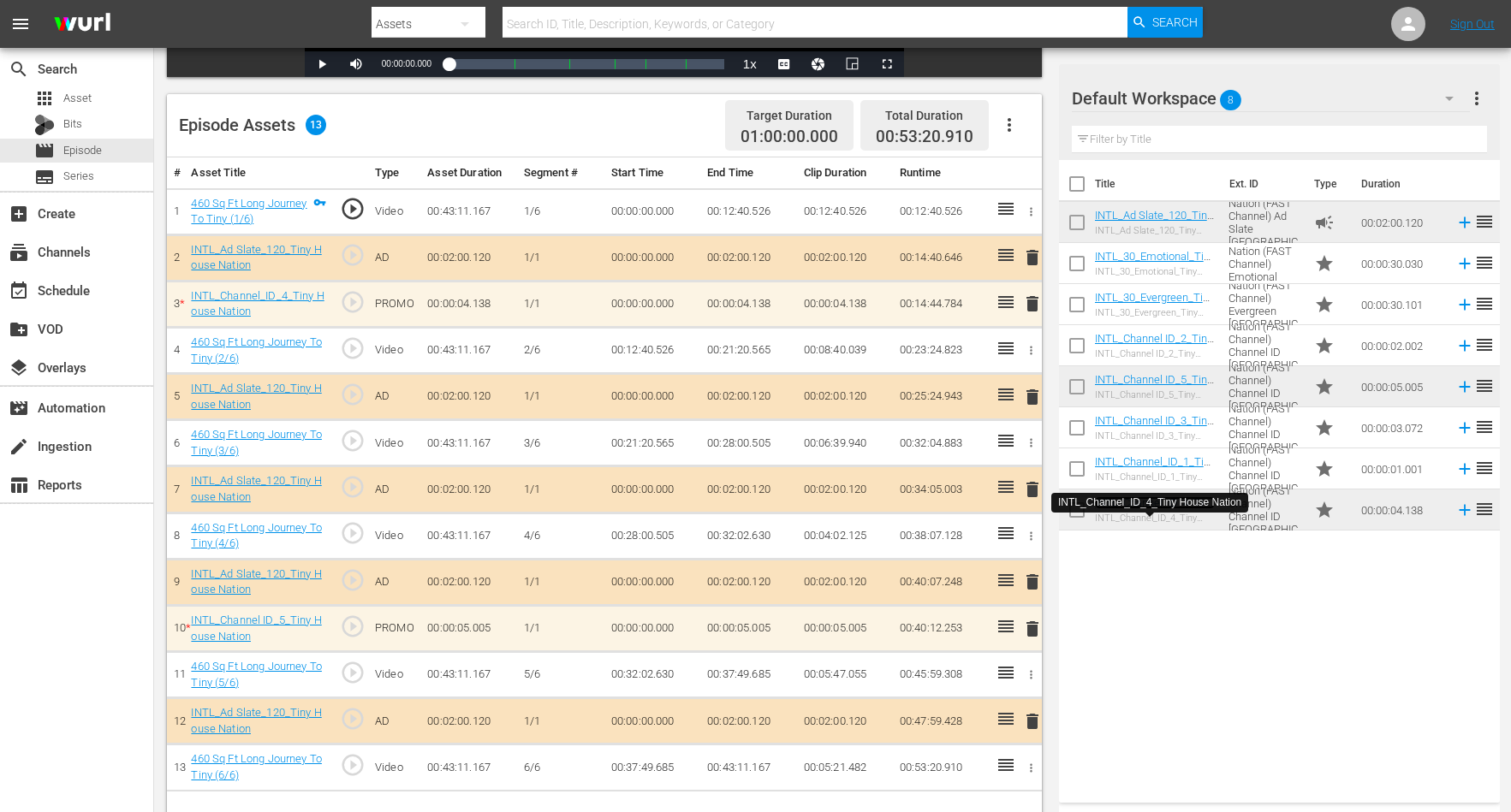
scroll to position [445, 0]
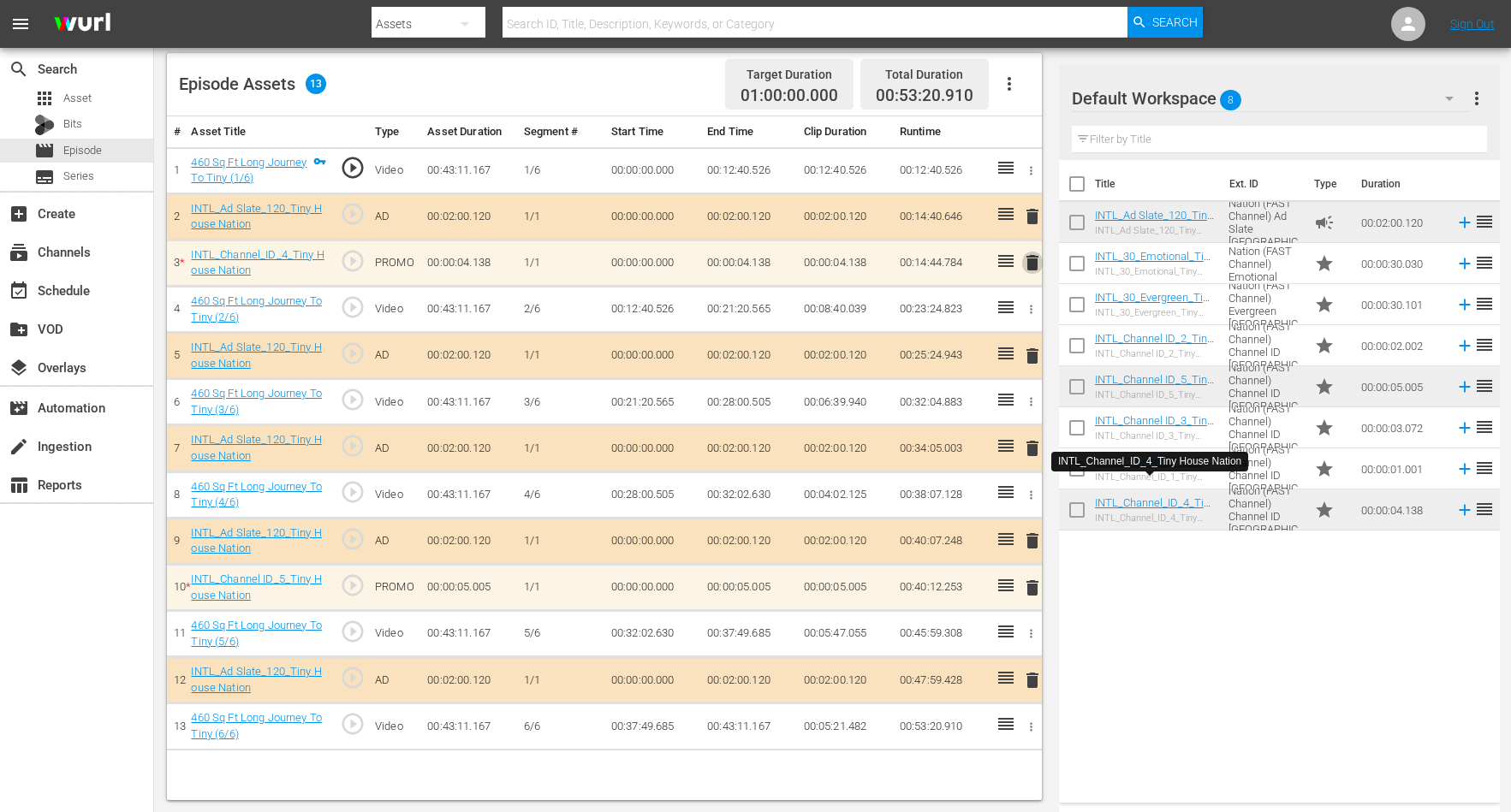
click at [1031, 261] on span "delete" at bounding box center [1032, 262] width 20 height 20
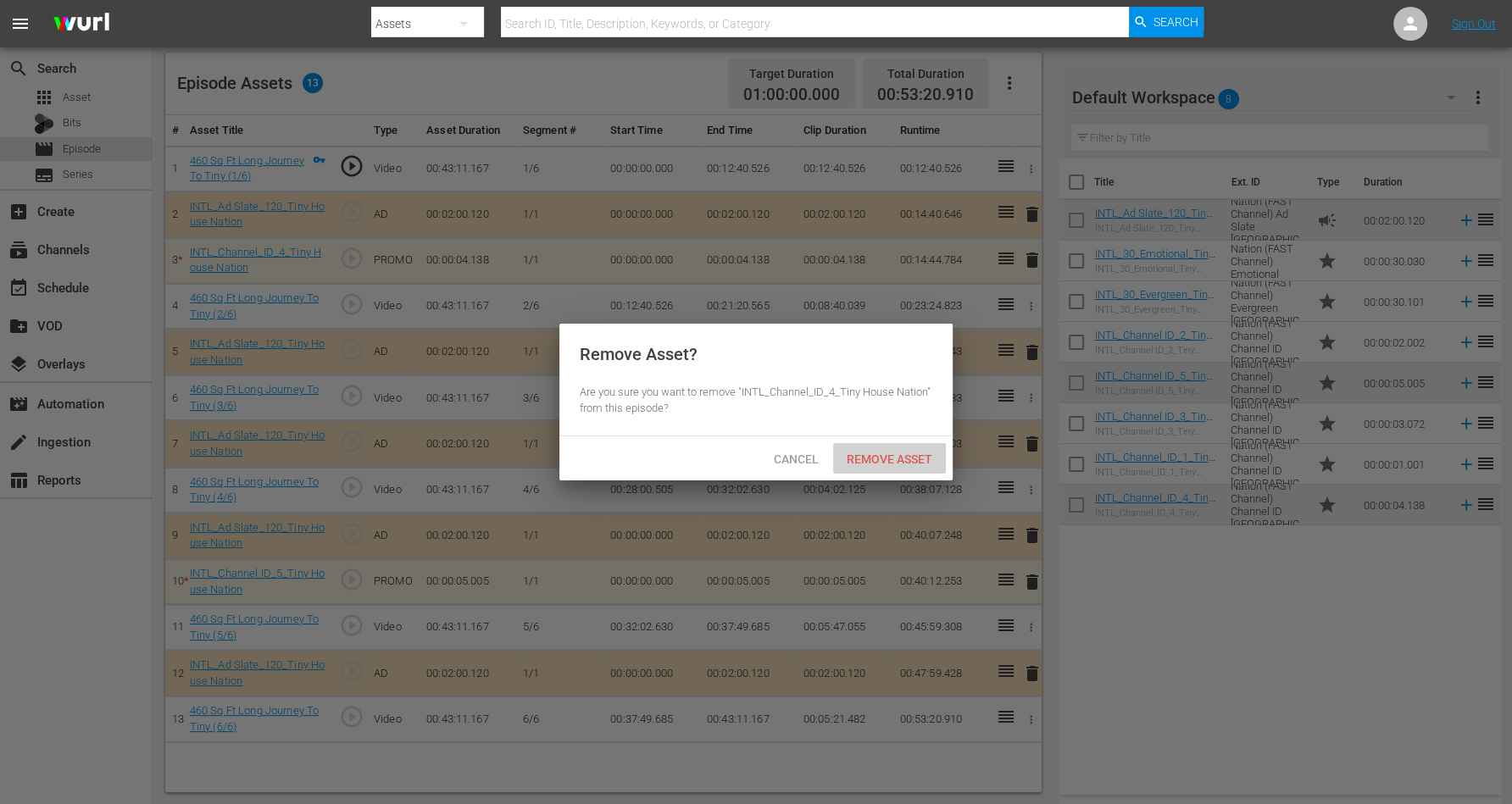
click at [895, 446] on div "Remove Asset" at bounding box center [889, 459] width 113 height 32
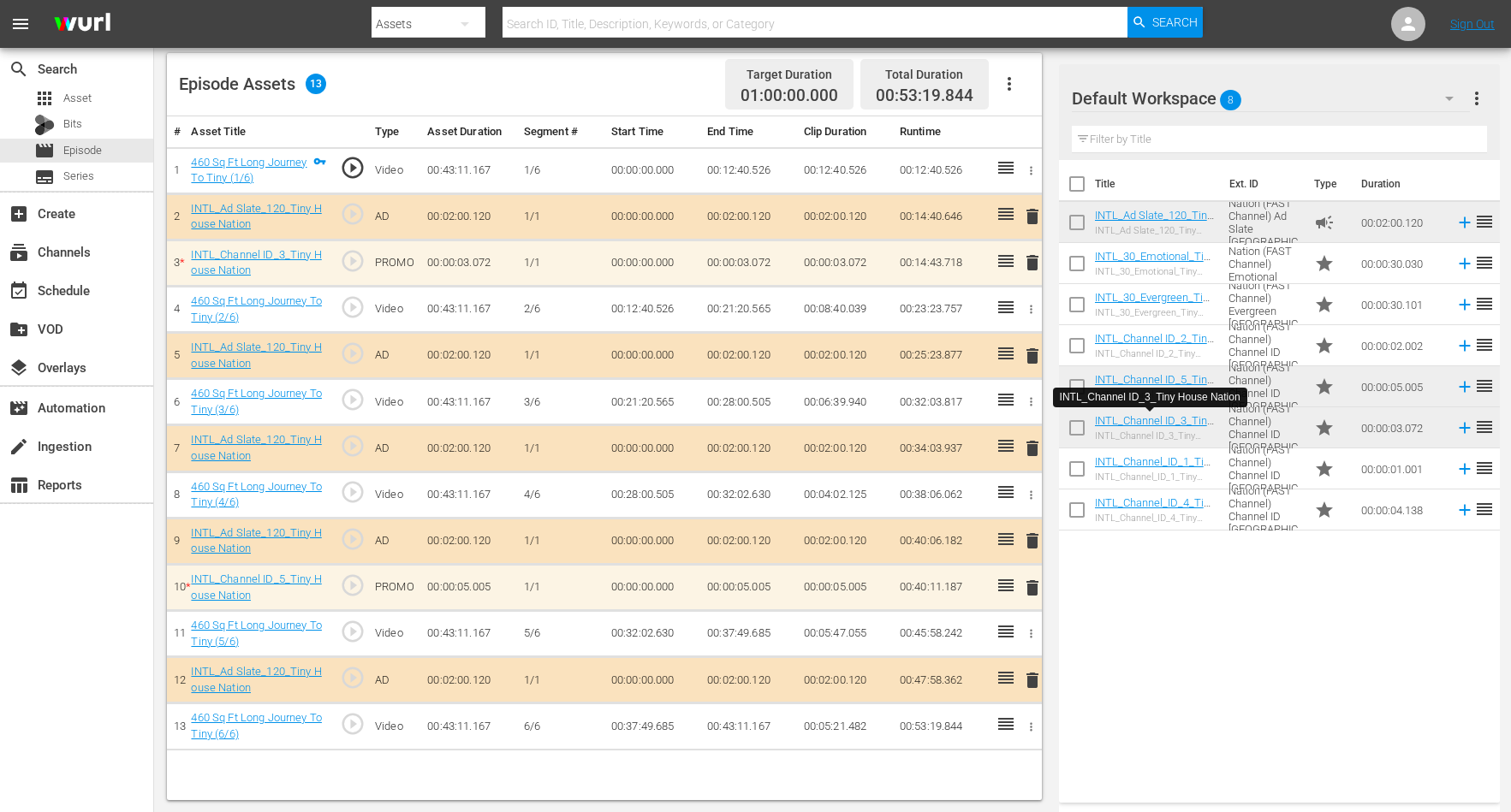
click at [1027, 258] on span "delete" at bounding box center [1032, 262] width 20 height 20
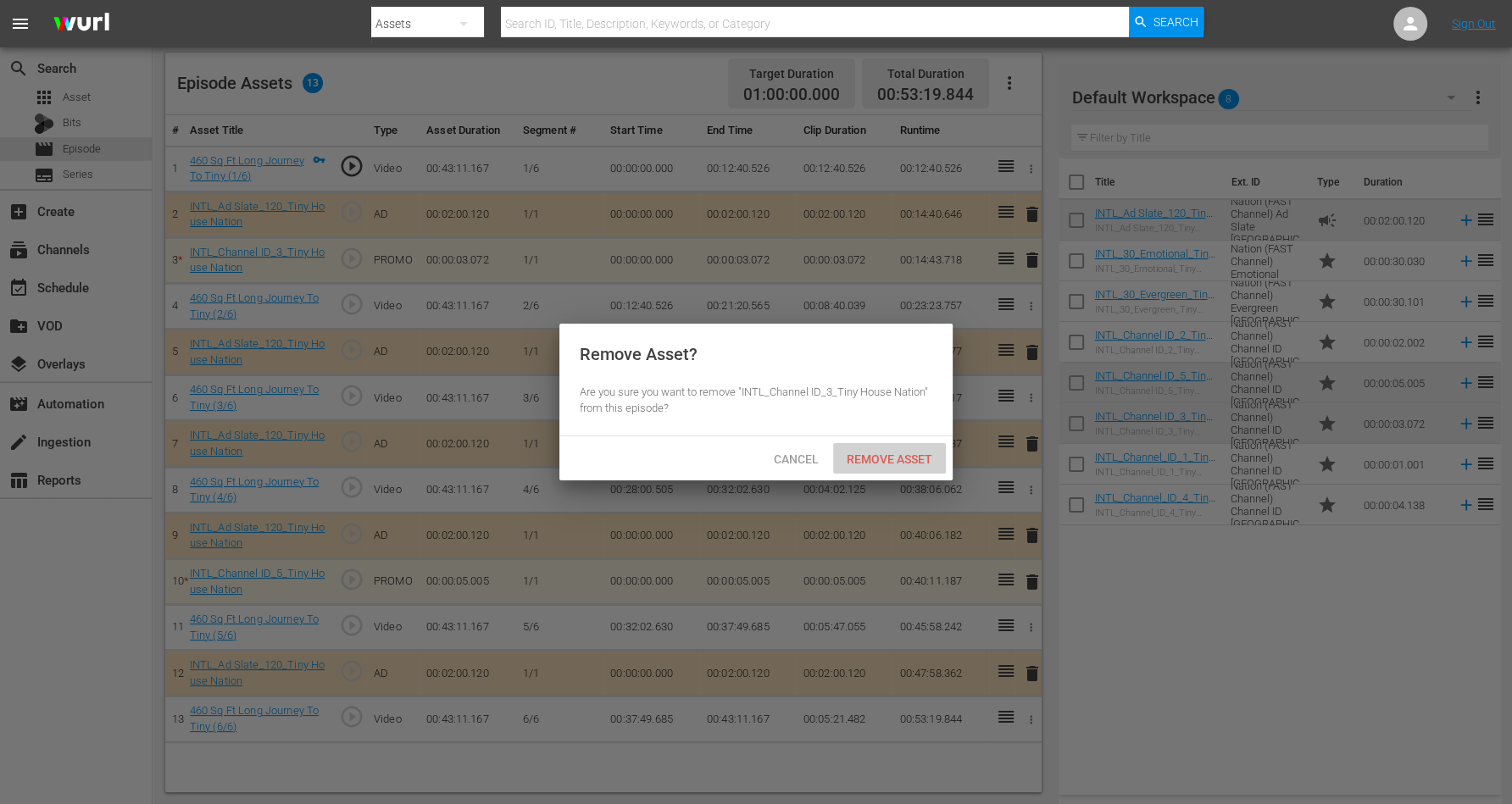
click at [890, 458] on span "Remove Asset" at bounding box center [889, 459] width 113 height 13
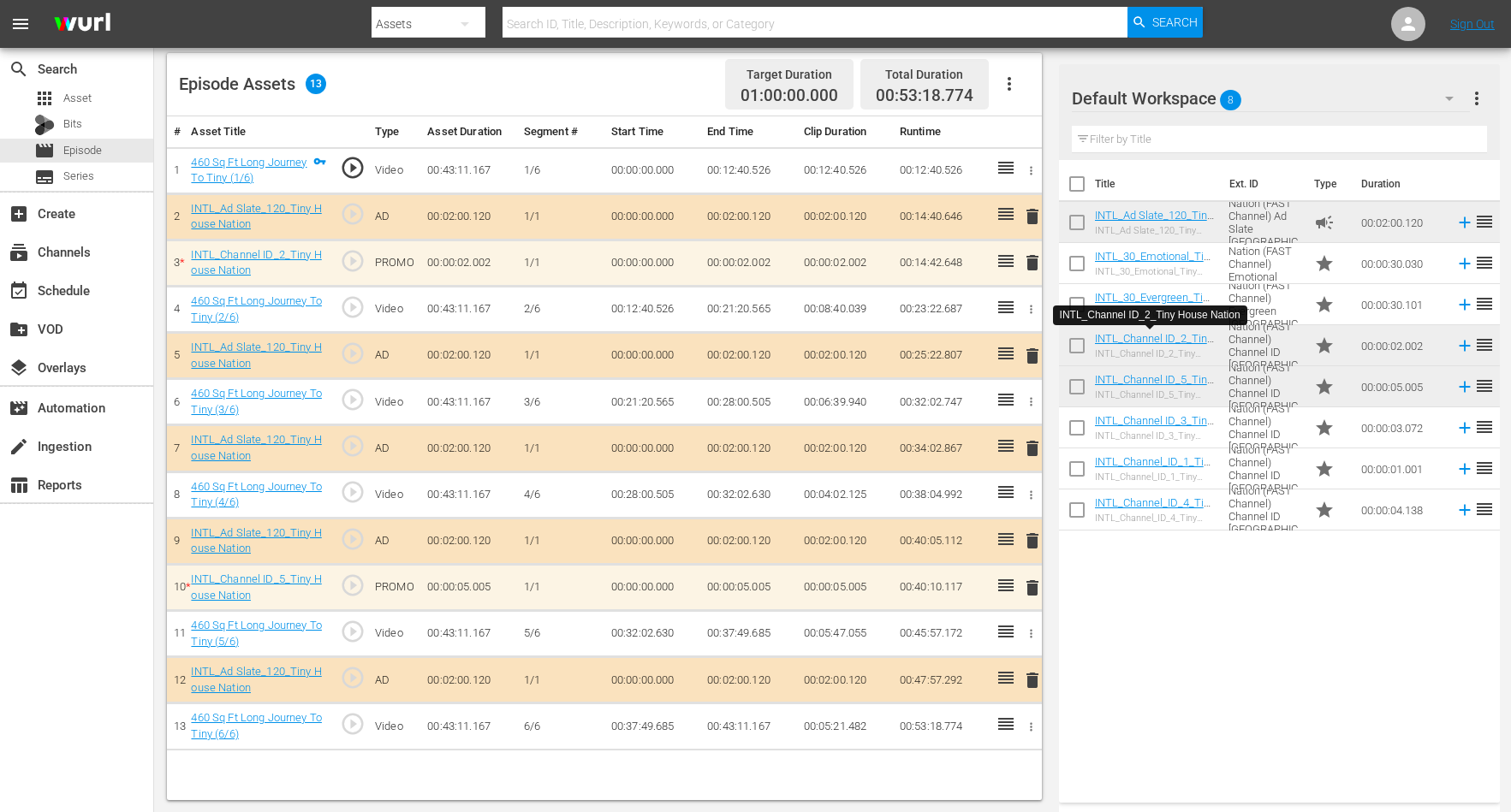
click at [1037, 257] on span "delete" at bounding box center [1032, 262] width 20 height 20
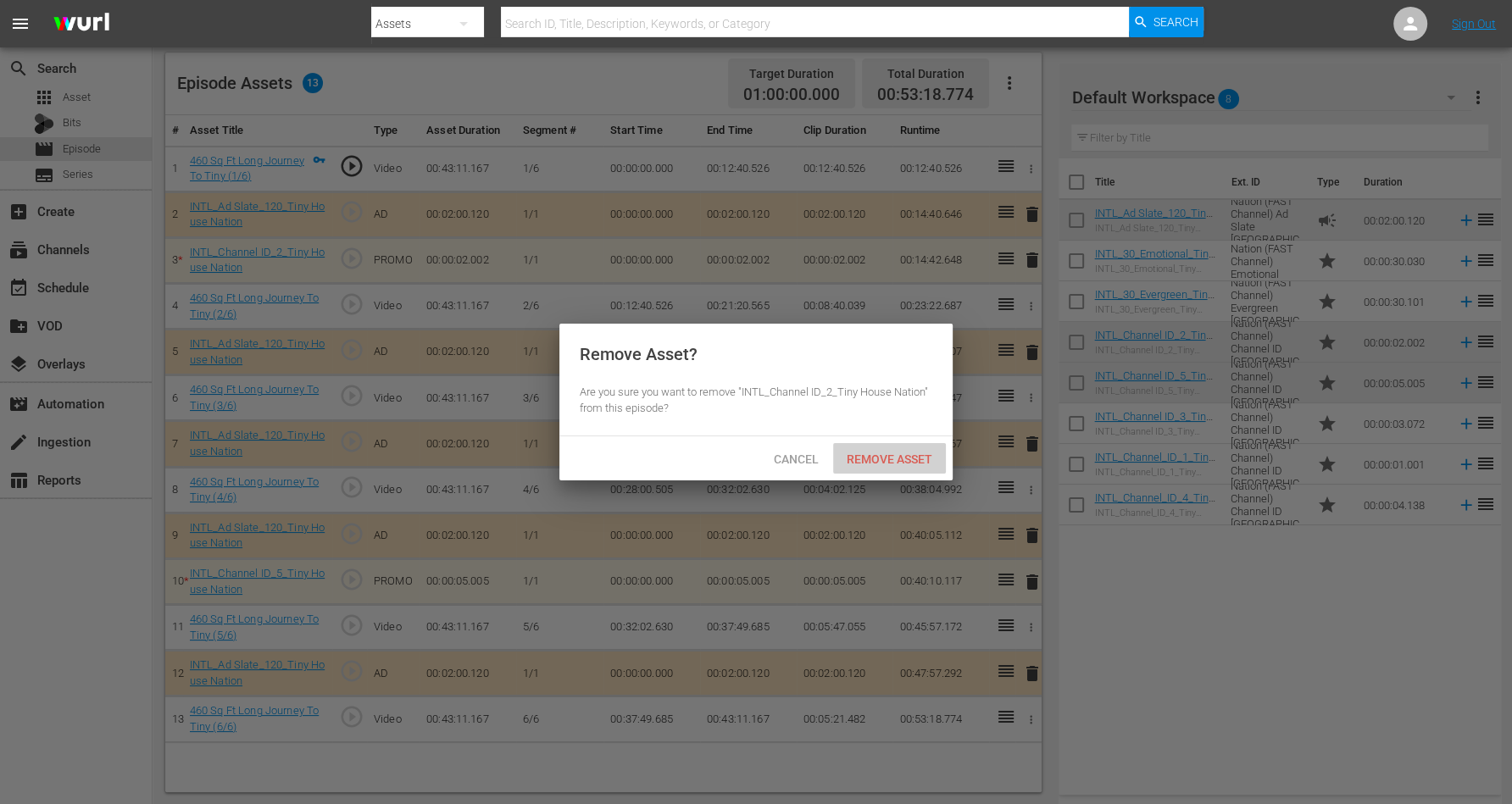
click at [866, 460] on span "Remove Asset" at bounding box center [889, 459] width 113 height 13
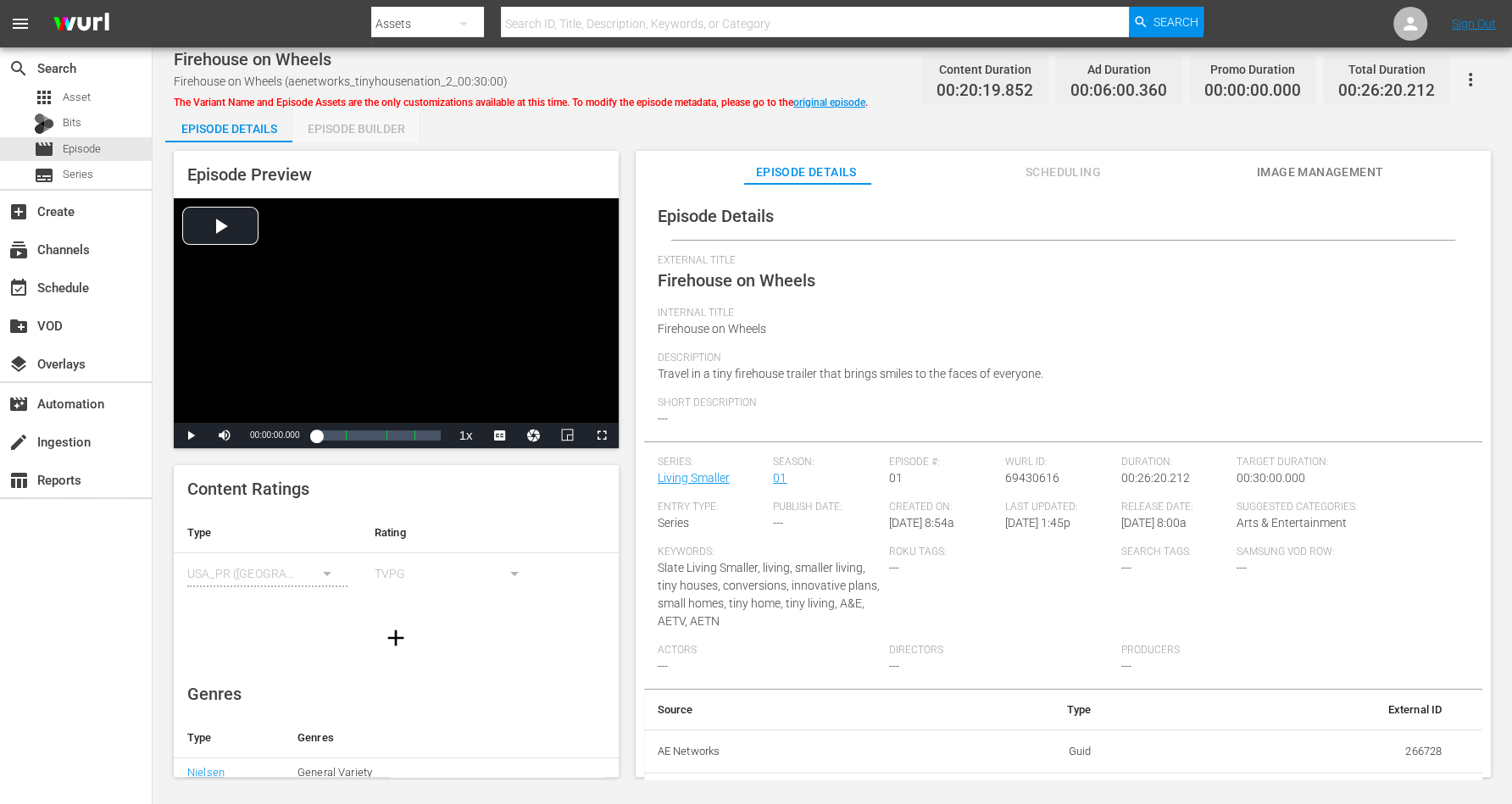
click at [334, 123] on div "Episode Builder" at bounding box center [356, 129] width 127 height 40
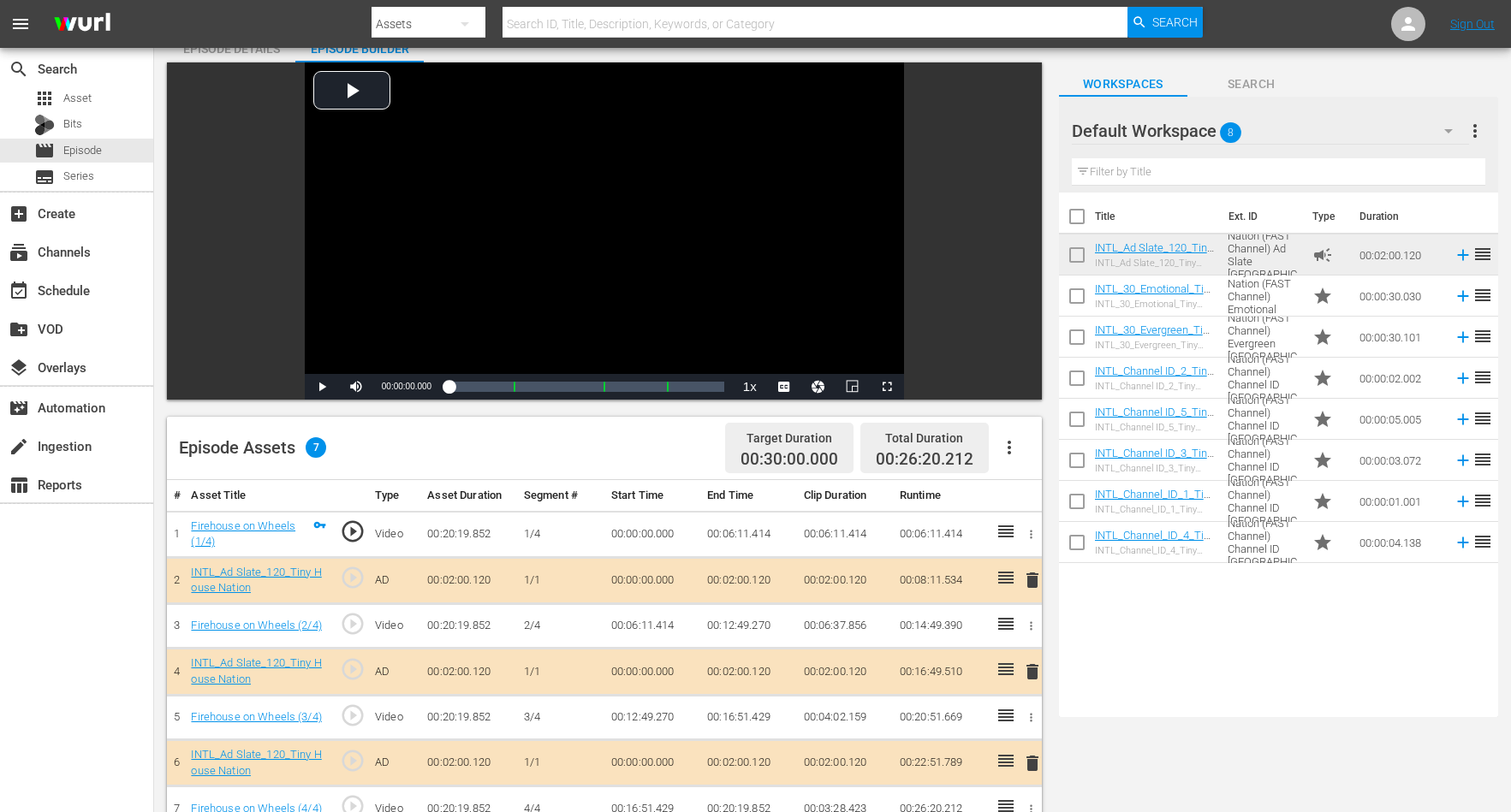
scroll to position [214, 0]
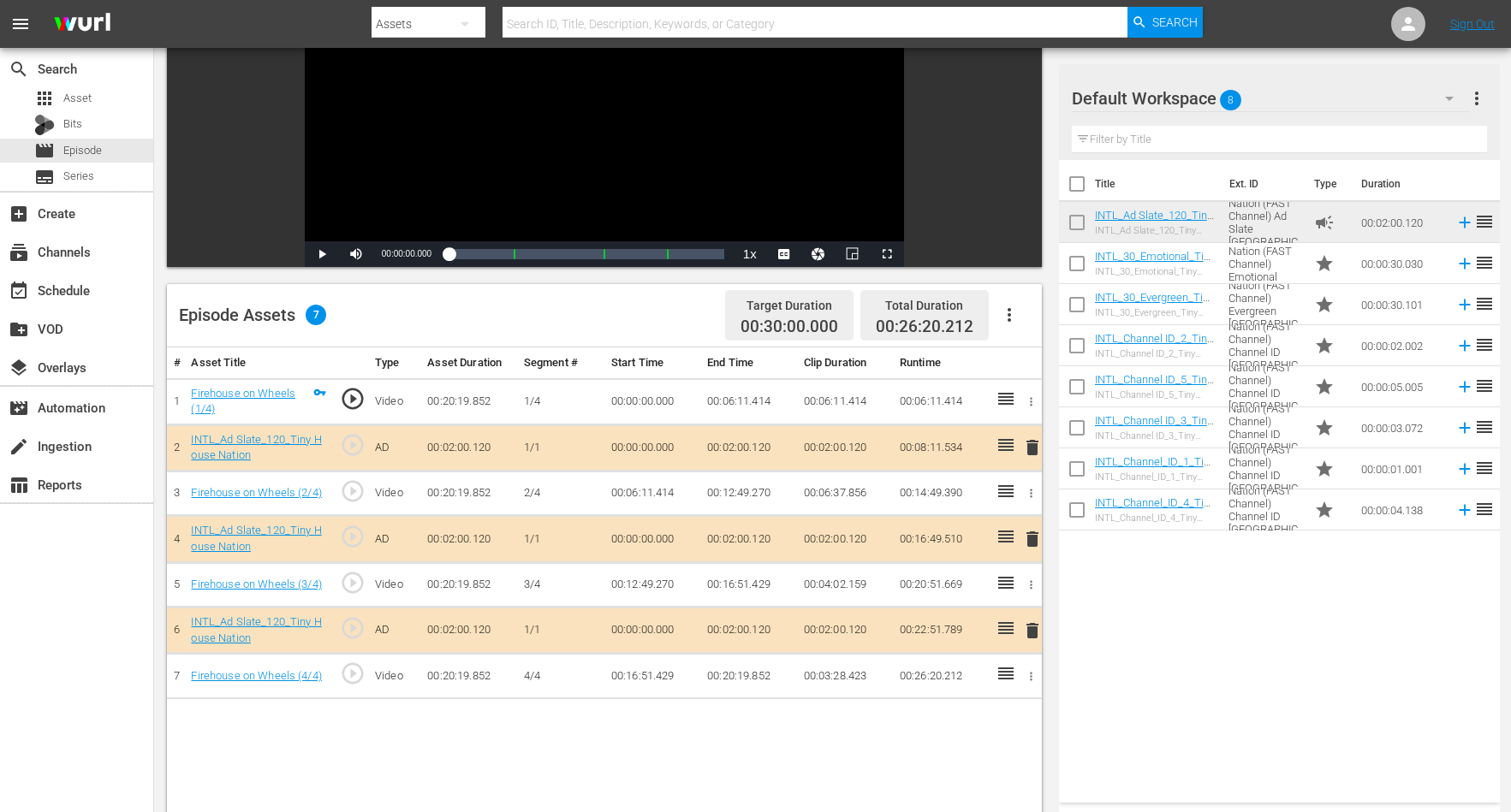
click at [1031, 449] on span "delete" at bounding box center [1032, 447] width 20 height 20
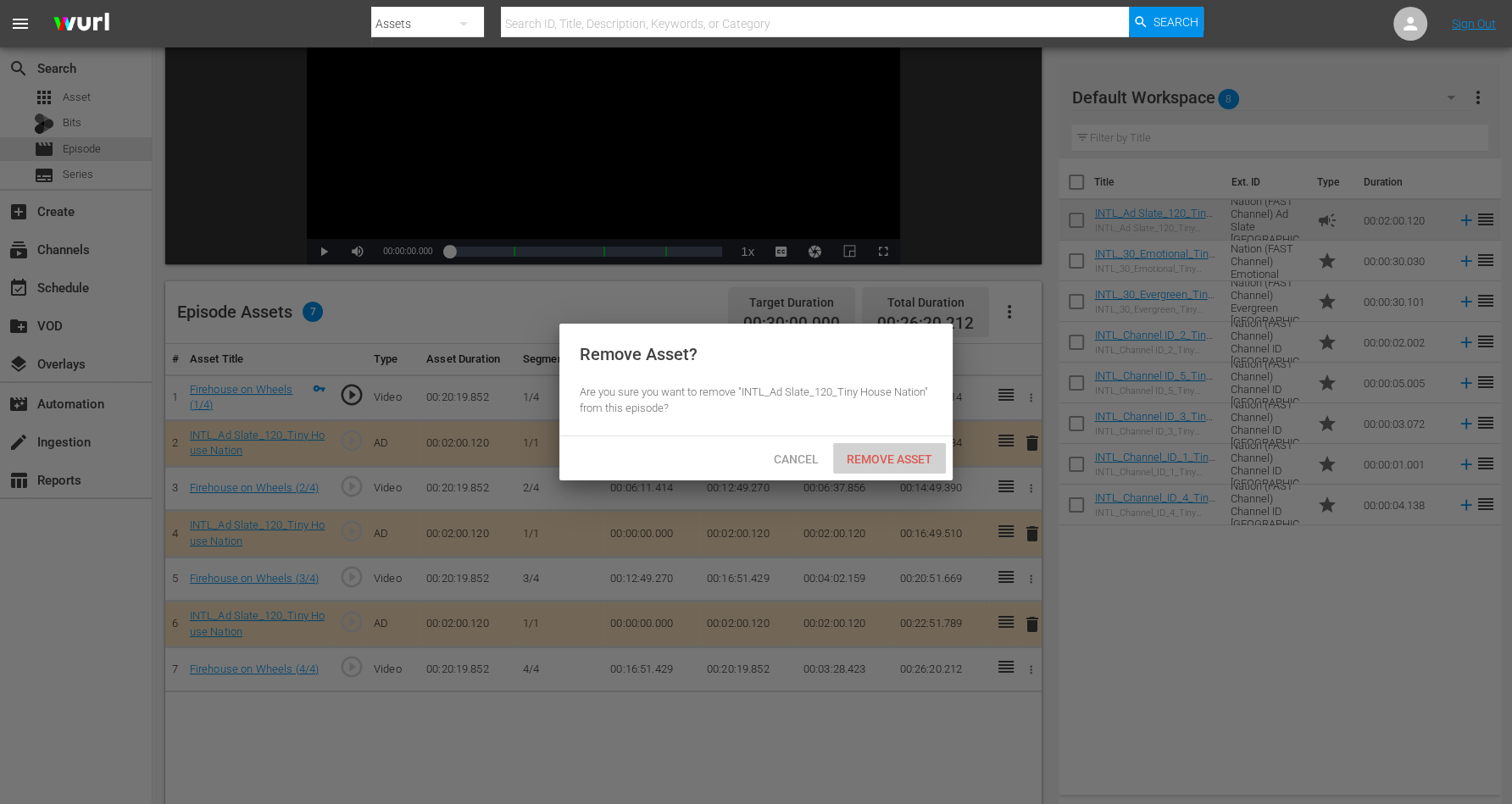
click at [854, 454] on span "Remove Asset" at bounding box center [889, 459] width 113 height 13
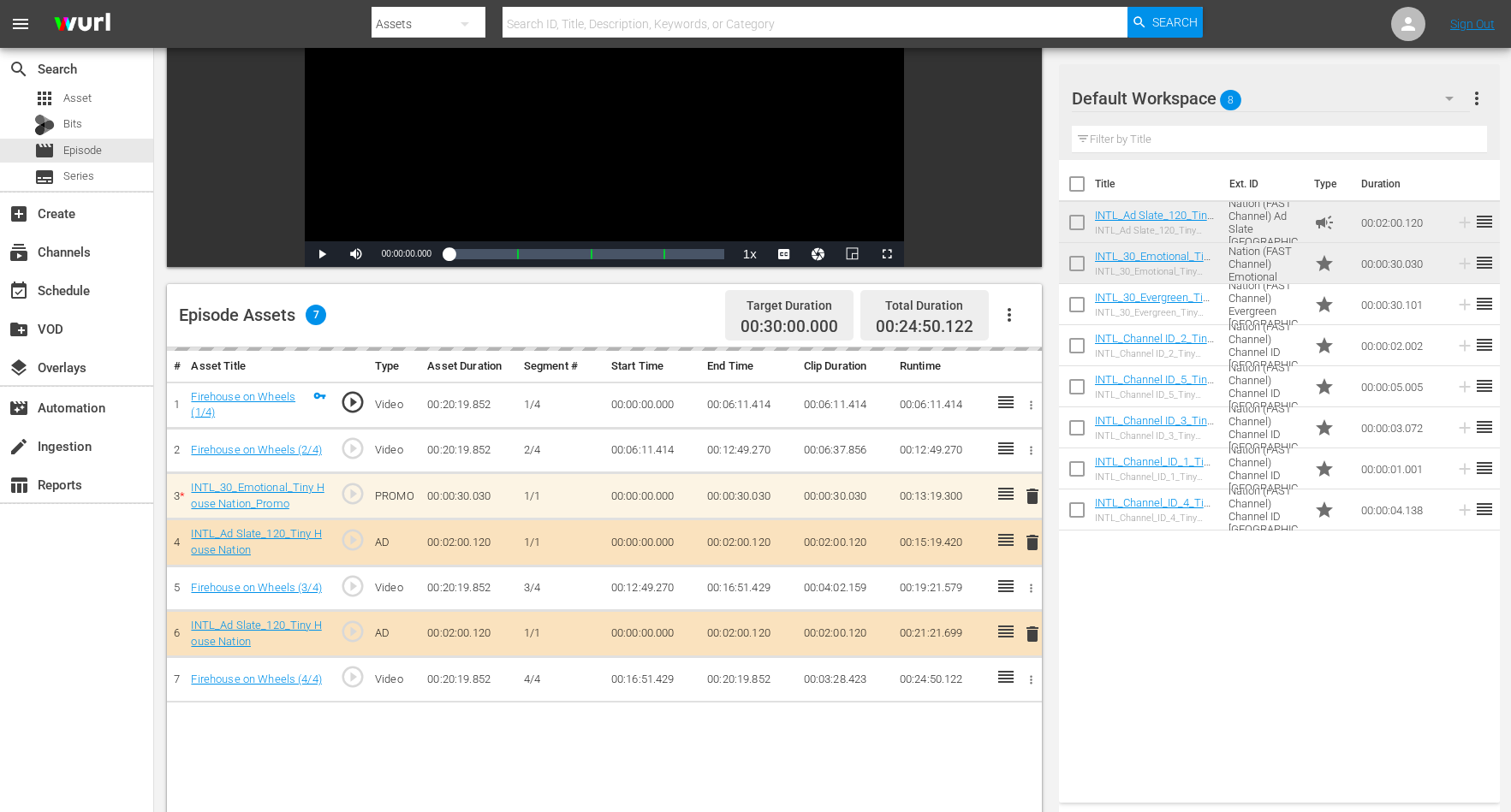
click at [980, 424] on td "00:06:11.414" at bounding box center [940, 404] width 95 height 46
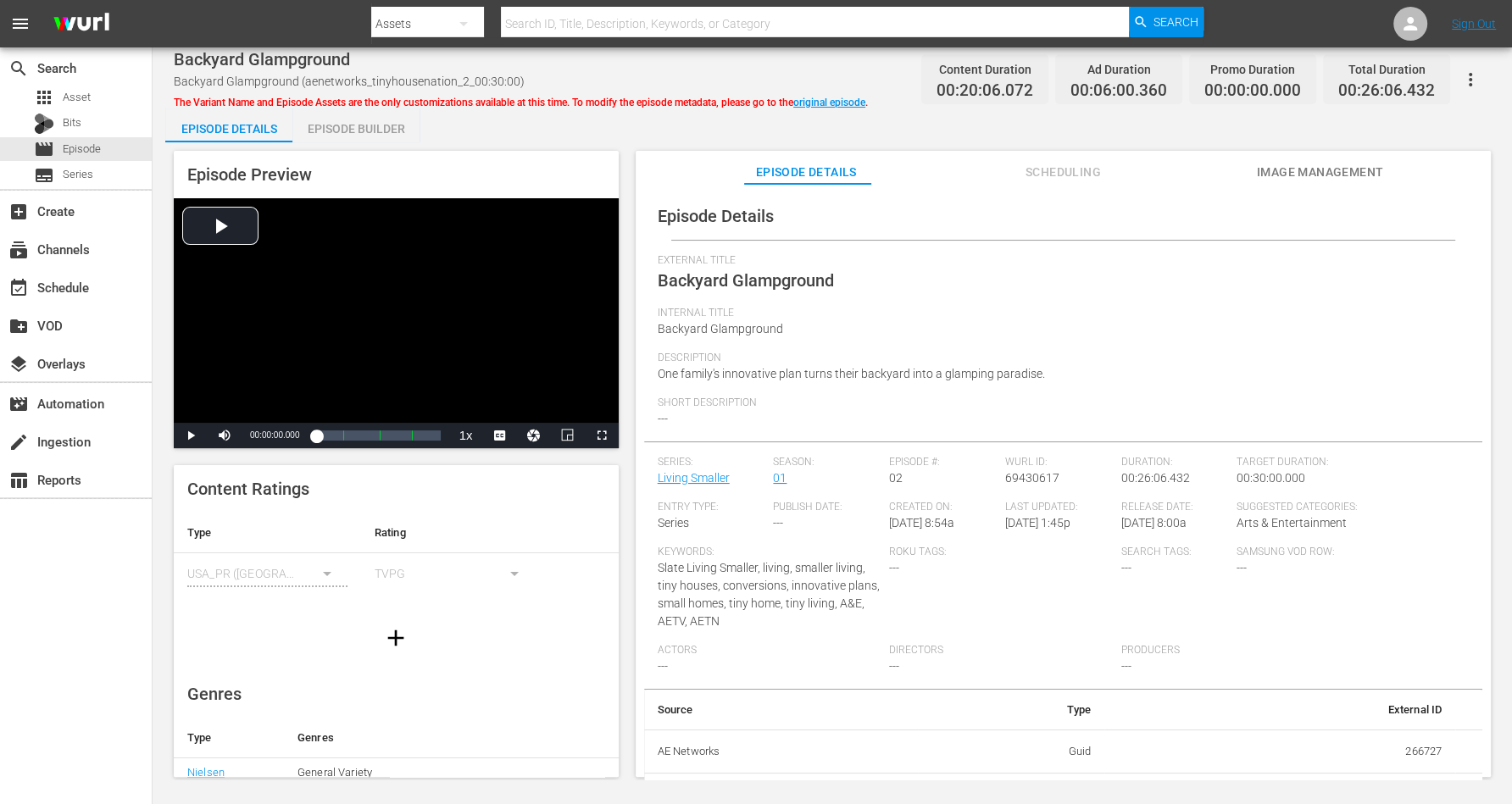
click at [357, 133] on div "Episode Builder" at bounding box center [356, 129] width 127 height 40
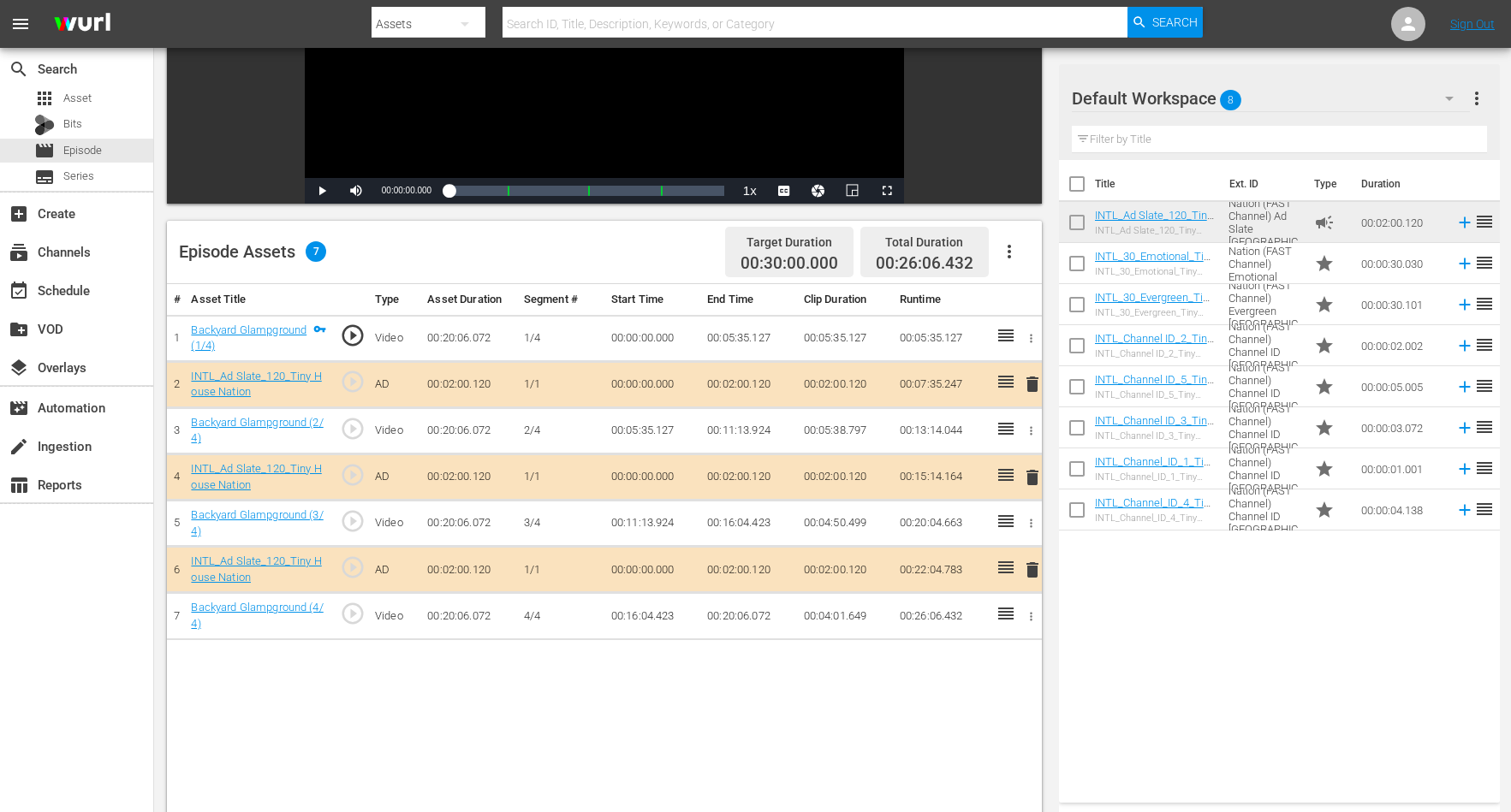
scroll to position [321, 0]
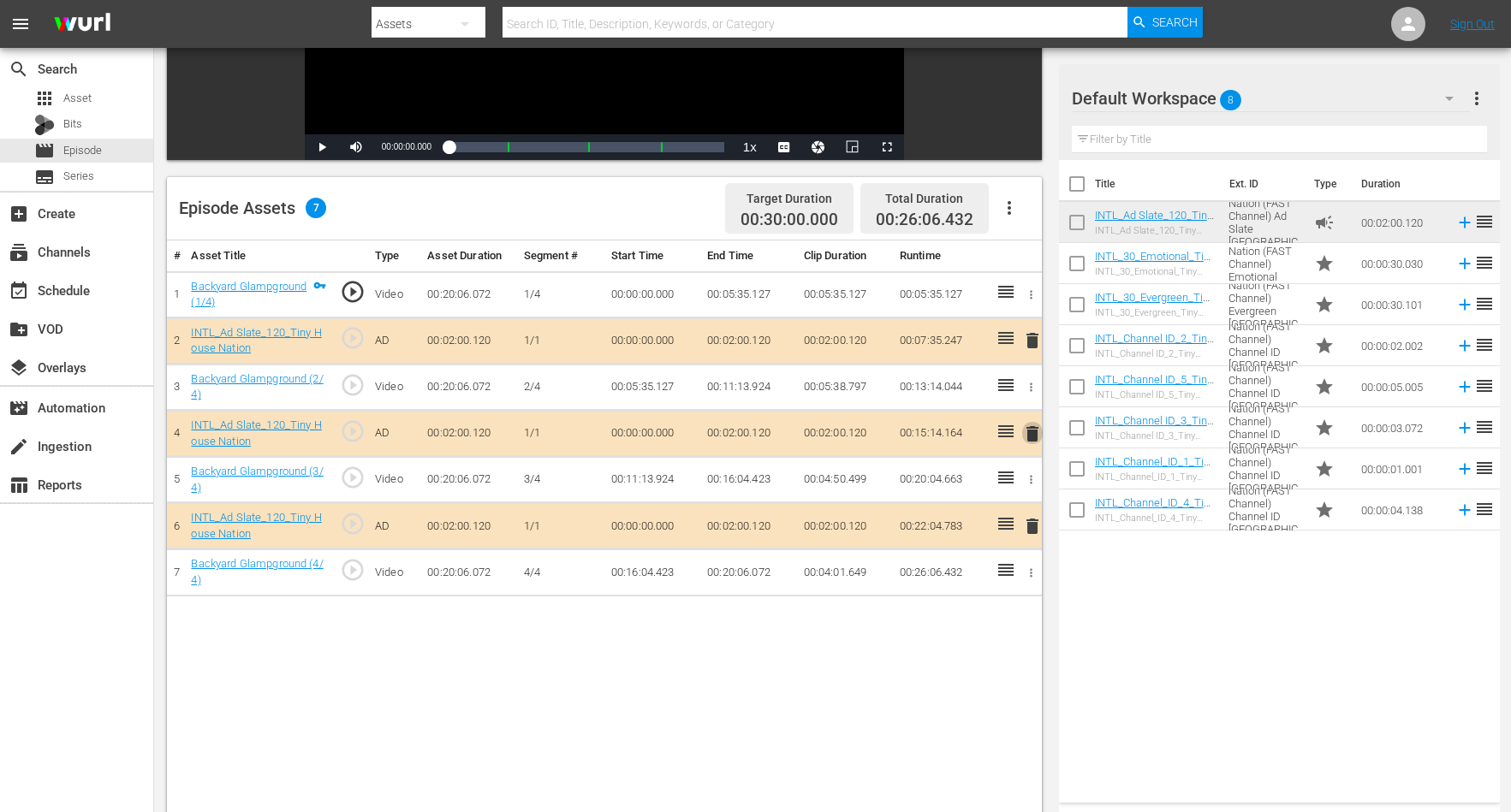
click at [1034, 428] on span "delete" at bounding box center [1032, 433] width 20 height 20
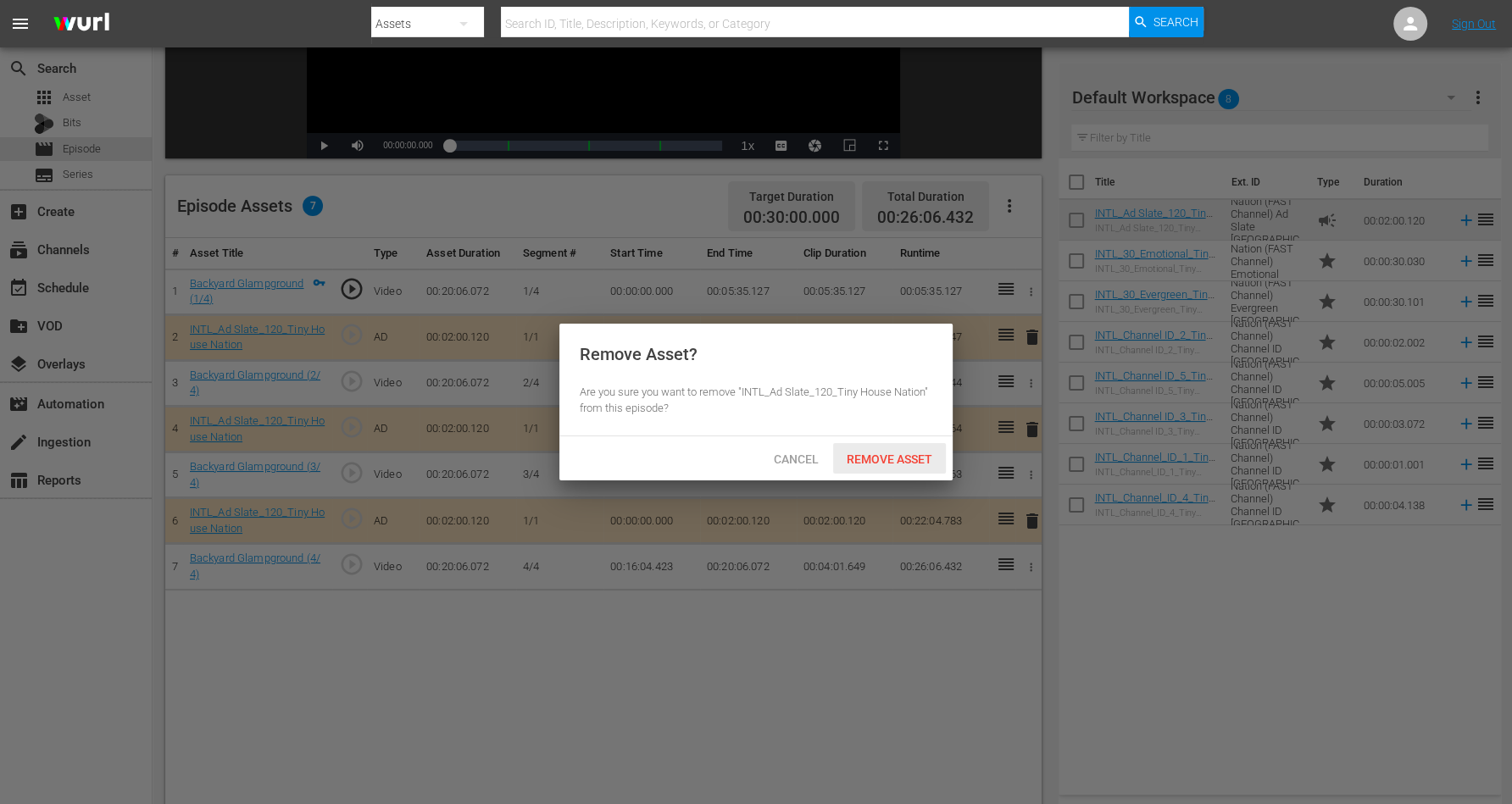
click at [880, 459] on span "Remove Asset" at bounding box center [889, 459] width 113 height 13
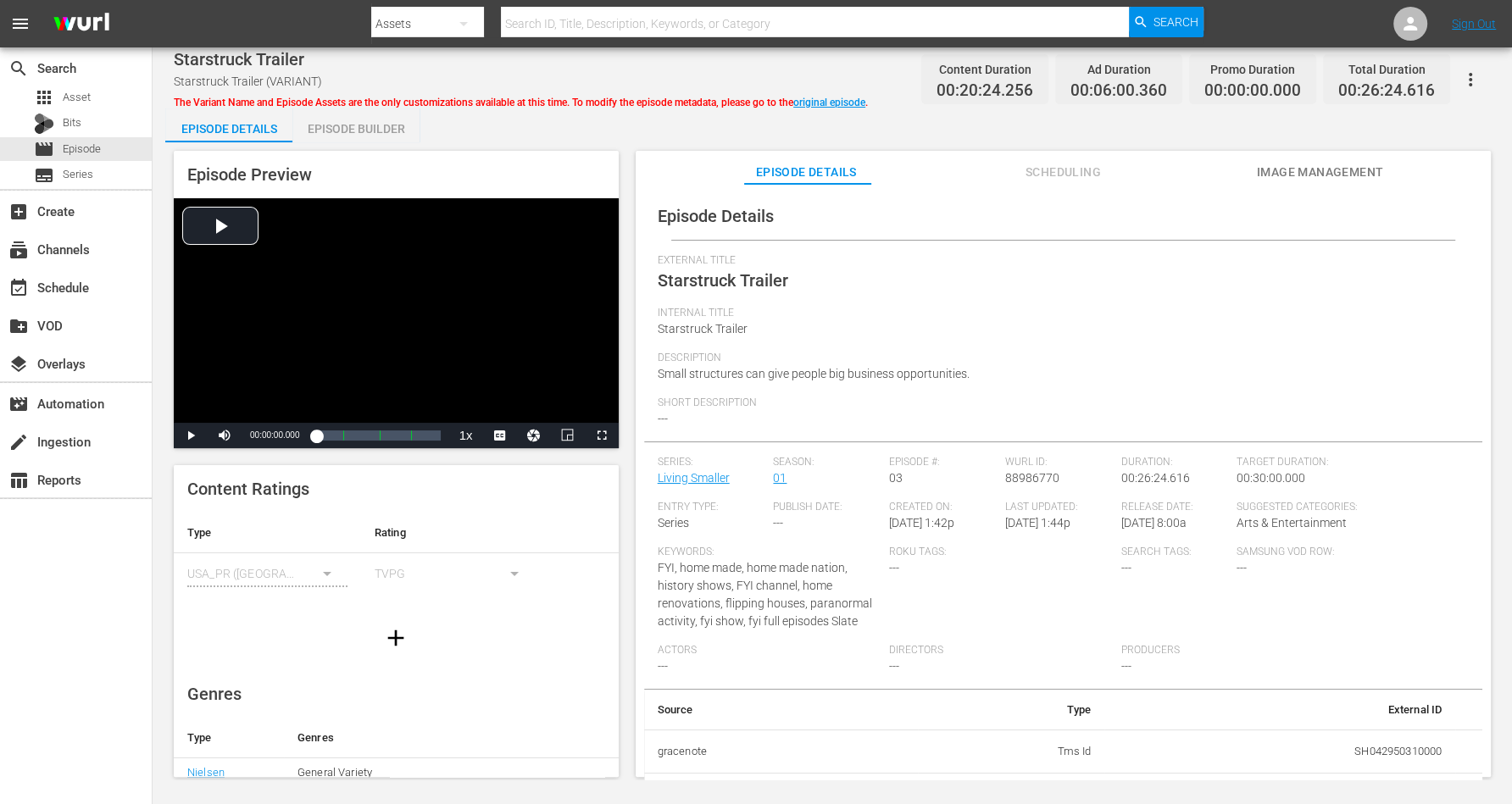
click at [348, 131] on div "Episode Builder" at bounding box center [356, 129] width 127 height 40
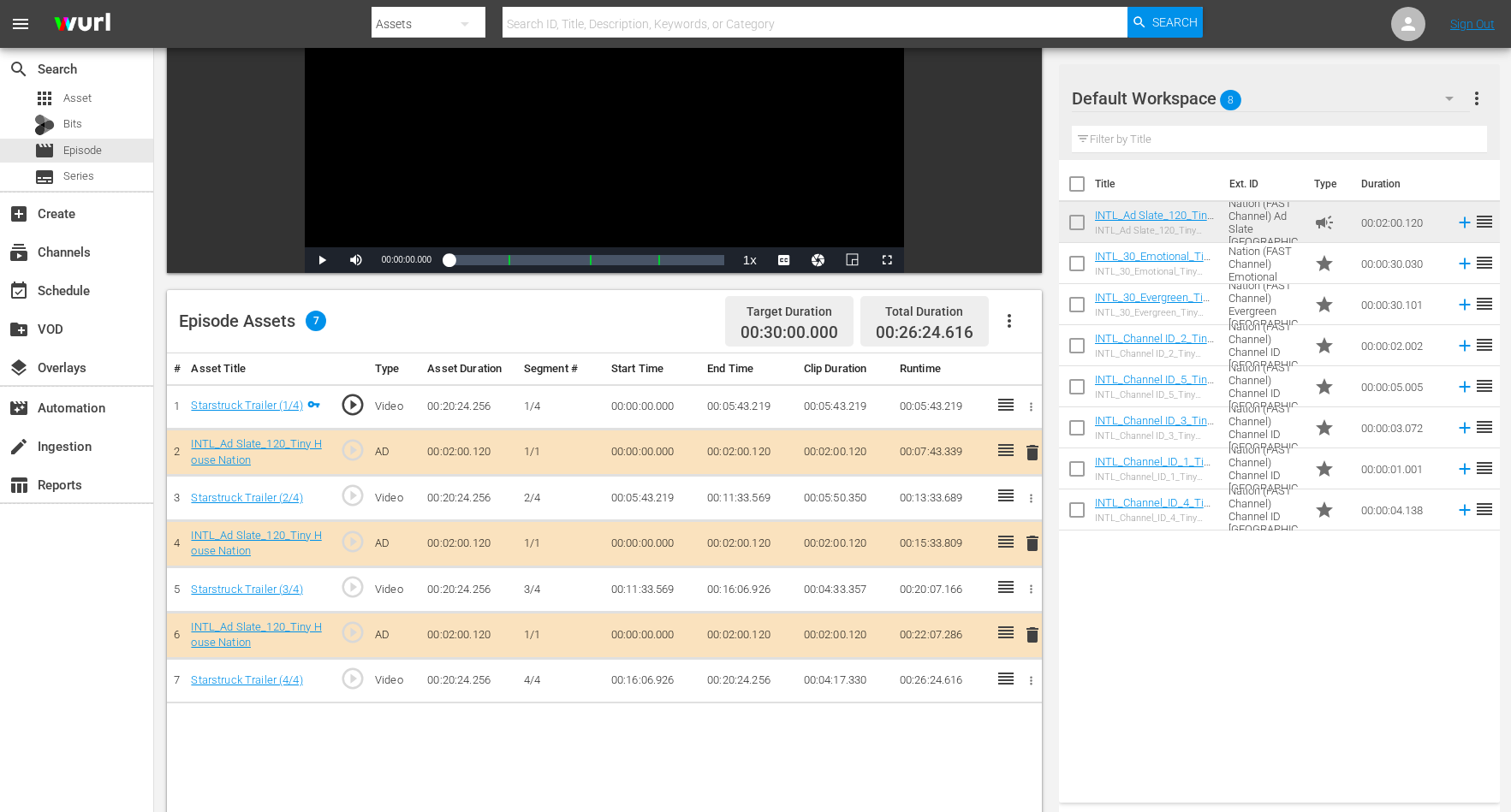
scroll to position [214, 0]
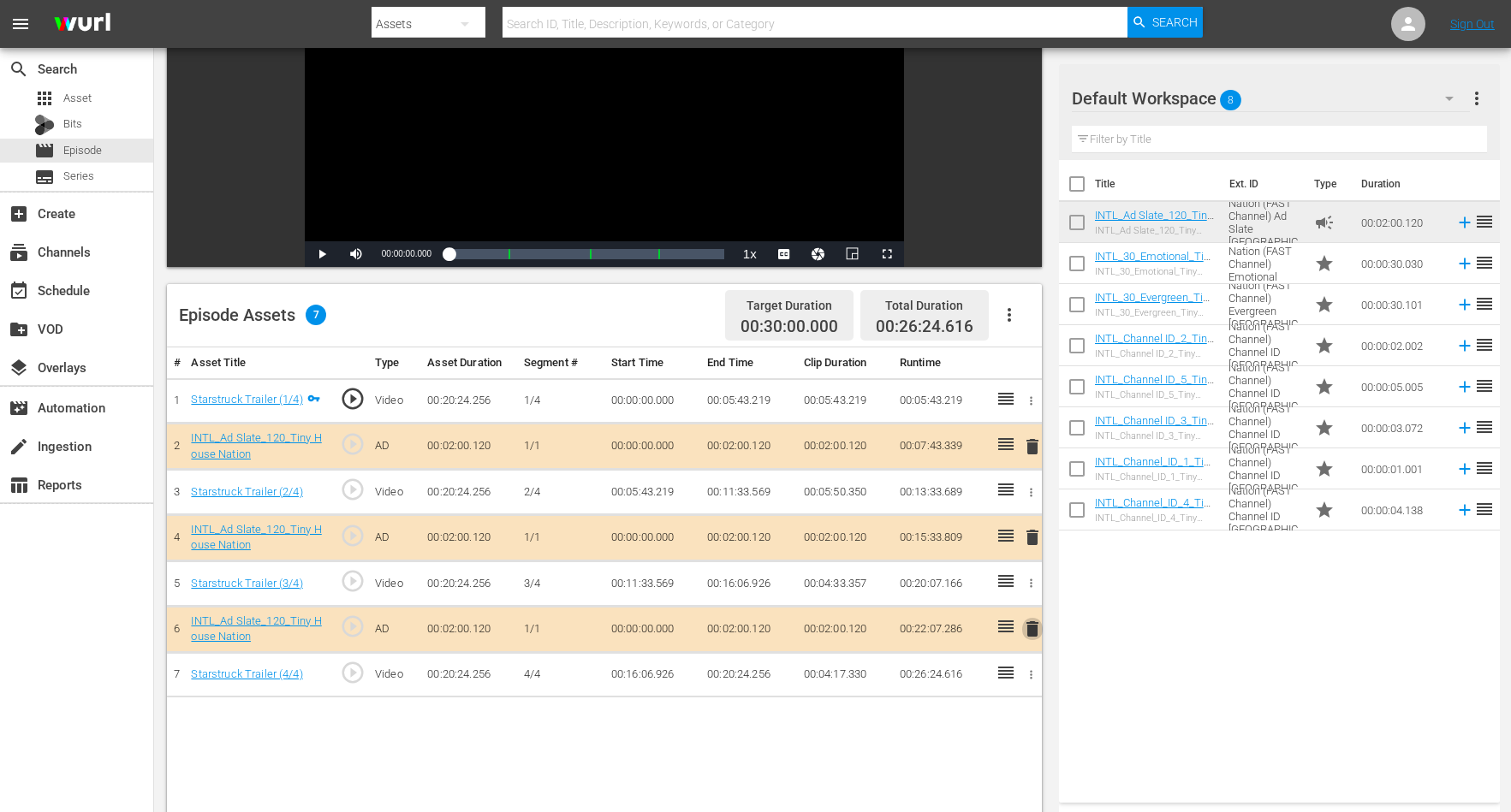
click at [1030, 623] on span "delete" at bounding box center [1032, 629] width 20 height 20
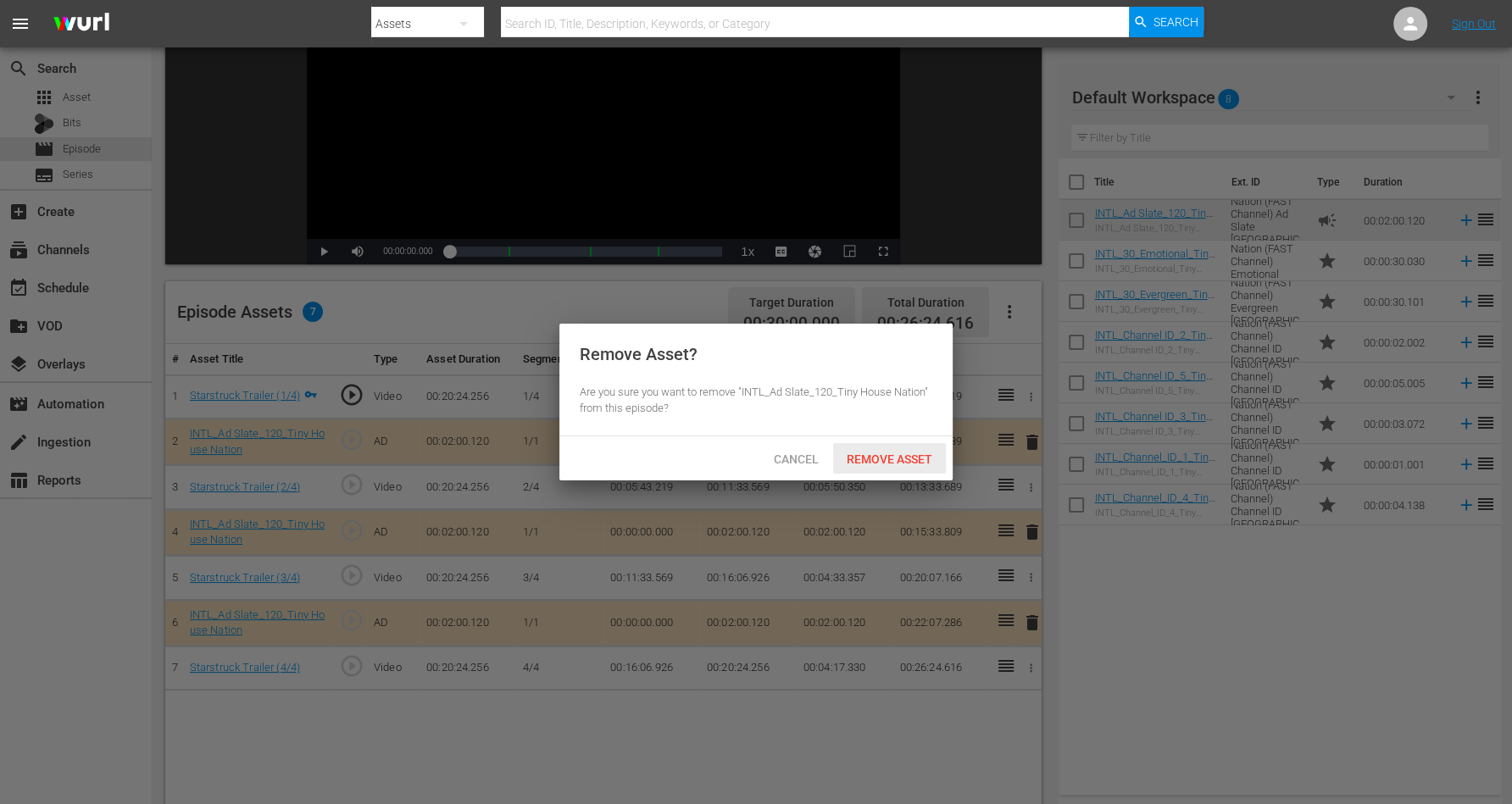
click at [885, 459] on span "Remove Asset" at bounding box center [889, 459] width 113 height 13
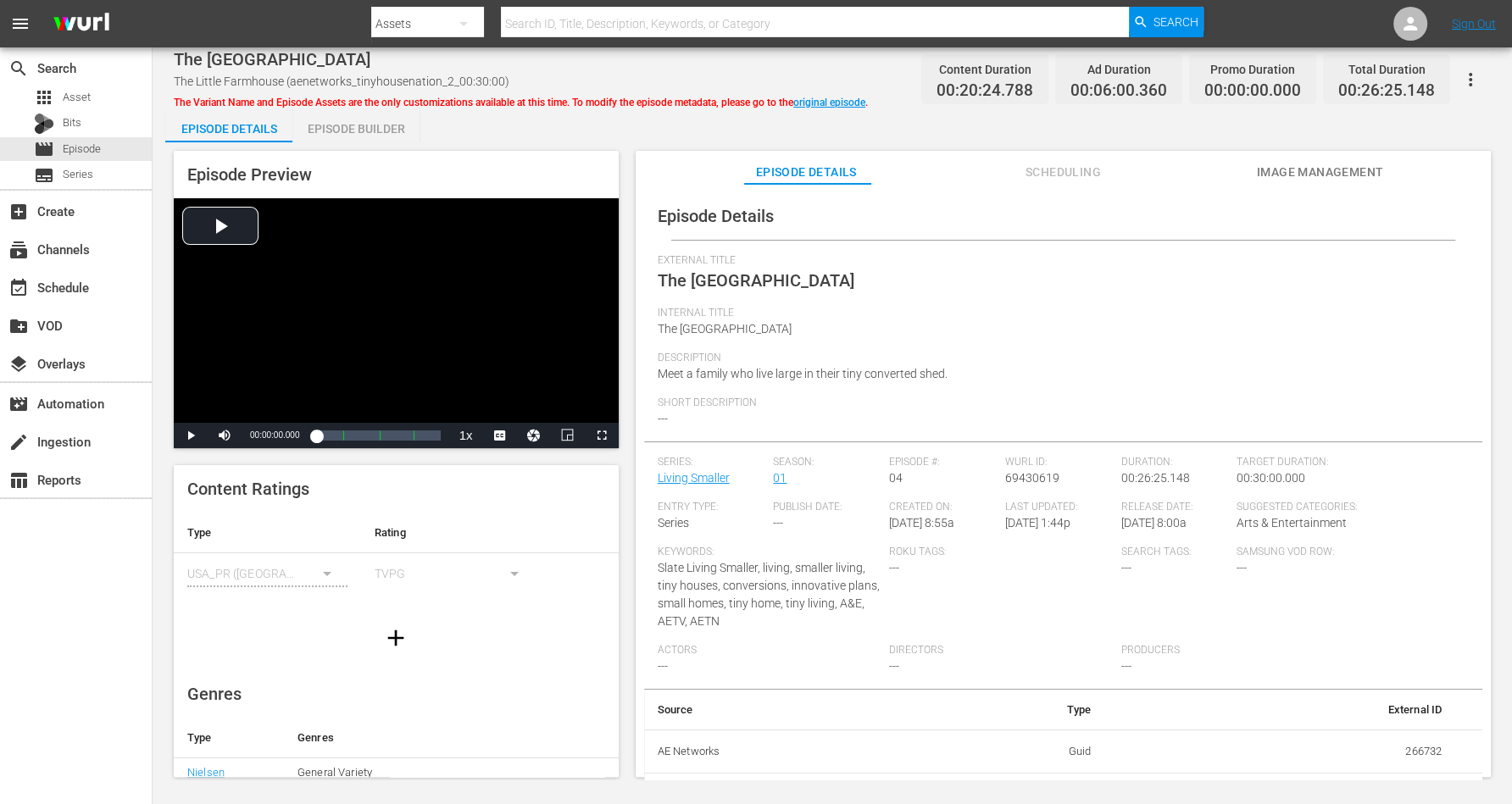
click at [369, 120] on div "Episode Builder" at bounding box center [356, 129] width 127 height 40
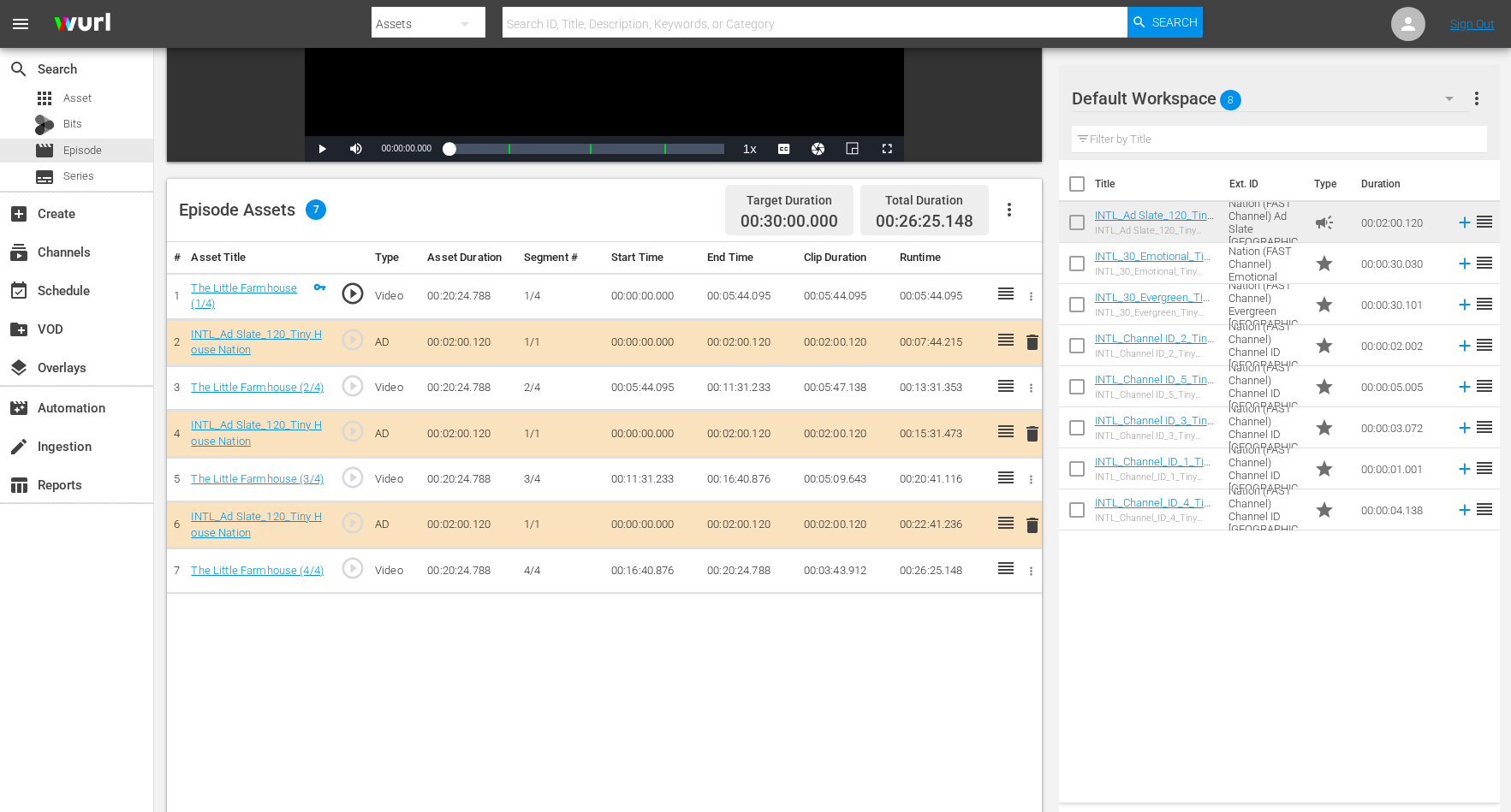
scroll to position [321, 0]
click at [1031, 341] on span "delete" at bounding box center [1032, 340] width 20 height 20
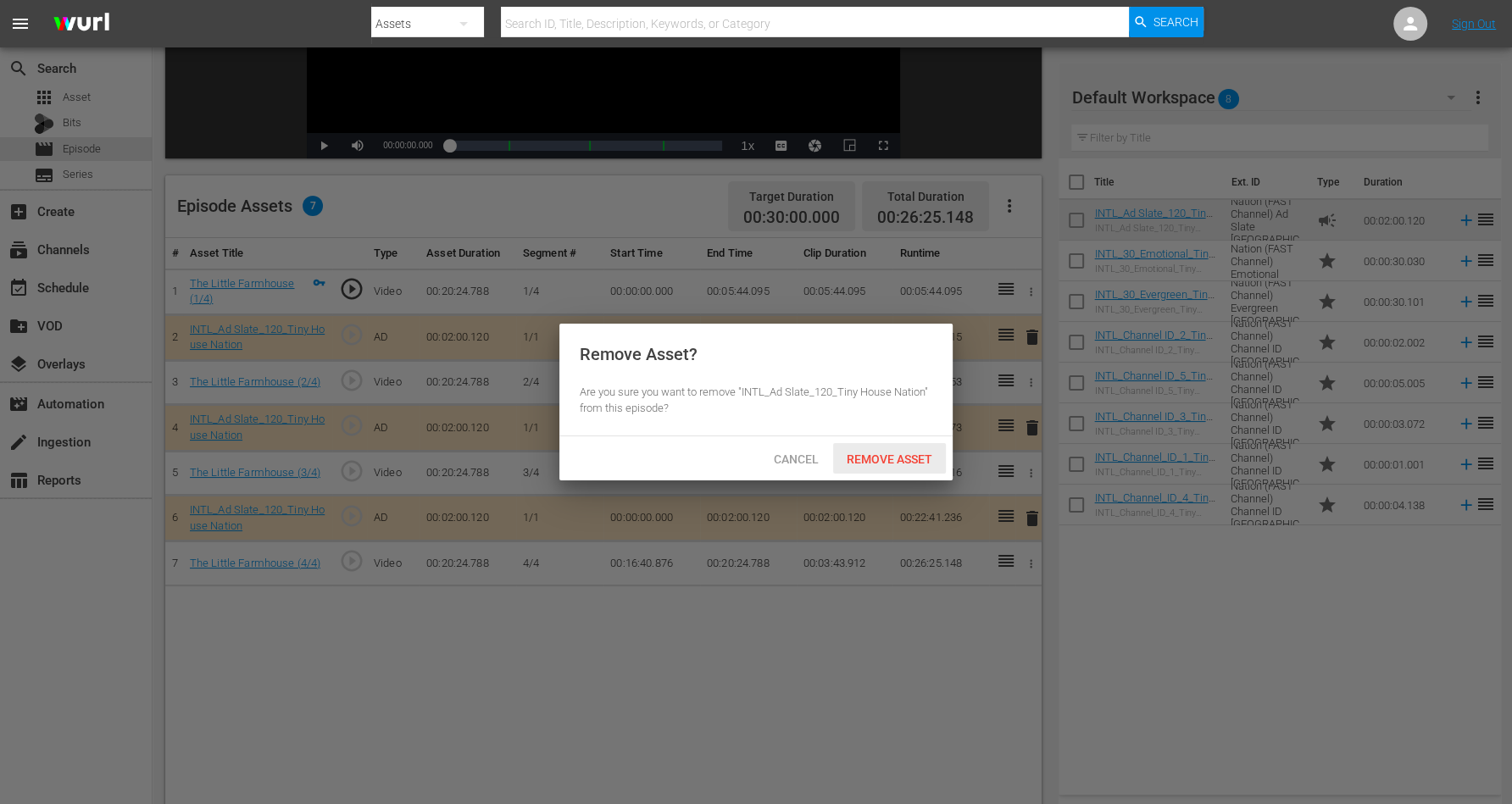
click at [902, 459] on span "Remove Asset" at bounding box center [889, 459] width 113 height 13
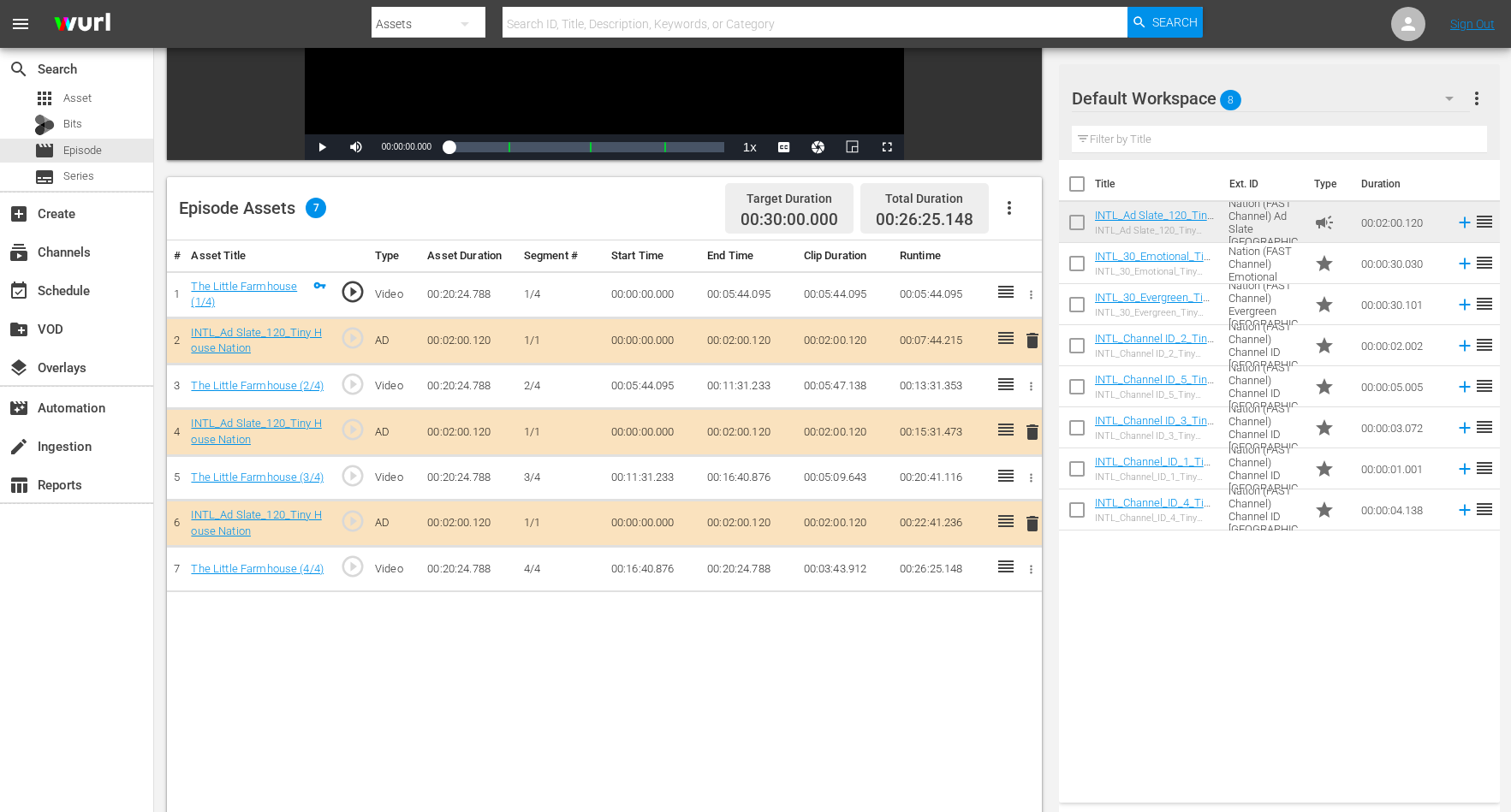
click at [1031, 339] on span "delete" at bounding box center [1032, 340] width 20 height 20
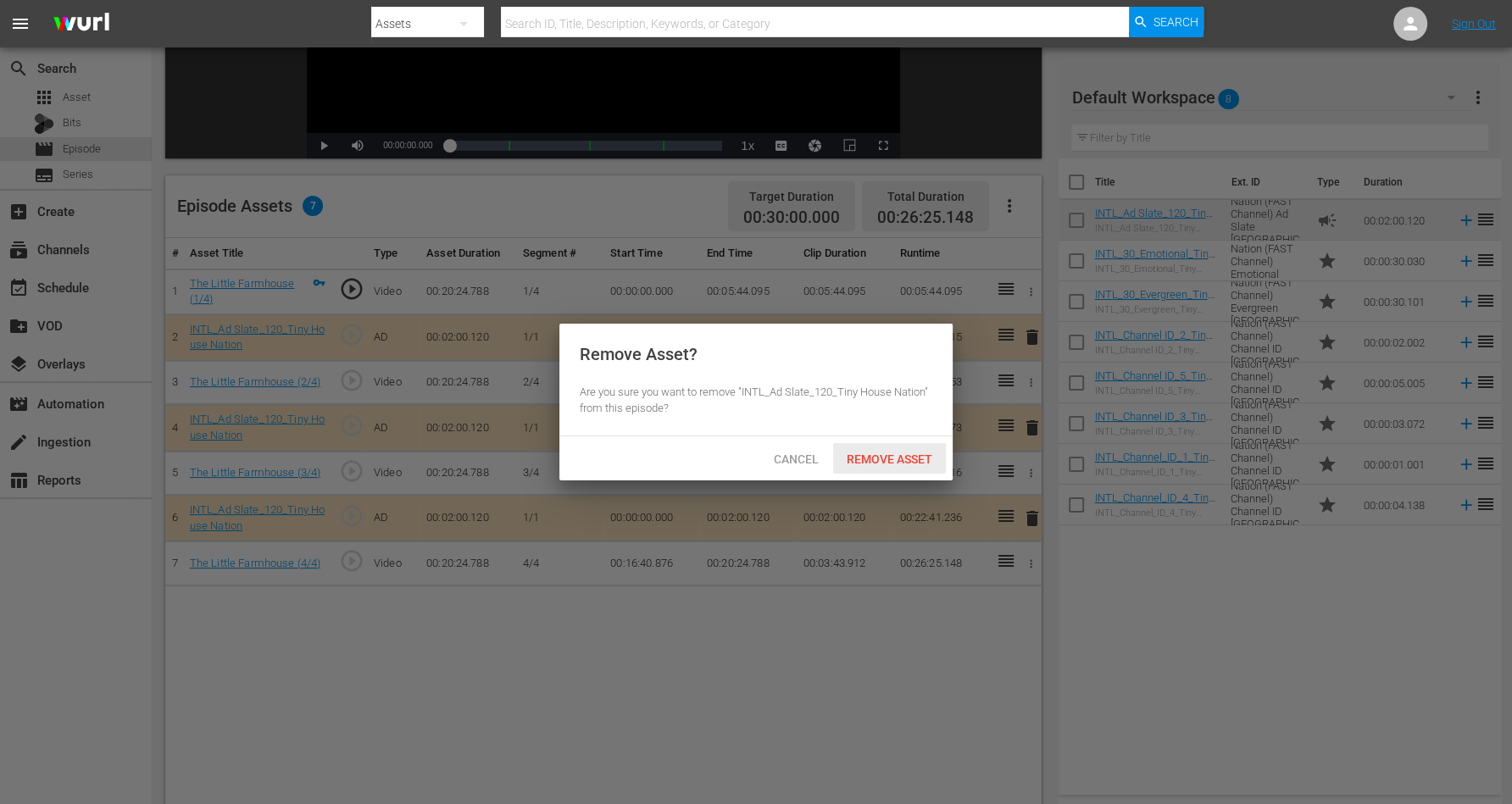
click at [875, 459] on span "Remove Asset" at bounding box center [889, 459] width 113 height 13
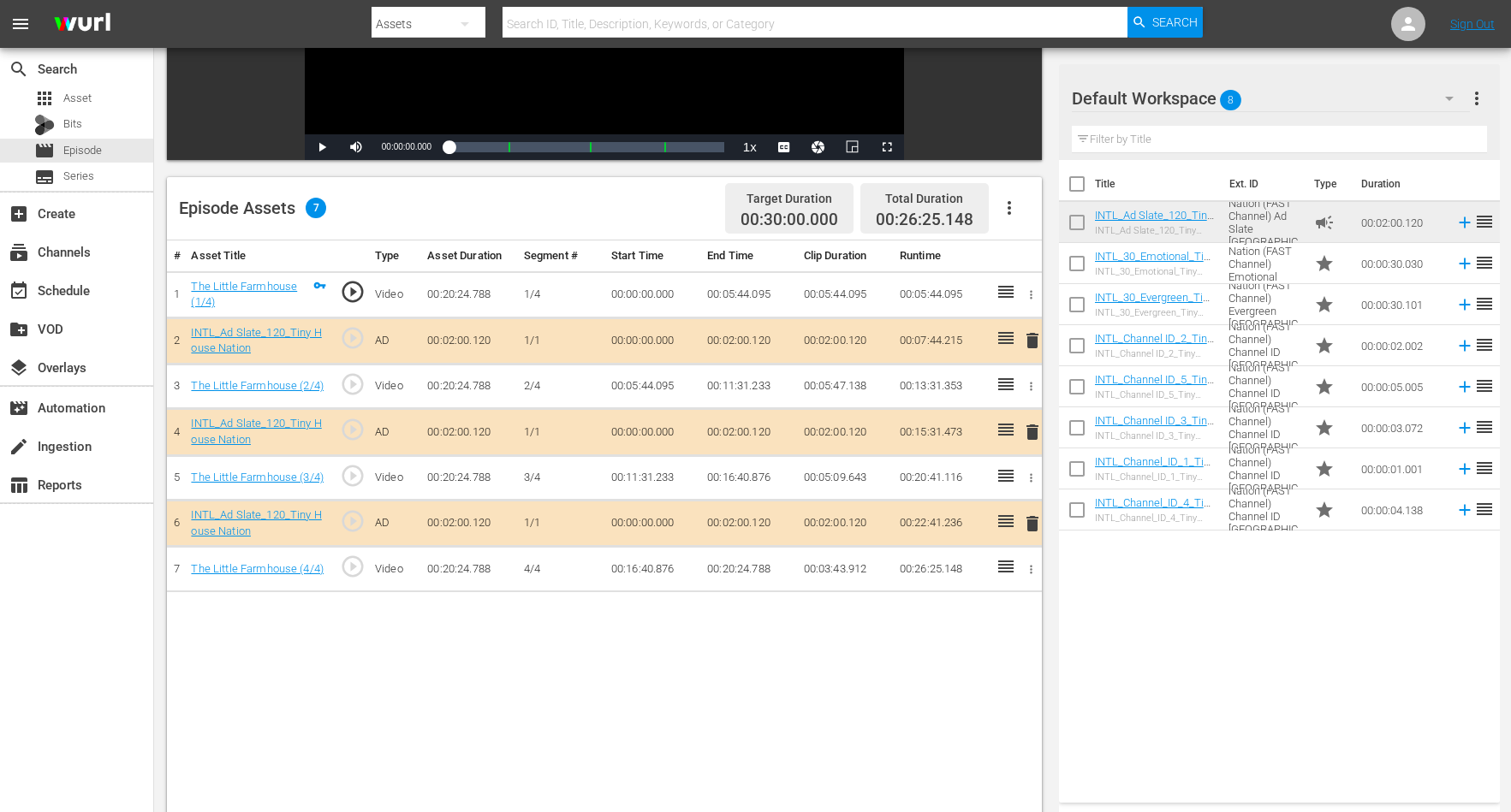
click at [766, 648] on div "# Asset Title Type Asset Duration Segment # Start Time End Time Clip Duration R…" at bounding box center [604, 582] width 874 height 683
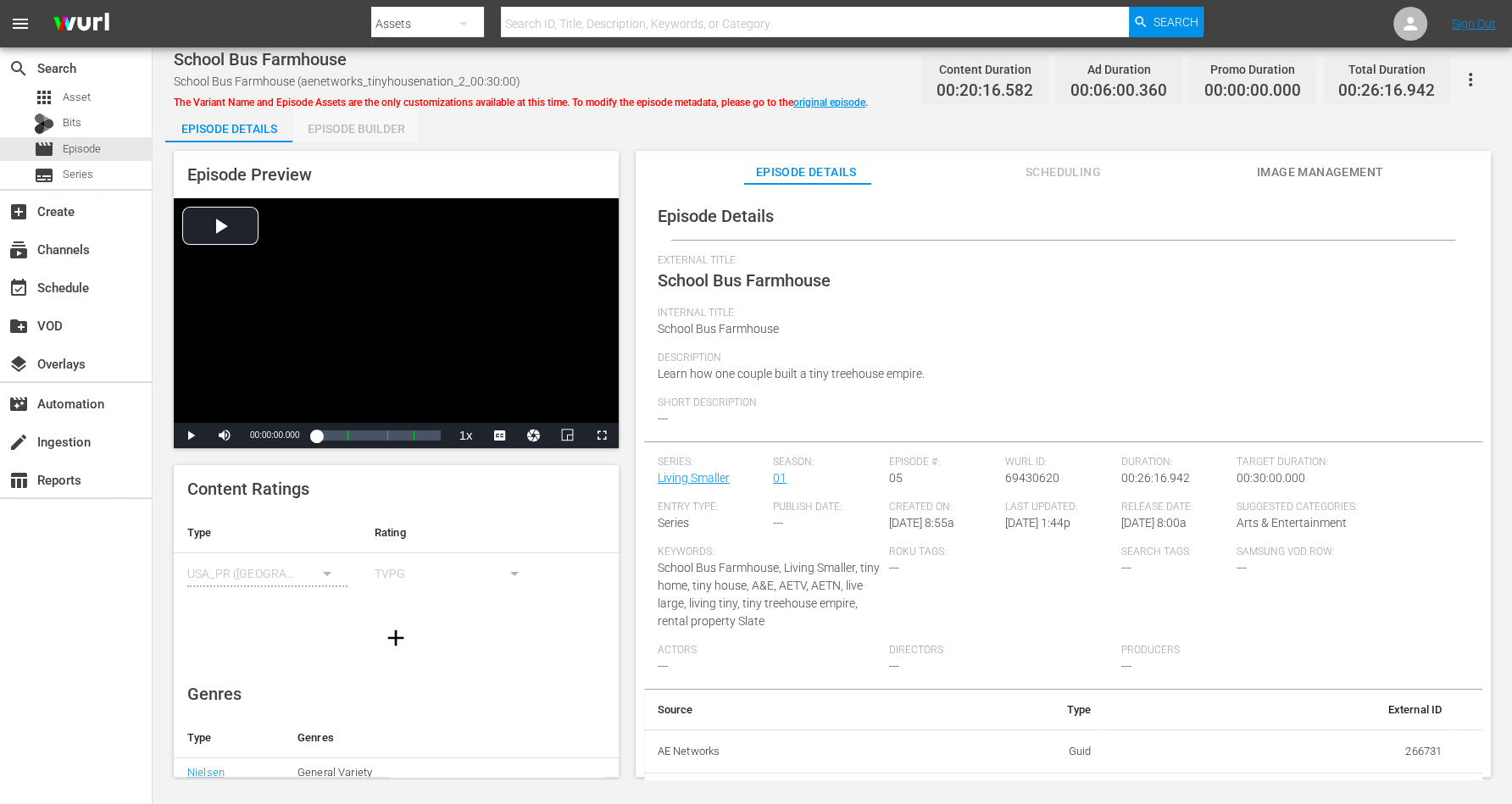
click at [376, 124] on div "Episode Builder" at bounding box center [356, 129] width 127 height 40
drag, startPoint x: 364, startPoint y: 125, endPoint x: 387, endPoint y: 110, distance: 27.5
click at [364, 125] on div "Episode Builder" at bounding box center [356, 129] width 127 height 40
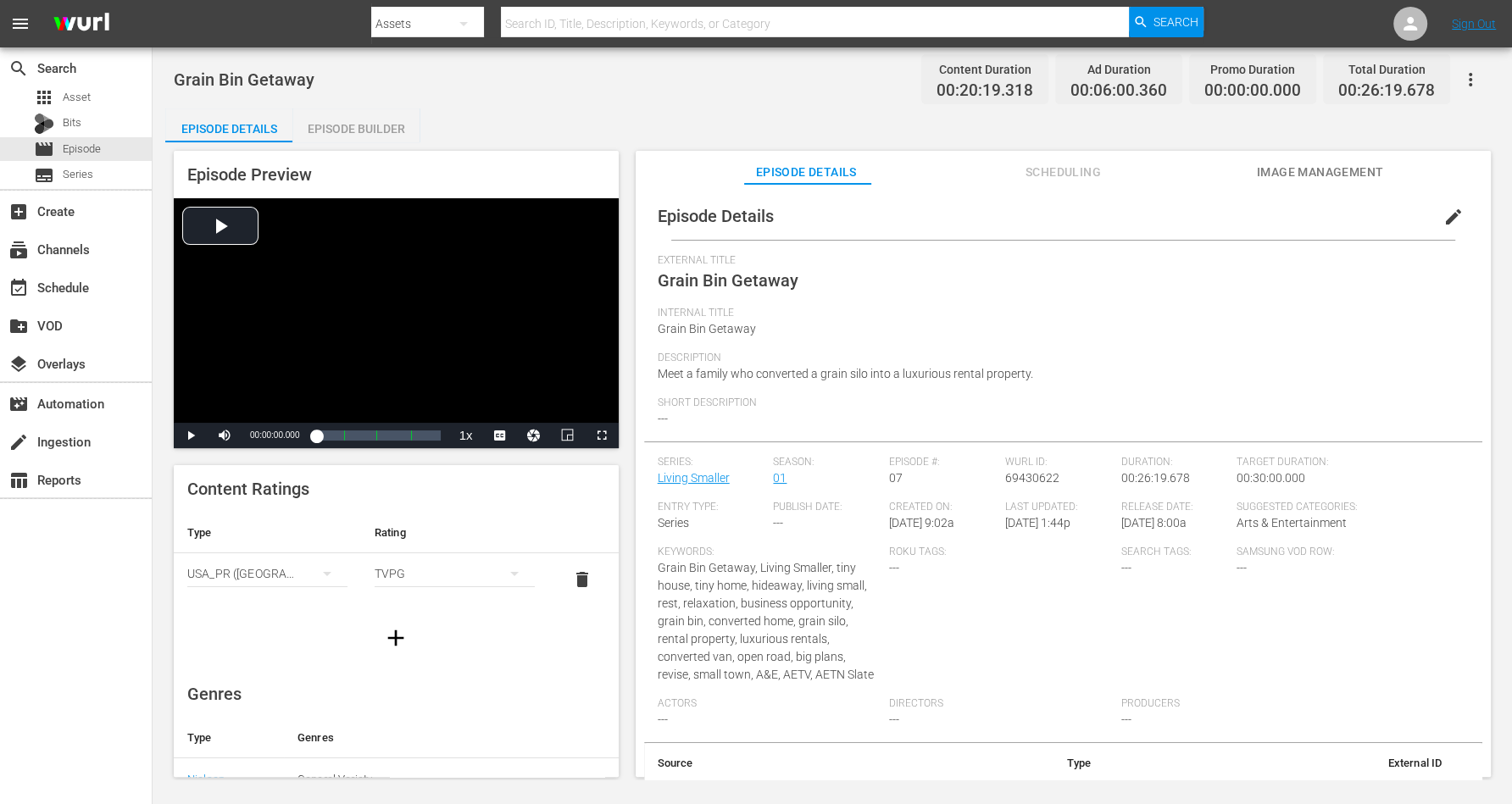
click at [364, 128] on div "Episode Builder" at bounding box center [356, 129] width 127 height 40
click at [354, 129] on div "Episode Builder" at bounding box center [356, 129] width 127 height 40
drag, startPoint x: 361, startPoint y: 126, endPoint x: 382, endPoint y: 121, distance: 21.6
click at [362, 125] on div "Episode Builder" at bounding box center [356, 129] width 127 height 40
click at [314, 121] on div "Episode Builder" at bounding box center [356, 129] width 127 height 40
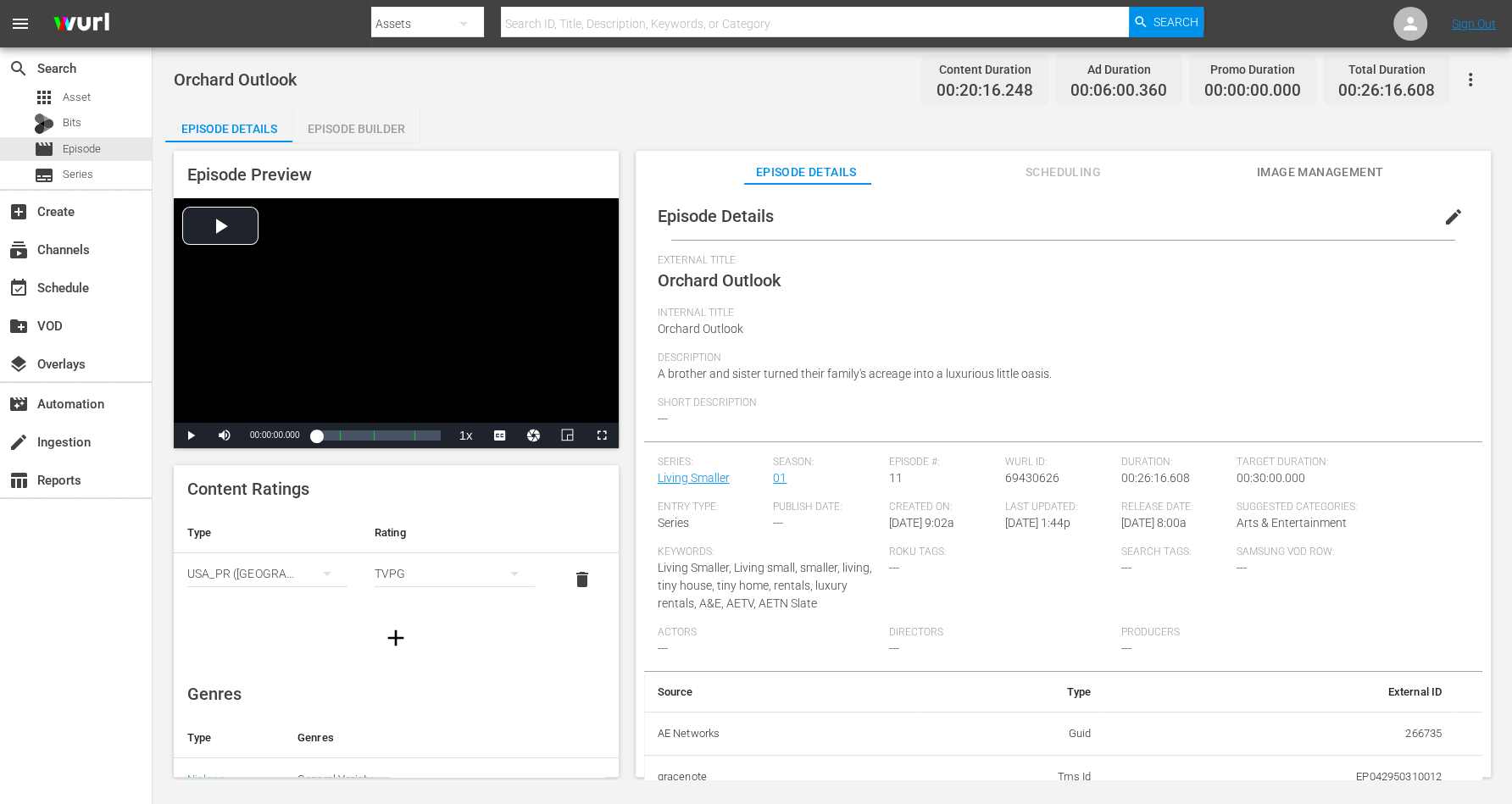
click at [356, 123] on div "Episode Builder" at bounding box center [356, 129] width 127 height 40
click at [342, 130] on div "Episode Builder" at bounding box center [356, 129] width 127 height 40
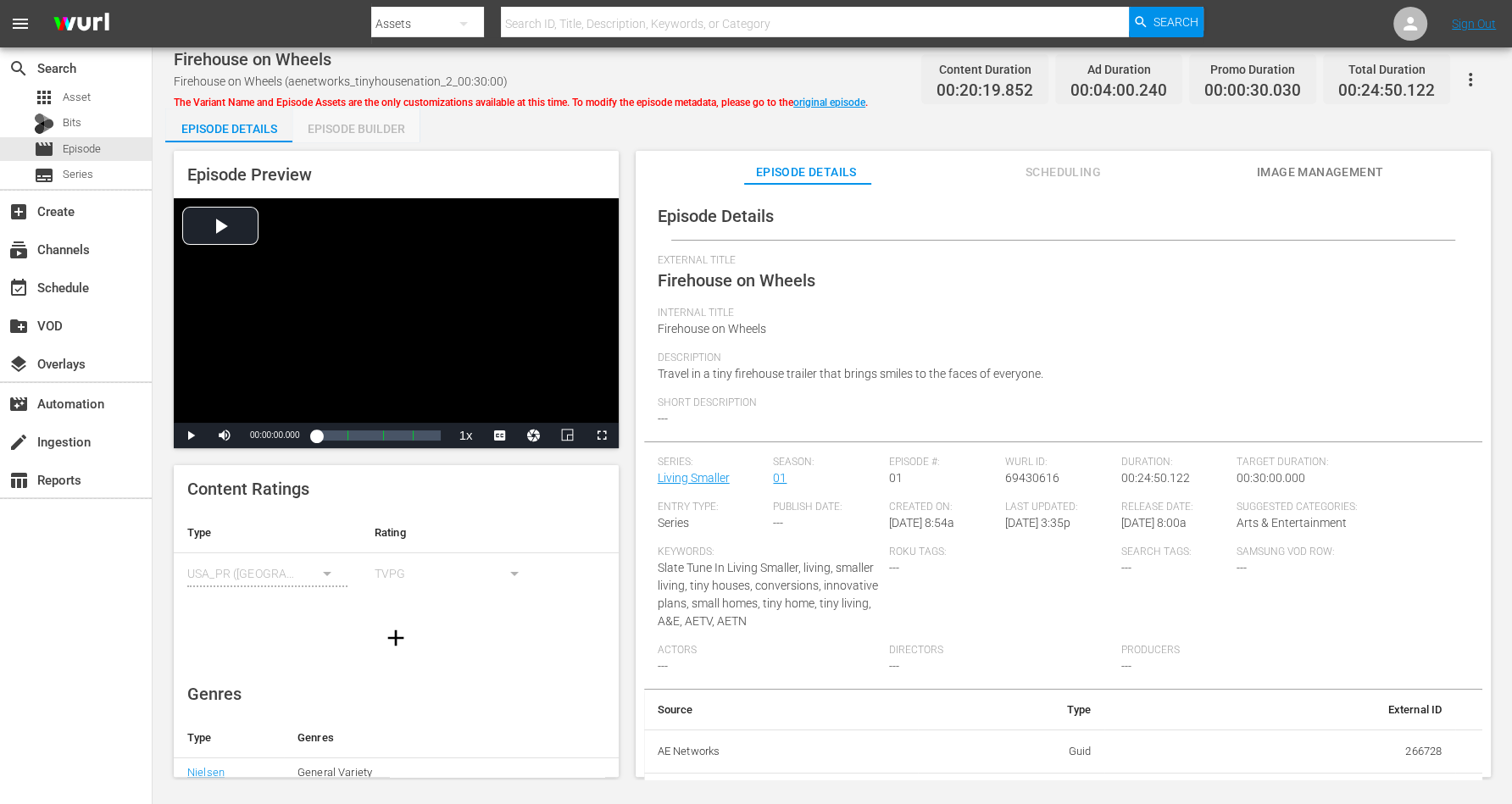
click at [355, 125] on div "Episode Builder" at bounding box center [356, 129] width 127 height 40
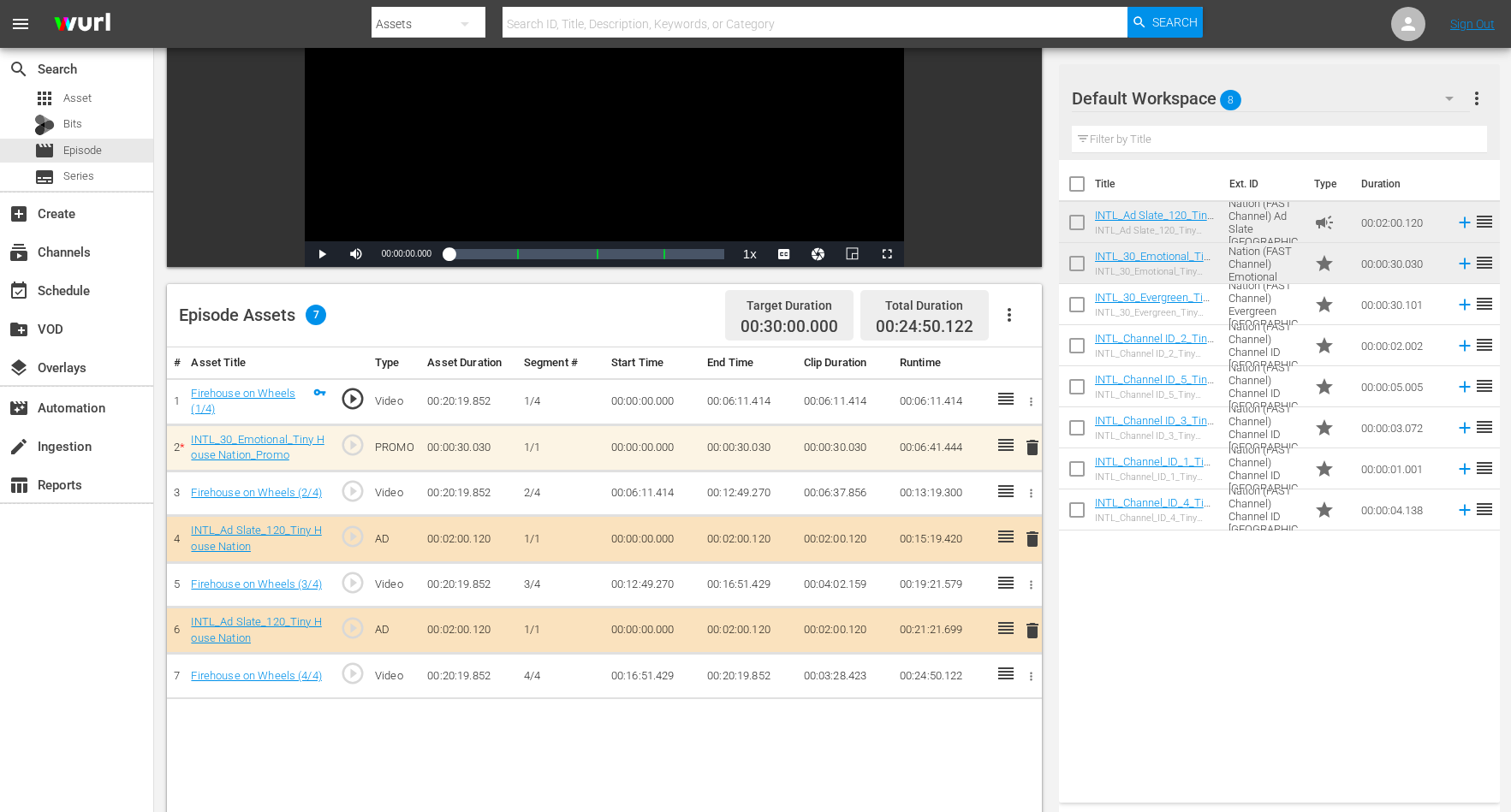
scroll to position [321, 0]
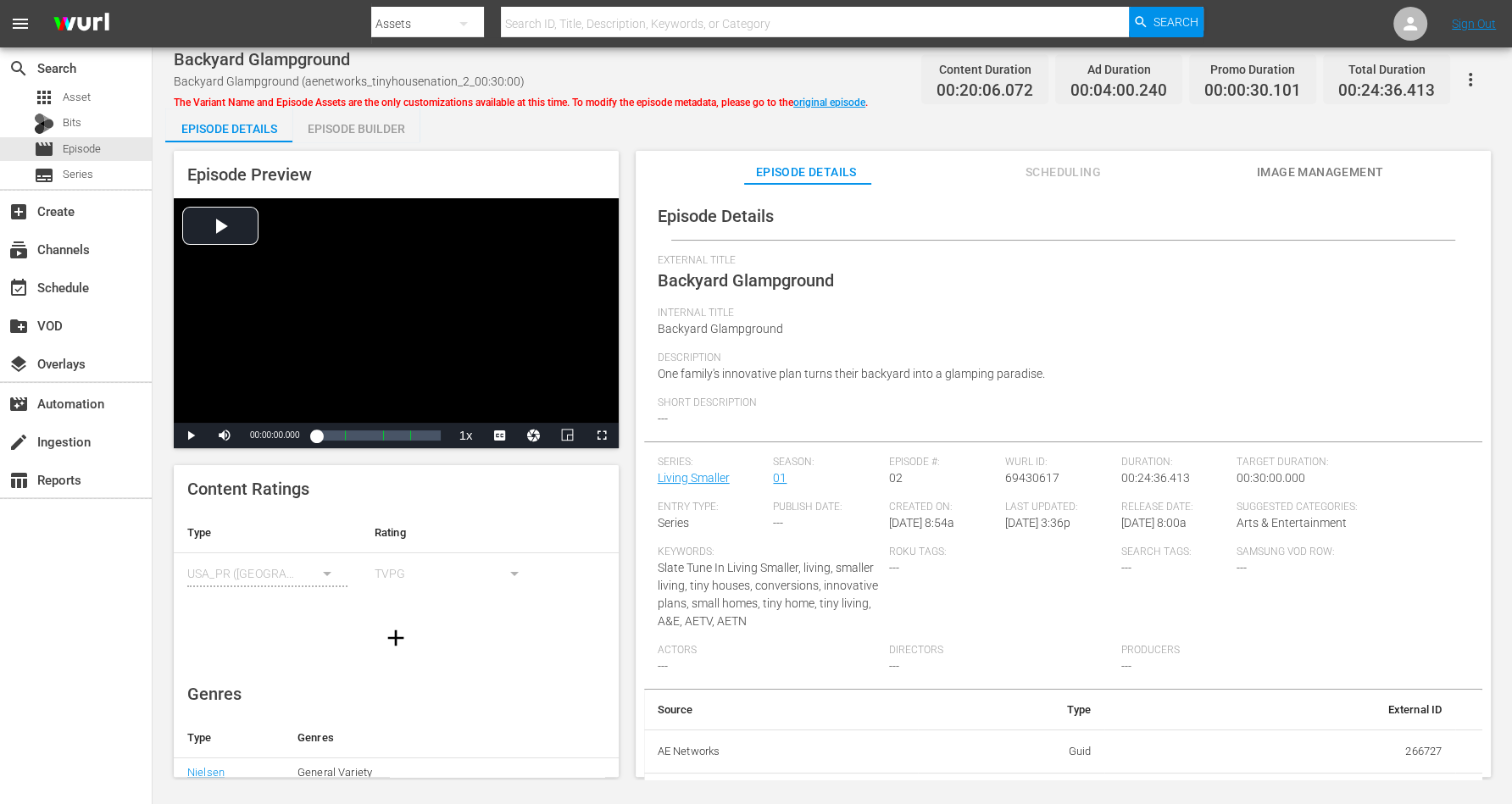
click at [354, 118] on div "Episode Builder" at bounding box center [356, 129] width 127 height 40
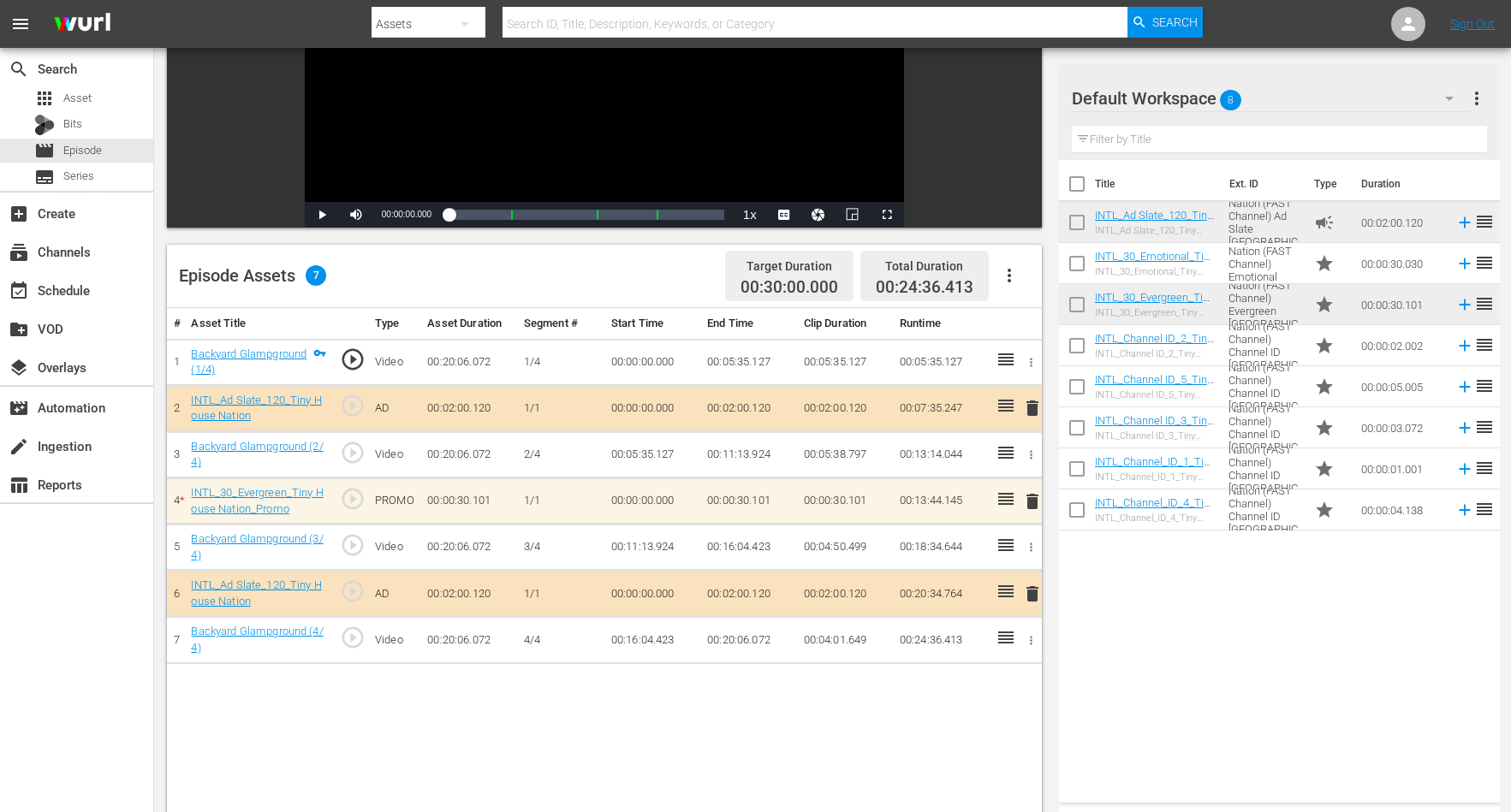
scroll to position [214, 0]
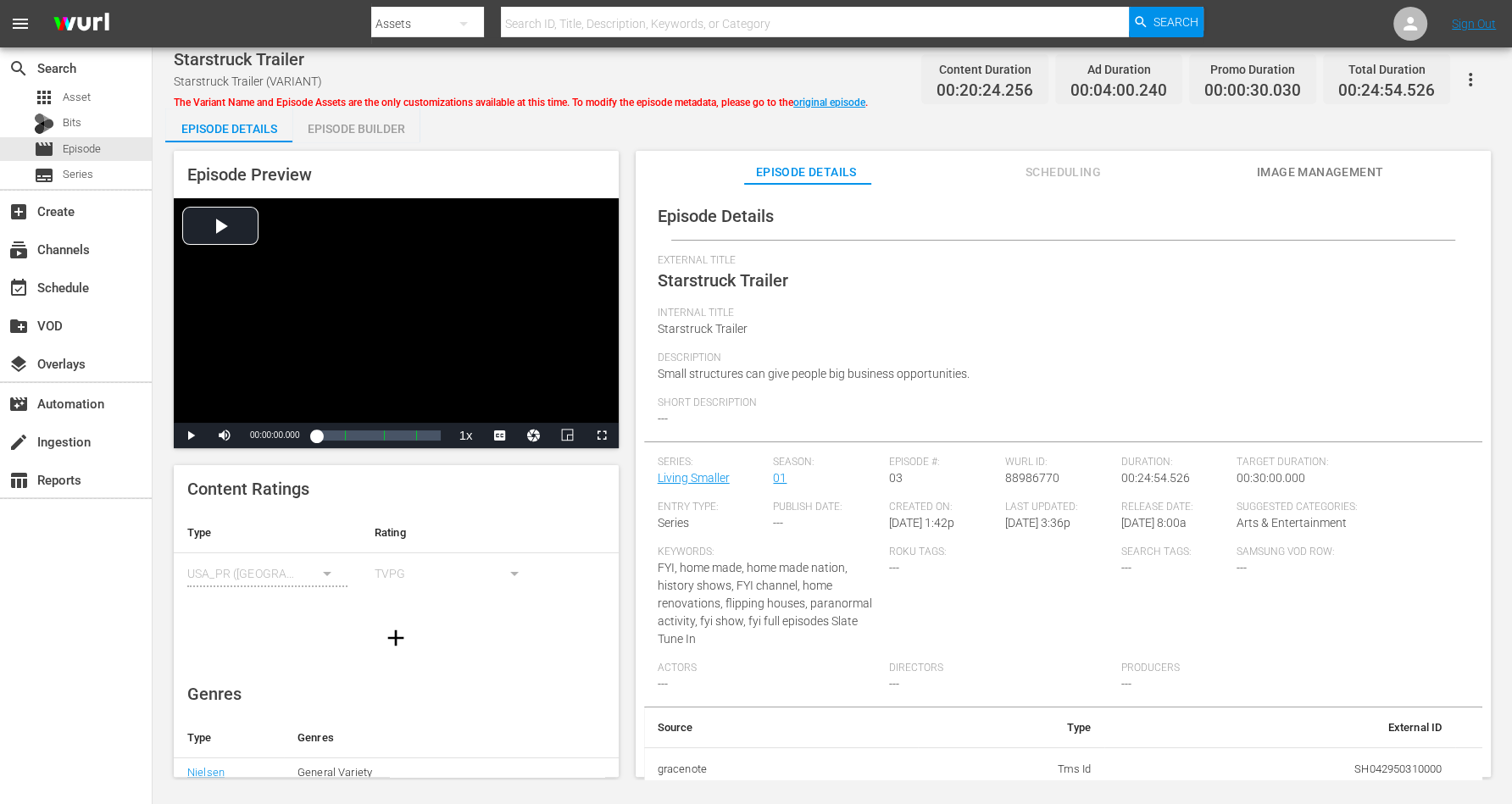
click at [370, 120] on div "Episode Builder" at bounding box center [356, 129] width 127 height 40
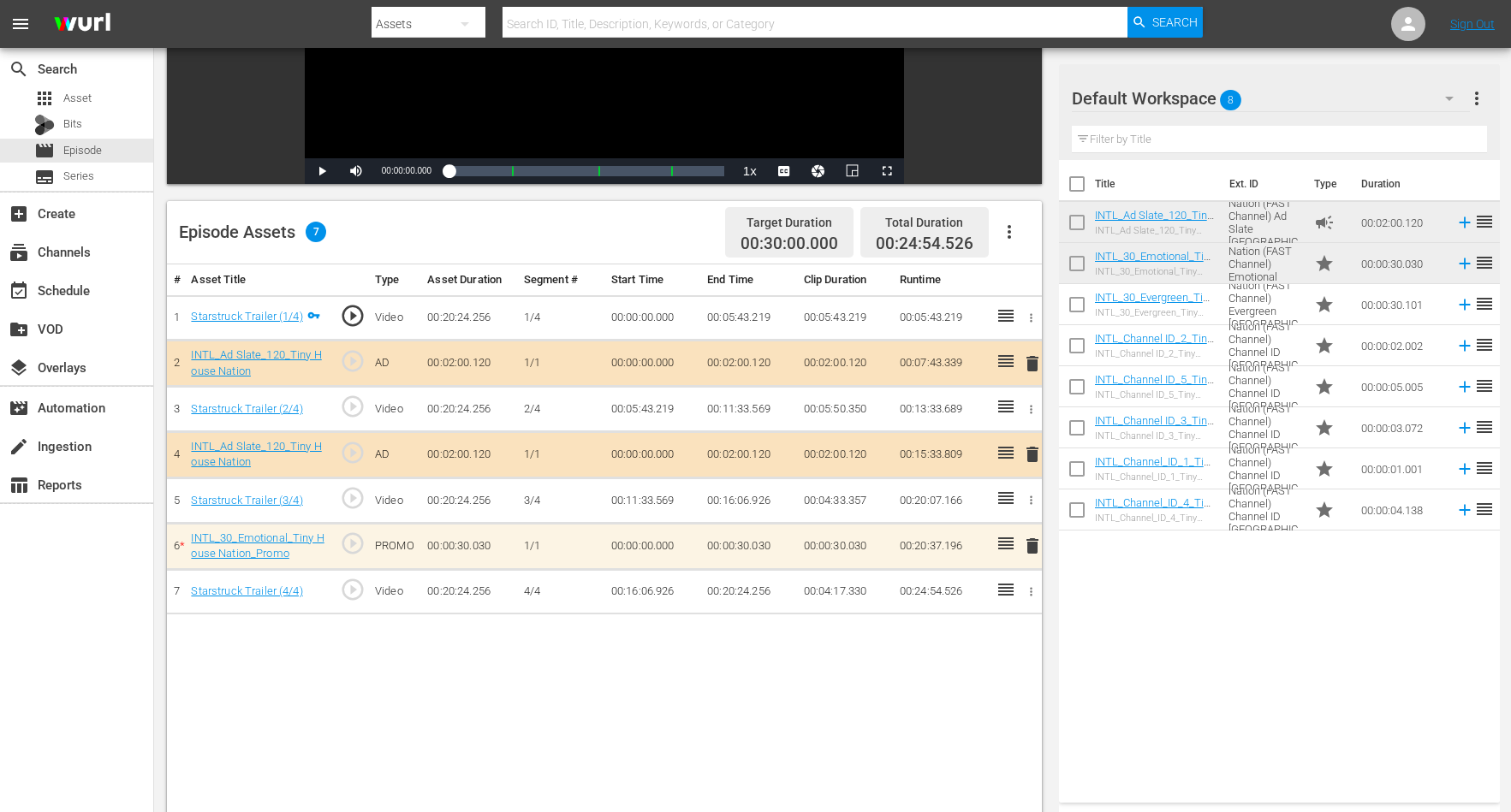
scroll to position [321, 0]
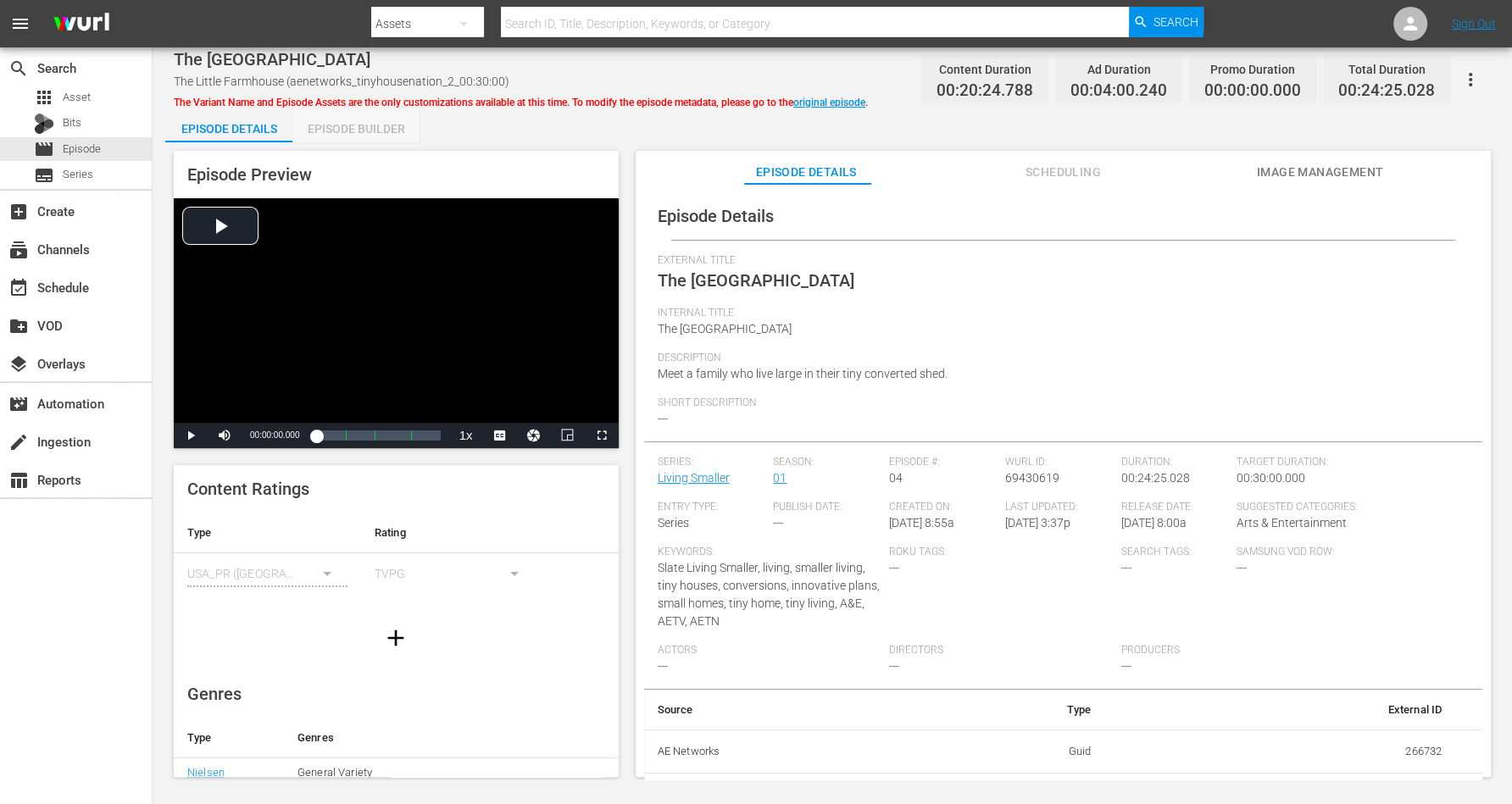
click at [380, 122] on div "Episode Builder" at bounding box center [356, 129] width 127 height 40
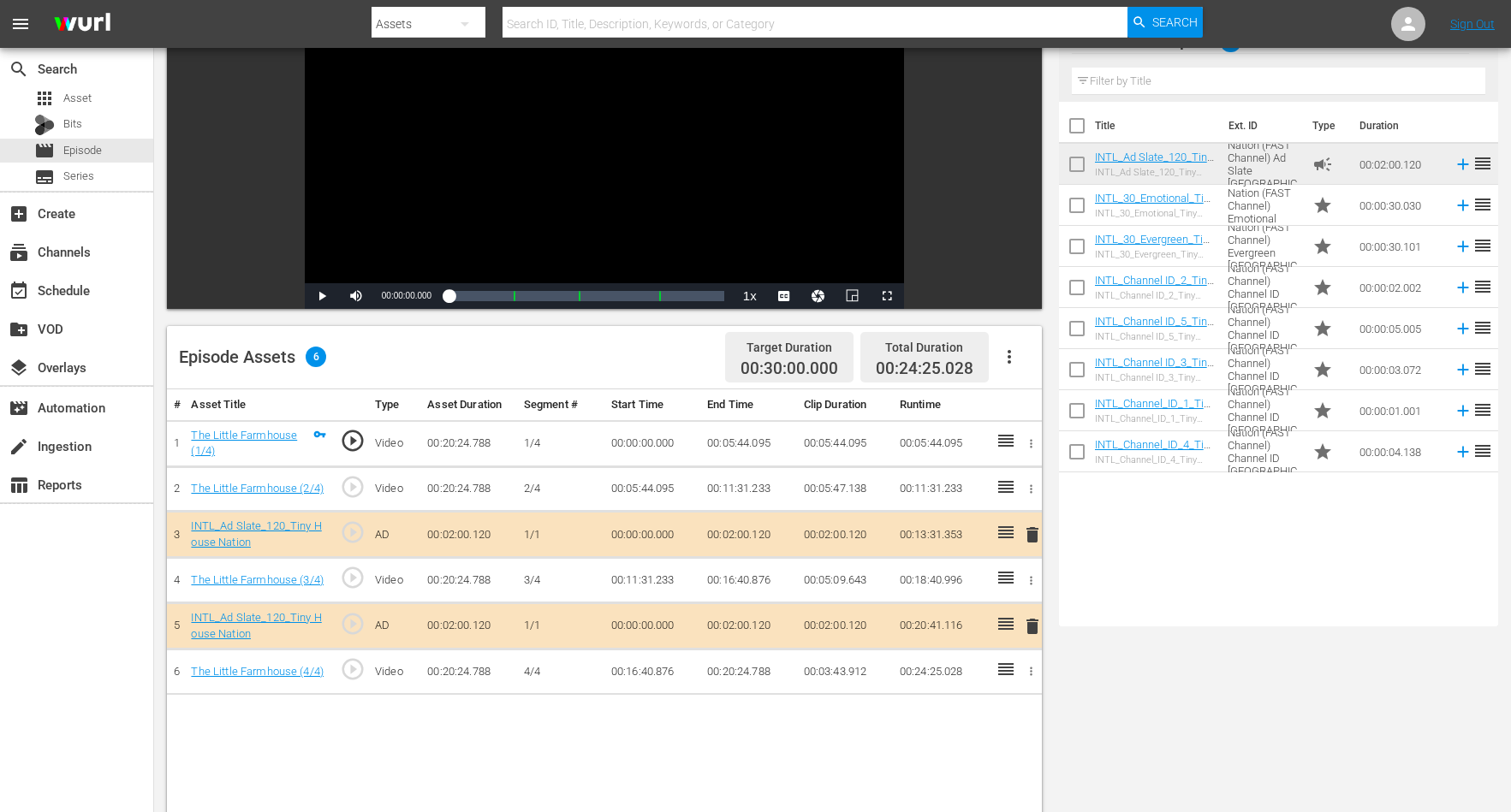
scroll to position [214, 0]
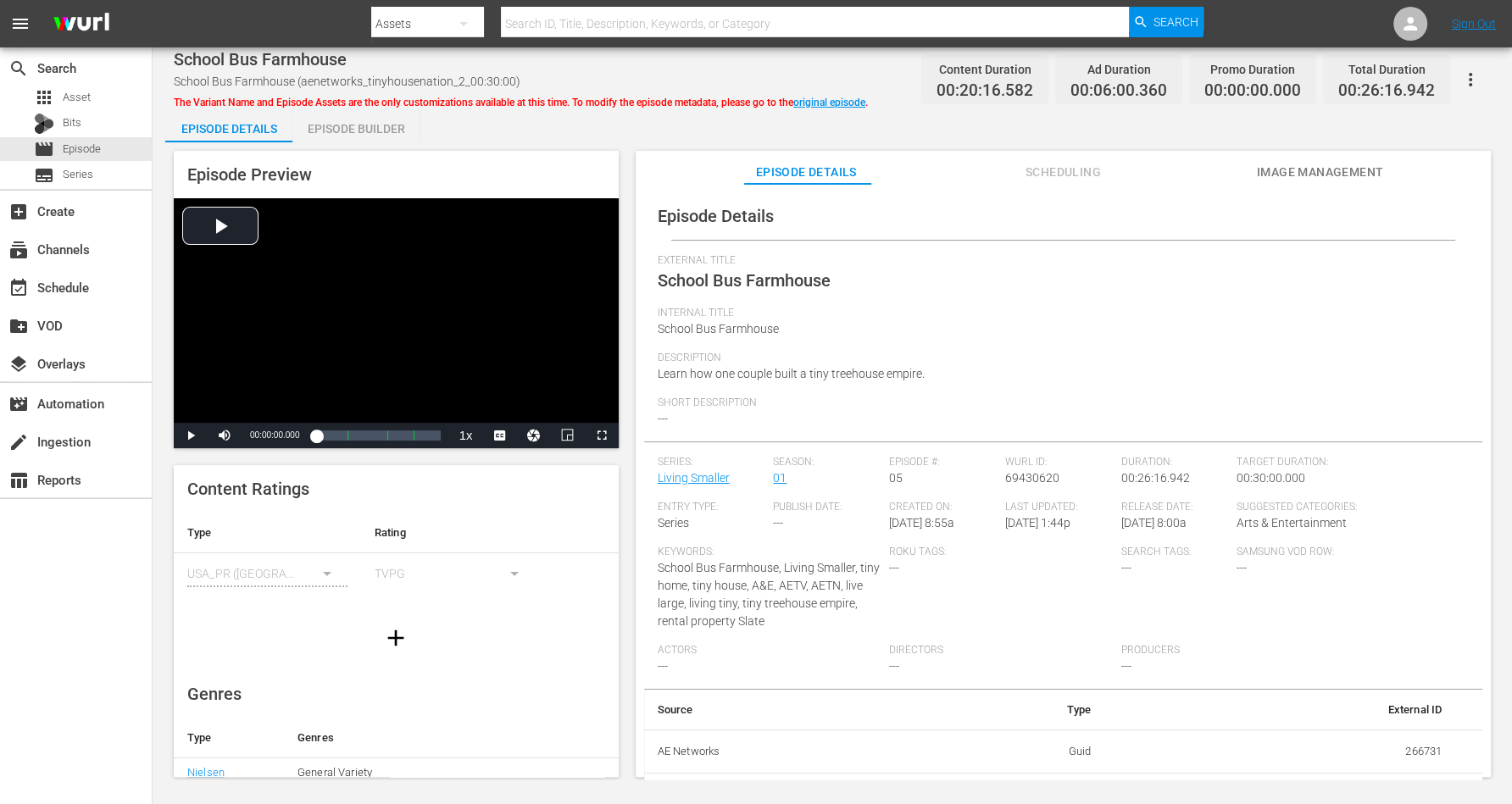
click at [375, 117] on div "Episode Builder" at bounding box center [356, 129] width 127 height 40
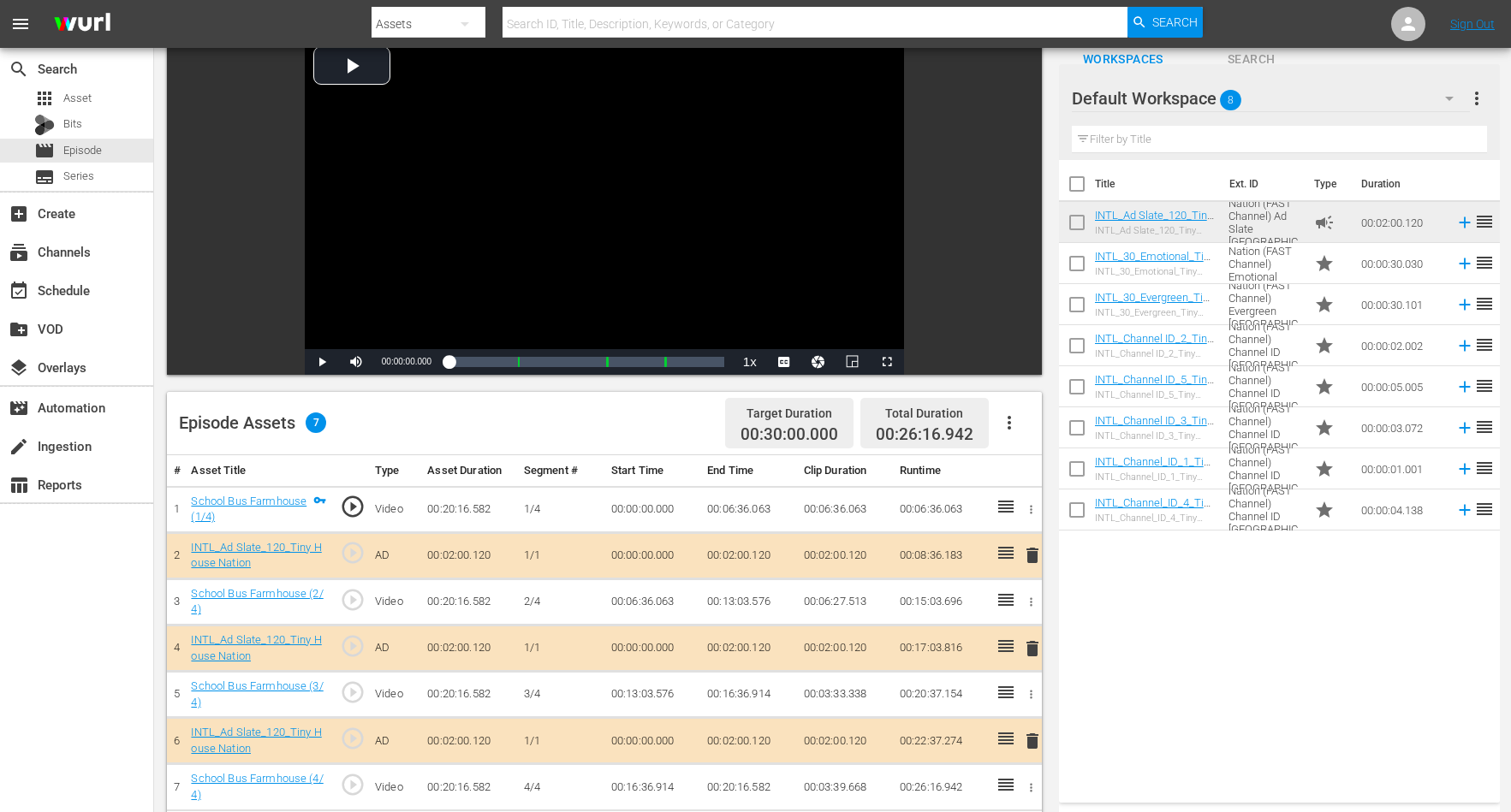
scroll to position [214, 0]
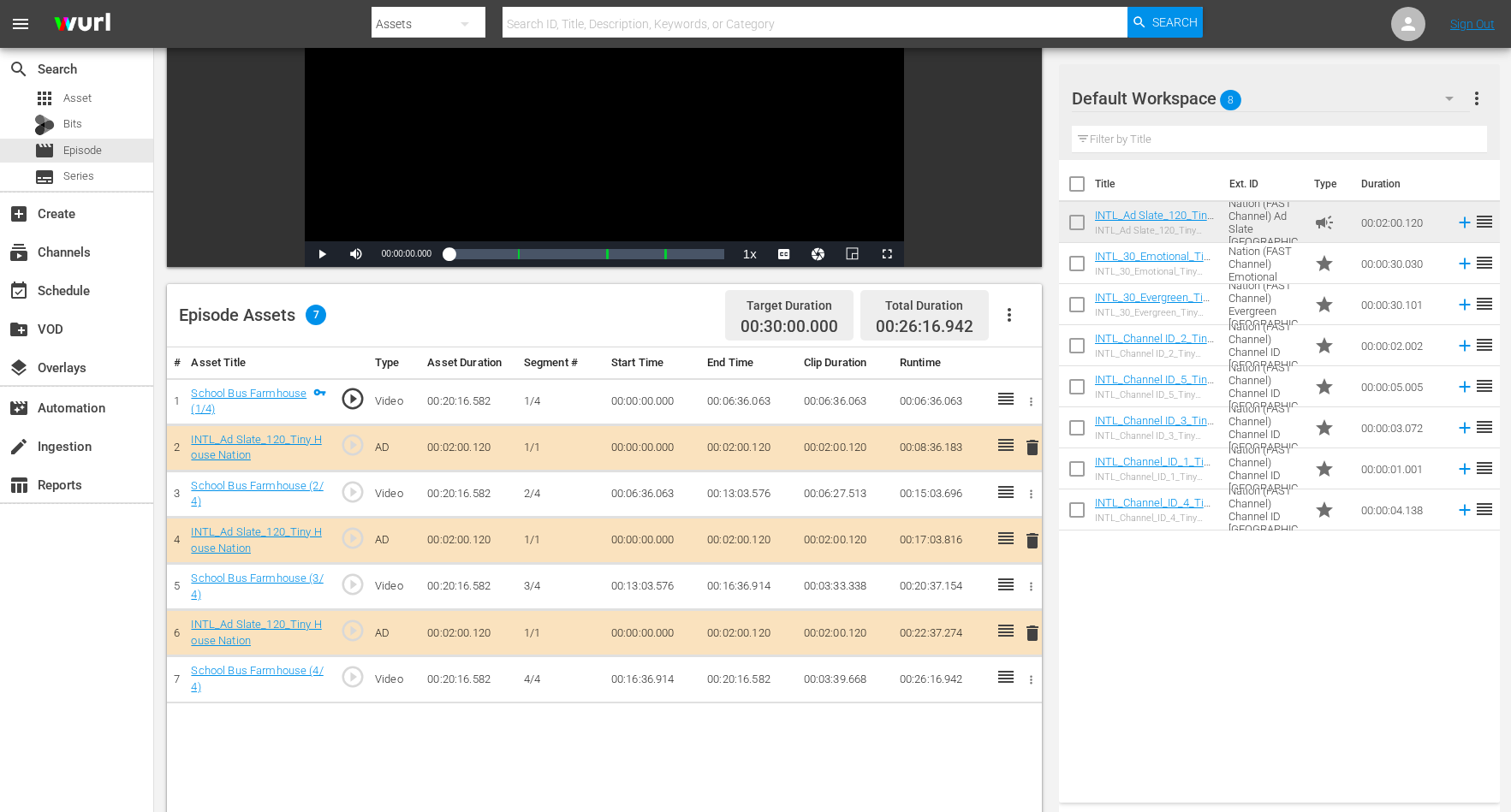
click at [1031, 538] on span "delete" at bounding box center [1032, 540] width 20 height 20
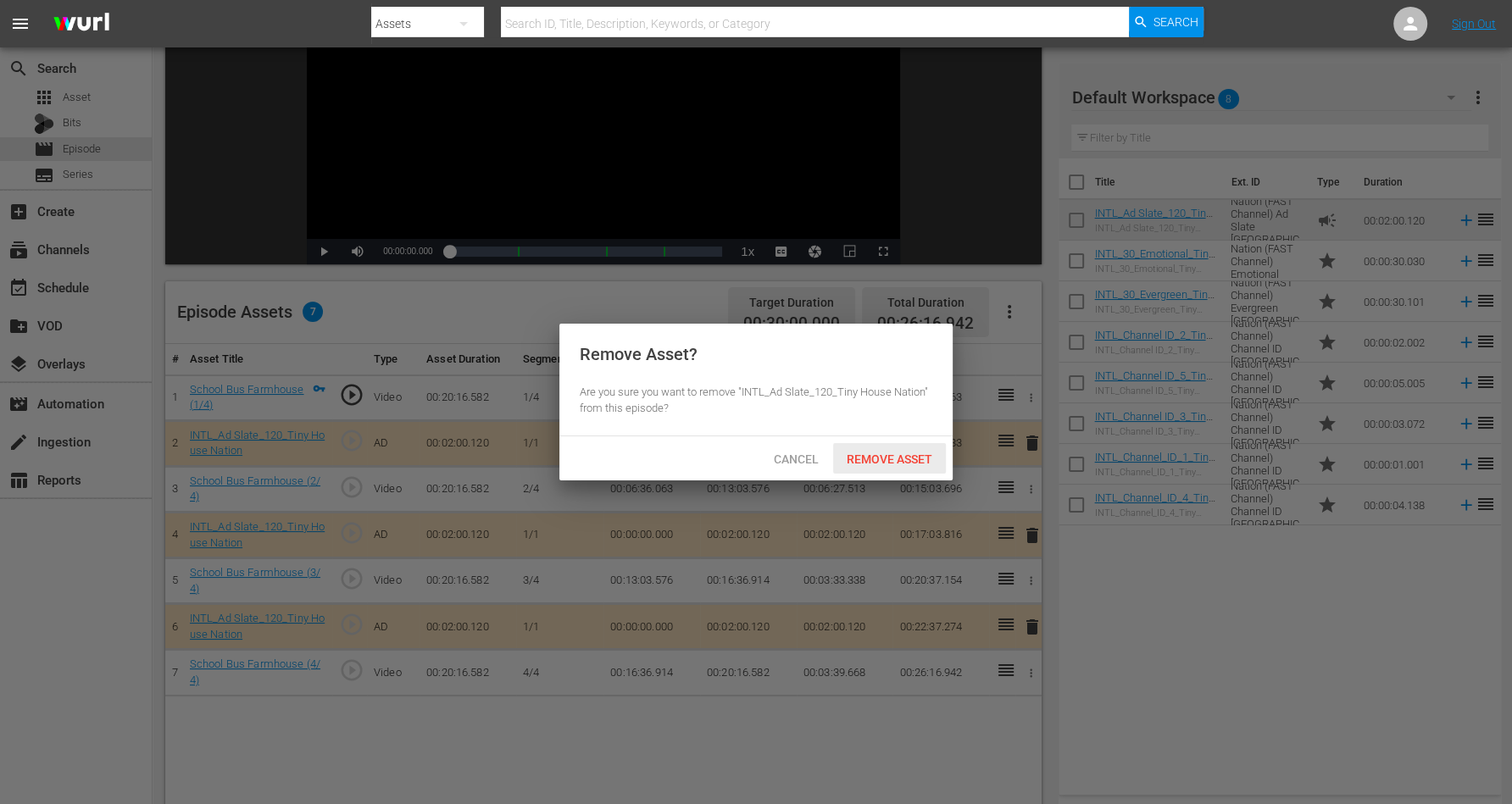
click at [882, 452] on span "Remove Asset" at bounding box center [889, 459] width 113 height 13
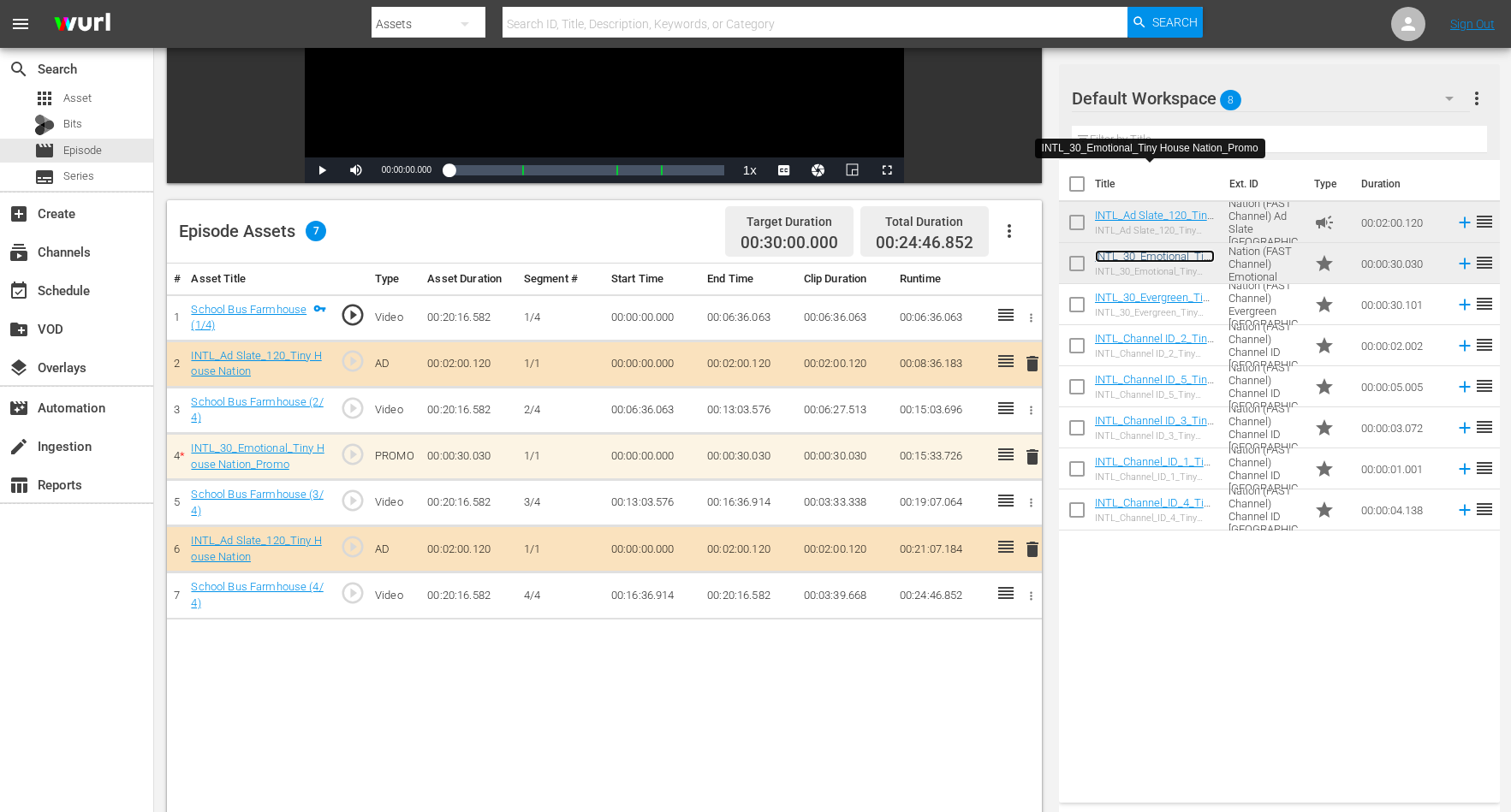
scroll to position [321, 0]
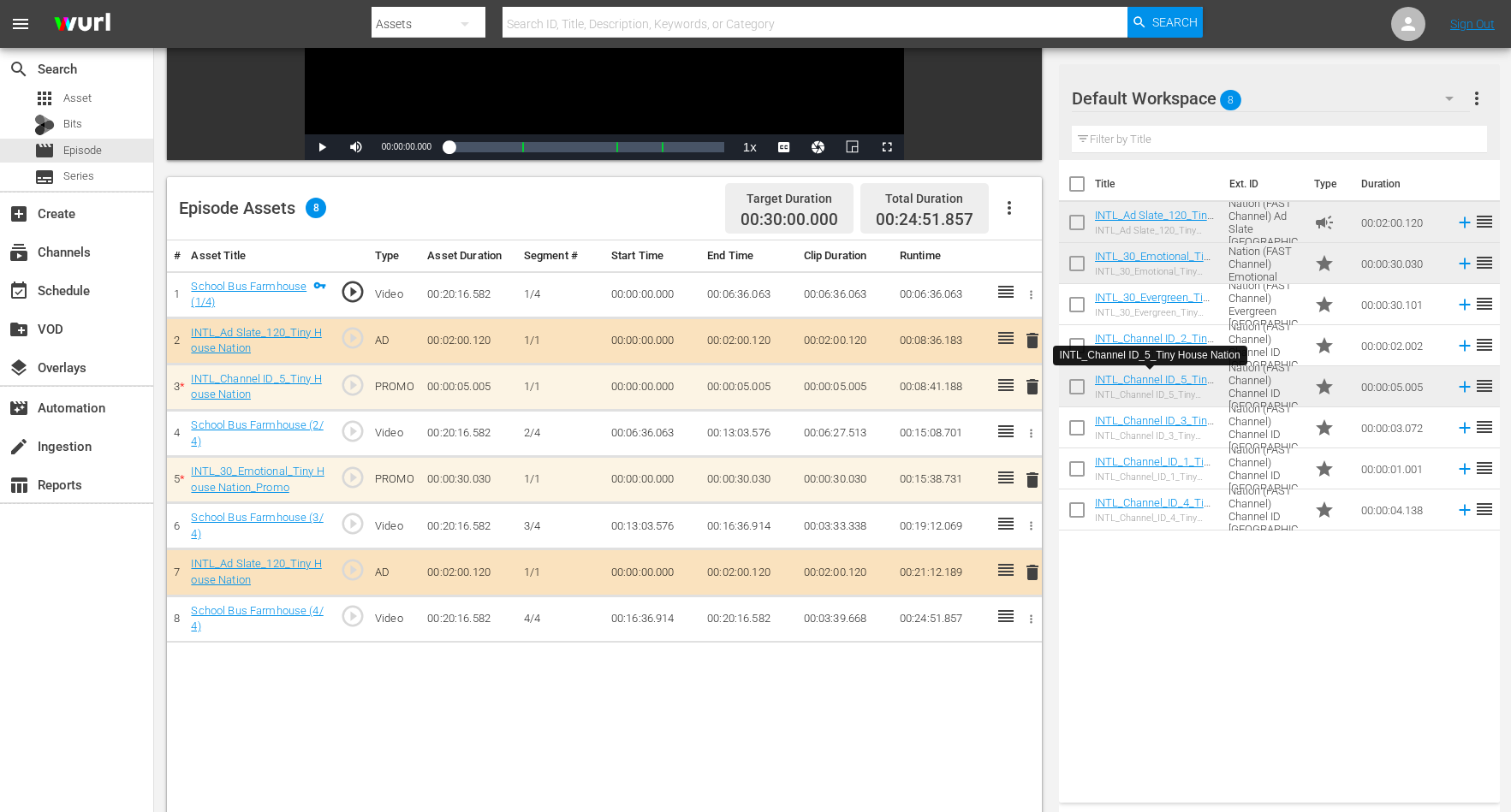
click at [1030, 379] on span "delete" at bounding box center [1032, 387] width 20 height 20
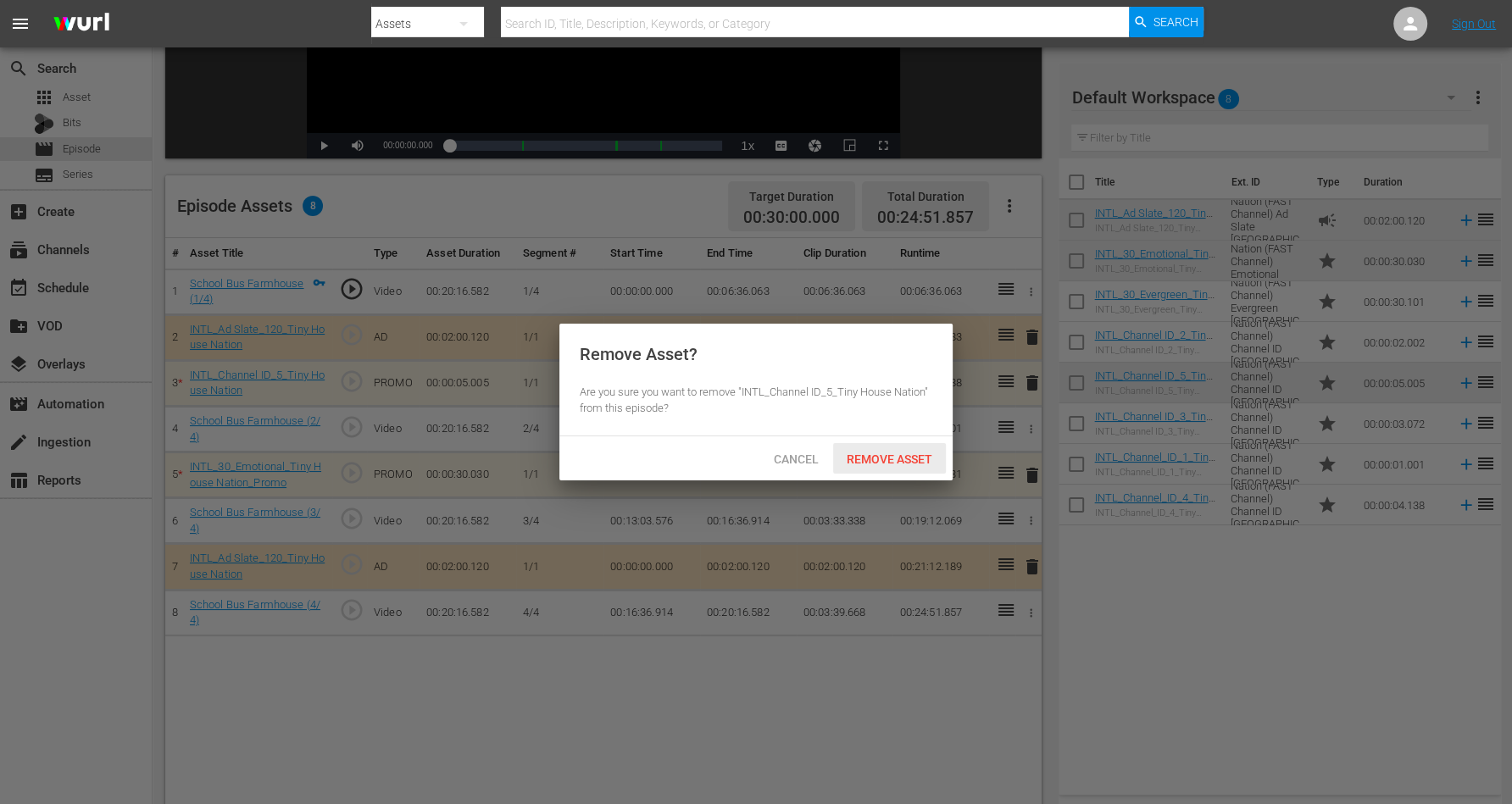
click at [852, 458] on span "Remove Asset" at bounding box center [889, 459] width 113 height 13
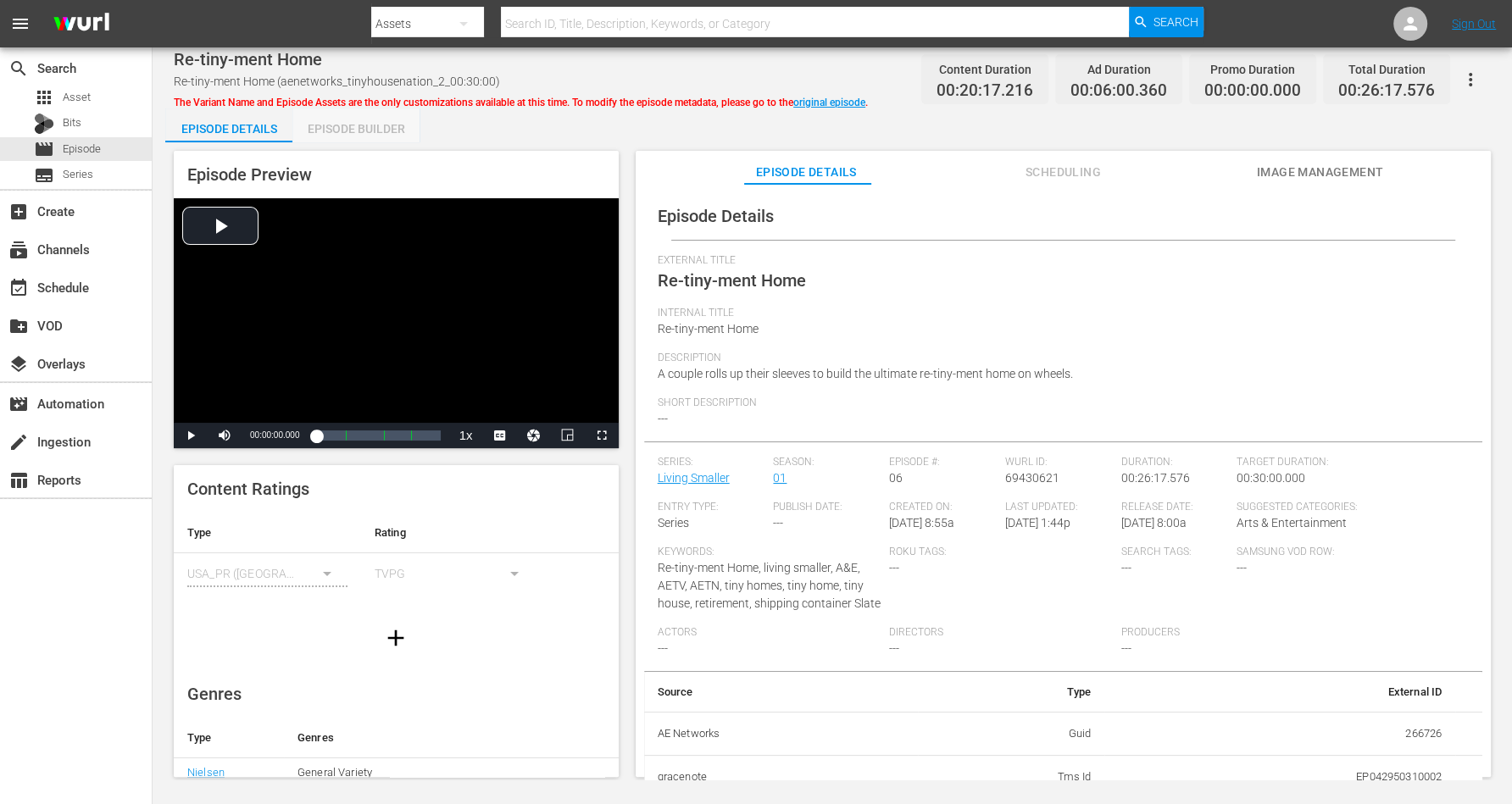
click at [384, 124] on div "Episode Builder" at bounding box center [356, 129] width 127 height 40
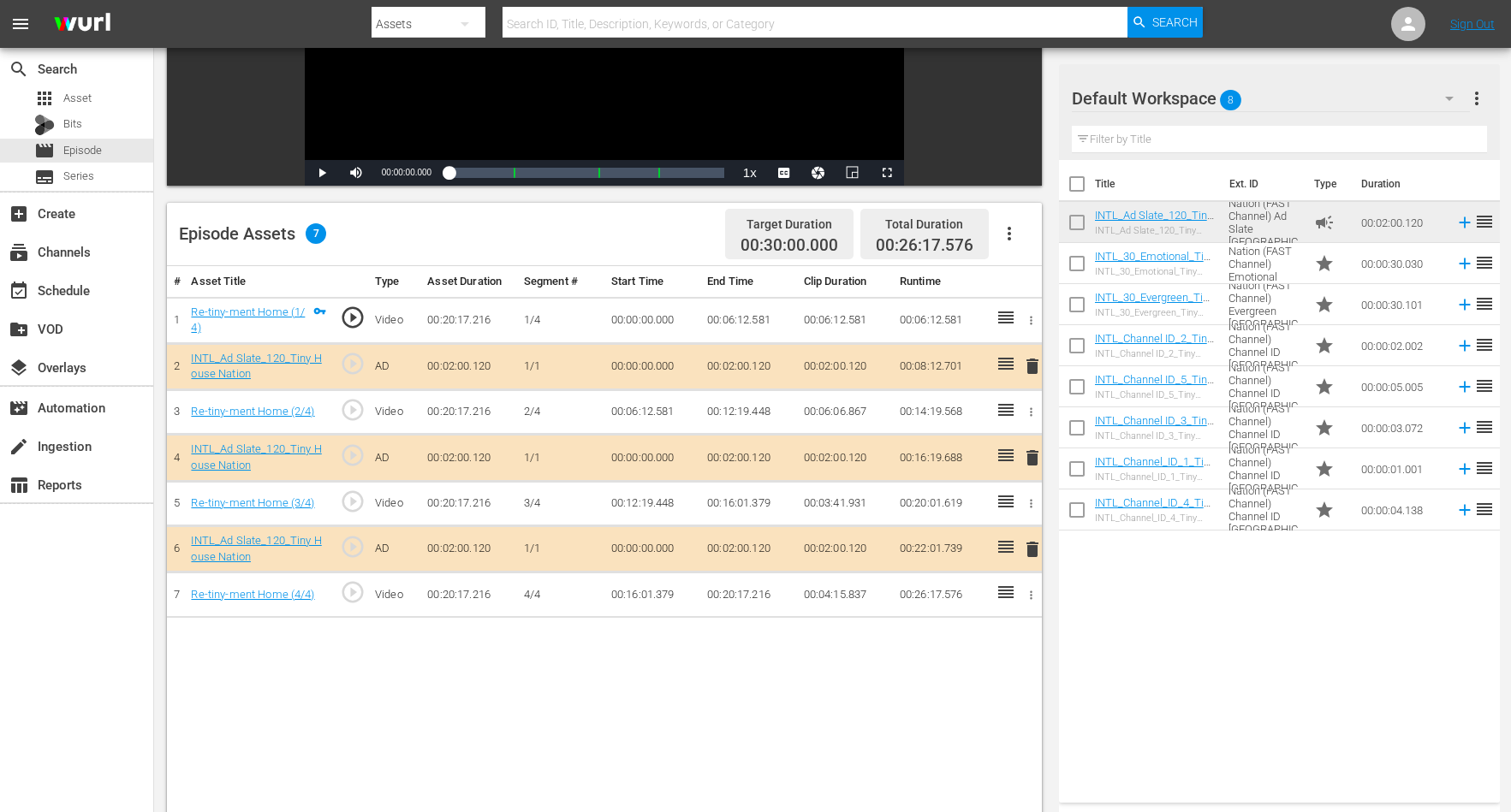
scroll to position [321, 0]
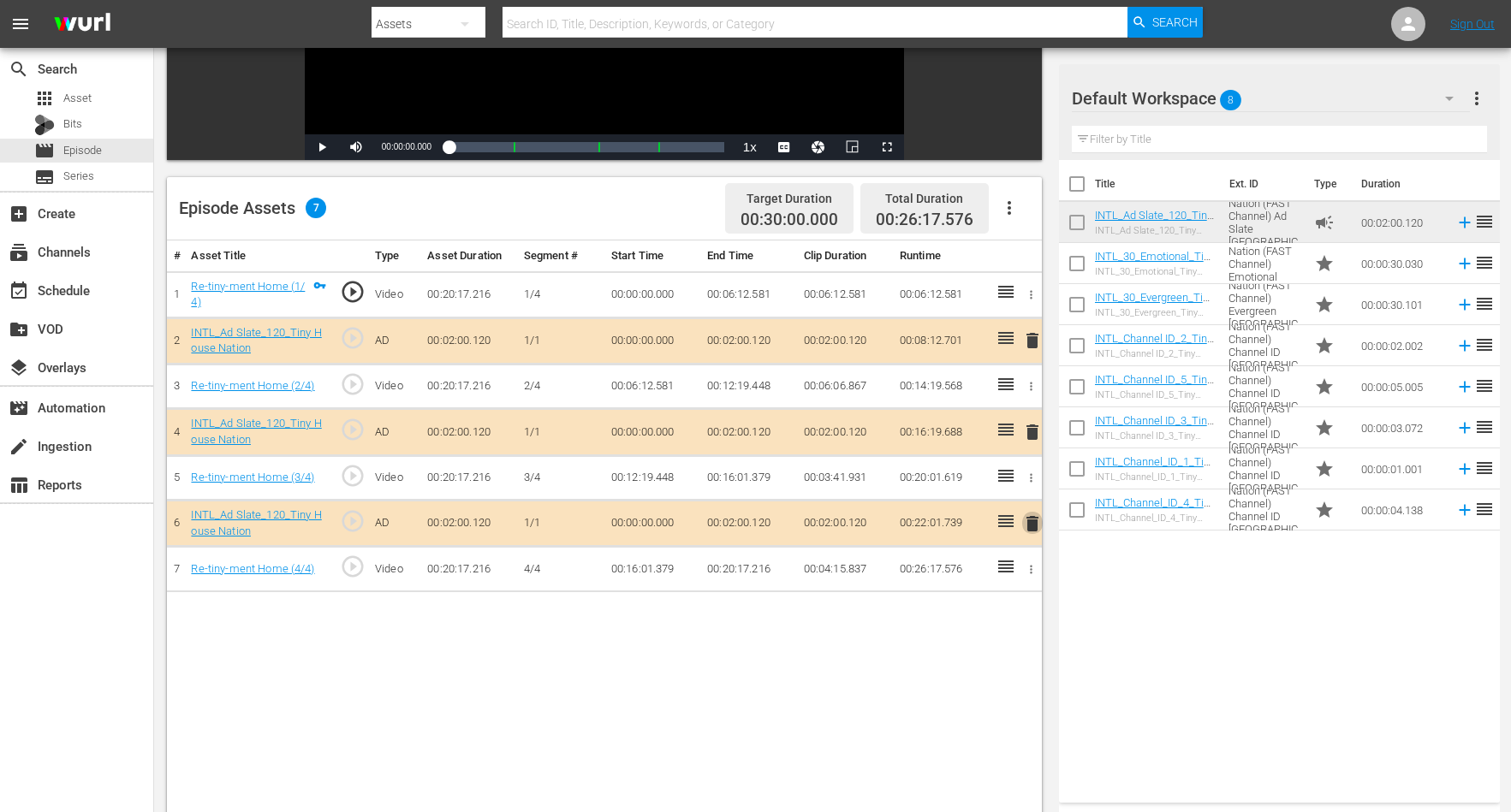
click at [1036, 520] on span "delete" at bounding box center [1032, 523] width 20 height 20
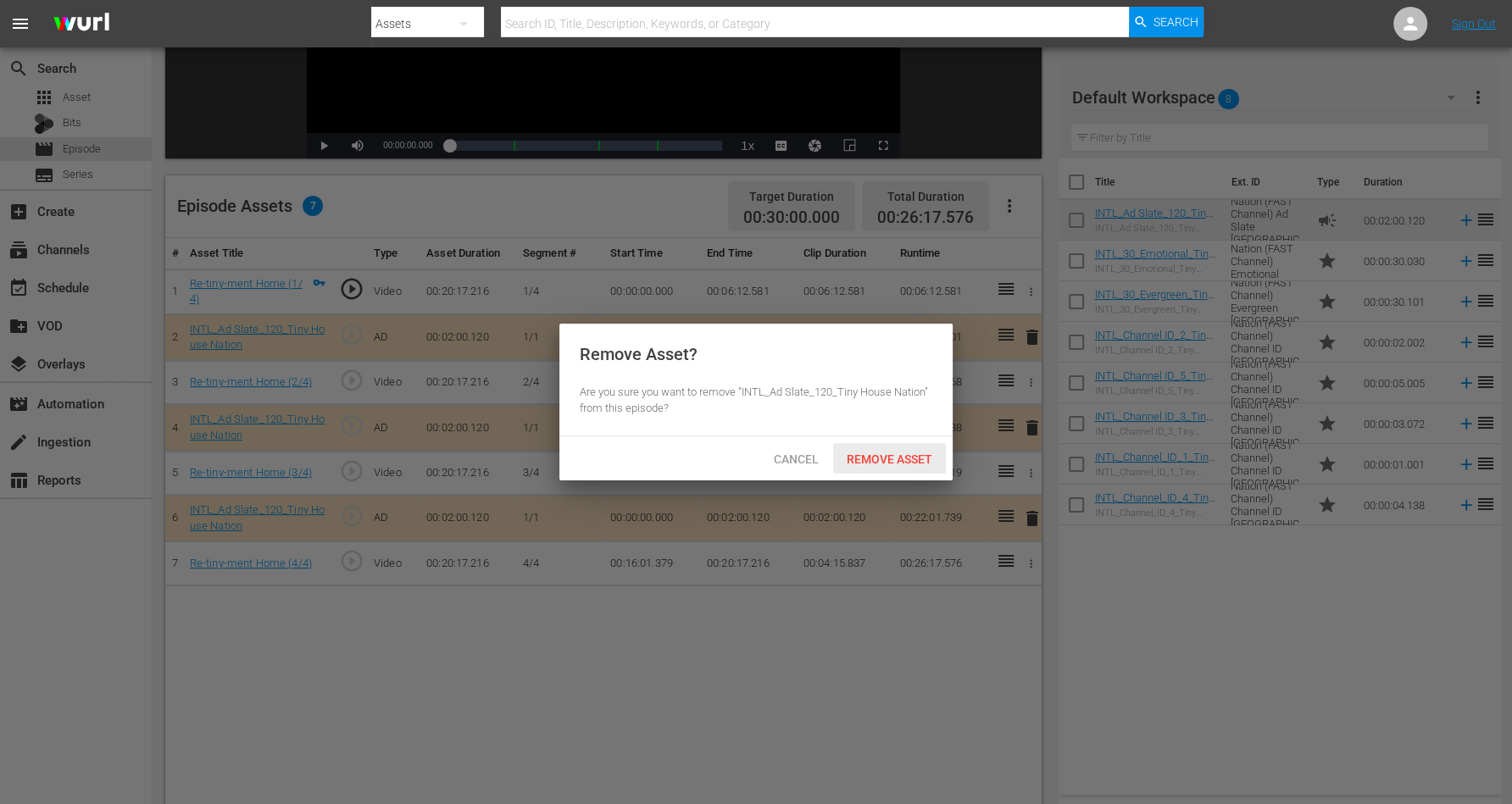
click at [900, 454] on span "Remove Asset" at bounding box center [889, 459] width 113 height 13
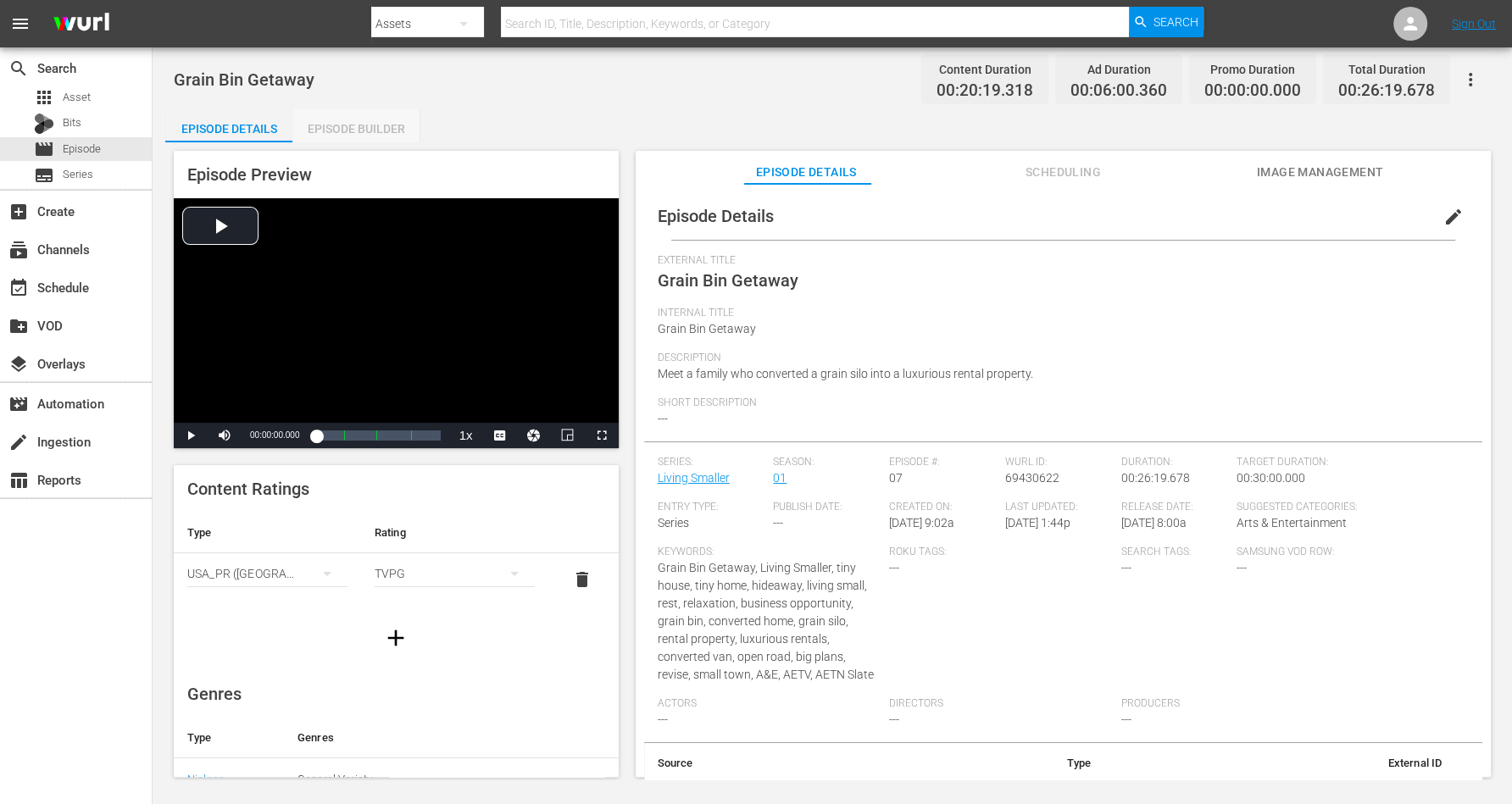
drag, startPoint x: 372, startPoint y: 128, endPoint x: 528, endPoint y: 10, distance: 195.6
click at [372, 128] on div "Episode Builder" at bounding box center [356, 129] width 127 height 40
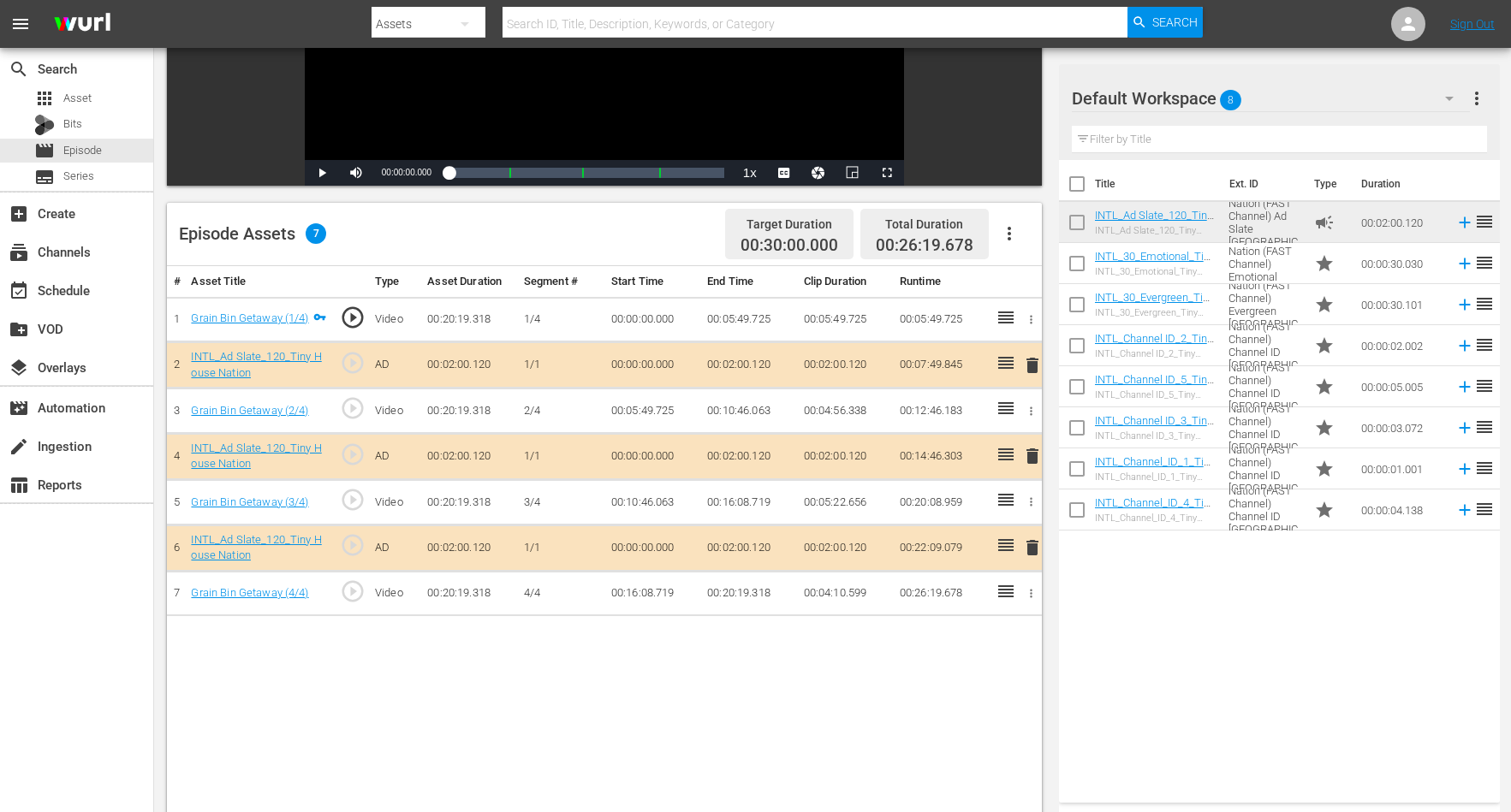
scroll to position [321, 0]
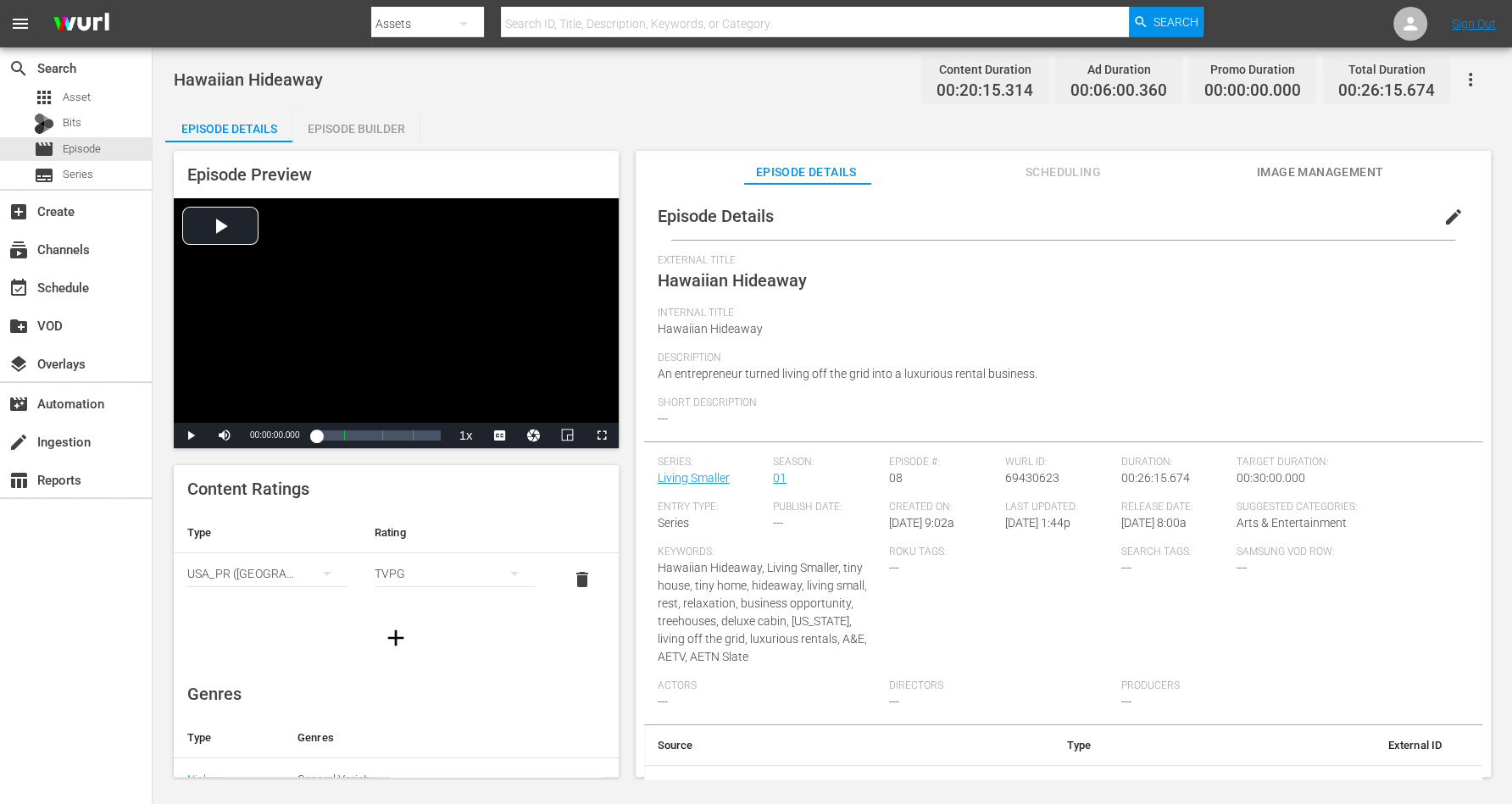
click at [384, 127] on div "Episode Builder" at bounding box center [356, 129] width 127 height 40
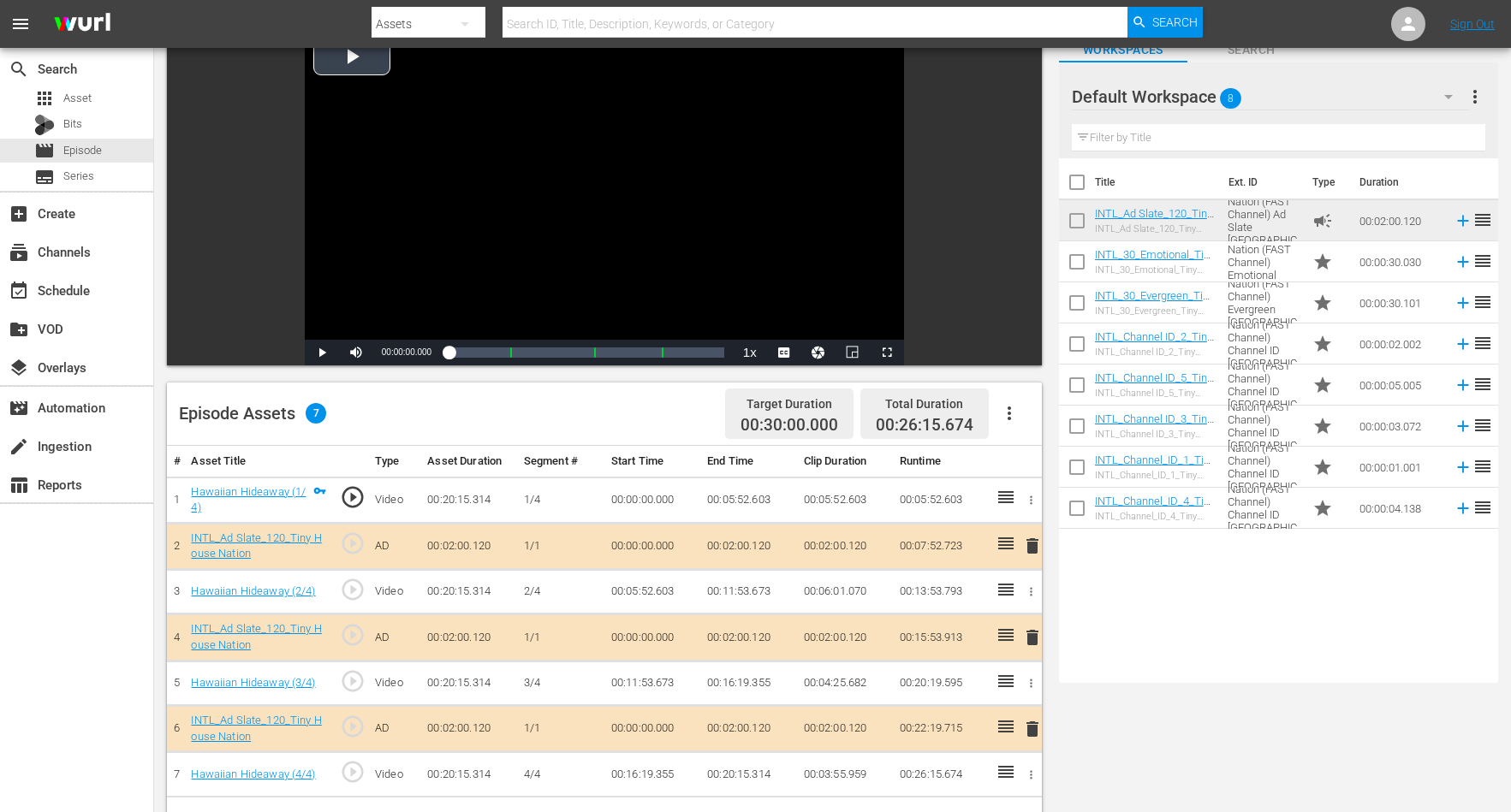
scroll to position [214, 0]
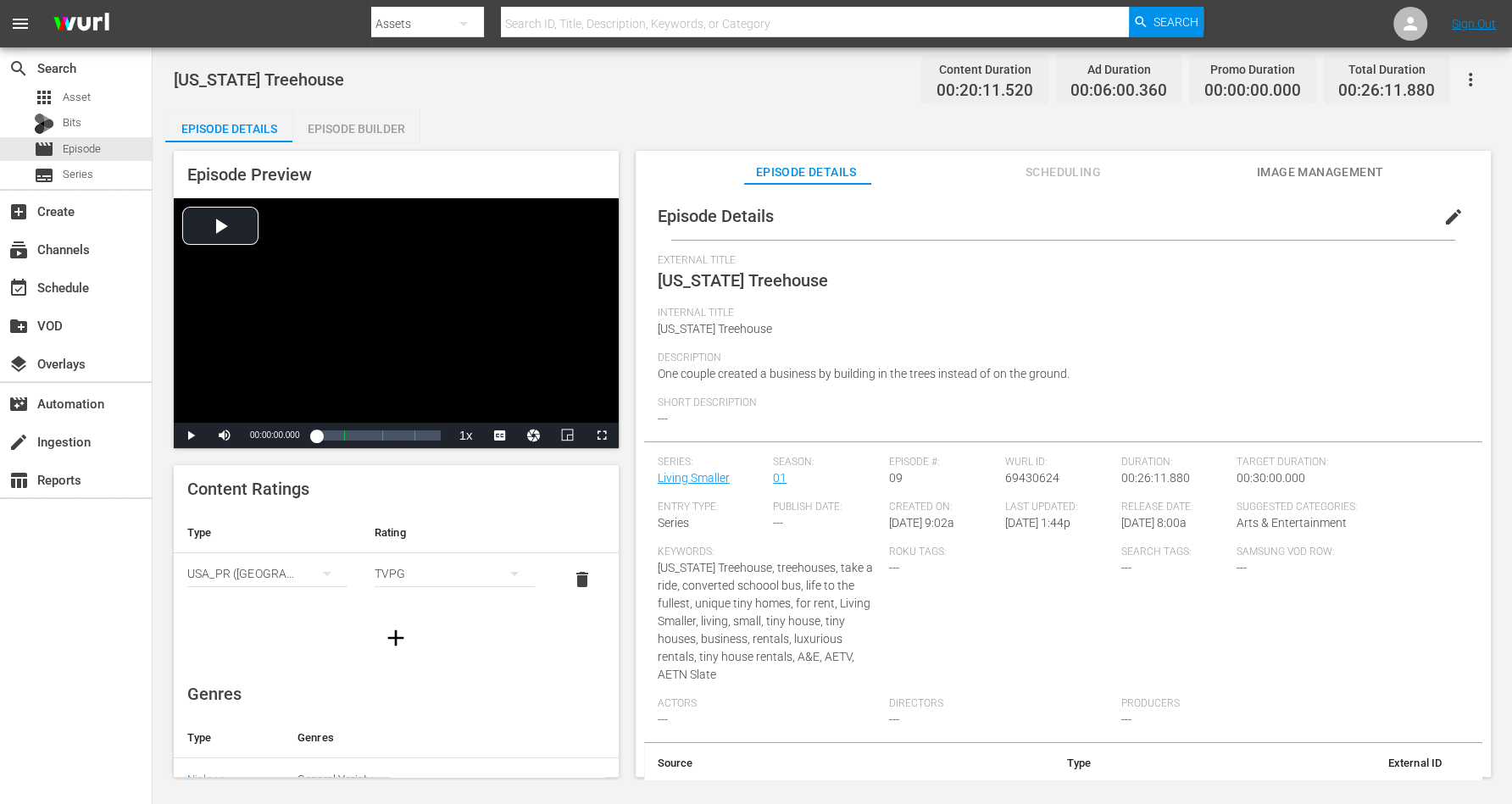
click at [353, 132] on div "Episode Builder" at bounding box center [356, 129] width 127 height 40
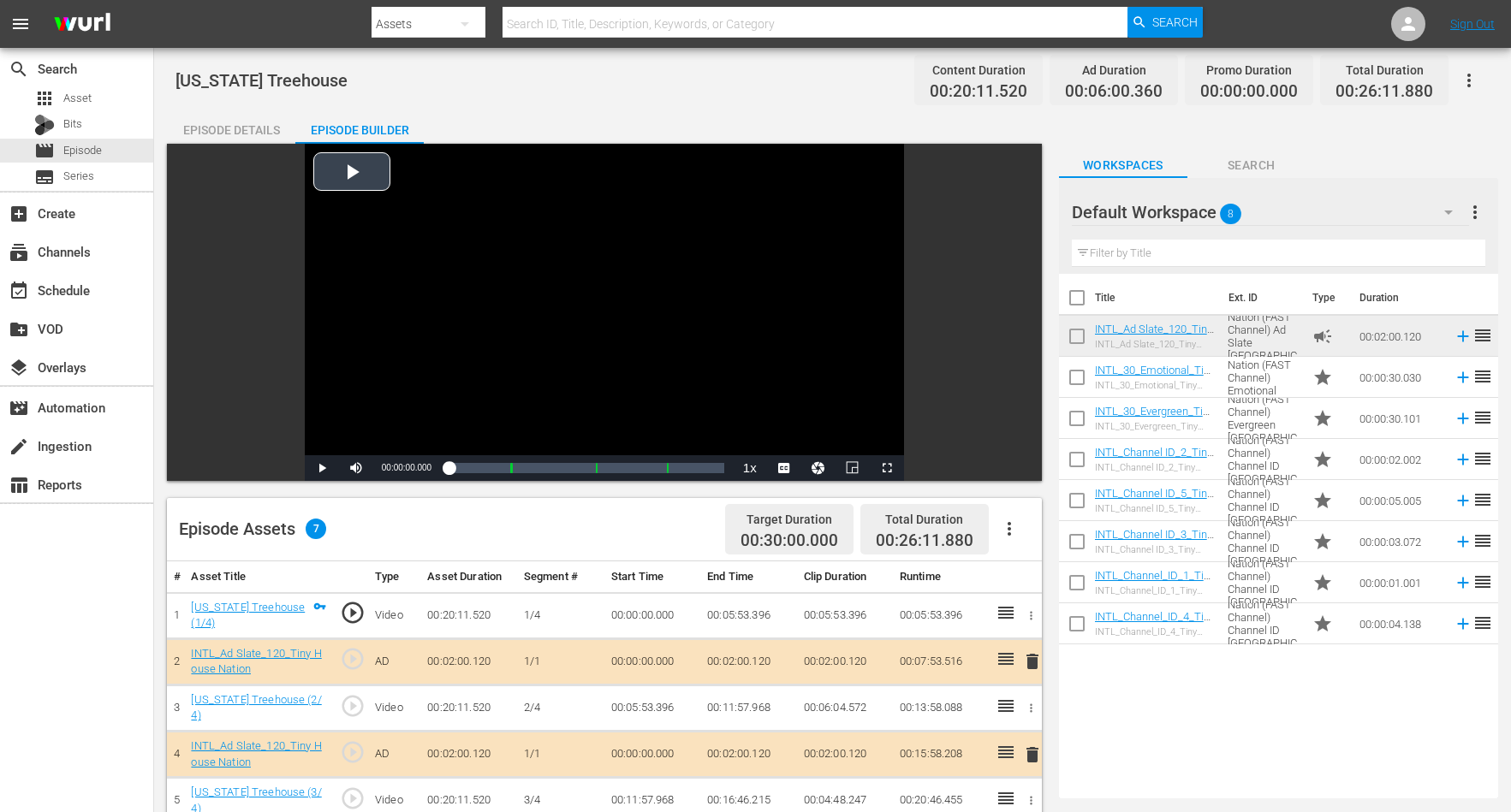
scroll to position [214, 0]
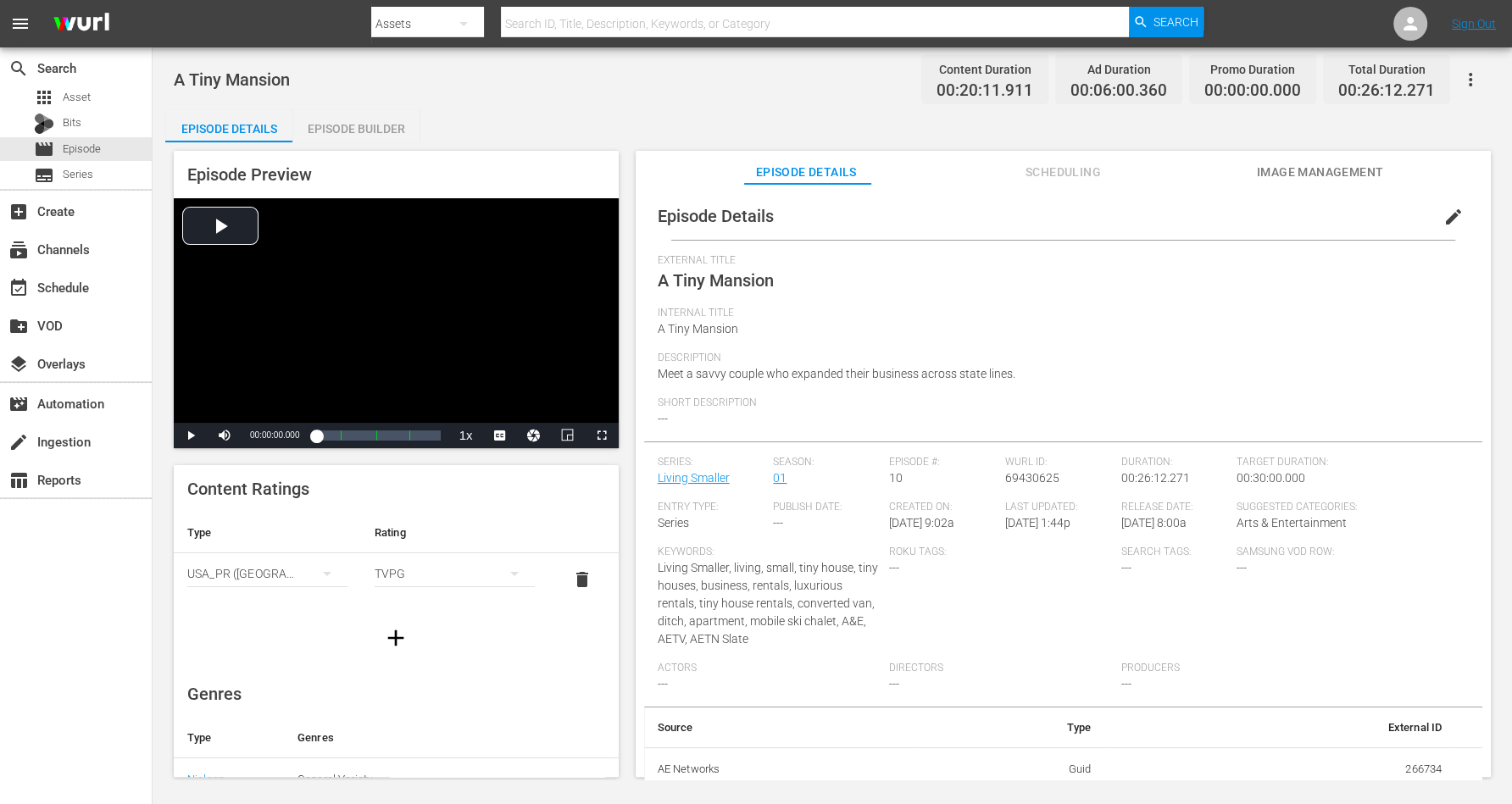
click at [371, 121] on div "Episode Builder" at bounding box center [356, 129] width 127 height 40
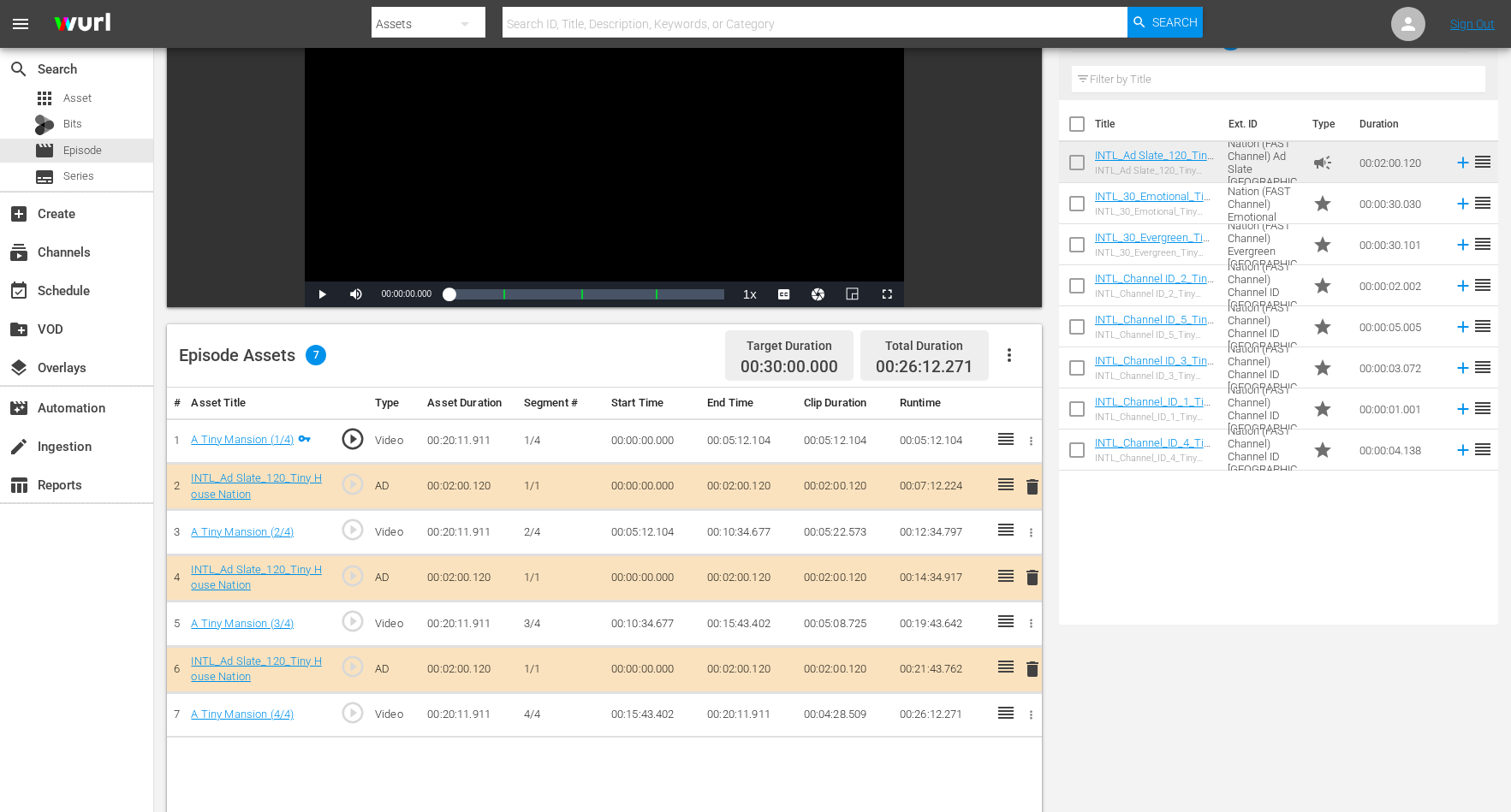
scroll to position [214, 0]
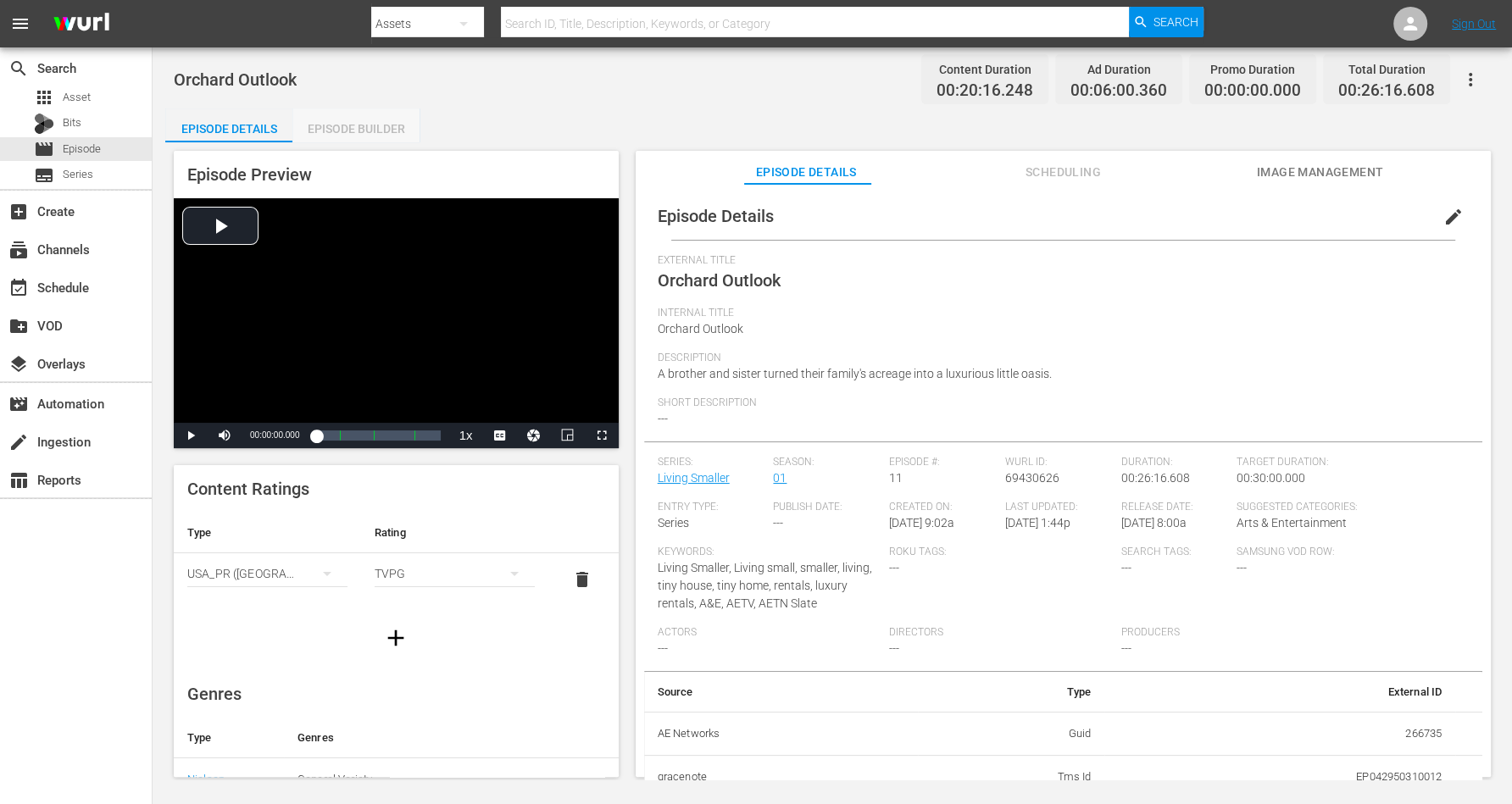
click at [348, 124] on div "Episode Builder" at bounding box center [356, 129] width 127 height 40
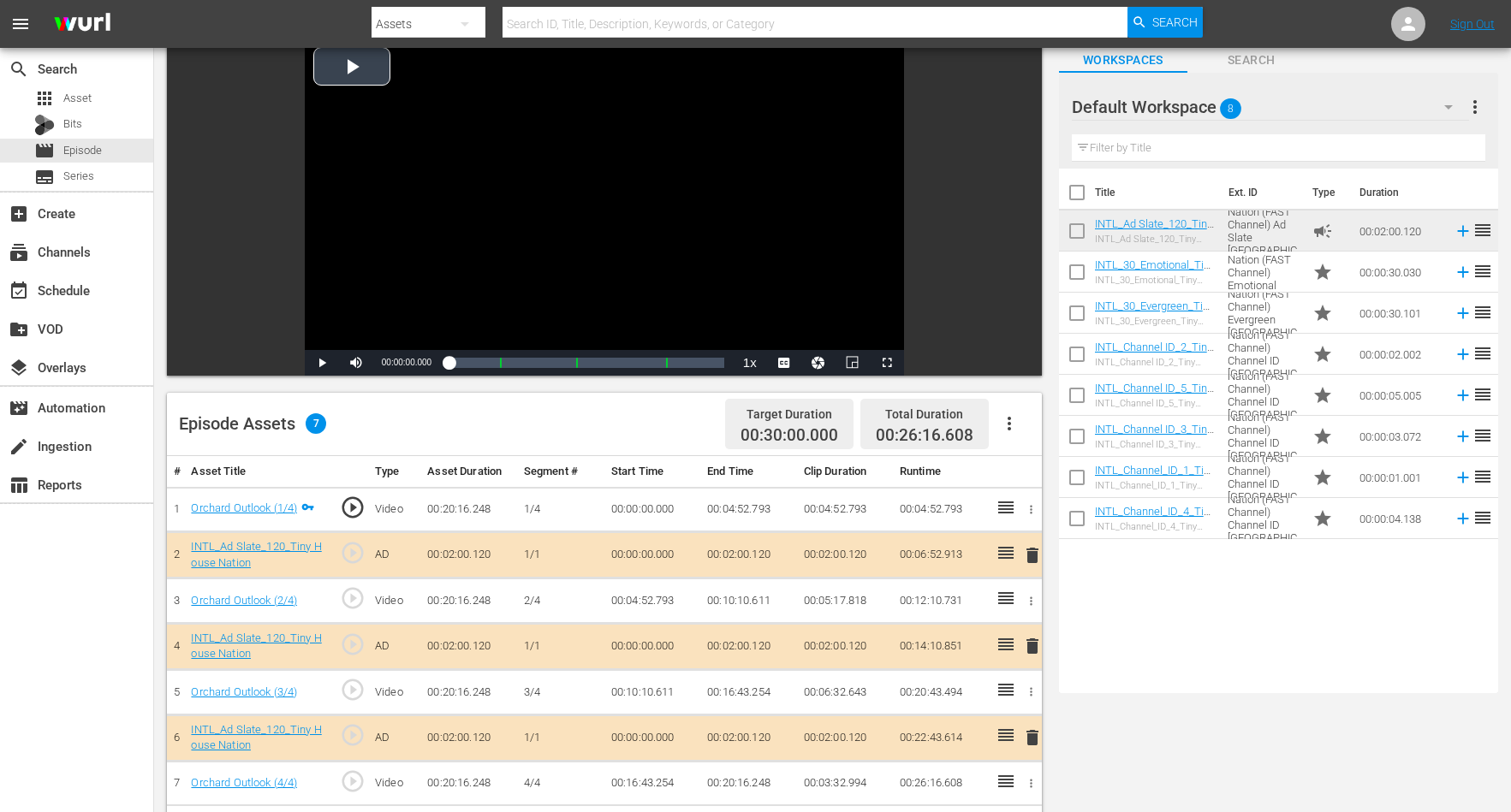
scroll to position [214, 0]
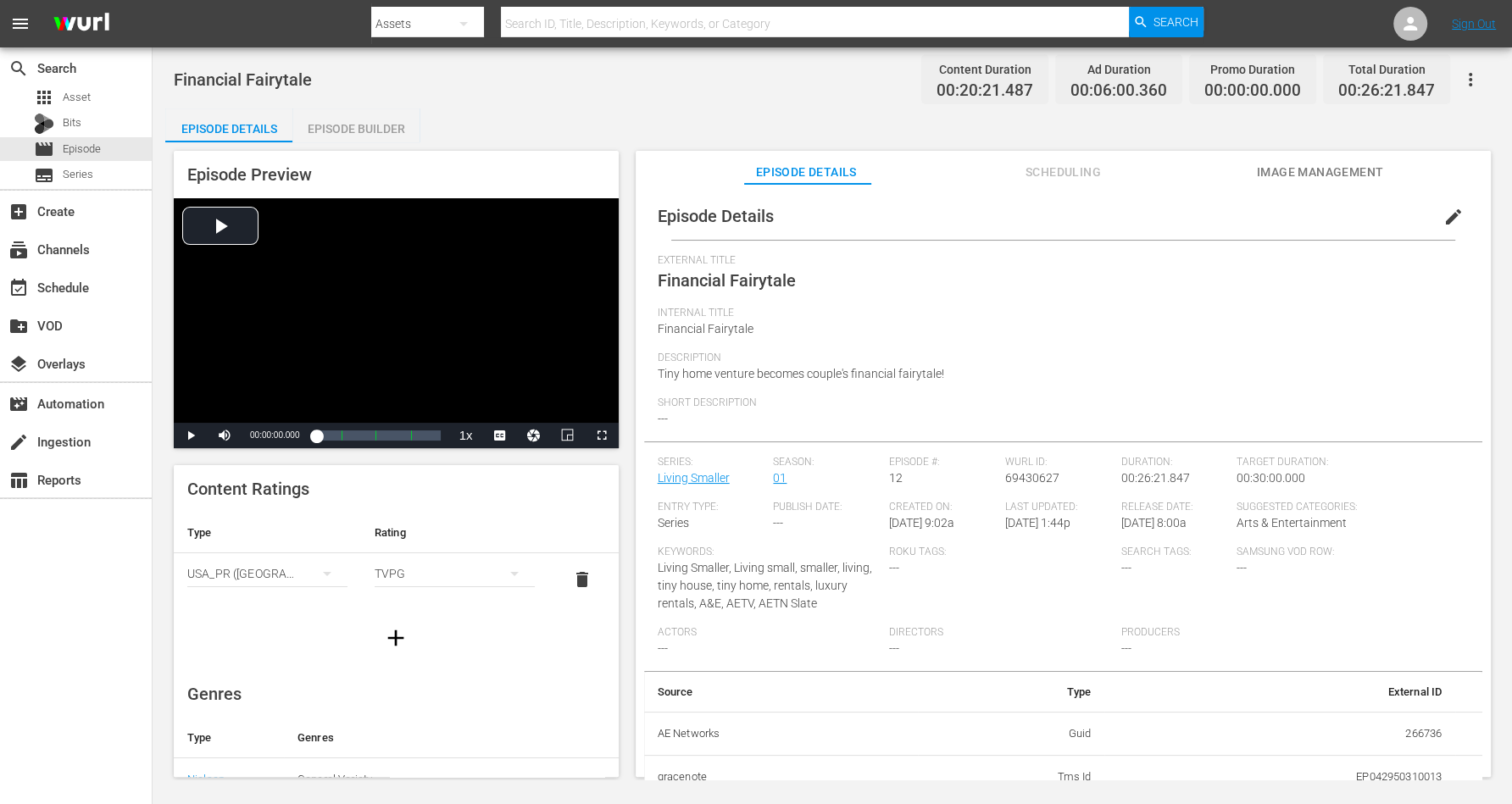
click at [347, 115] on div "Episode Builder" at bounding box center [356, 129] width 127 height 40
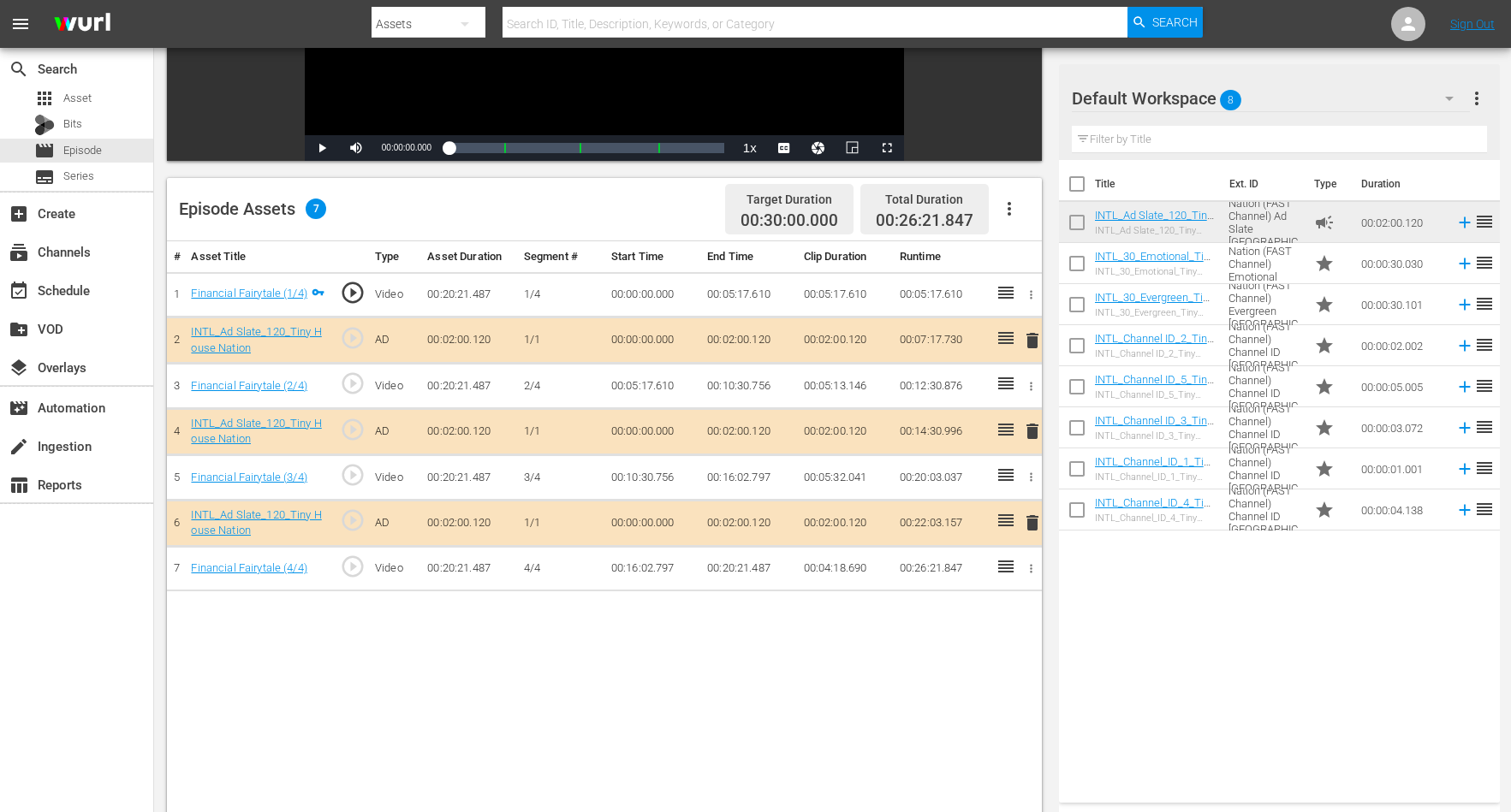
scroll to position [321, 0]
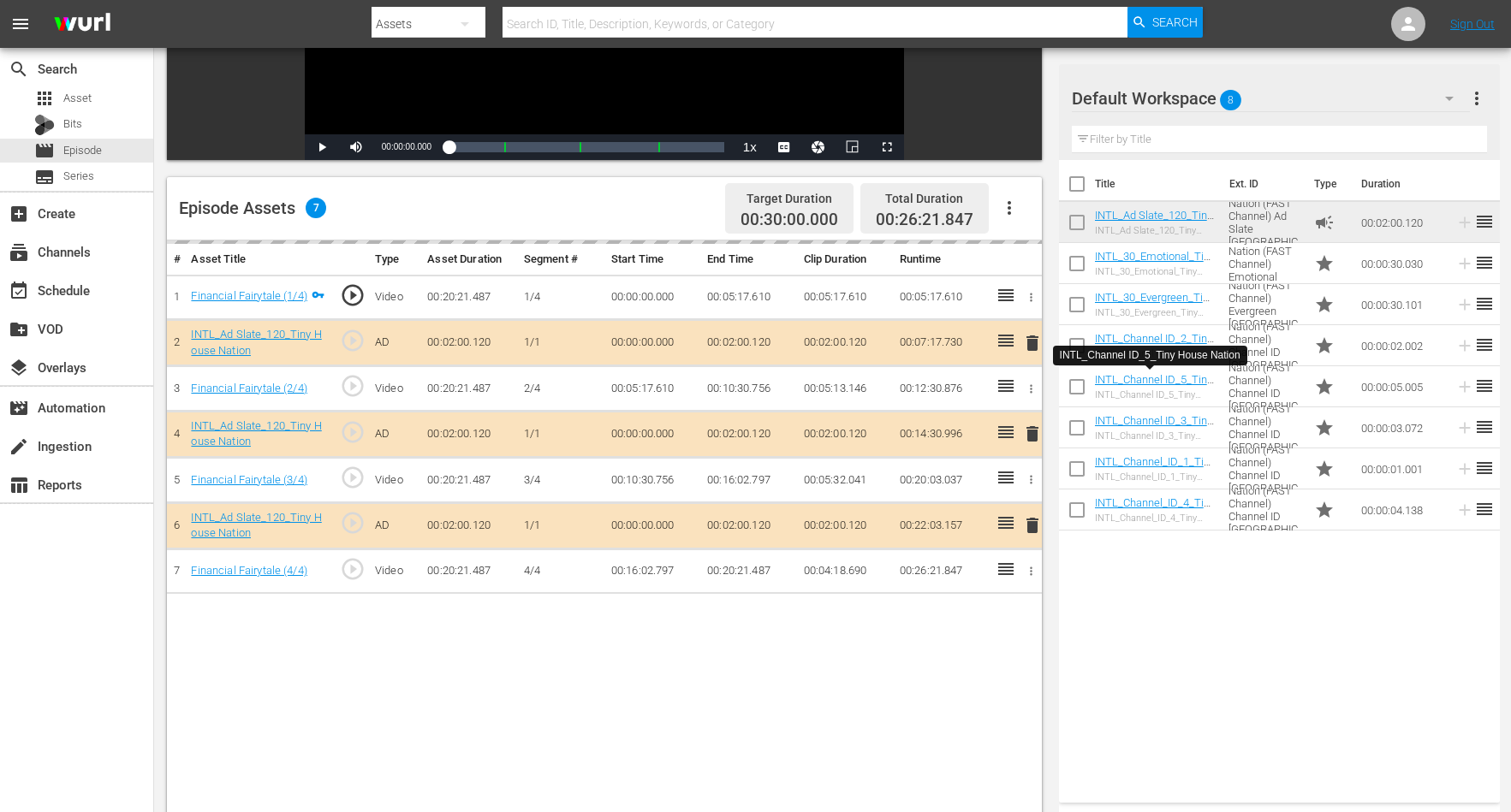
click at [545, 541] on td "1/1" at bounding box center [561, 525] width 88 height 46
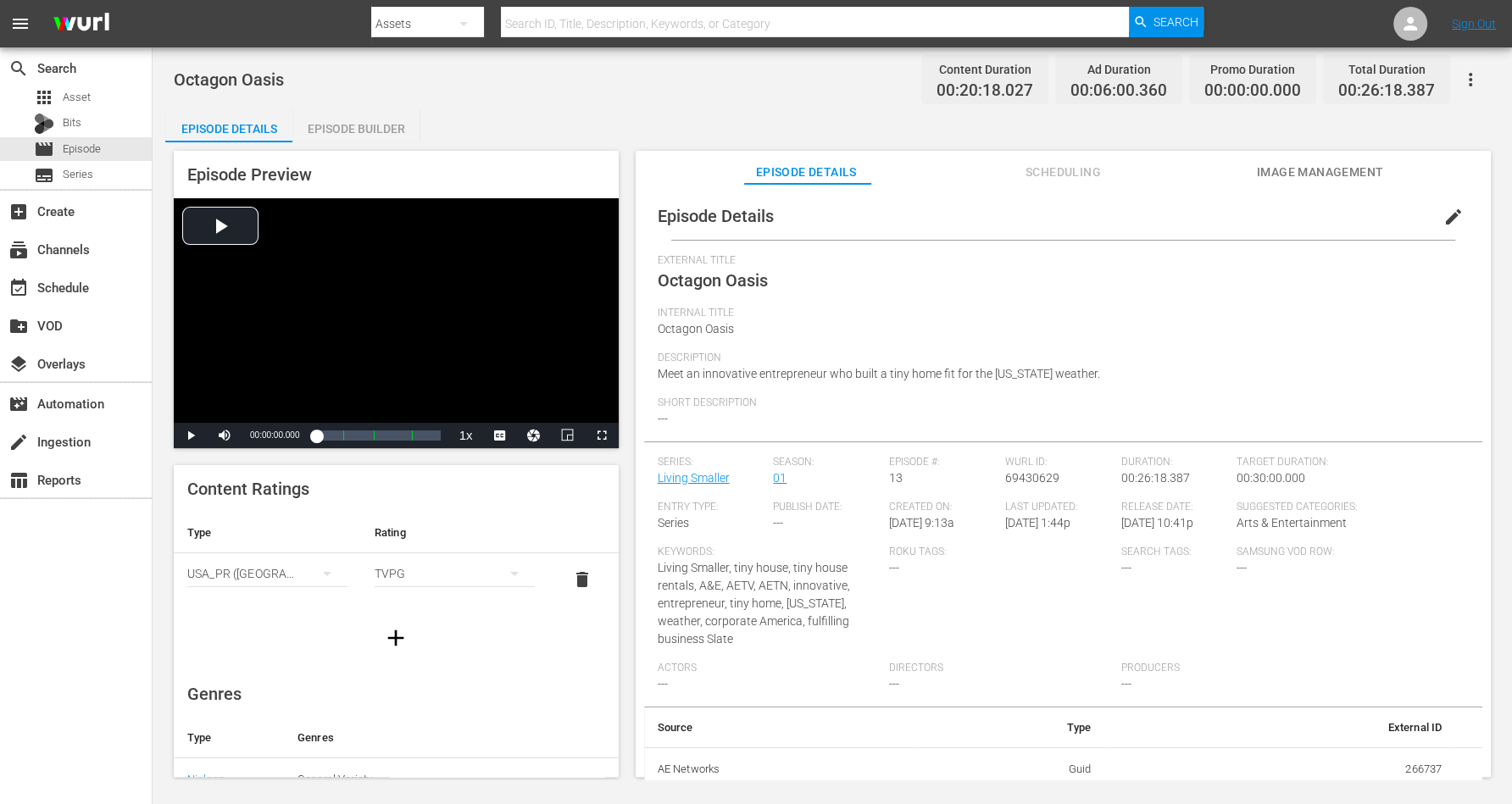
click at [341, 131] on div "Episode Builder" at bounding box center [356, 129] width 127 height 40
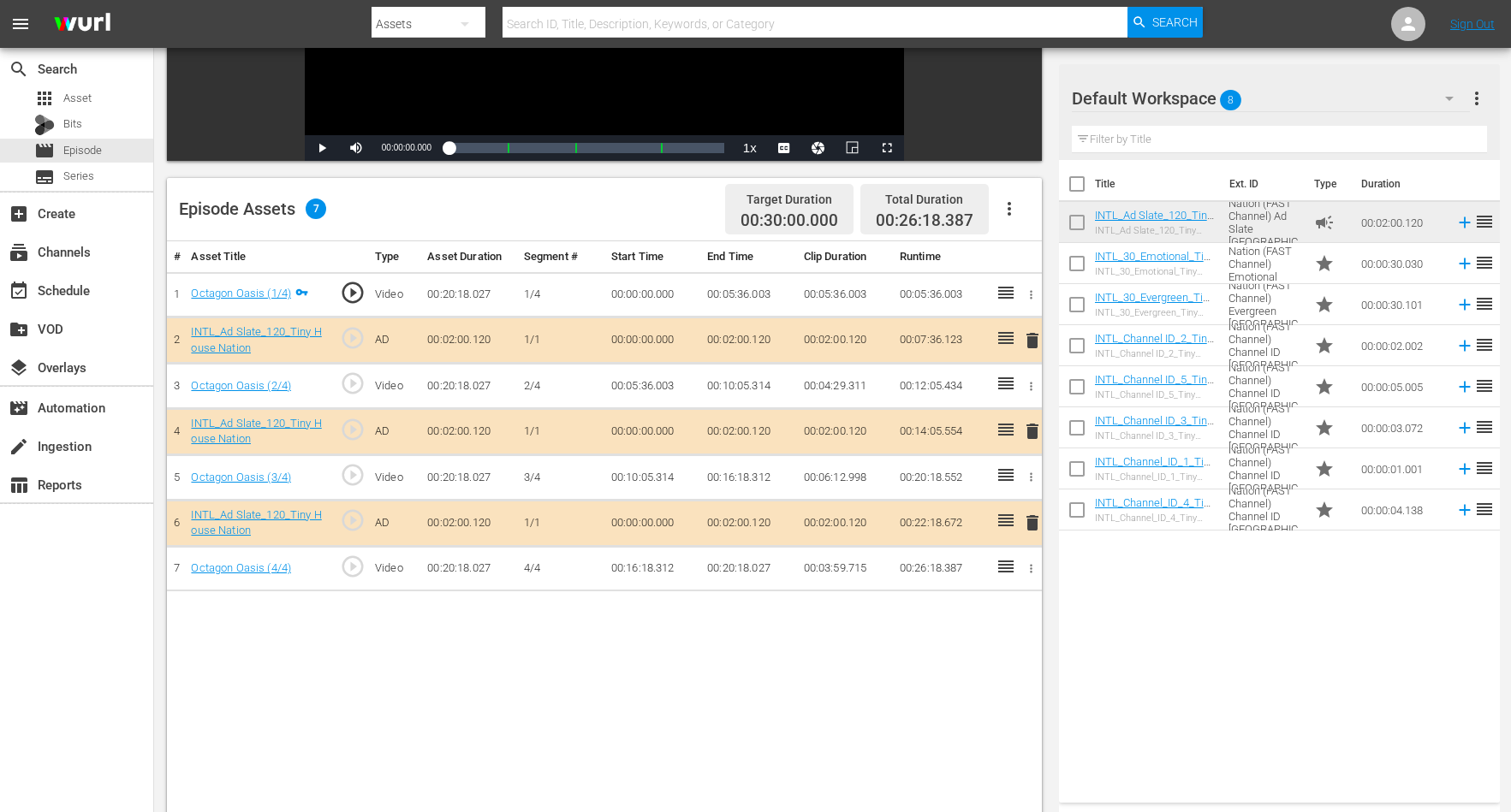
scroll to position [321, 0]
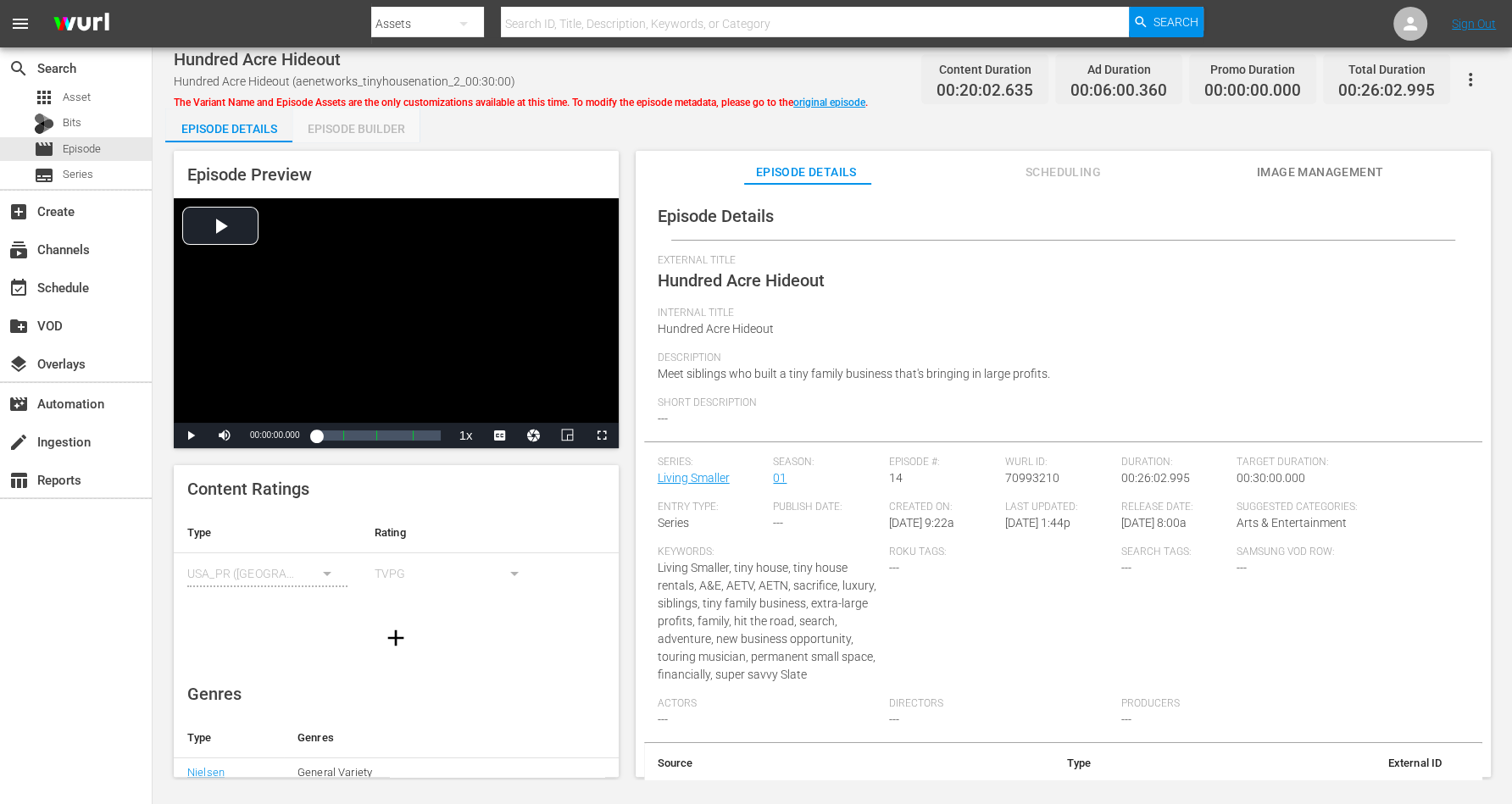
click at [326, 125] on div "Episode Builder" at bounding box center [356, 129] width 127 height 40
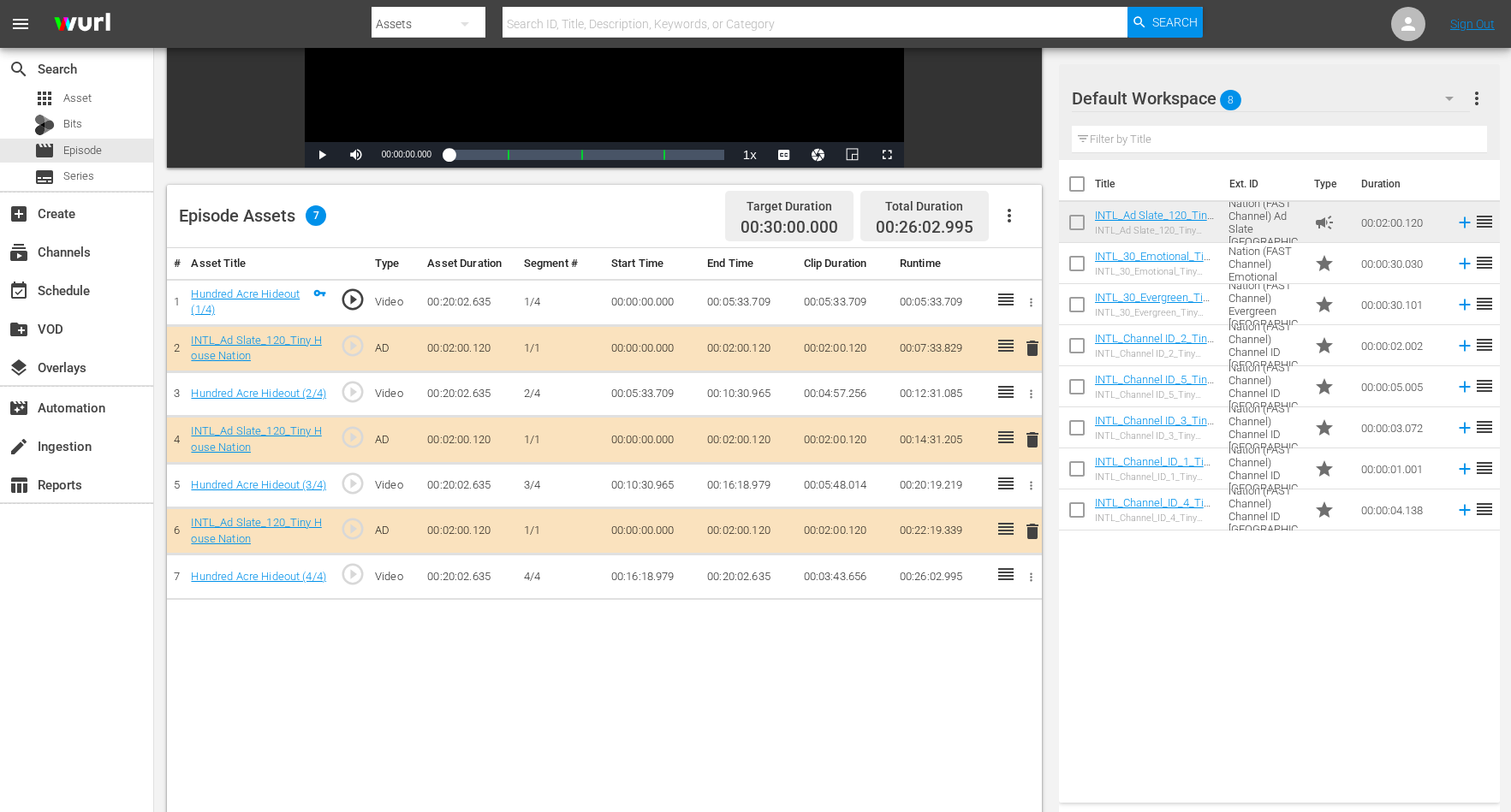
scroll to position [321, 0]
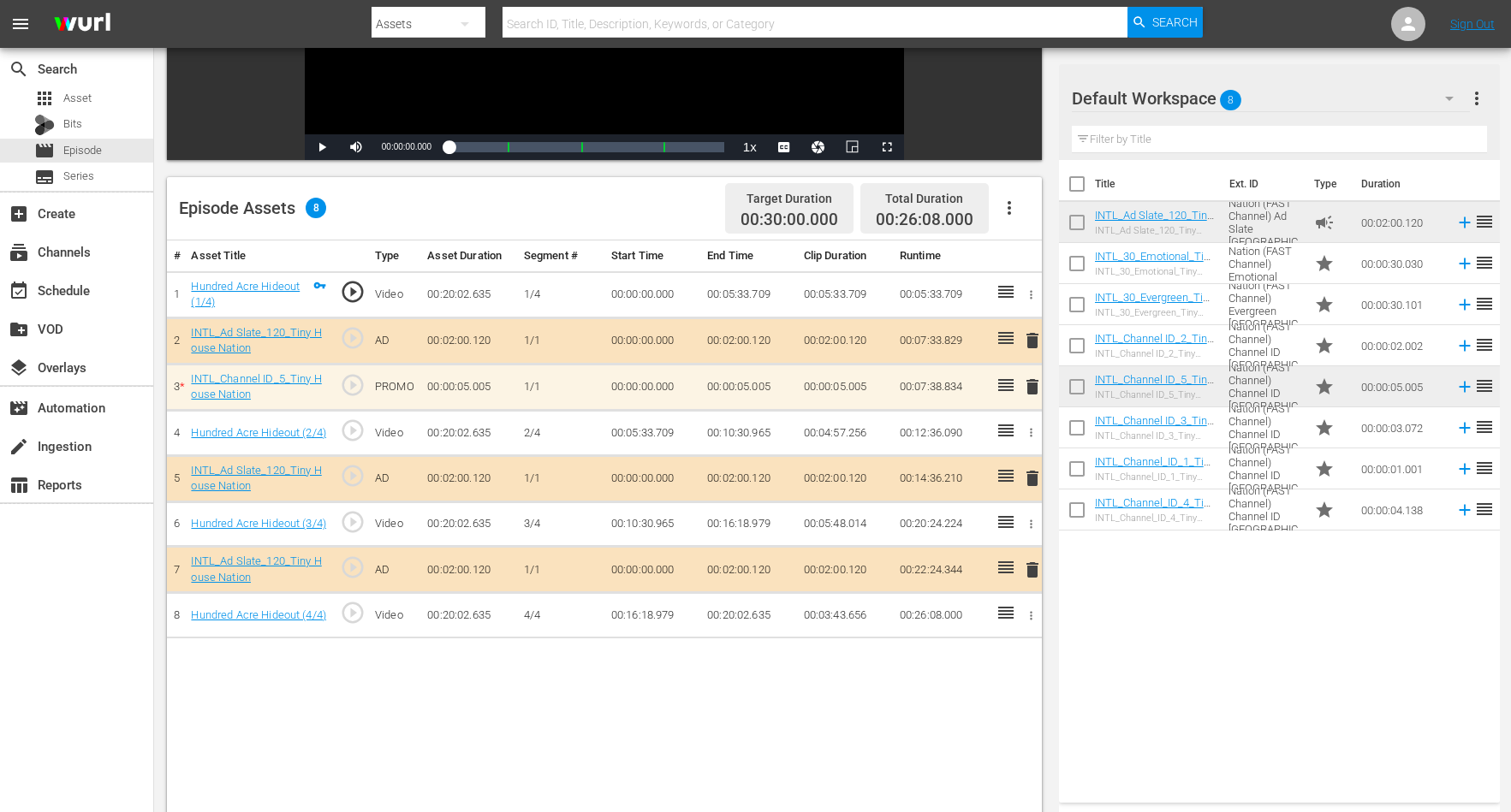
drag, startPoint x: 1249, startPoint y: 713, endPoint x: 1199, endPoint y: 547, distance: 173.4
click at [1221, 648] on div "Title Ext. ID Type Duration INTL_Ad Slate_120_Tiny House Nation INTL_Ad Slate_1…" at bounding box center [1278, 477] width 441 height 636
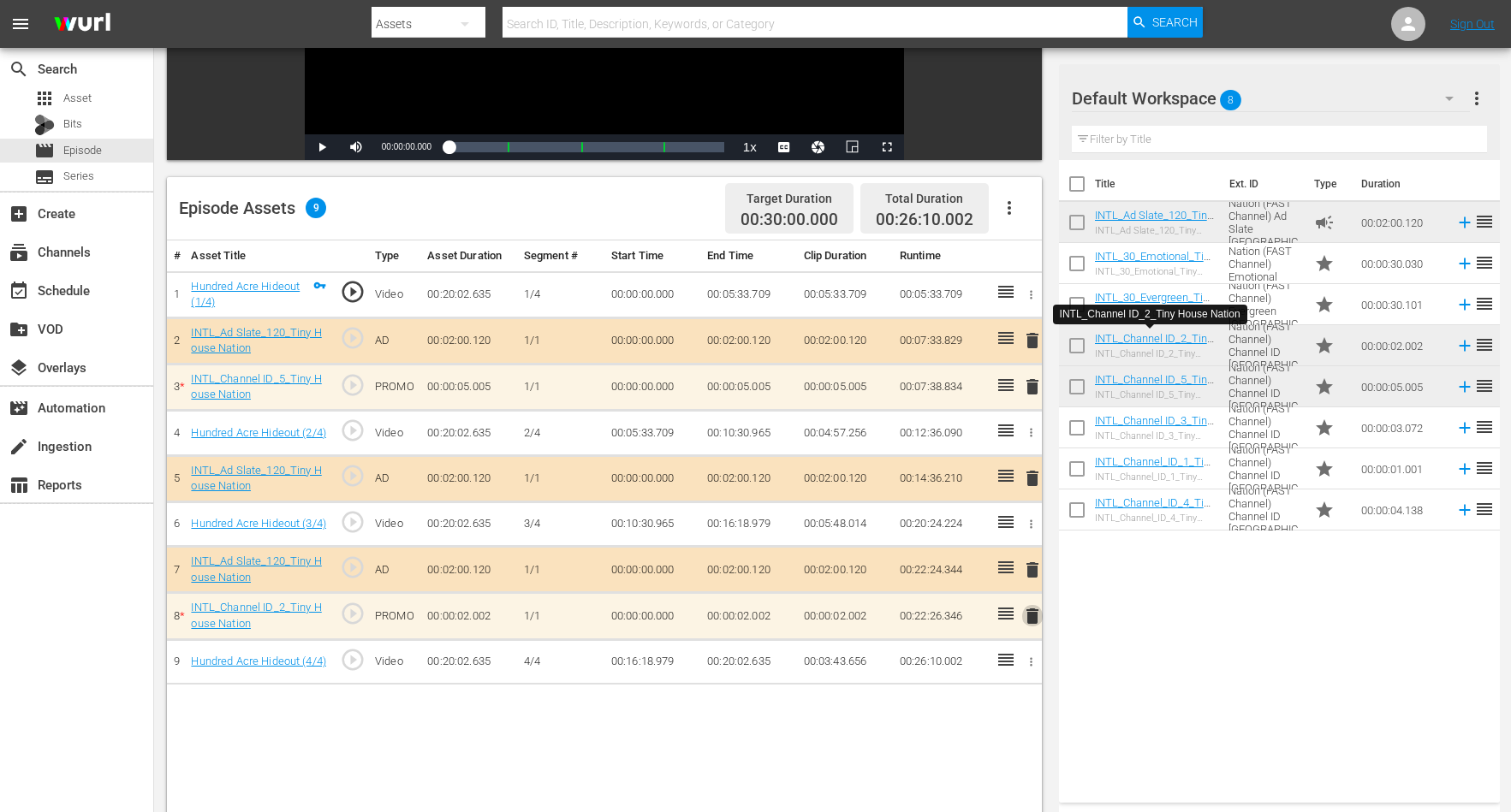
click at [1033, 615] on span "delete" at bounding box center [1032, 615] width 20 height 20
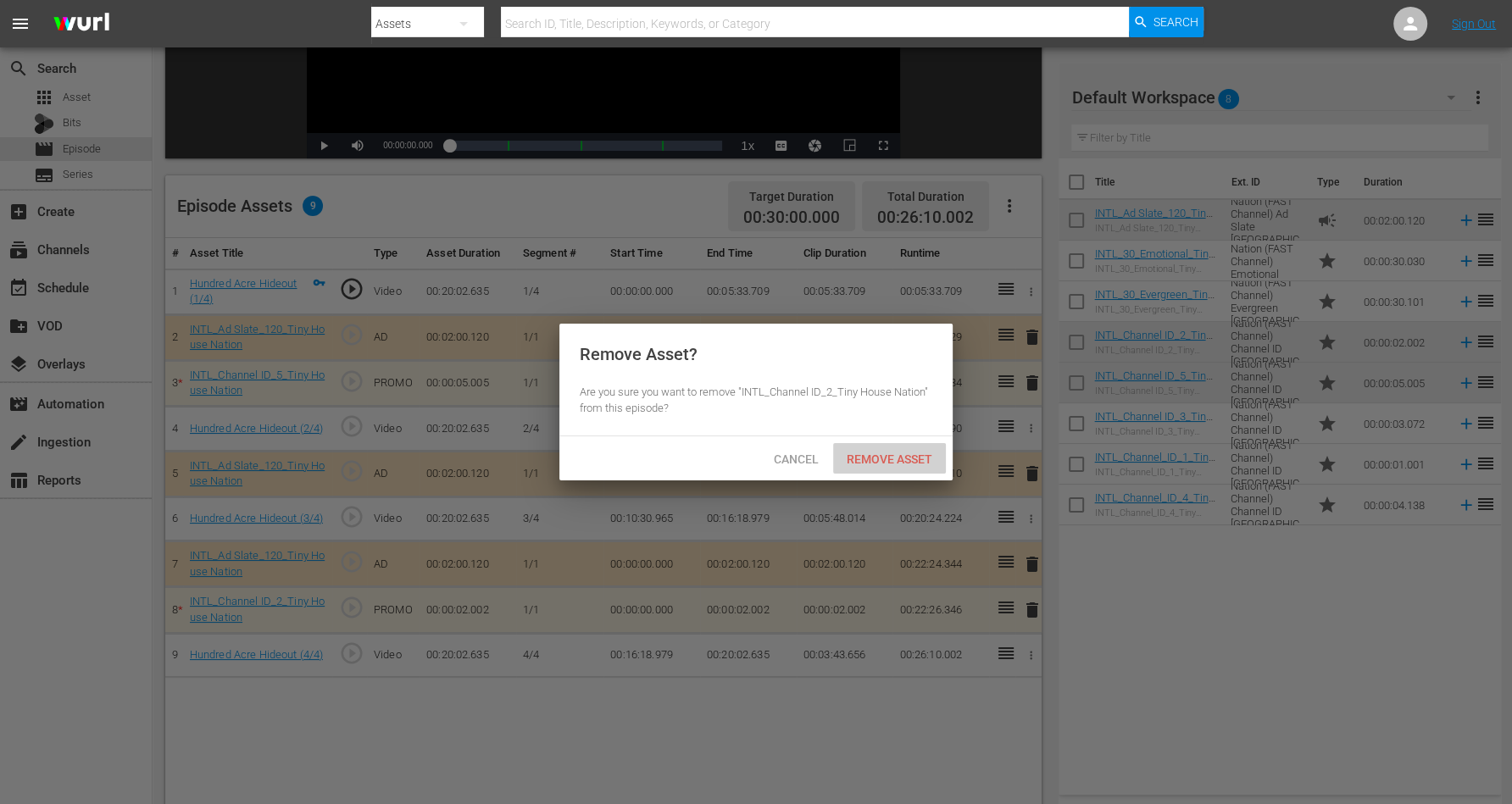
click at [902, 459] on span "Remove Asset" at bounding box center [889, 459] width 113 height 13
